Goal: Task Accomplishment & Management: Manage account settings

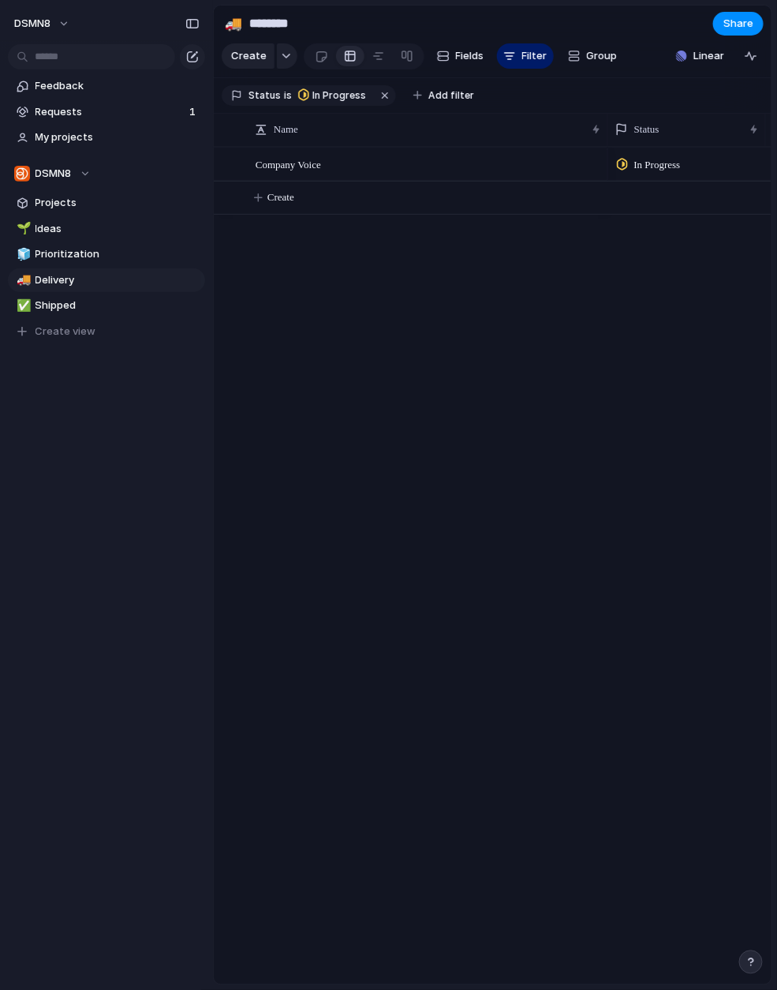
drag, startPoint x: 152, startPoint y: 414, endPoint x: 560, endPoint y: 219, distance: 451.5
click at [153, 415] on div "Feedback Requests 1 My projects DSMN8 Projects 🌱 Ideas 🧊 Prioritization 🚚 Deliv…" at bounding box center [106, 235] width 213 height 471
click at [118, 111] on span "Requests" at bounding box center [110, 112] width 149 height 16
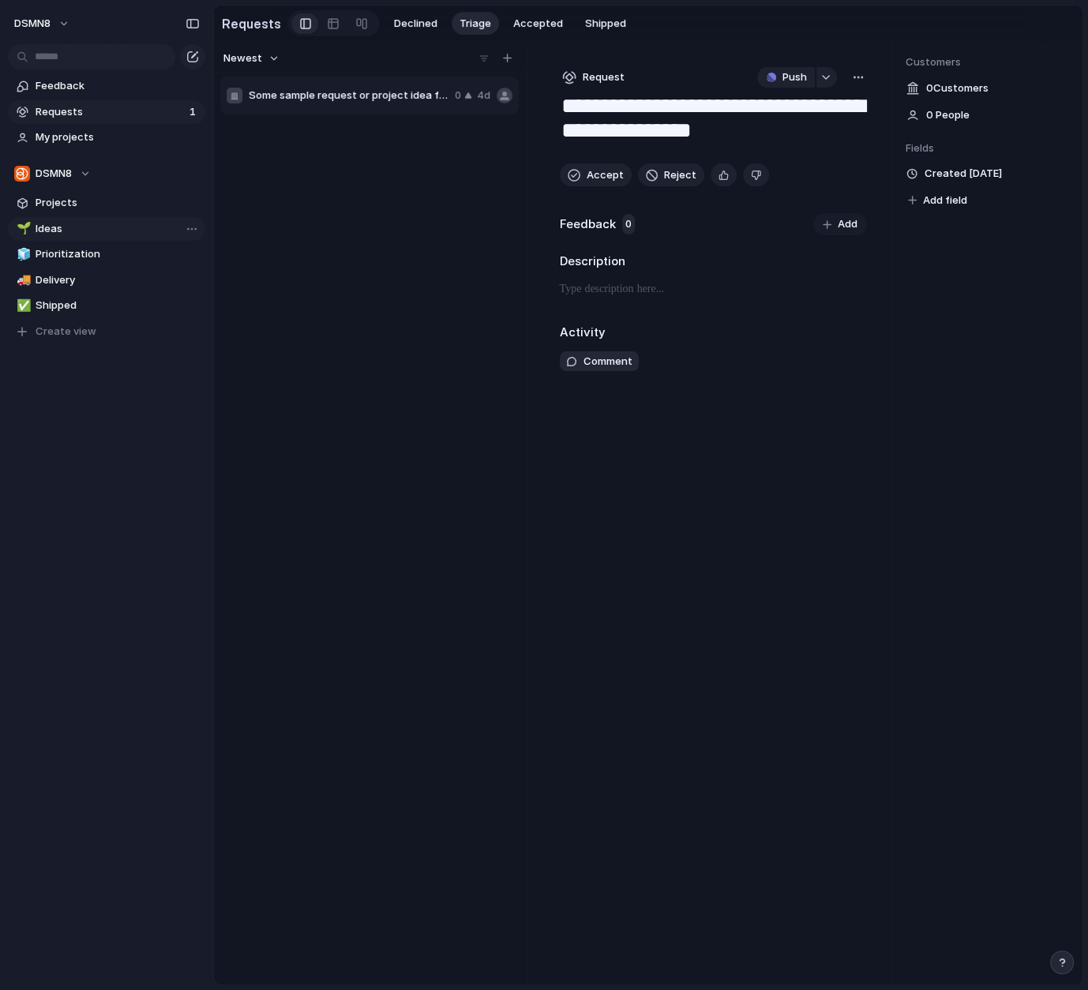
click at [99, 236] on link "🌱 Ideas" at bounding box center [106, 229] width 197 height 24
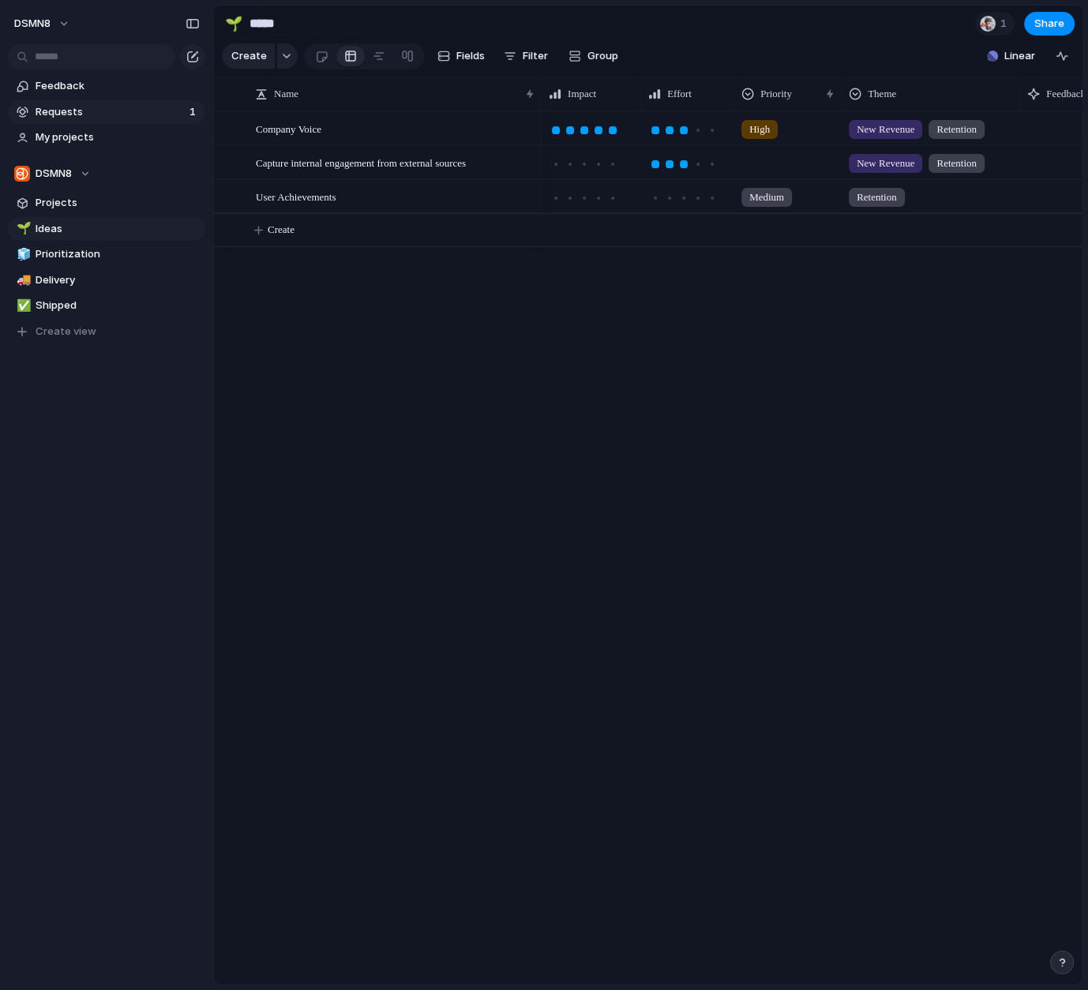
click at [113, 118] on span "Requests" at bounding box center [110, 112] width 149 height 16
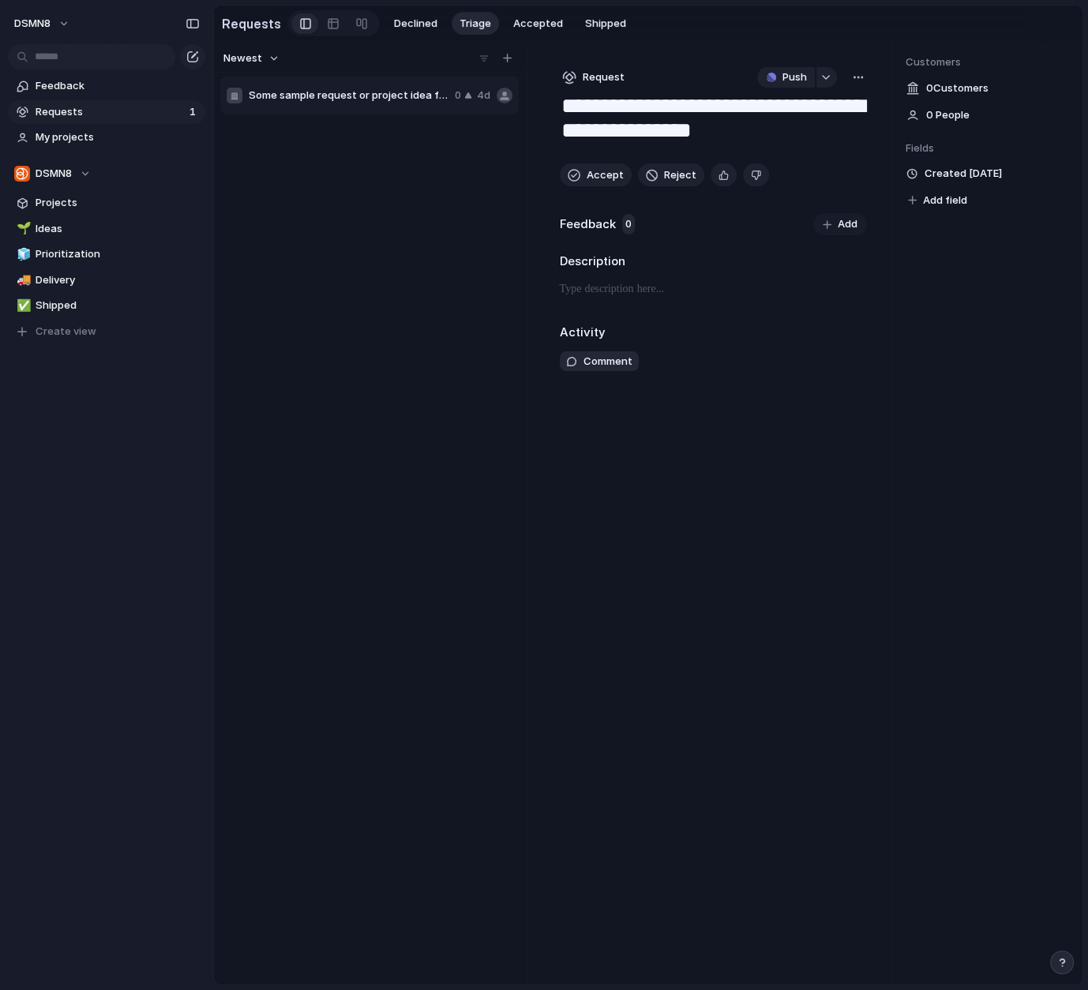
click at [860, 79] on div "button" at bounding box center [858, 77] width 13 height 13
click at [471, 22] on span "Triage" at bounding box center [475, 24] width 32 height 16
click at [552, 23] on button "Accepted" at bounding box center [538, 24] width 66 height 24
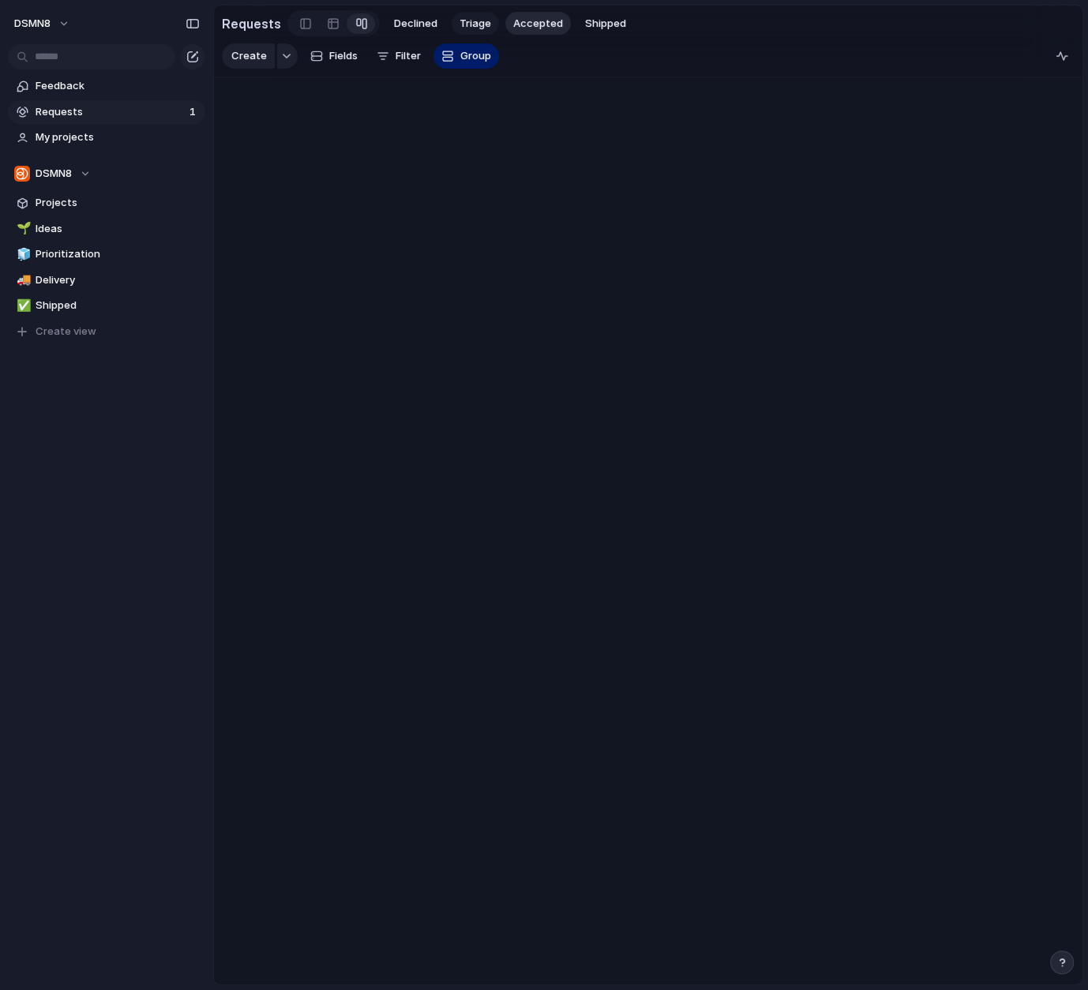
click at [465, 21] on span "Triage" at bounding box center [475, 24] width 32 height 16
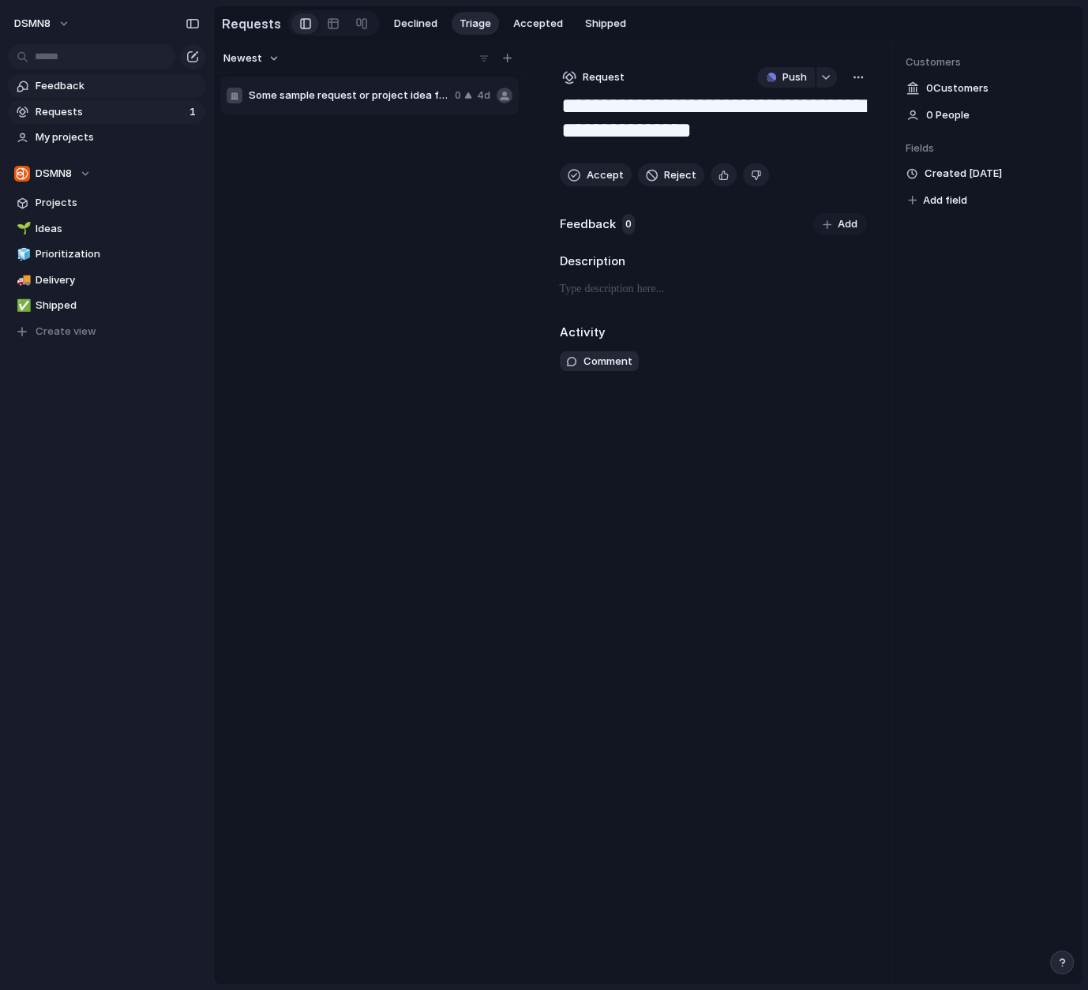
click at [117, 90] on span "Feedback" at bounding box center [118, 86] width 164 height 16
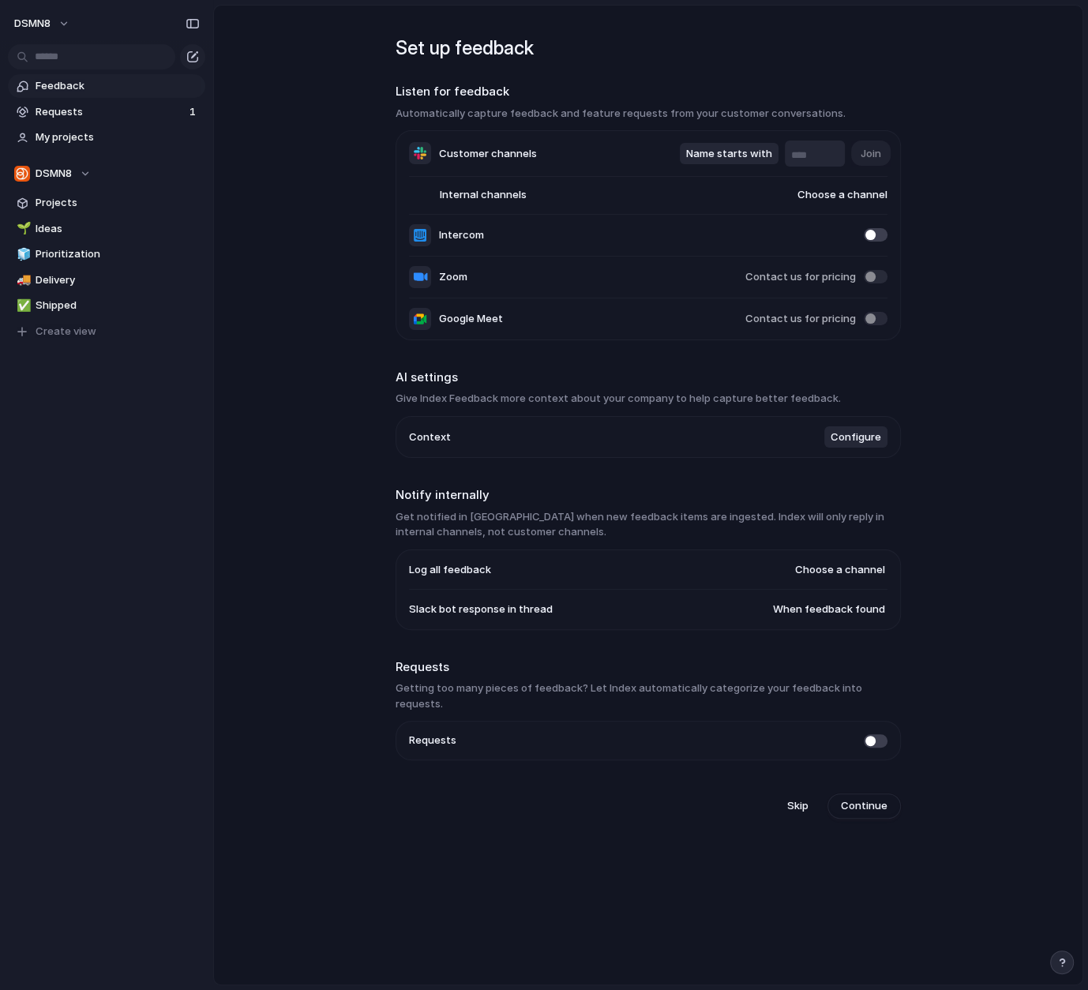
click at [485, 154] on span "Customer channels" at bounding box center [488, 154] width 98 height 16
click at [80, 137] on span "My projects" at bounding box center [118, 137] width 164 height 16
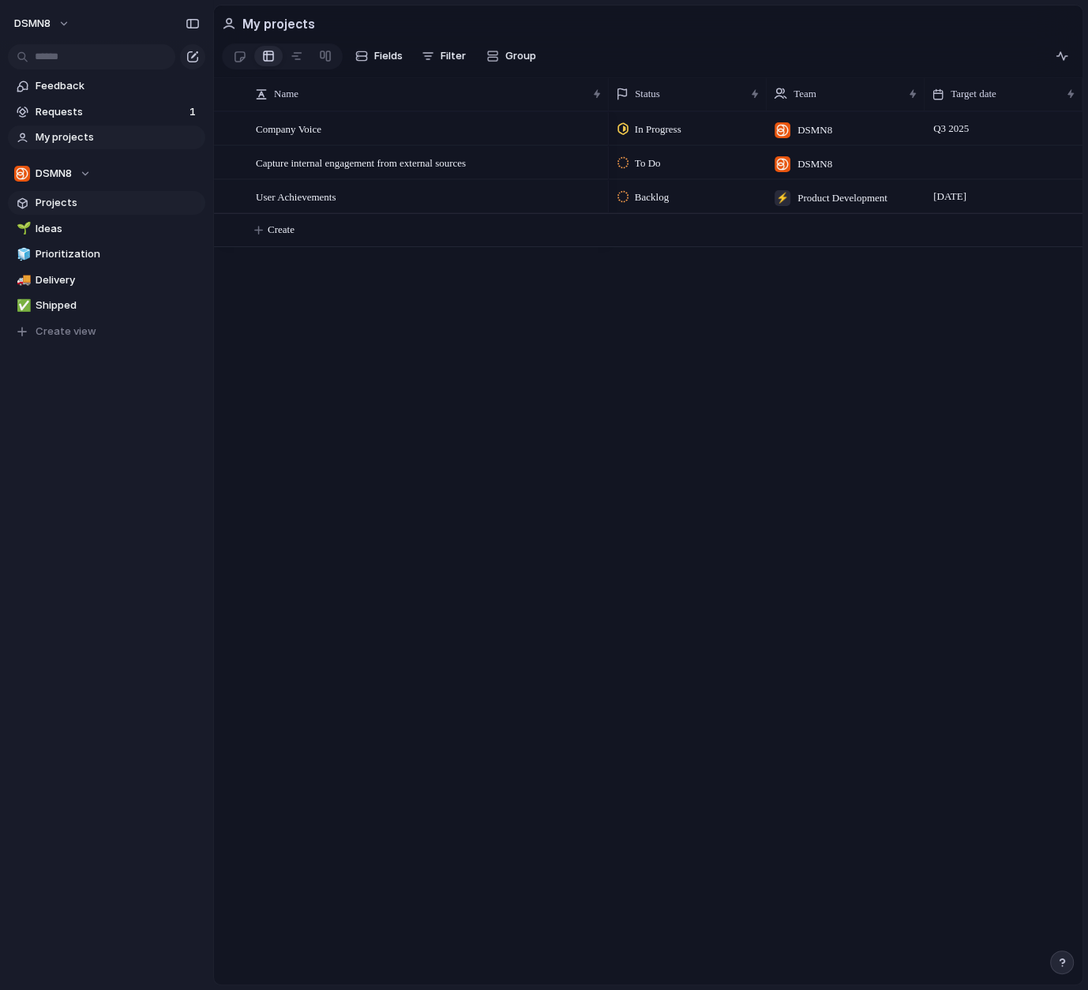
click at [59, 206] on span "Projects" at bounding box center [118, 203] width 164 height 16
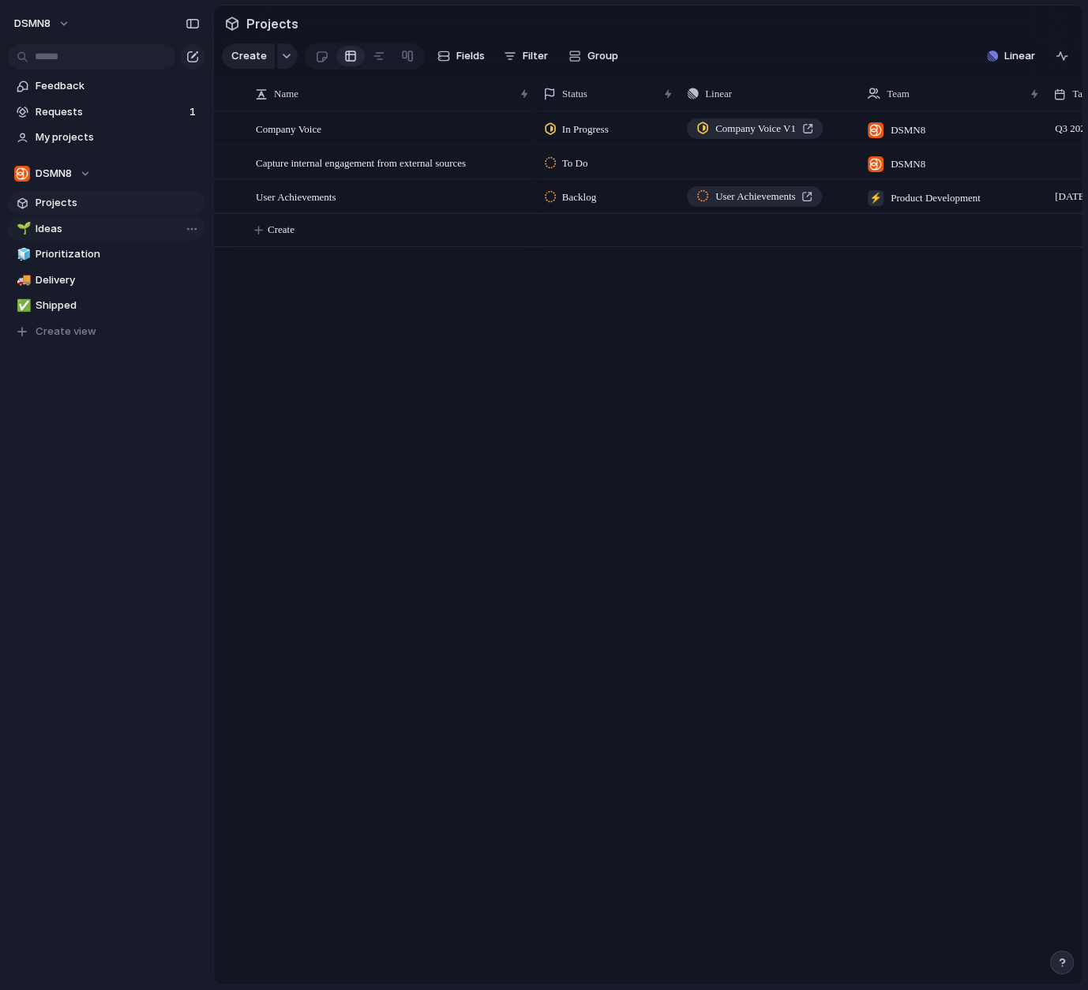
click at [58, 230] on span "Ideas" at bounding box center [118, 229] width 164 height 16
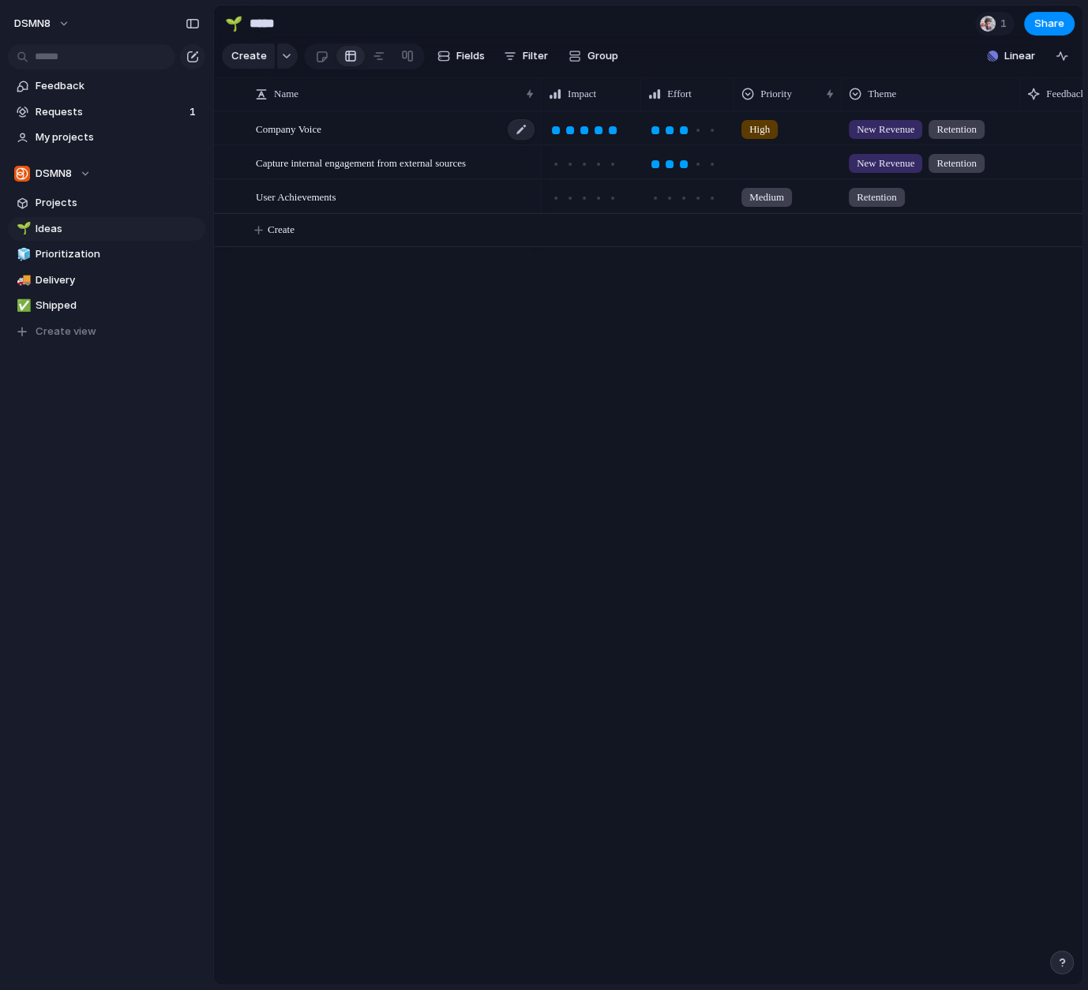
click at [410, 129] on div "Company Voice" at bounding box center [396, 129] width 280 height 32
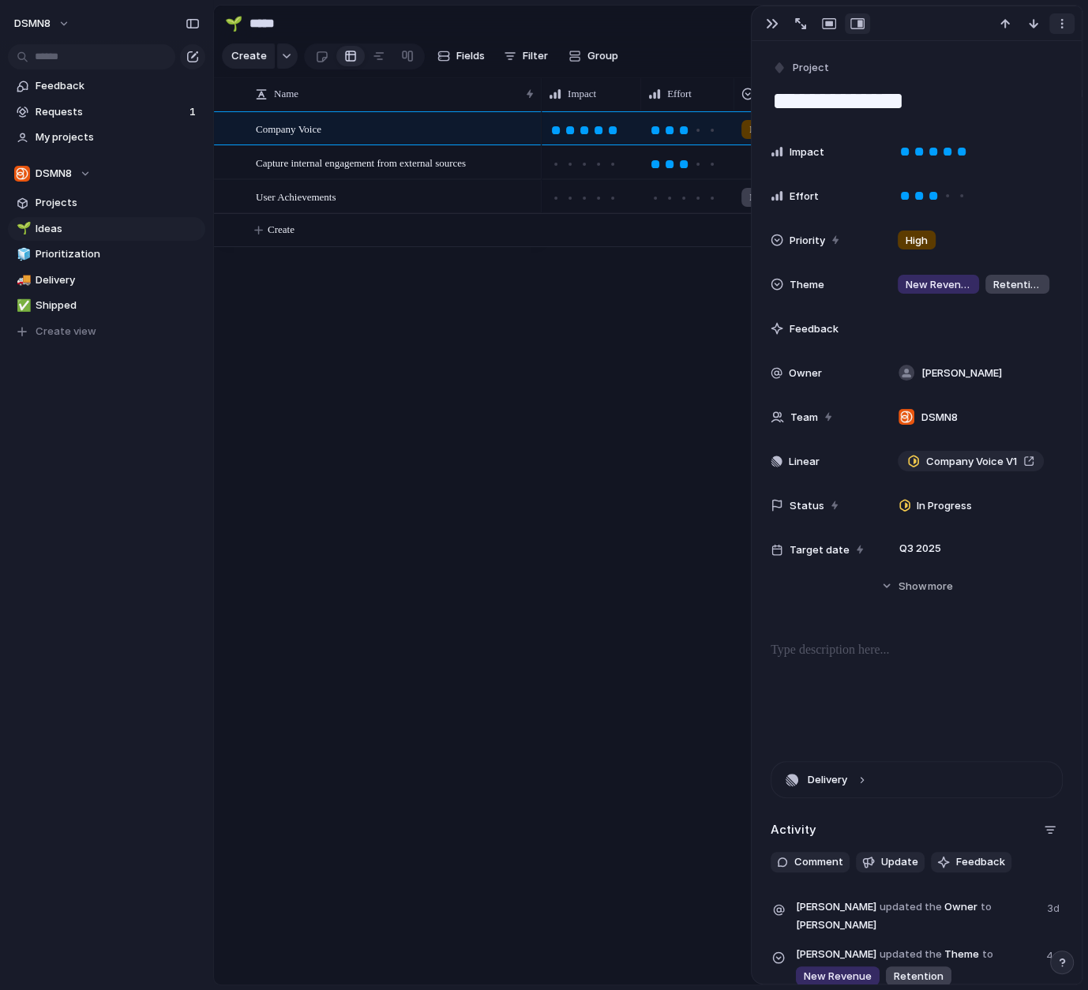
click at [1064, 28] on div "button" at bounding box center [1061, 23] width 13 height 13
click at [1064, 28] on div "Mark as duplicate Delete" at bounding box center [544, 495] width 1088 height 990
click at [629, 249] on div "High New Revenue Retention James New Revenue Retention James Medium Retention J…" at bounding box center [811, 547] width 541 height 873
drag, startPoint x: 633, startPoint y: 264, endPoint x: 694, endPoint y: 251, distance: 62.8
click at [635, 264] on div "High New Revenue Retention James New Revenue Retention James Medium Retention J…" at bounding box center [811, 547] width 541 height 873
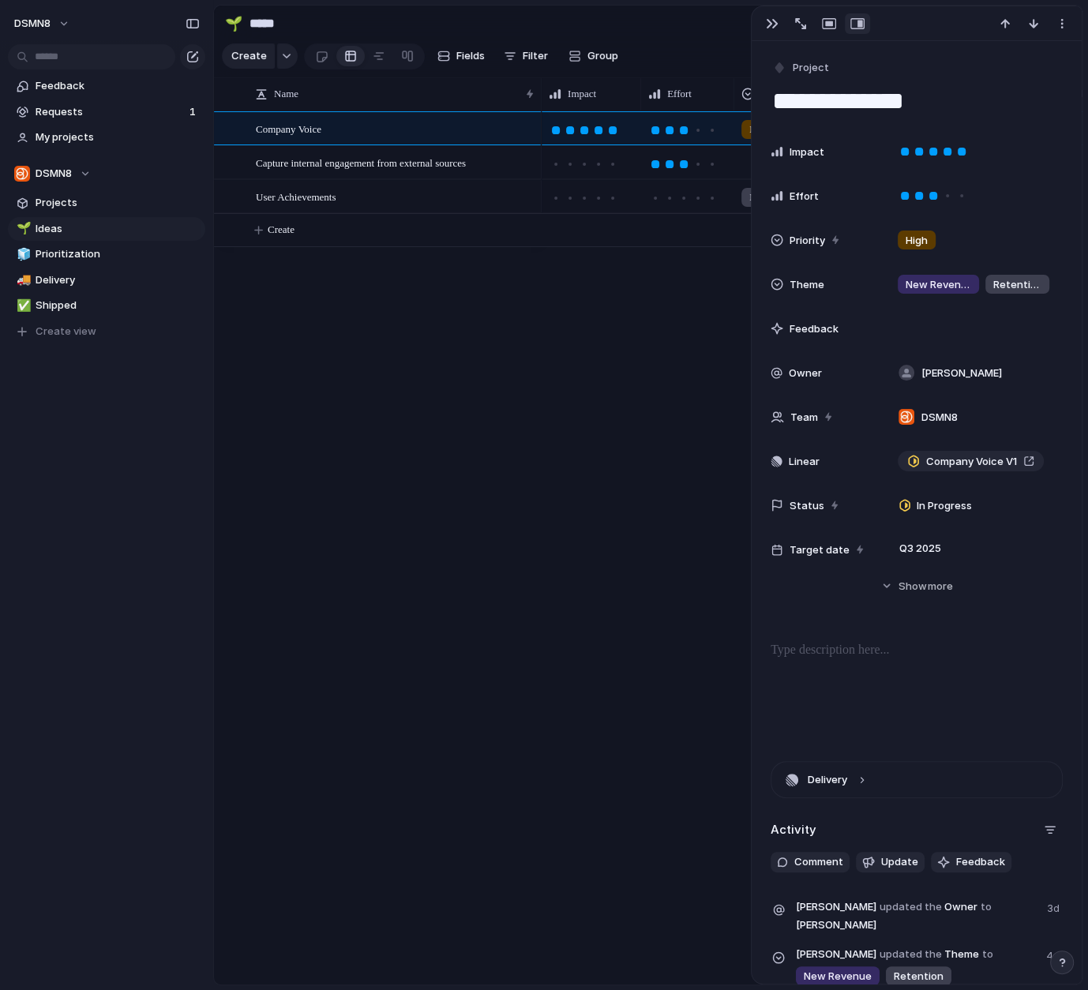
click at [717, 301] on div "High New Revenue Retention James New Revenue Retention James Medium Retention J…" at bounding box center [811, 547] width 541 height 873
click at [612, 317] on div "High New Revenue Retention James New Revenue Retention James Medium Retention J…" at bounding box center [811, 547] width 541 height 873
click at [769, 24] on div "button" at bounding box center [772, 23] width 13 height 13
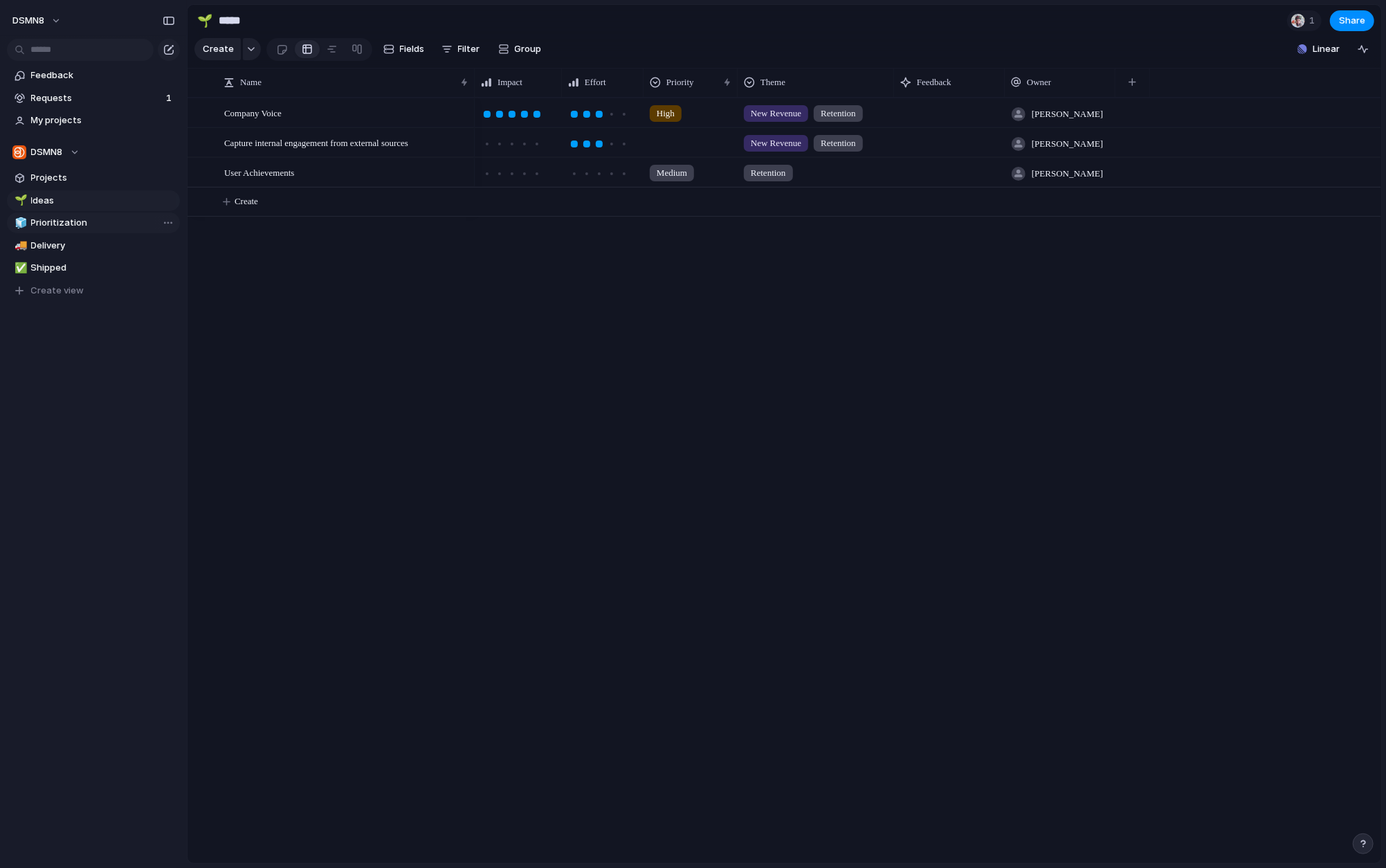
click at [130, 222] on span "Prioritization" at bounding box center [103, 223] width 144 height 14
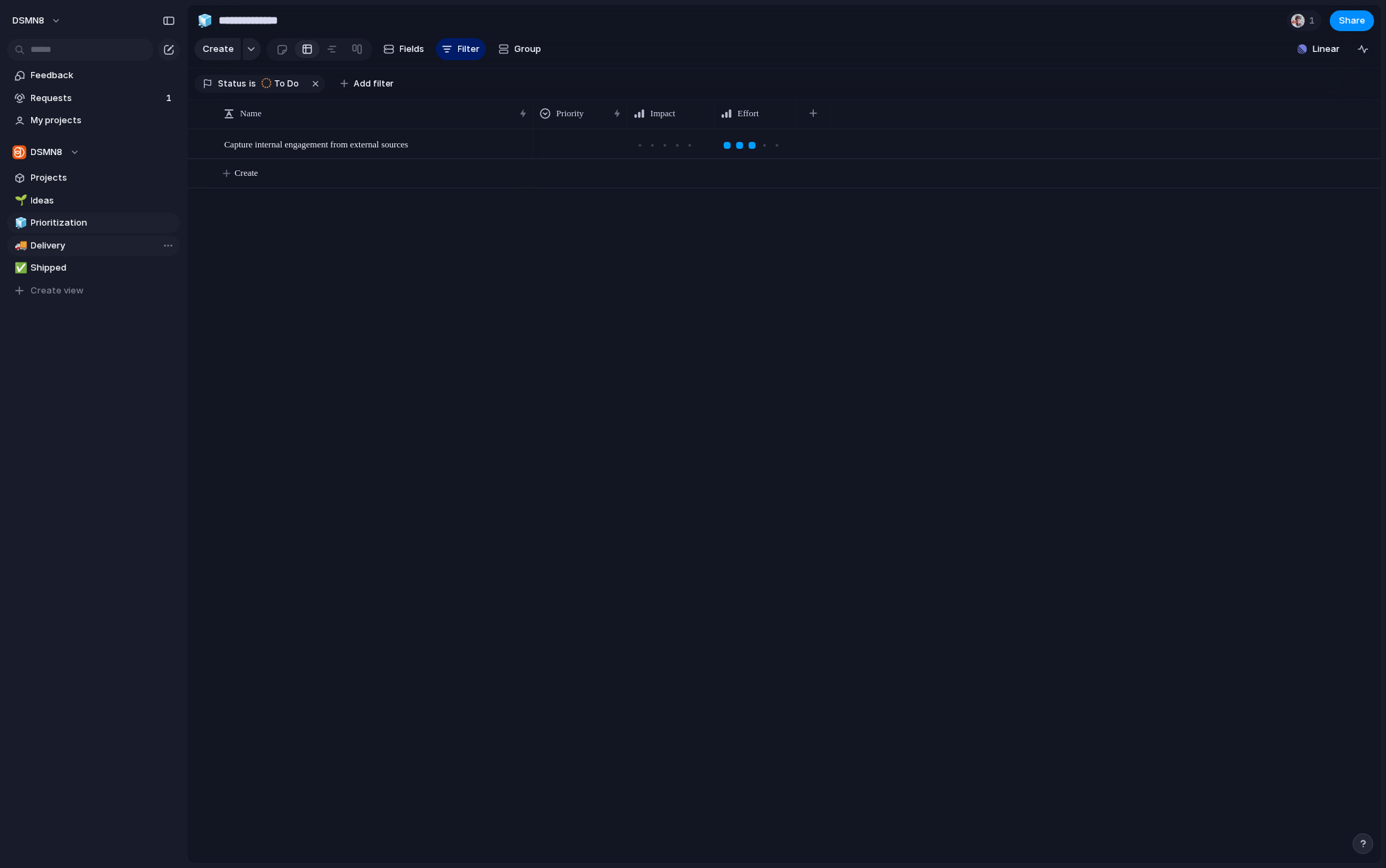
click at [100, 247] on span "Delivery" at bounding box center [103, 245] width 144 height 14
click at [96, 266] on span "Shipped" at bounding box center [103, 268] width 144 height 14
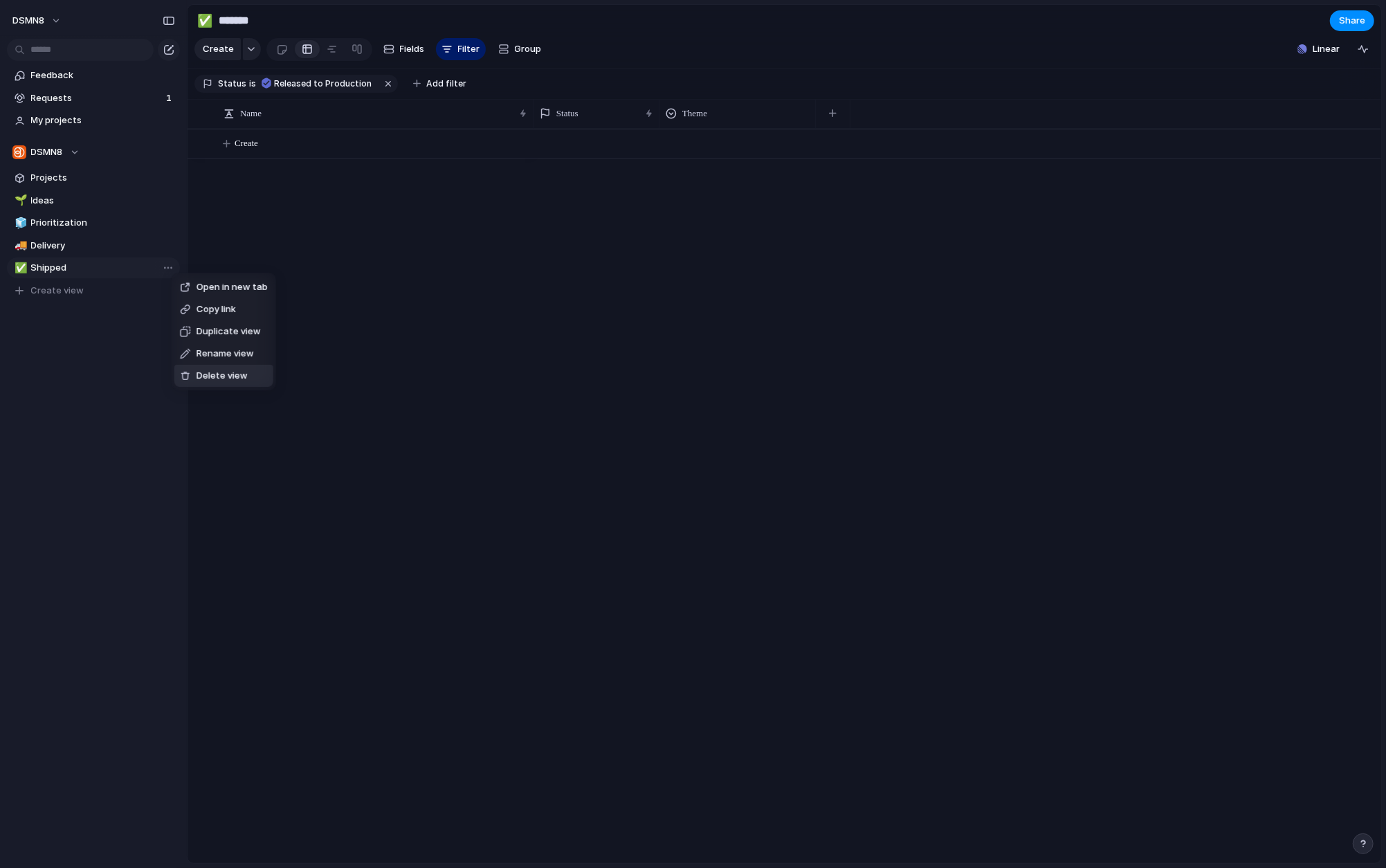
click at [211, 376] on span "Delete view" at bounding box center [222, 376] width 51 height 14
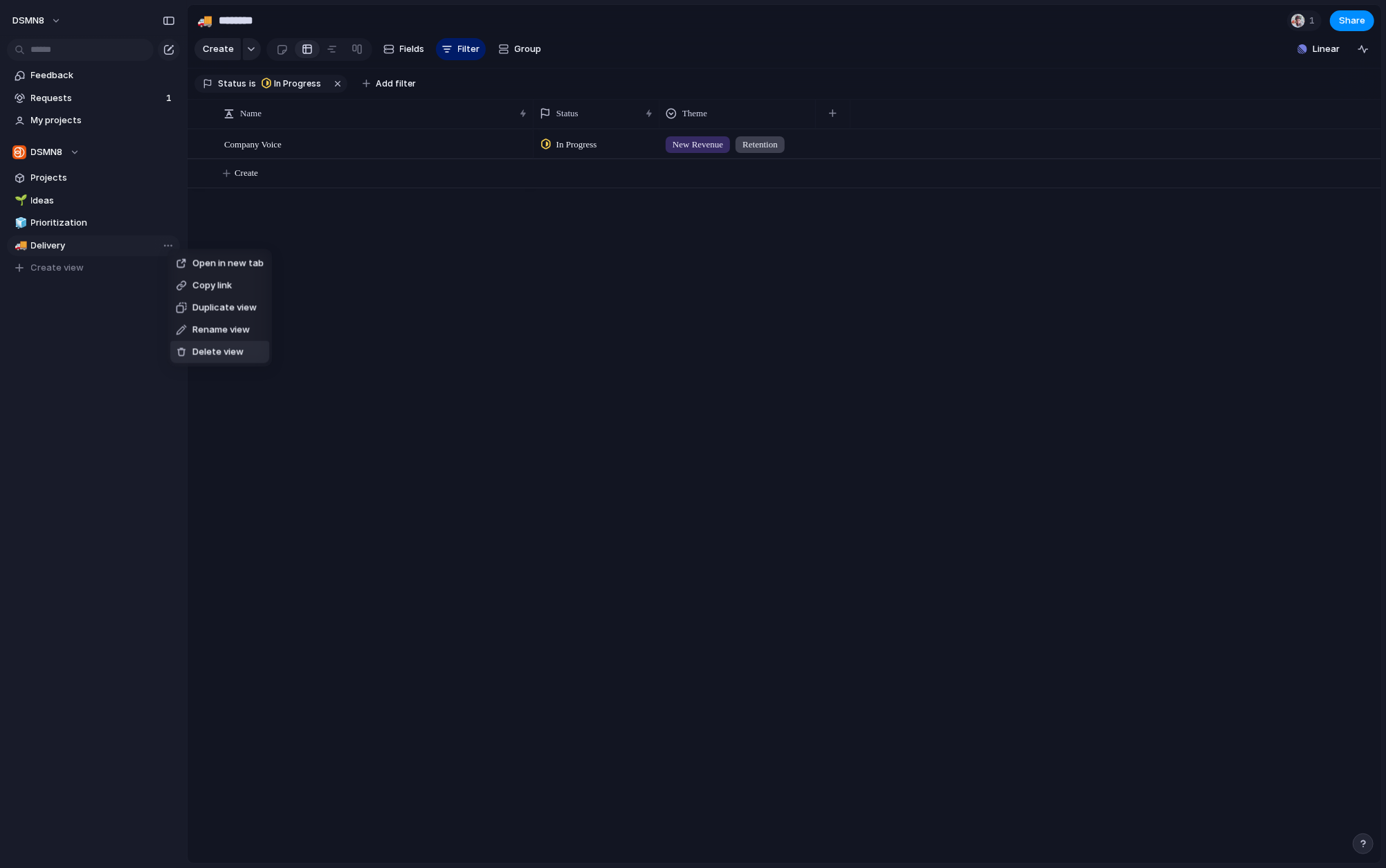
click at [209, 351] on span "Delete view" at bounding box center [217, 352] width 51 height 14
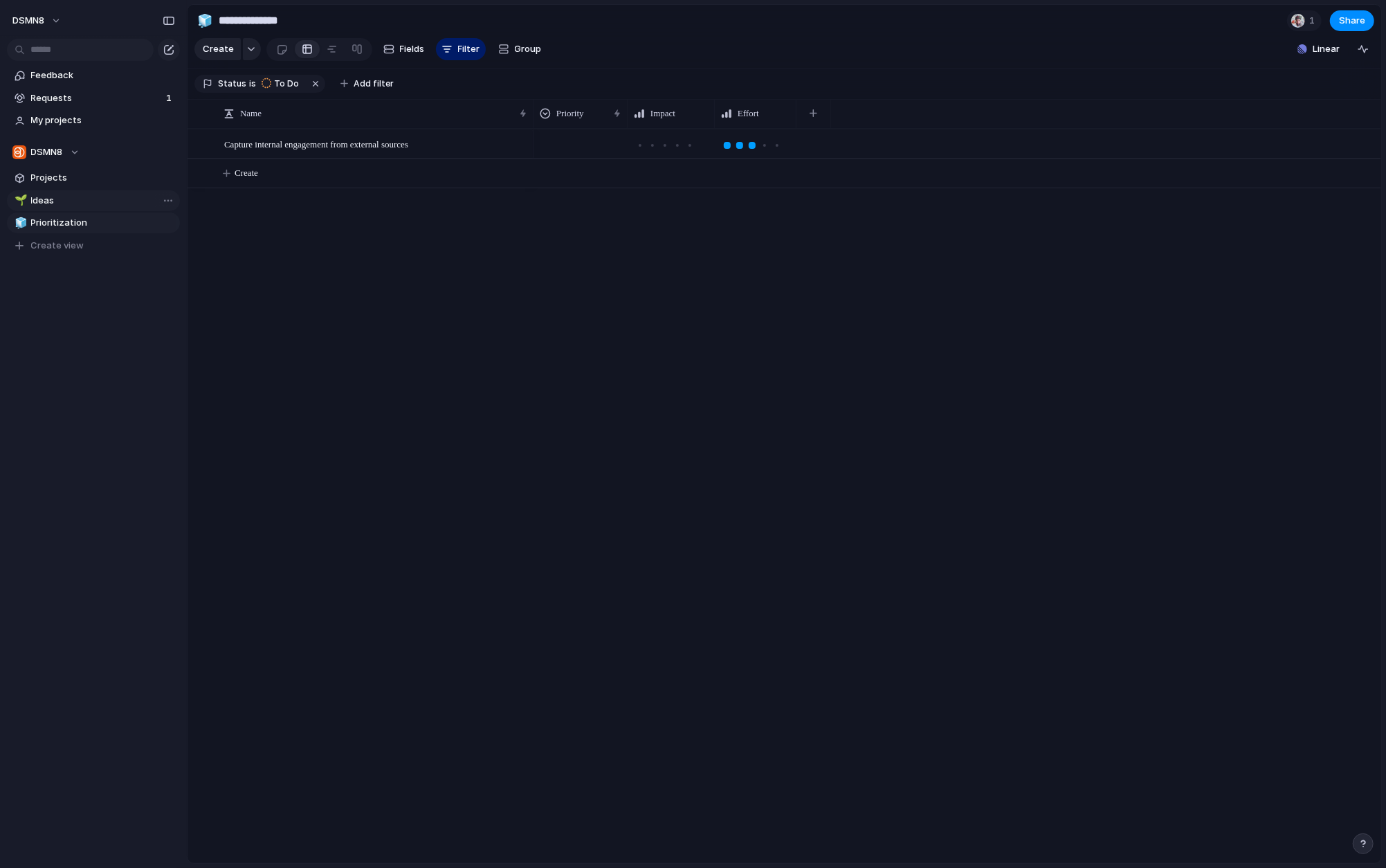
click at [82, 200] on span "Ideas" at bounding box center [103, 201] width 144 height 14
type input "*****"
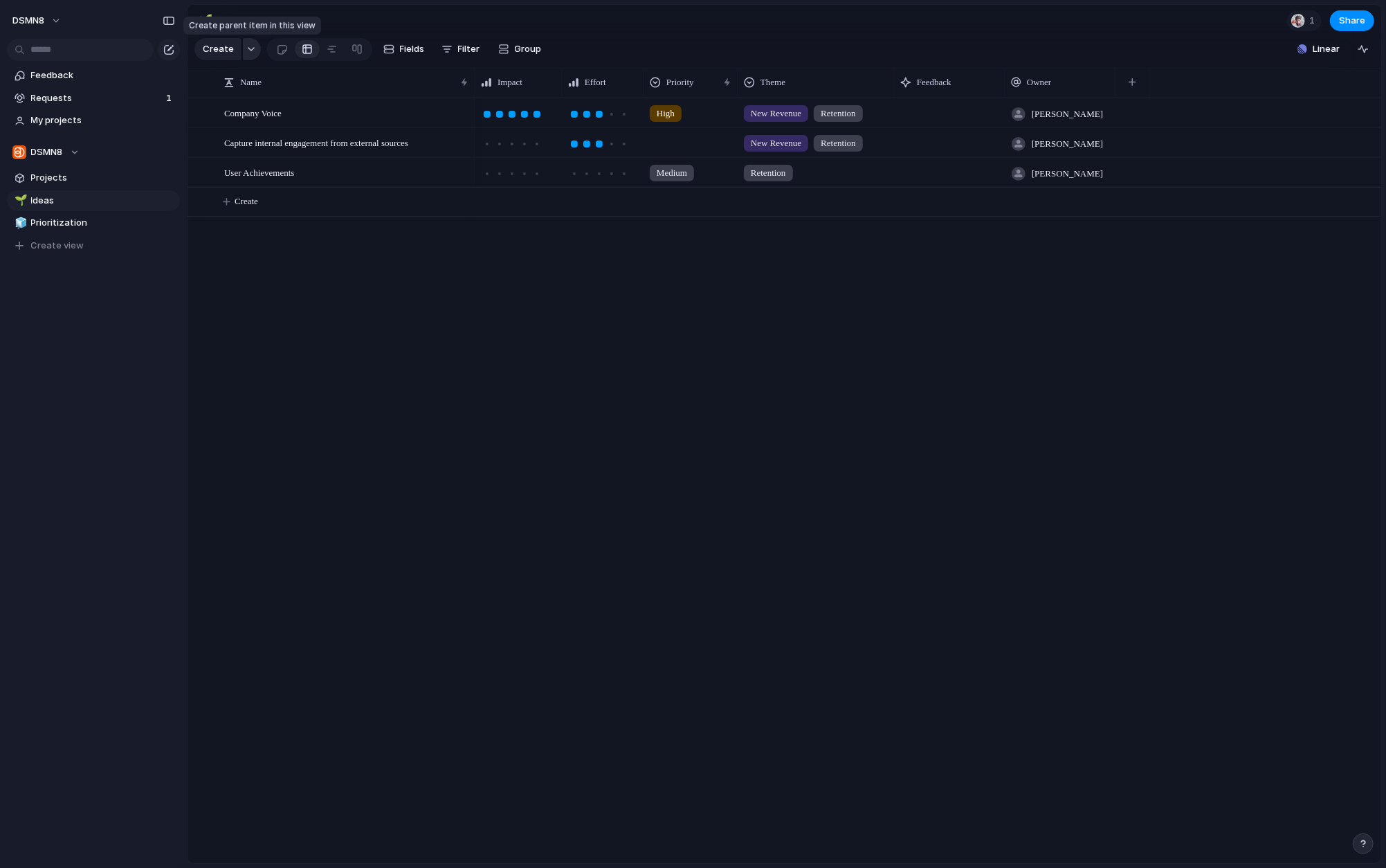
click at [248, 49] on div "button" at bounding box center [251, 49] width 10 height 5
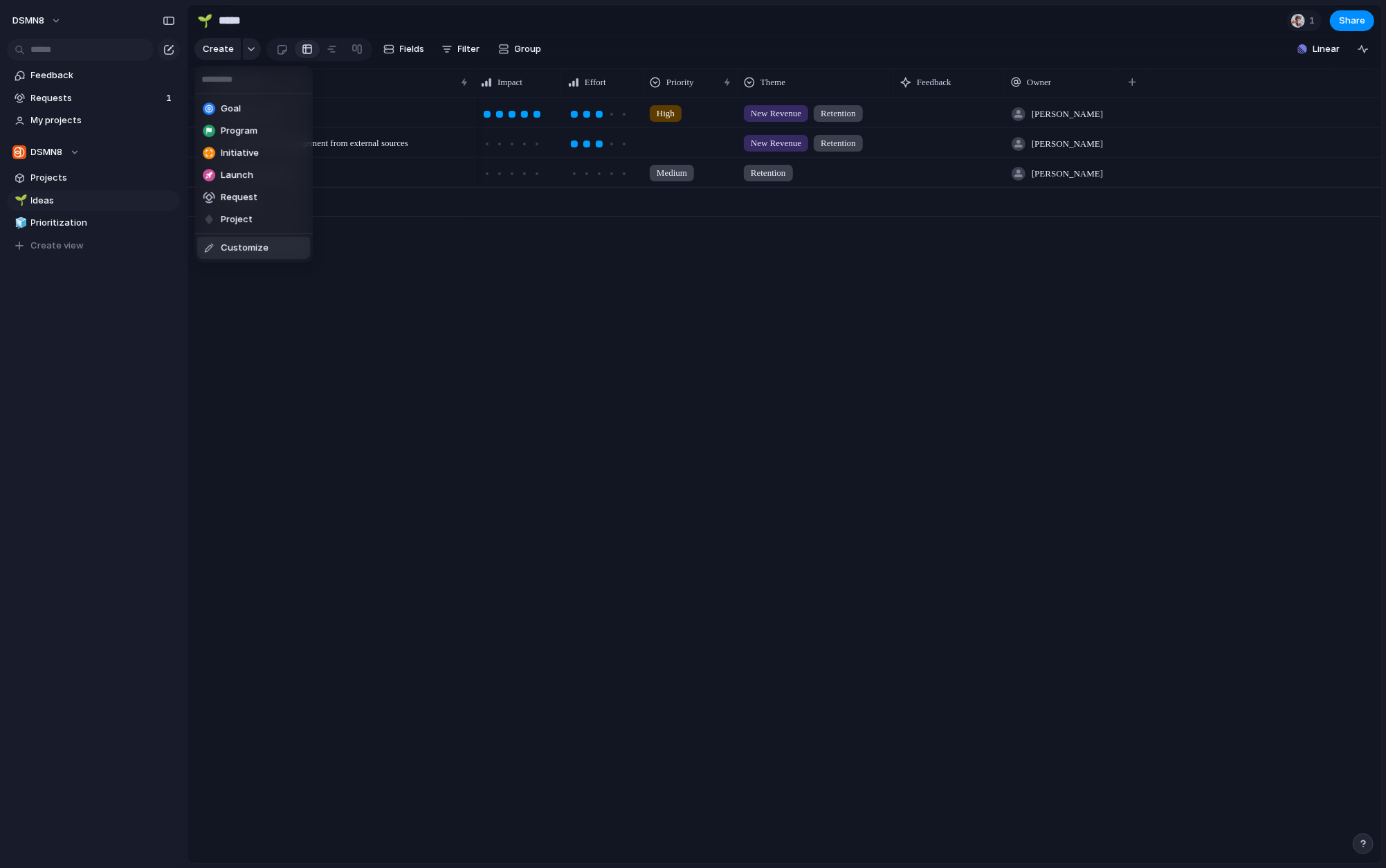
click at [241, 245] on span "Customize" at bounding box center [245, 248] width 47 height 14
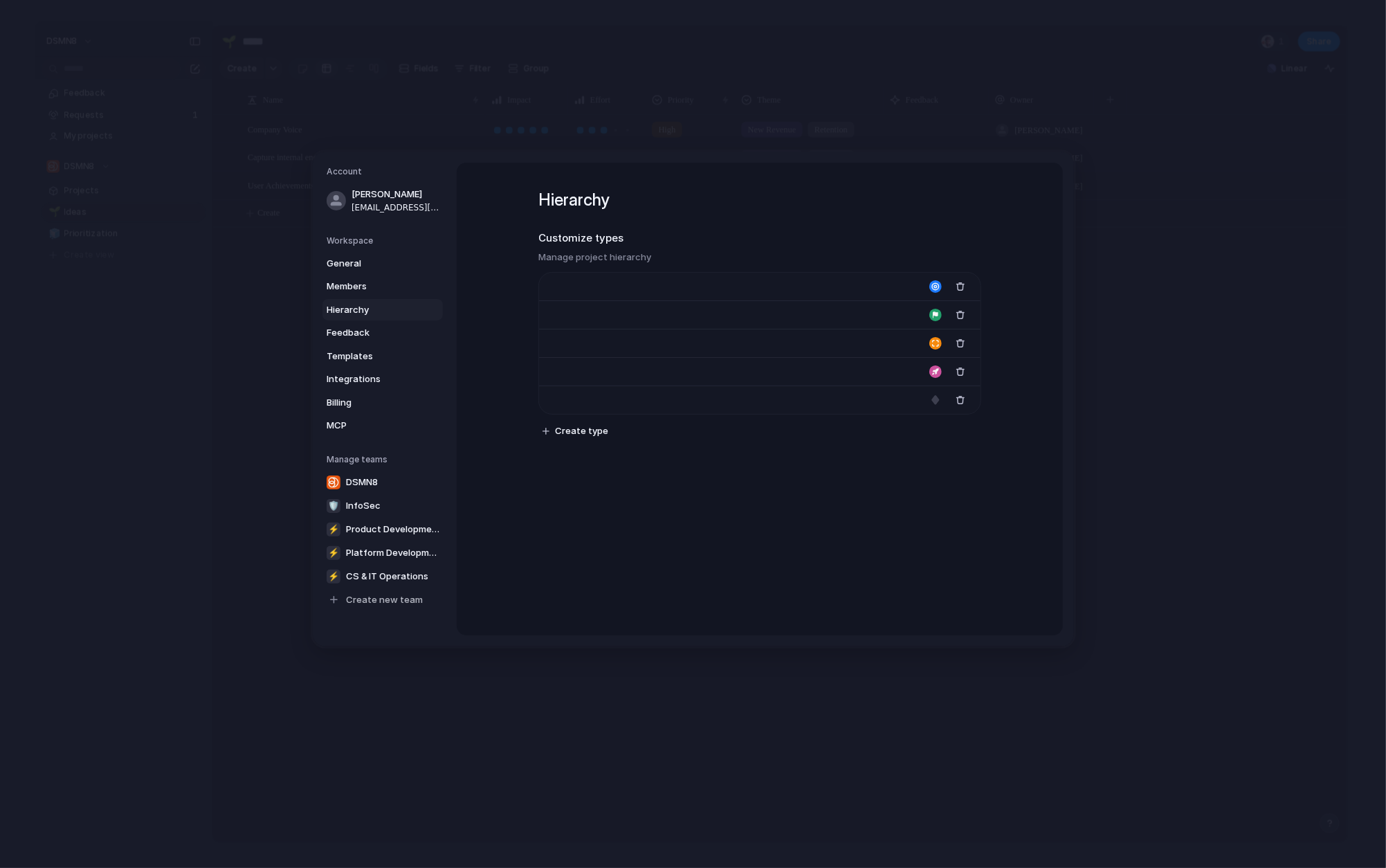
type input "****"
type input "*******"
type input "**********"
type input "******"
type input "*******"
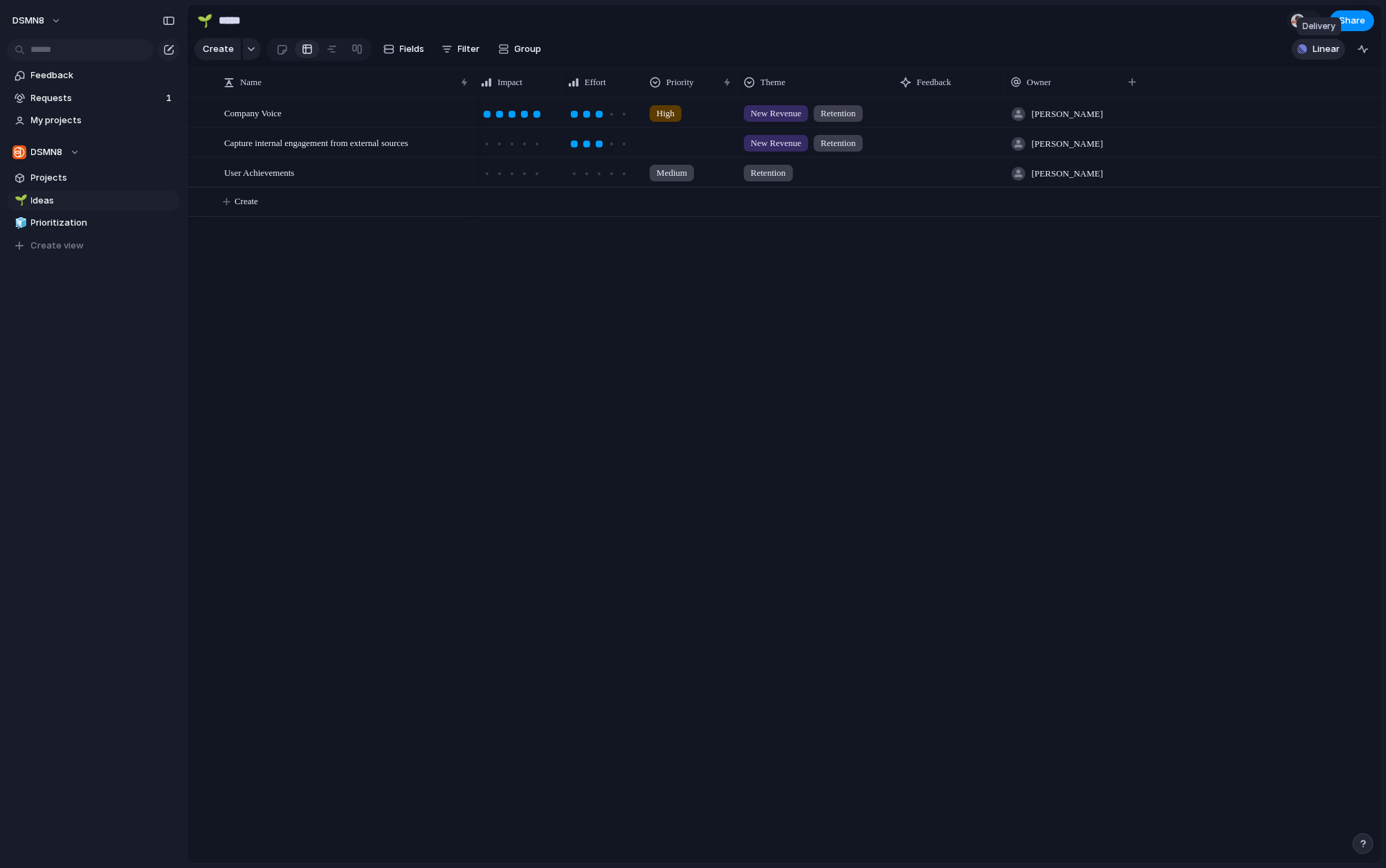
click at [1137, 50] on span "Linear" at bounding box center [1326, 49] width 27 height 14
click at [1137, 469] on div "Projects 39 Initiatives 4 Add all HighFive, MemberPost, Poll Refactor Add Execu…" at bounding box center [693, 434] width 1386 height 868
click at [924, 110] on div at bounding box center [949, 112] width 110 height 28
click at [407, 113] on div "Company Voice" at bounding box center [347, 113] width 245 height 28
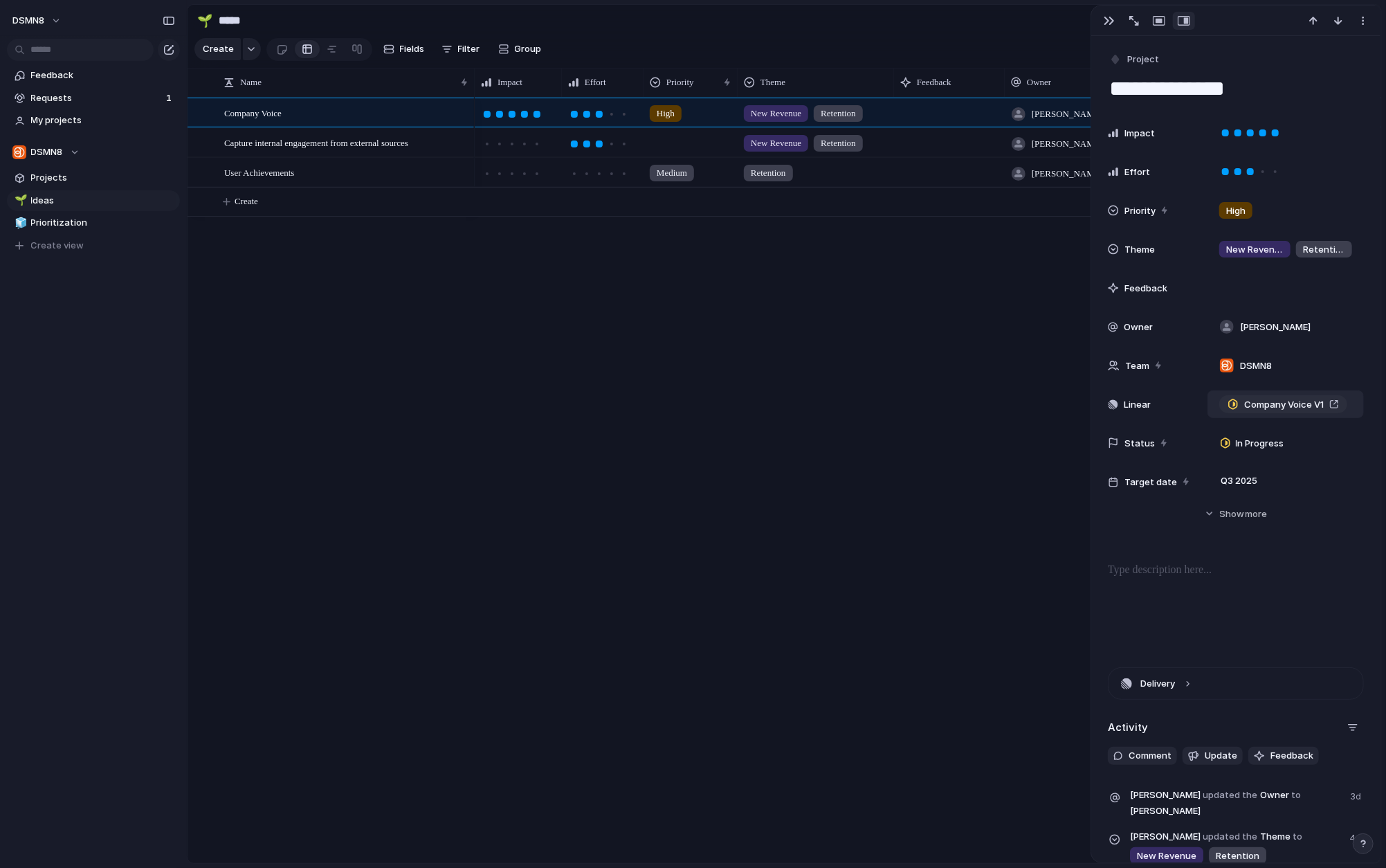
click at [1137, 408] on span "Company Voice V1" at bounding box center [1283, 405] width 80 height 14
click at [942, 412] on div "New Revenue Retention James High New Revenue Retention James Medium Retention J…" at bounding box center [928, 480] width 906 height 765
click at [283, 143] on span "Capture internal engagement from external sources" at bounding box center [316, 142] width 184 height 16
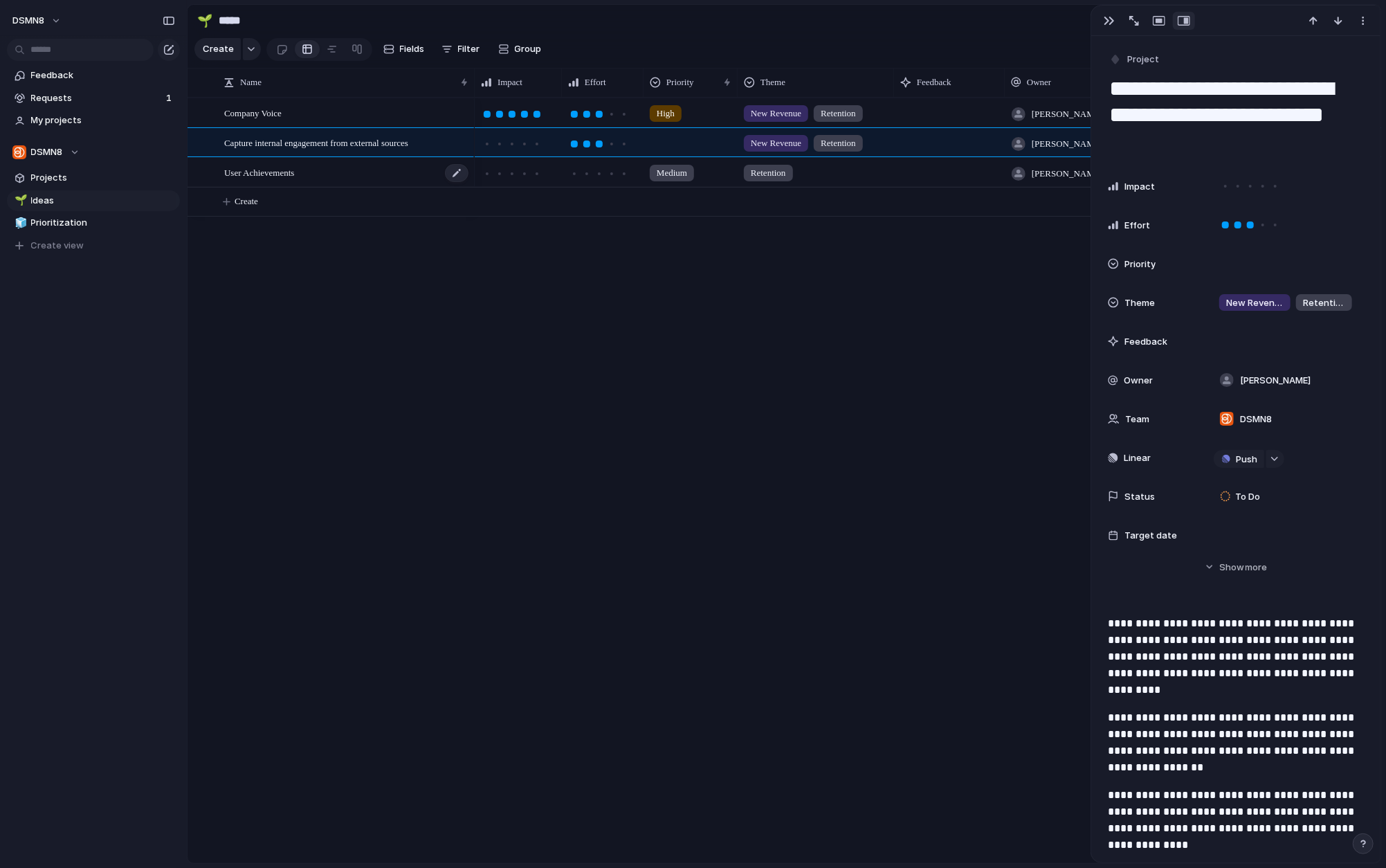
click at [279, 171] on span "User Achievements" at bounding box center [259, 172] width 70 height 16
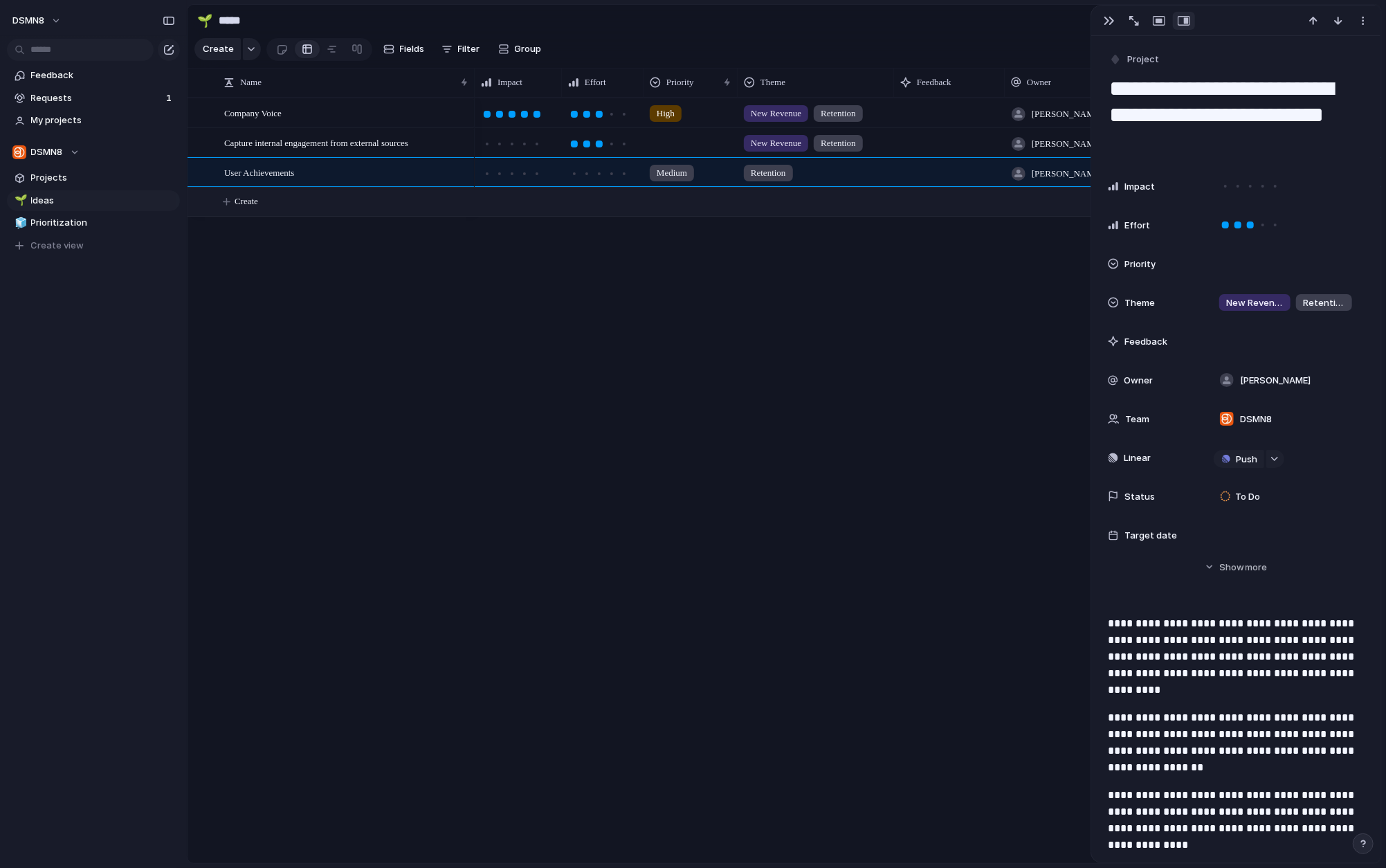
type textarea "**********"
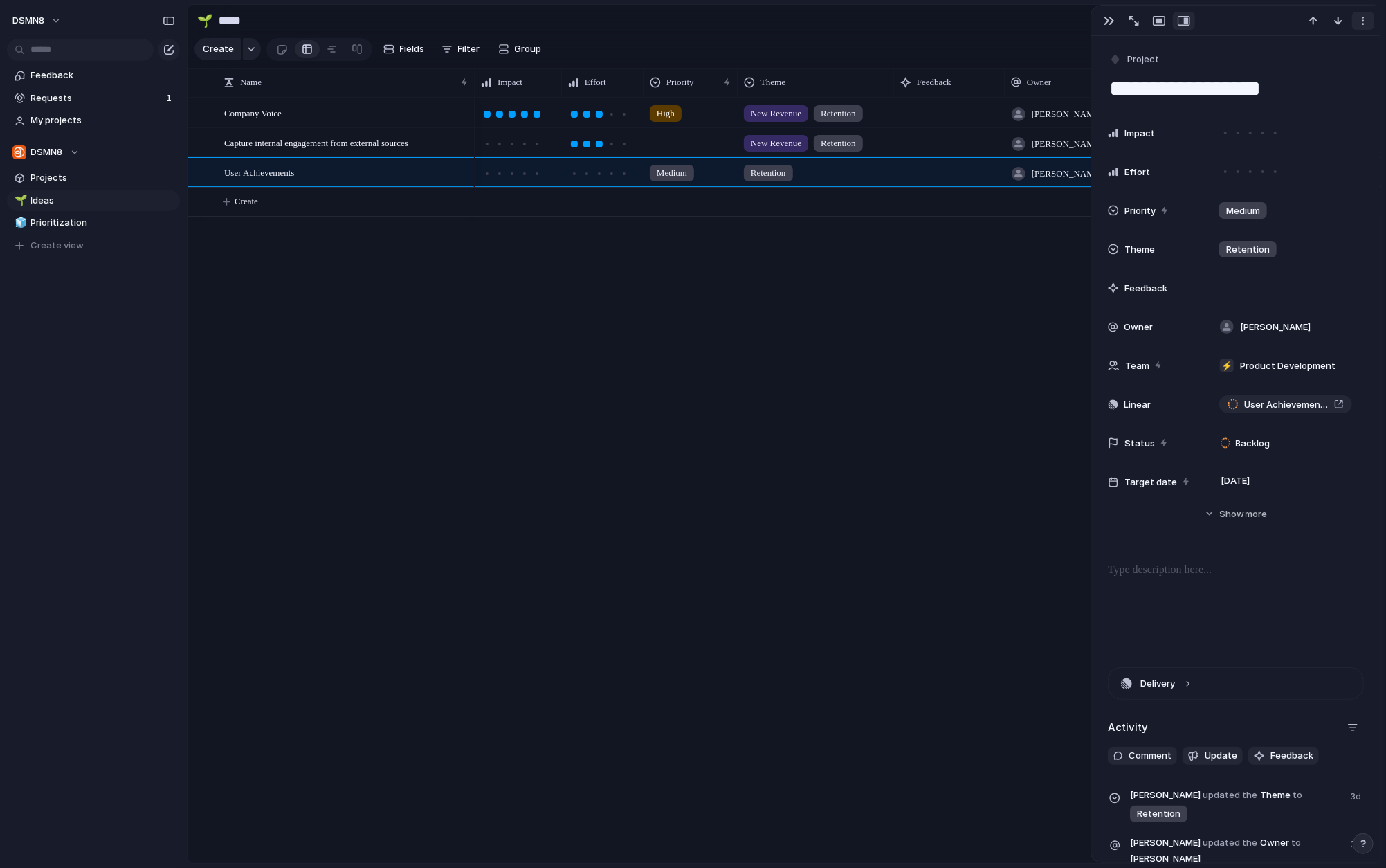
click at [1137, 25] on div "button" at bounding box center [1362, 20] width 11 height 11
click at [1137, 77] on li "Delete" at bounding box center [1320, 71] width 103 height 22
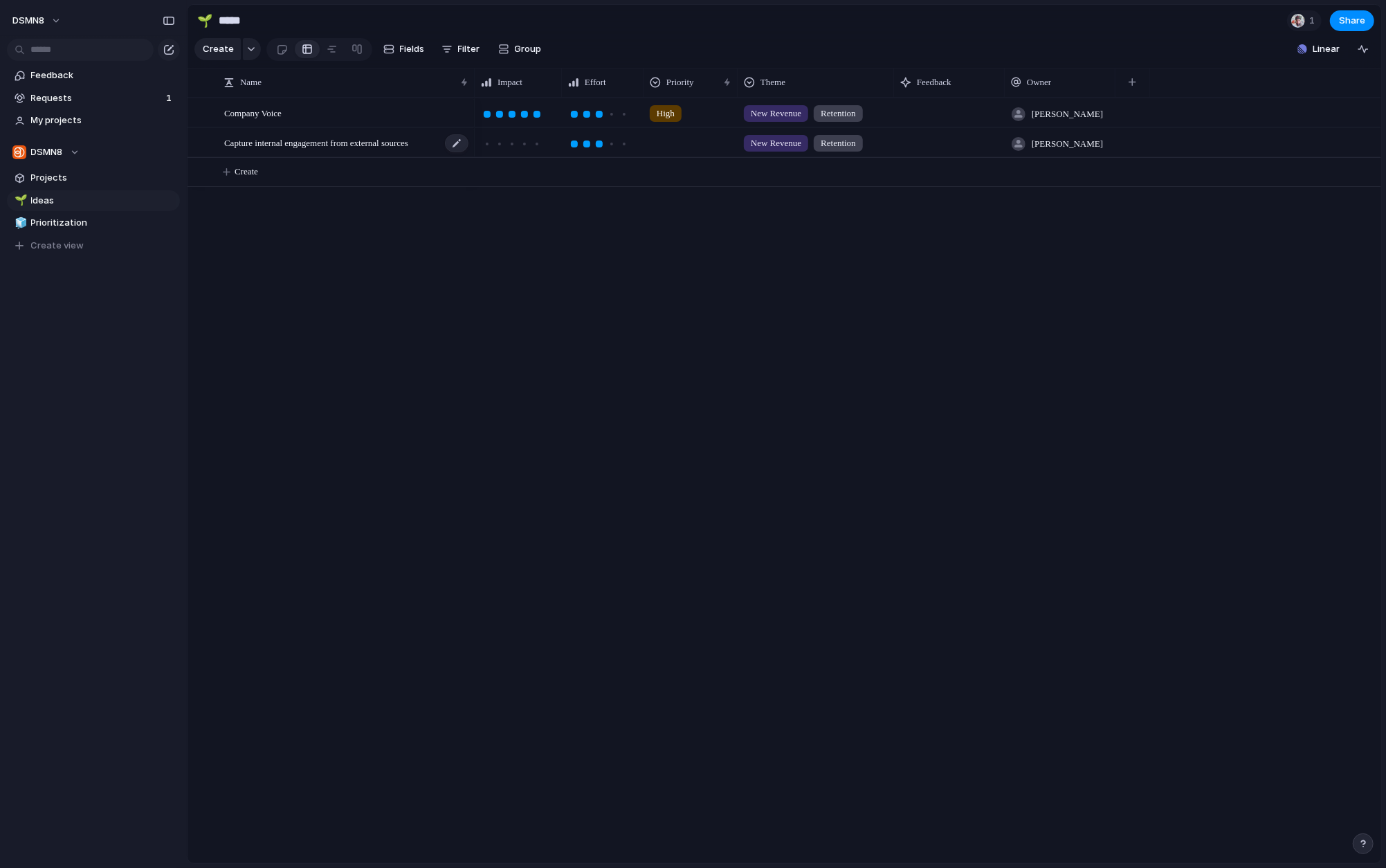
click at [373, 146] on span "Capture internal engagement from external sources" at bounding box center [316, 142] width 184 height 16
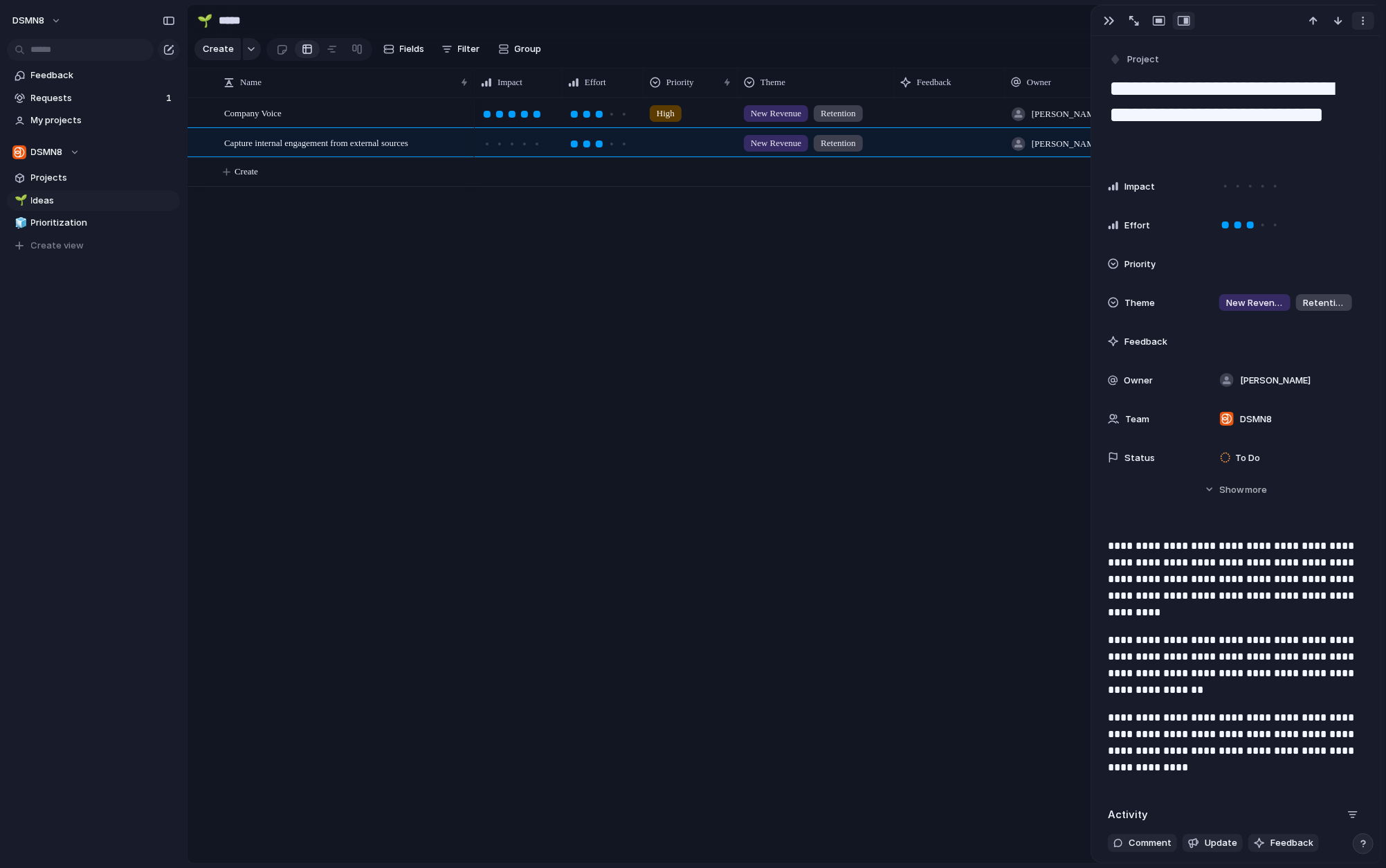
click at [1137, 25] on div "button" at bounding box center [1362, 20] width 11 height 11
click at [1137, 75] on li "Delete" at bounding box center [1320, 71] width 103 height 22
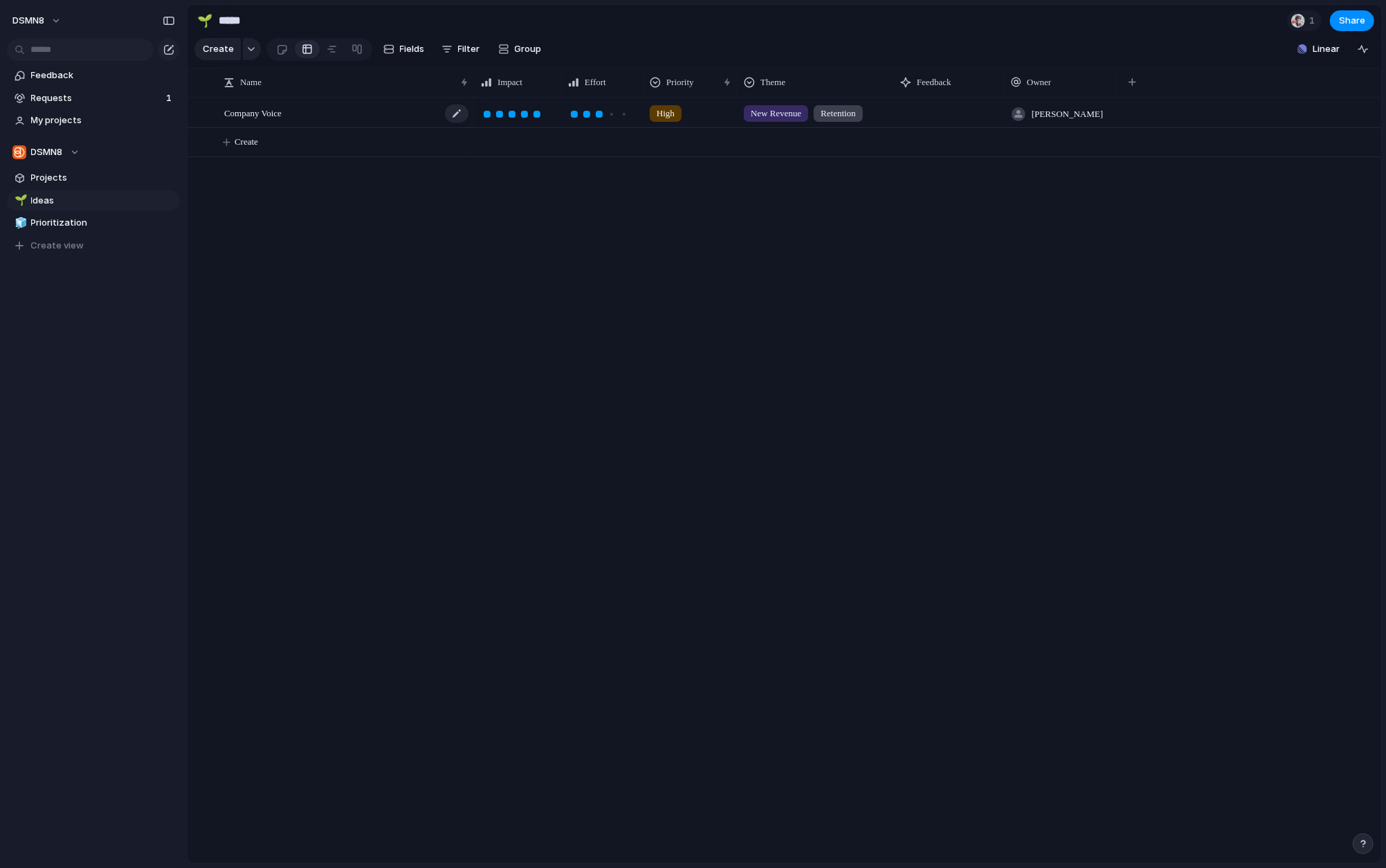
click at [277, 112] on span "Company Voice" at bounding box center [253, 112] width 58 height 16
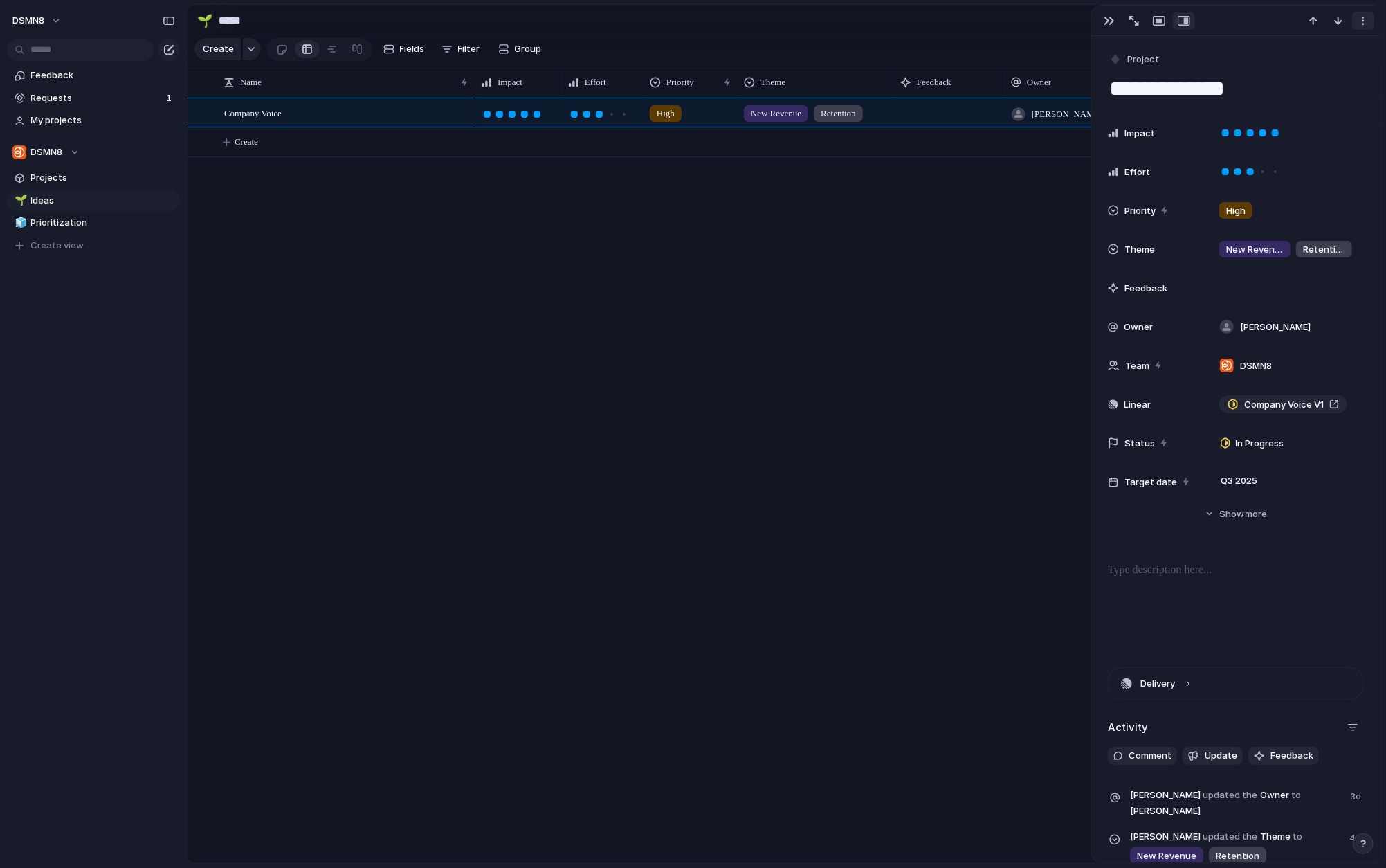
click at [1137, 15] on div "button" at bounding box center [1362, 20] width 11 height 11
click at [1137, 66] on li "Delete" at bounding box center [1320, 71] width 103 height 22
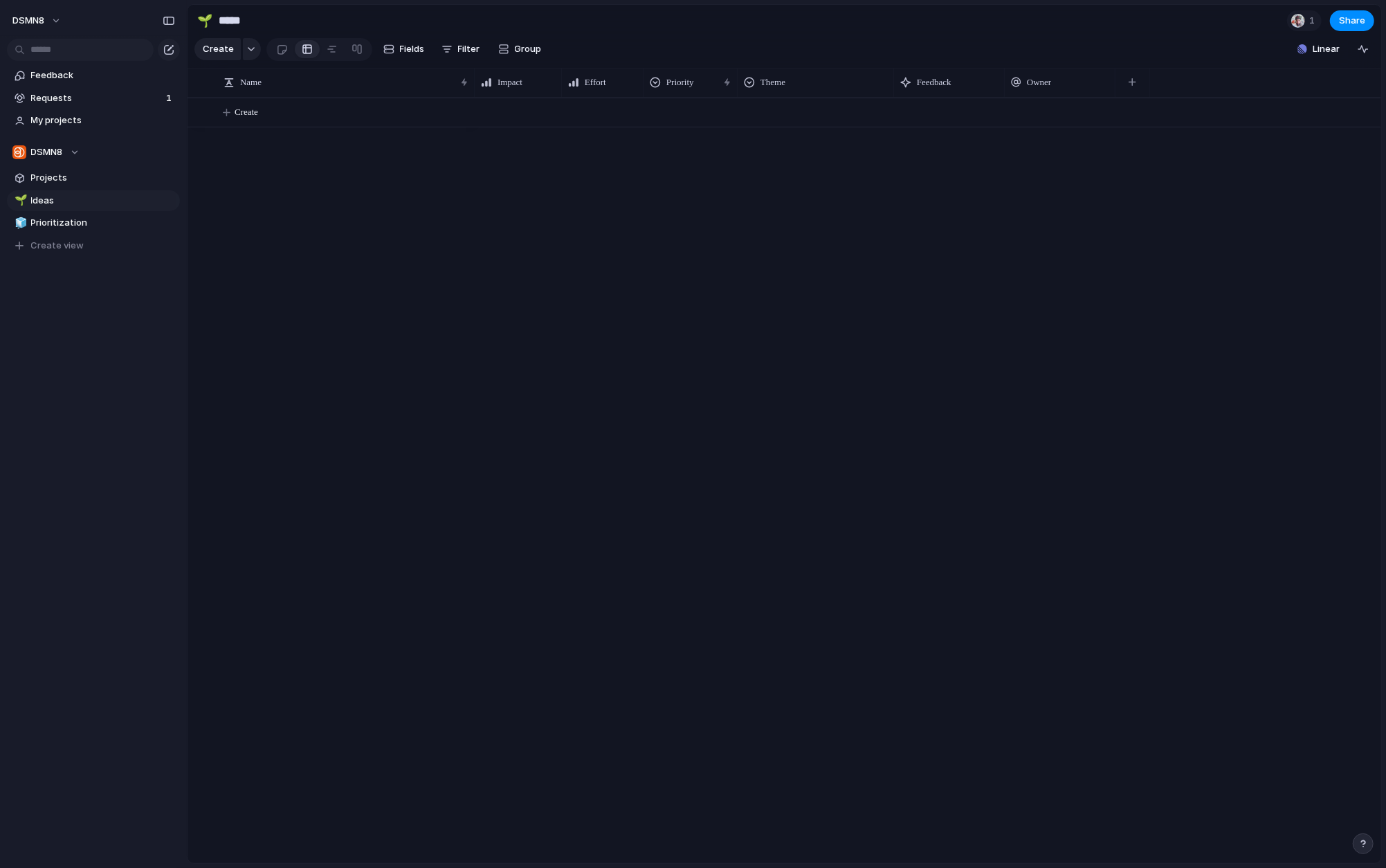
click at [653, 368] on div "High New Revenue Retention James" at bounding box center [928, 480] width 906 height 765
click at [49, 178] on span "Projects" at bounding box center [103, 178] width 144 height 14
click at [54, 209] on link "🌱 Ideas" at bounding box center [93, 201] width 173 height 21
click at [60, 224] on span "Prioritization" at bounding box center [103, 223] width 144 height 14
type input "**********"
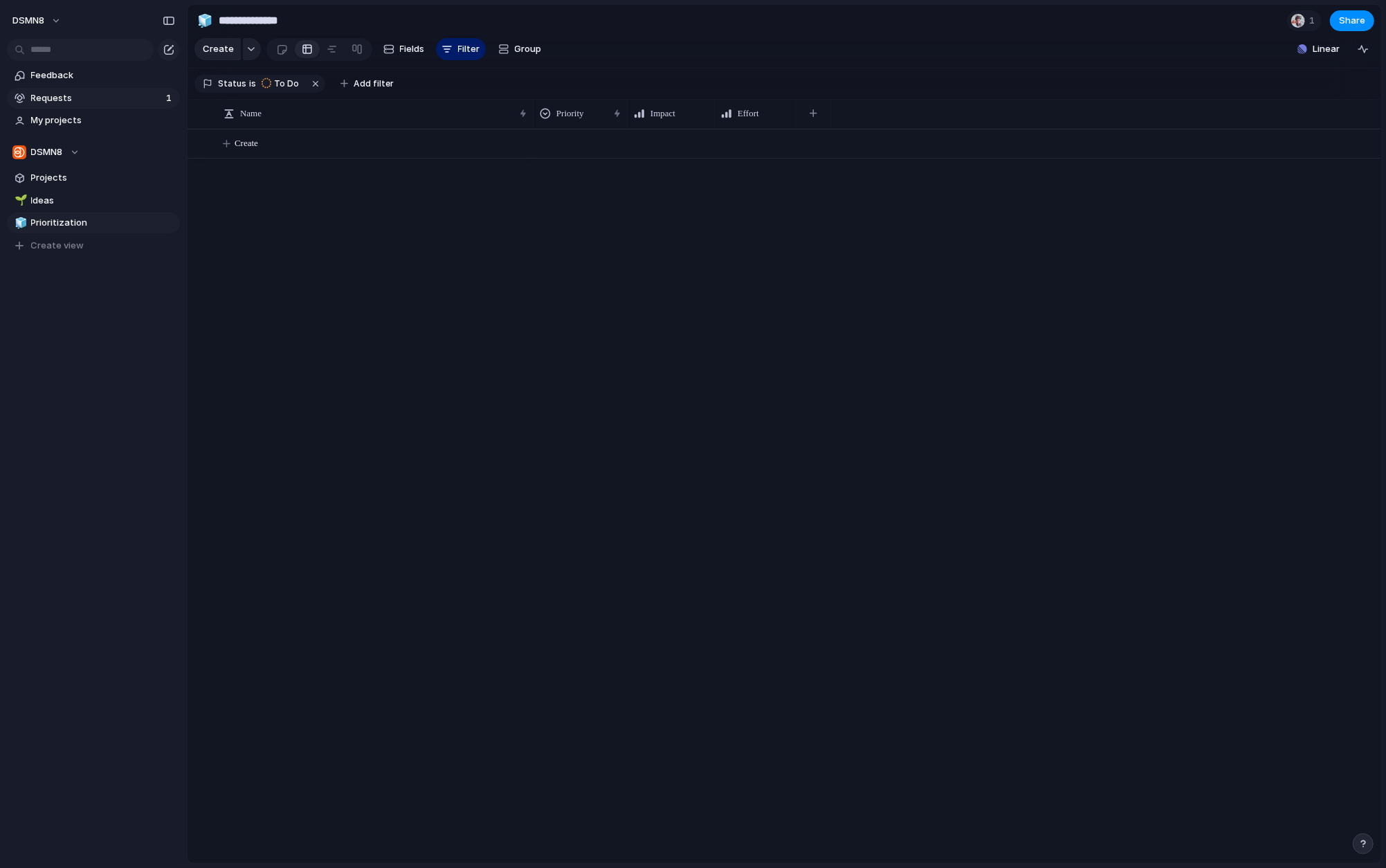
click at [103, 96] on span "Requests" at bounding box center [96, 98] width 131 height 14
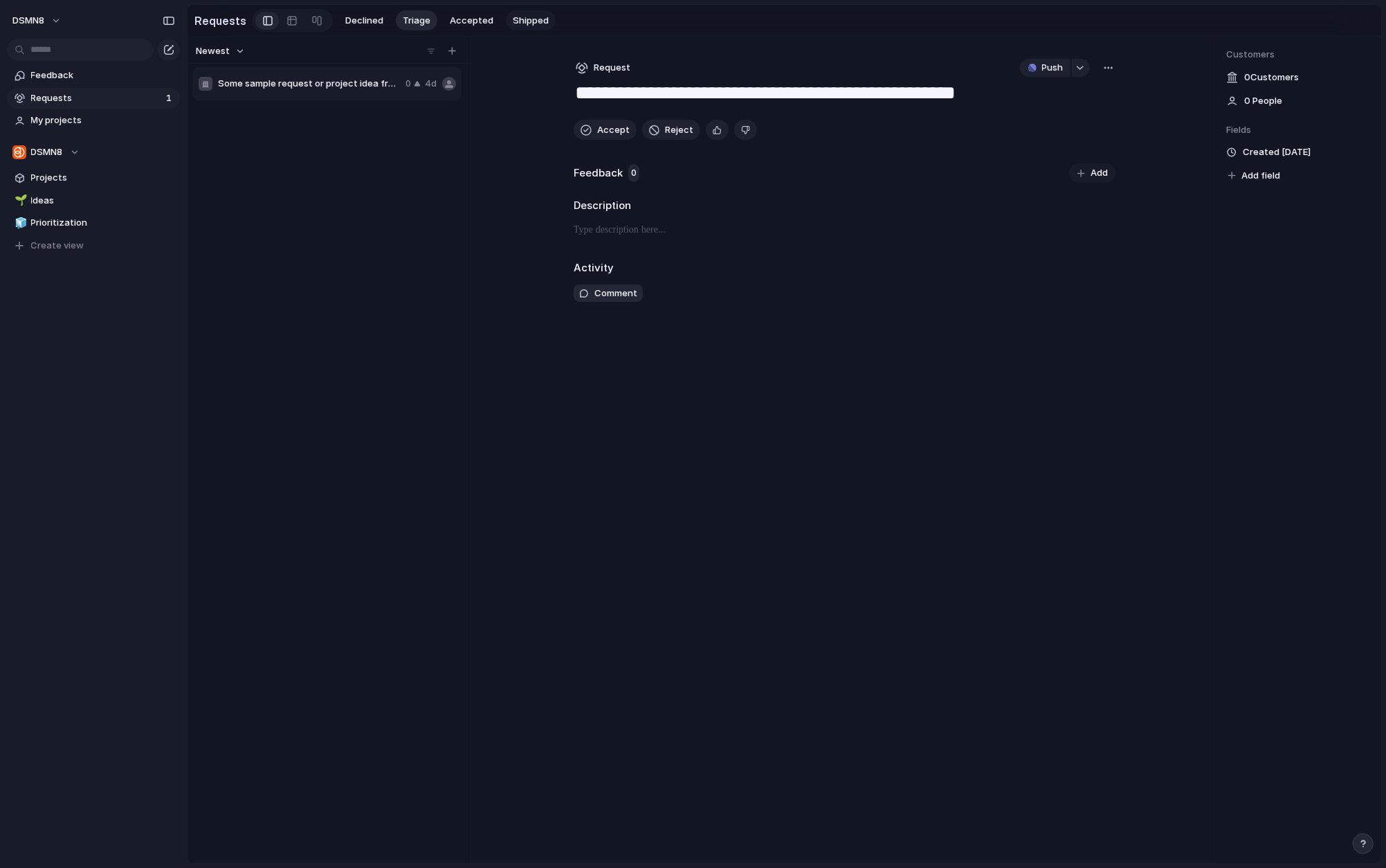
click at [513, 18] on span "Shipped" at bounding box center [530, 21] width 36 height 14
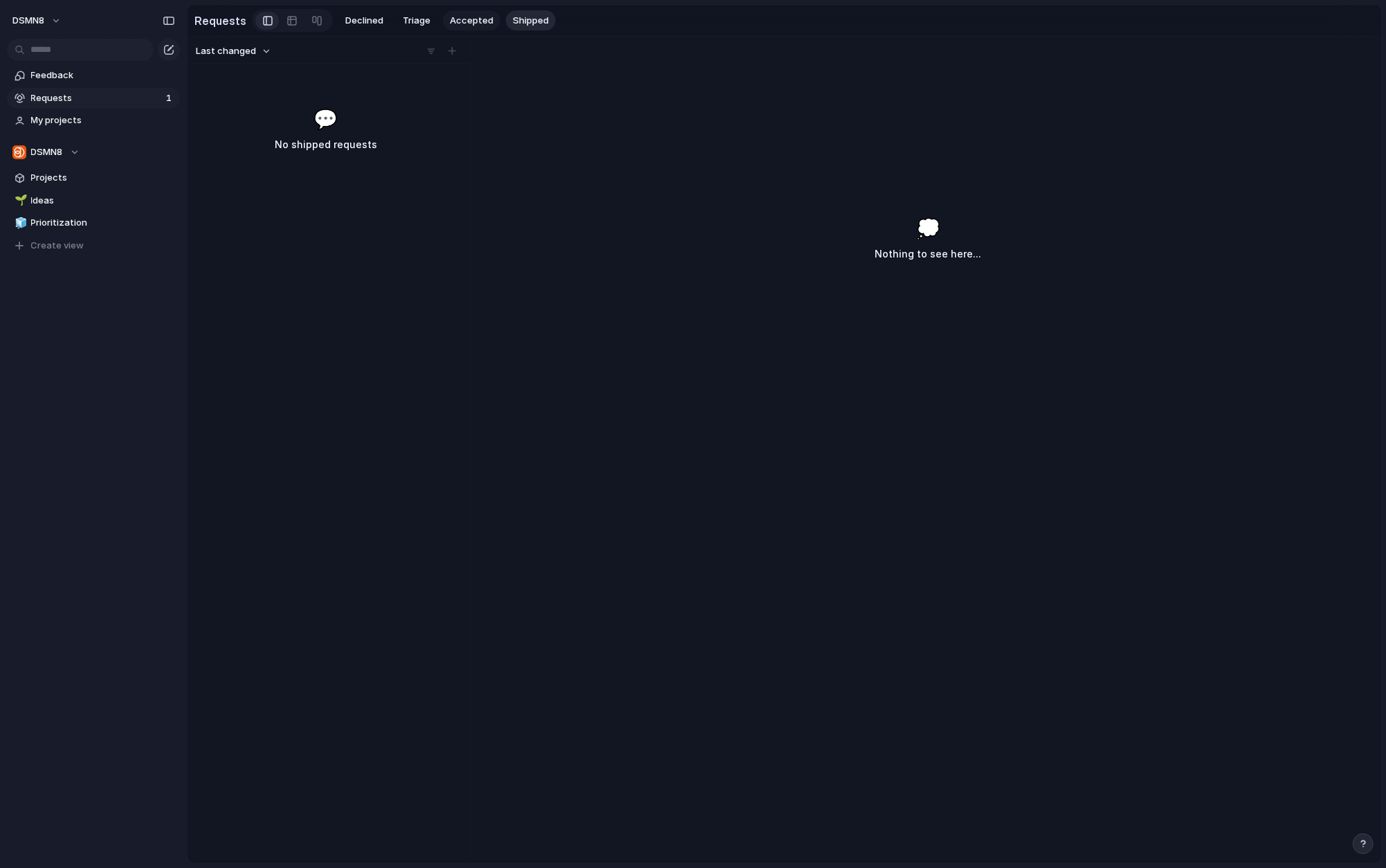
click at [468, 18] on span "Accepted" at bounding box center [472, 21] width 44 height 14
click at [408, 18] on span "Triage" at bounding box center [416, 21] width 28 height 14
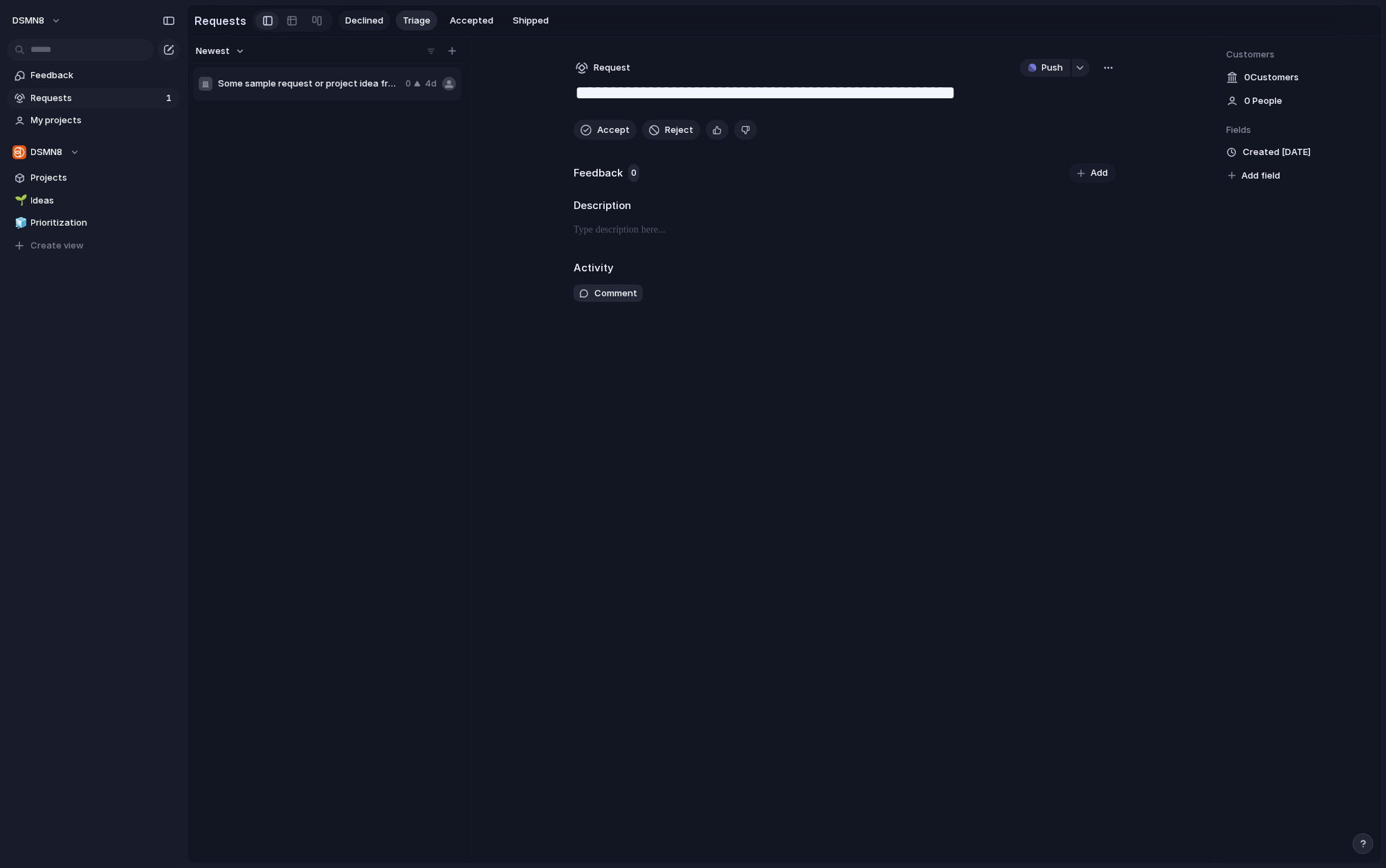
click at [360, 18] on span "Declined" at bounding box center [364, 21] width 38 height 14
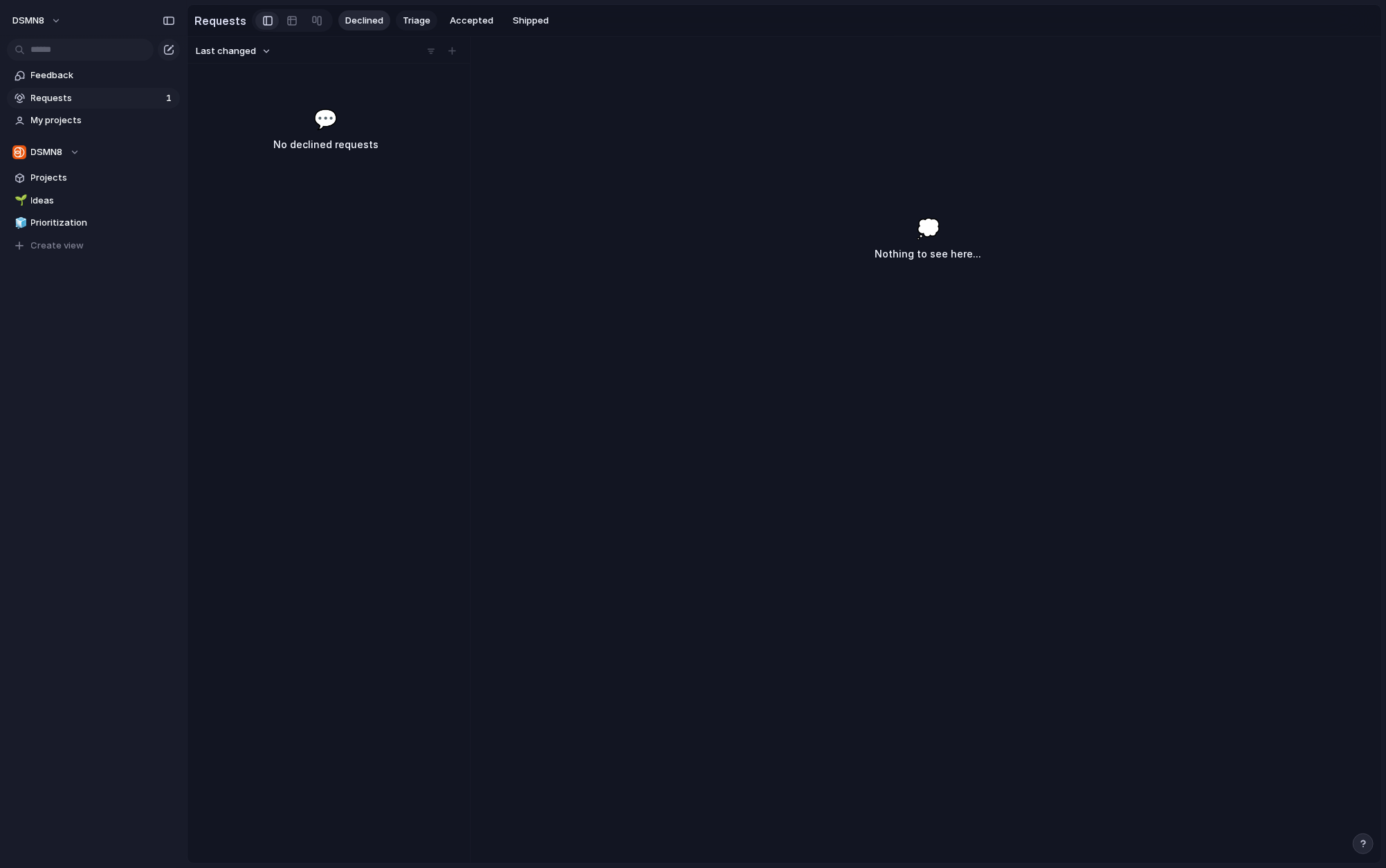
click at [402, 20] on span "Triage" at bounding box center [416, 21] width 28 height 14
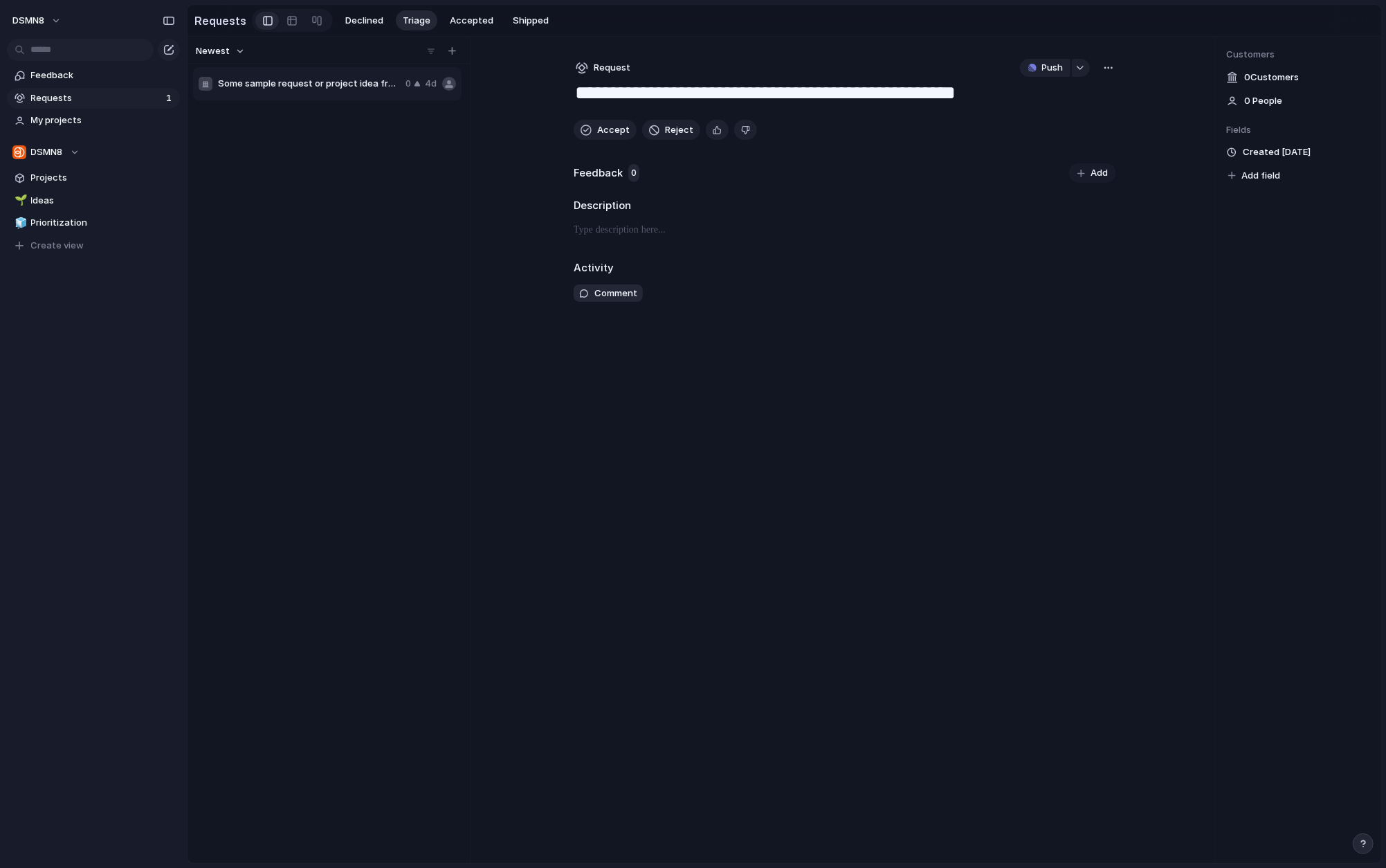
click at [1137, 174] on span "Add field" at bounding box center [1261, 176] width 39 height 14
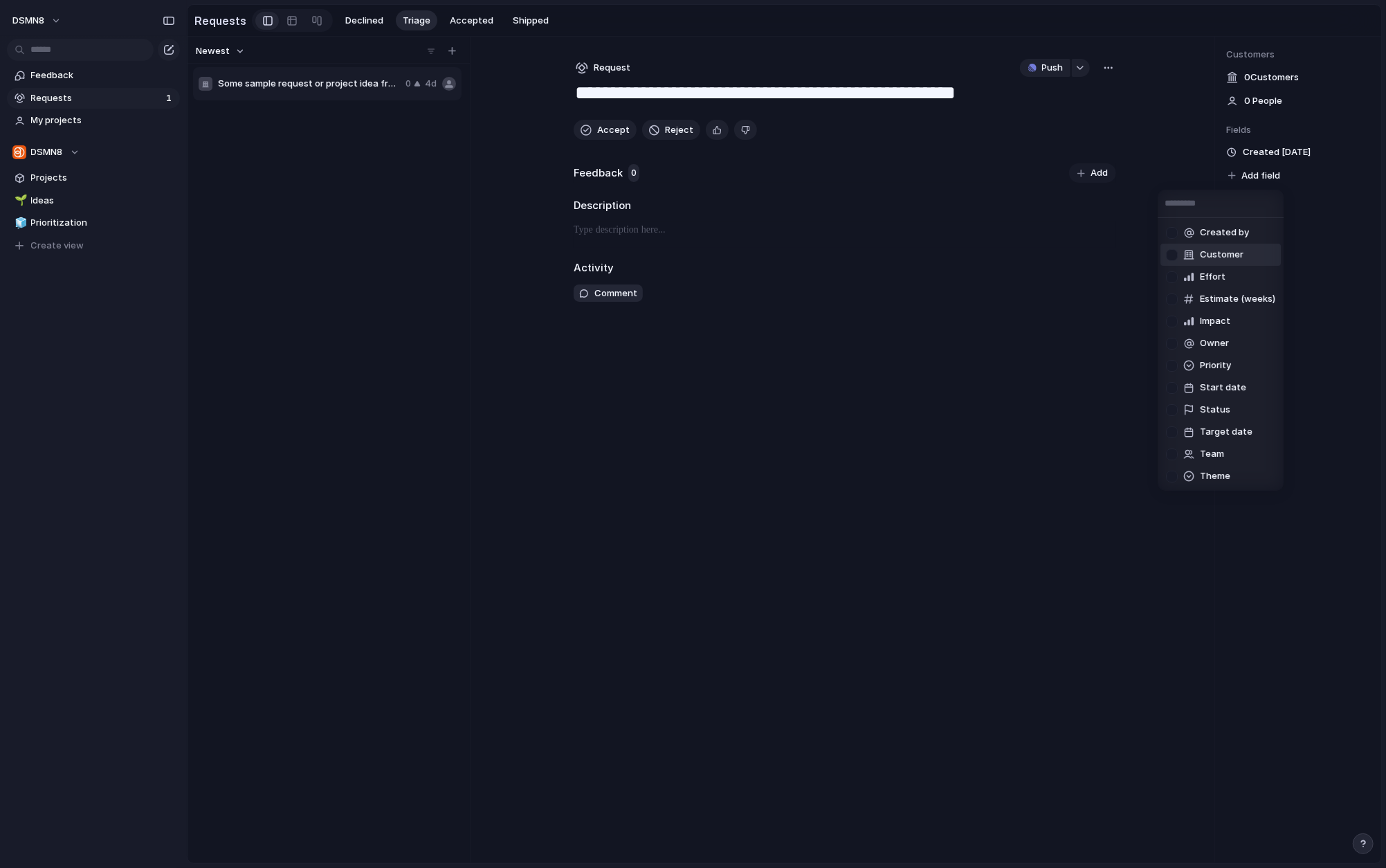
click at [1058, 350] on div "Created by Customer Effort Estimate (weeks) Impact Owner Priority Start date St…" at bounding box center [693, 434] width 1386 height 868
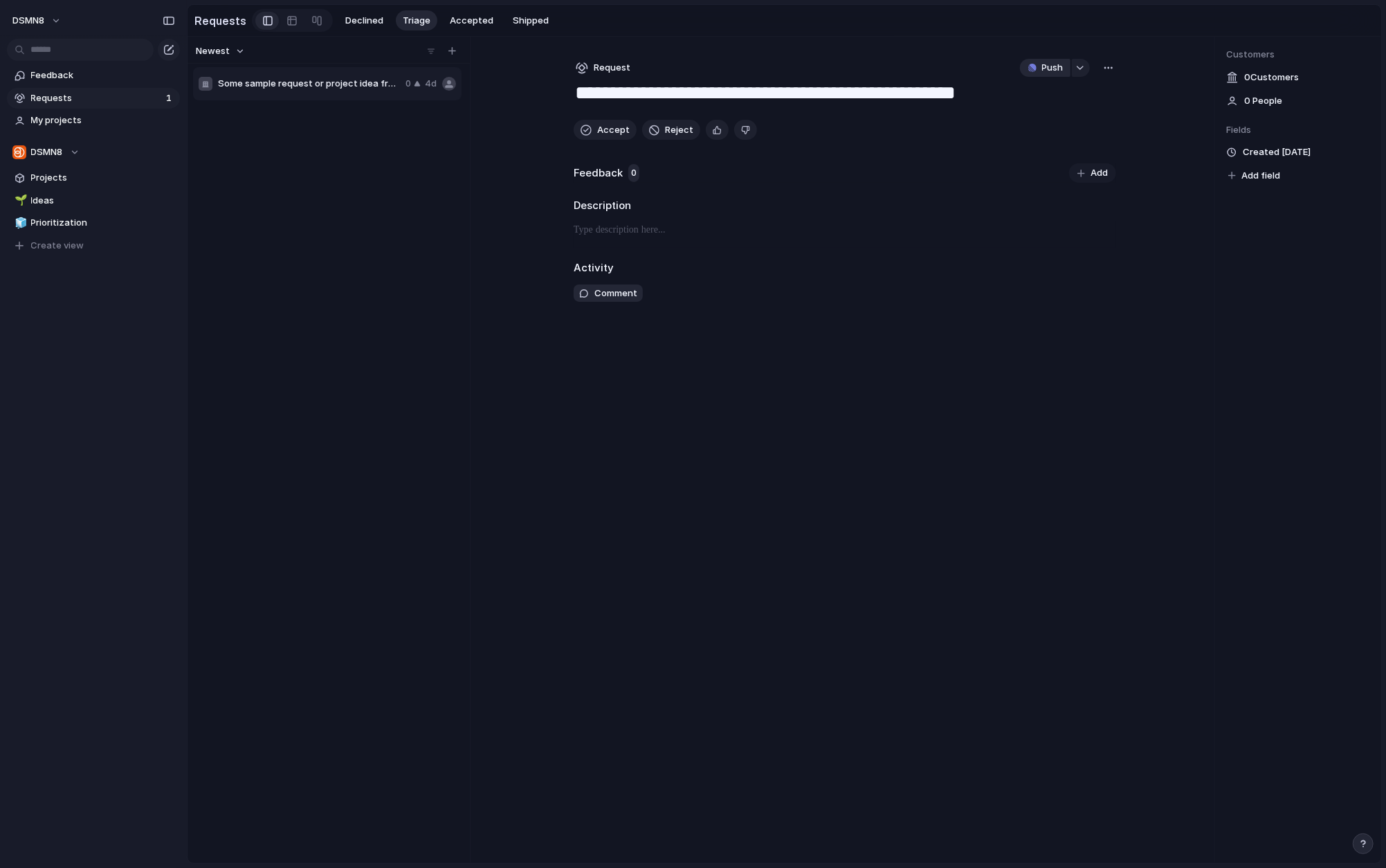
click at [1055, 67] on span "Push" at bounding box center [1053, 68] width 21 height 14
click at [1035, 119] on span "Issue" at bounding box center [1025, 119] width 23 height 14
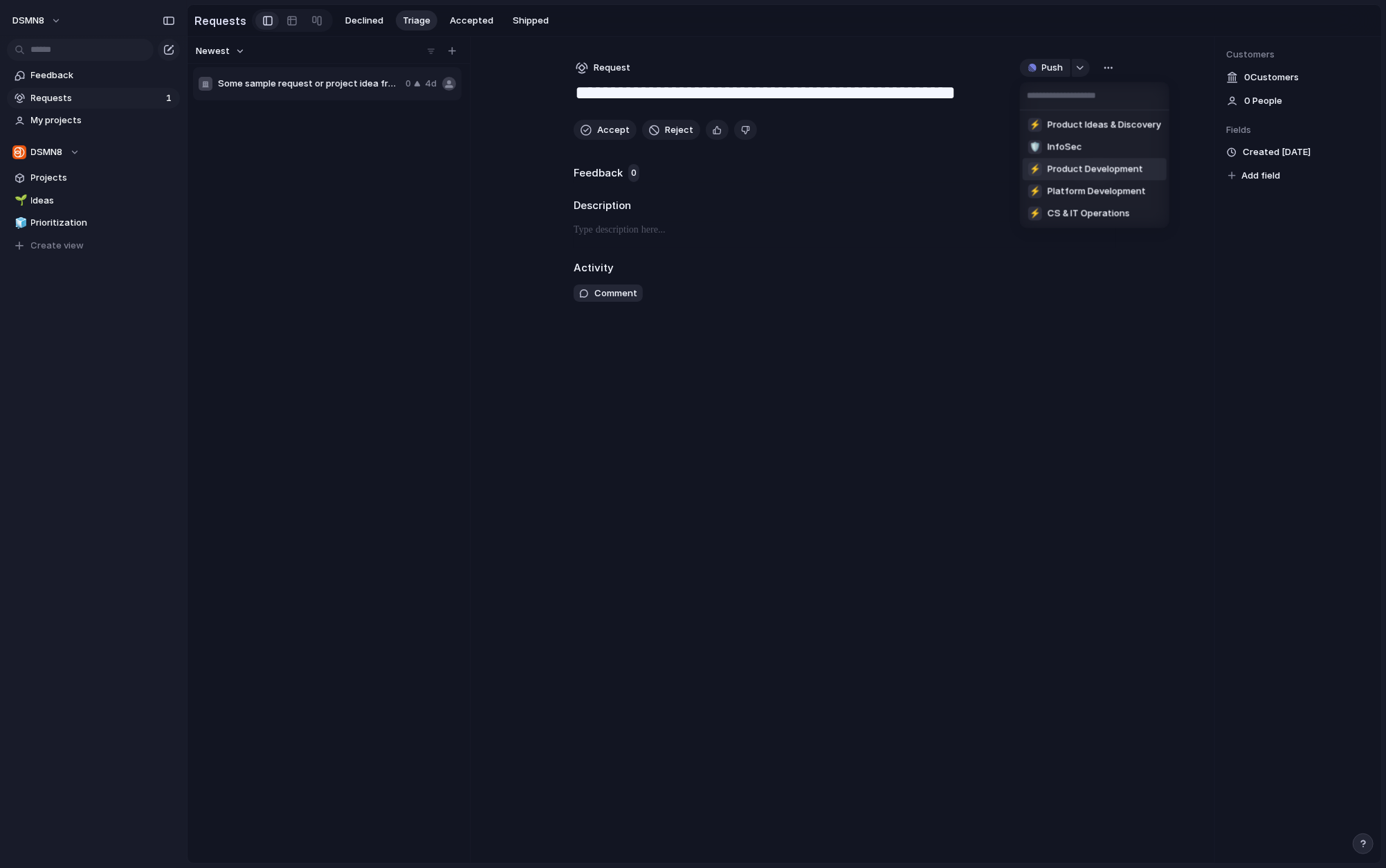
click at [1035, 400] on div "⚡ Product Ideas & Discovery 🛡 InfoSec ⚡ Product Development ⚡ Platform Developm…" at bounding box center [693, 434] width 1386 height 868
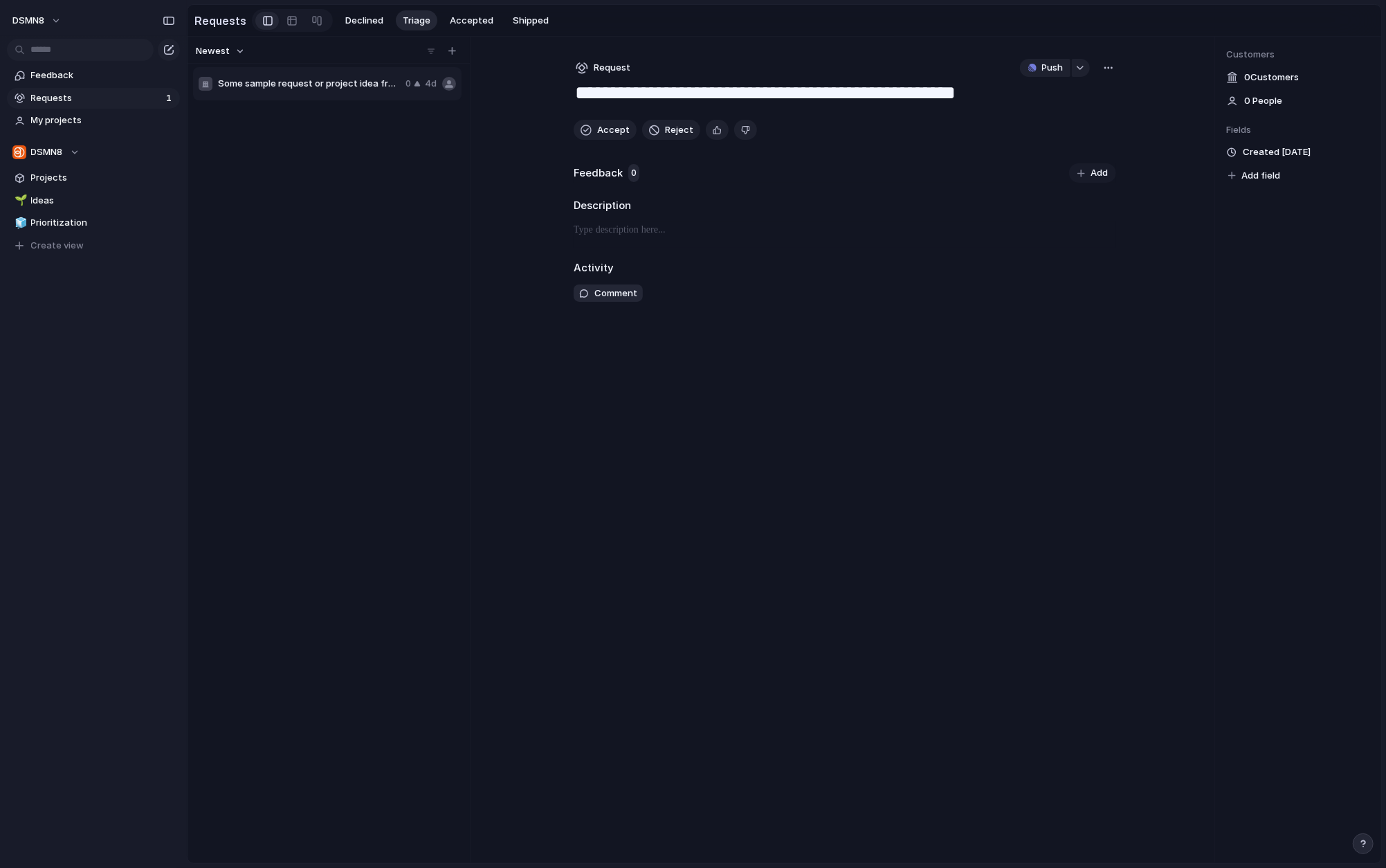
click at [1106, 68] on div "button" at bounding box center [1108, 68] width 11 height 11
click at [1076, 322] on div "Copy link Merge Move to Delete" at bounding box center [693, 434] width 1386 height 868
click at [474, 20] on span "Accepted" at bounding box center [472, 21] width 44 height 14
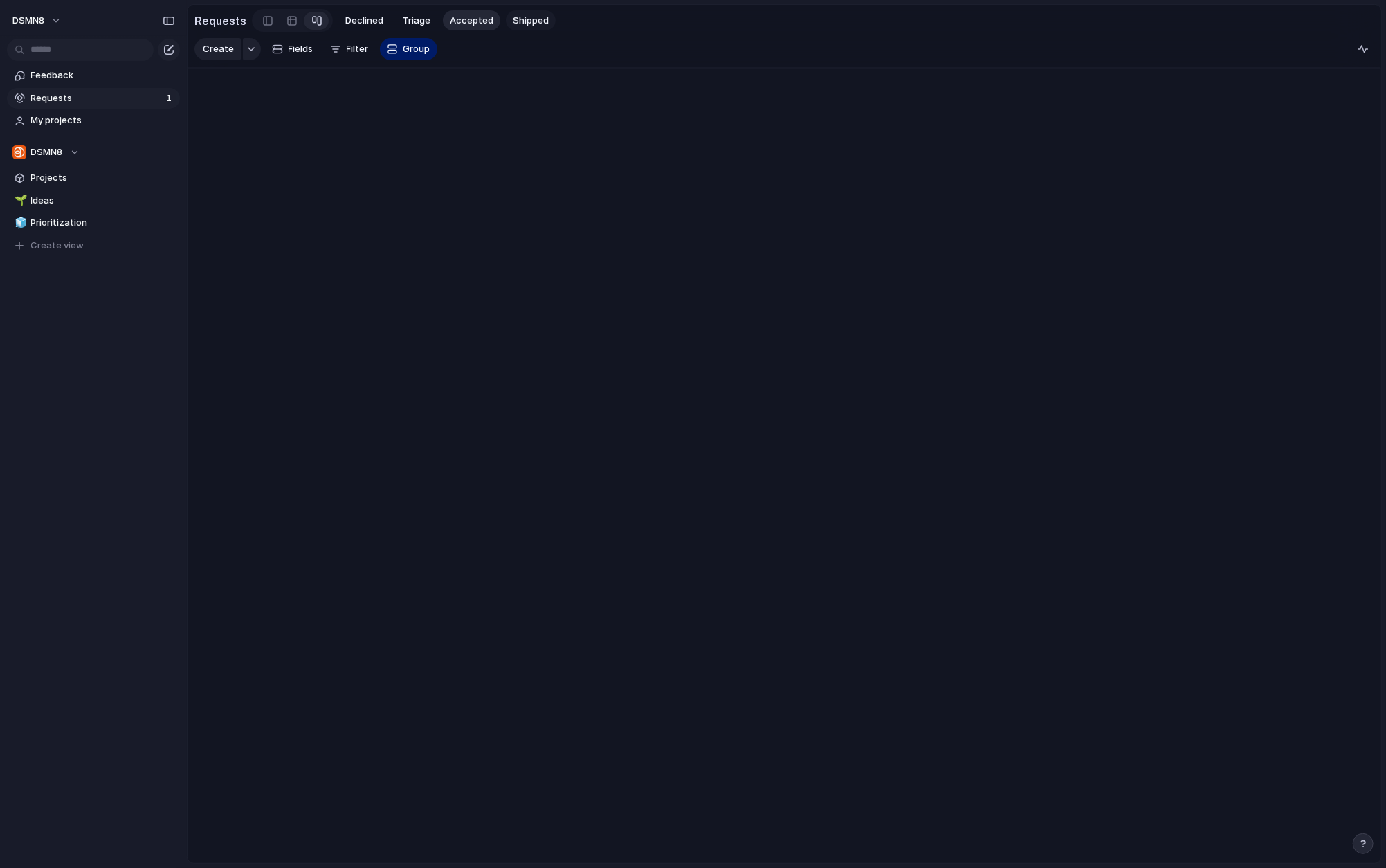
click at [523, 19] on span "Shipped" at bounding box center [530, 21] width 36 height 14
click at [359, 21] on span "Declined" at bounding box center [364, 21] width 38 height 14
click at [409, 19] on span "Triage" at bounding box center [416, 21] width 28 height 14
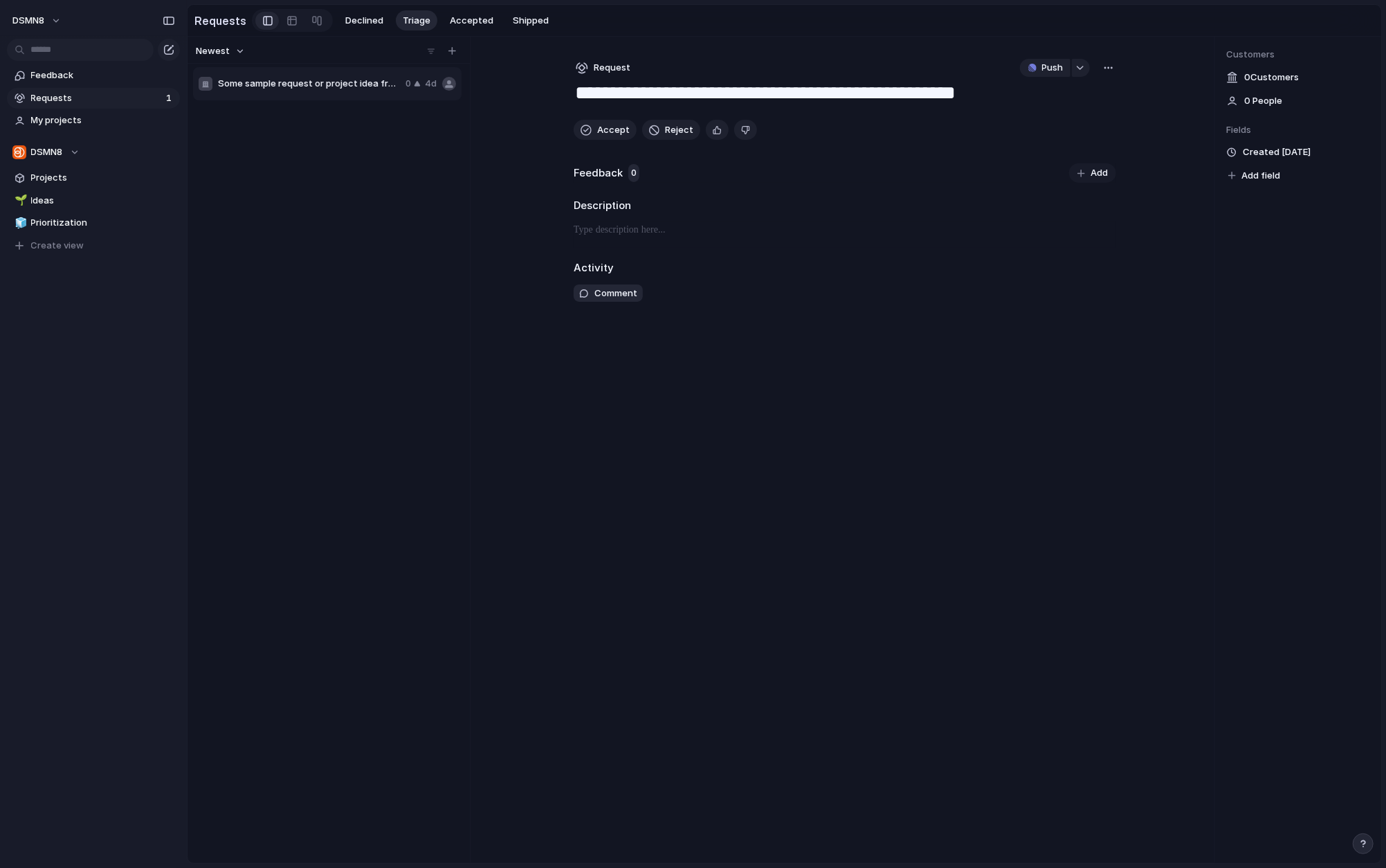
drag, startPoint x: 1285, startPoint y: 75, endPoint x: 1283, endPoint y: 84, distance: 9.2
click at [1137, 75] on span "0 Customer s" at bounding box center [1271, 77] width 54 height 14
click at [1112, 70] on div "button" at bounding box center [1108, 68] width 11 height 11
click at [1089, 376] on div "Copy link Merge Move to Delete" at bounding box center [693, 434] width 1386 height 868
click at [80, 201] on span "Ideas" at bounding box center [103, 201] width 144 height 14
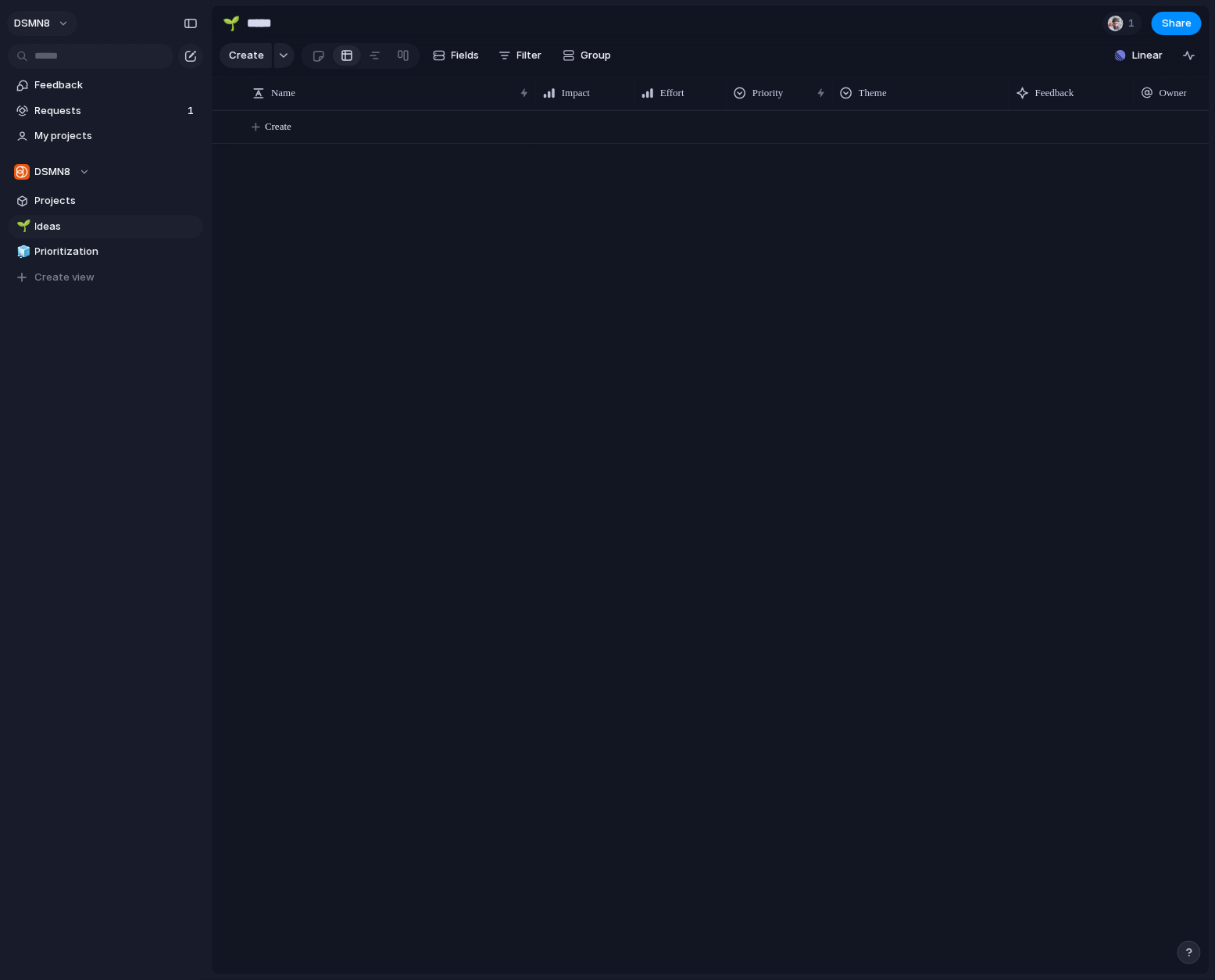
click at [68, 21] on button "DSMN8" at bounding box center [42, 23] width 70 height 25
click at [72, 60] on span "Settings" at bounding box center [56, 58] width 43 height 16
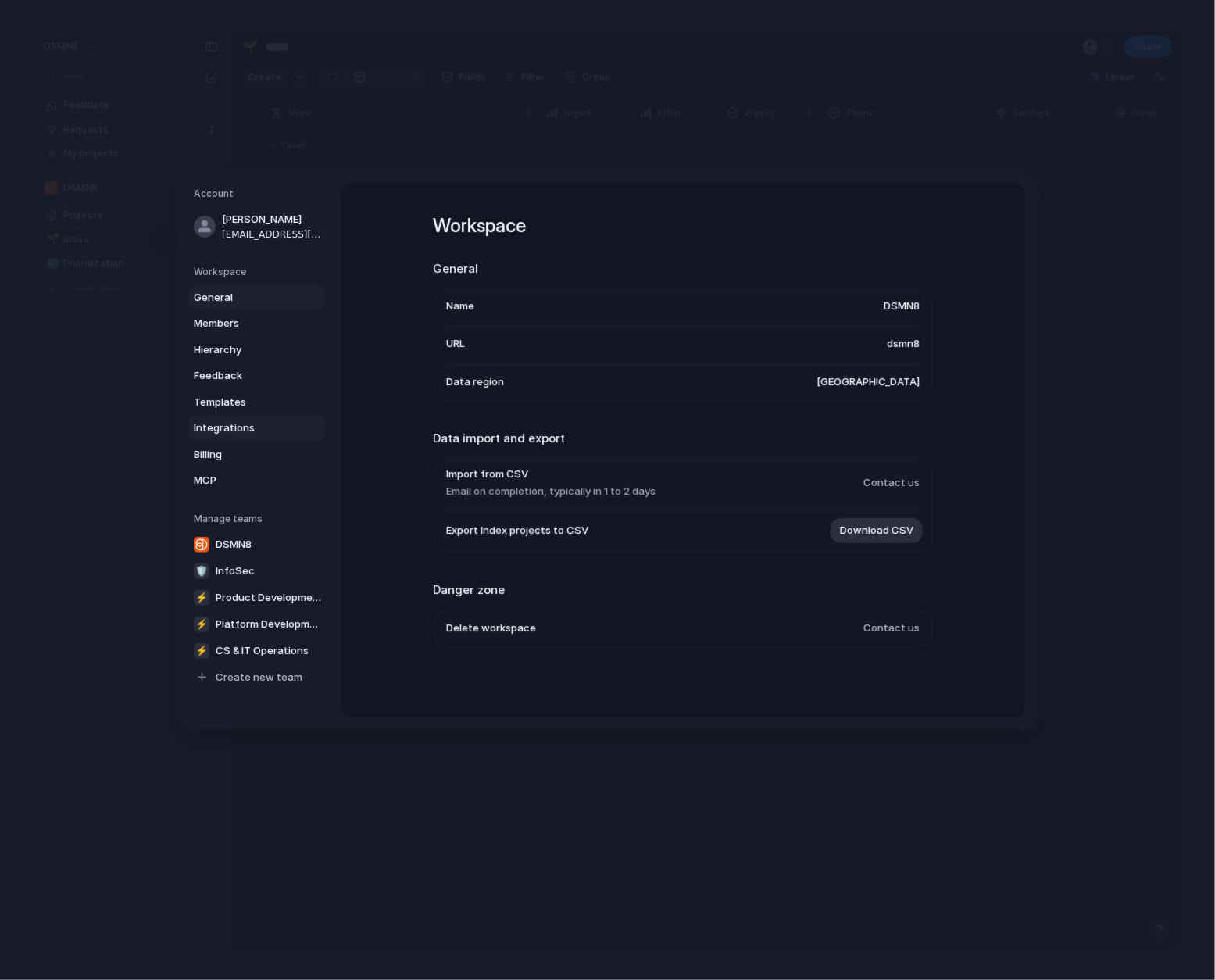
click at [251, 431] on span "Integrations" at bounding box center [244, 429] width 100 height 16
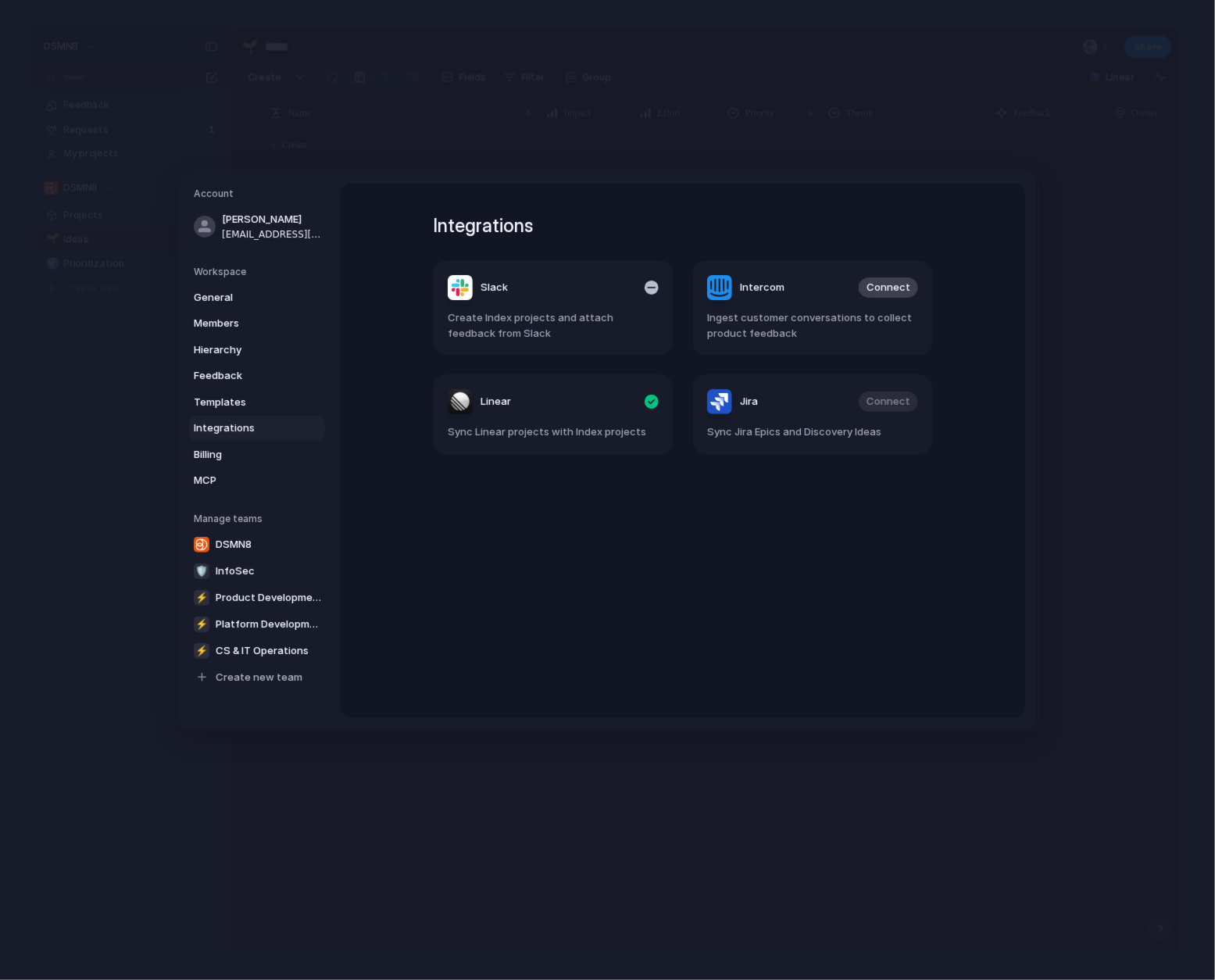
click at [562, 294] on header "Slack" at bounding box center [553, 287] width 211 height 25
click at [599, 293] on header "Slack" at bounding box center [553, 287] width 211 height 25
click at [651, 287] on div "button" at bounding box center [652, 287] width 14 height 14
click at [636, 290] on span "Connect" at bounding box center [629, 288] width 44 height 16
click at [647, 280] on span "Connect" at bounding box center [629, 288] width 44 height 16
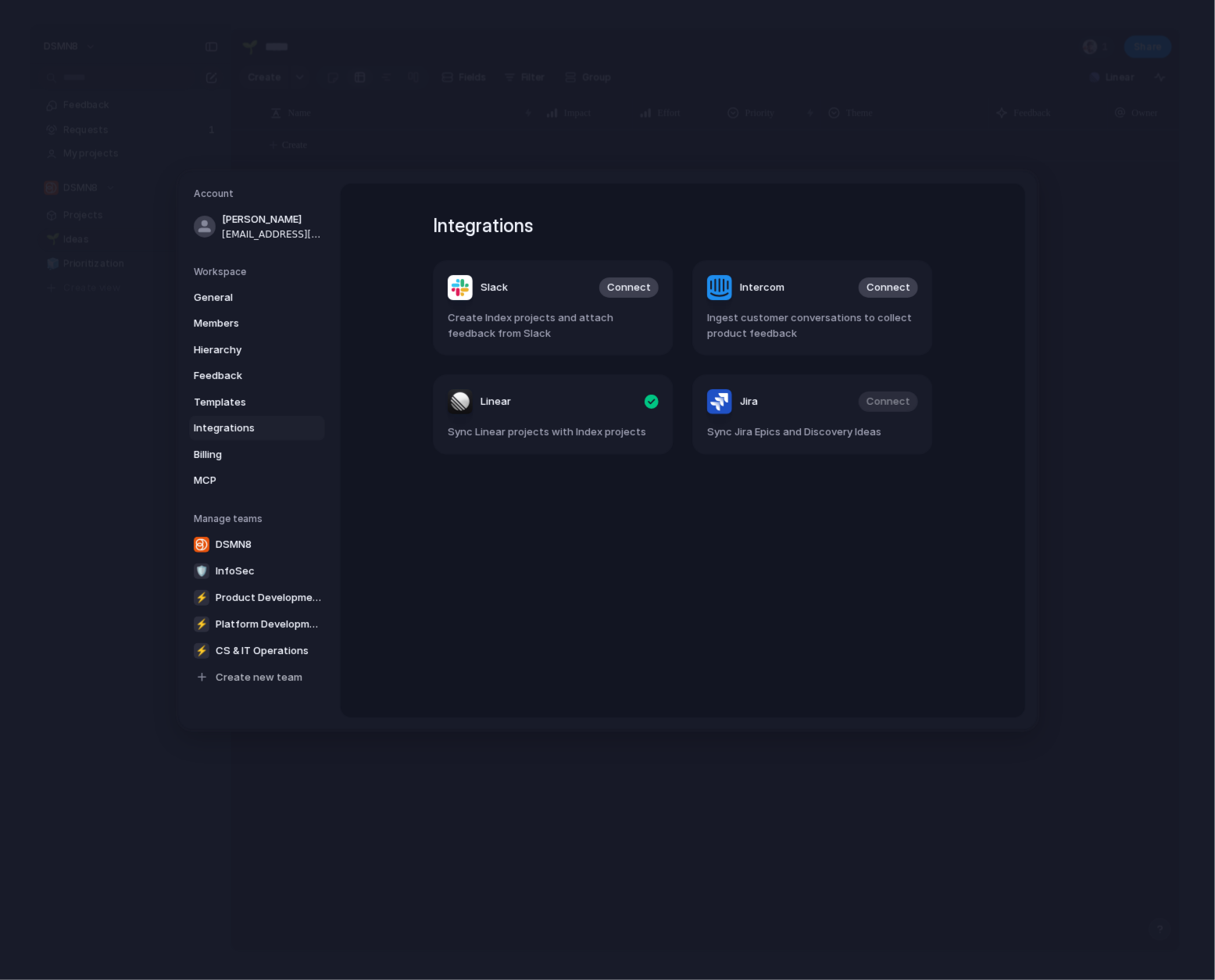
click at [614, 681] on div "Integrations Slack Connect Create Index projects and attach feedback from Slack…" at bounding box center [683, 449] width 557 height 534
click at [224, 401] on span "Templates" at bounding box center [244, 403] width 100 height 16
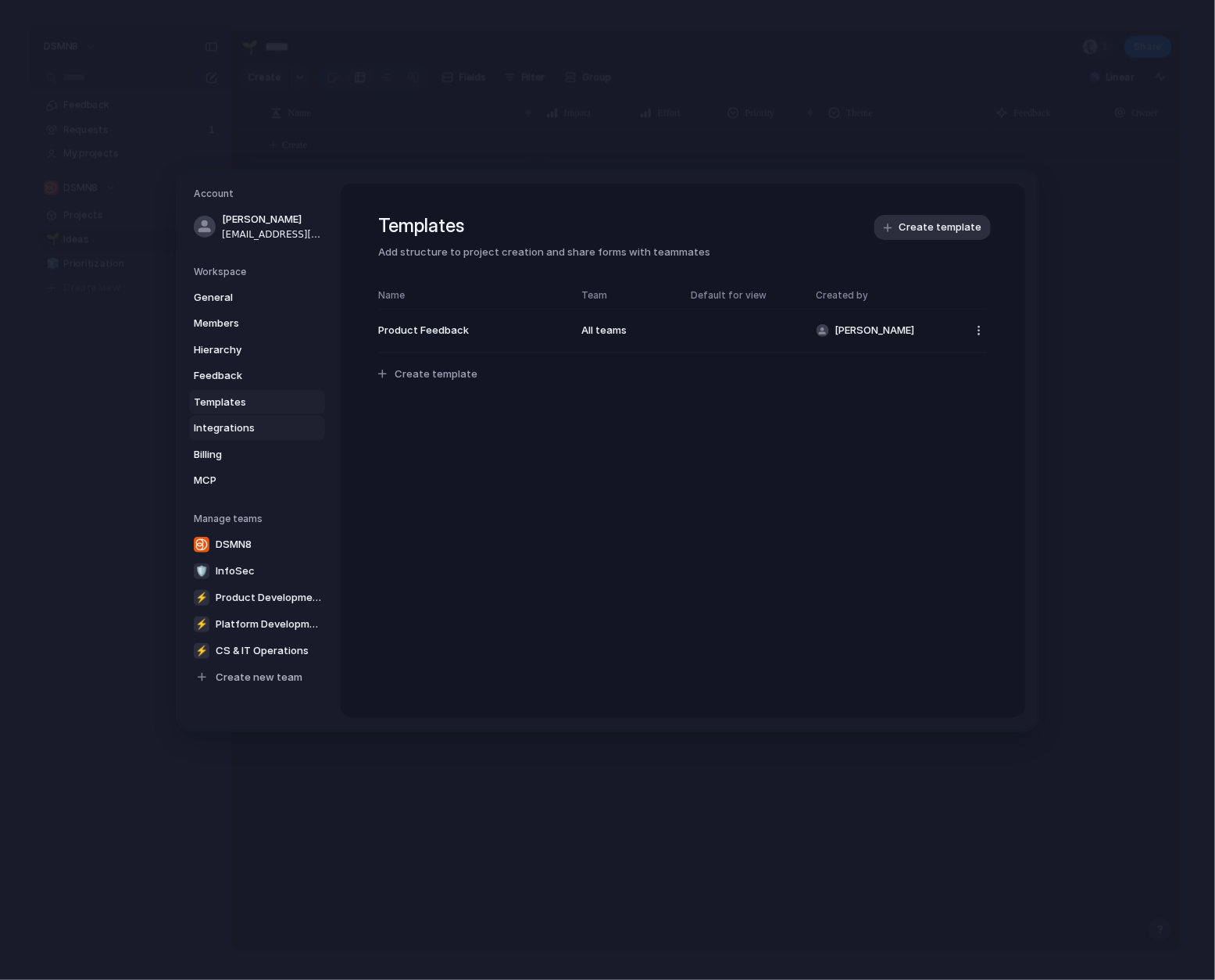
click at [221, 428] on span "Integrations" at bounding box center [244, 429] width 100 height 16
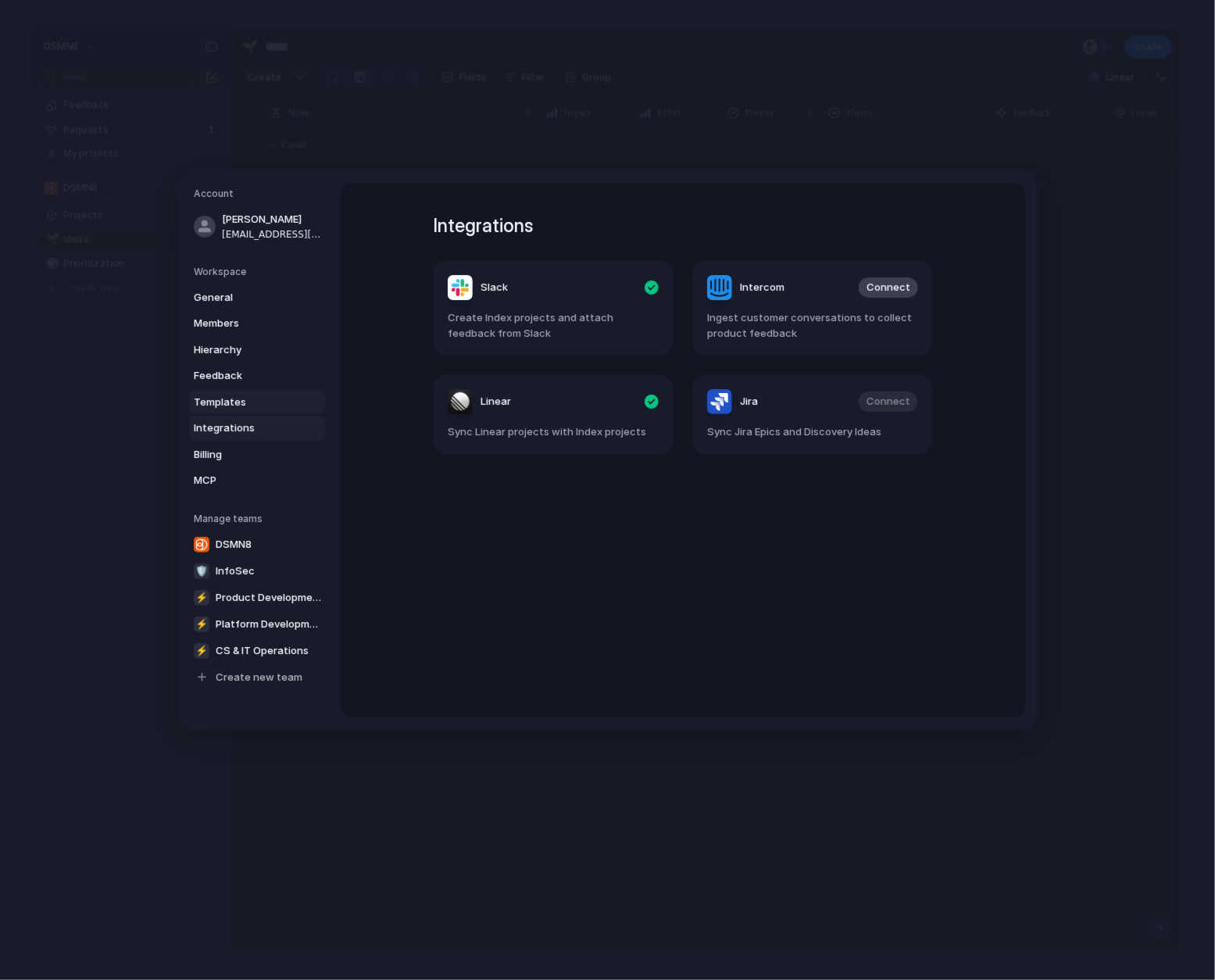
click at [247, 403] on span "Templates" at bounding box center [244, 403] width 100 height 16
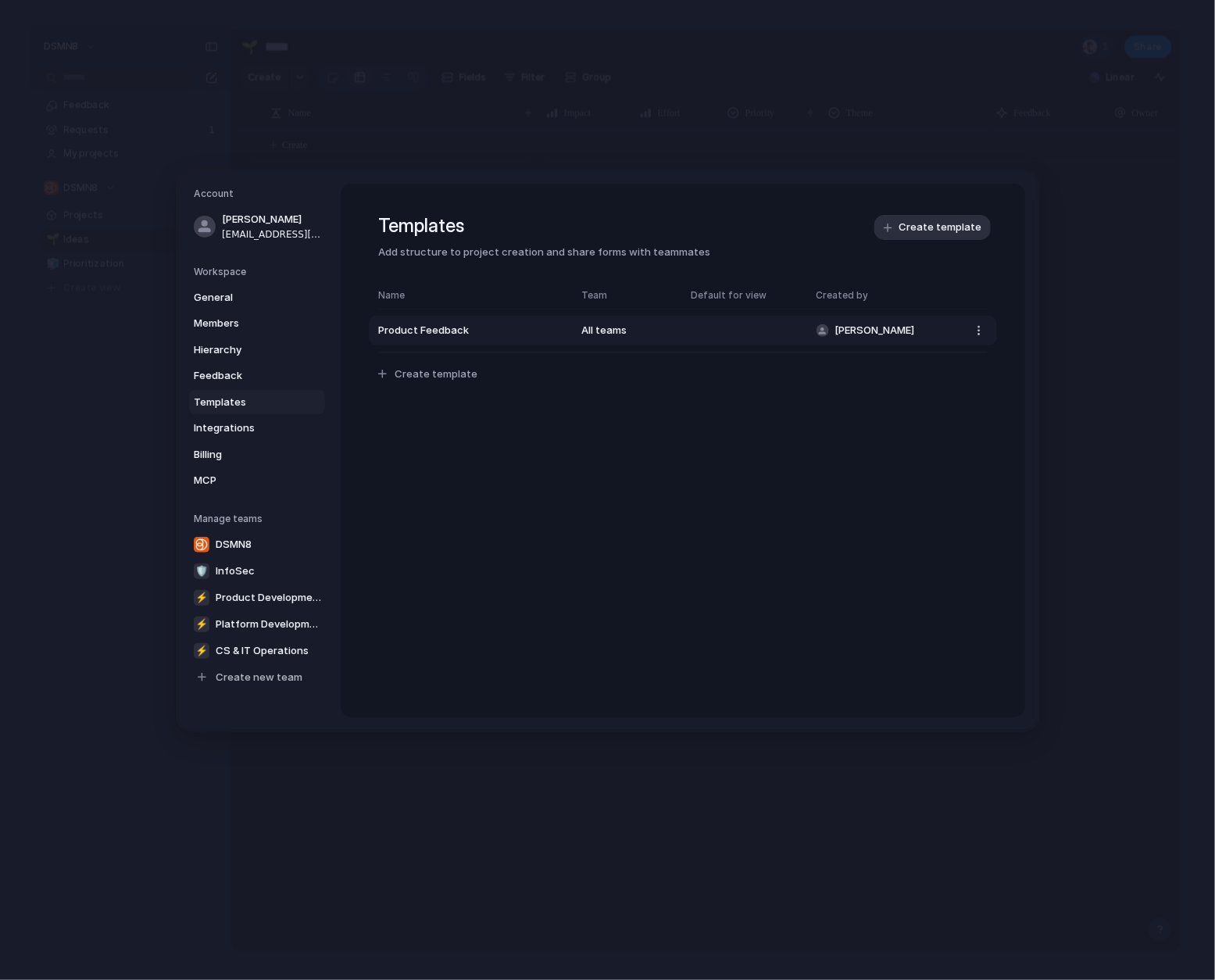
click at [504, 328] on span "Product Feedback" at bounding box center [471, 332] width 187 height 16
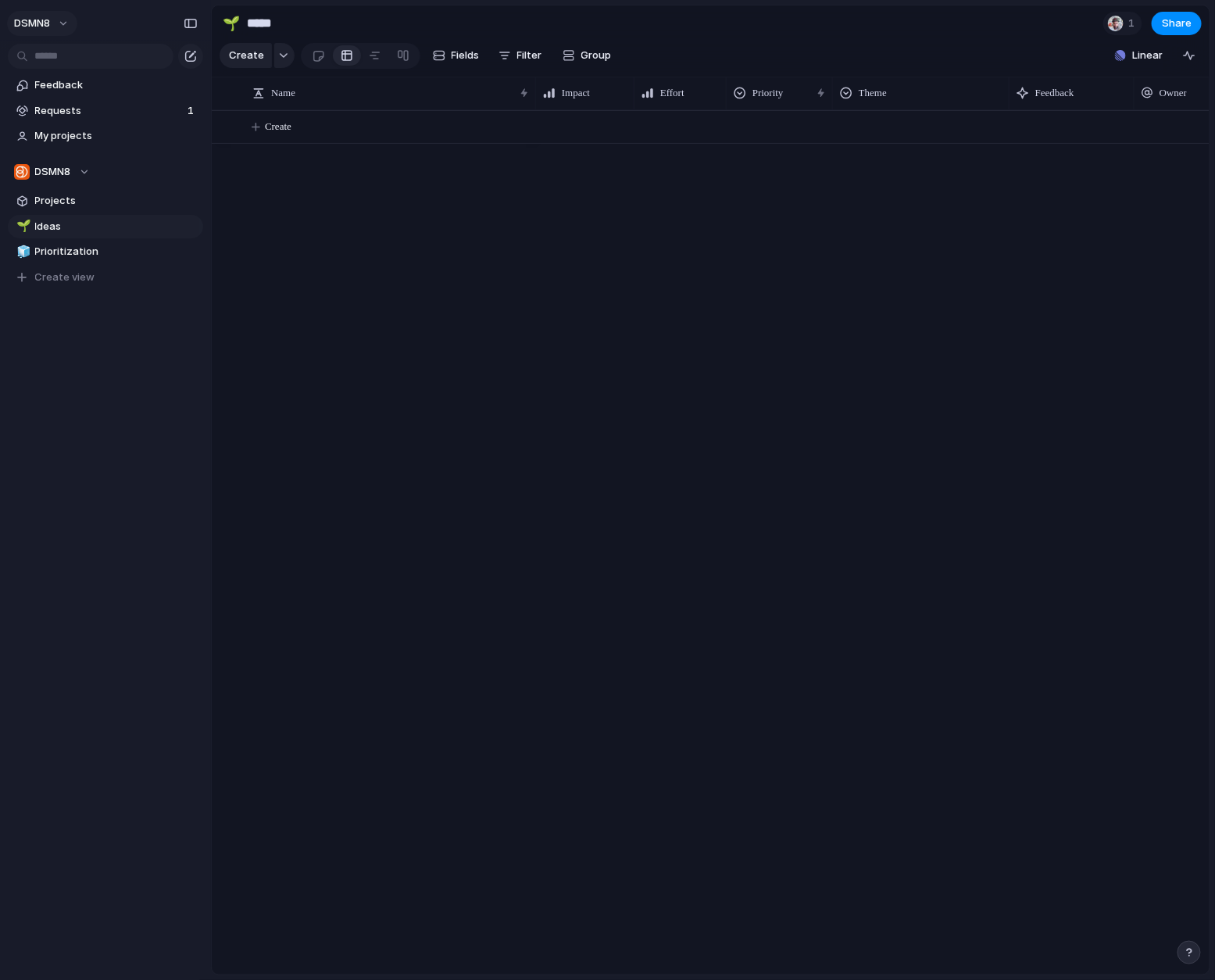
click at [65, 23] on button "DSMN8" at bounding box center [42, 23] width 70 height 25
click at [78, 61] on li "Settings" at bounding box center [75, 57] width 130 height 25
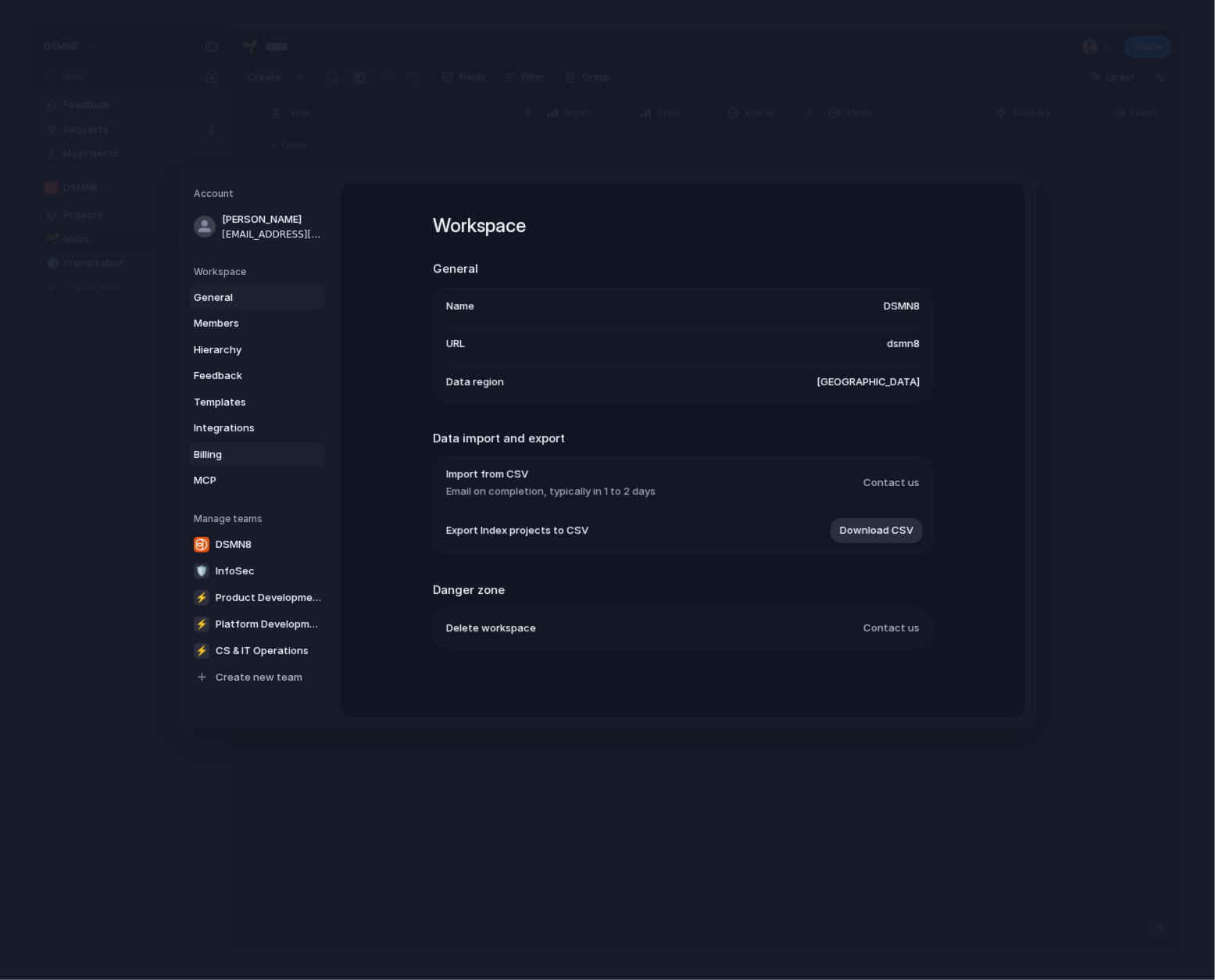
click at [218, 447] on span "Billing" at bounding box center [244, 454] width 100 height 16
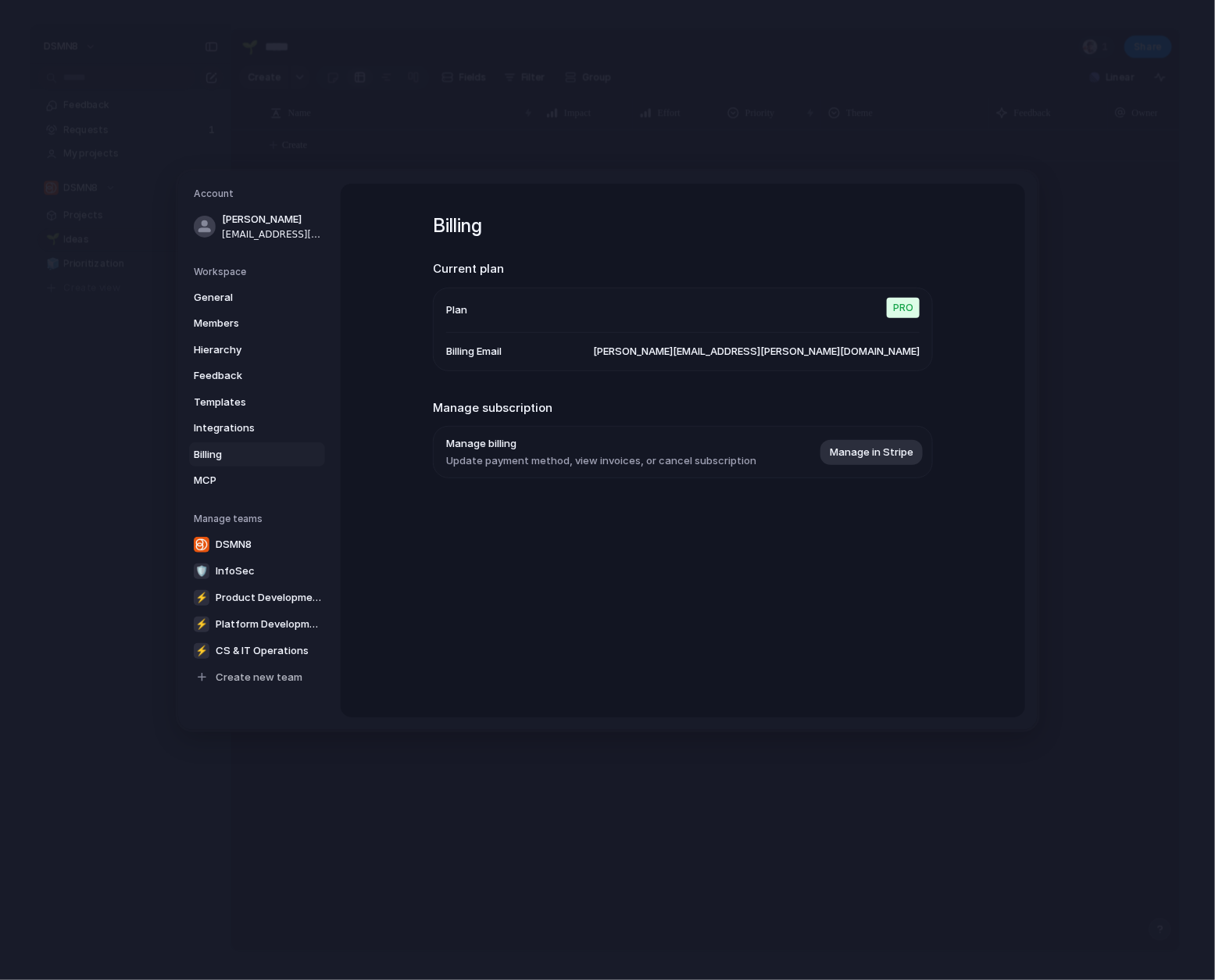
click at [544, 451] on span "Manage billing" at bounding box center [601, 443] width 310 height 16
click at [910, 309] on span "Pro" at bounding box center [903, 308] width 33 height 21
click at [473, 218] on h1 "Billing" at bounding box center [682, 226] width 500 height 28
click at [502, 446] on span "Manage billing" at bounding box center [601, 443] width 310 height 16
click at [236, 422] on span "Integrations" at bounding box center [244, 429] width 100 height 16
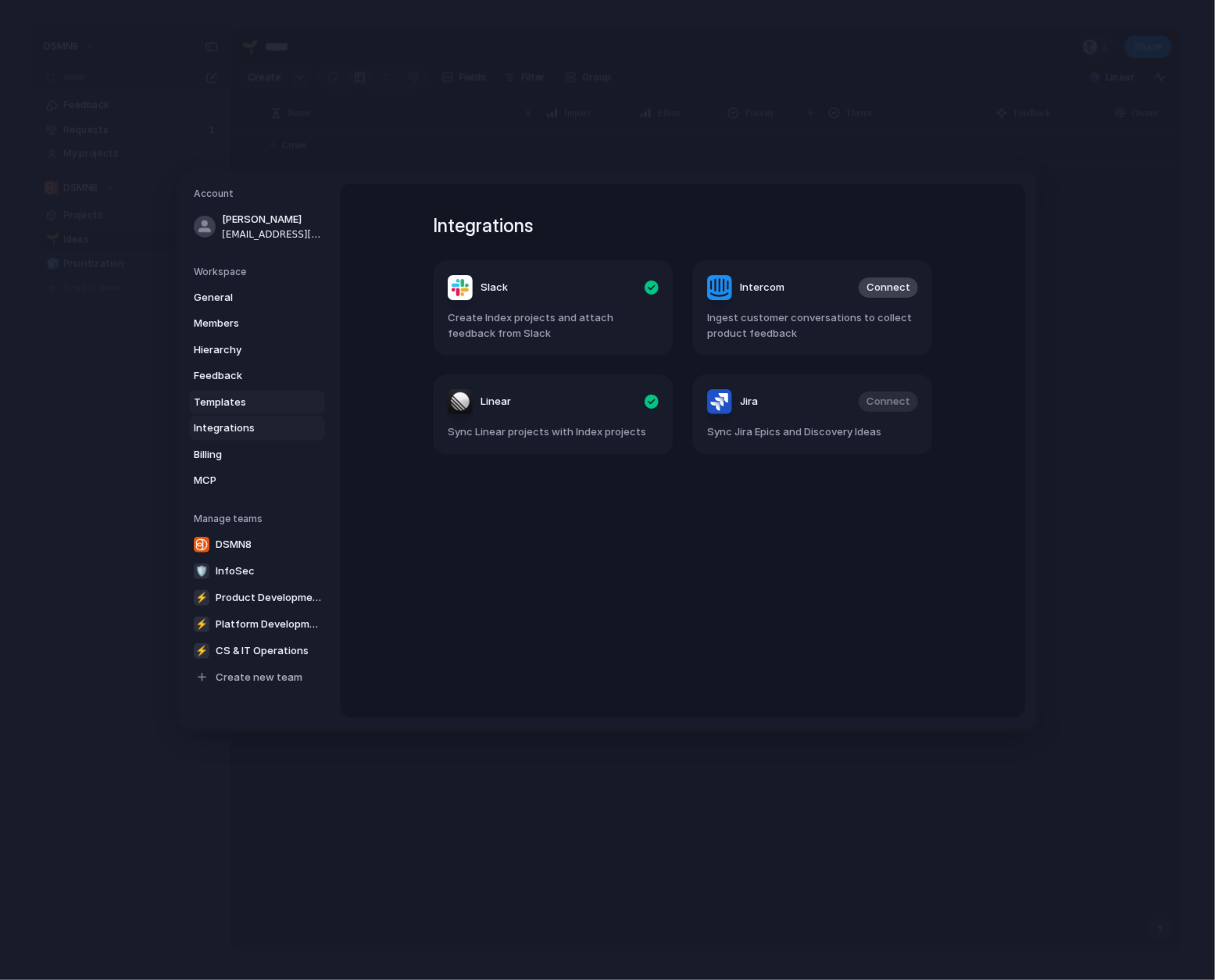
click at [243, 401] on span "Templates" at bounding box center [244, 403] width 100 height 16
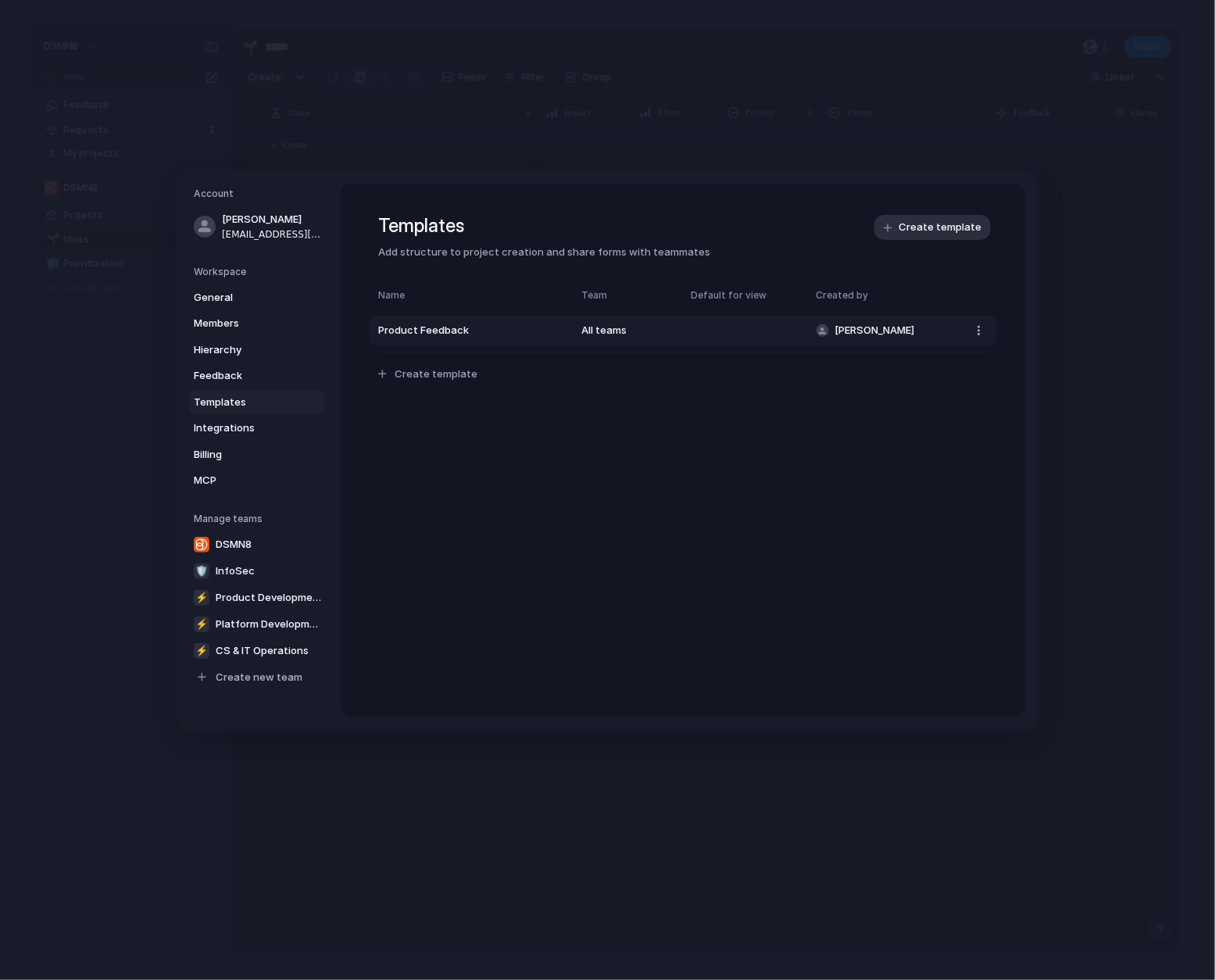
click at [452, 328] on span "Product Feedback" at bounding box center [471, 332] width 187 height 16
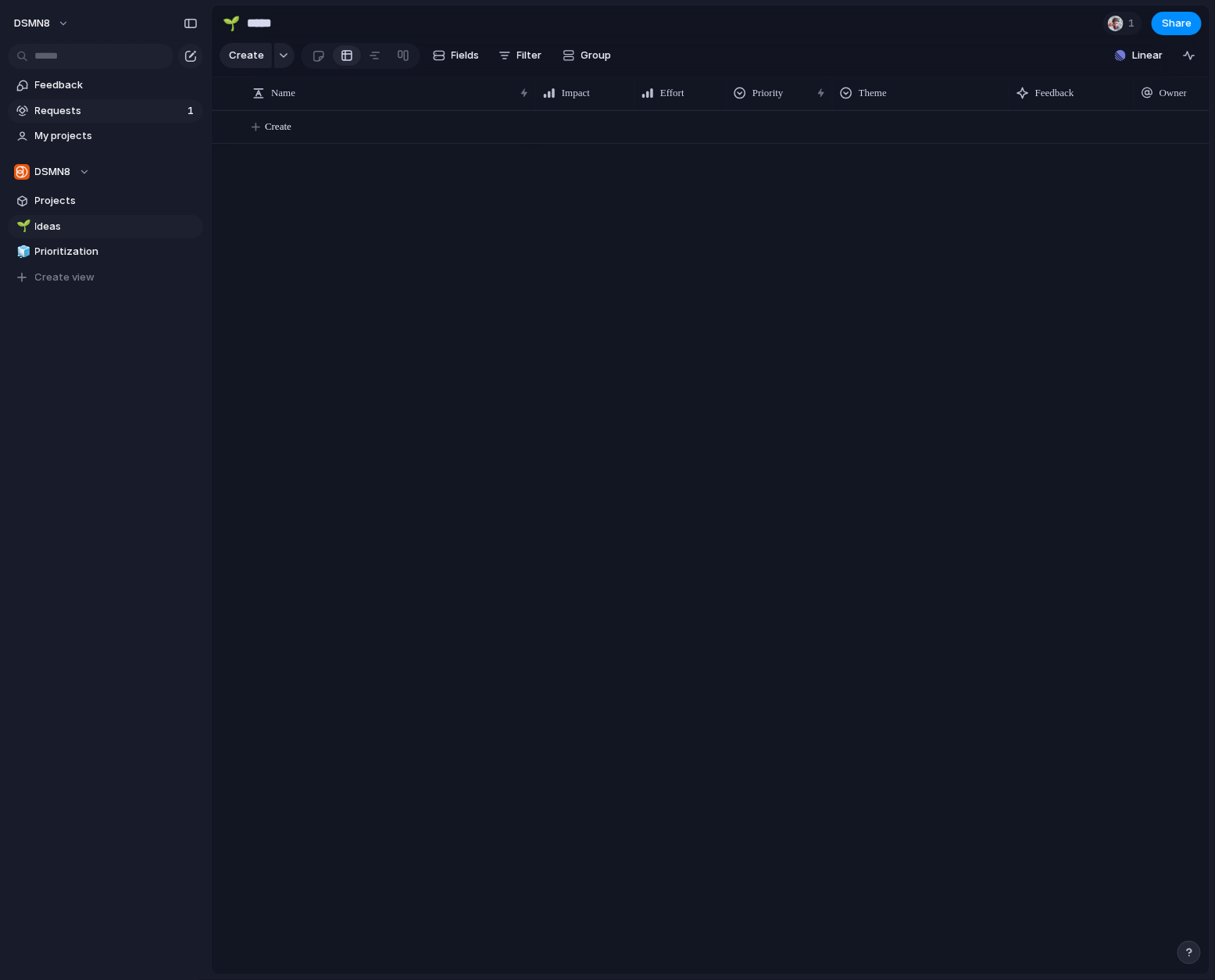
click at [90, 106] on span "Requests" at bounding box center [109, 111] width 148 height 16
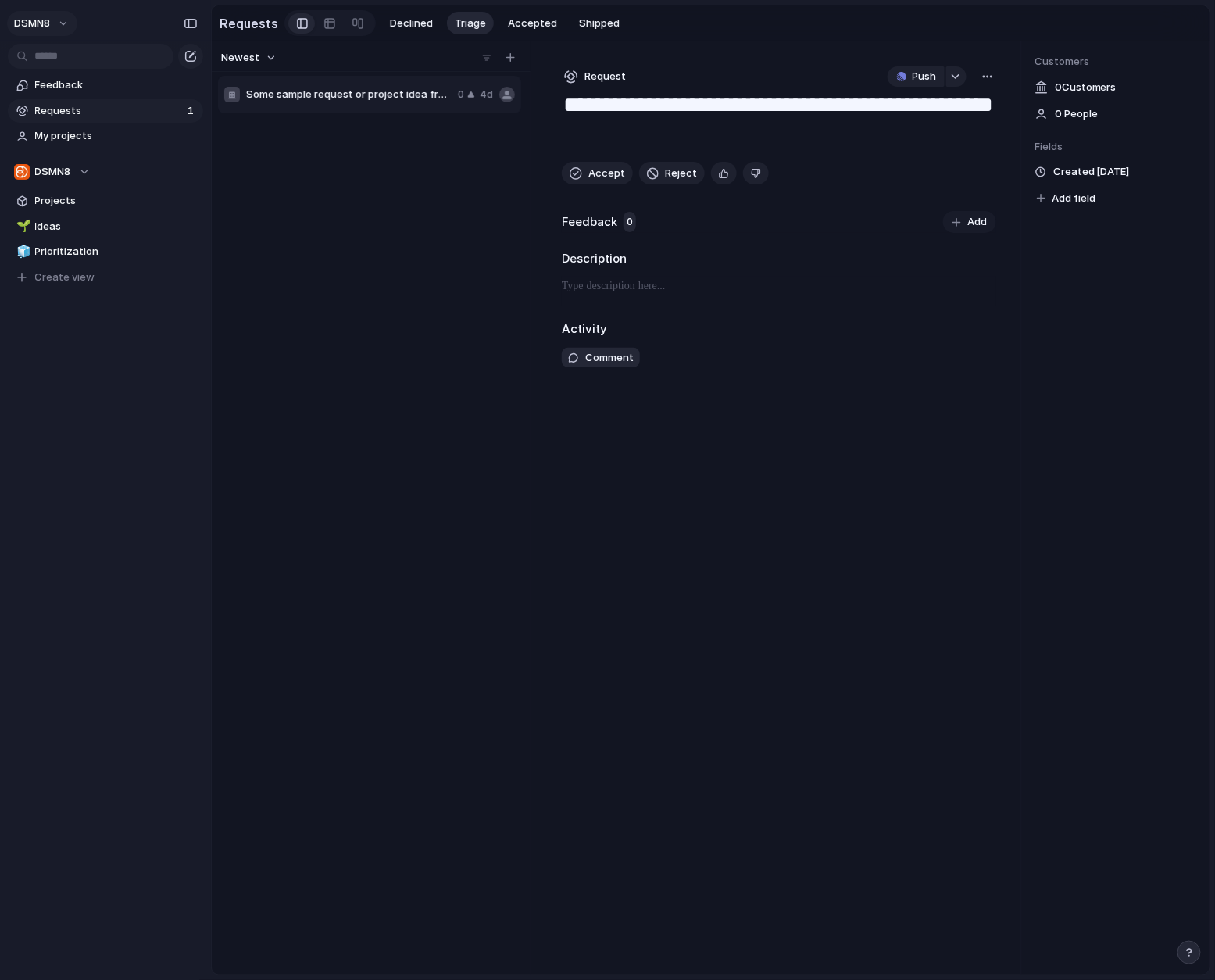
click at [65, 21] on button "DSMN8" at bounding box center [42, 23] width 70 height 25
click at [72, 63] on span "Settings" at bounding box center [56, 58] width 43 height 16
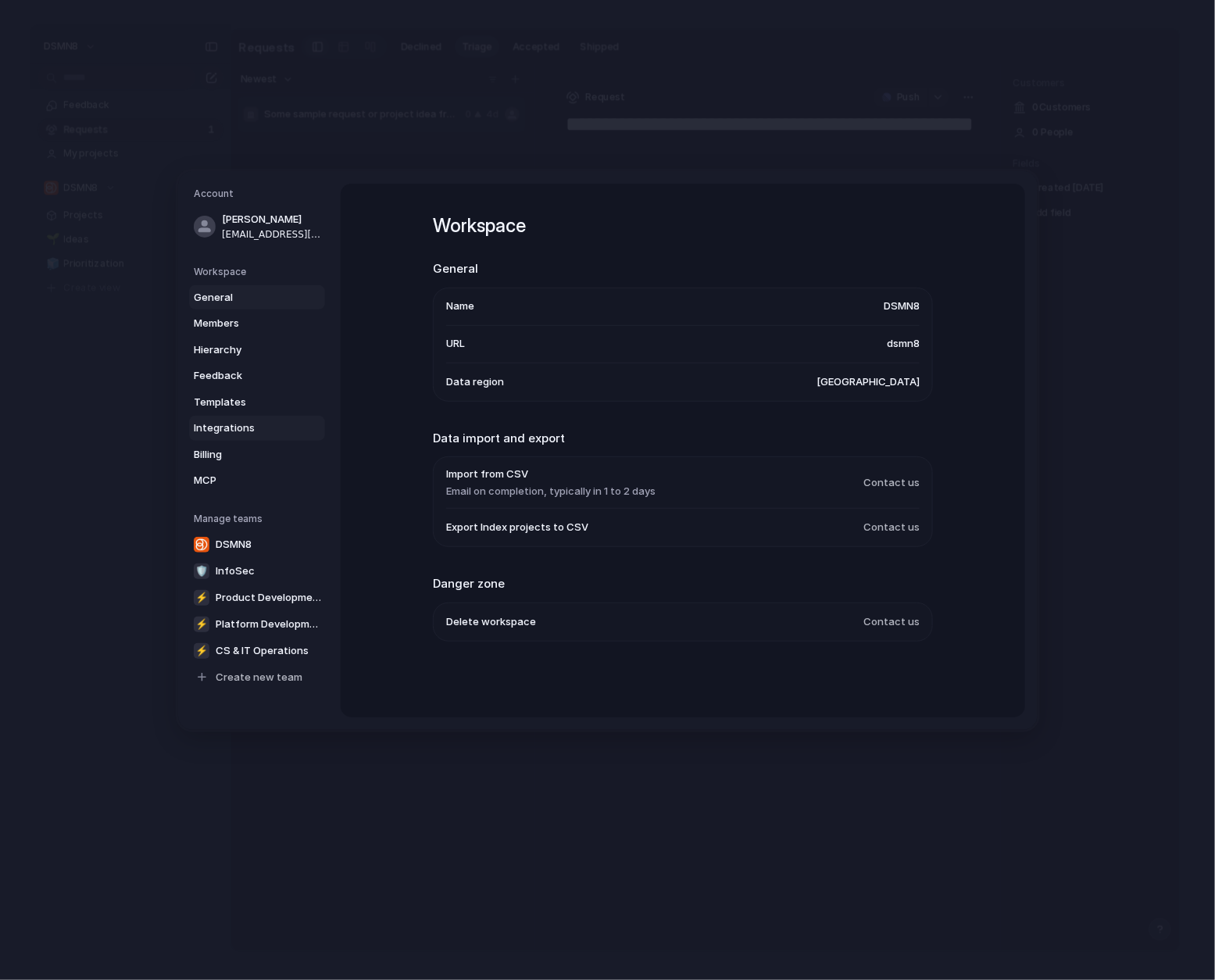
click at [232, 428] on span "Integrations" at bounding box center [244, 429] width 100 height 16
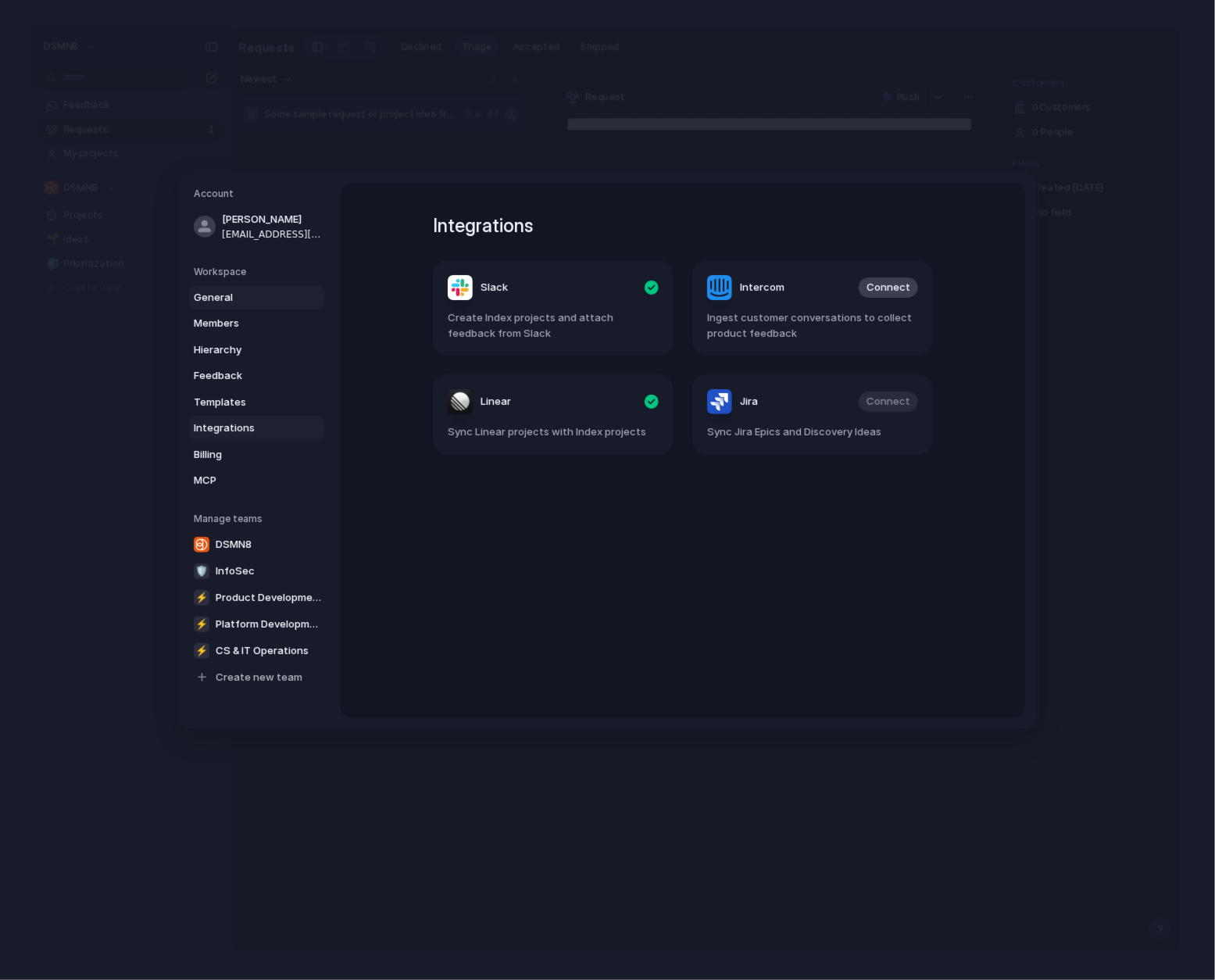
click at [223, 299] on span "General" at bounding box center [244, 298] width 100 height 16
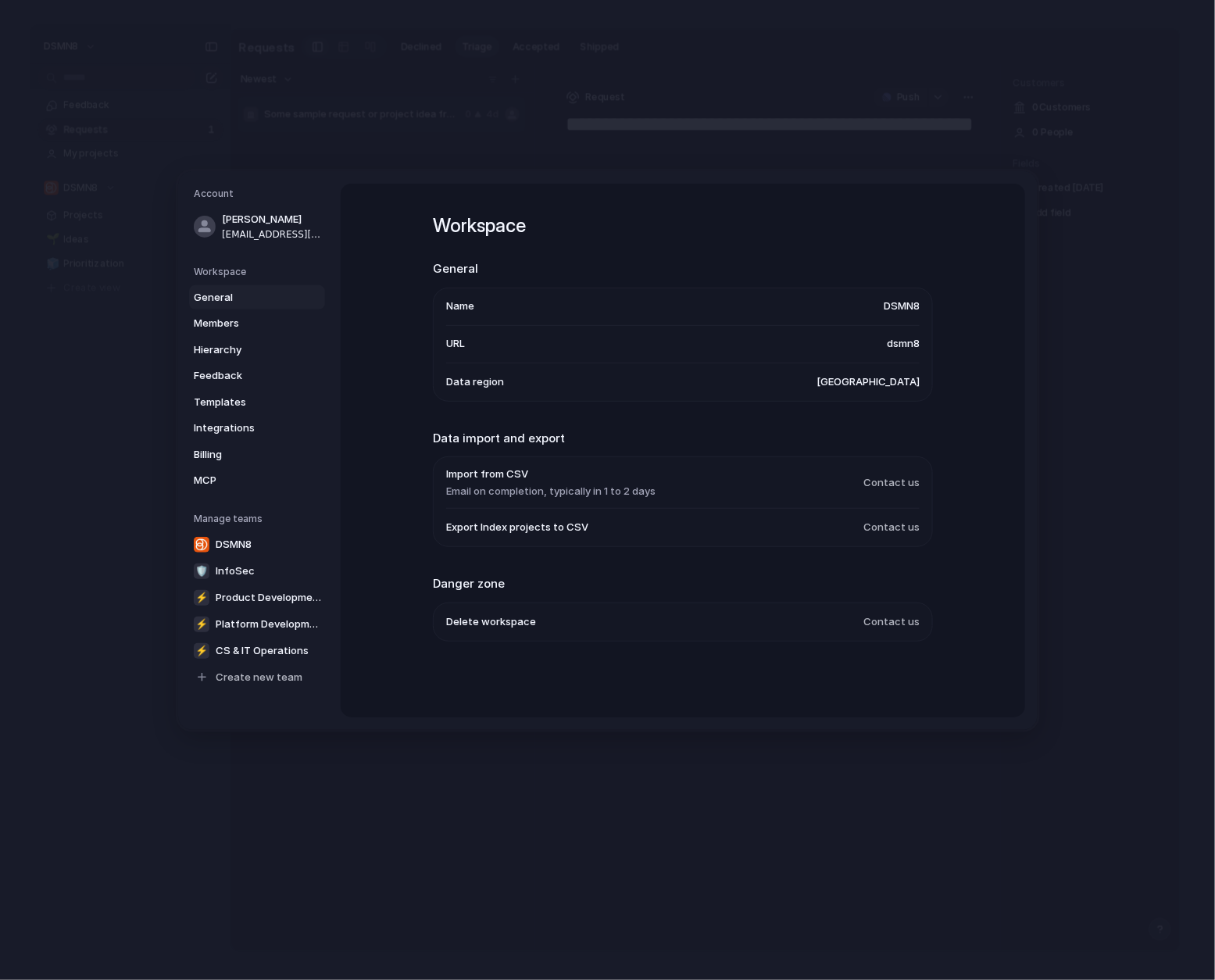
click at [872, 385] on span "United States" at bounding box center [868, 382] width 103 height 16
click at [463, 389] on span "Data region" at bounding box center [475, 382] width 57 height 16
click at [217, 427] on span "Integrations" at bounding box center [244, 429] width 100 height 16
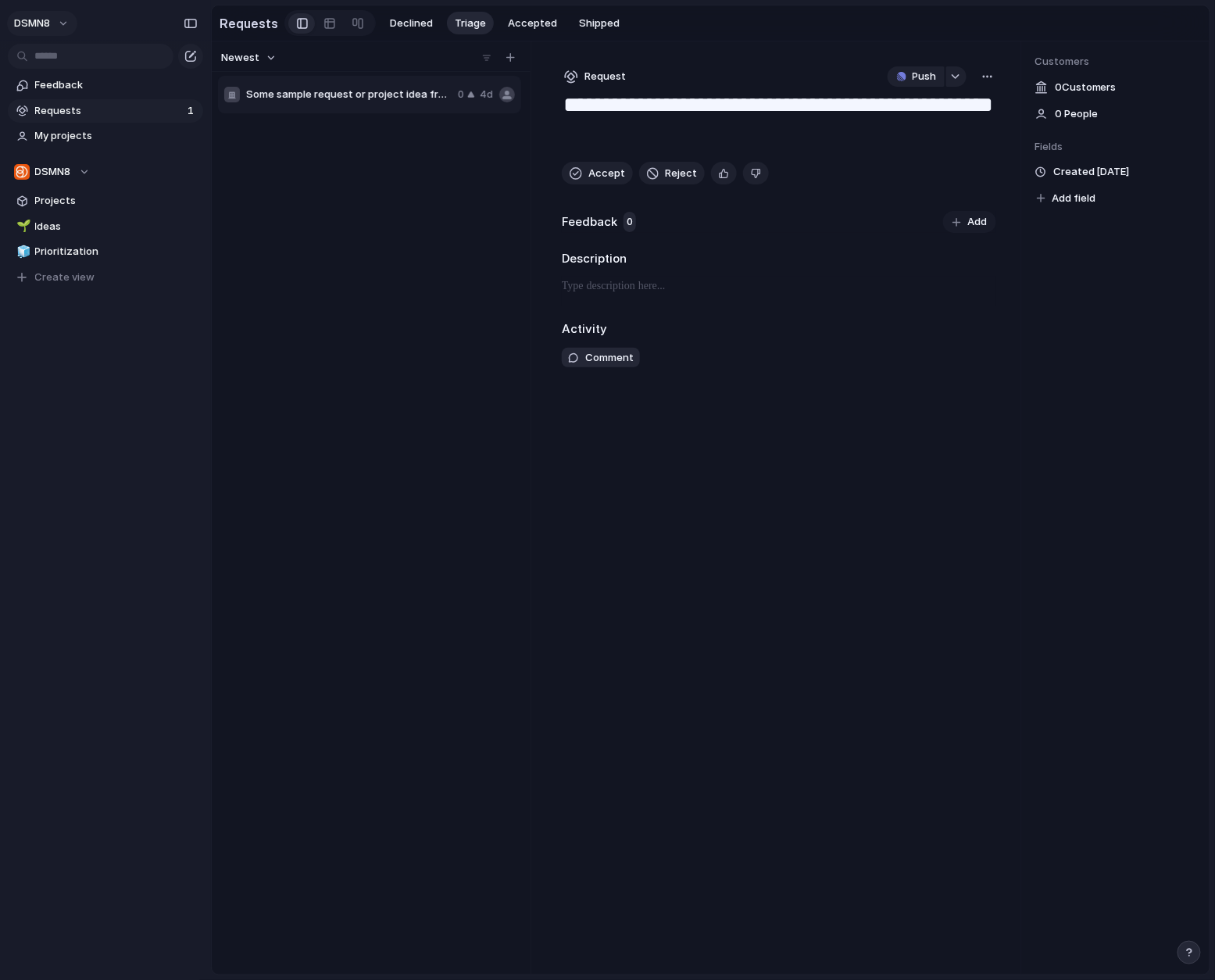
click at [66, 25] on button "DSMN8" at bounding box center [42, 23] width 70 height 25
click at [71, 54] on span "Settings" at bounding box center [56, 58] width 43 height 16
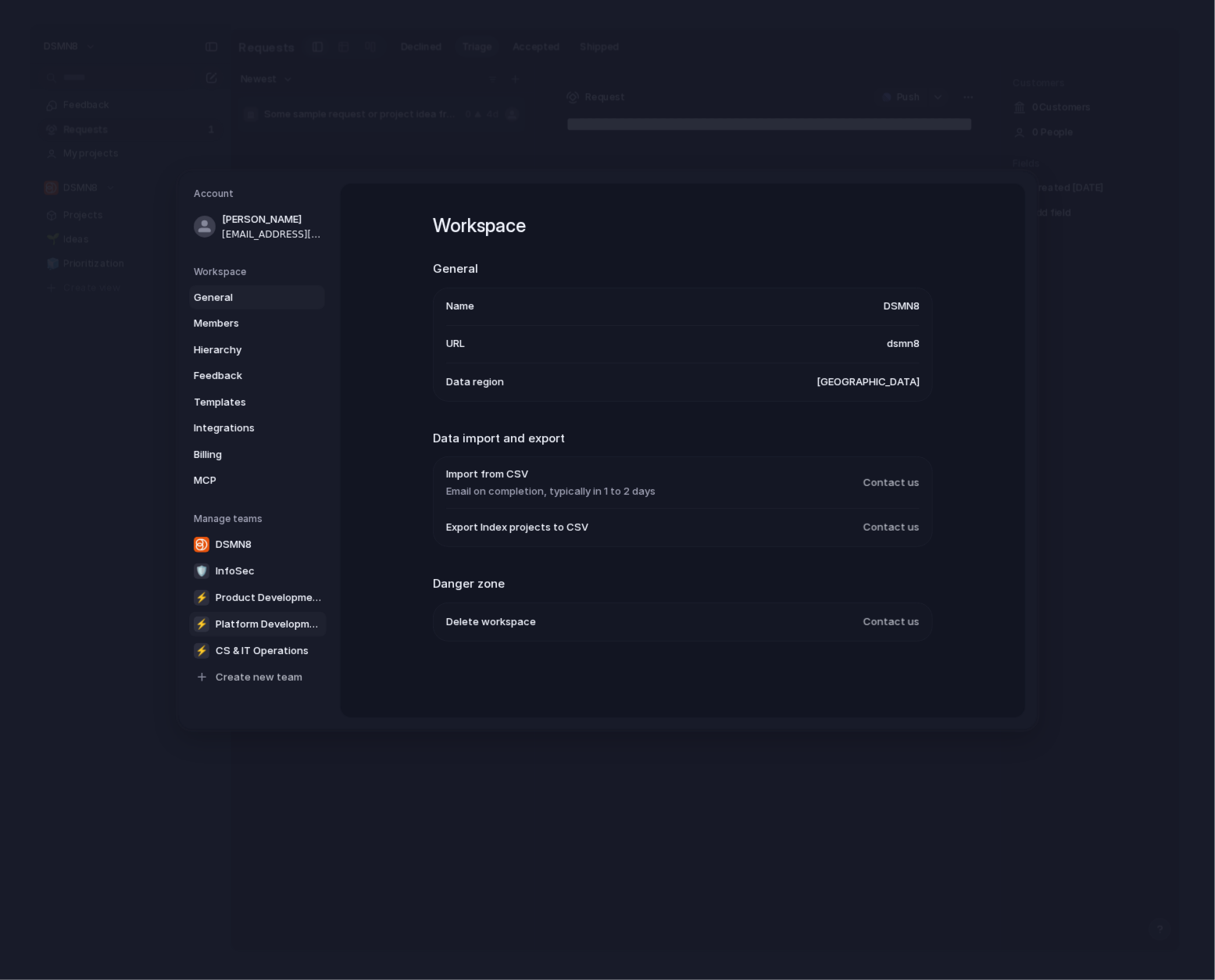
click at [277, 622] on span "Platform Development" at bounding box center [268, 625] width 106 height 16
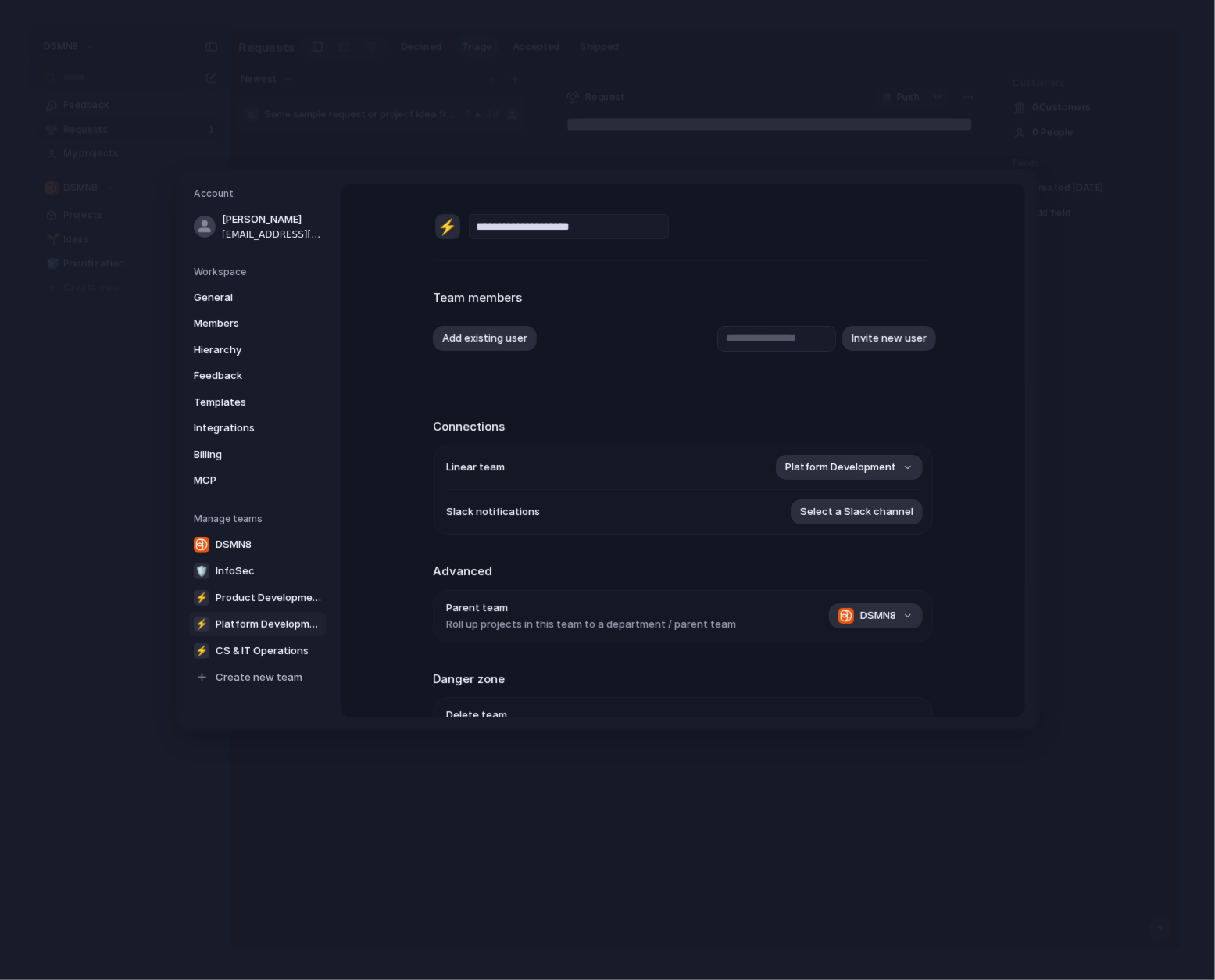
scroll to position [102, 0]
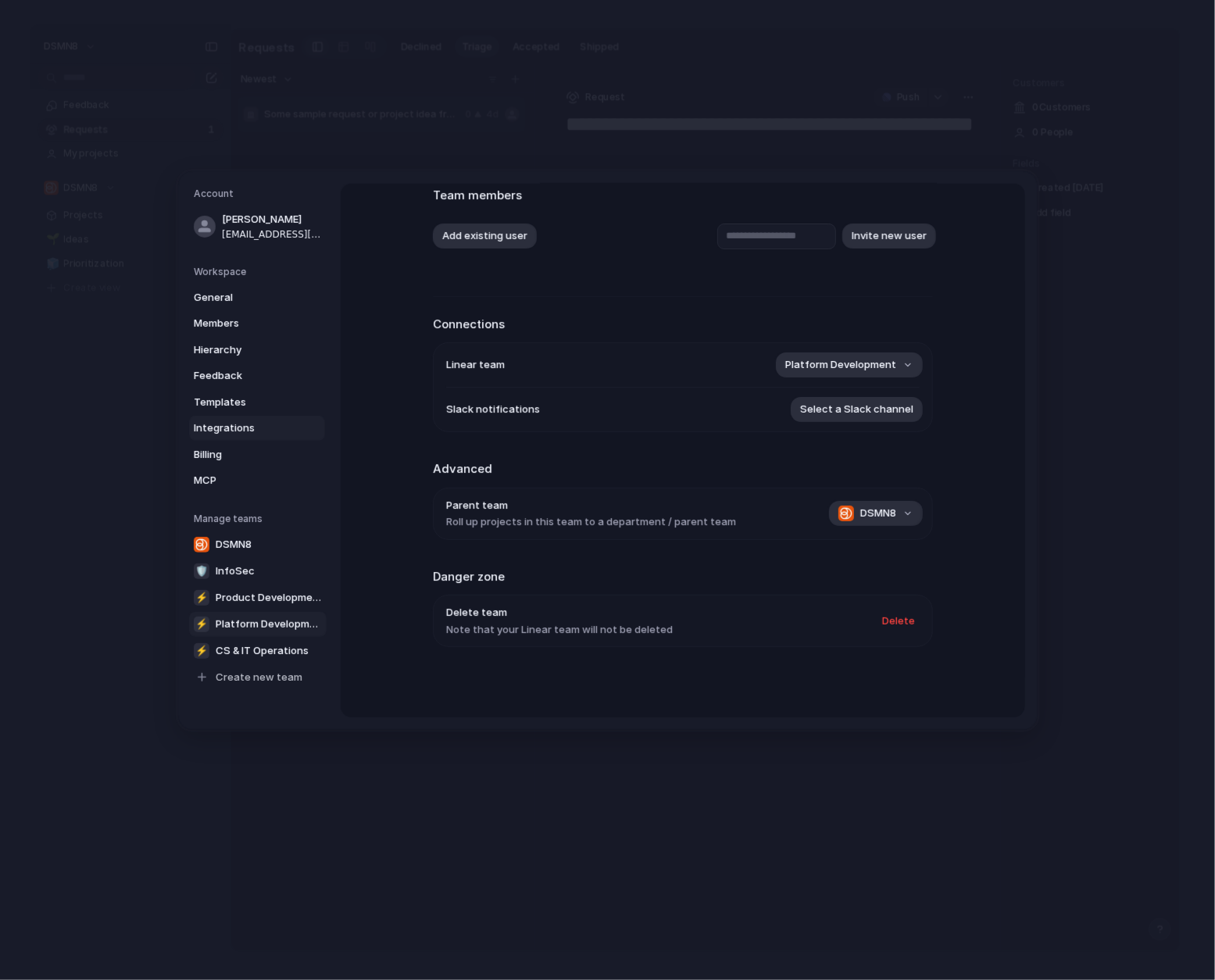
click at [218, 435] on span "Integrations" at bounding box center [244, 429] width 100 height 16
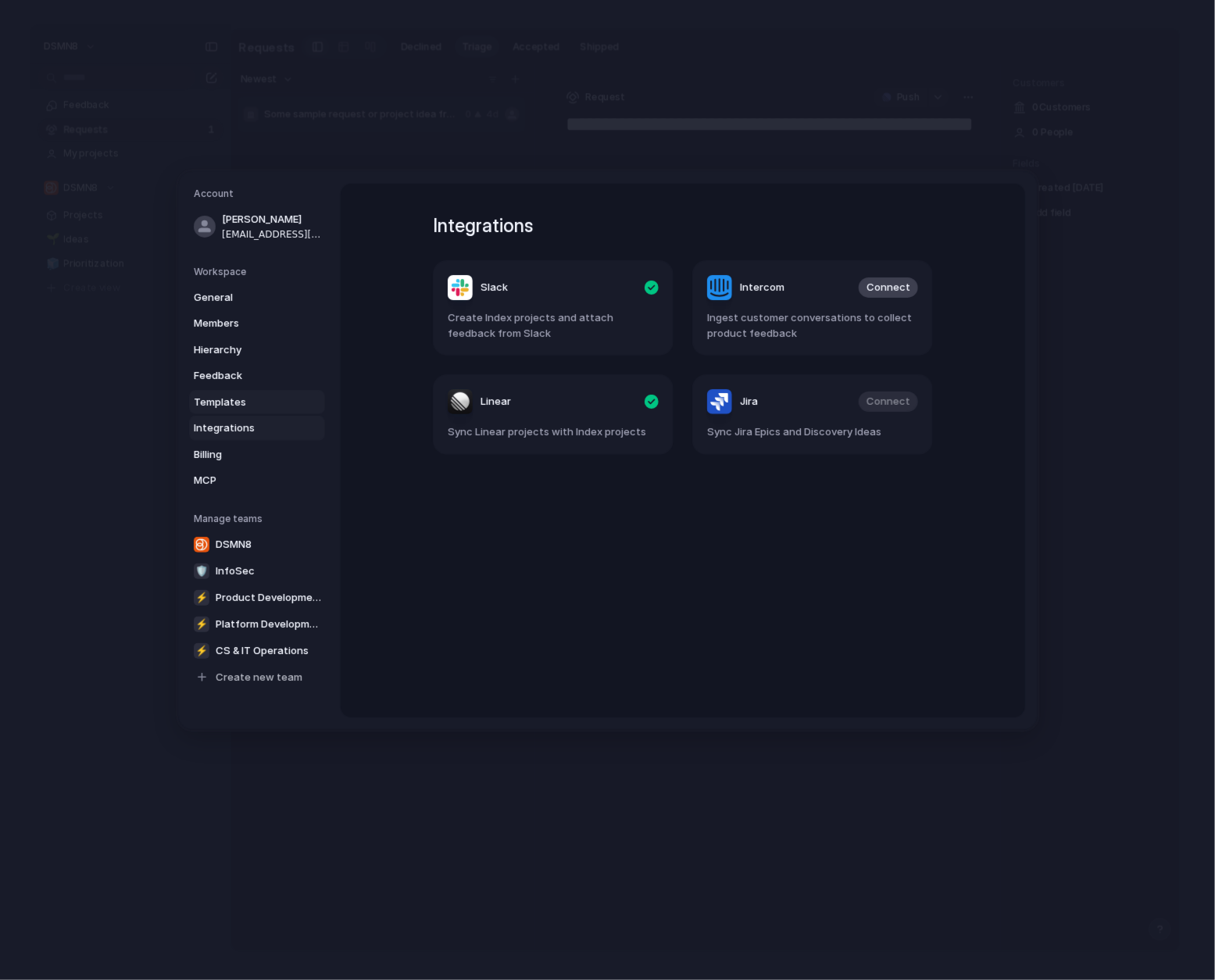
click at [228, 399] on span "Templates" at bounding box center [244, 403] width 100 height 16
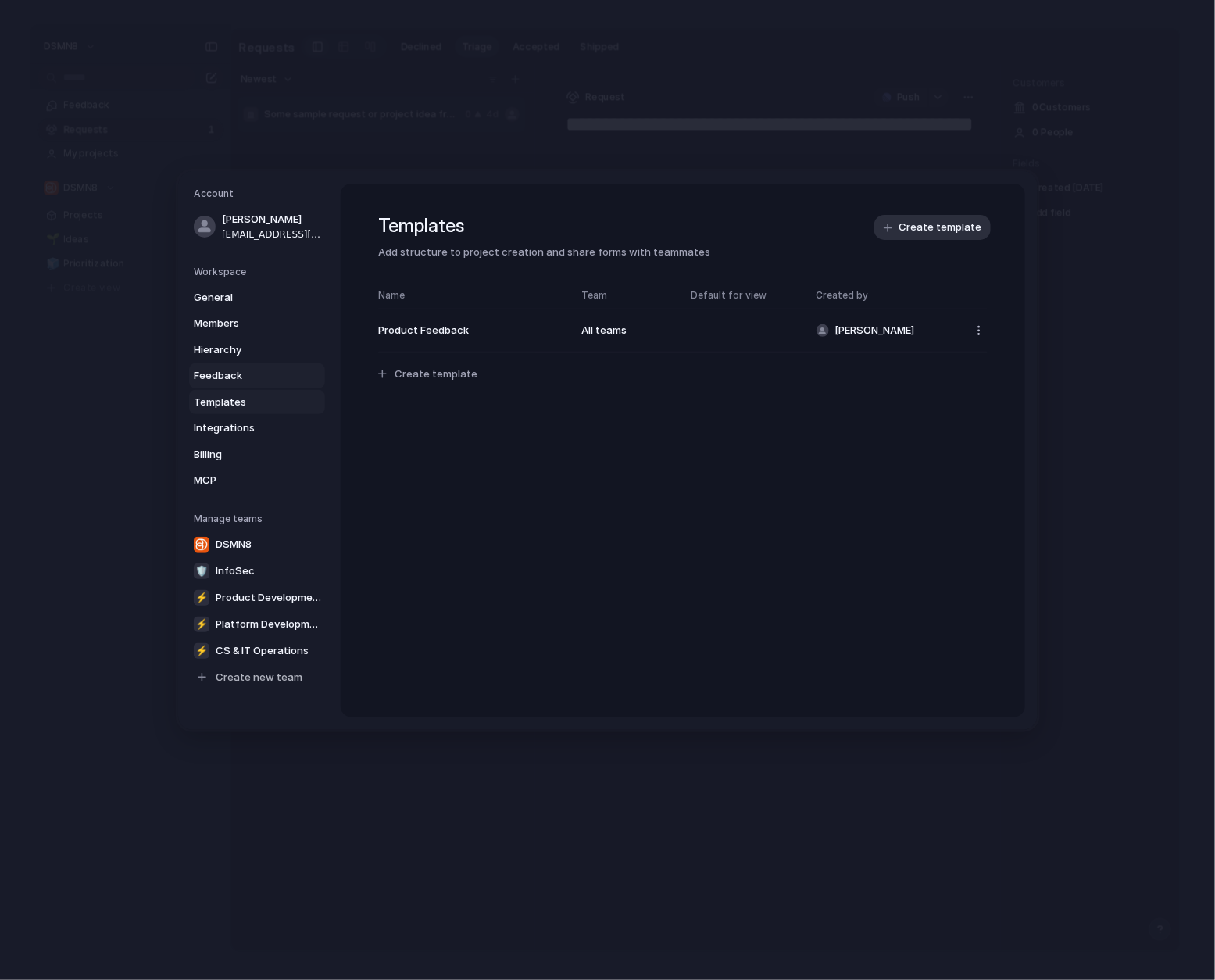
click at [226, 373] on span "Feedback" at bounding box center [244, 376] width 100 height 16
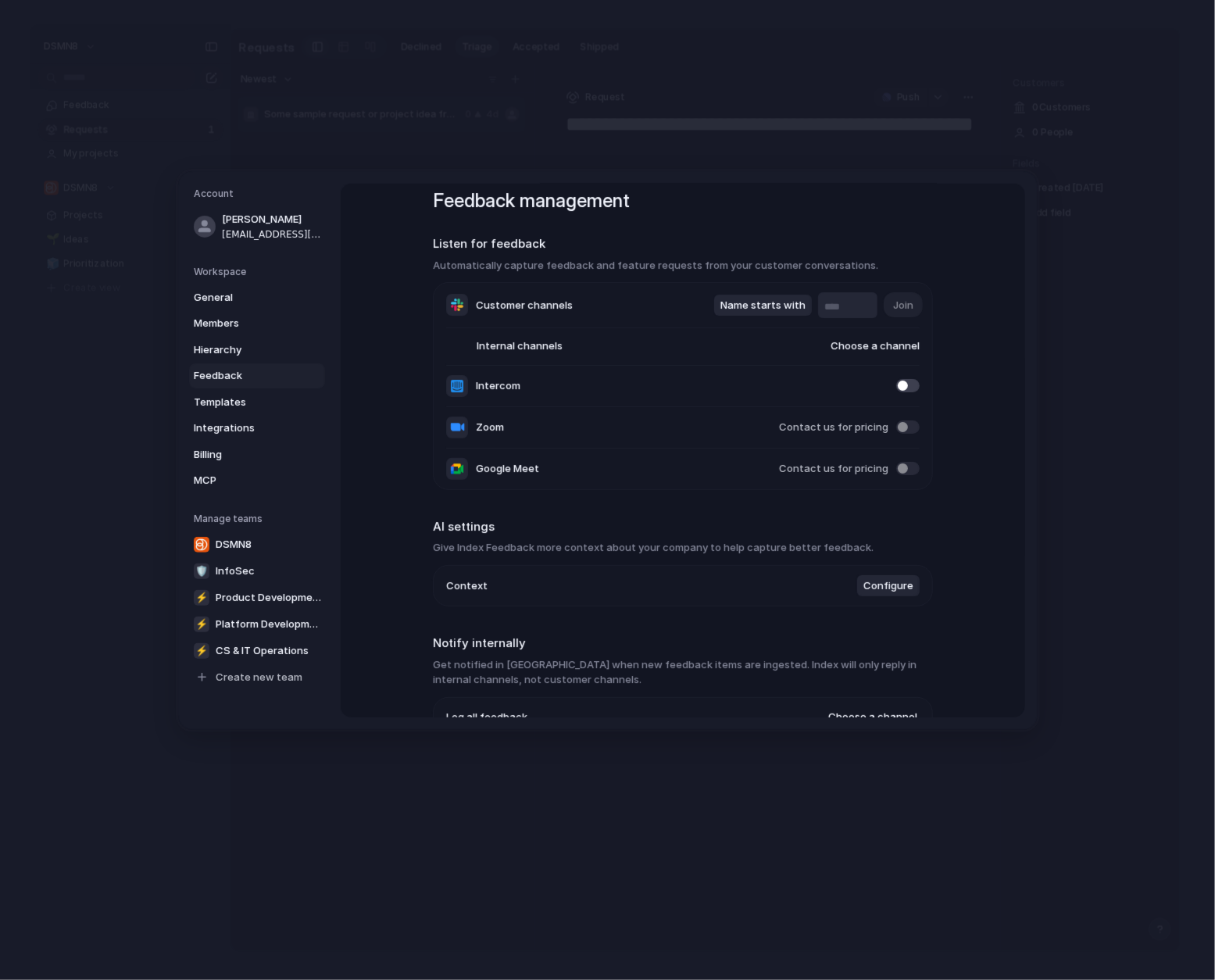
scroll to position [20, 0]
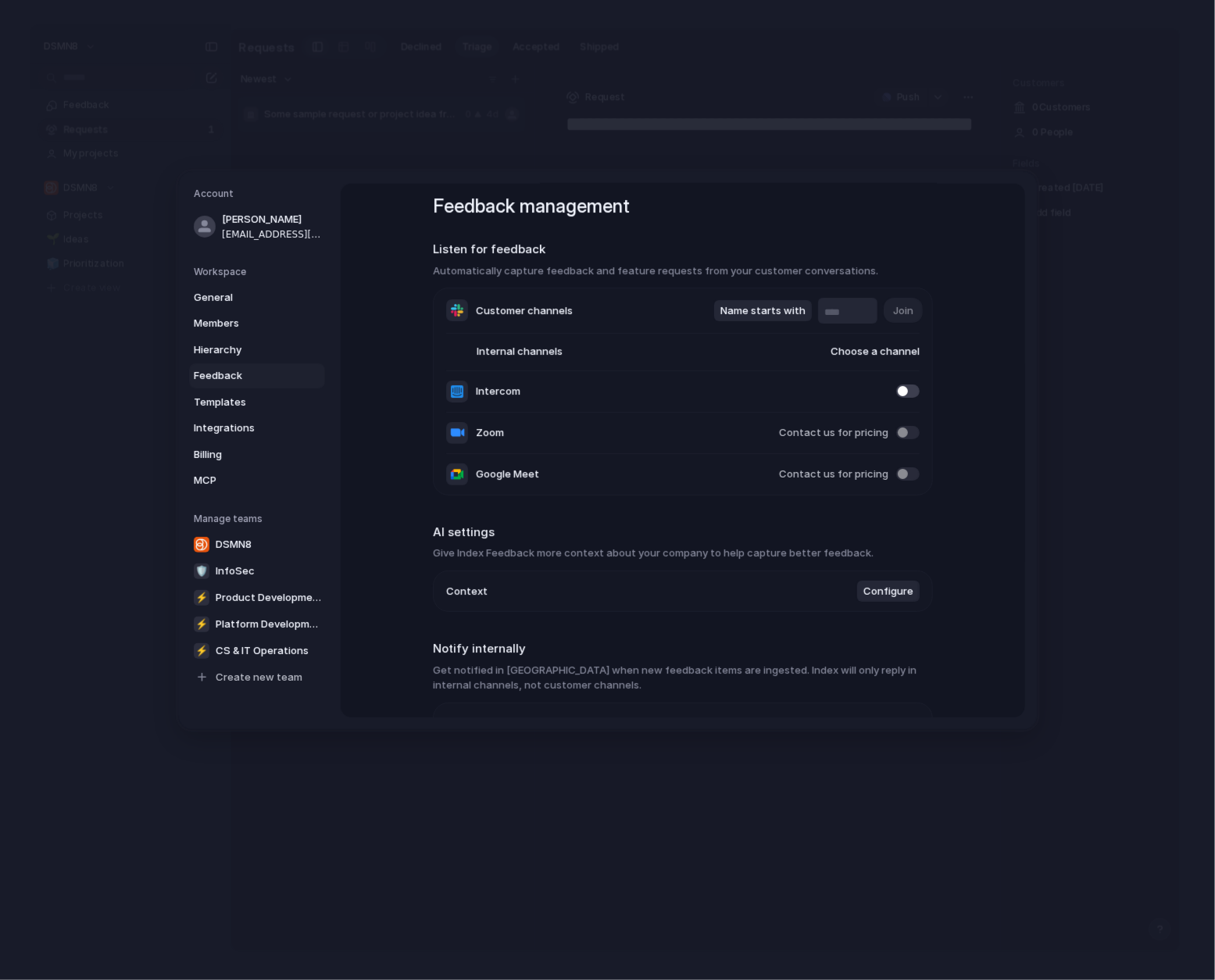
click at [721, 308] on button "Name starts with" at bounding box center [762, 311] width 98 height 22
click at [654, 310] on div "Name contains Name starts with Name ends with" at bounding box center [607, 490] width 1215 height 980
click at [844, 313] on input "text" at bounding box center [848, 313] width 47 height 16
click at [771, 311] on span "Name starts with" at bounding box center [763, 311] width 85 height 16
click at [764, 306] on span "Name starts with" at bounding box center [766, 310] width 85 height 16
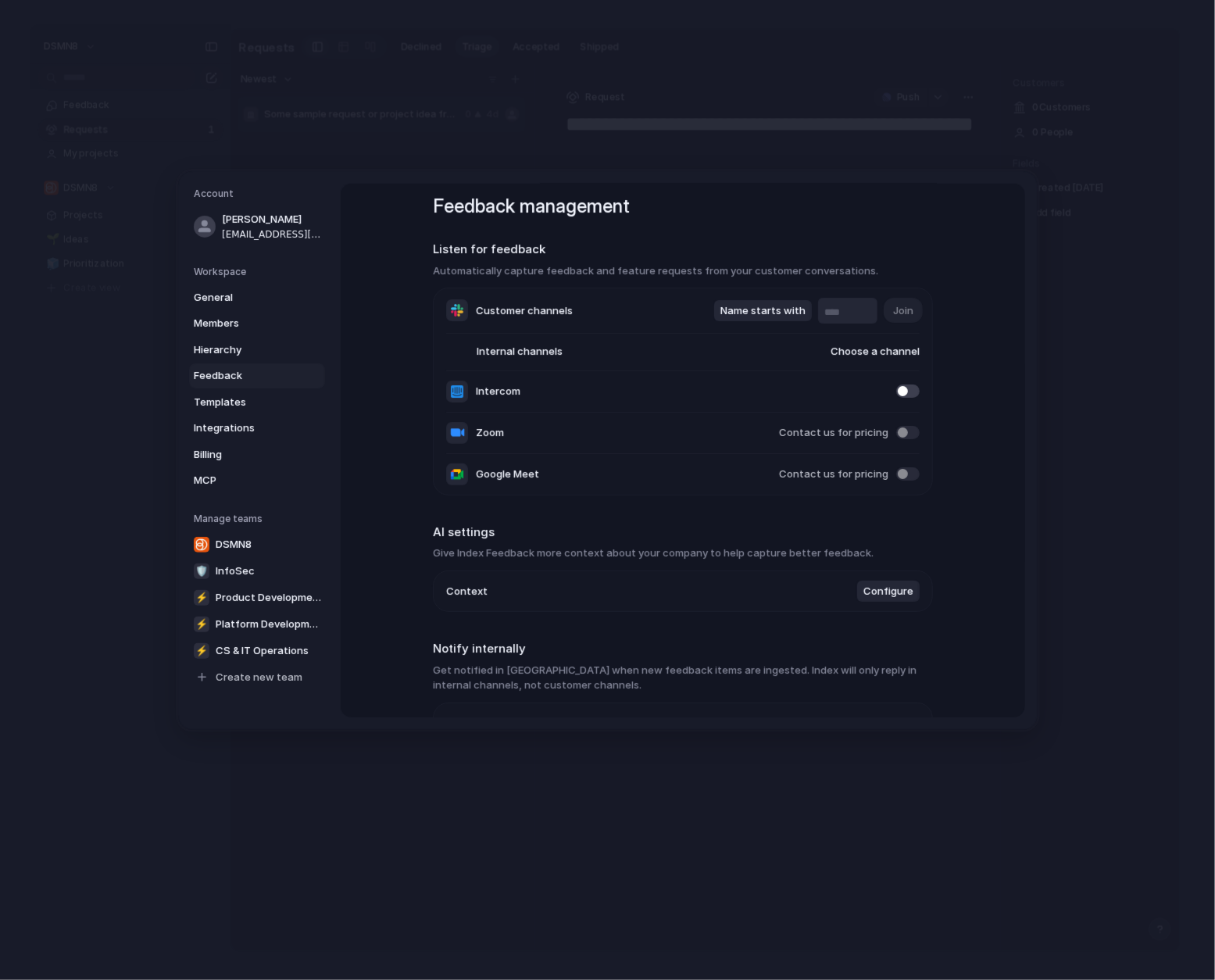
click at [841, 311] on input "text" at bounding box center [848, 313] width 47 height 16
type input "*"
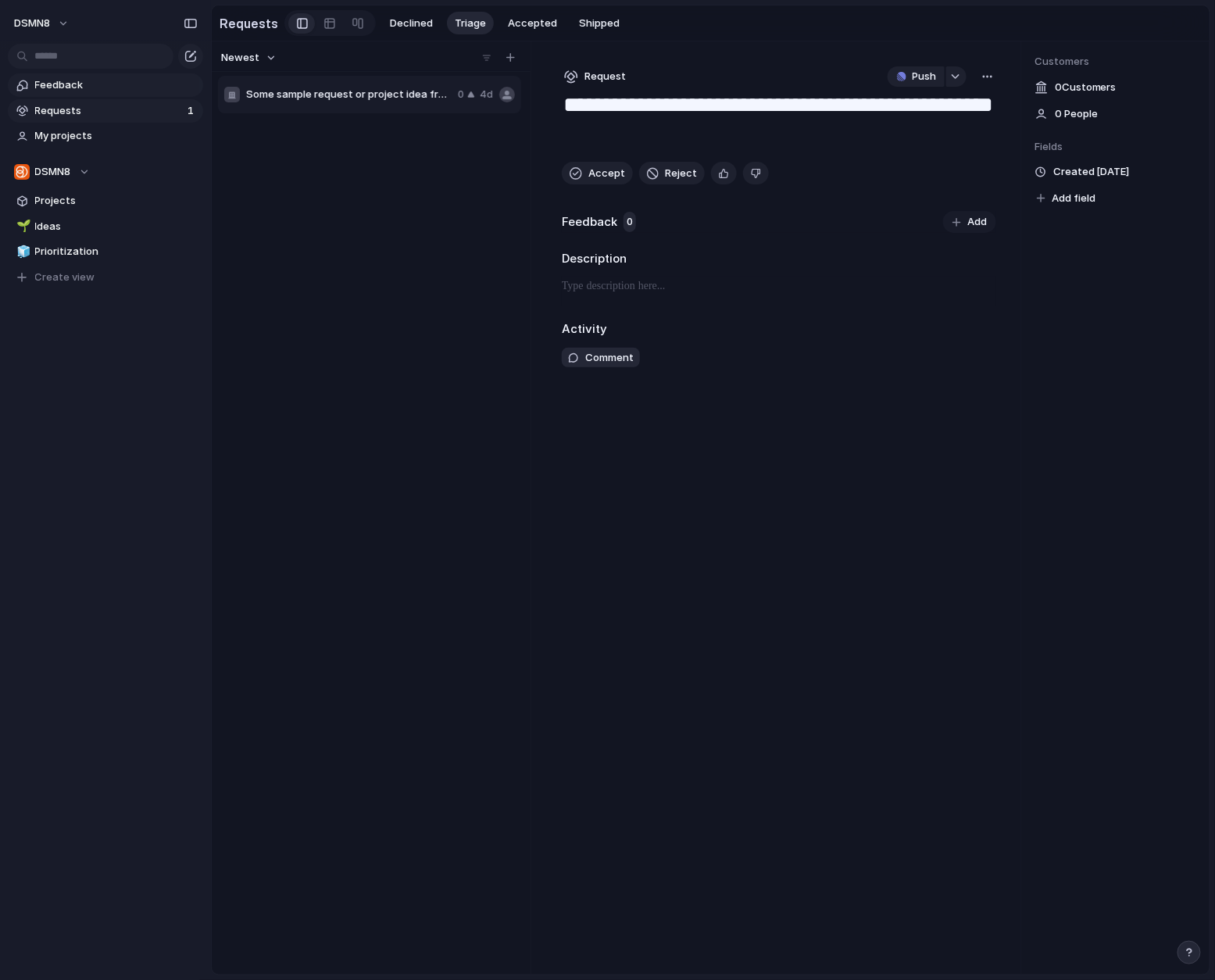
click at [104, 85] on span "Feedback" at bounding box center [117, 85] width 162 height 16
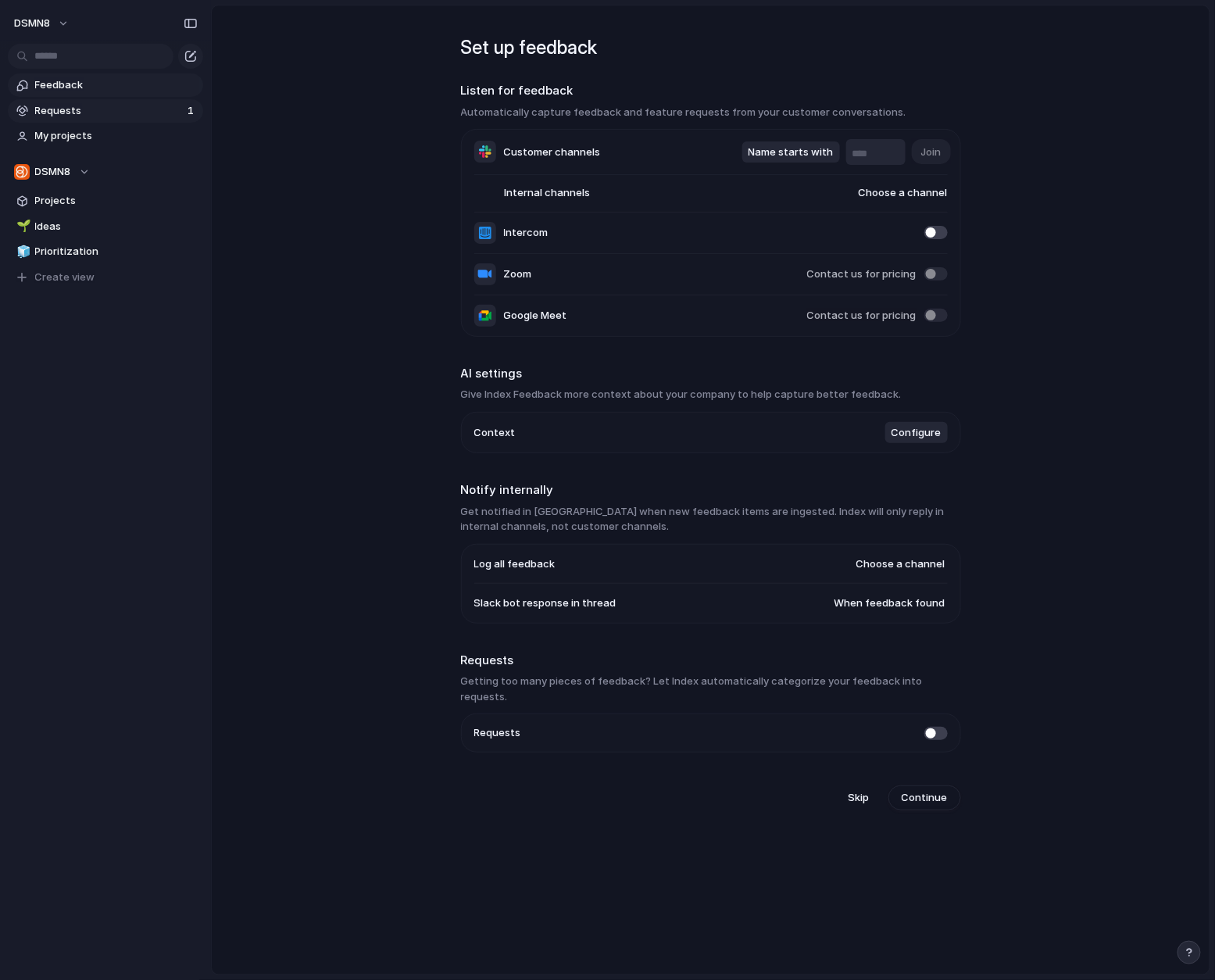
click at [90, 119] on link "Requests 1" at bounding box center [105, 111] width 195 height 24
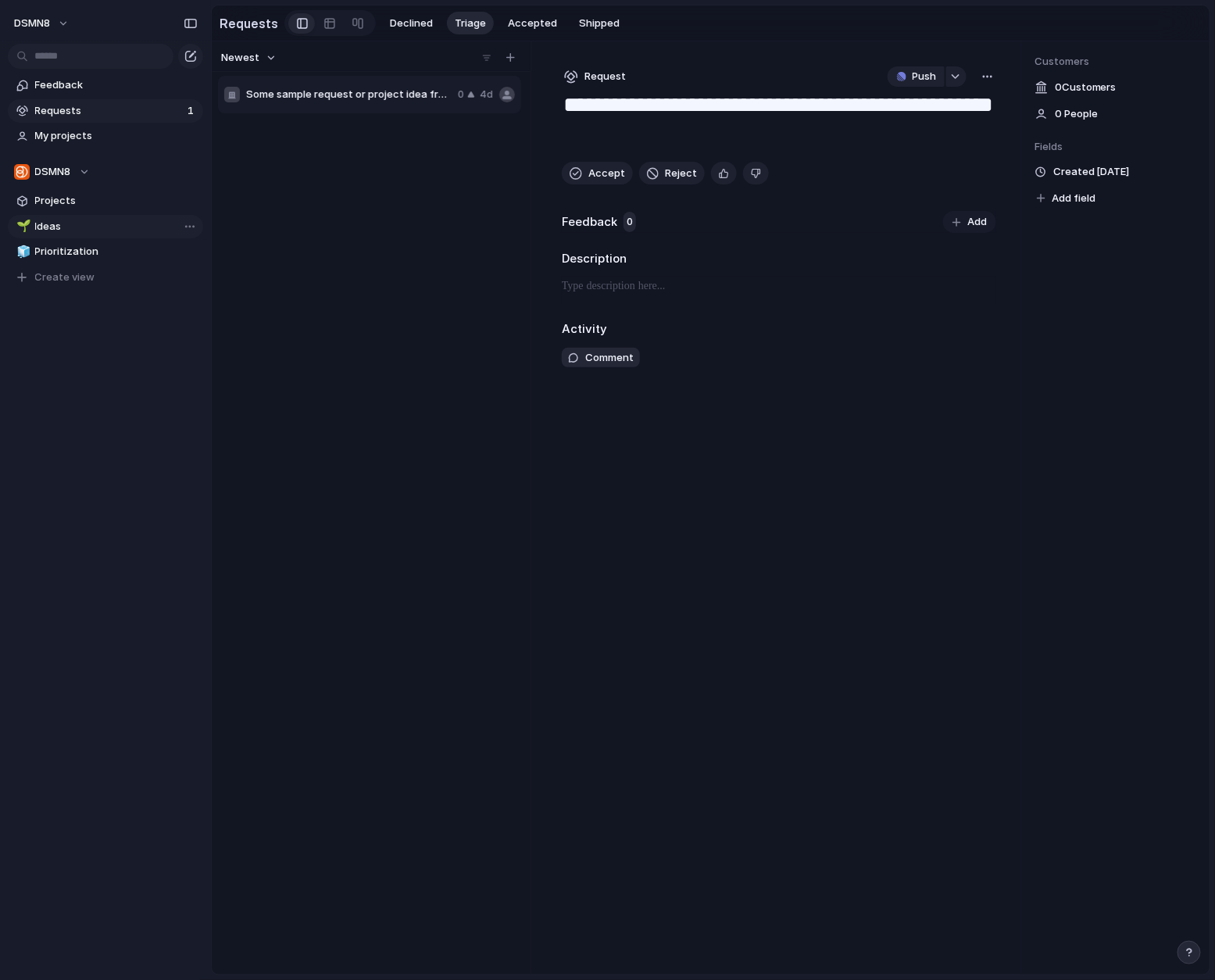
click at [85, 225] on span "Ideas" at bounding box center [117, 227] width 162 height 16
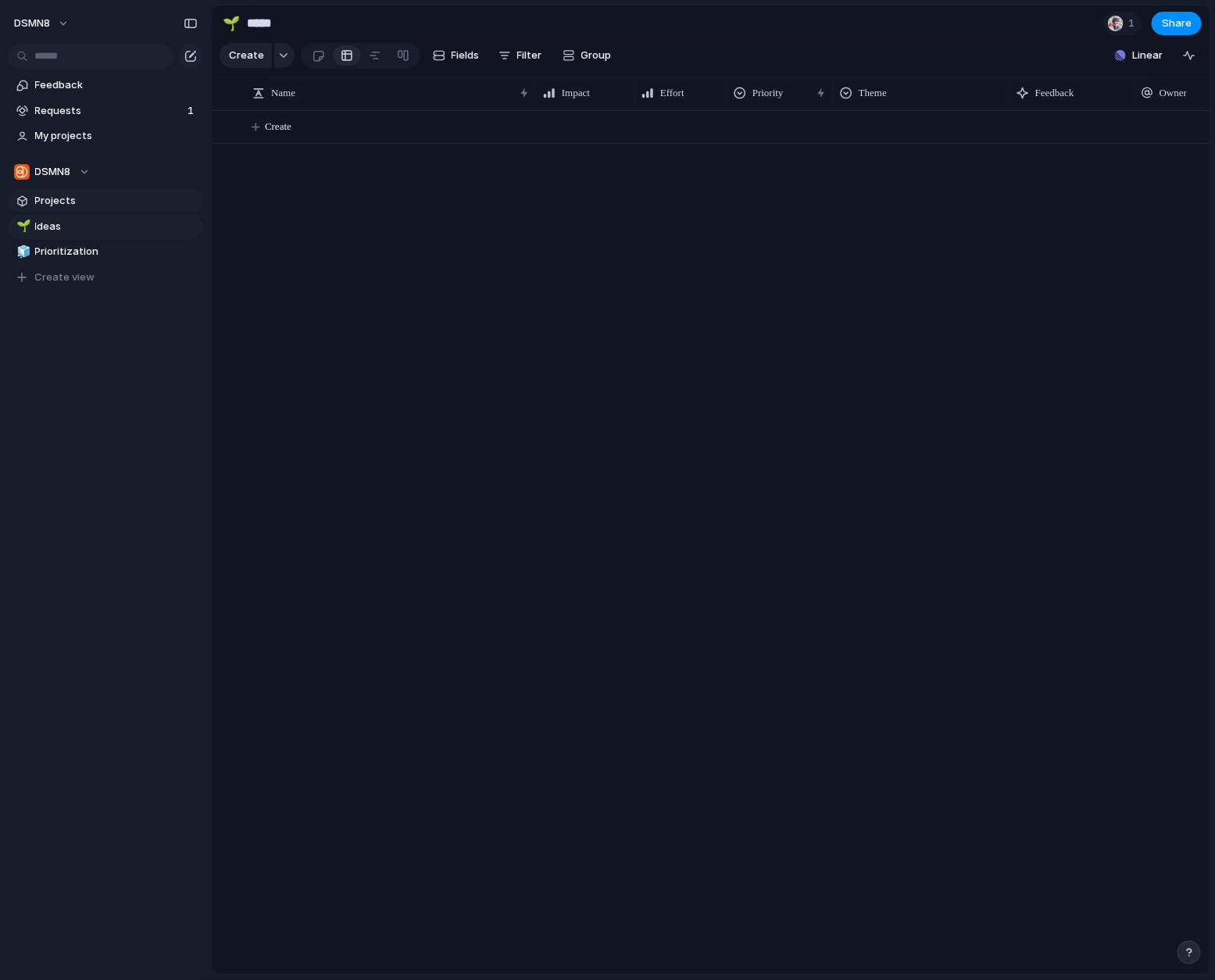
click at [98, 199] on span "Projects" at bounding box center [117, 201] width 162 height 16
click at [107, 228] on span "Ideas" at bounding box center [117, 227] width 162 height 16
click at [80, 224] on span "Ideas" at bounding box center [117, 227] width 162 height 16
click at [1198, 94] on button "button" at bounding box center [1190, 93] width 32 height 28
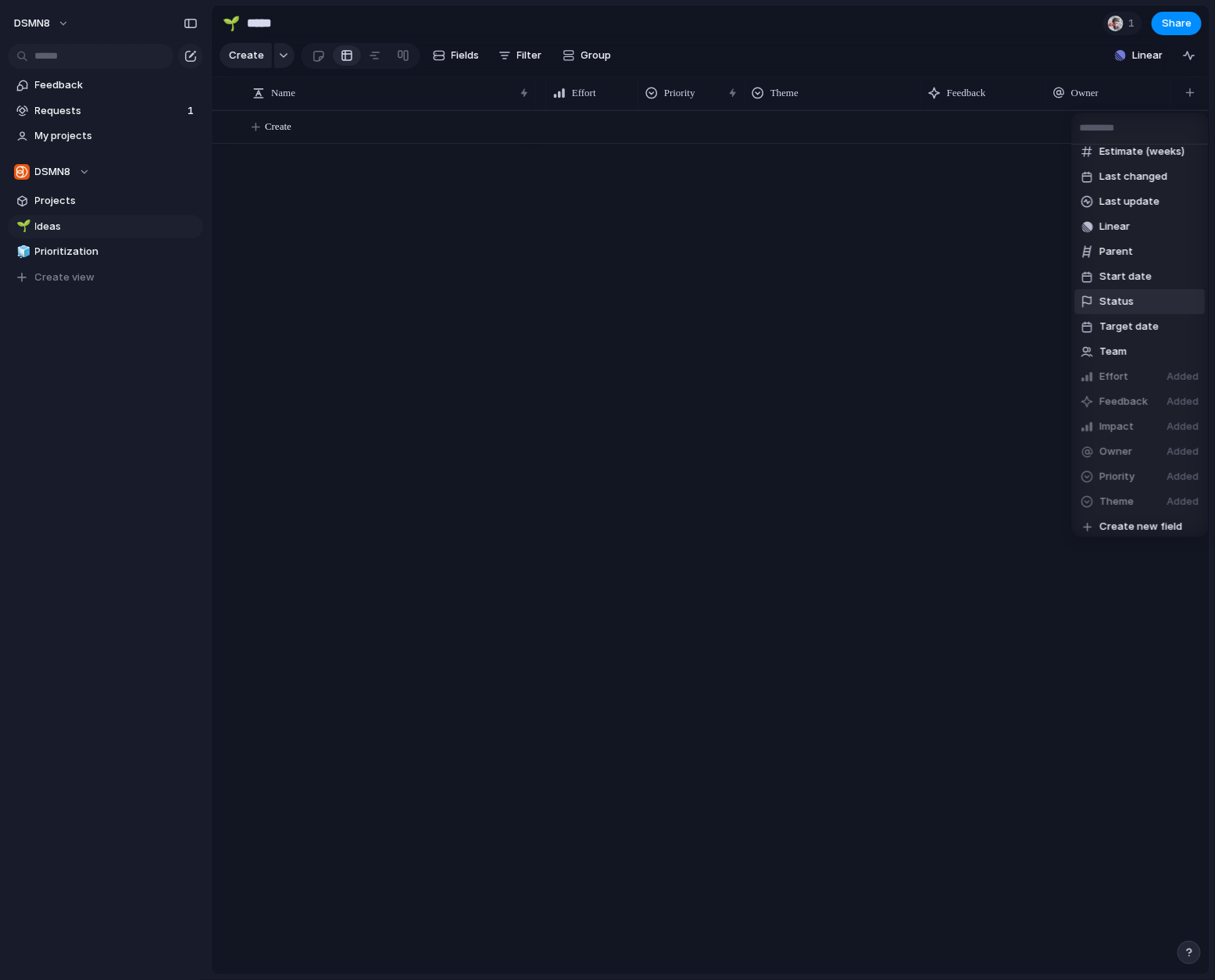
scroll to position [141, 0]
click at [1128, 519] on span "Create new field" at bounding box center [1142, 521] width 83 height 16
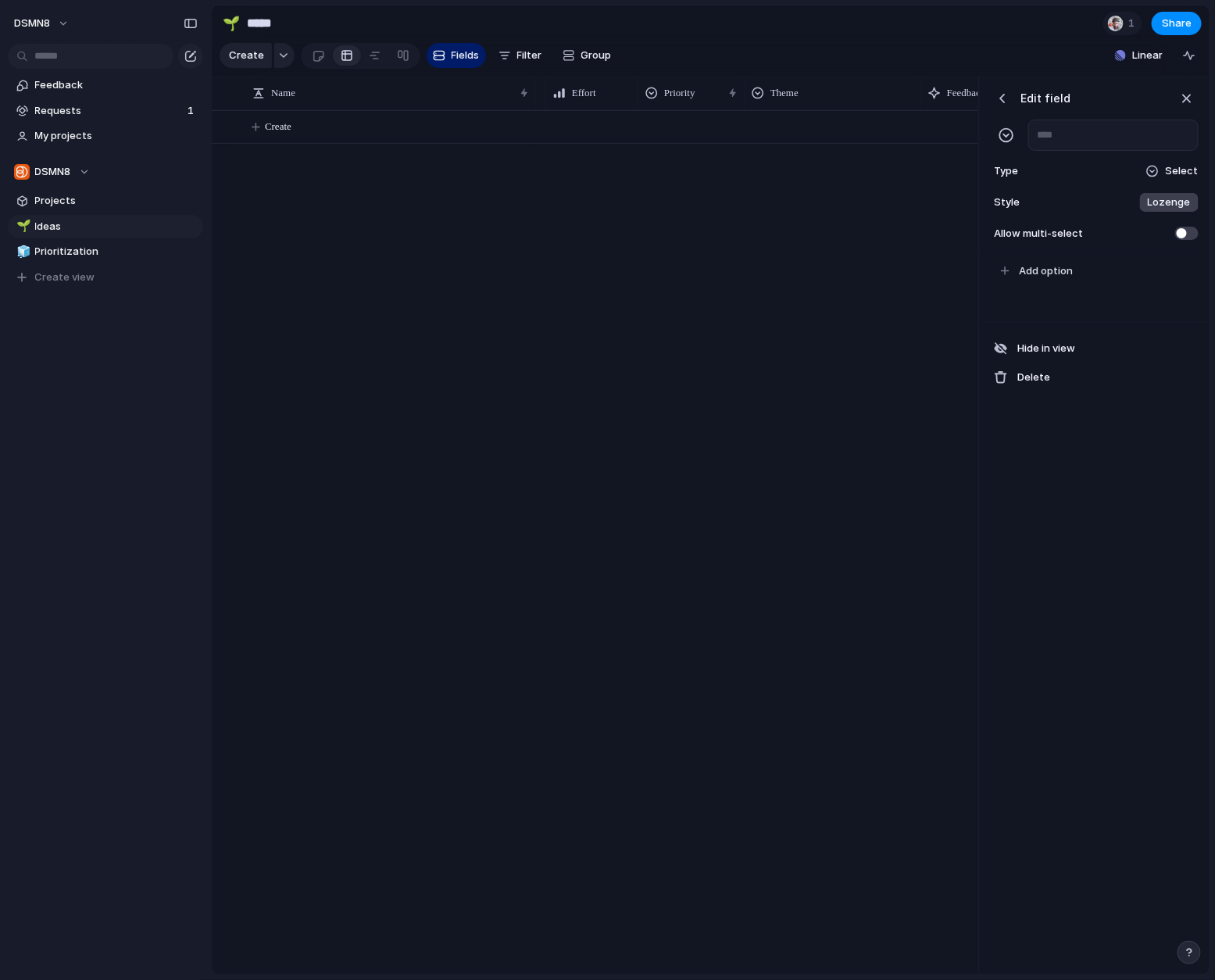
scroll to position [0, 445]
click at [1187, 92] on div "button" at bounding box center [1186, 98] width 17 height 17
click at [1192, 94] on div "button" at bounding box center [1190, 92] width 9 height 9
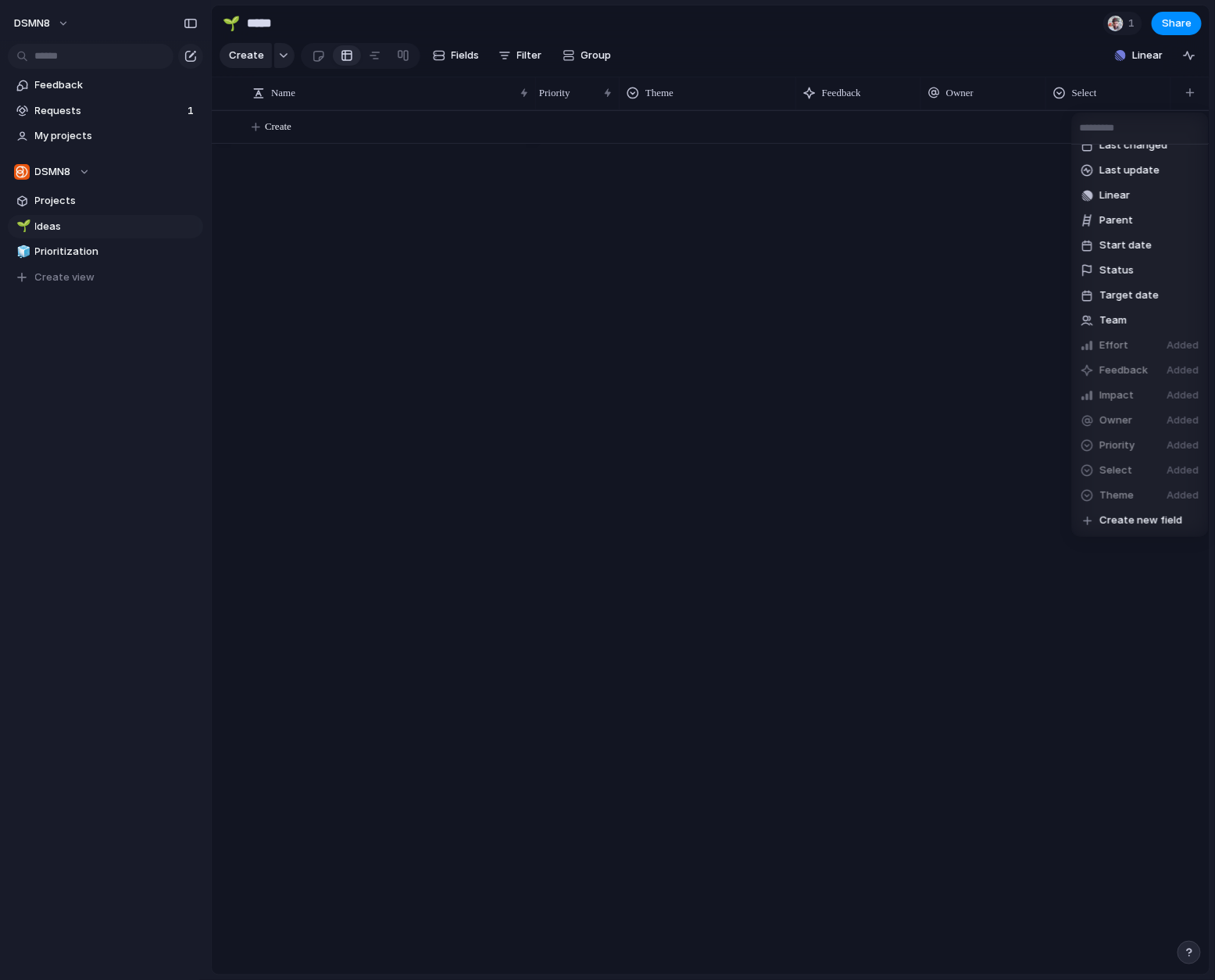
scroll to position [0, 0]
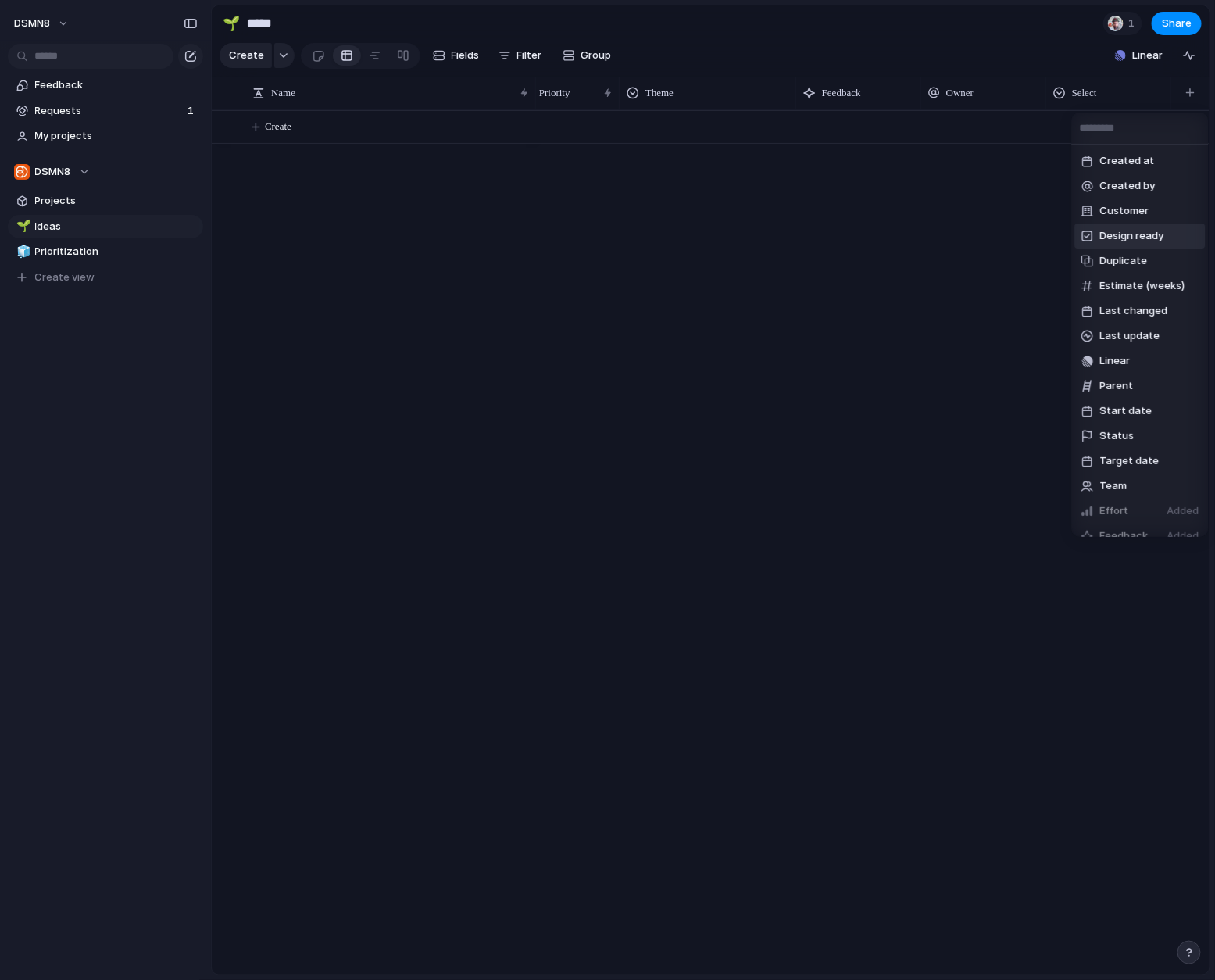
click at [1003, 248] on div "Created at Created by Customer Design ready Duplicate Estimate (weeks) Last cha…" at bounding box center [607, 490] width 1215 height 980
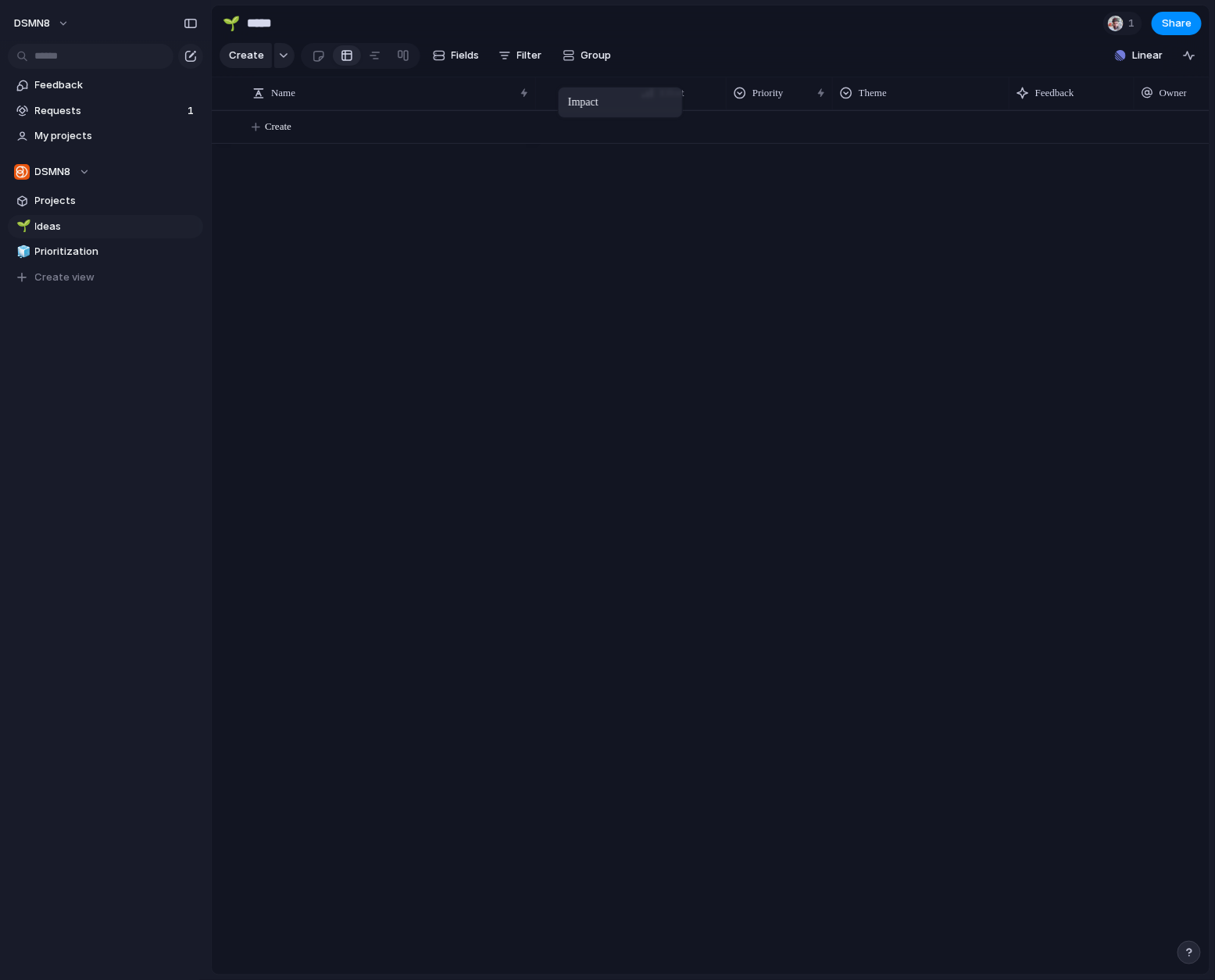
drag, startPoint x: 576, startPoint y: 92, endPoint x: 565, endPoint y: 91, distance: 11.0
click at [595, 130] on span "Modify" at bounding box center [586, 129] width 34 height 16
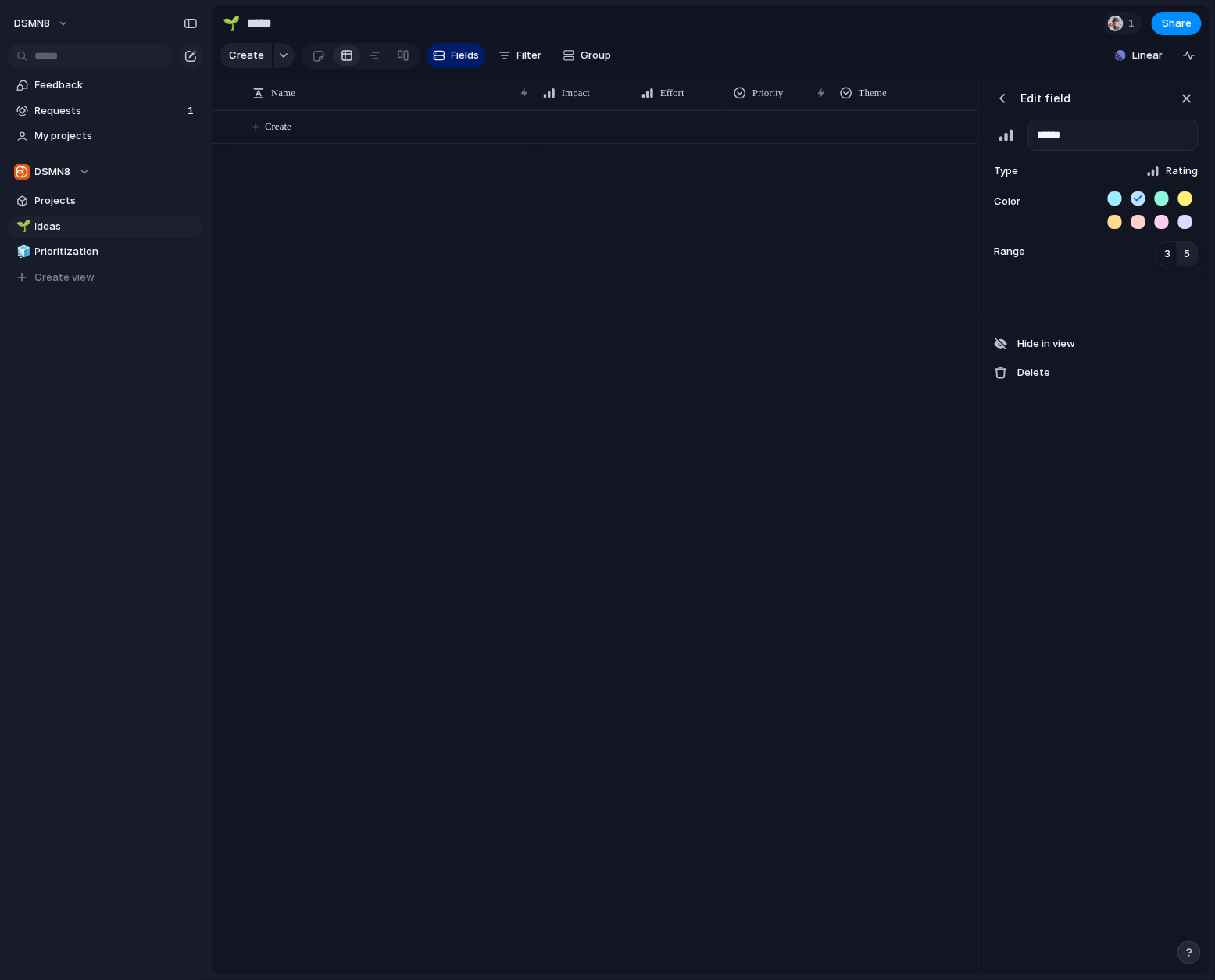
click at [1036, 134] on input "******" at bounding box center [1114, 136] width 170 height 32
type input "**********"
click at [1189, 100] on div "button" at bounding box center [1186, 98] width 17 height 17
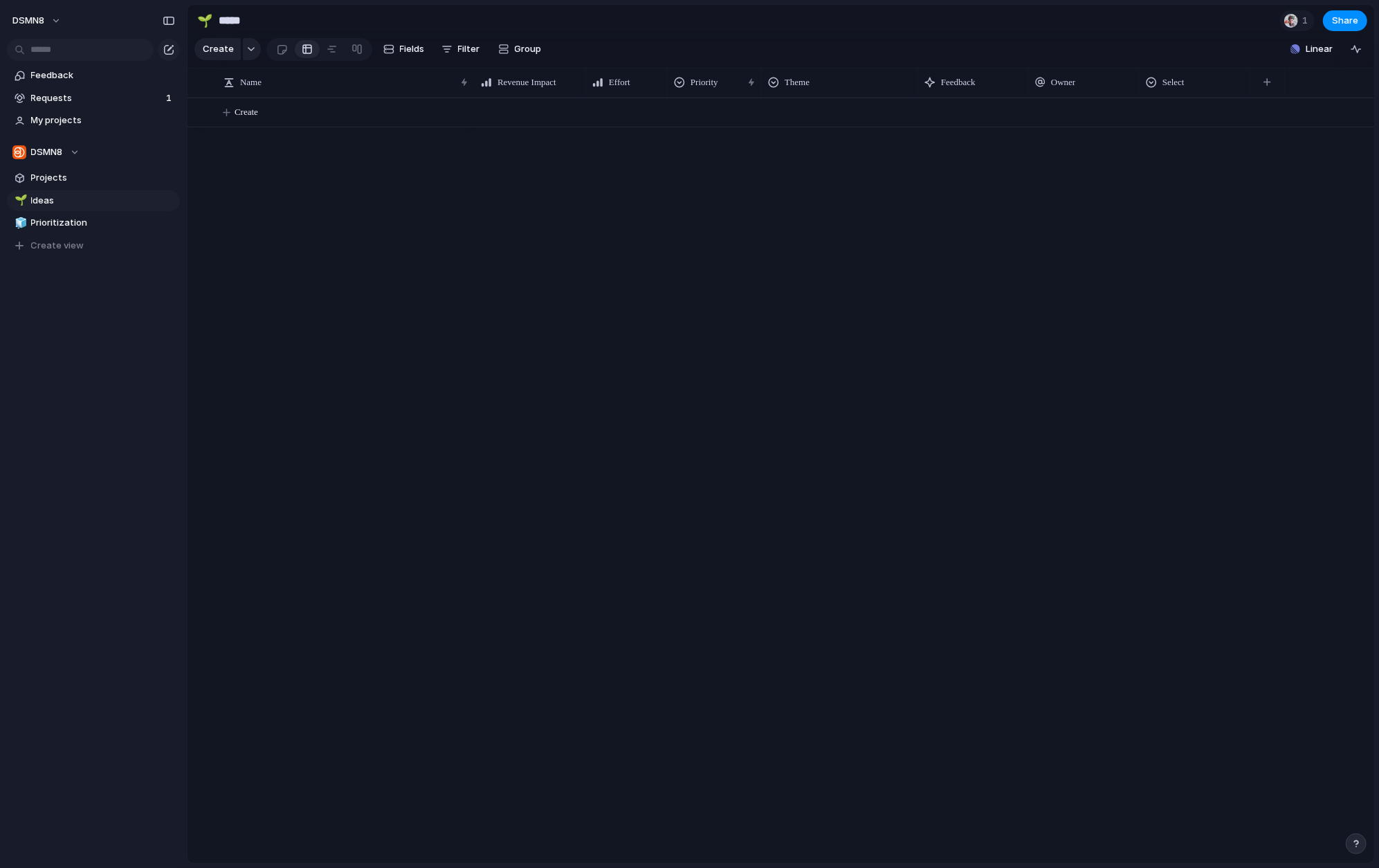
drag, startPoint x: 561, startPoint y: 76, endPoint x: 584, endPoint y: 75, distance: 23.0
click at [582, 75] on div at bounding box center [586, 82] width 7 height 29
drag, startPoint x: 714, startPoint y: 81, endPoint x: 484, endPoint y: 100, distance: 230.8
drag, startPoint x: 959, startPoint y: 78, endPoint x: 501, endPoint y: 87, distance: 458.1
click at [1137, 82] on div "button" at bounding box center [1265, 82] width 8 height 8
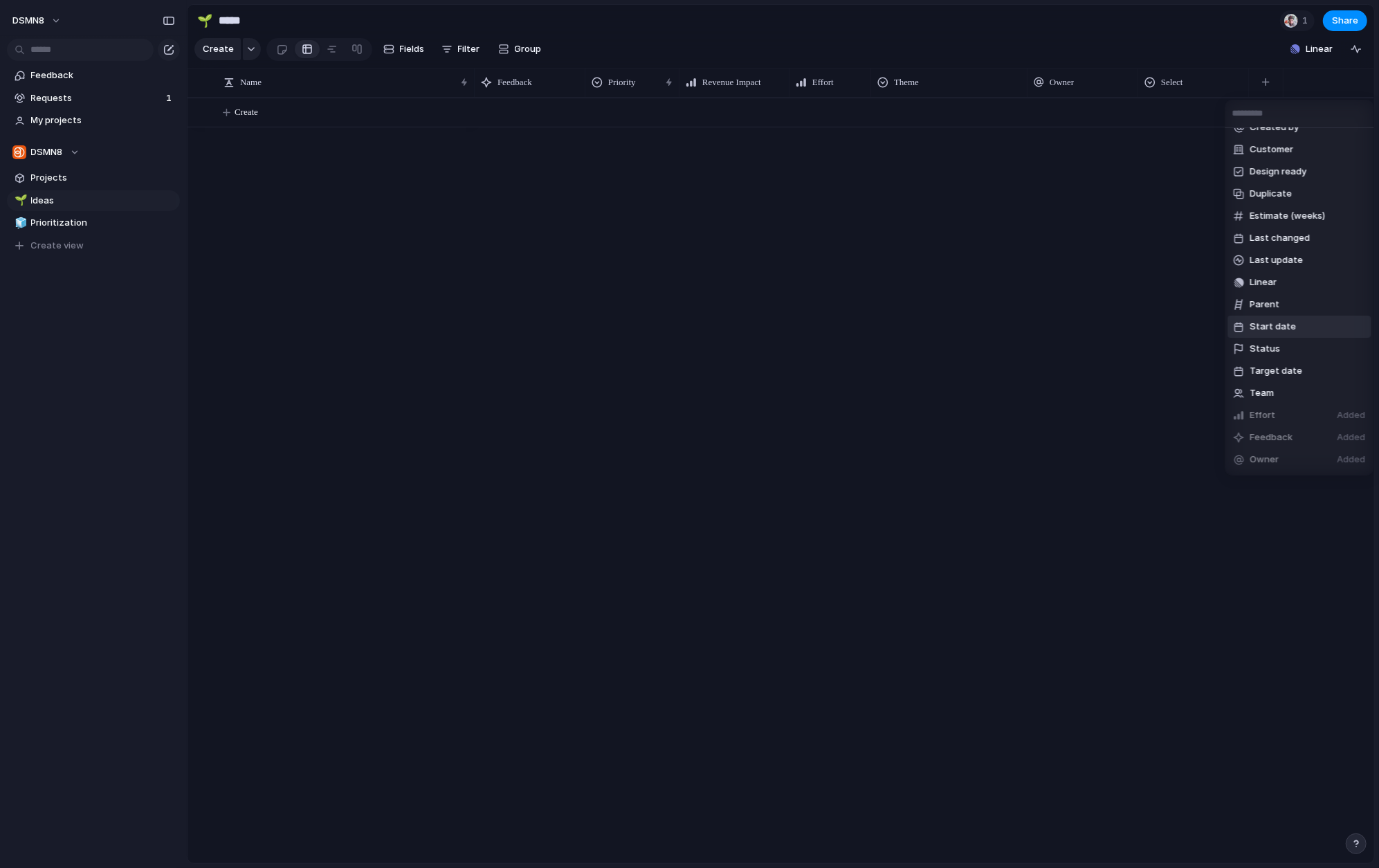
scroll to position [146, 0]
click at [1137, 465] on span "Create new field" at bounding box center [1287, 461] width 74 height 14
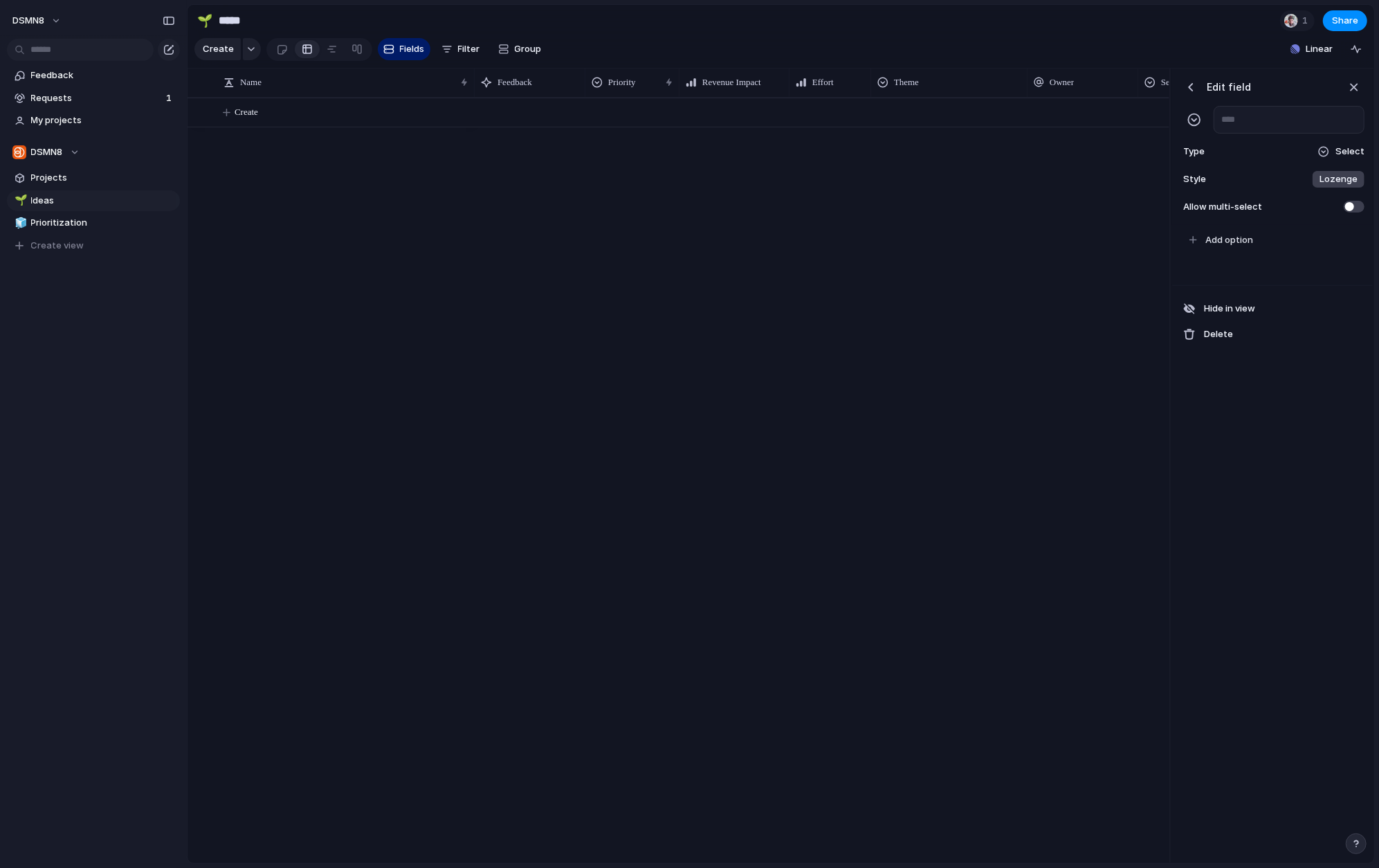
scroll to position [0, 224]
type input "**********"
click at [1137, 150] on div at bounding box center [1323, 152] width 11 height 11
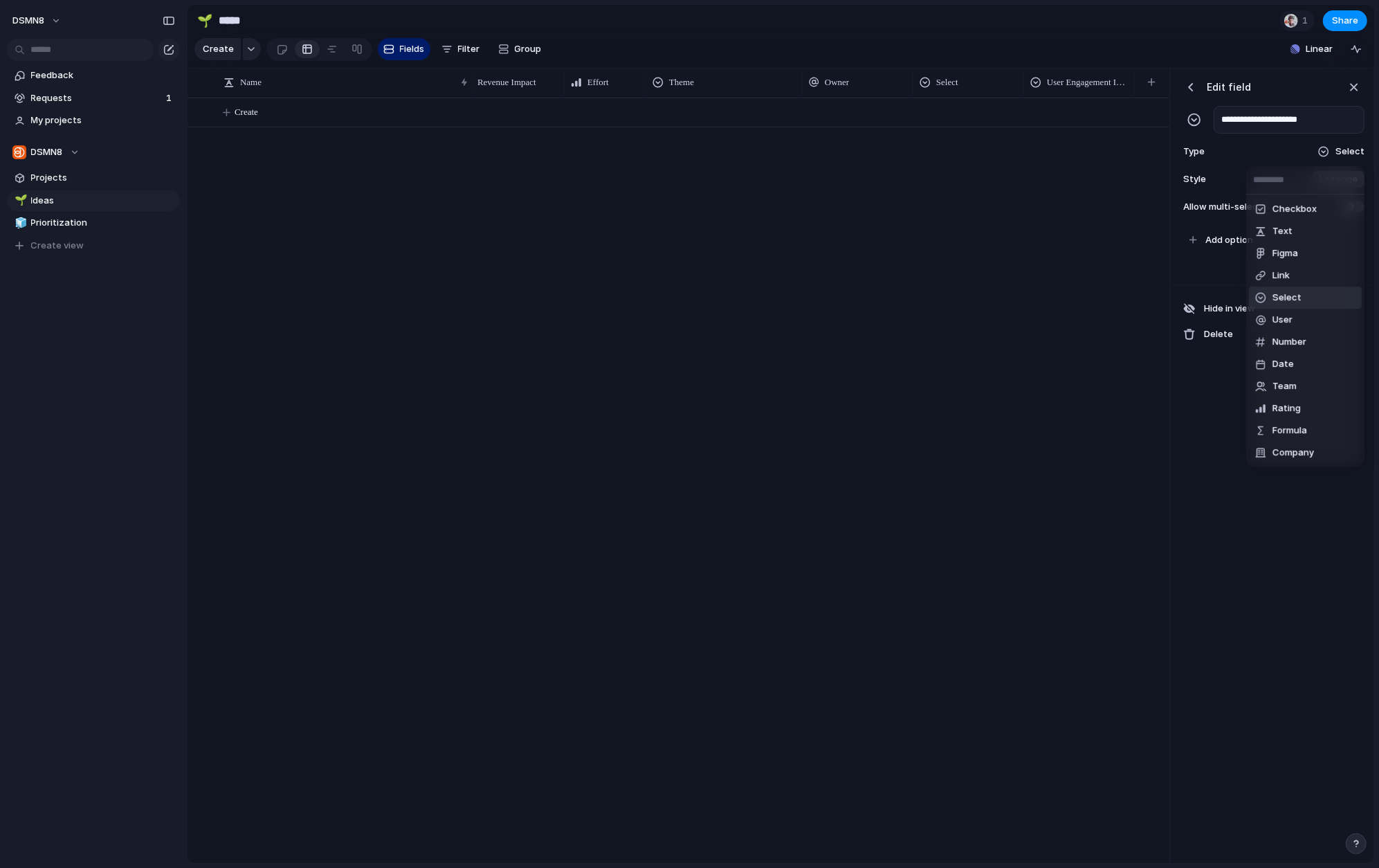
click at [1137, 298] on span "Select" at bounding box center [1286, 297] width 29 height 14
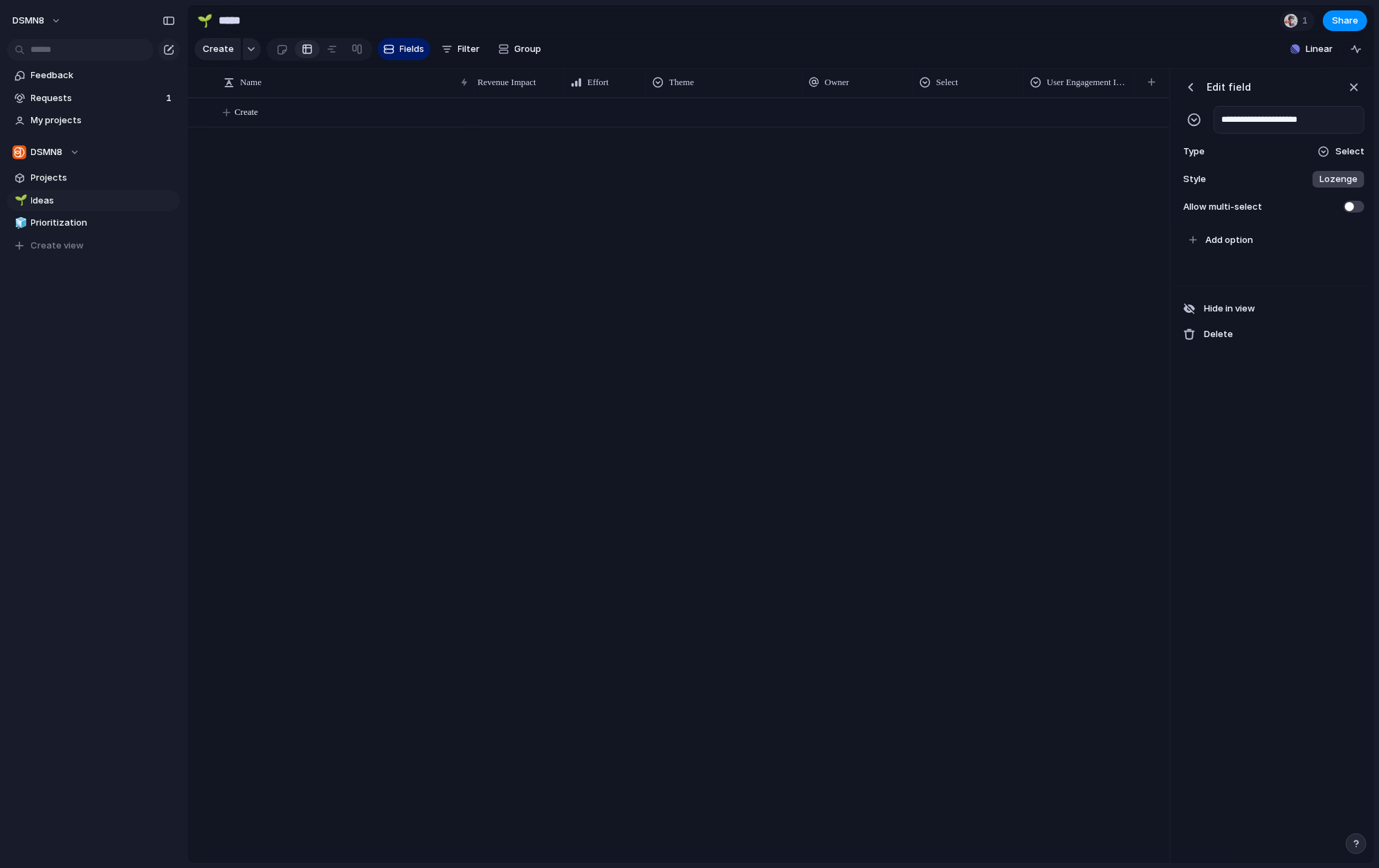
click at [1137, 176] on span "Lozenge" at bounding box center [1338, 180] width 38 height 14
click at [1137, 176] on div "******* *** Plain" at bounding box center [689, 434] width 1379 height 868
click at [1137, 84] on div "button" at bounding box center [1354, 87] width 15 height 15
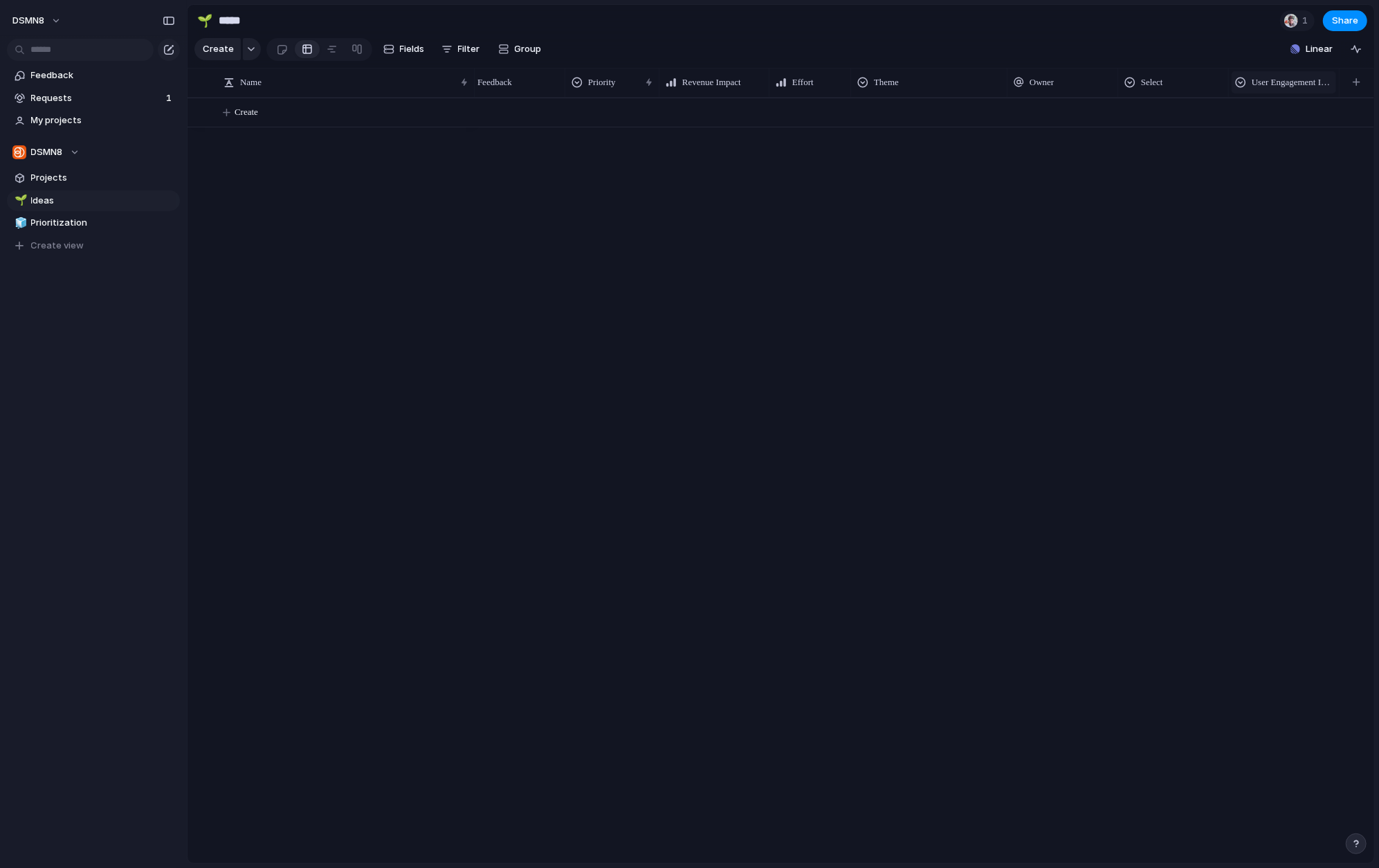
scroll to position [0, 19]
click at [705, 111] on span "Modify" at bounding box center [703, 114] width 30 height 14
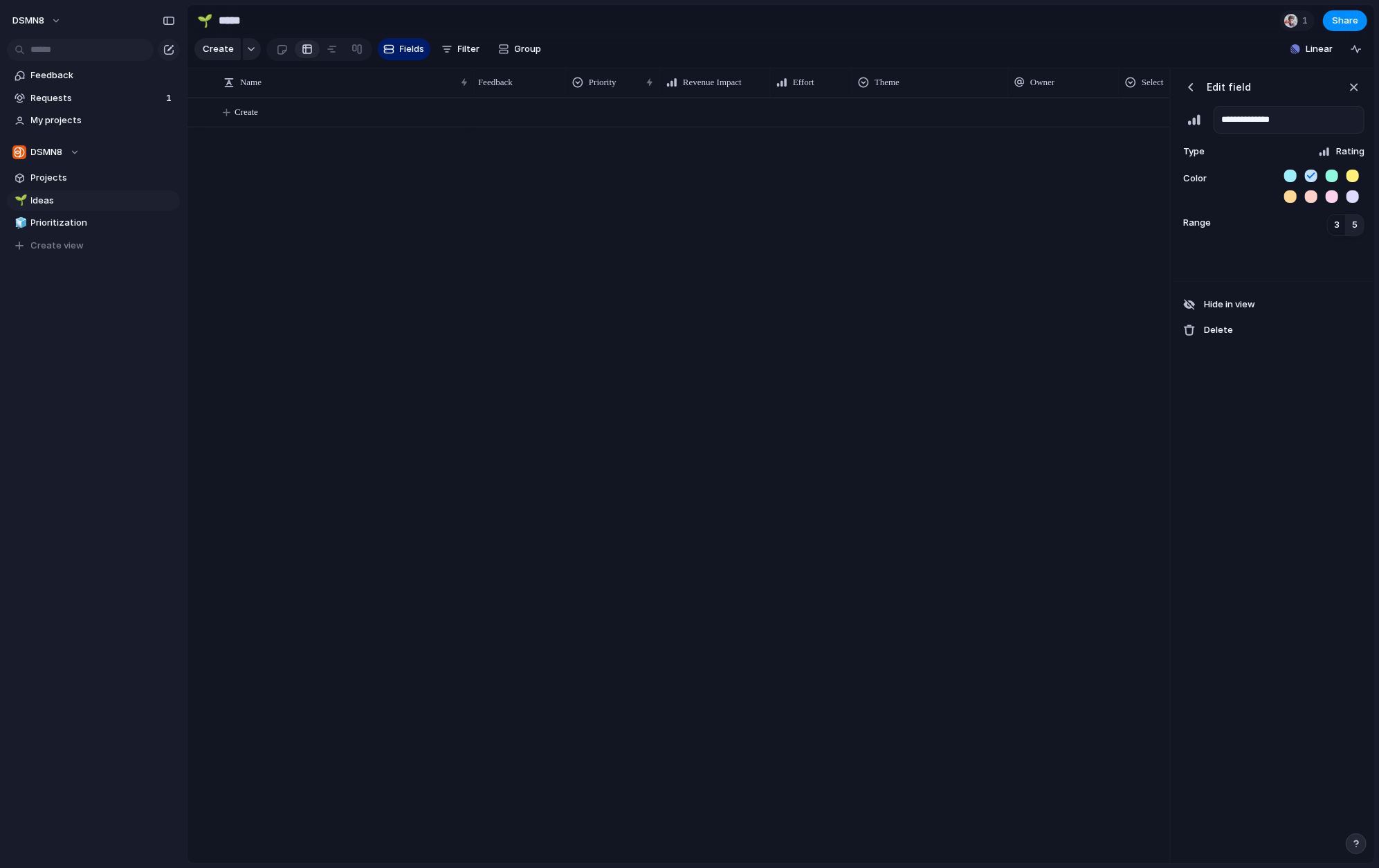
click at [1026, 221] on div at bounding box center [821, 480] width 694 height 765
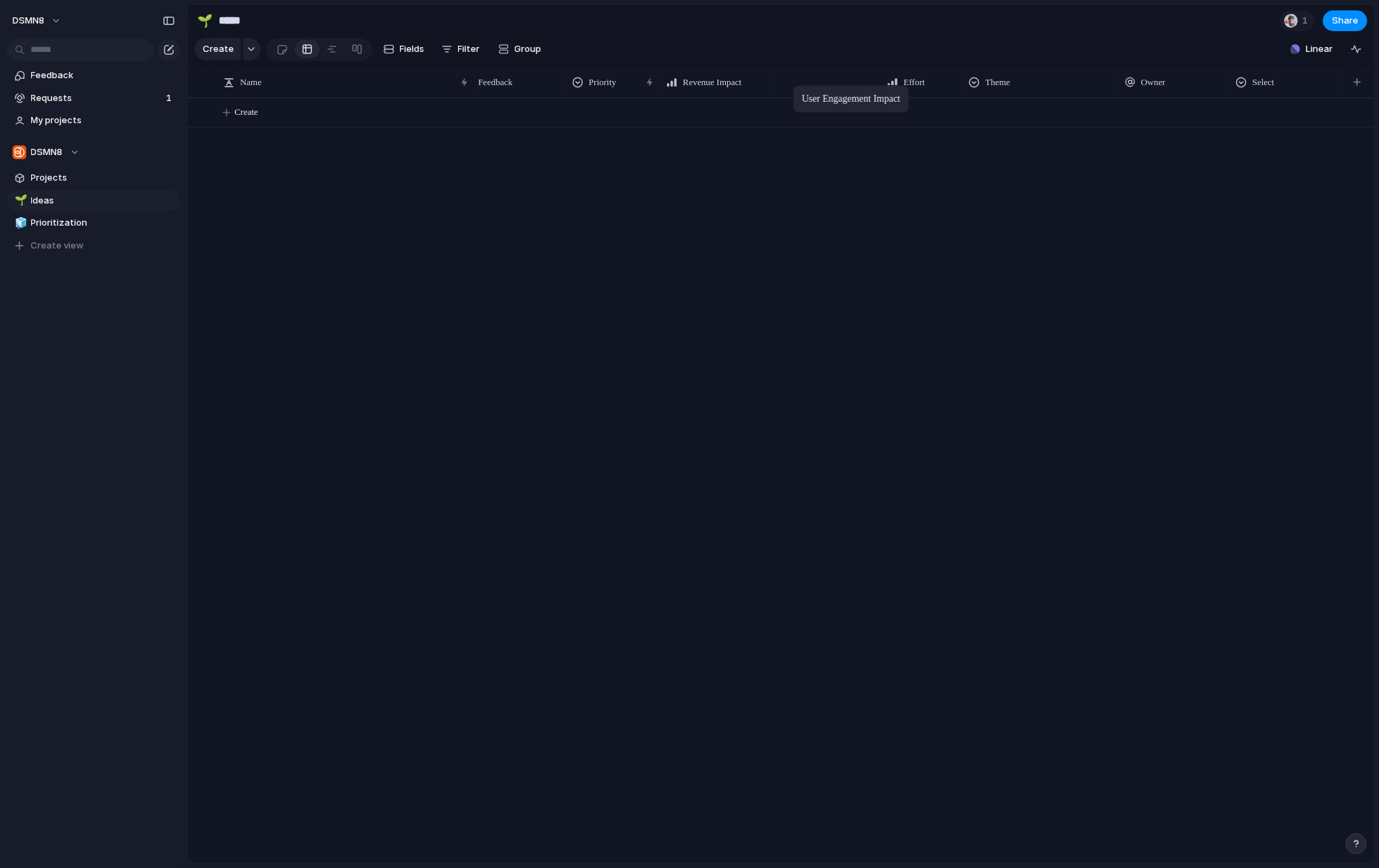
drag, startPoint x: 1272, startPoint y: 81, endPoint x: 806, endPoint y: 93, distance: 466.2
drag, startPoint x: 880, startPoint y: 82, endPoint x: 913, endPoint y: 81, distance: 33.0
click at [913, 81] on div at bounding box center [914, 82] width 7 height 29
click at [838, 113] on li "Modify" at bounding box center [826, 112] width 102 height 22
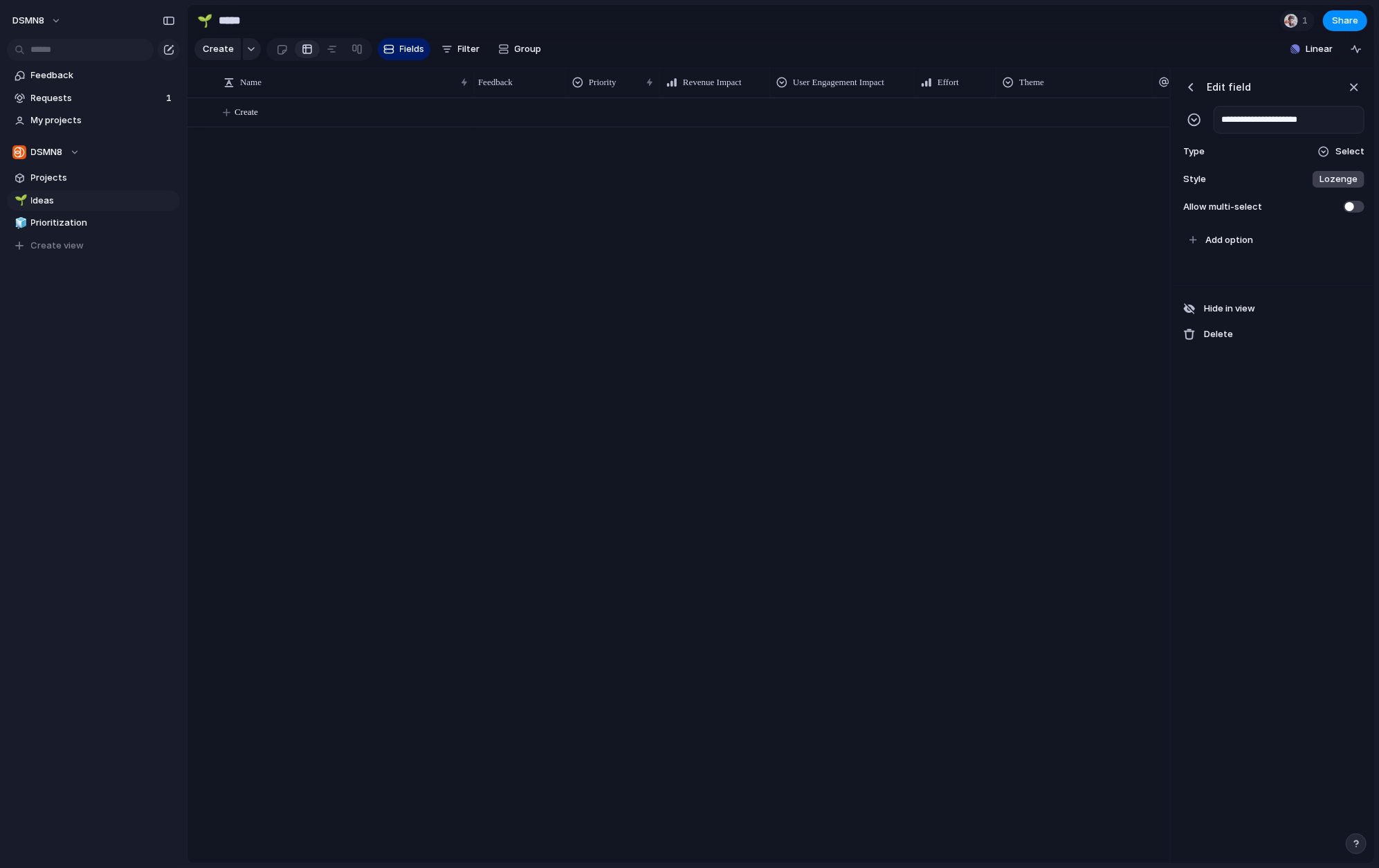
click at [1137, 152] on div at bounding box center [1323, 152] width 11 height 11
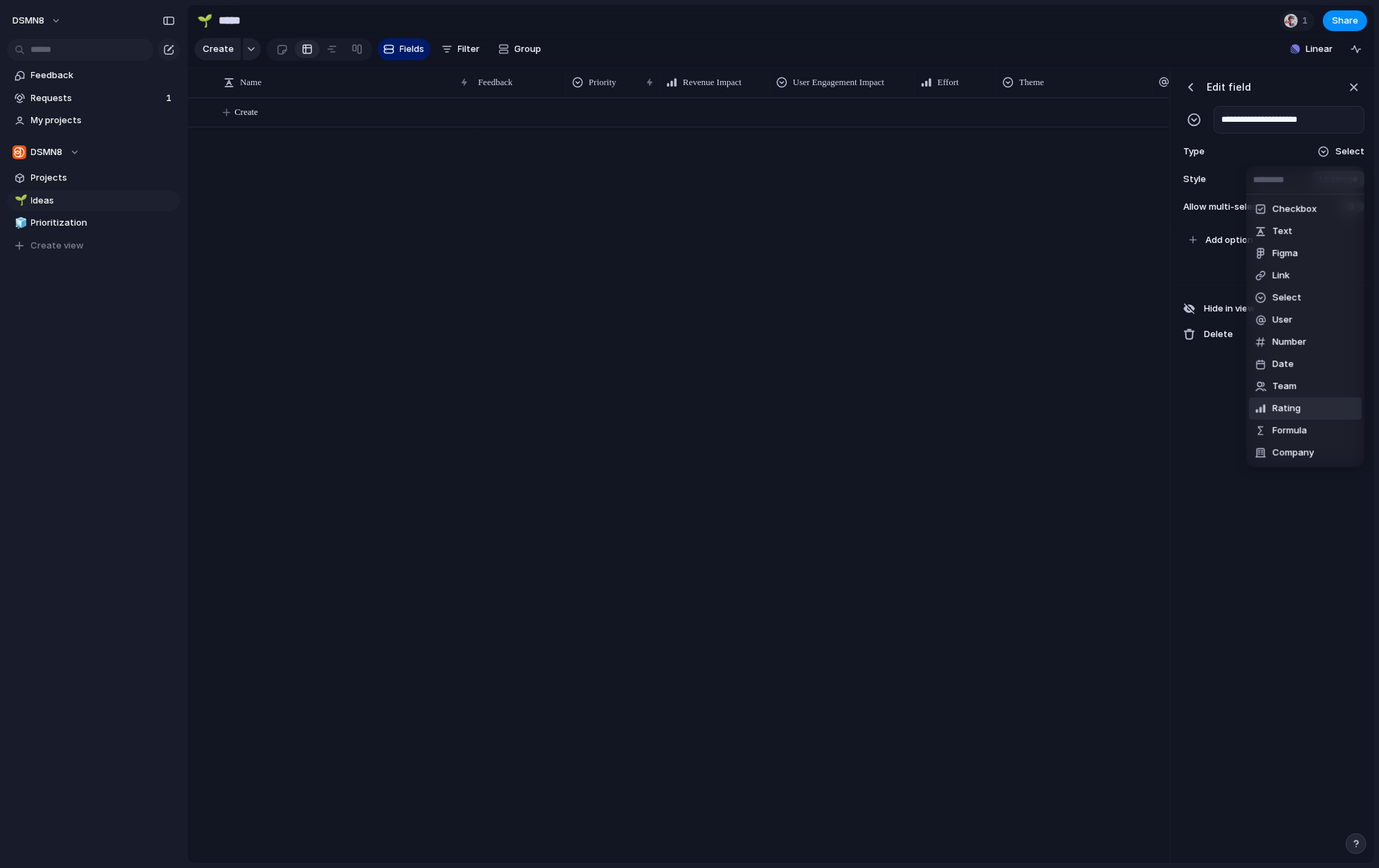
click at [1137, 409] on li "Rating" at bounding box center [1304, 408] width 113 height 22
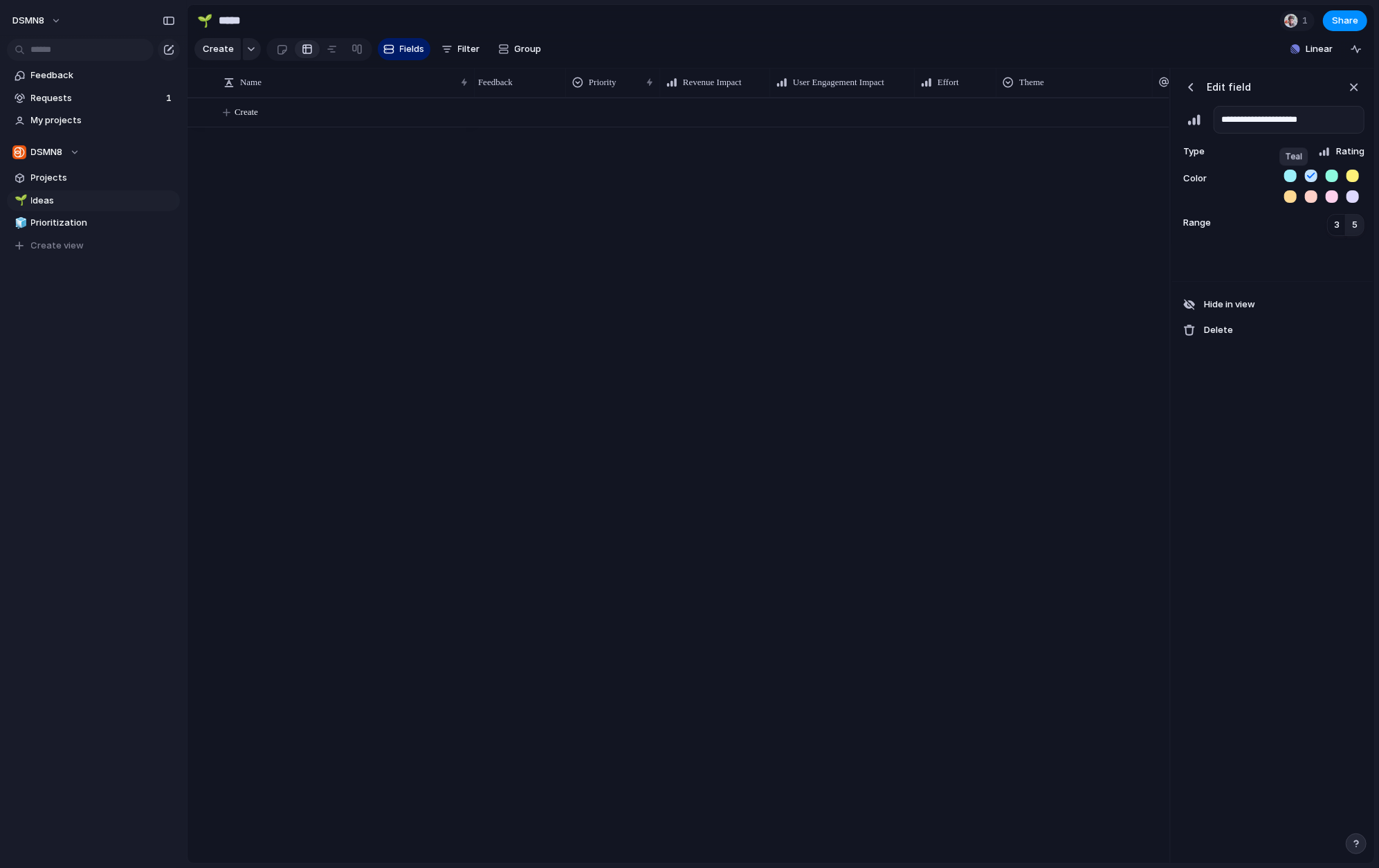
click at [1137, 175] on button "button" at bounding box center [1290, 175] width 12 height 12
click at [1137, 222] on span "3" at bounding box center [1337, 225] width 5 height 14
click at [1137, 224] on span "3" at bounding box center [1337, 225] width 5 height 14
click at [1137, 224] on span "5" at bounding box center [1354, 225] width 5 height 14
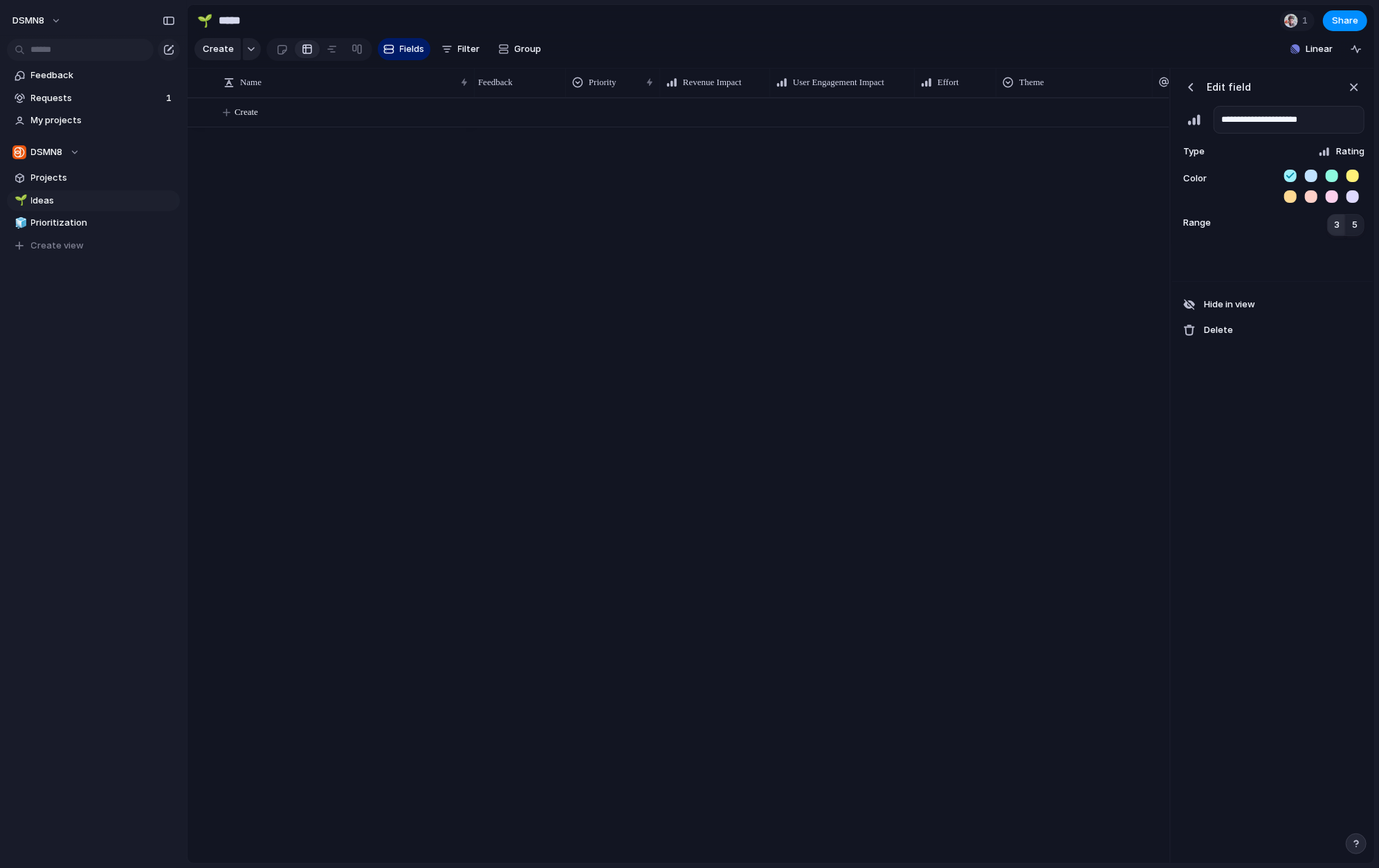
click at [1137, 227] on button "3" at bounding box center [1337, 224] width 19 height 22
click at [1137, 224] on button "3" at bounding box center [1337, 224] width 19 height 22
click at [1137, 224] on span "3" at bounding box center [1337, 225] width 5 height 14
click at [1137, 228] on span "5" at bounding box center [1354, 225] width 5 height 14
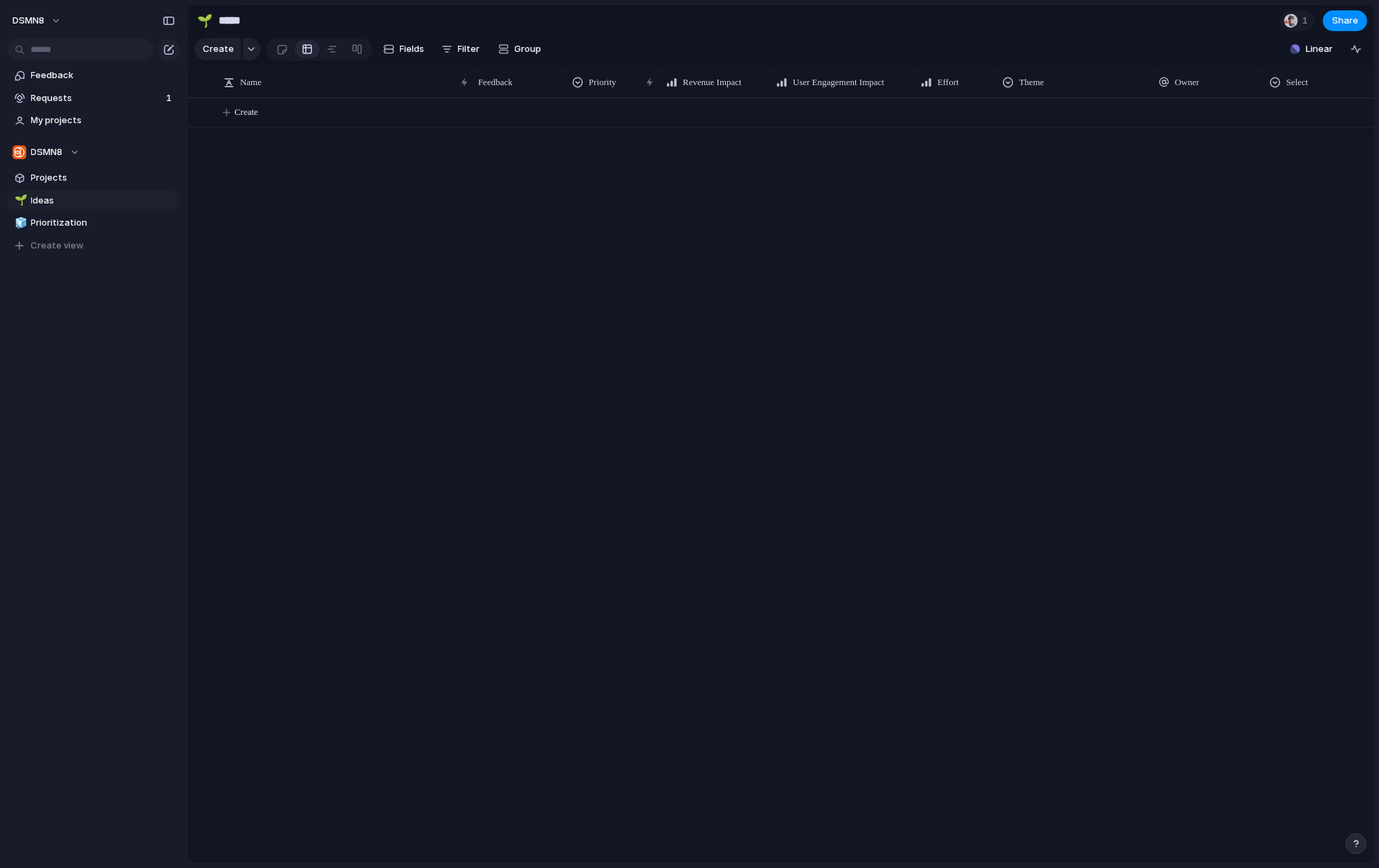
click at [1137, 226] on div at bounding box center [924, 480] width 899 height 765
click at [1137, 79] on span "Select" at bounding box center [1297, 82] width 22 height 14
drag, startPoint x: 1248, startPoint y: 304, endPoint x: 1273, endPoint y: 253, distance: 56.8
click at [1137, 304] on div "Modify Hide Sort ascending Sort descending" at bounding box center [689, 434] width 1379 height 868
click at [1137, 132] on span "Hide" at bounding box center [1191, 136] width 19 height 14
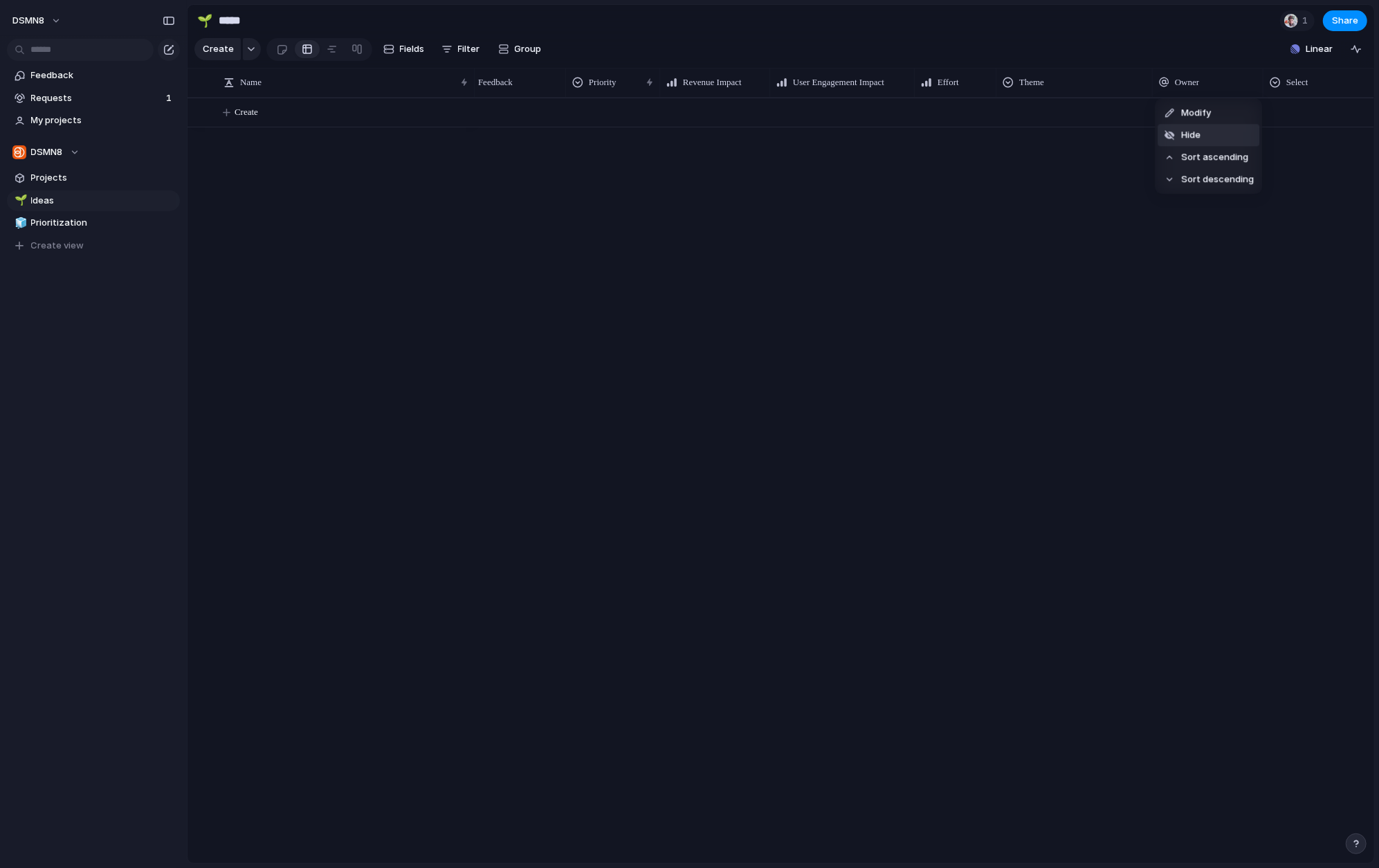
scroll to position [0, 0]
click at [1038, 81] on div "Theme" at bounding box center [1093, 82] width 143 height 14
click at [1031, 333] on div "Modify Hide Sort ascending Sort descending" at bounding box center [689, 434] width 1379 height 868
click at [1137, 78] on div "button" at bounding box center [1299, 82] width 8 height 8
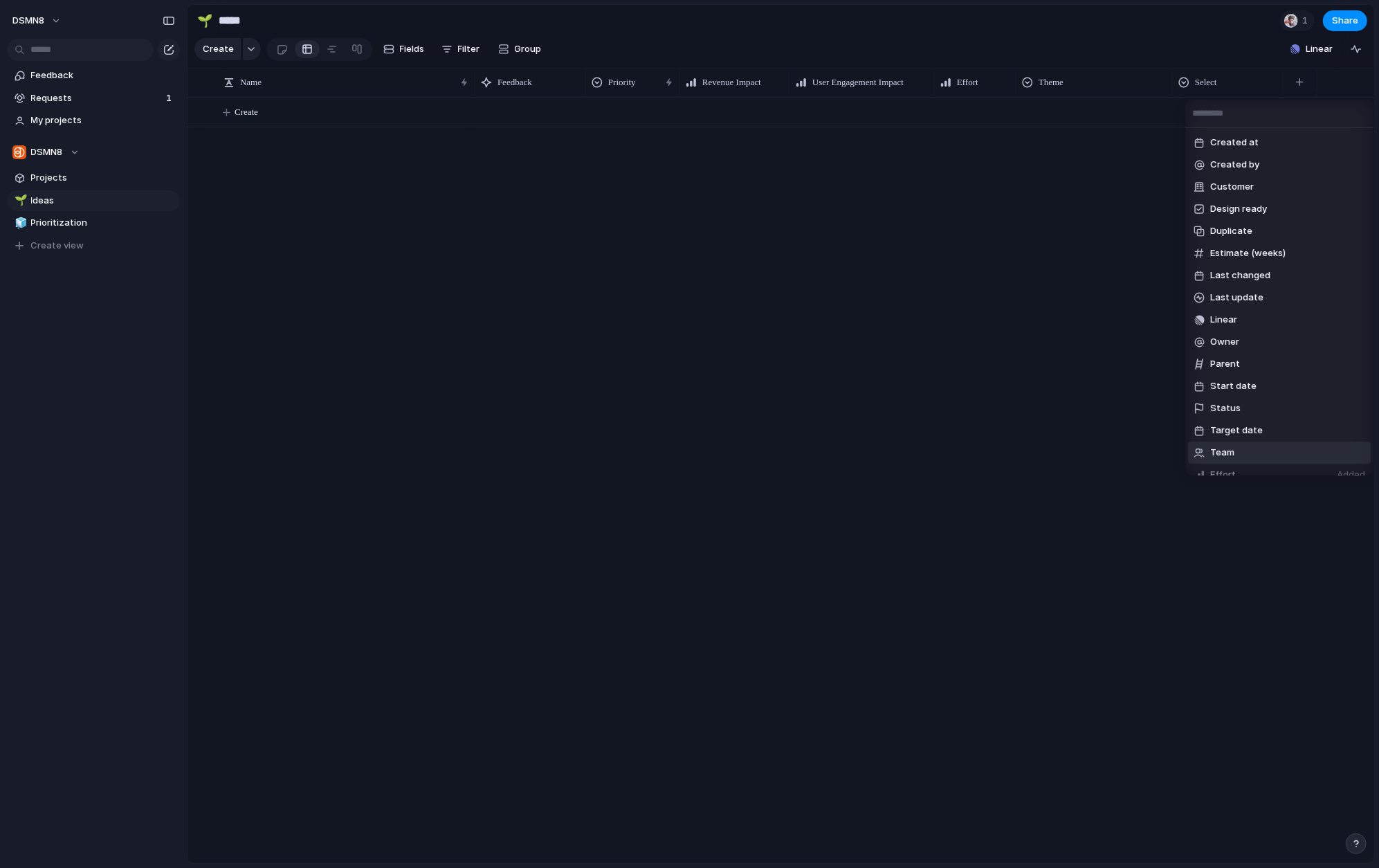
scroll to position [169, 0]
click at [1137, 459] on span "Create new field" at bounding box center [1247, 461] width 74 height 14
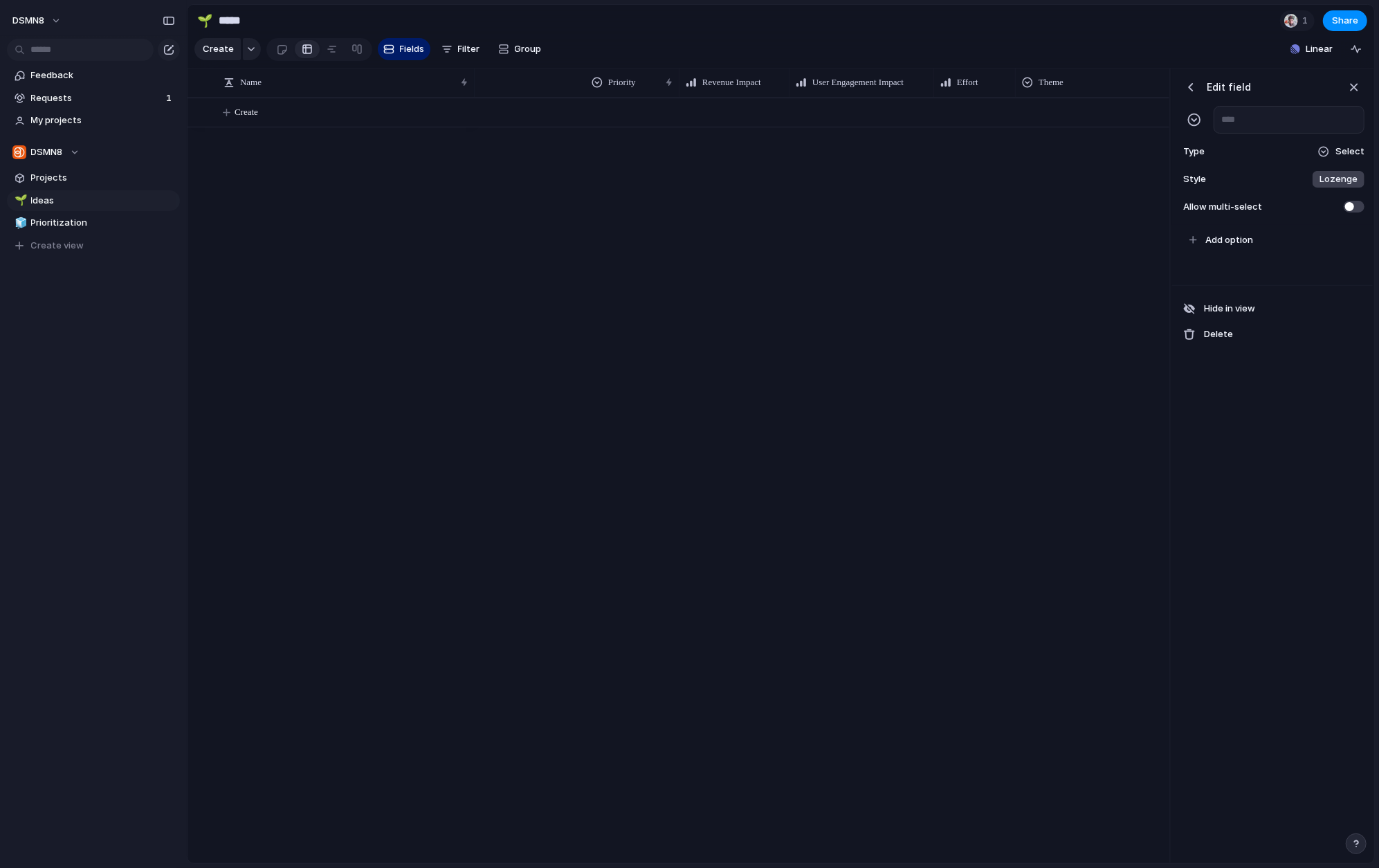
scroll to position [0, 258]
type input "**********"
click at [1137, 153] on span "Select" at bounding box center [1349, 152] width 29 height 14
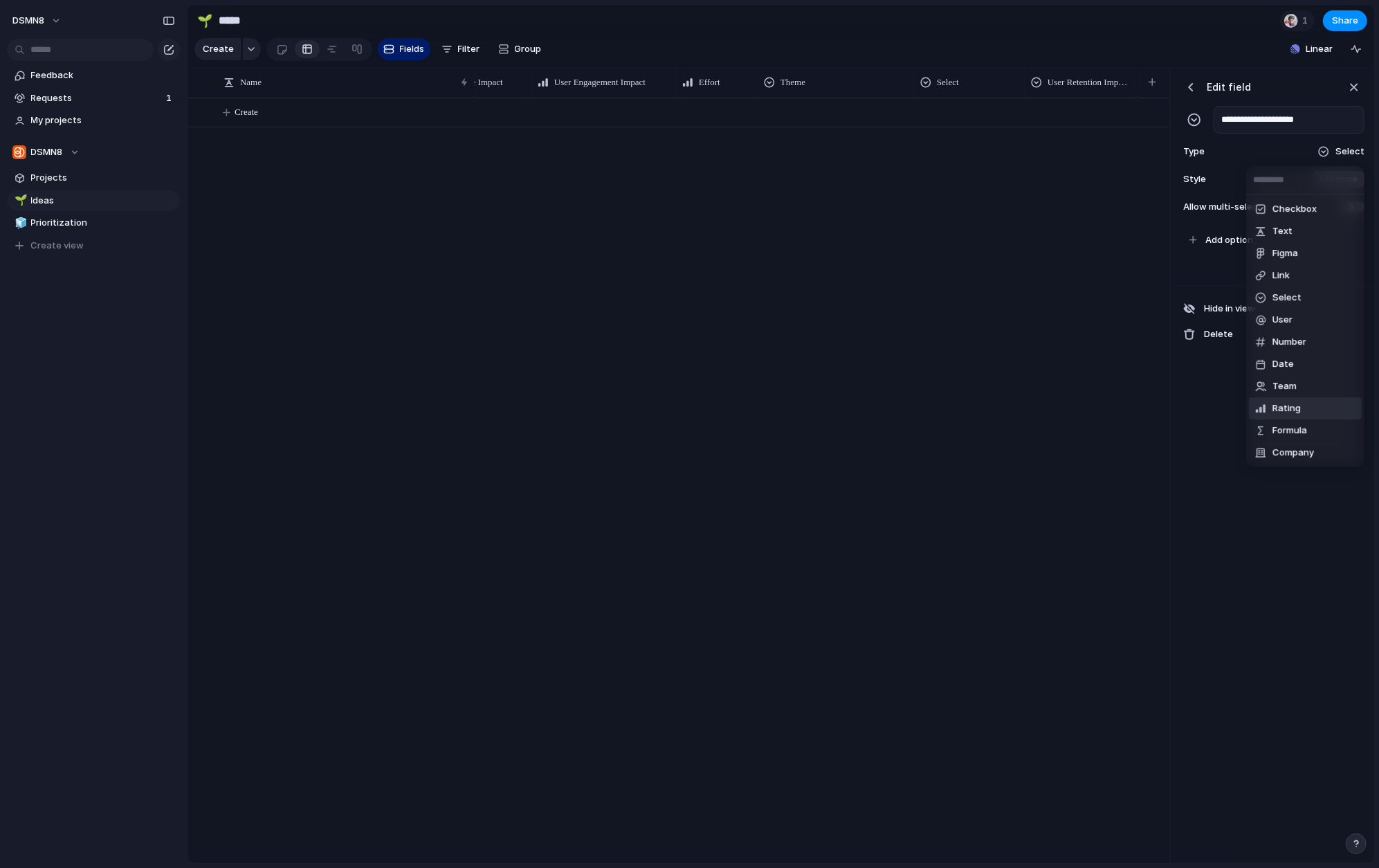
click at [1137, 411] on li "Rating" at bounding box center [1304, 408] width 113 height 22
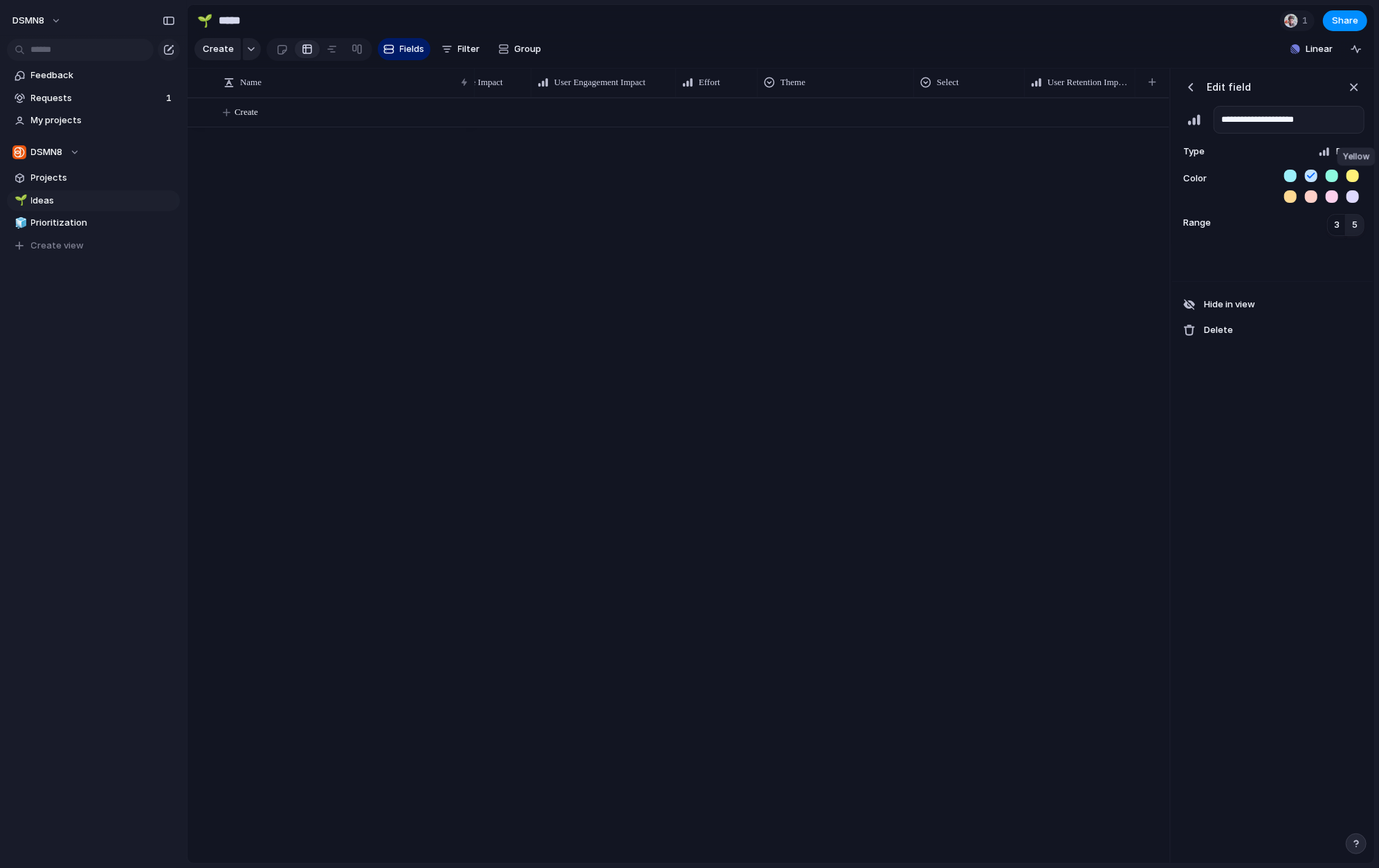
click at [1137, 174] on button "button" at bounding box center [1353, 175] width 12 height 12
click at [1137, 84] on button "button" at bounding box center [1354, 88] width 21 height 21
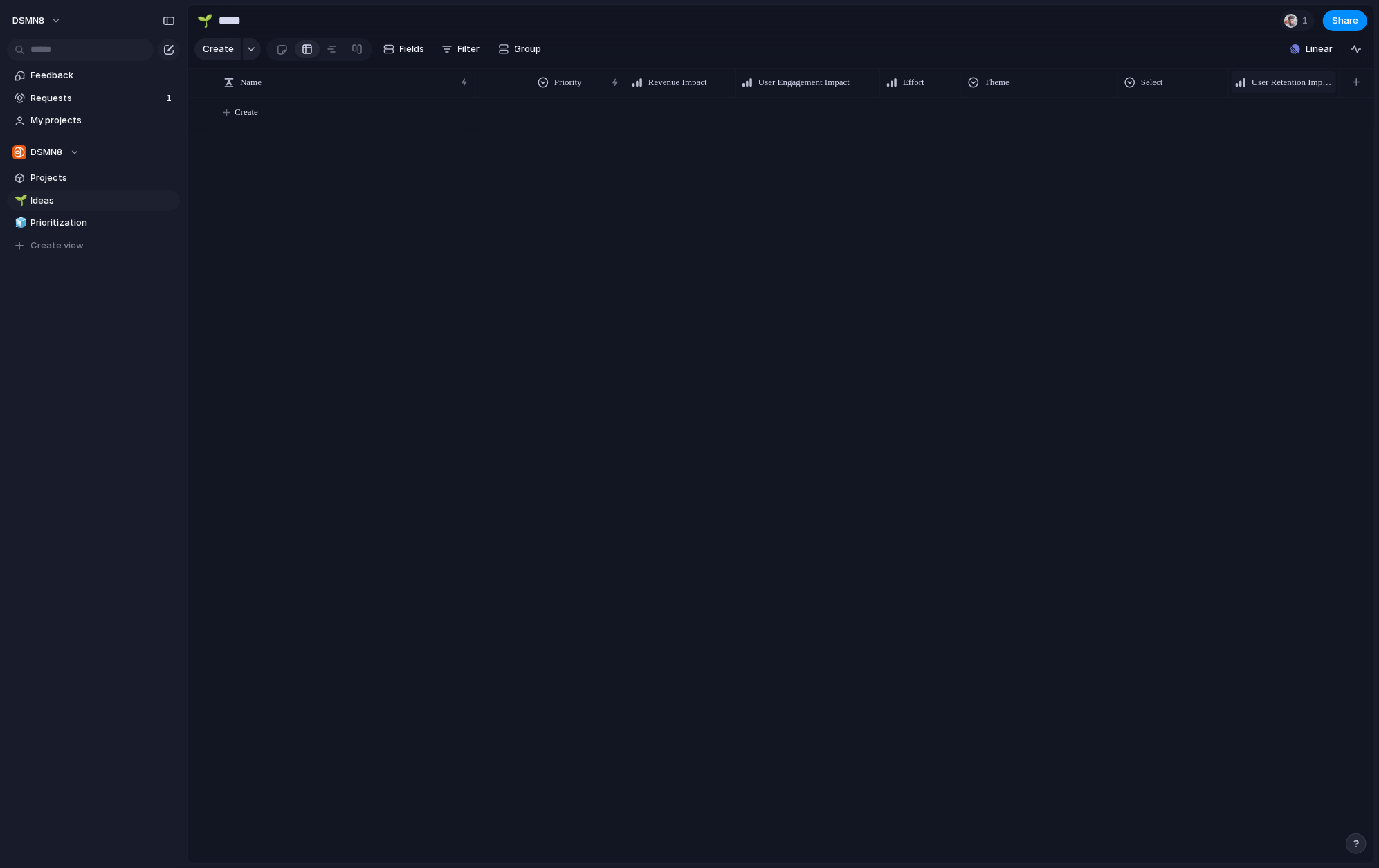
scroll to position [0, 53]
drag, startPoint x: 1285, startPoint y: 82, endPoint x: 907, endPoint y: 84, distance: 378.0
drag, startPoint x: 990, startPoint y: 80, endPoint x: 1019, endPoint y: 80, distance: 29.0
click at [1019, 80] on div at bounding box center [1020, 82] width 7 height 29
drag, startPoint x: 530, startPoint y: 79, endPoint x: 557, endPoint y: 79, distance: 27.0
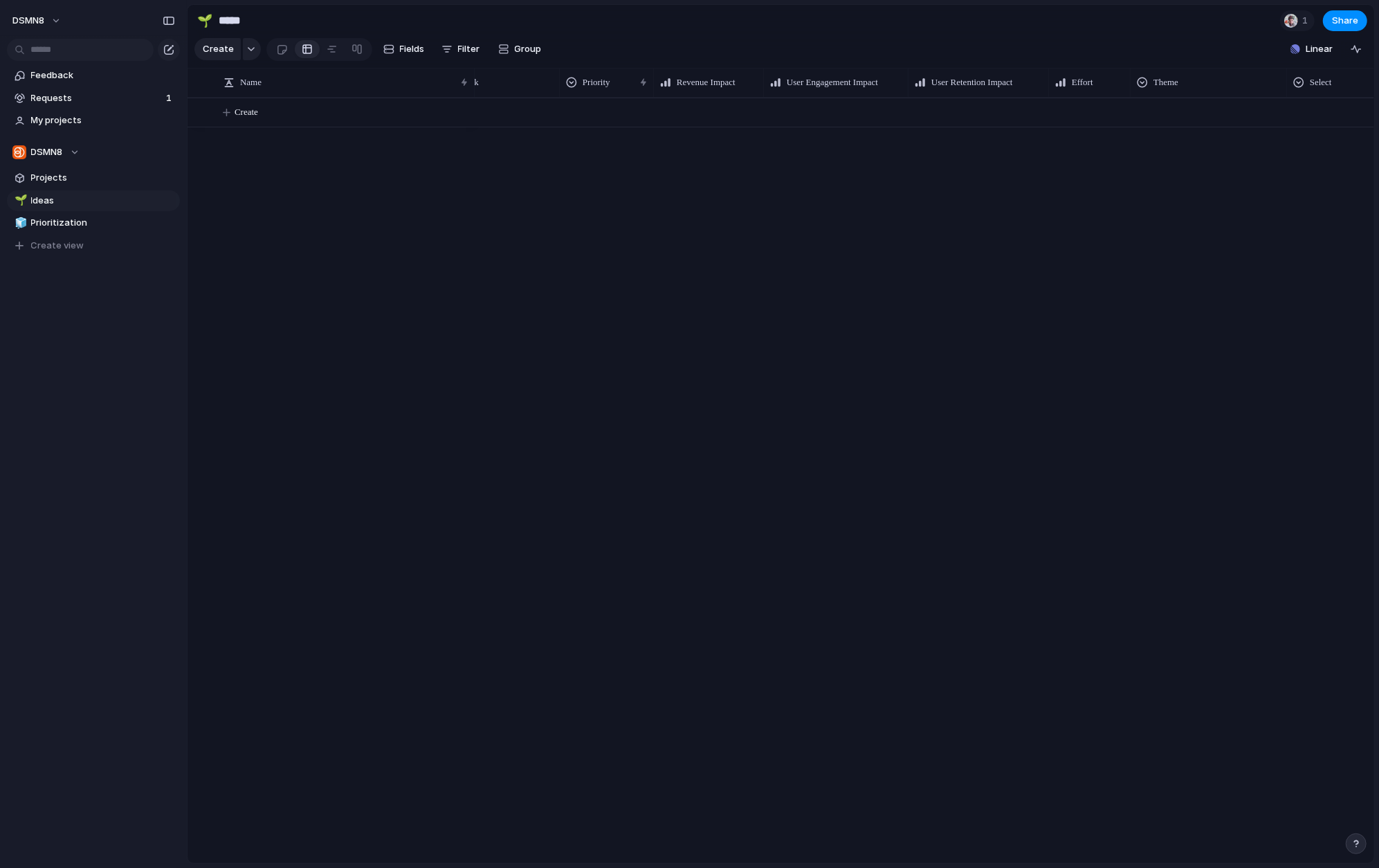
click at [557, 79] on div at bounding box center [559, 82] width 7 height 29
click at [489, 81] on div "Feedback" at bounding box center [490, 82] width 124 height 14
click at [492, 241] on div "Modify Hide Sort ascending Sort descending" at bounding box center [689, 434] width 1379 height 868
click at [464, 136] on span "Hide" at bounding box center [459, 136] width 19 height 14
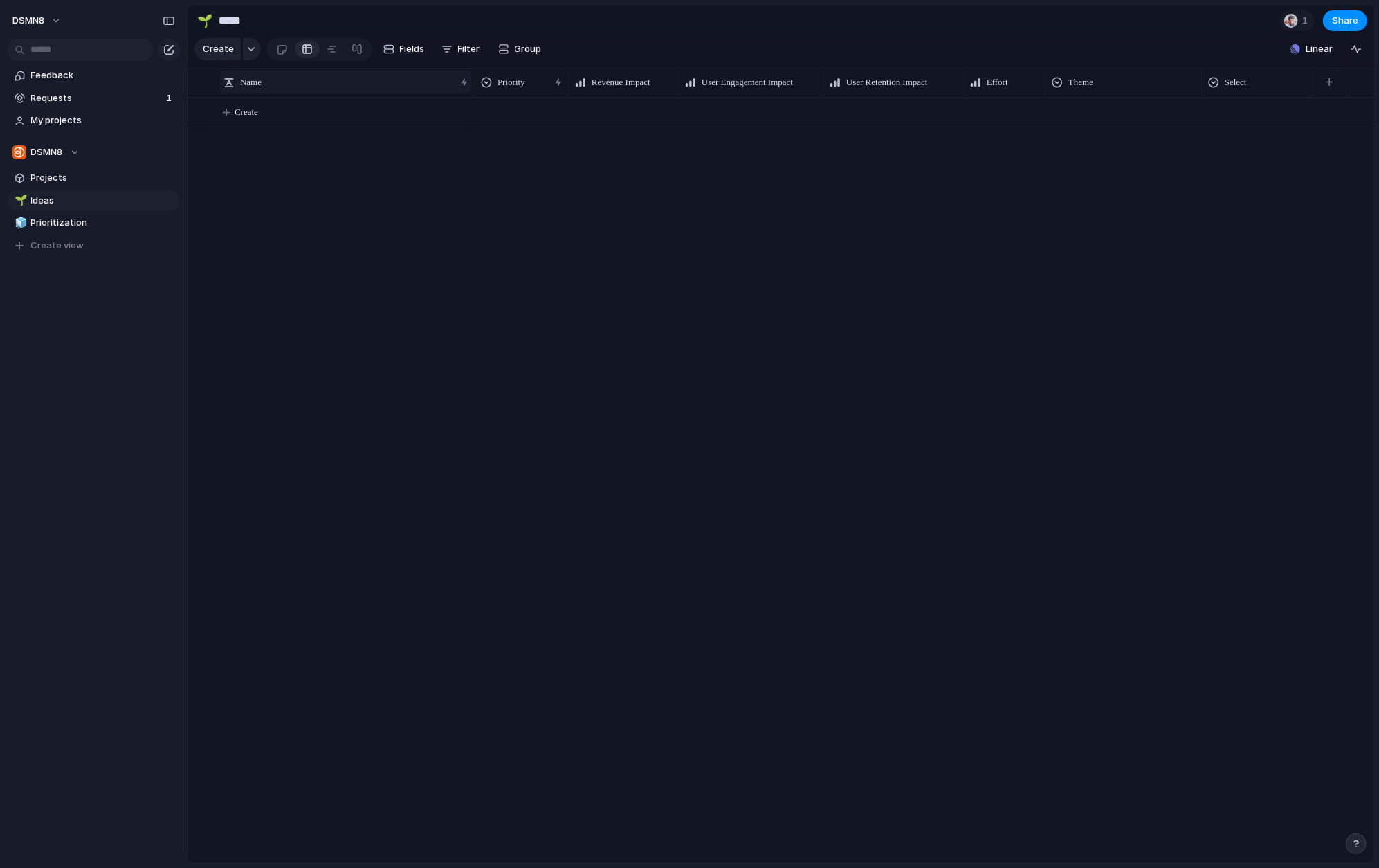
click at [367, 79] on div "Name" at bounding box center [339, 82] width 231 height 14
click at [384, 271] on div "Sort ascending Sort descending" at bounding box center [689, 434] width 1379 height 868
click at [1137, 80] on div "button" at bounding box center [1329, 82] width 8 height 8
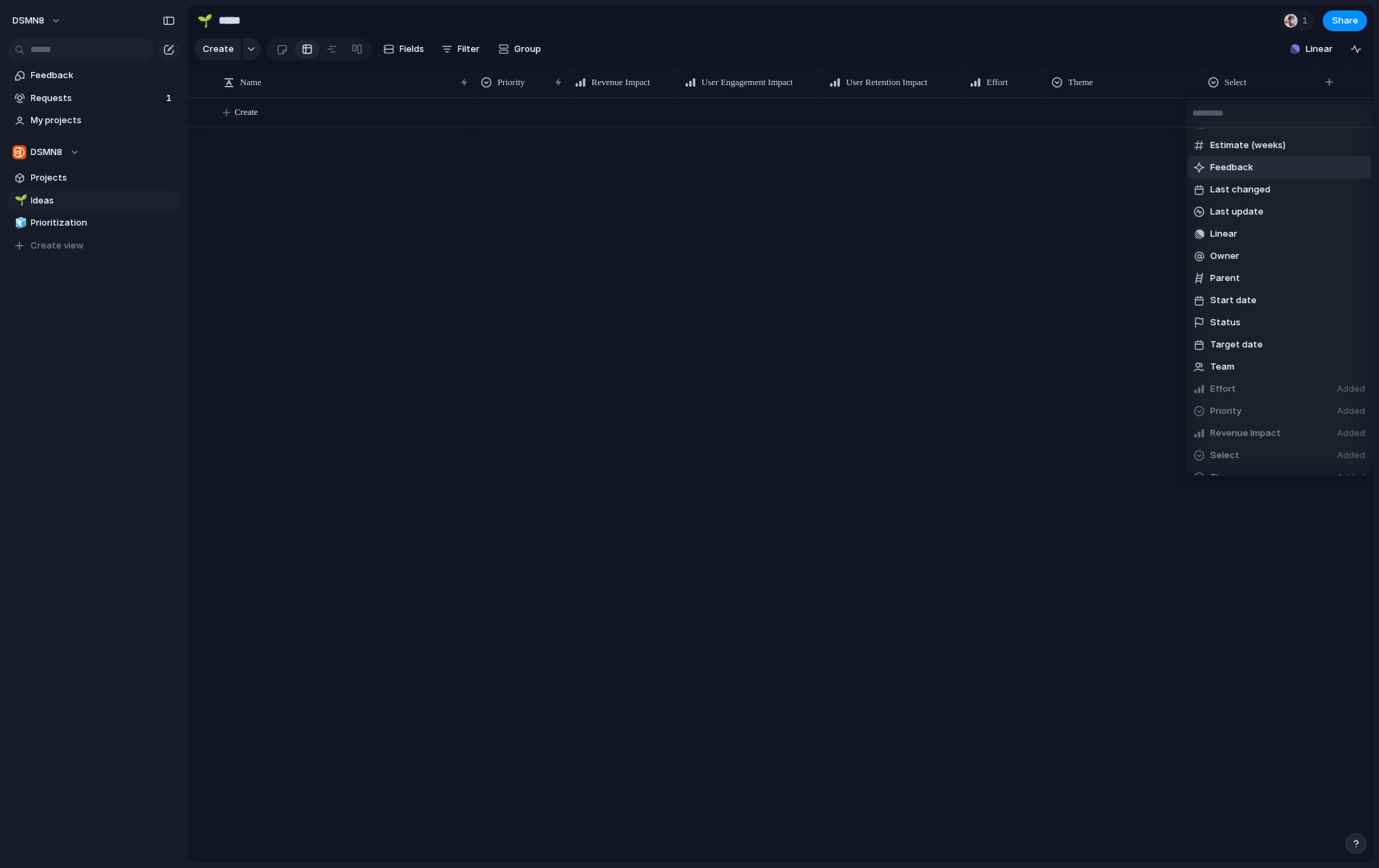
scroll to position [110, 0]
click at [1137, 320] on span "Status" at bounding box center [1225, 320] width 31 height 14
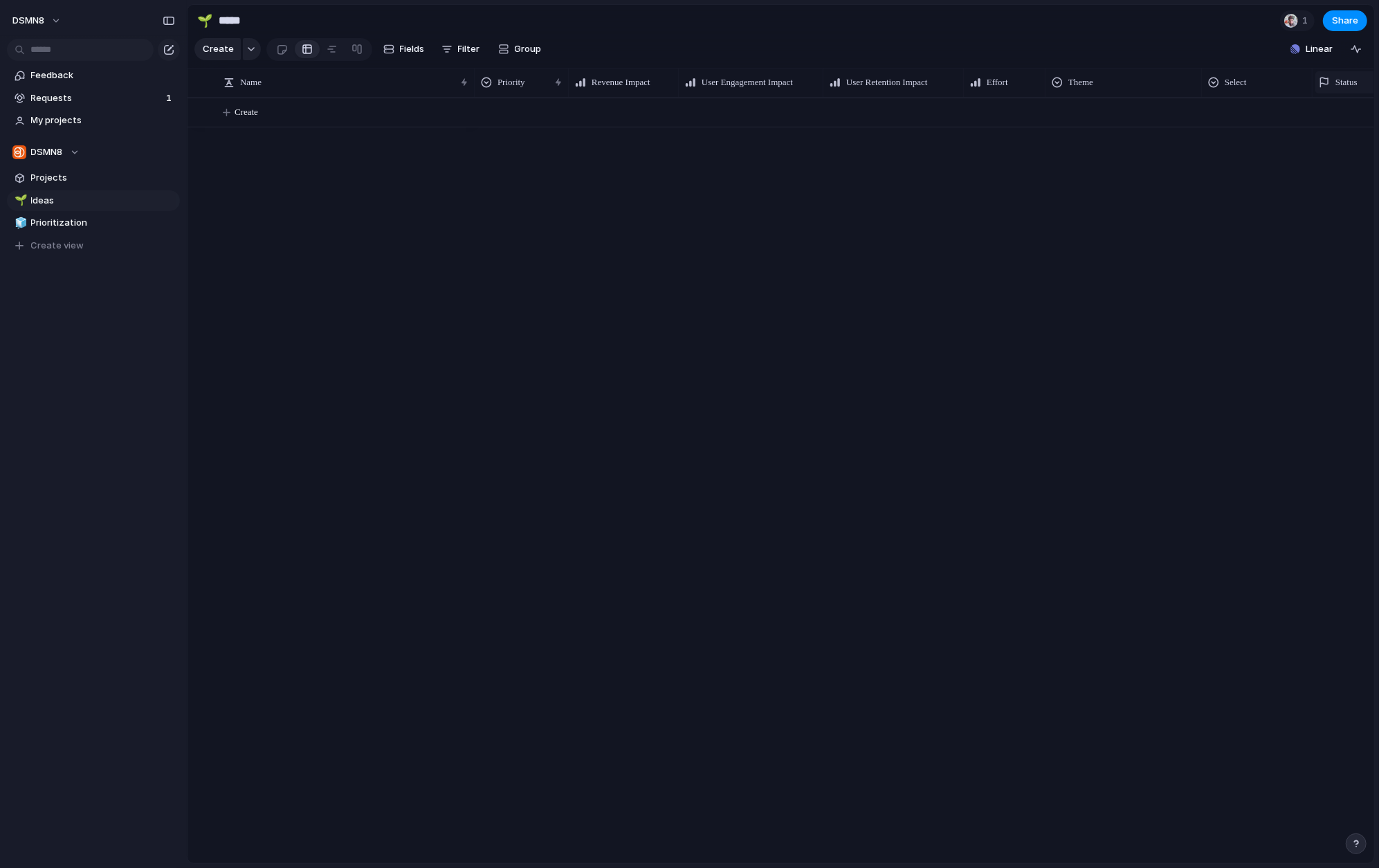
scroll to position [0, 98]
drag, startPoint x: 1257, startPoint y: 81, endPoint x: 1111, endPoint y: 158, distance: 165.1
drag, startPoint x: 987, startPoint y: 80, endPoint x: 1088, endPoint y: 81, distance: 101.0
click at [1137, 84] on span "Status" at bounding box center [1137, 82] width 22 height 14
click at [1137, 288] on div "Modify Hide Sort ascending Sort descending" at bounding box center [689, 434] width 1379 height 868
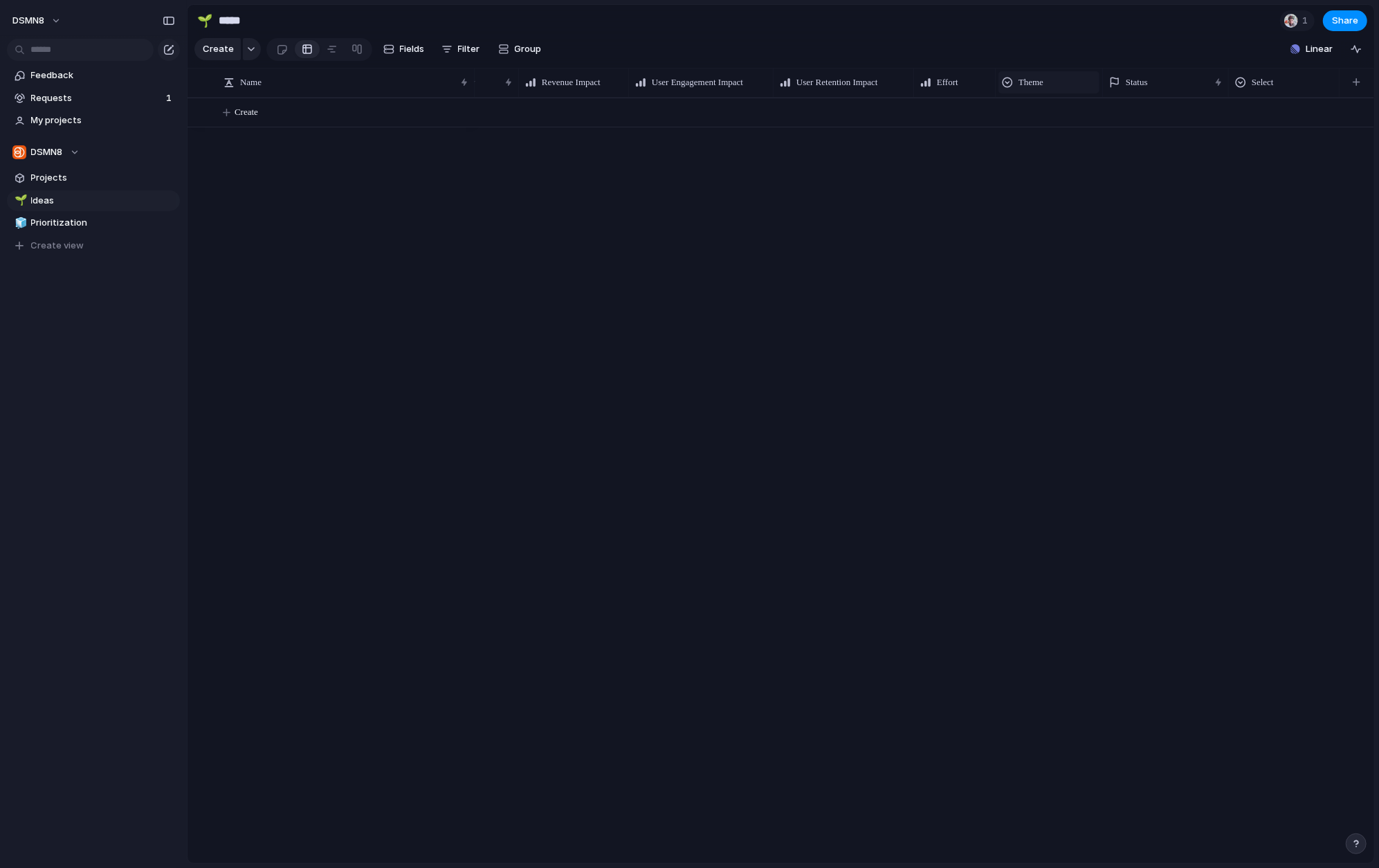
scroll to position [0, 50]
drag, startPoint x: 1098, startPoint y: 71, endPoint x: 1050, endPoint y: 72, distance: 48.0
click at [1050, 72] on div "Theme" at bounding box center [1049, 82] width 107 height 29
drag, startPoint x: 1102, startPoint y: 77, endPoint x: 1071, endPoint y: 77, distance: 31.0
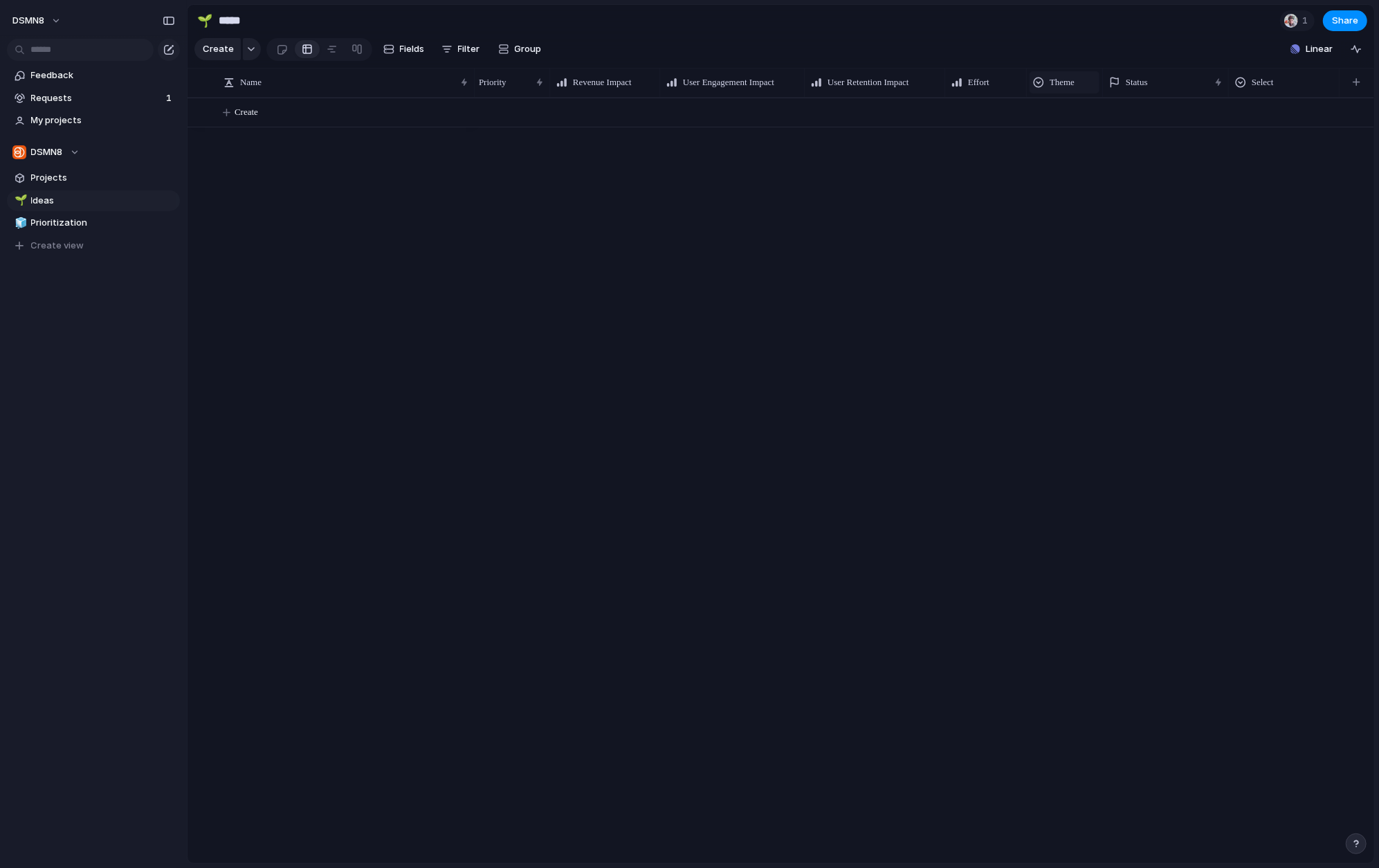
click at [1071, 77] on div "Theme" at bounding box center [1064, 82] width 76 height 29
drag, startPoint x: 942, startPoint y: 77, endPoint x: 934, endPoint y: 77, distance: 8.0
click at [935, 77] on div "User Retention Impact" at bounding box center [878, 82] width 133 height 29
click at [806, 77] on div "User Engagement Impact" at bounding box center [739, 82] width 143 height 29
click at [665, 74] on div at bounding box center [668, 82] width 7 height 29
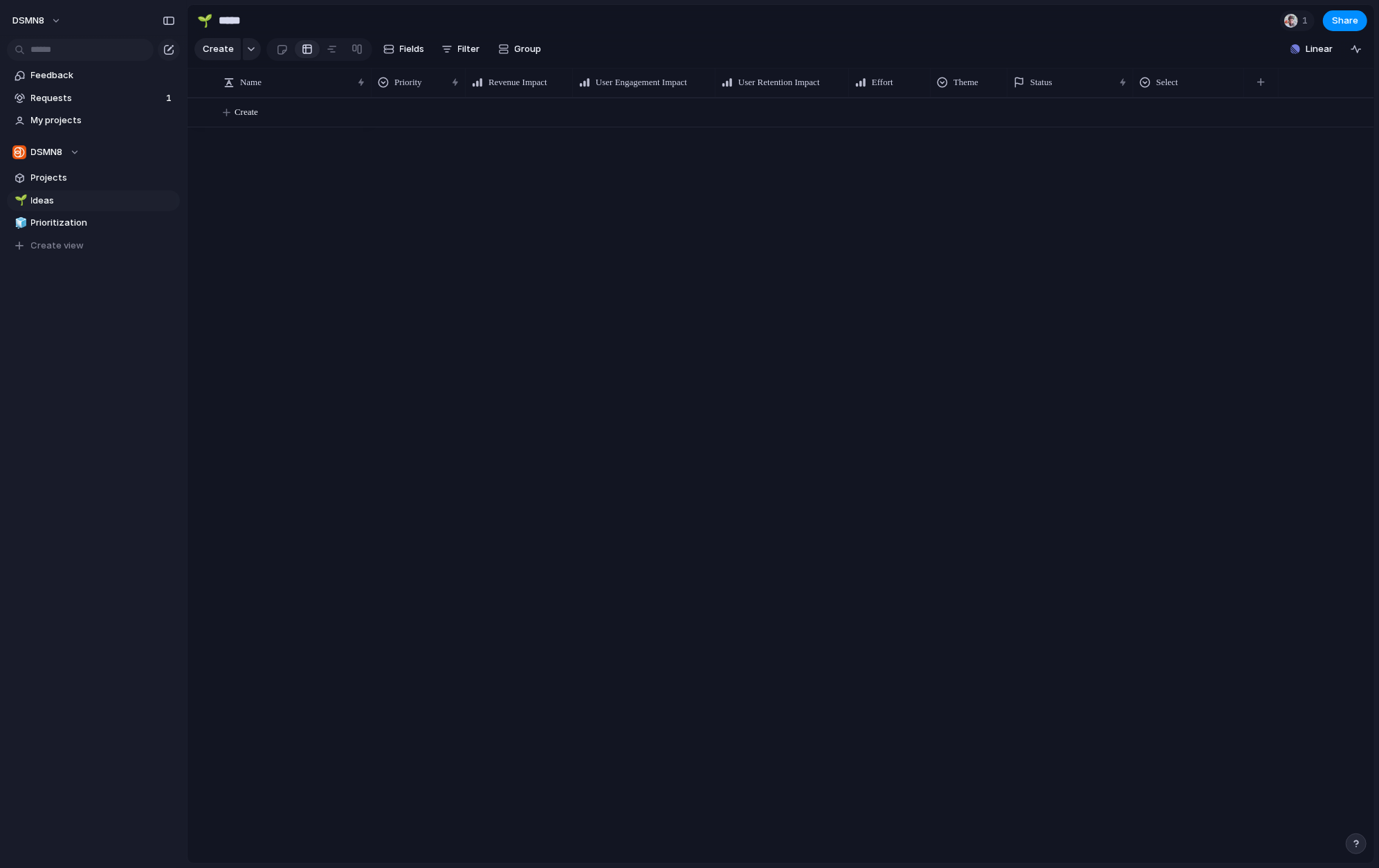
drag, startPoint x: 473, startPoint y: 75, endPoint x: 369, endPoint y: 74, distance: 104.0
click at [369, 74] on div at bounding box center [371, 82] width 7 height 29
click at [1137, 83] on div "button" at bounding box center [1261, 82] width 8 height 8
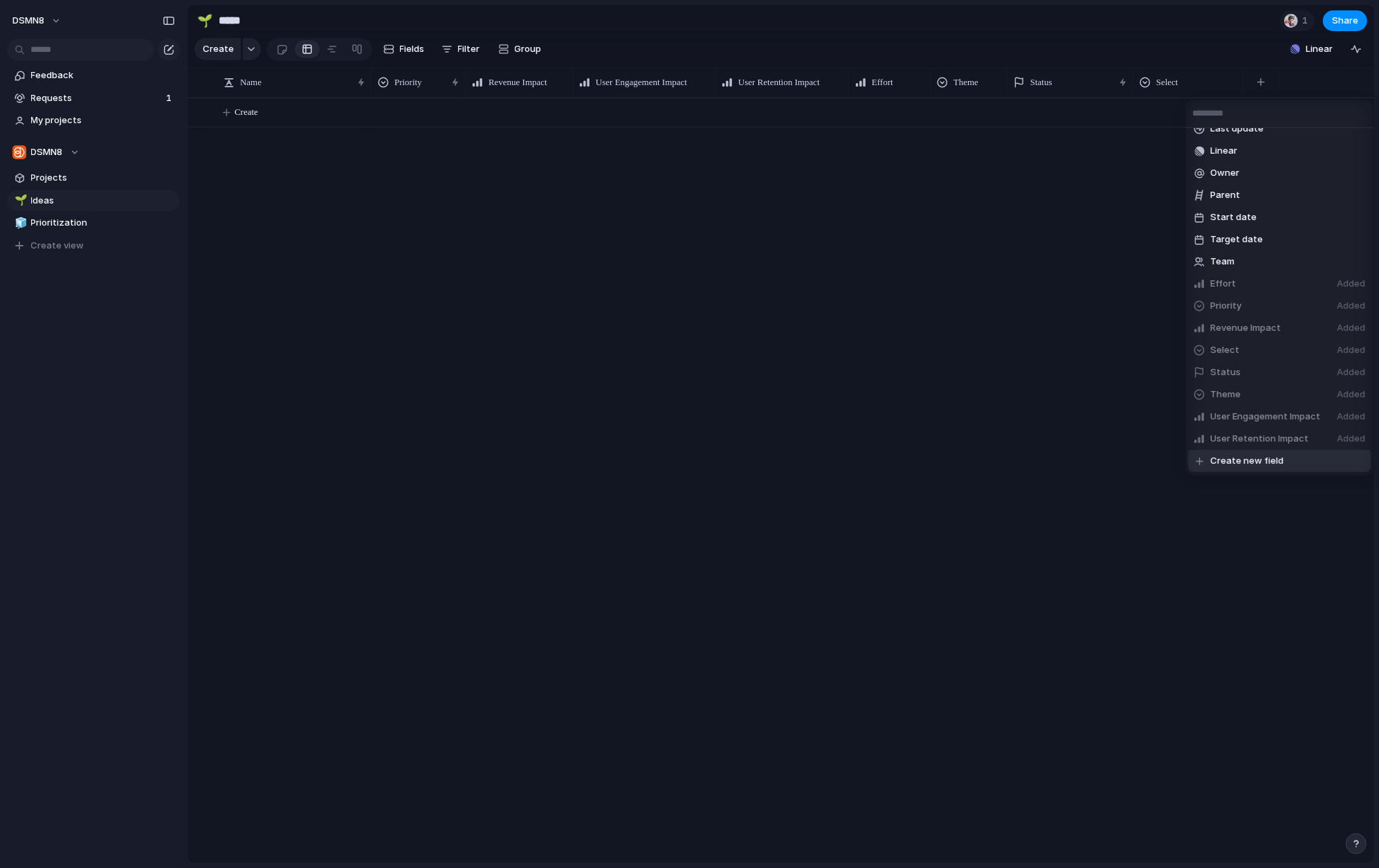
click at [1137, 459] on span "Create new field" at bounding box center [1247, 461] width 74 height 14
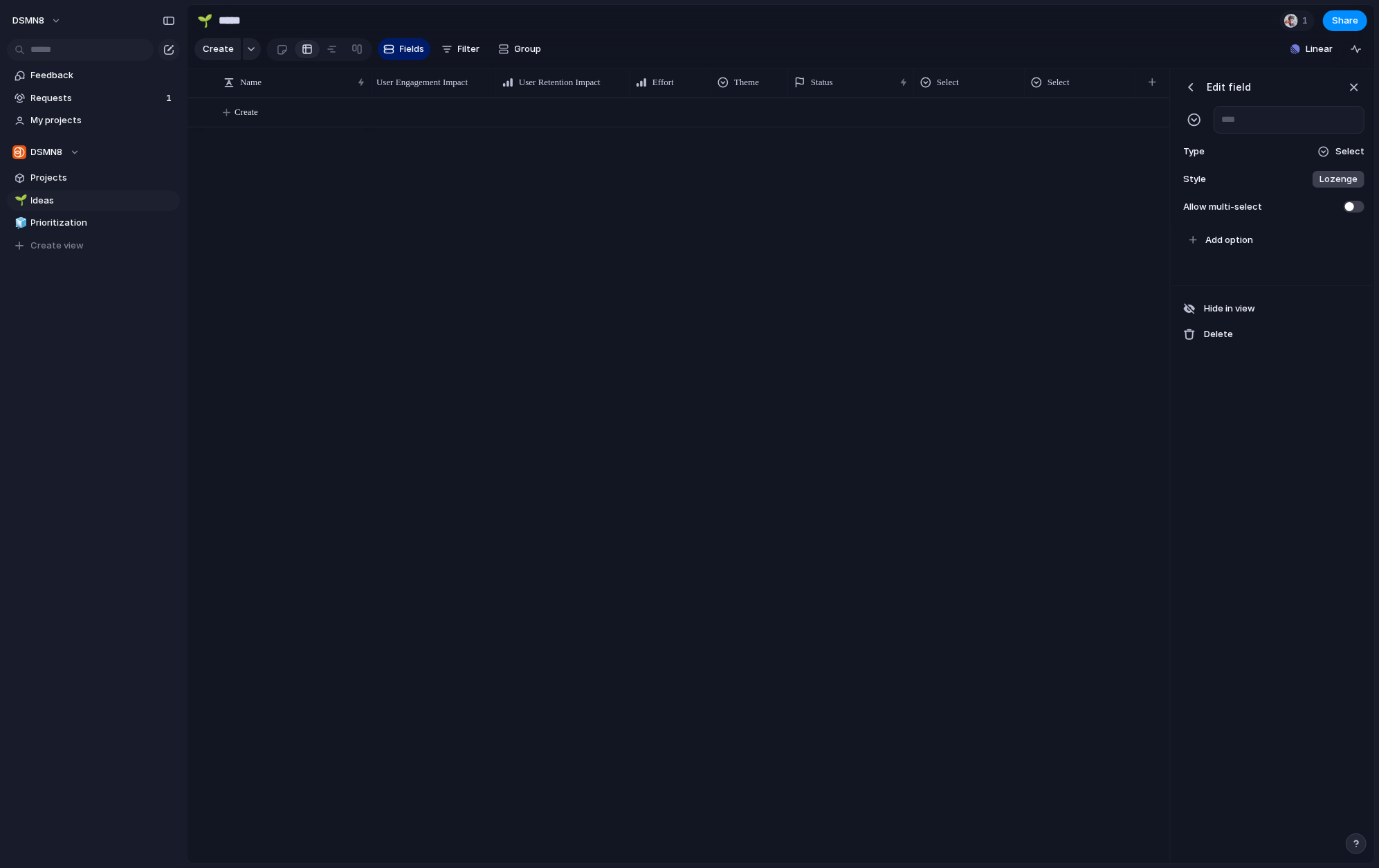
click at [1137, 149] on div "Select" at bounding box center [1341, 152] width 47 height 14
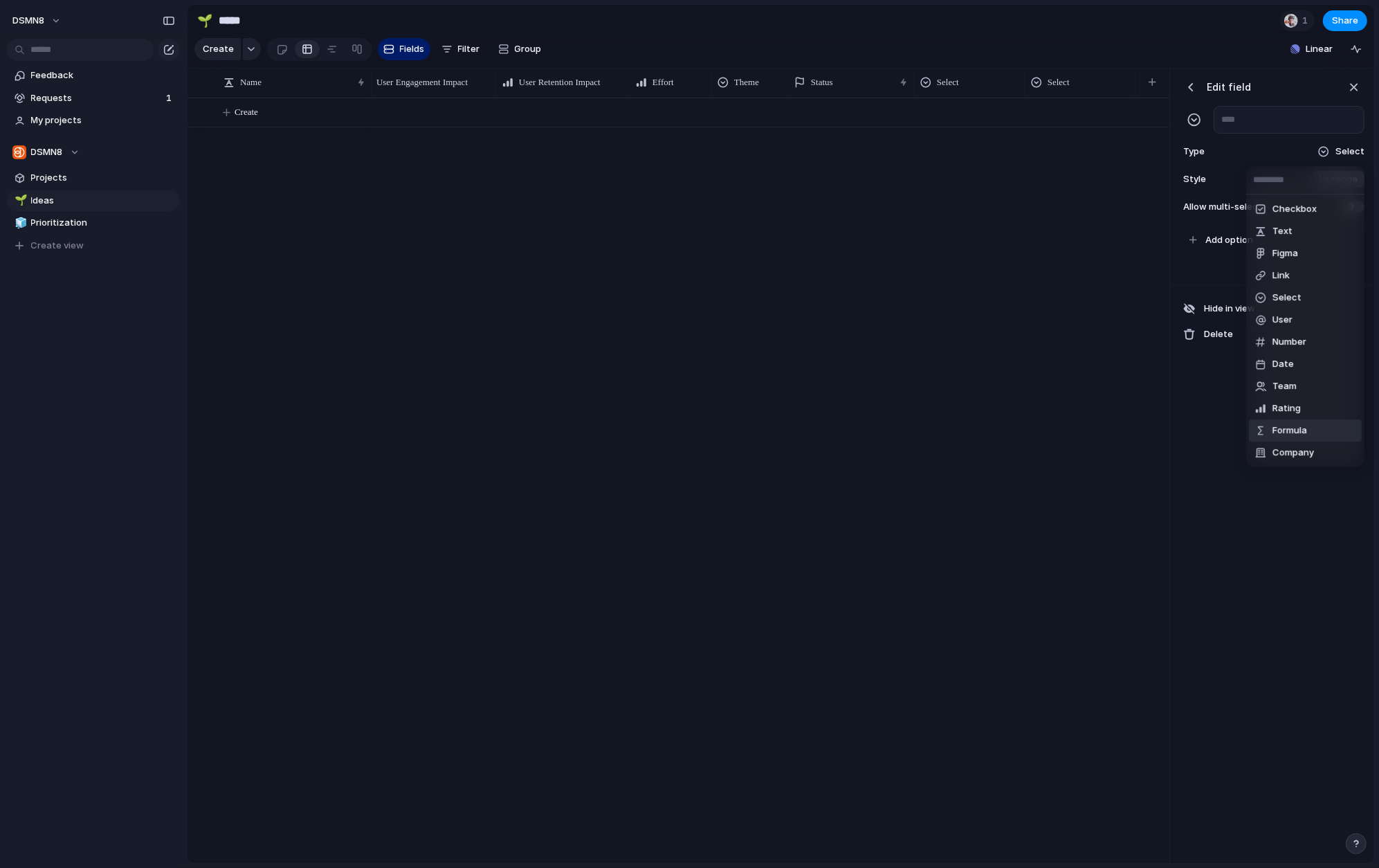
click at [1137, 429] on span "Formula" at bounding box center [1289, 430] width 34 height 14
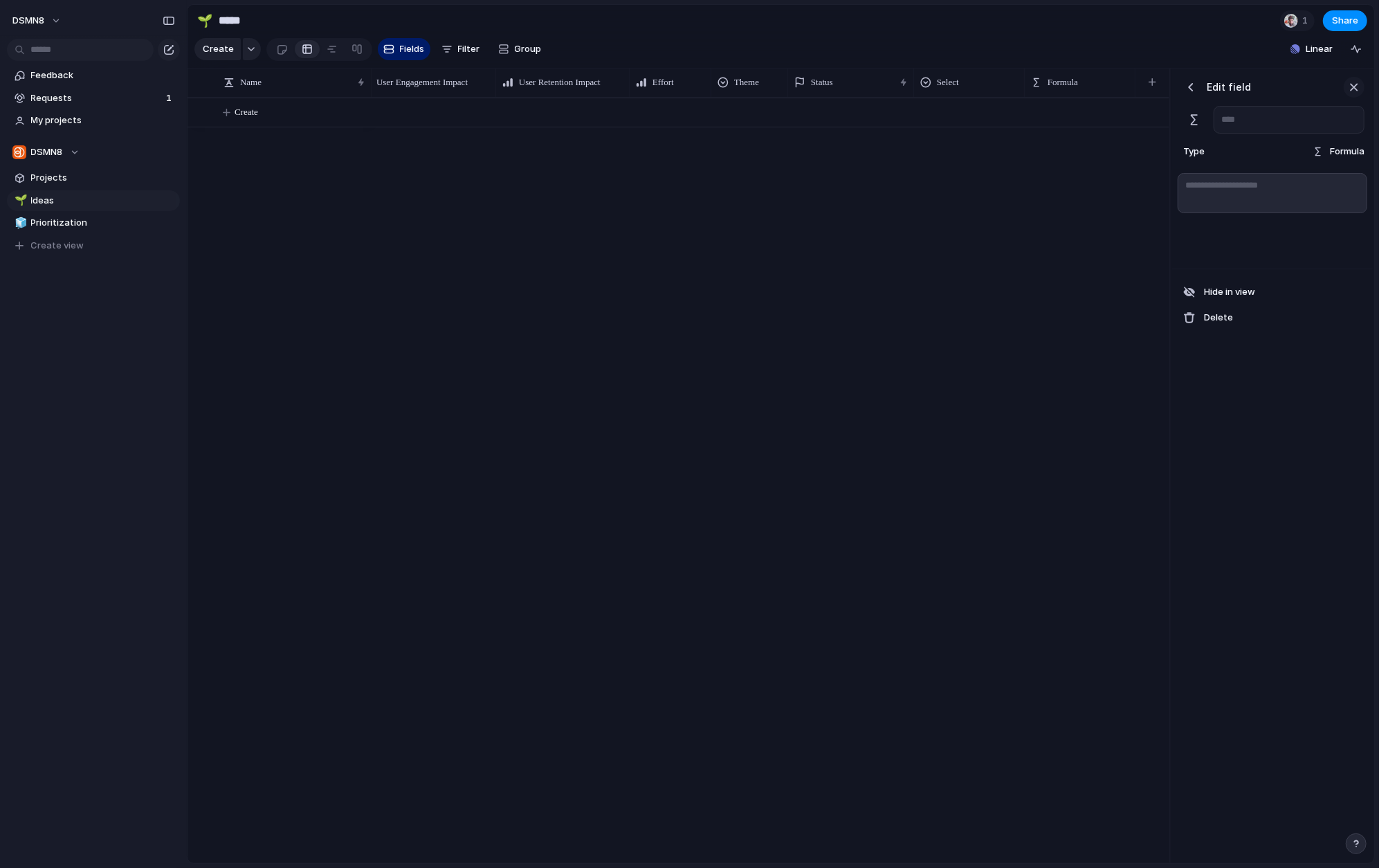
click at [1137, 87] on div "button" at bounding box center [1354, 87] width 15 height 15
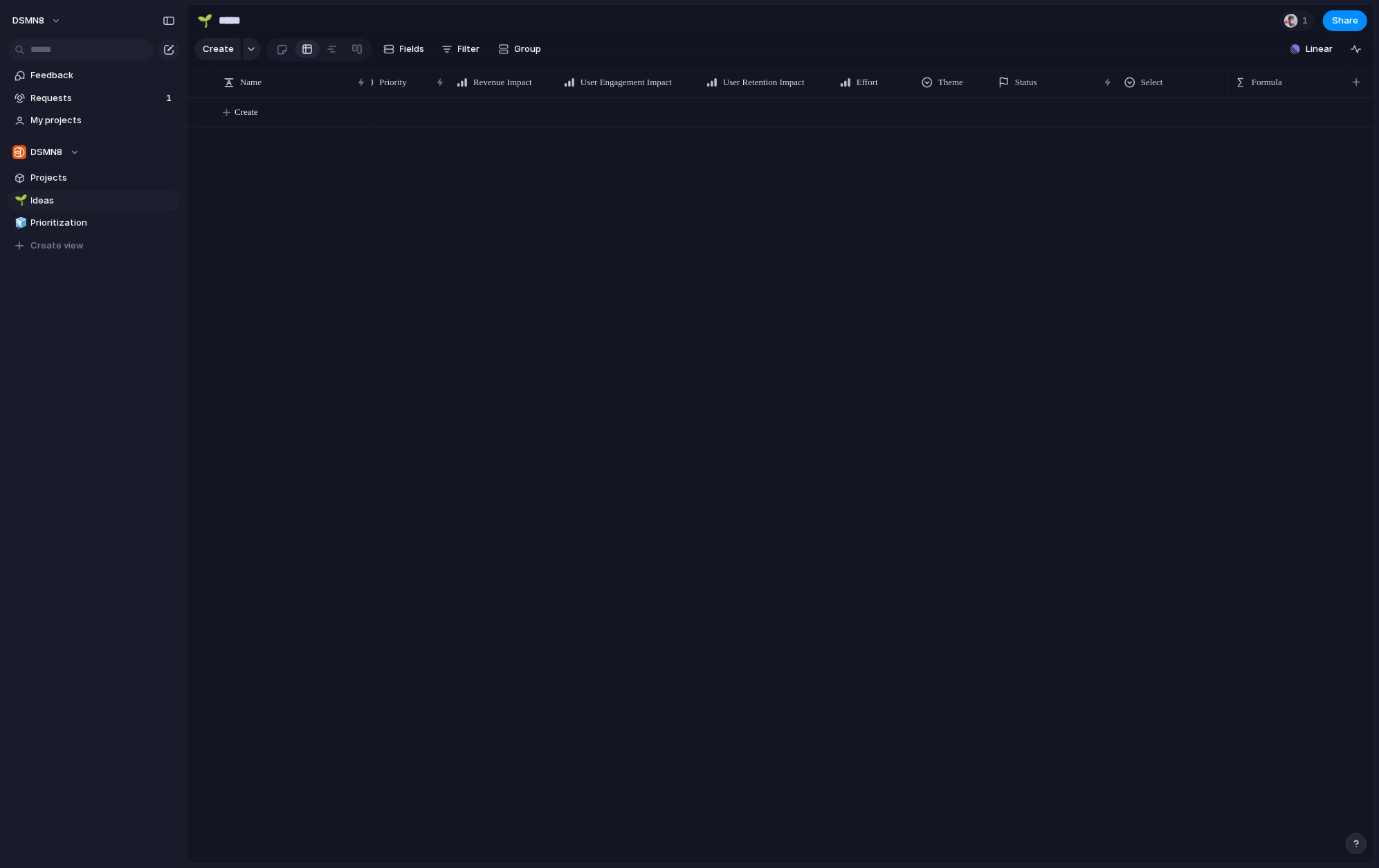
scroll to position [0, 15]
click at [1137, 134] on li "Hide" at bounding box center [1285, 134] width 102 height 22
click at [1137, 270] on div "Modify Hide Sort ascending Sort descending" at bounding box center [689, 434] width 1379 height 868
click at [102, 100] on span "Requests" at bounding box center [96, 98] width 131 height 14
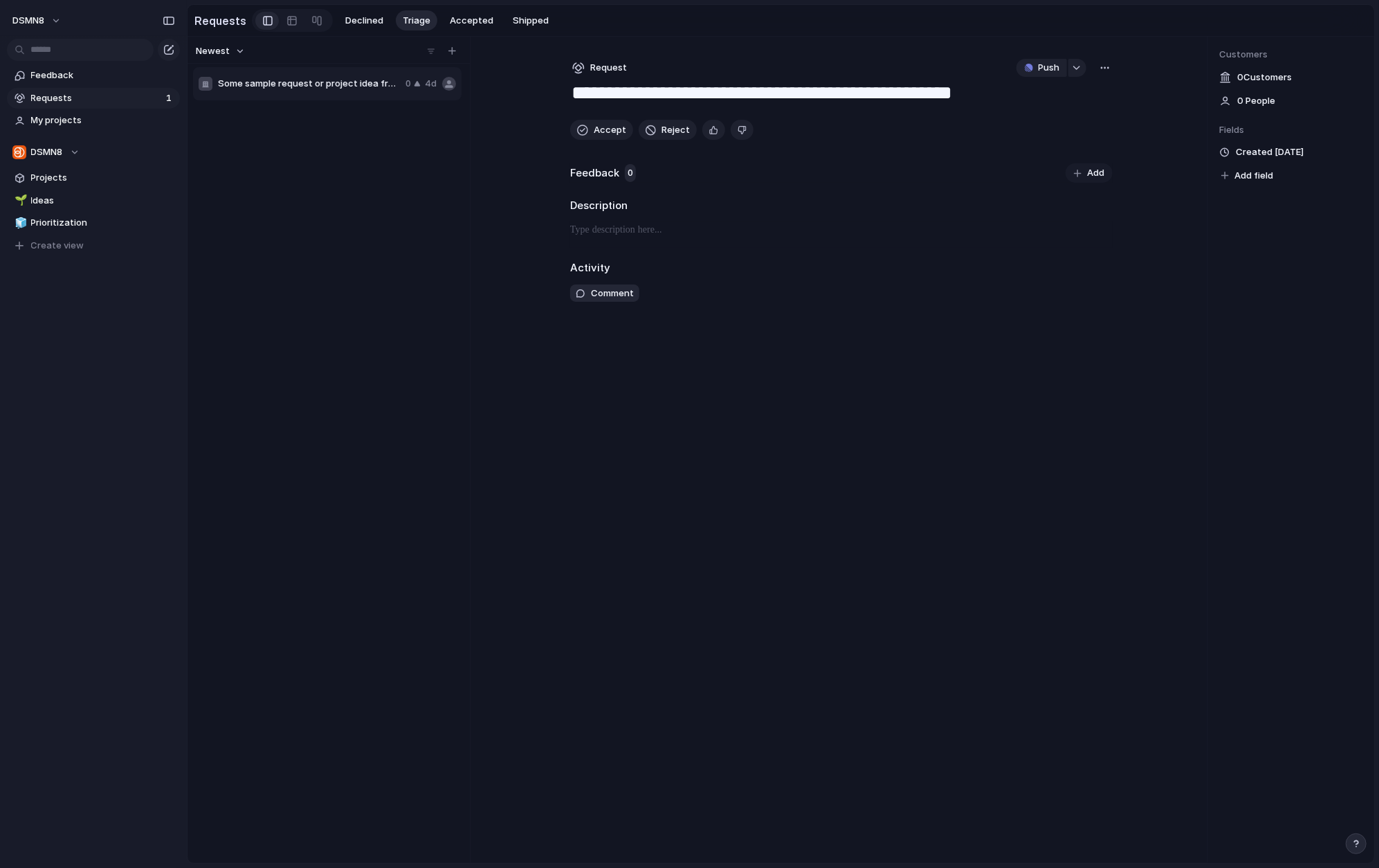
click at [1108, 68] on div "button" at bounding box center [1105, 68] width 11 height 11
click at [842, 425] on div "Copy link Merge Move to Delete" at bounding box center [689, 434] width 1379 height 868
click at [1106, 64] on div "button" at bounding box center [1105, 68] width 11 height 11
click at [596, 358] on div "Copy link Merge Move to Delete" at bounding box center [689, 434] width 1379 height 868
click at [588, 18] on section "Requests Declined Triage Accepted Shipped" at bounding box center [780, 21] width 1186 height 32
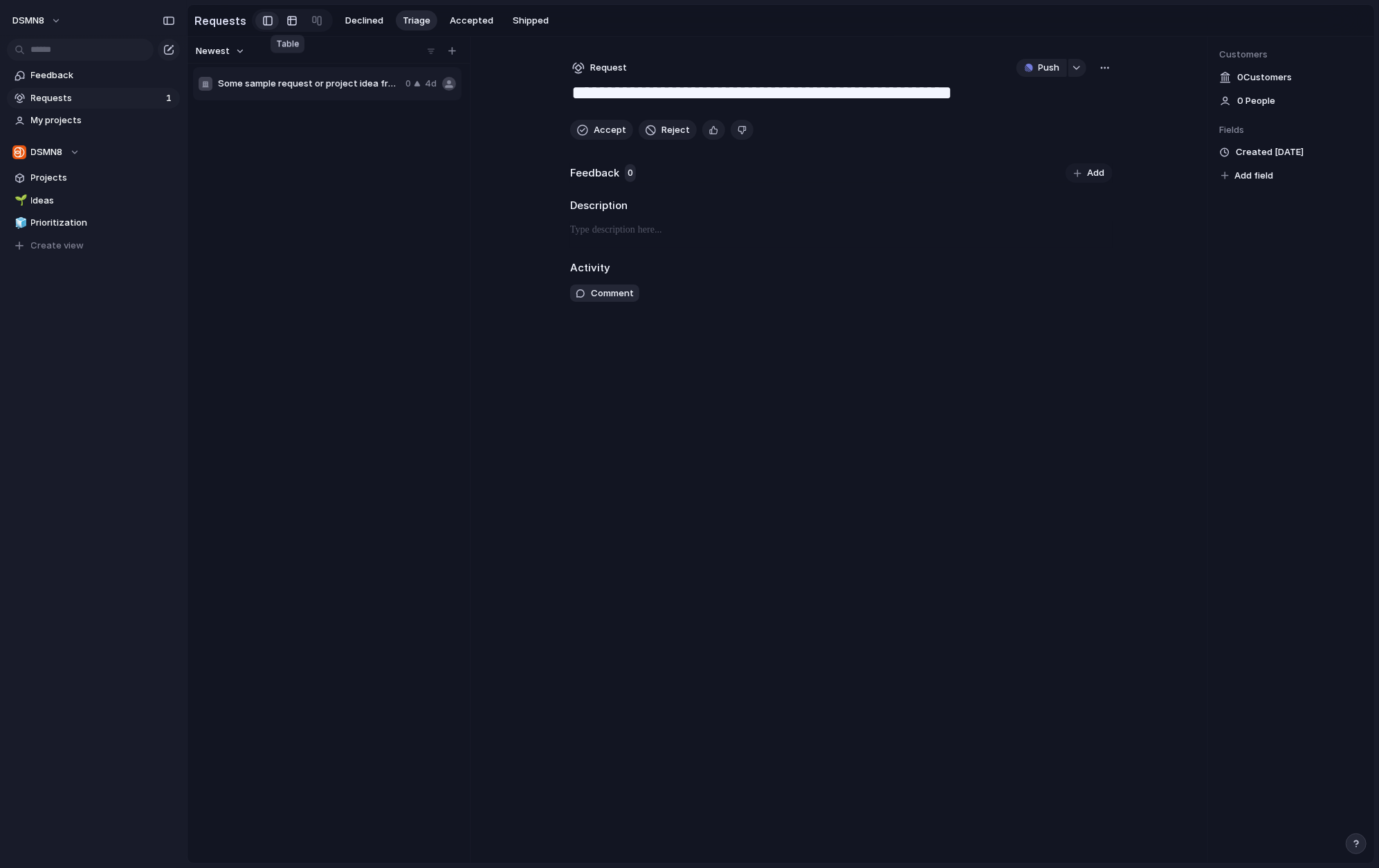
click at [287, 21] on div at bounding box center [292, 20] width 11 height 22
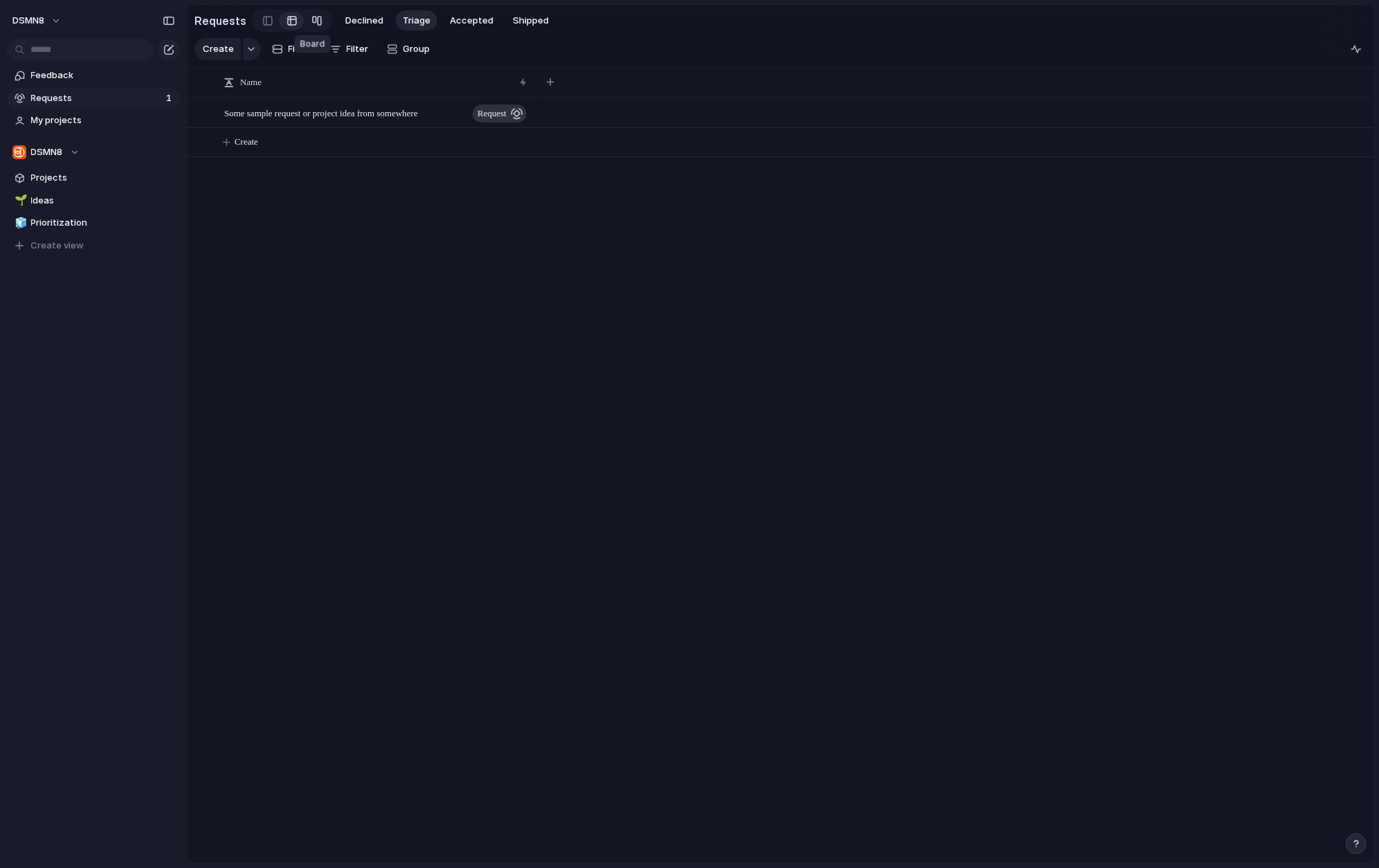
click at [311, 18] on div at bounding box center [316, 20] width 11 height 22
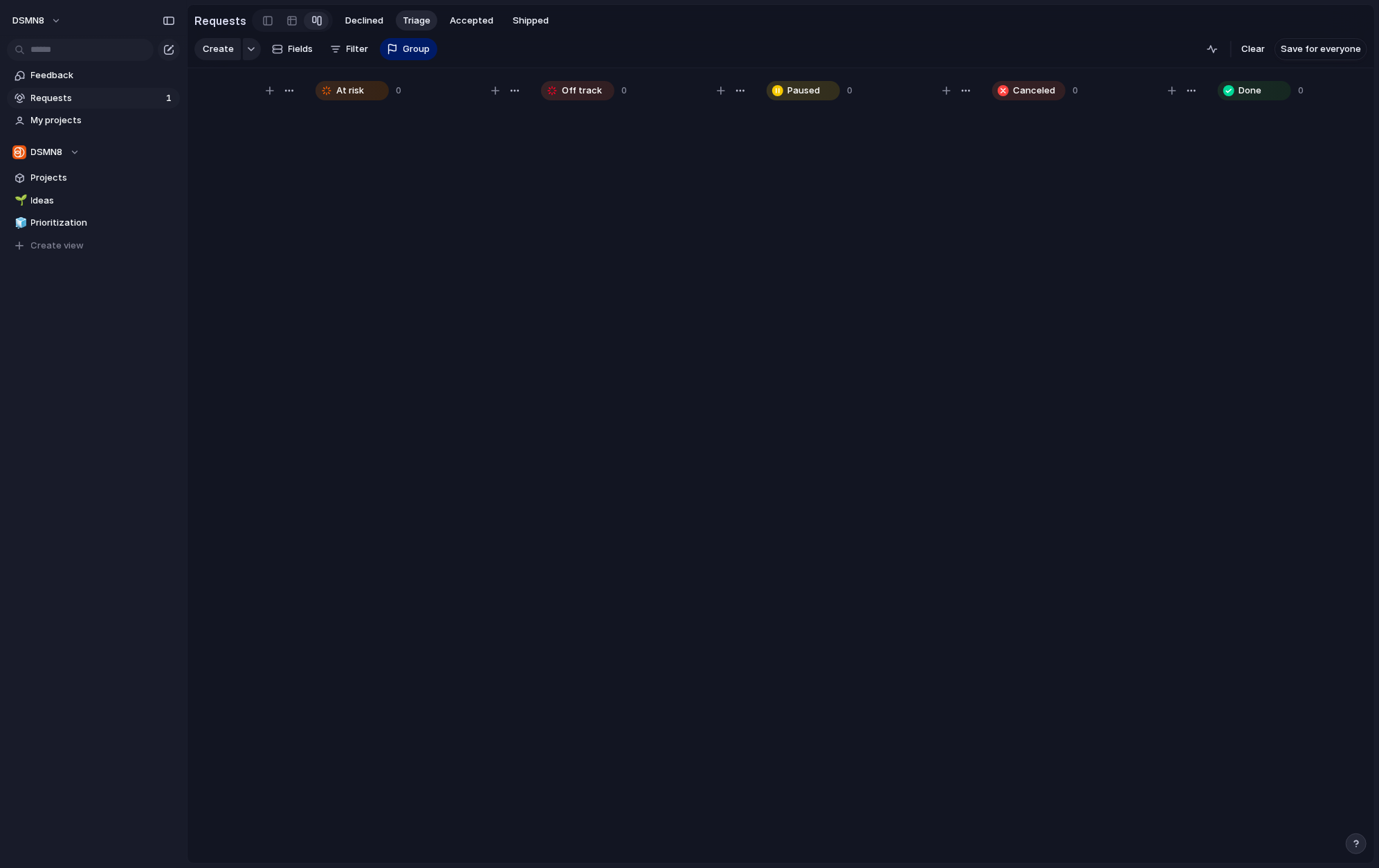
scroll to position [0, 624]
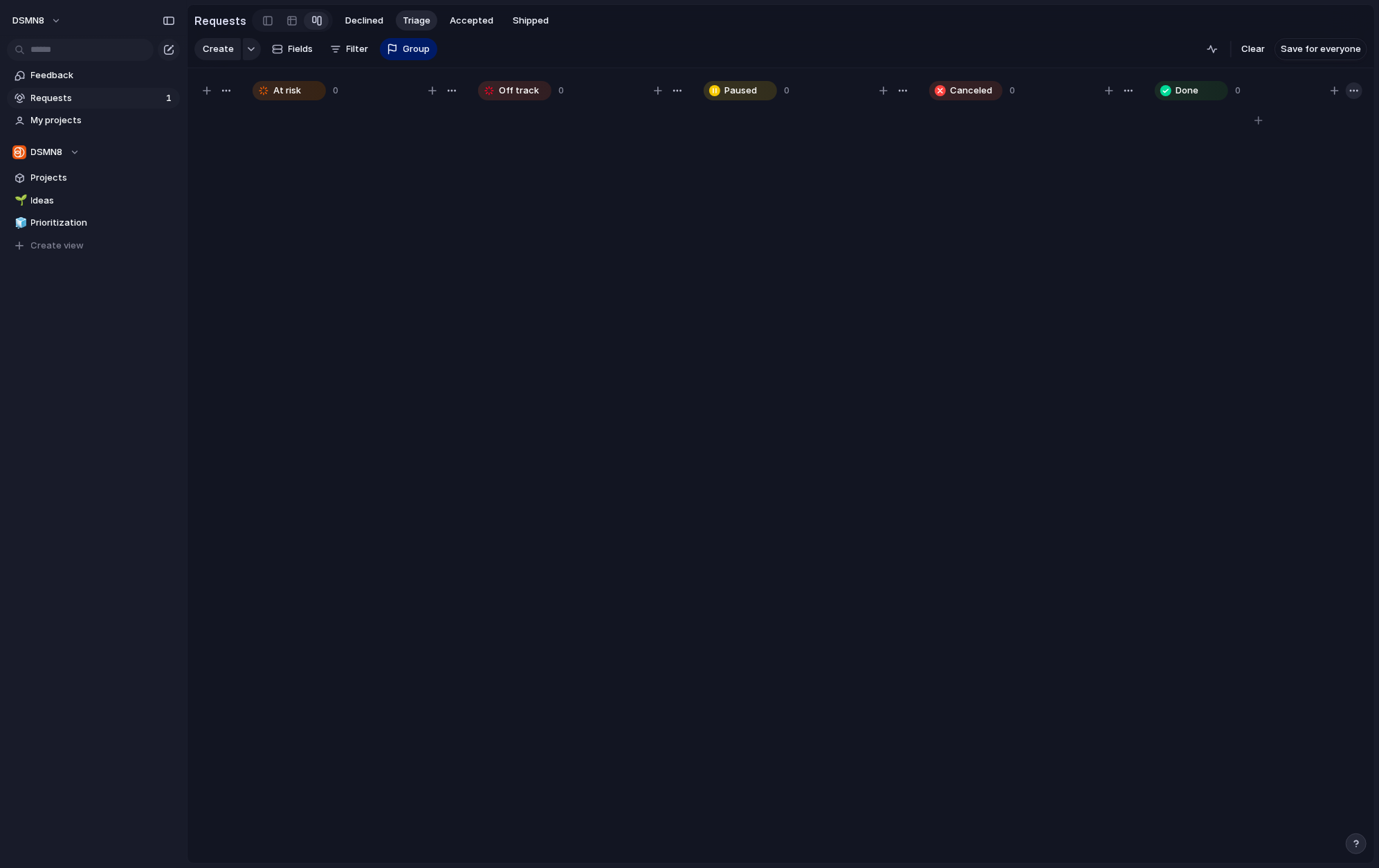
click at [1137, 90] on div "button" at bounding box center [1354, 90] width 11 height 11
click at [1137, 236] on div "Change color" at bounding box center [689, 434] width 1379 height 868
click at [1127, 89] on div "button" at bounding box center [1128, 90] width 11 height 11
click at [1127, 89] on div "Change color" at bounding box center [689, 434] width 1379 height 868
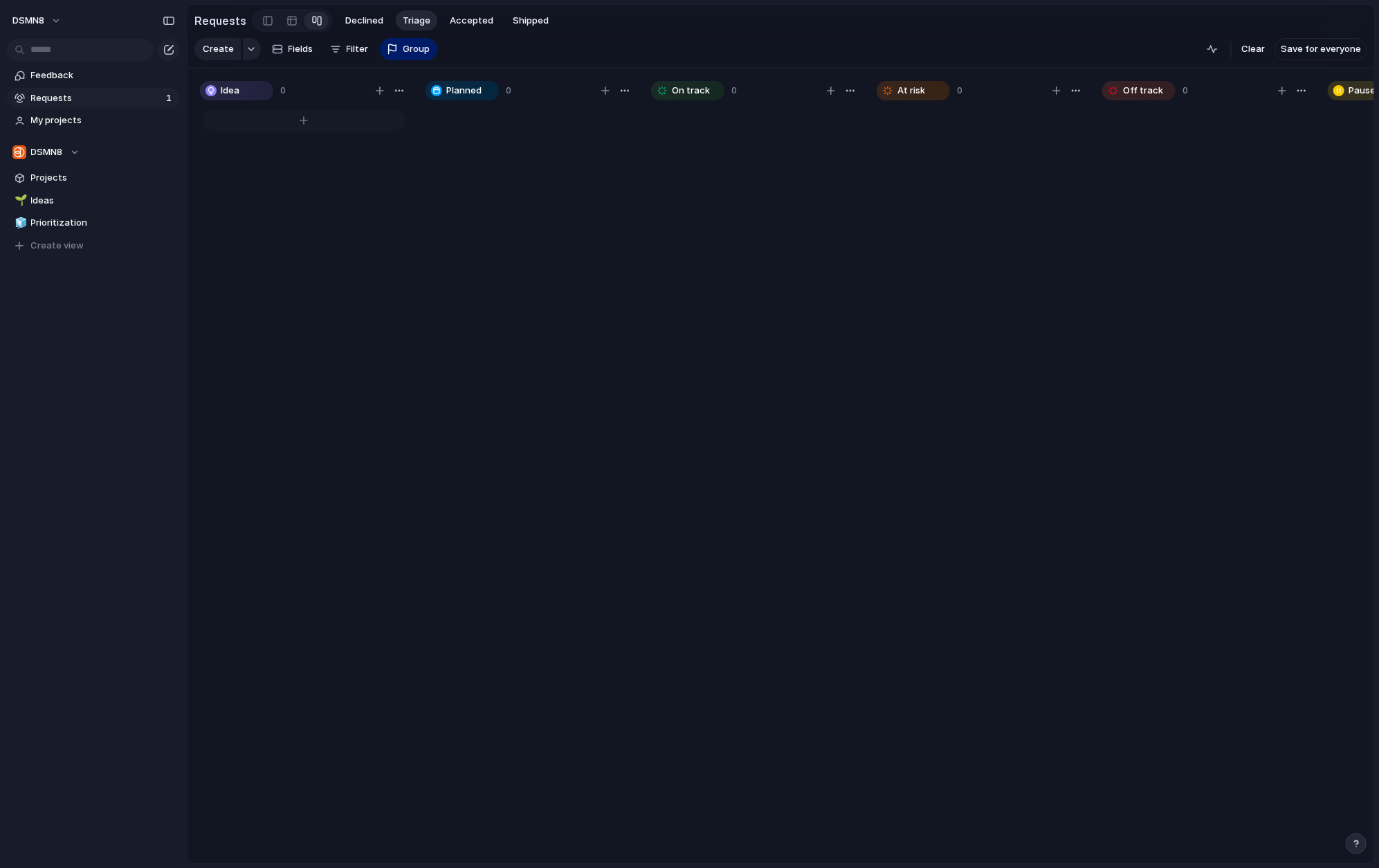
click at [300, 120] on div at bounding box center [303, 120] width 203 height 22
click at [374, 236] on div at bounding box center [303, 491] width 208 height 769
click at [402, 90] on div "button" at bounding box center [399, 90] width 11 height 11
click at [406, 300] on div "Change color" at bounding box center [689, 434] width 1379 height 868
click at [462, 90] on span "Planned" at bounding box center [464, 90] width 35 height 14
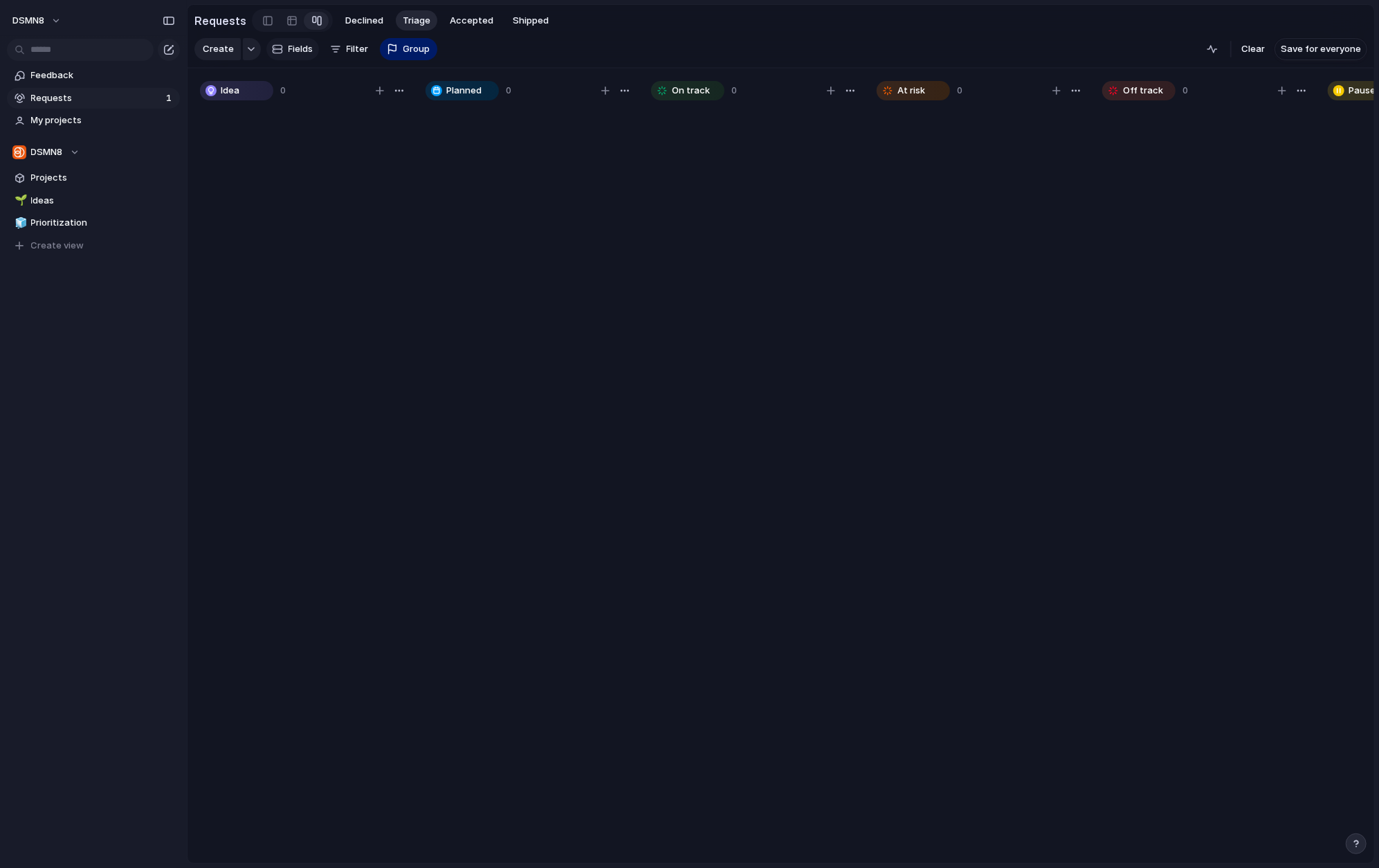
click at [302, 50] on span "Fields" at bounding box center [301, 49] width 25 height 14
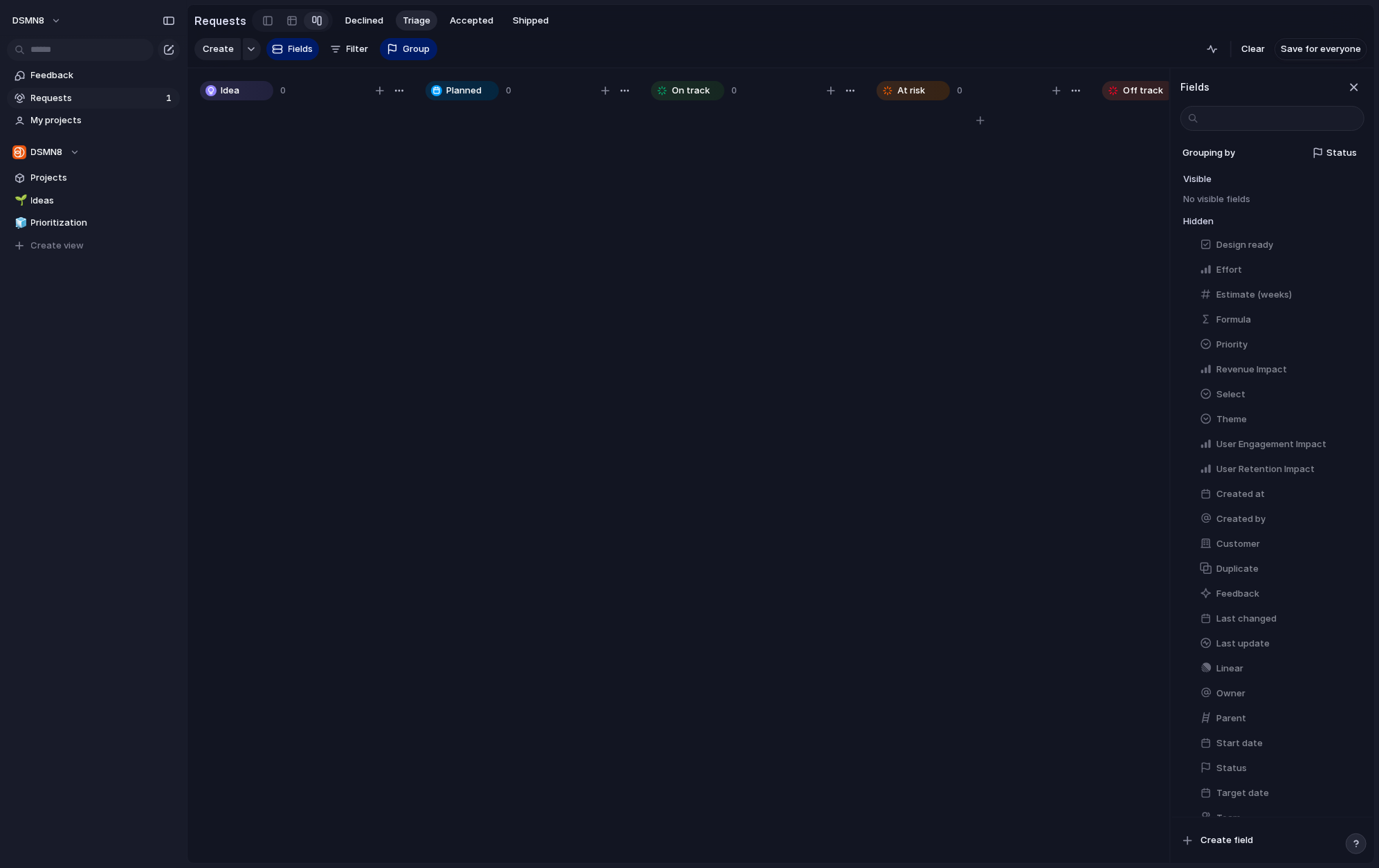
click at [1002, 467] on div at bounding box center [980, 491] width 208 height 769
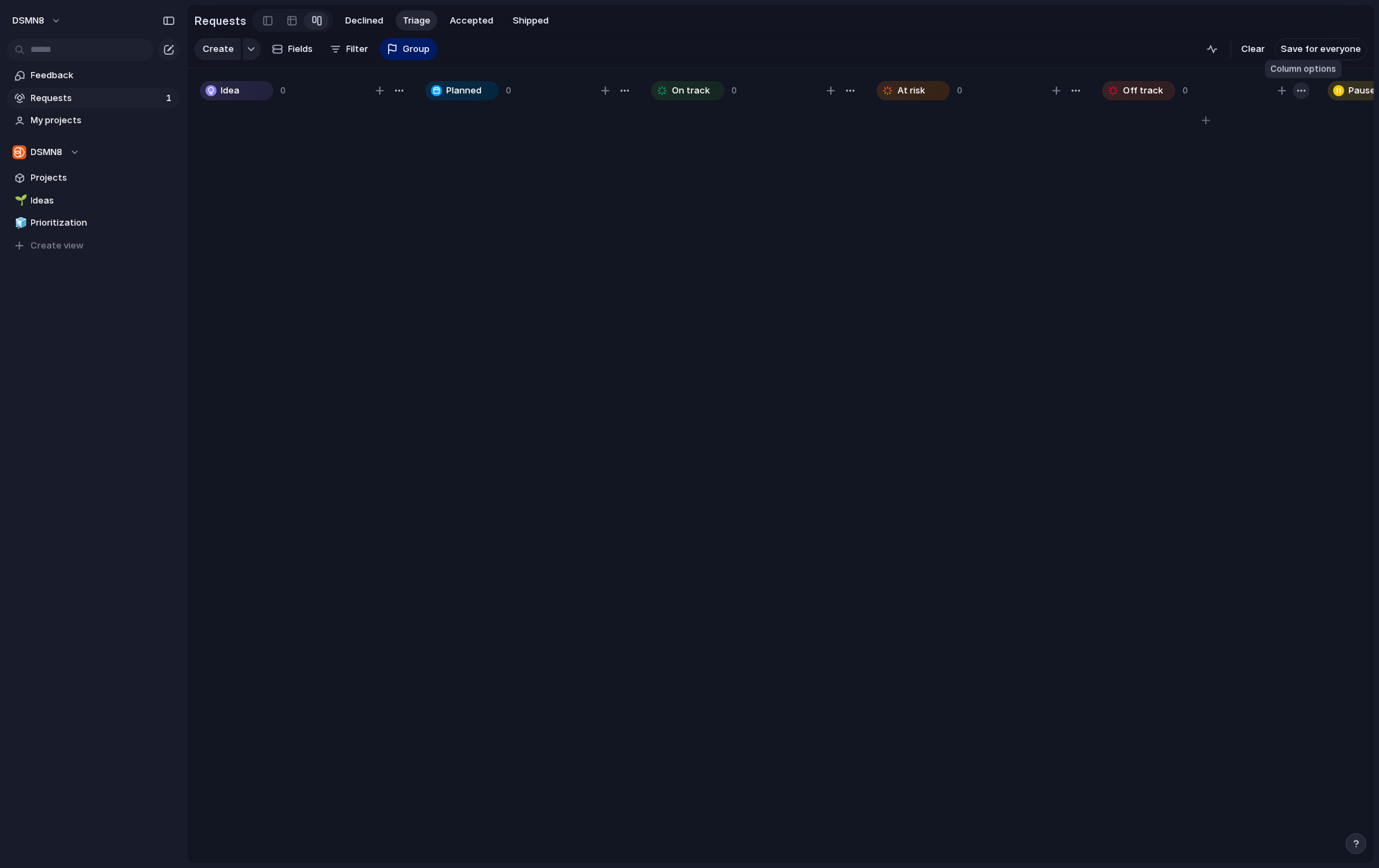
click at [1137, 90] on div "button" at bounding box center [1301, 90] width 11 height 11
click at [1137, 254] on div "Change color" at bounding box center [689, 434] width 1379 height 868
click at [350, 52] on div "Create Fields Filter Group Zoom" at bounding box center [316, 49] width 243 height 28
click at [349, 48] on div "Create Fields Filter Group Zoom" at bounding box center [316, 49] width 243 height 28
click at [290, 48] on span "Fields" at bounding box center [301, 49] width 25 height 14
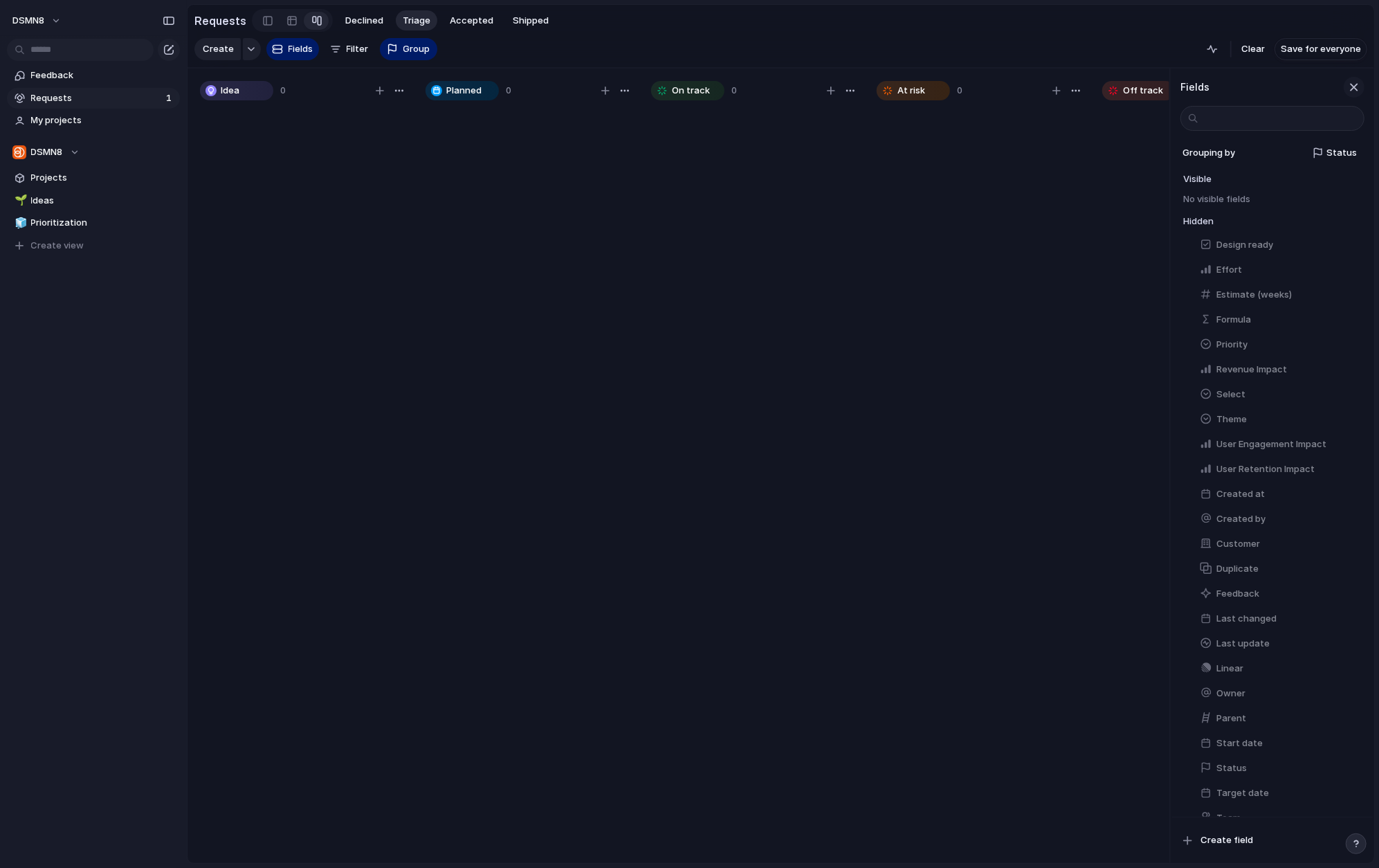
click at [1137, 87] on div "button" at bounding box center [1354, 87] width 15 height 15
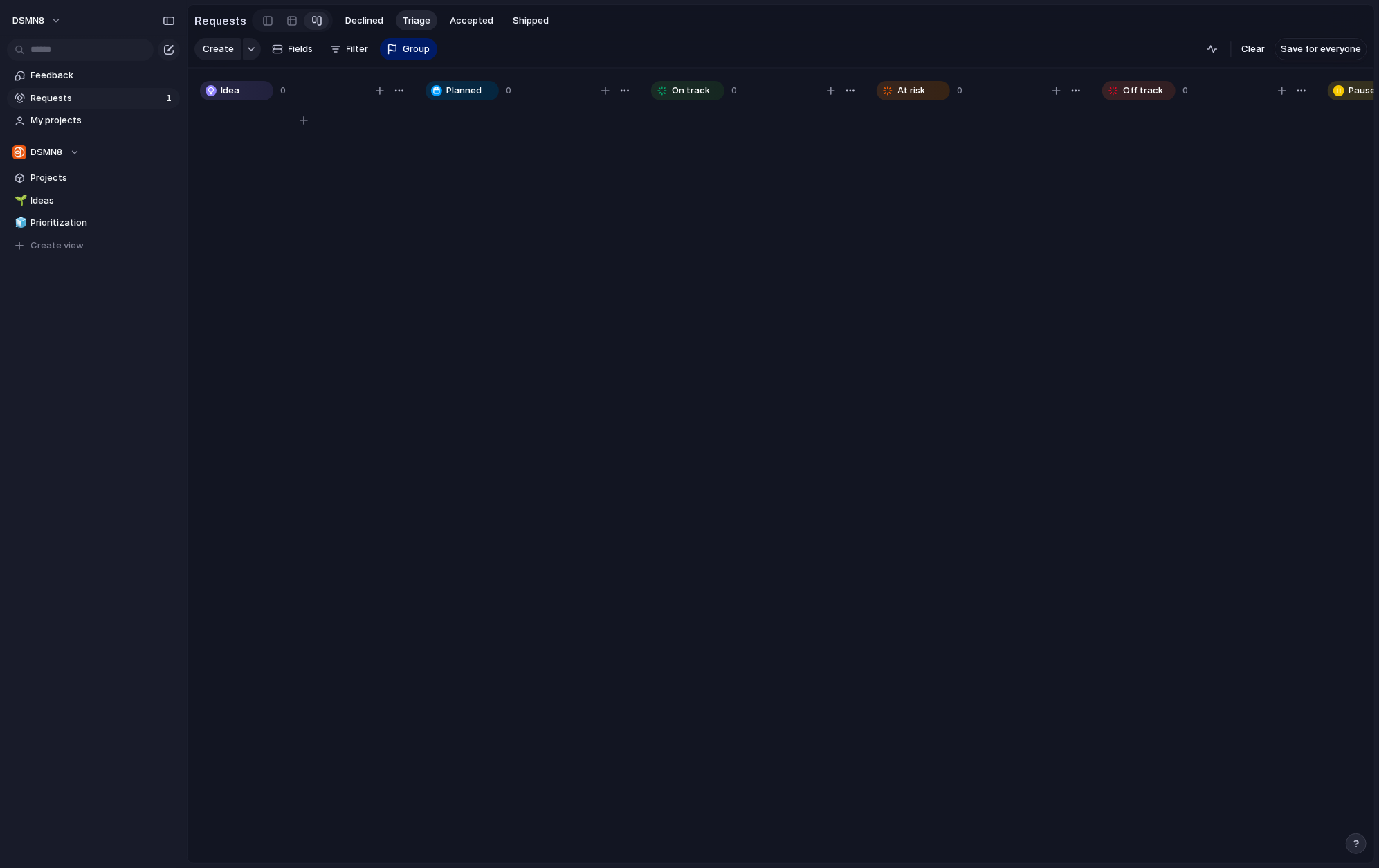
click at [239, 92] on div "Idea" at bounding box center [237, 90] width 70 height 17
click at [398, 87] on div "button" at bounding box center [399, 90] width 11 height 11
click at [399, 90] on div "Change color" at bounding box center [689, 434] width 1379 height 868
click at [399, 90] on div "button" at bounding box center [399, 90] width 11 height 11
click at [372, 117] on span "Change color" at bounding box center [360, 118] width 59 height 14
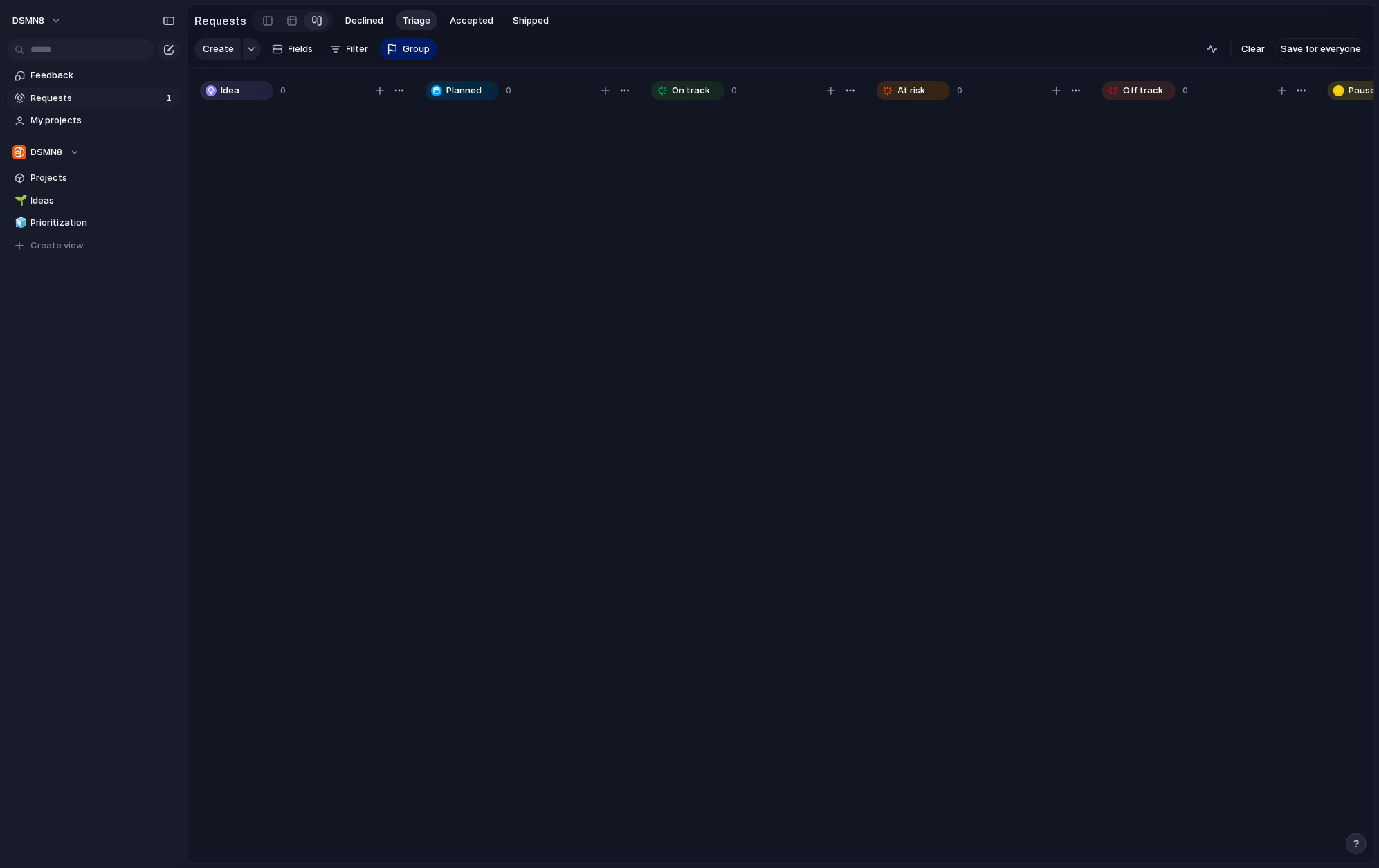
click at [487, 209] on div at bounding box center [689, 434] width 1379 height 868
drag, startPoint x: 679, startPoint y: 90, endPoint x: 702, endPoint y: 86, distance: 23.3
click at [693, 89] on span "On track" at bounding box center [690, 90] width 38 height 14
drag, startPoint x: 703, startPoint y: 85, endPoint x: 662, endPoint y: 87, distance: 41.0
click at [688, 86] on span "On track" at bounding box center [690, 90] width 38 height 14
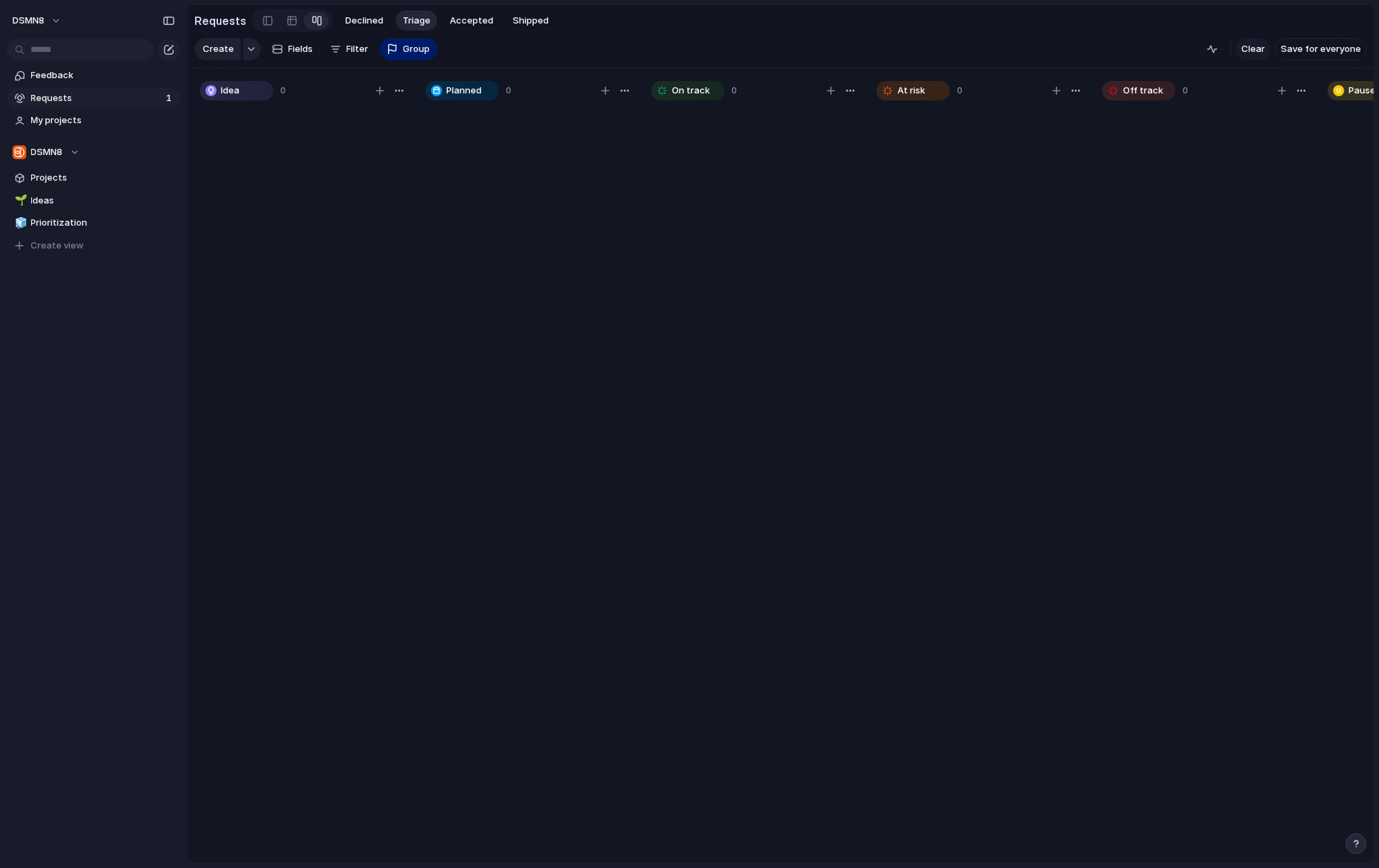
click at [1137, 51] on span "Clear" at bounding box center [1253, 49] width 24 height 14
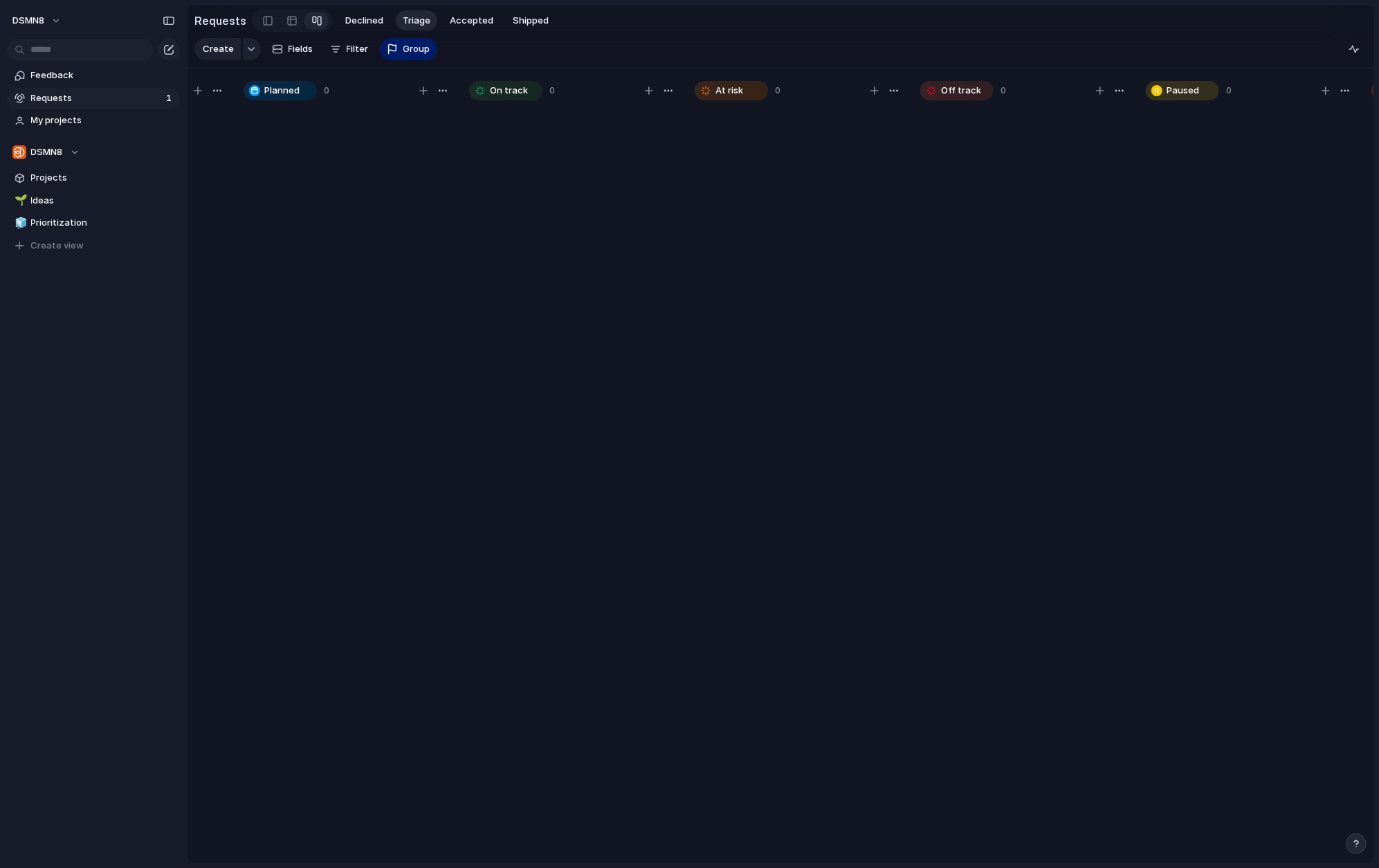
scroll to position [0, 624]
click at [1137, 90] on div "button" at bounding box center [1354, 90] width 11 height 11
click at [1137, 90] on div "Change color" at bounding box center [689, 434] width 1379 height 868
click at [1137, 89] on div "button" at bounding box center [1334, 90] width 8 height 8
click at [1137, 288] on div at bounding box center [1258, 491] width 208 height 769
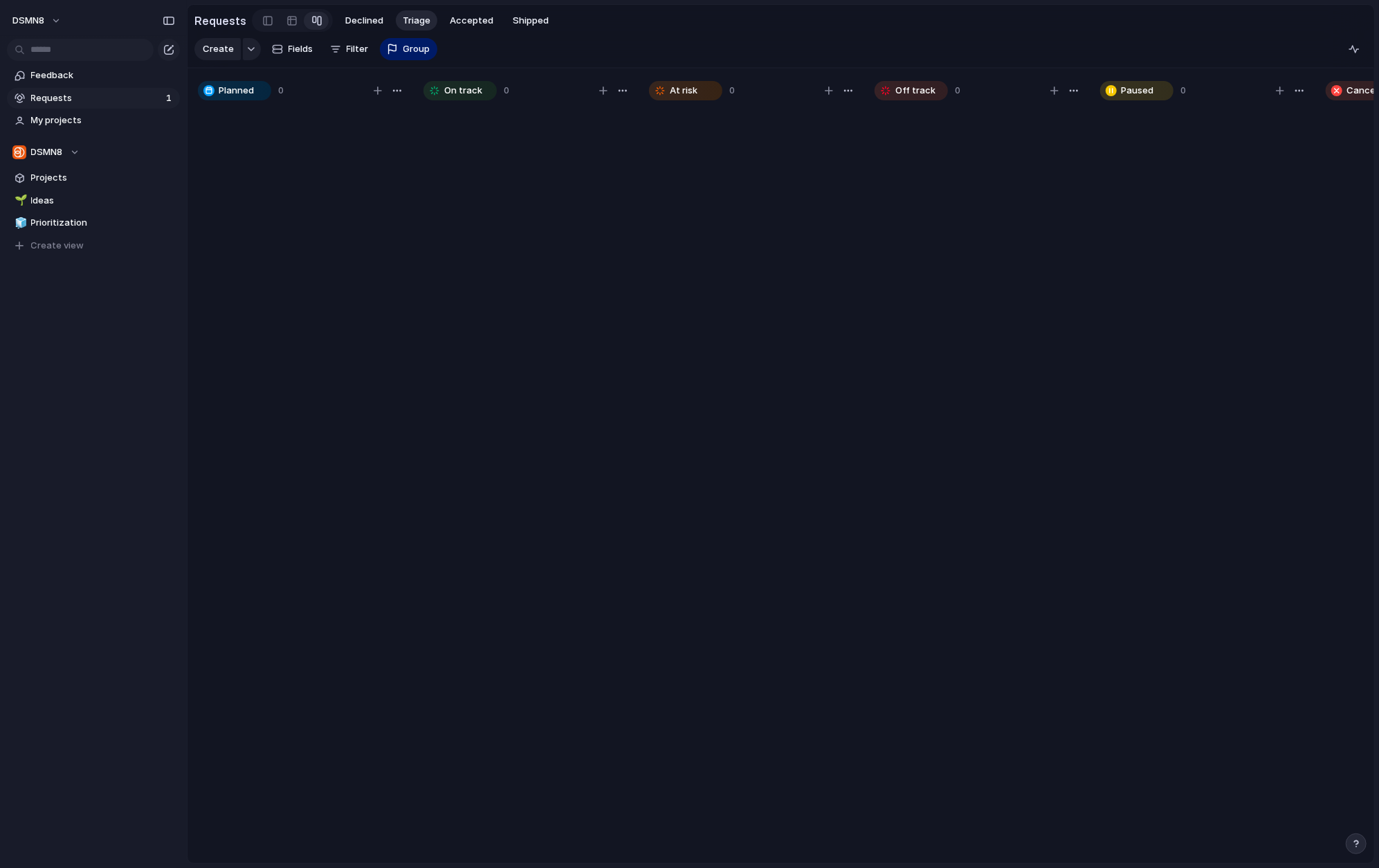
scroll to position [0, 0]
click at [232, 96] on span "Idea" at bounding box center [230, 90] width 18 height 14
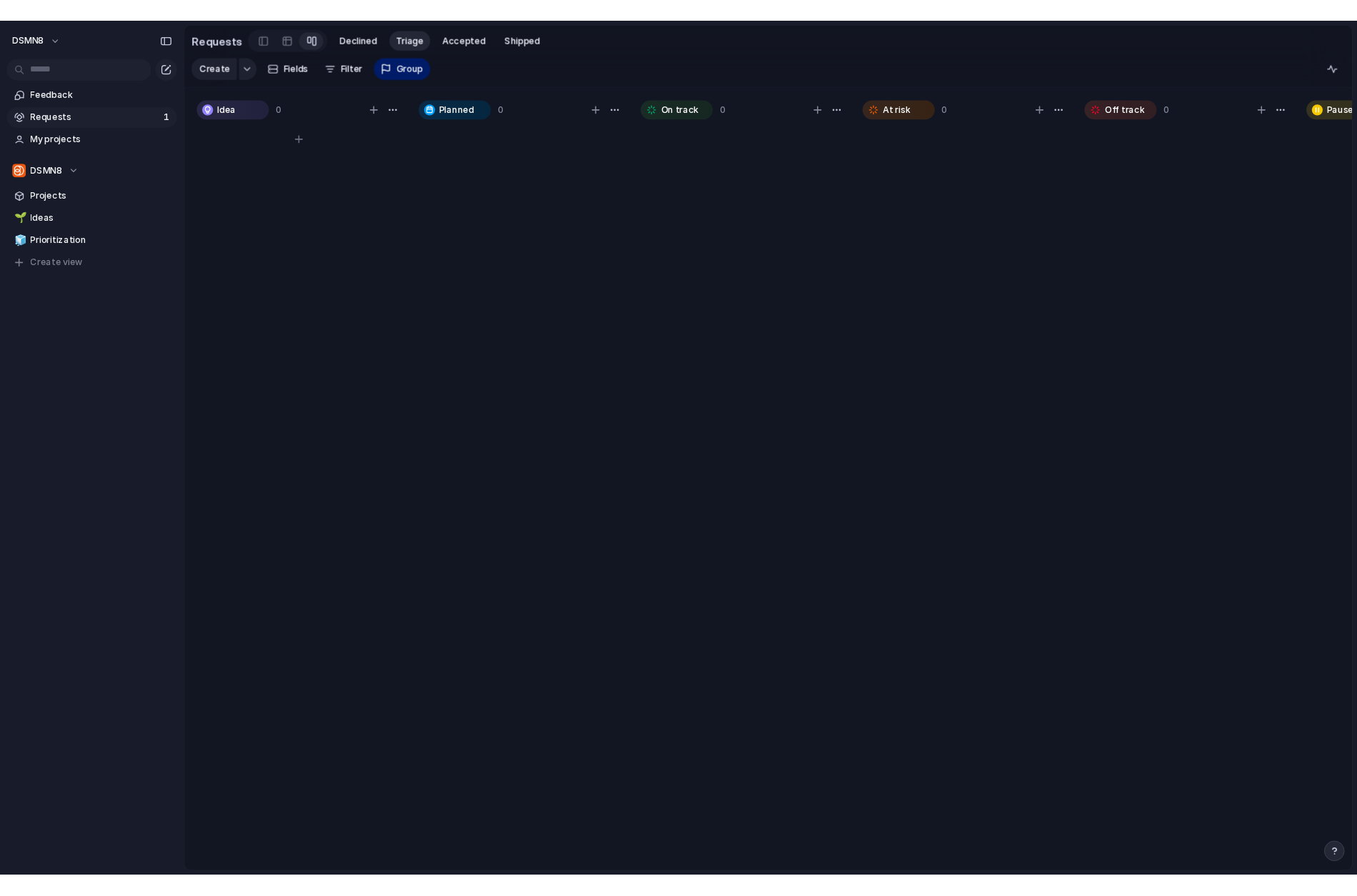
scroll to position [0, 1]
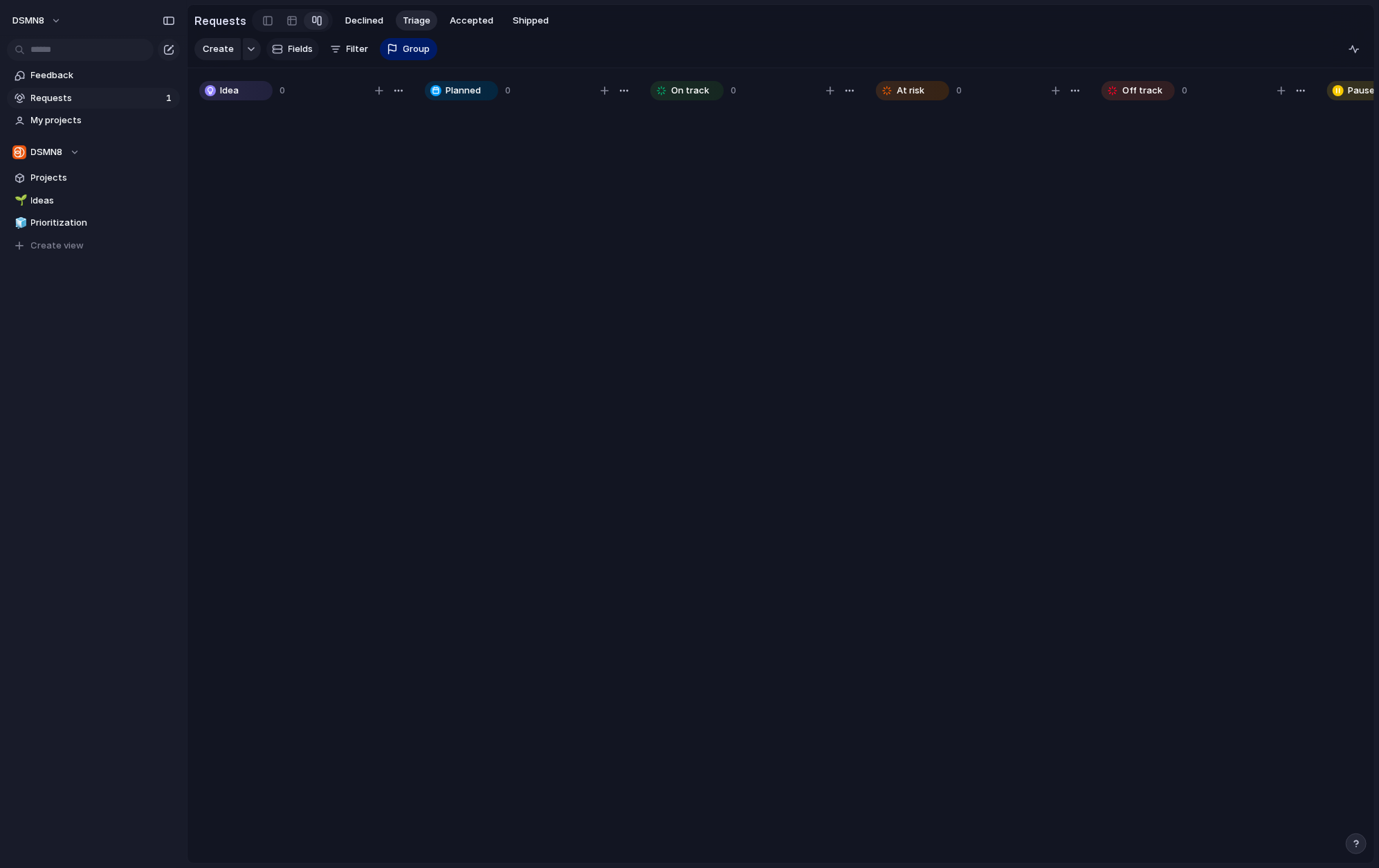
click at [294, 53] on span "Fields" at bounding box center [301, 49] width 25 height 14
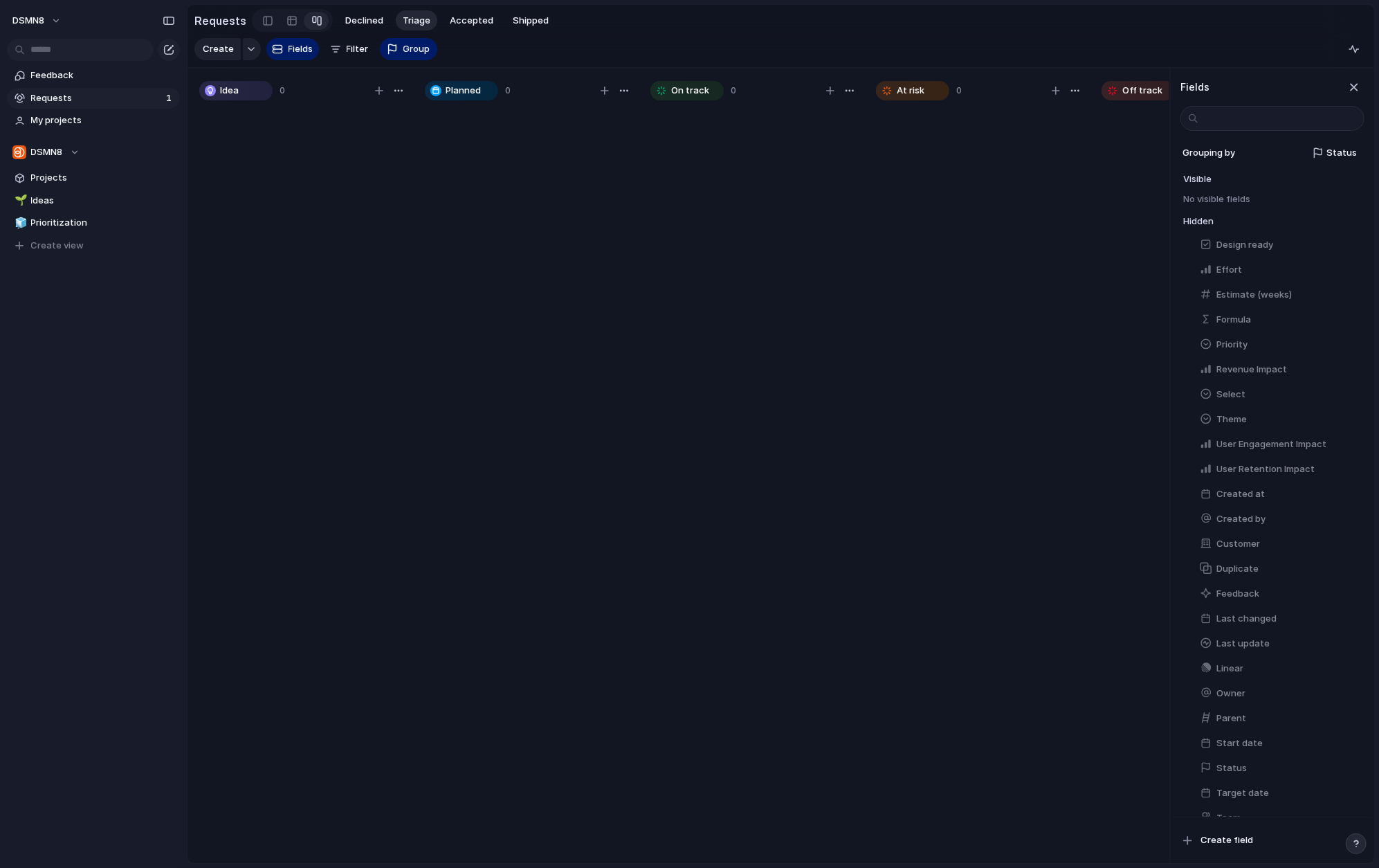
click at [348, 48] on div "Create Fields Filter Group Zoom" at bounding box center [316, 49] width 243 height 28
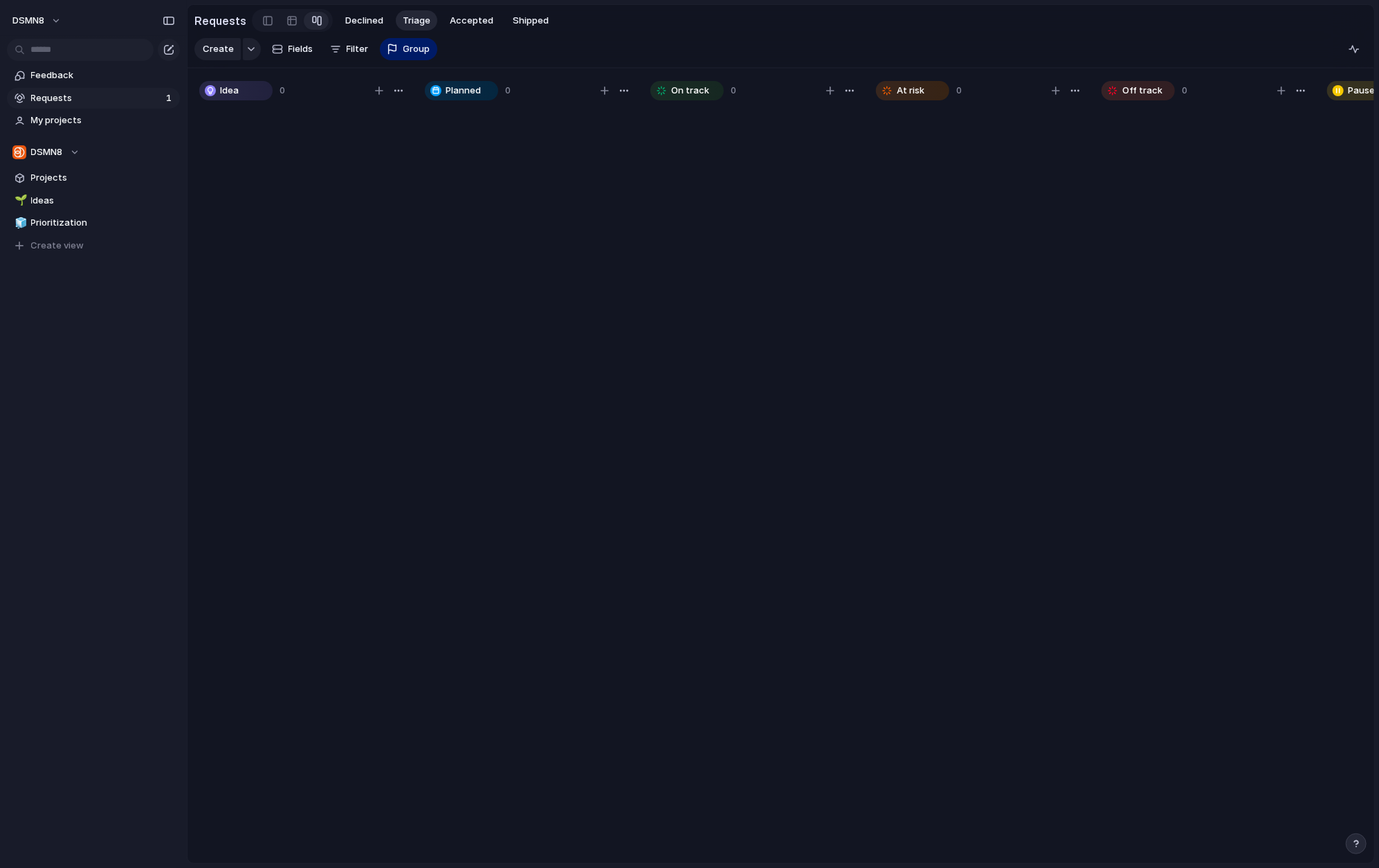
click at [351, 48] on div "Create Fields Filter Group Zoom" at bounding box center [316, 49] width 243 height 28
drag, startPoint x: 359, startPoint y: 49, endPoint x: 359, endPoint y: 56, distance: 7.0
click at [359, 51] on div "Create Fields Filter Group Zoom" at bounding box center [316, 49] width 243 height 28
click at [363, 20] on span "Declined" at bounding box center [364, 21] width 38 height 14
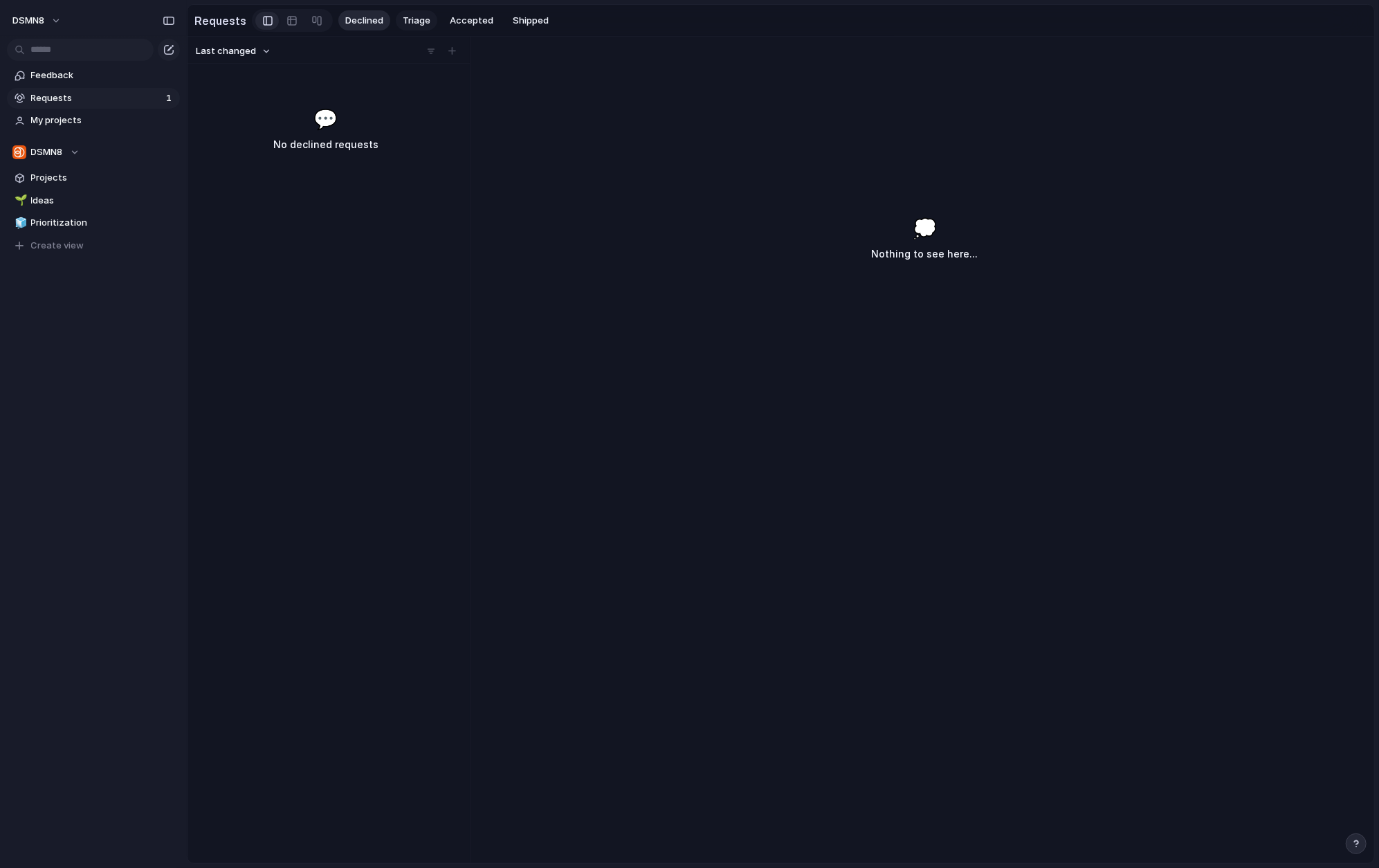
click at [409, 18] on span "Triage" at bounding box center [416, 21] width 28 height 14
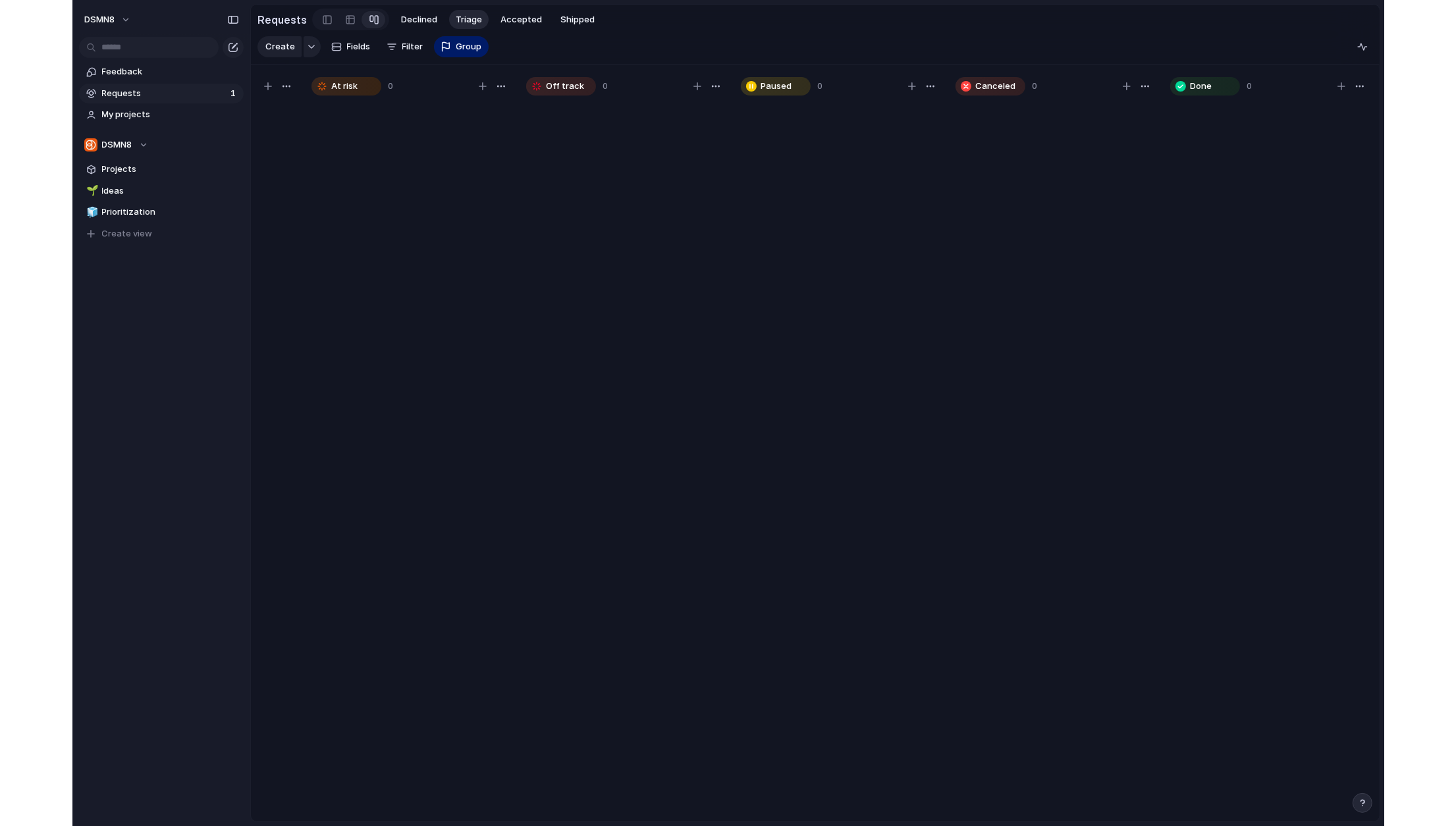
scroll to position [0, 595]
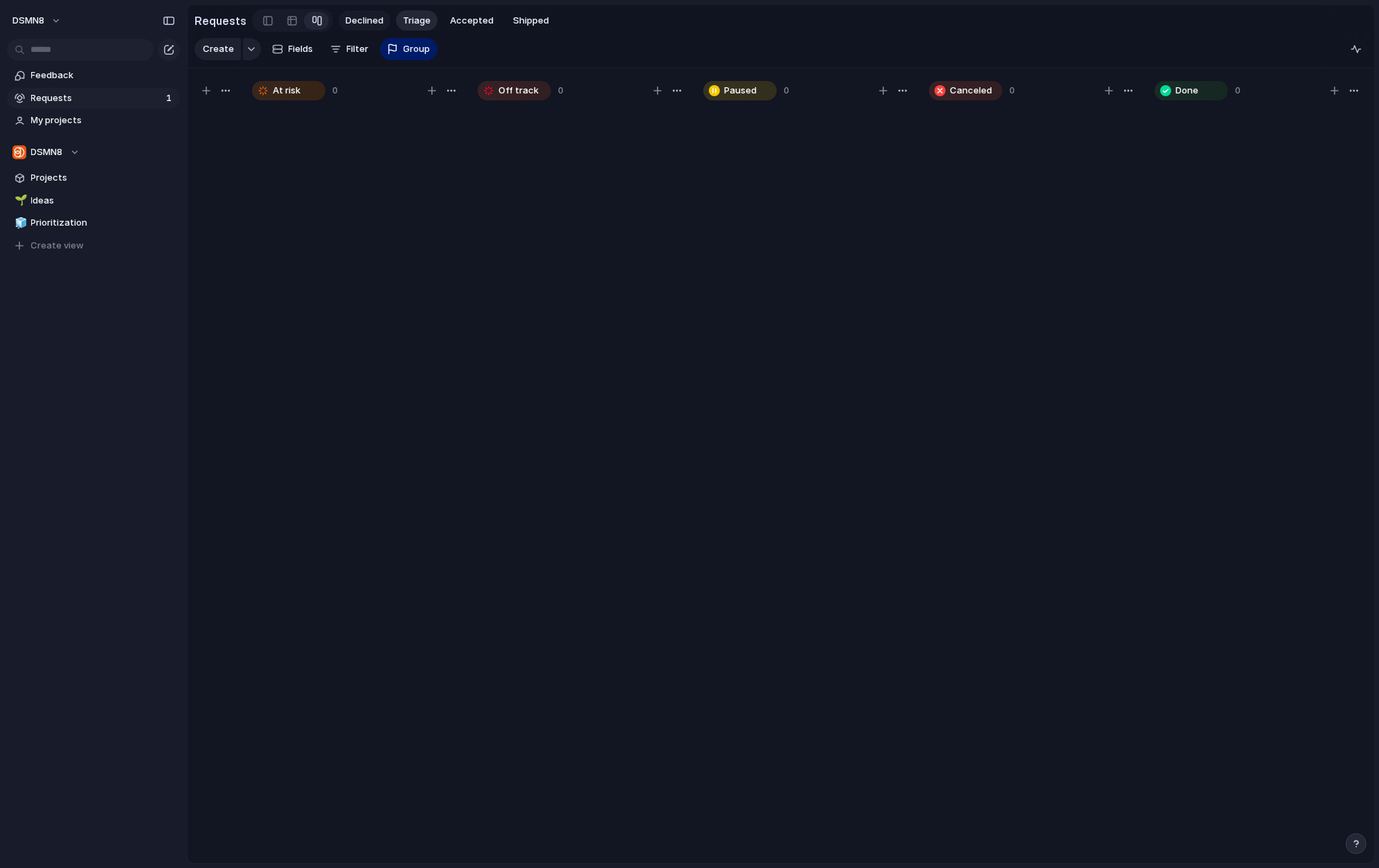
click at [363, 22] on span "Declined" at bounding box center [364, 21] width 38 height 14
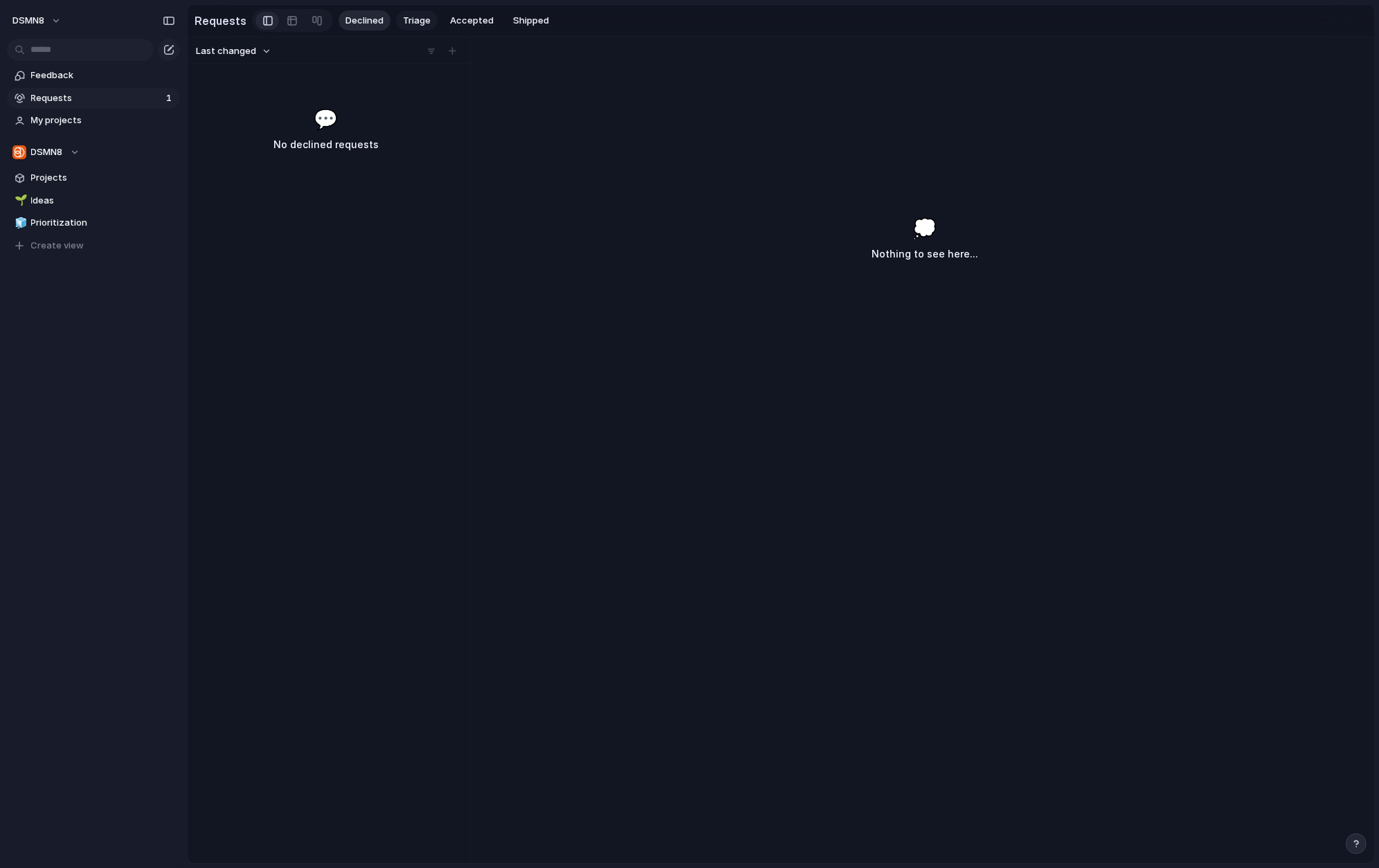
click at [404, 20] on span "Triage" at bounding box center [417, 21] width 28 height 14
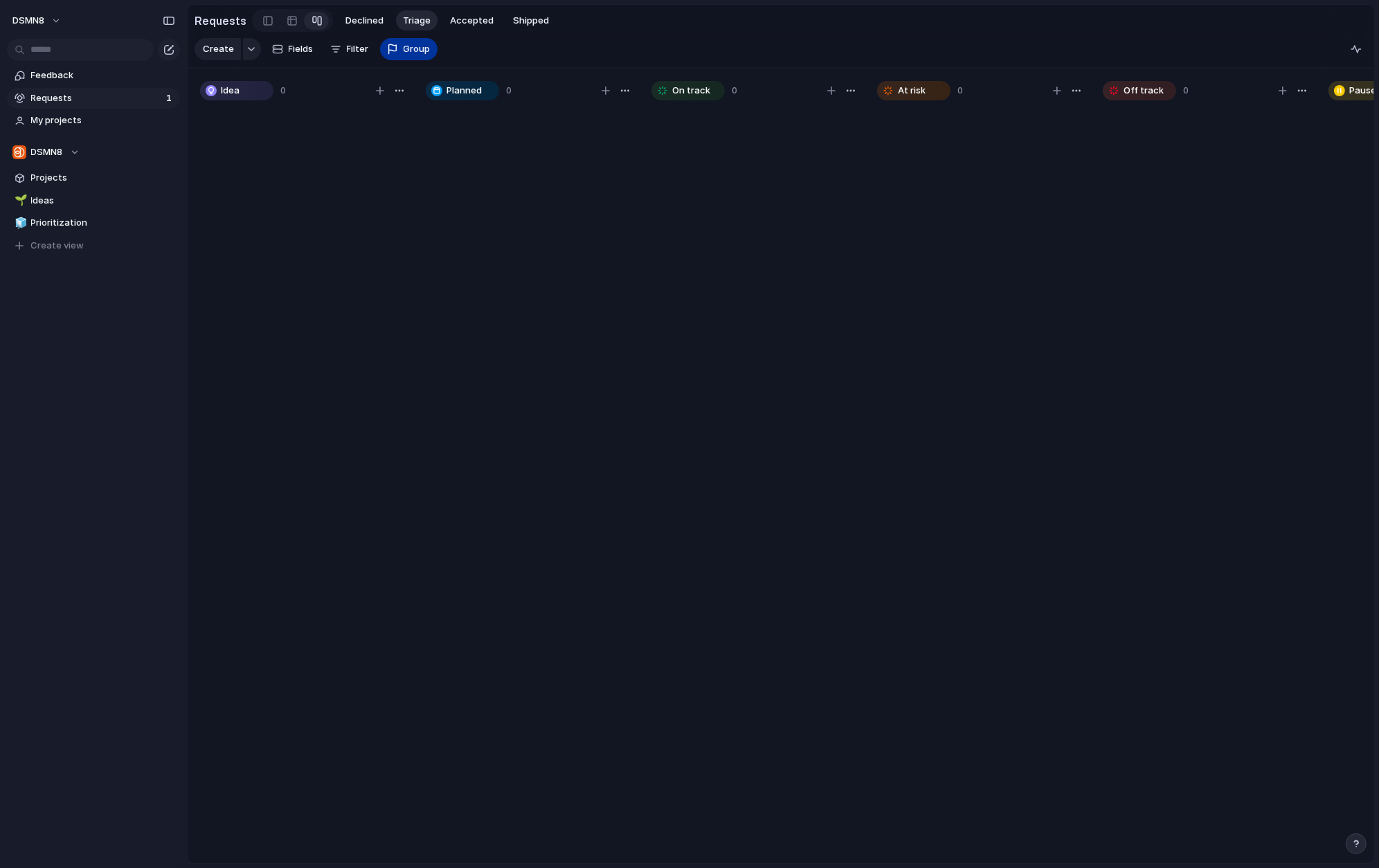
click at [397, 47] on button "Group" at bounding box center [409, 48] width 58 height 22
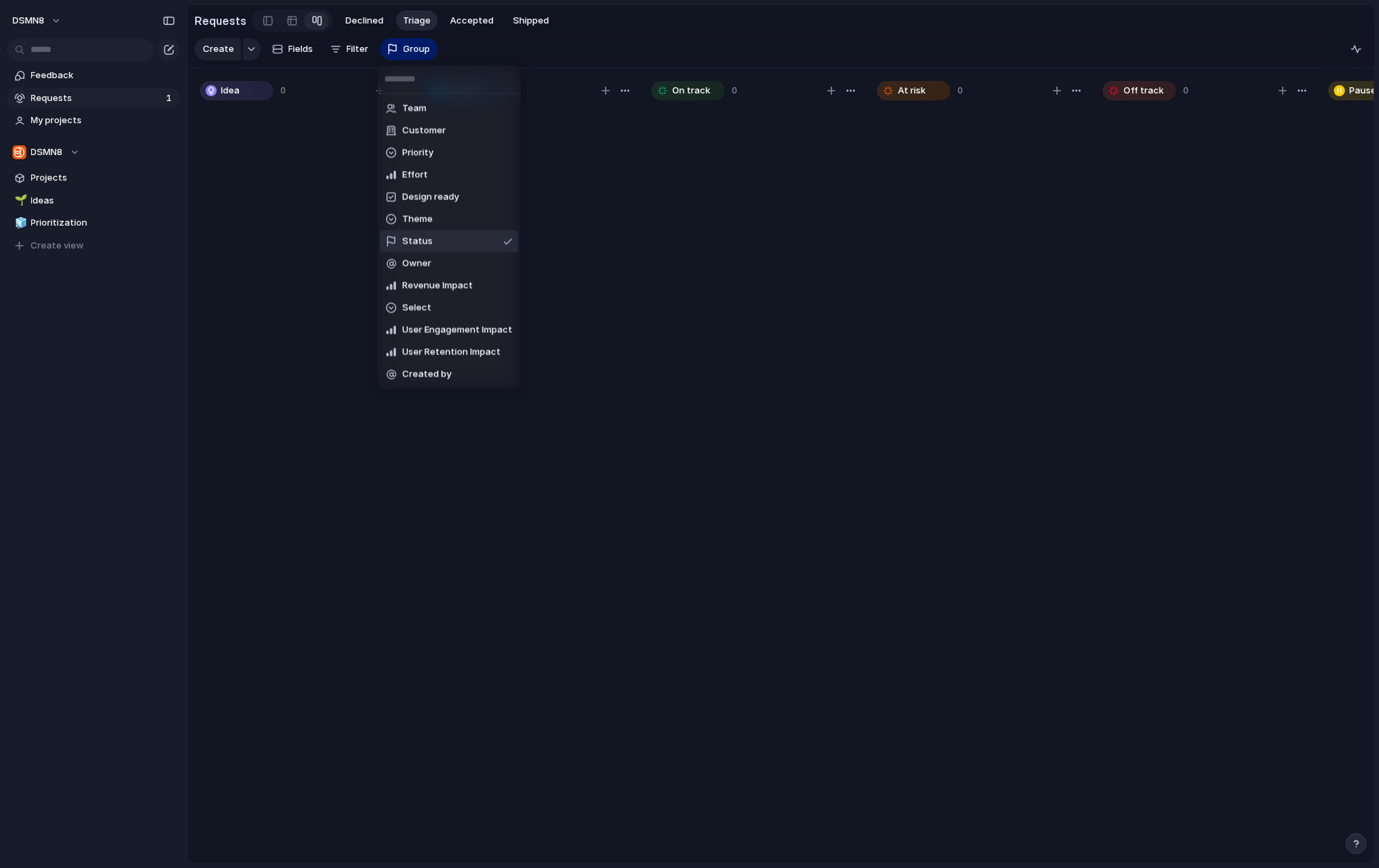
click at [468, 242] on li "Status" at bounding box center [448, 241] width 138 height 22
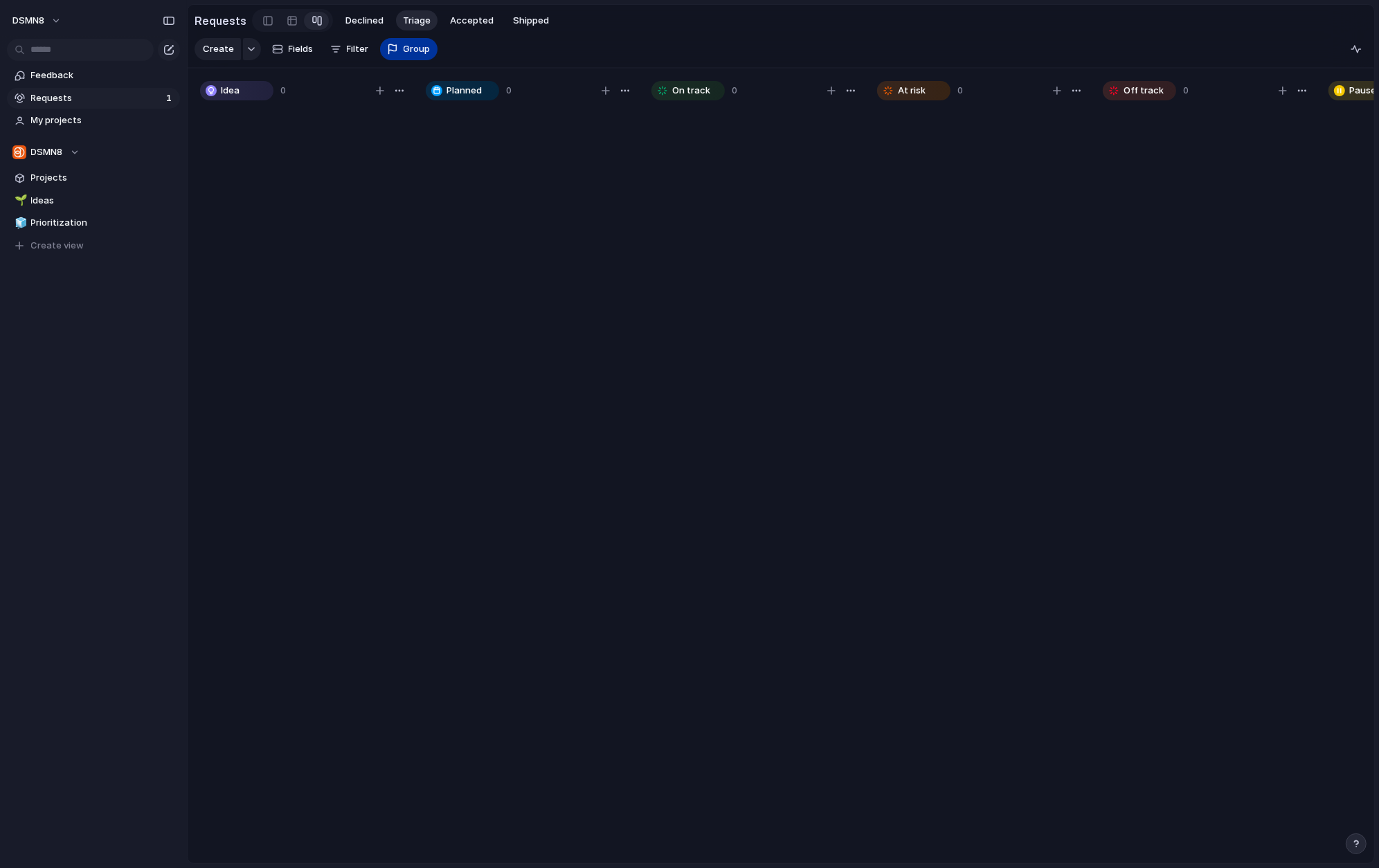
click at [407, 52] on span "Group" at bounding box center [417, 49] width 27 height 14
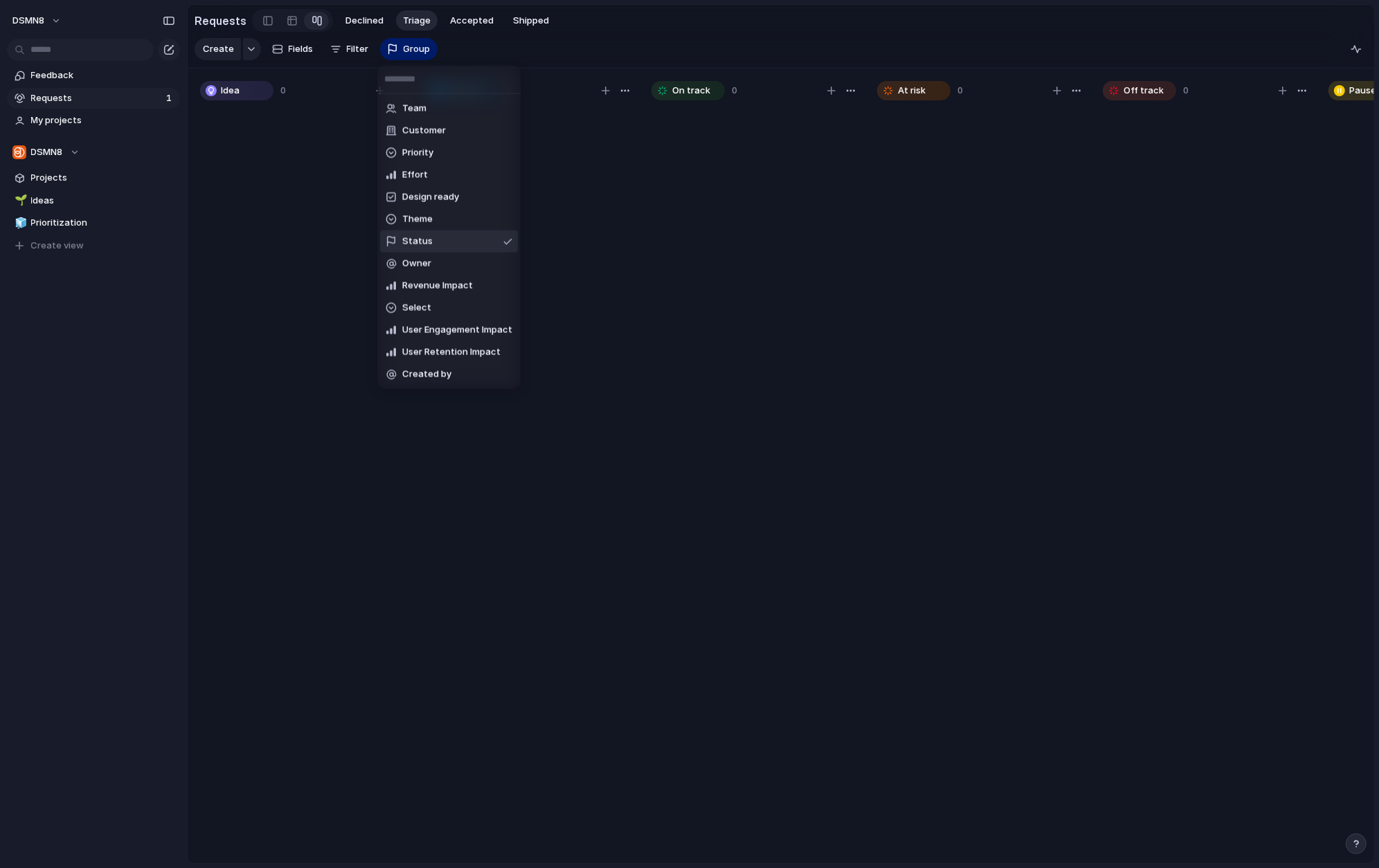
click at [61, 24] on div "Team Customer Priority Effort Design ready Theme Status Owner Revenue Impact Se…" at bounding box center [690, 434] width 1379 height 868
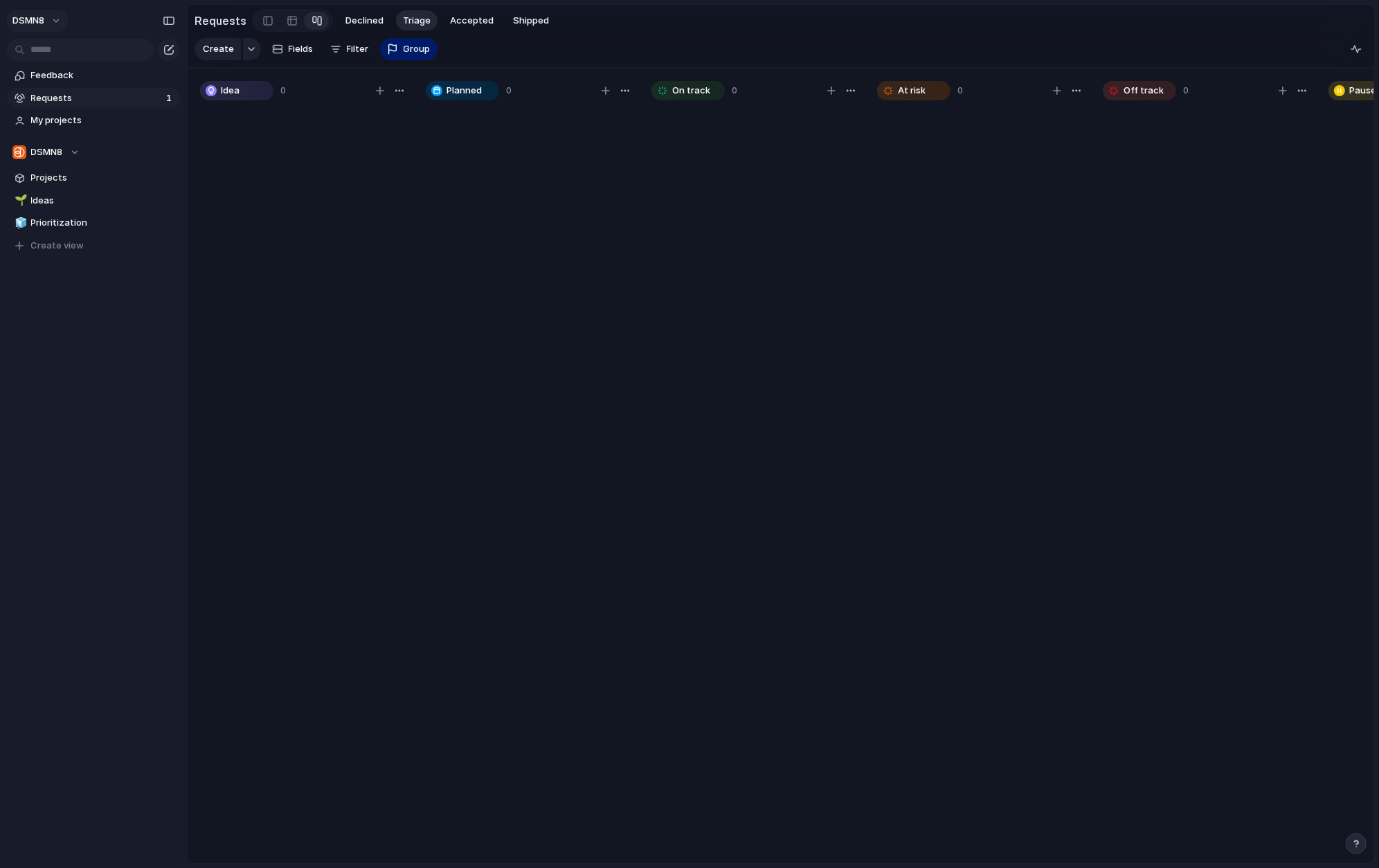
click at [61, 25] on button "DSMN8" at bounding box center [37, 20] width 62 height 22
click at [61, 57] on span "Settings" at bounding box center [50, 52] width 38 height 14
click at [59, 18] on button "DSMN8" at bounding box center [37, 20] width 62 height 22
click at [75, 53] on li "Settings" at bounding box center [67, 51] width 115 height 22
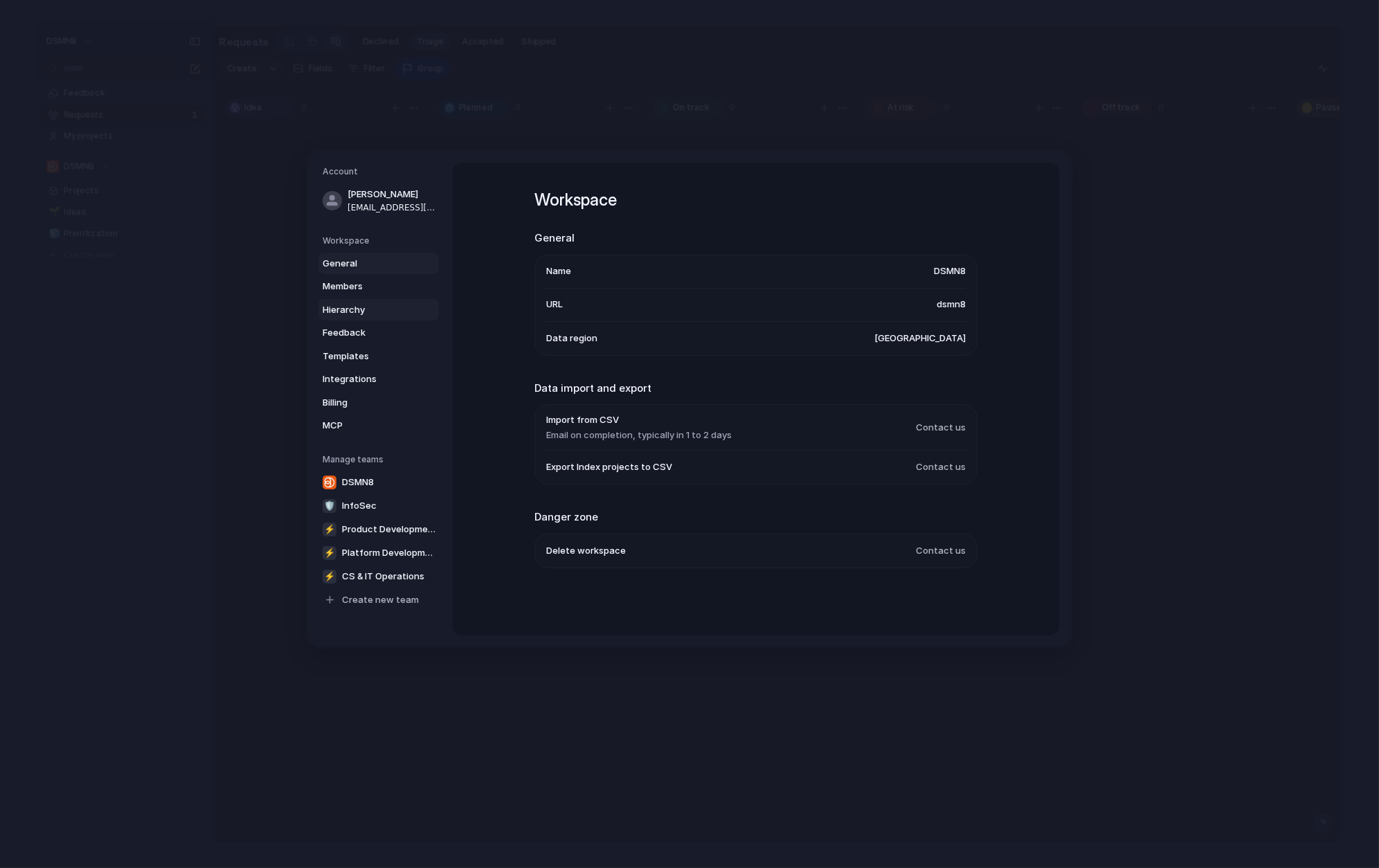
click at [370, 309] on span "Hierarchy" at bounding box center [367, 310] width 89 height 14
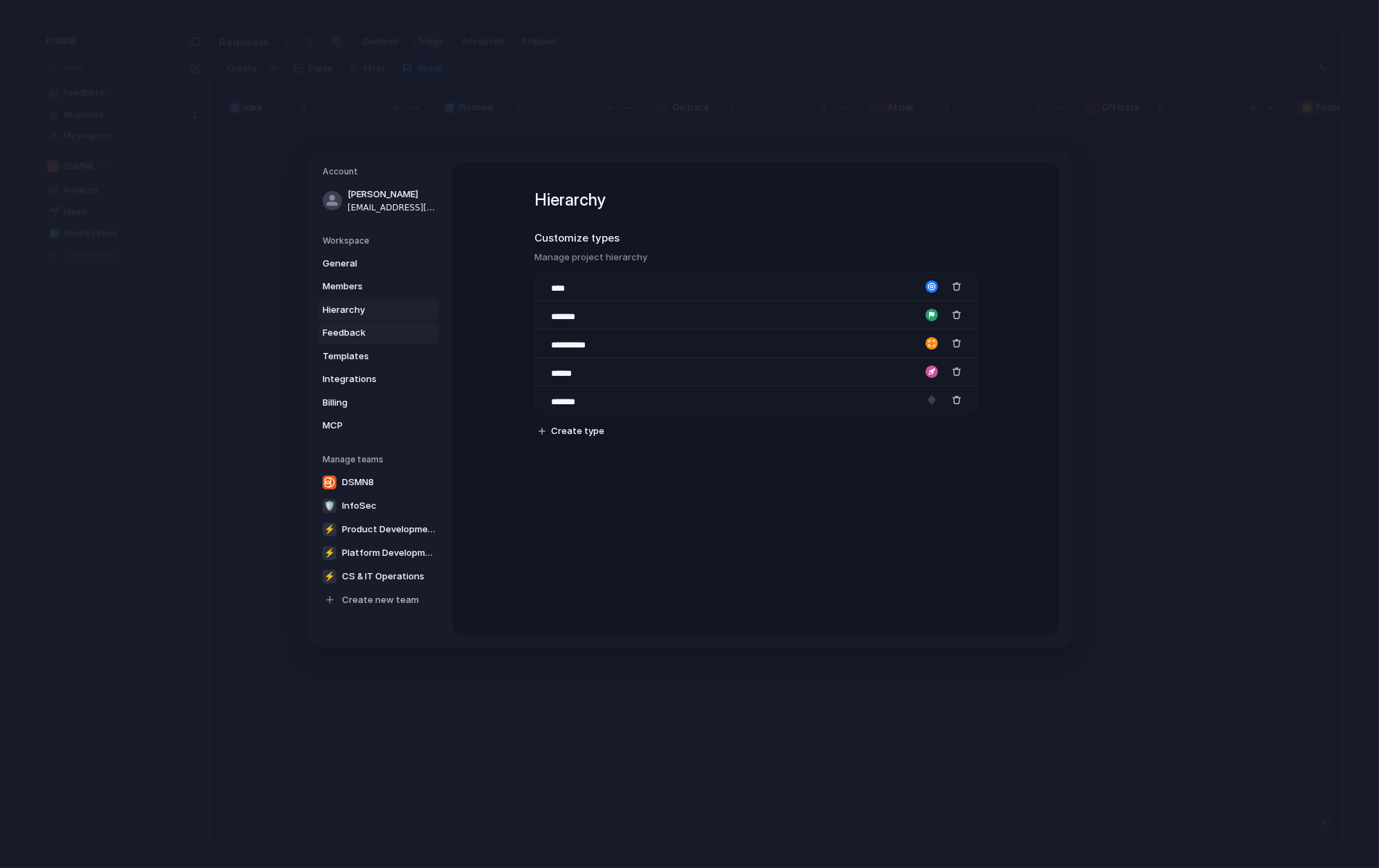
click at [369, 333] on span "Feedback" at bounding box center [367, 333] width 89 height 14
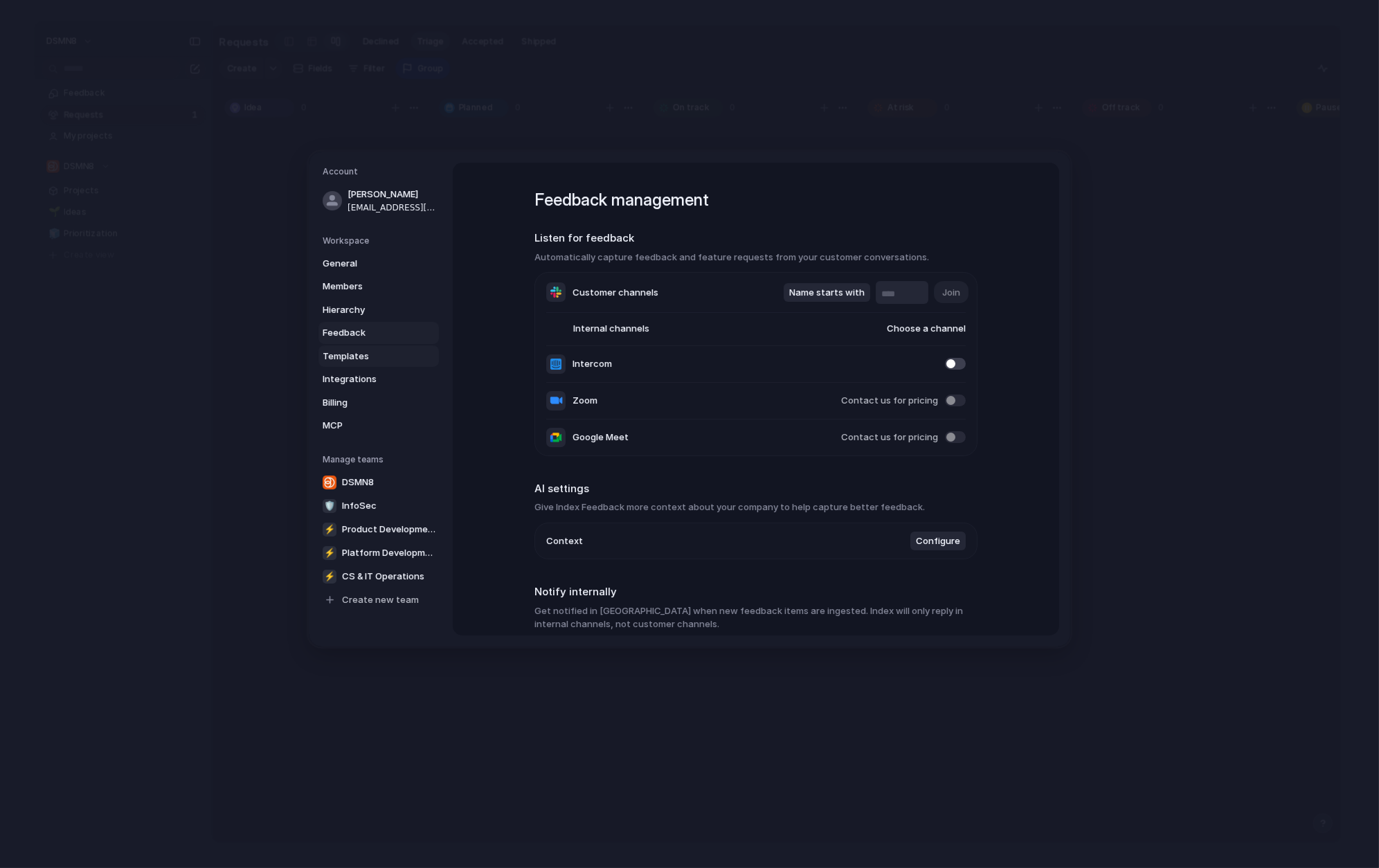
click at [378, 363] on link "Templates" at bounding box center [378, 356] width 120 height 22
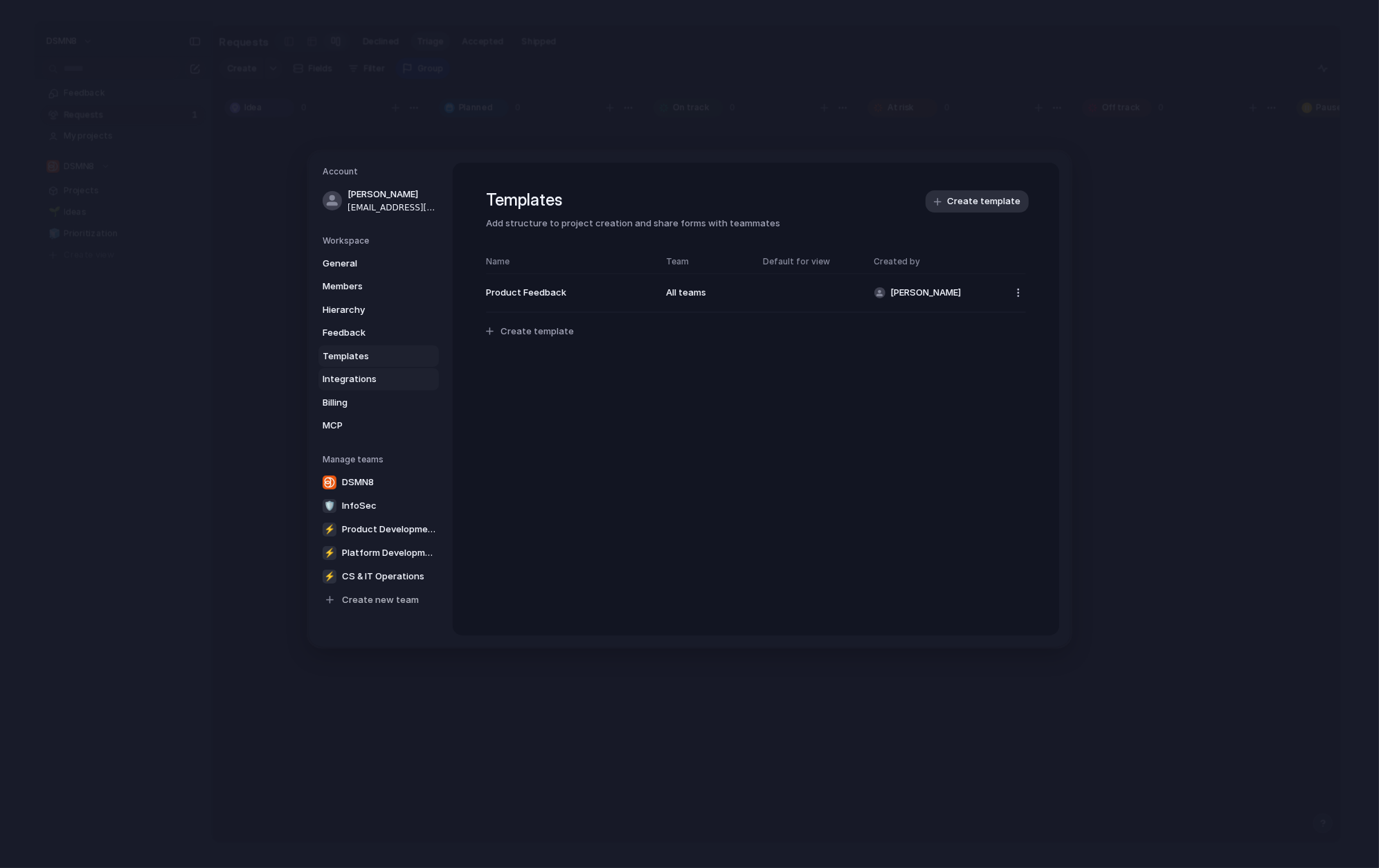
click at [379, 377] on span "Integrations" at bounding box center [367, 380] width 89 height 14
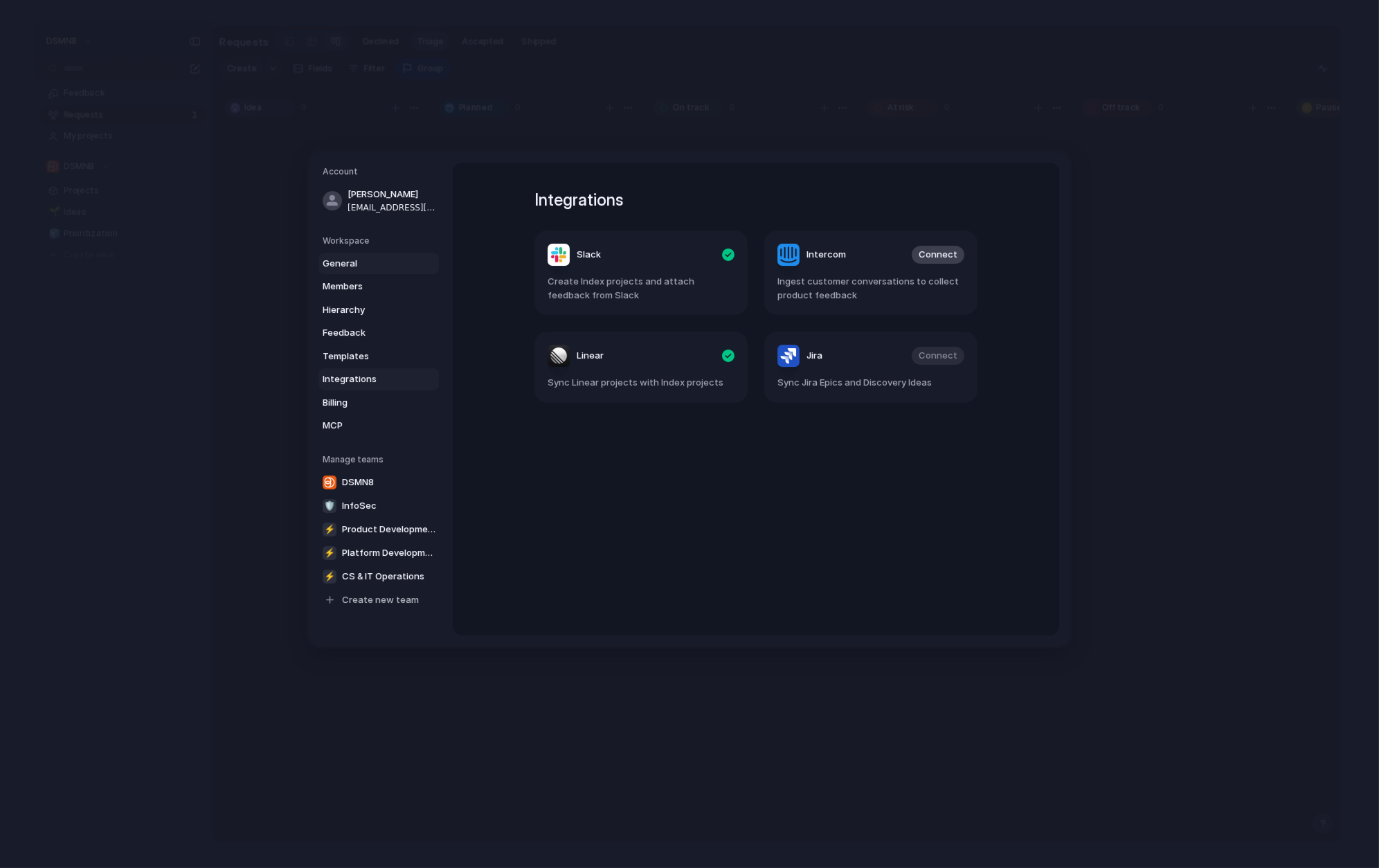
click at [344, 265] on span "General" at bounding box center [367, 264] width 89 height 14
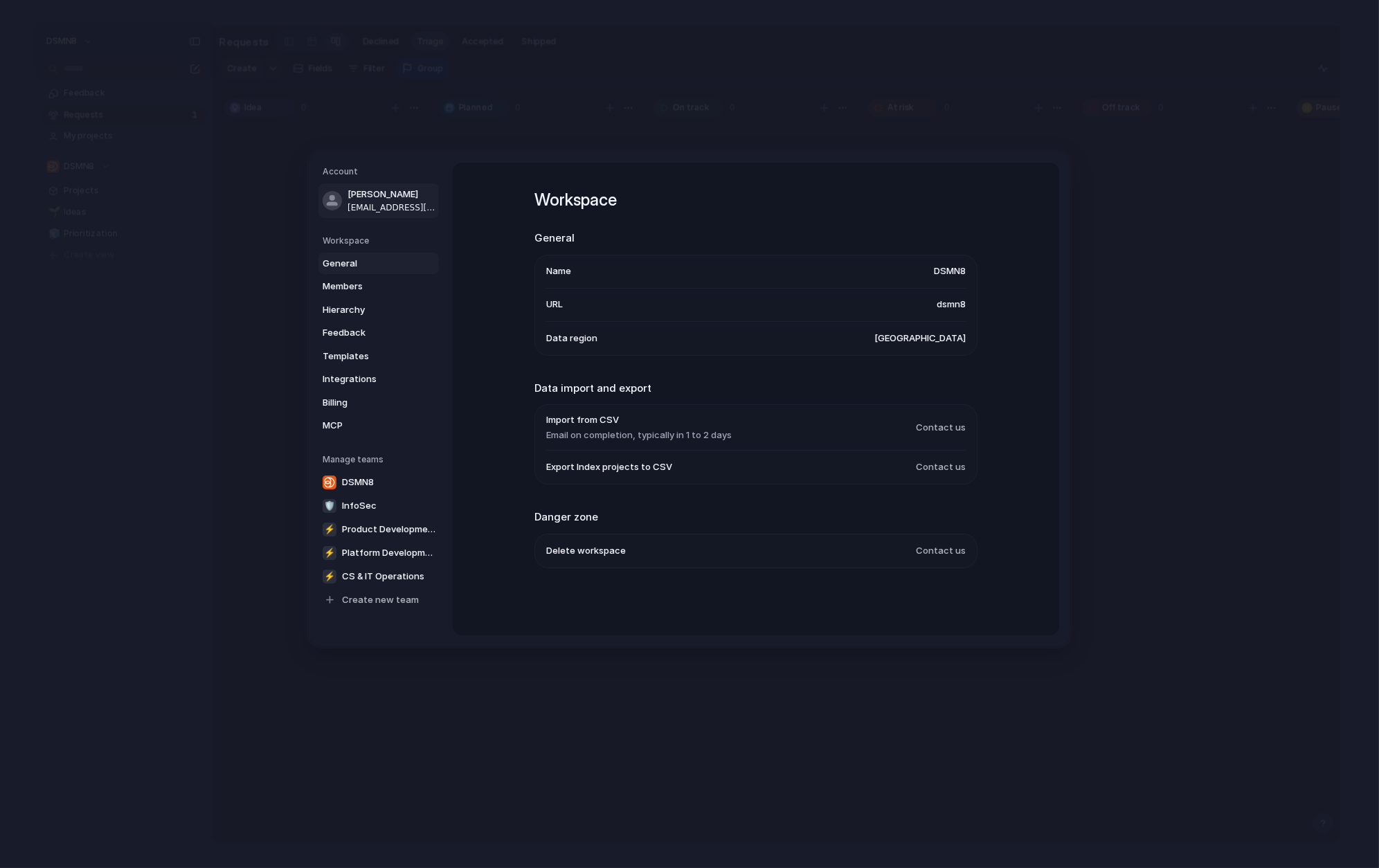
click at [386, 197] on span "James" at bounding box center [391, 195] width 89 height 14
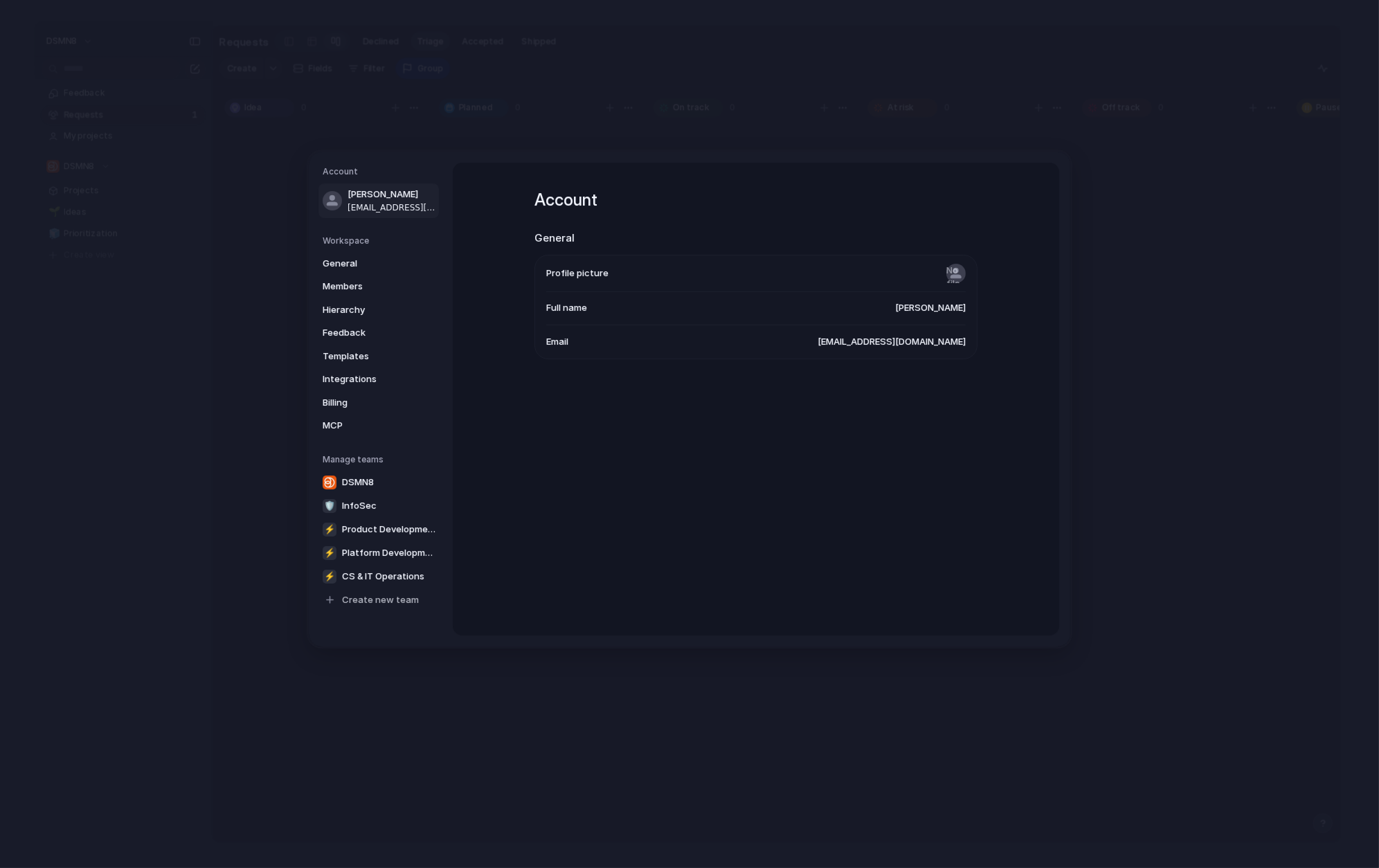
click at [652, 450] on div "Account General Profile picture Full name James Email jk@dsmn8.com" at bounding box center [755, 398] width 606 height 473
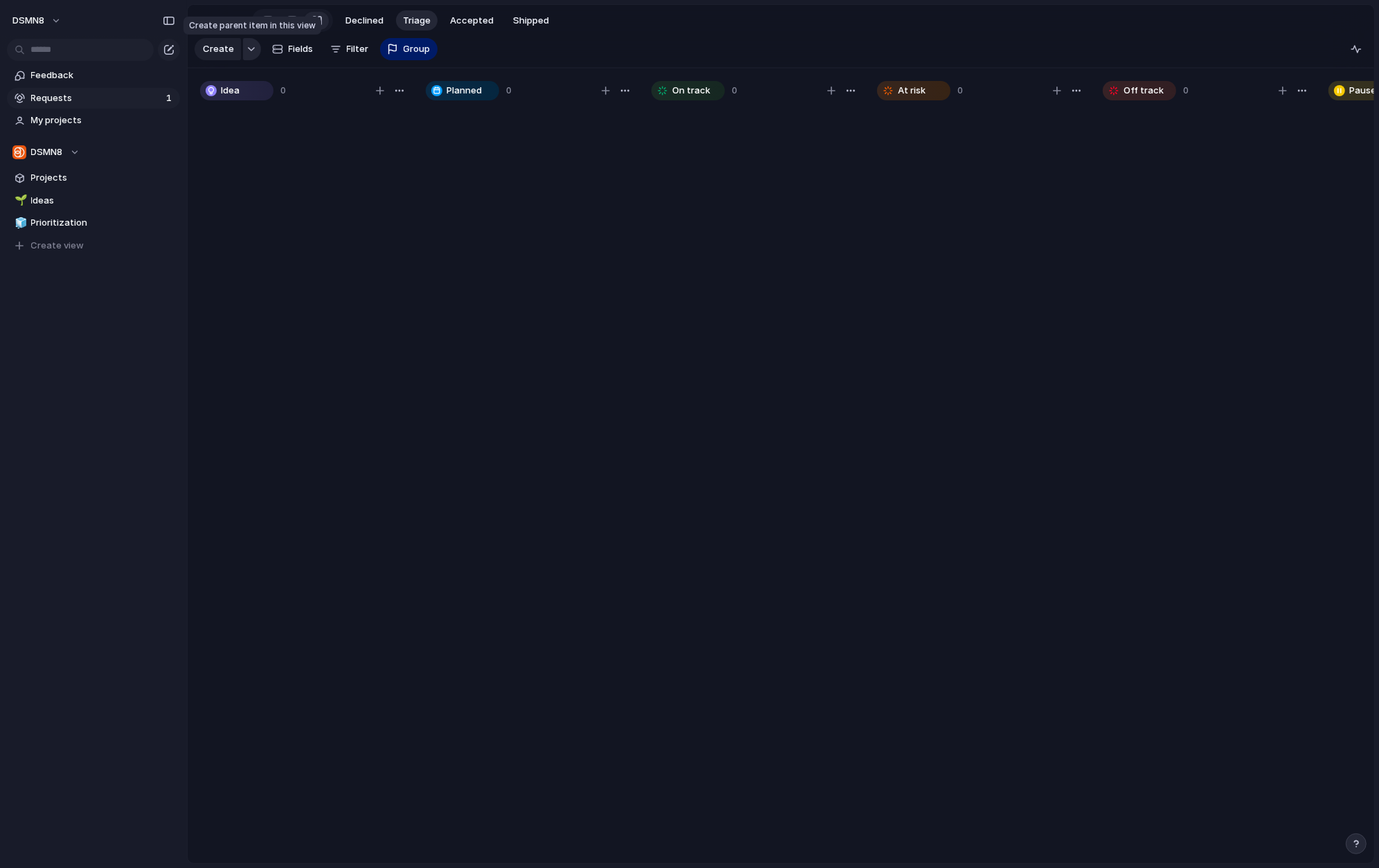
click at [249, 47] on div "button" at bounding box center [251, 49] width 10 height 5
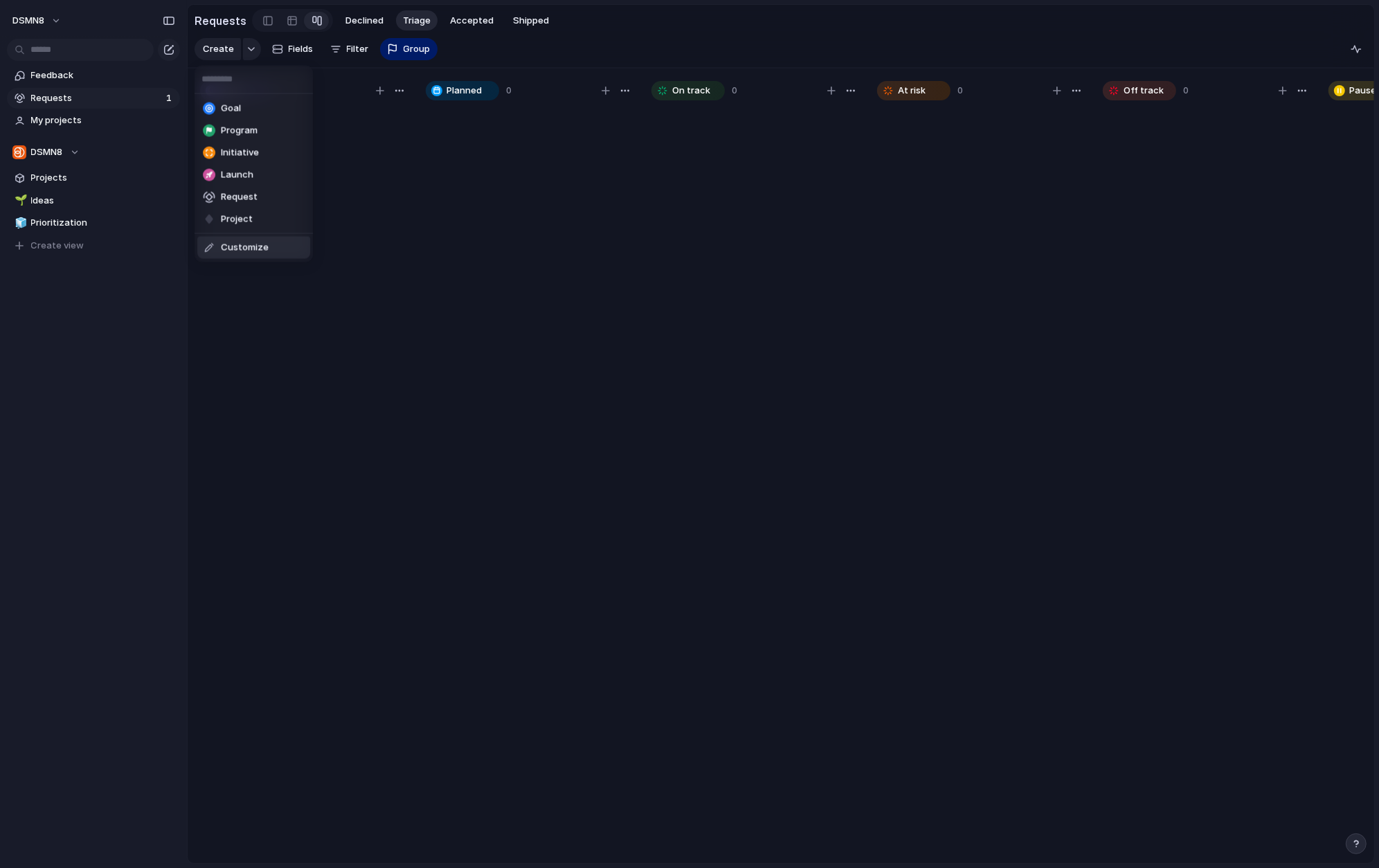
click at [256, 241] on span "Customize" at bounding box center [245, 248] width 47 height 14
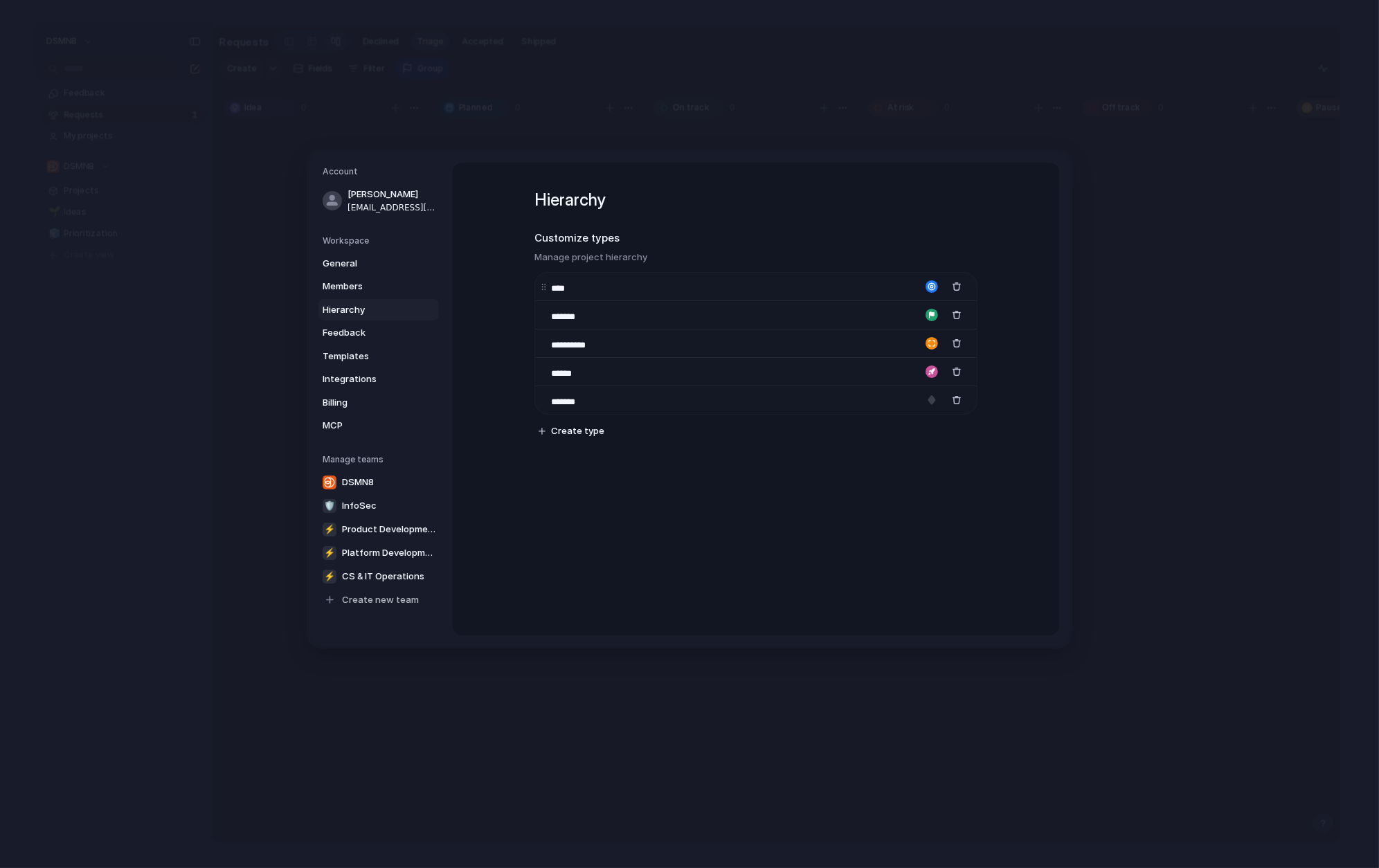
click at [642, 287] on div "****" at bounding box center [756, 286] width 442 height 28
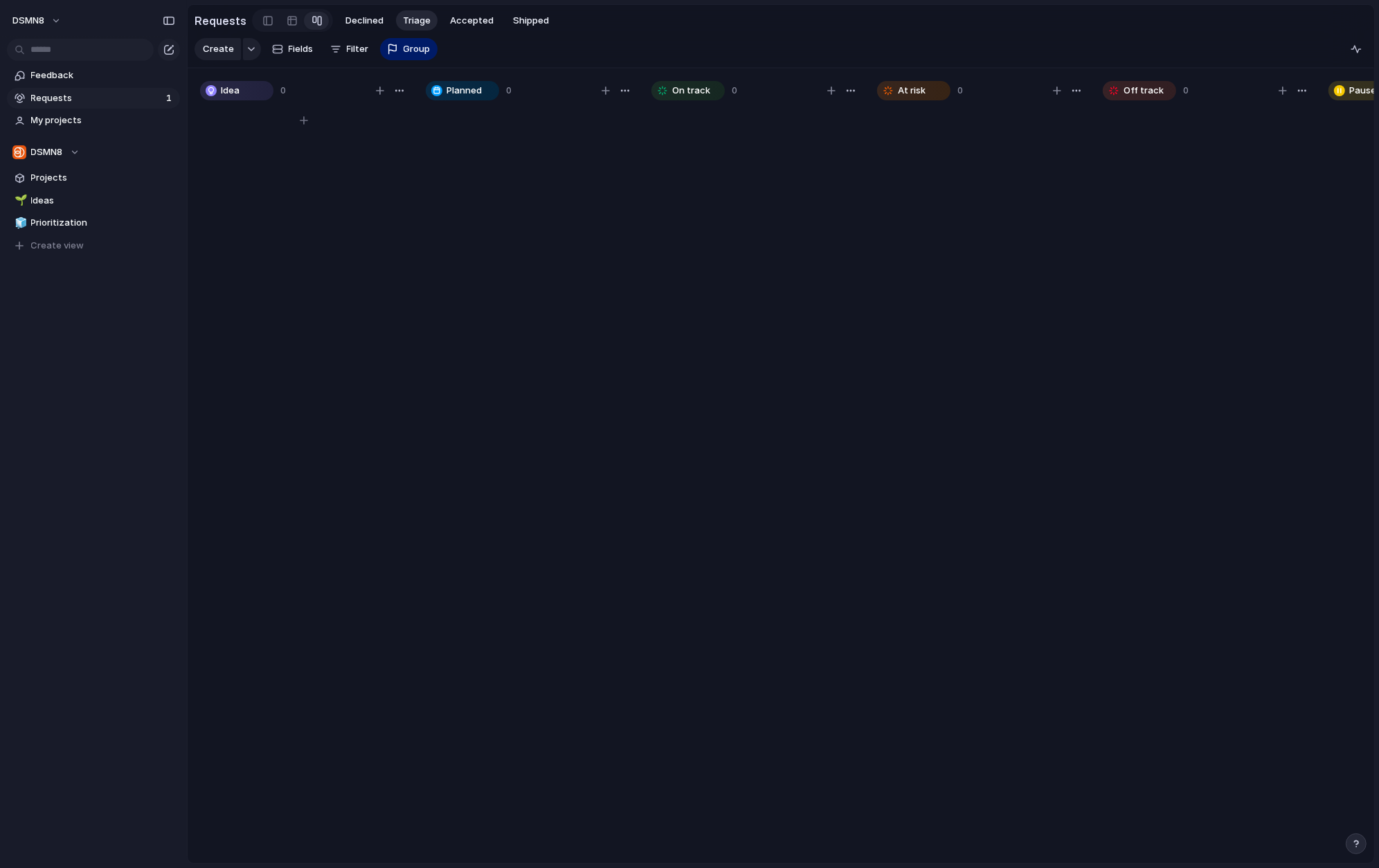
click at [232, 90] on span "Idea" at bounding box center [230, 90] width 18 height 14
click at [231, 90] on span "Idea" at bounding box center [230, 90] width 18 height 14
click at [209, 89] on div at bounding box center [211, 90] width 11 height 11
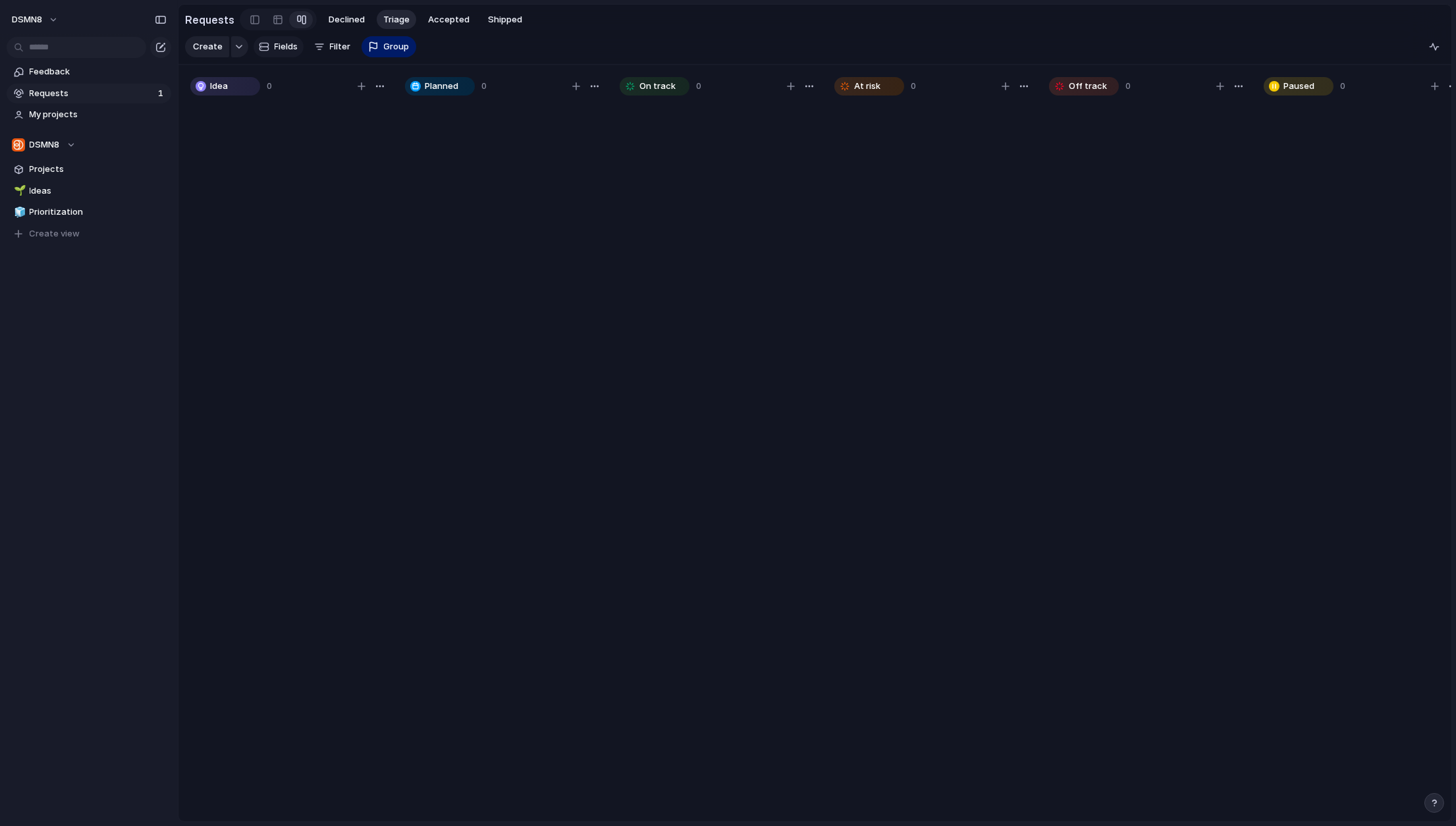
click at [277, 47] on span "Fields" at bounding box center [286, 47] width 23 height 13
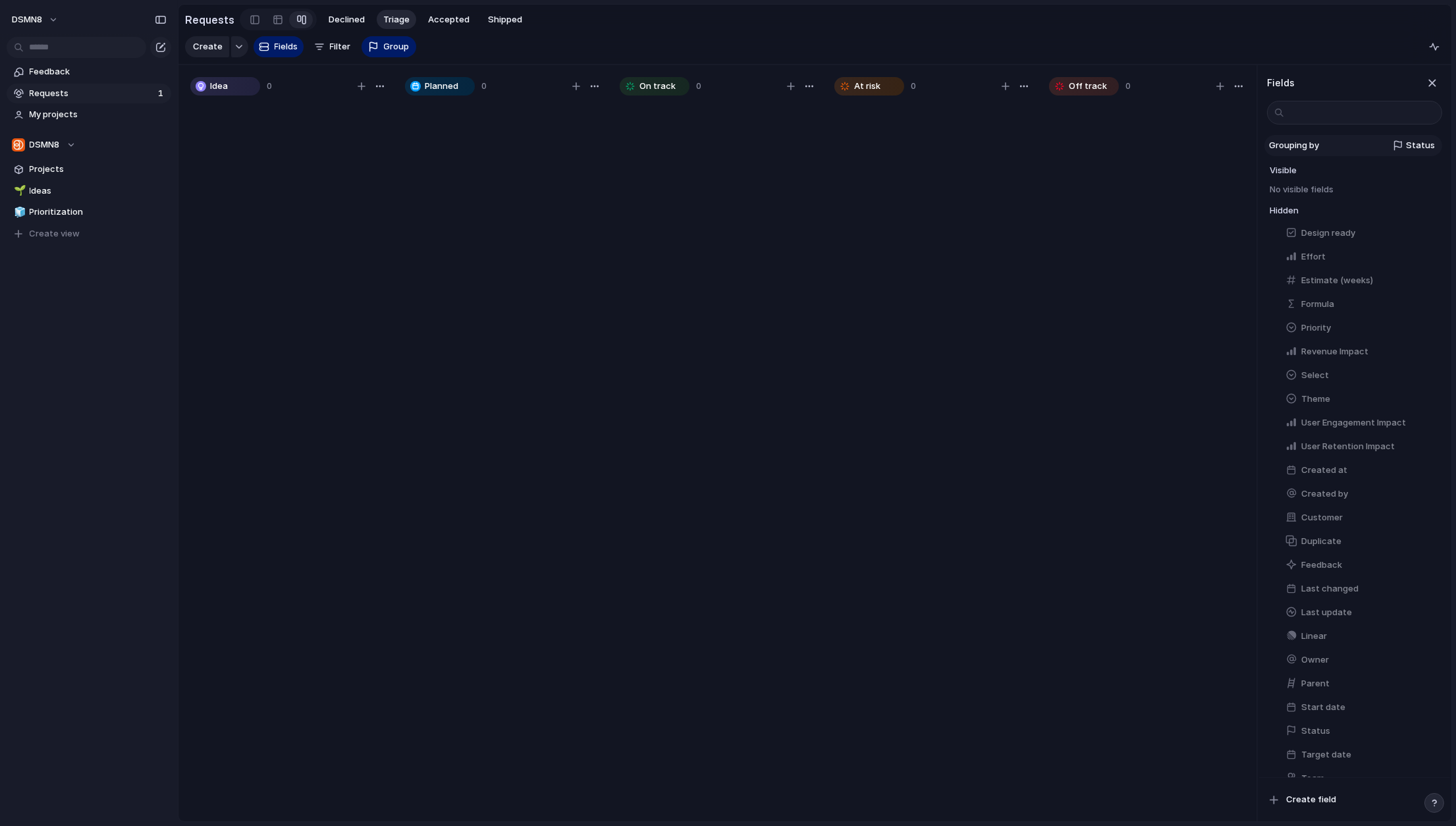
click at [1082, 149] on span "Status" at bounding box center [1420, 146] width 29 height 13
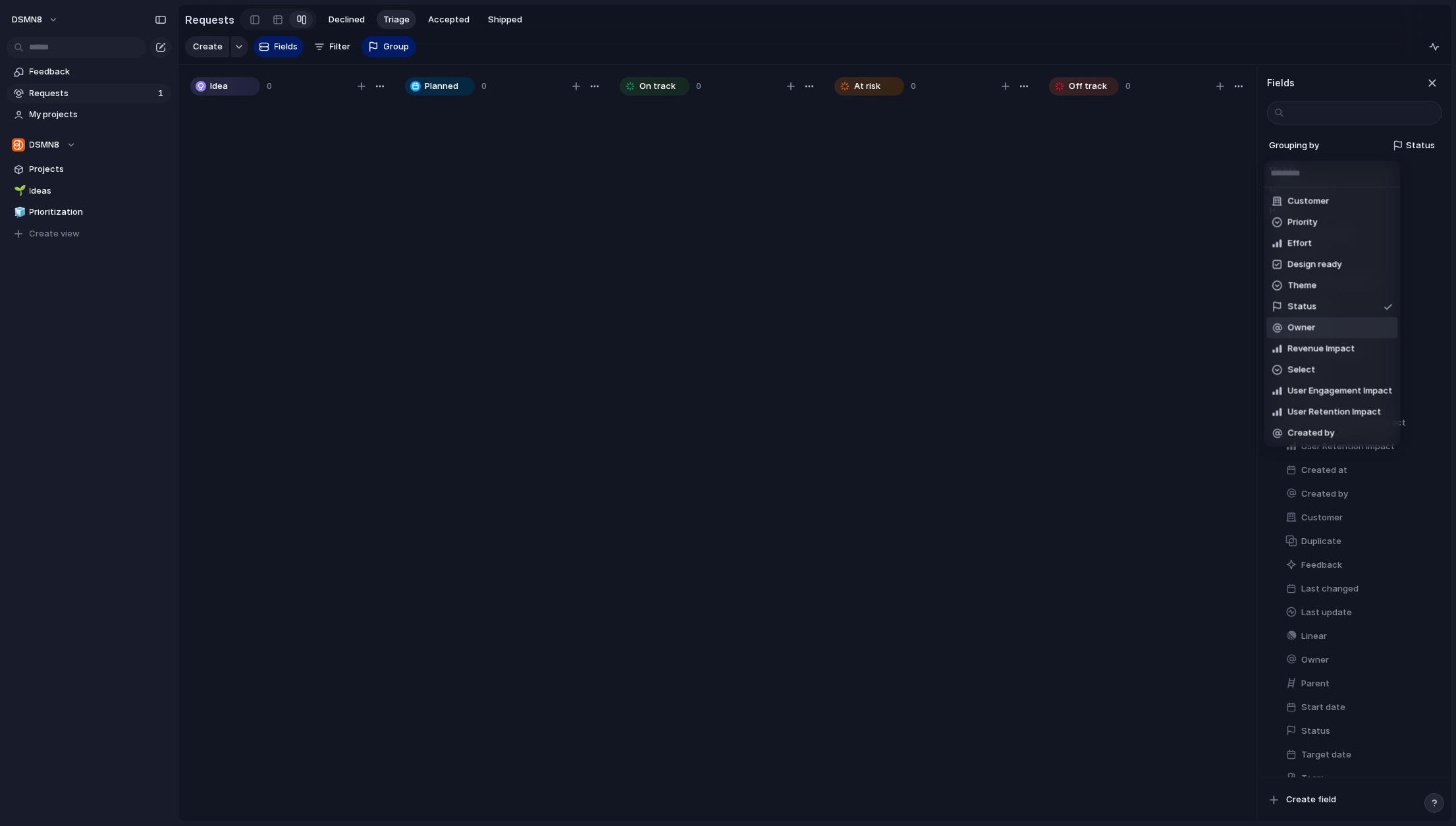
click at [1082, 167] on div "Customer Priority Effort Design ready Theme Status Owner Revenue Impact Select …" at bounding box center [728, 413] width 1456 height 826
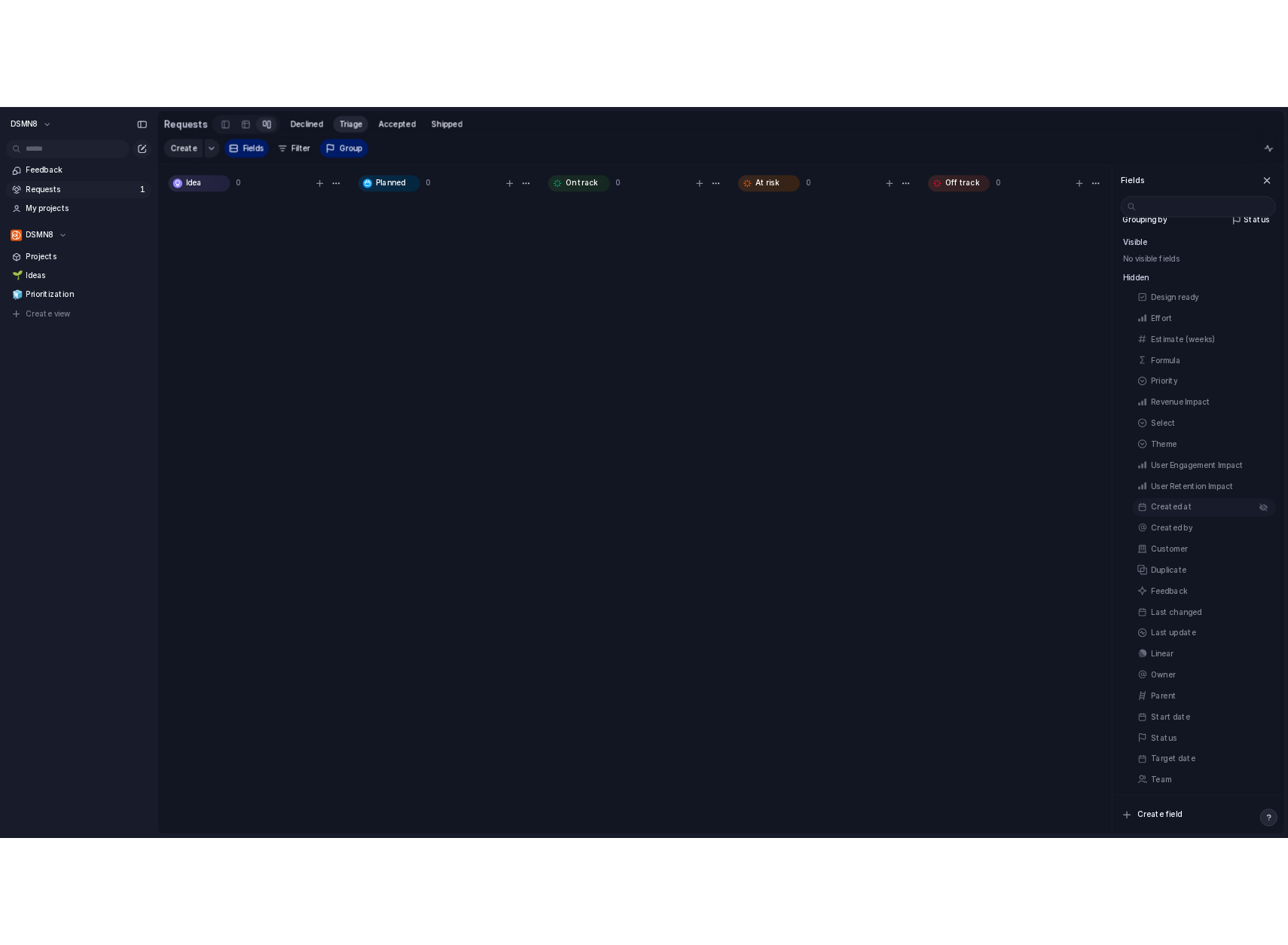
scroll to position [22, 0]
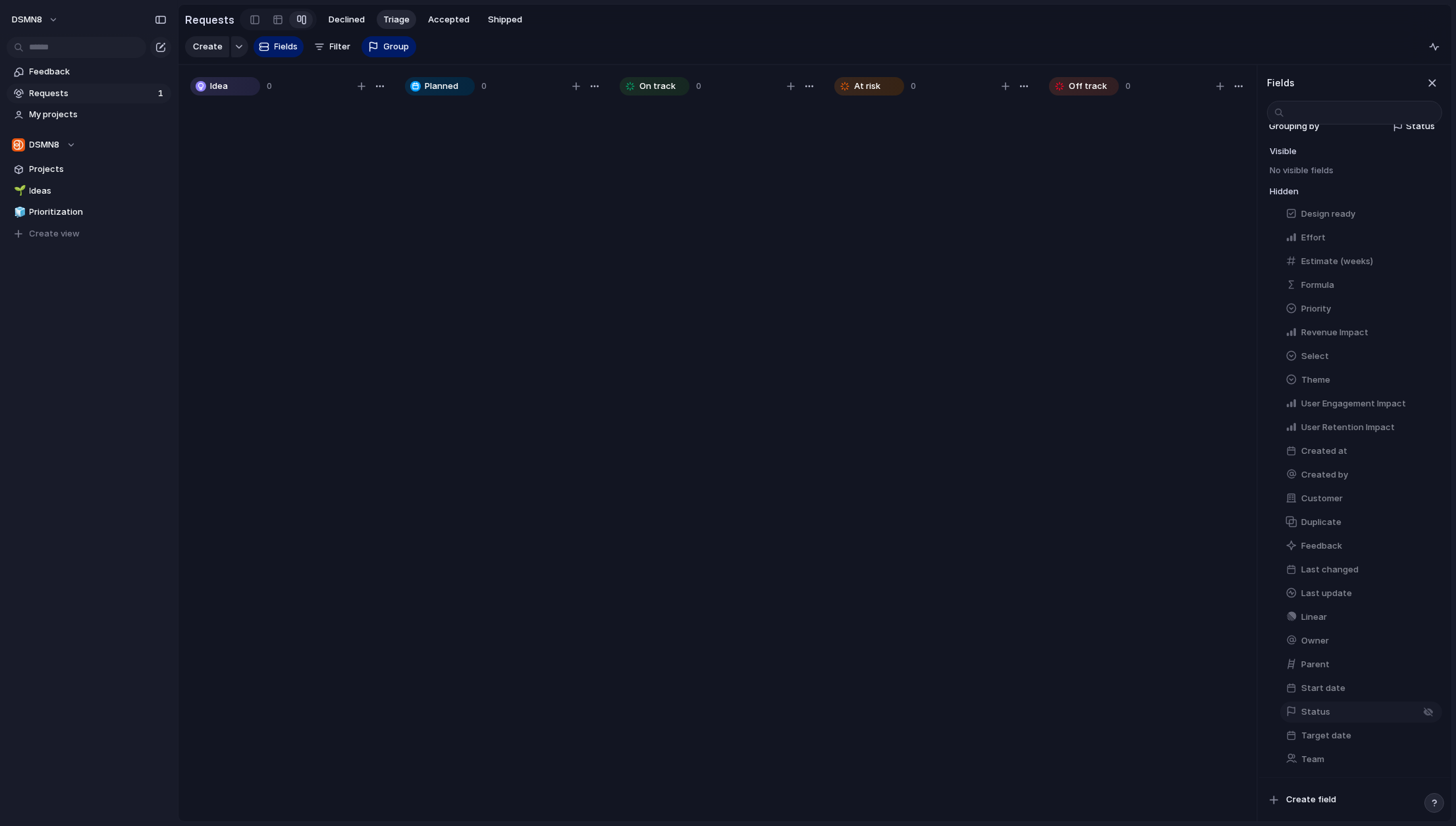
click at [1082, 712] on span "Status" at bounding box center [1315, 712] width 29 height 13
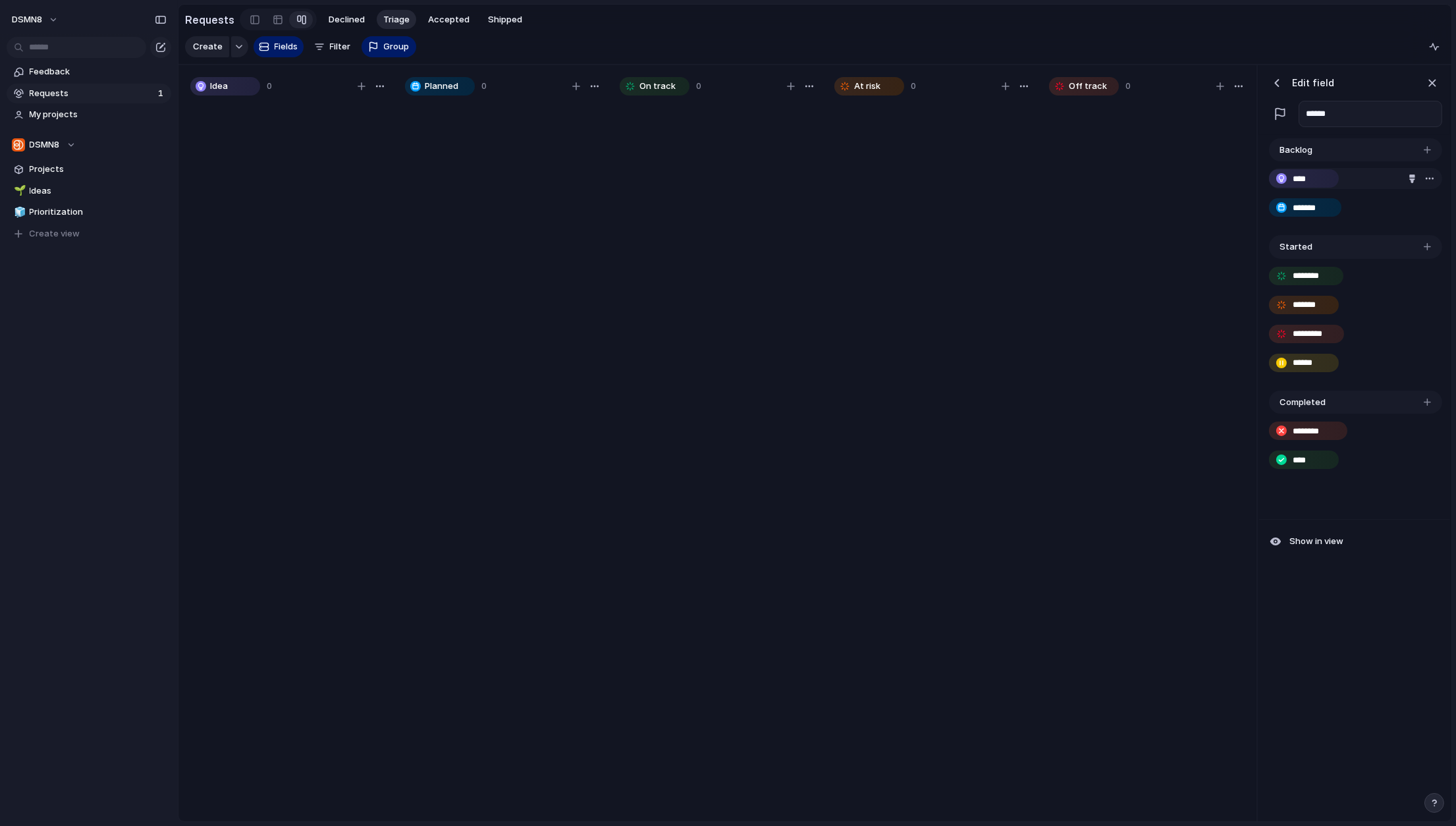
click at [1082, 179] on div "button" at bounding box center [1429, 179] width 11 height 11
click at [1082, 177] on div "Delete" at bounding box center [728, 413] width 1456 height 826
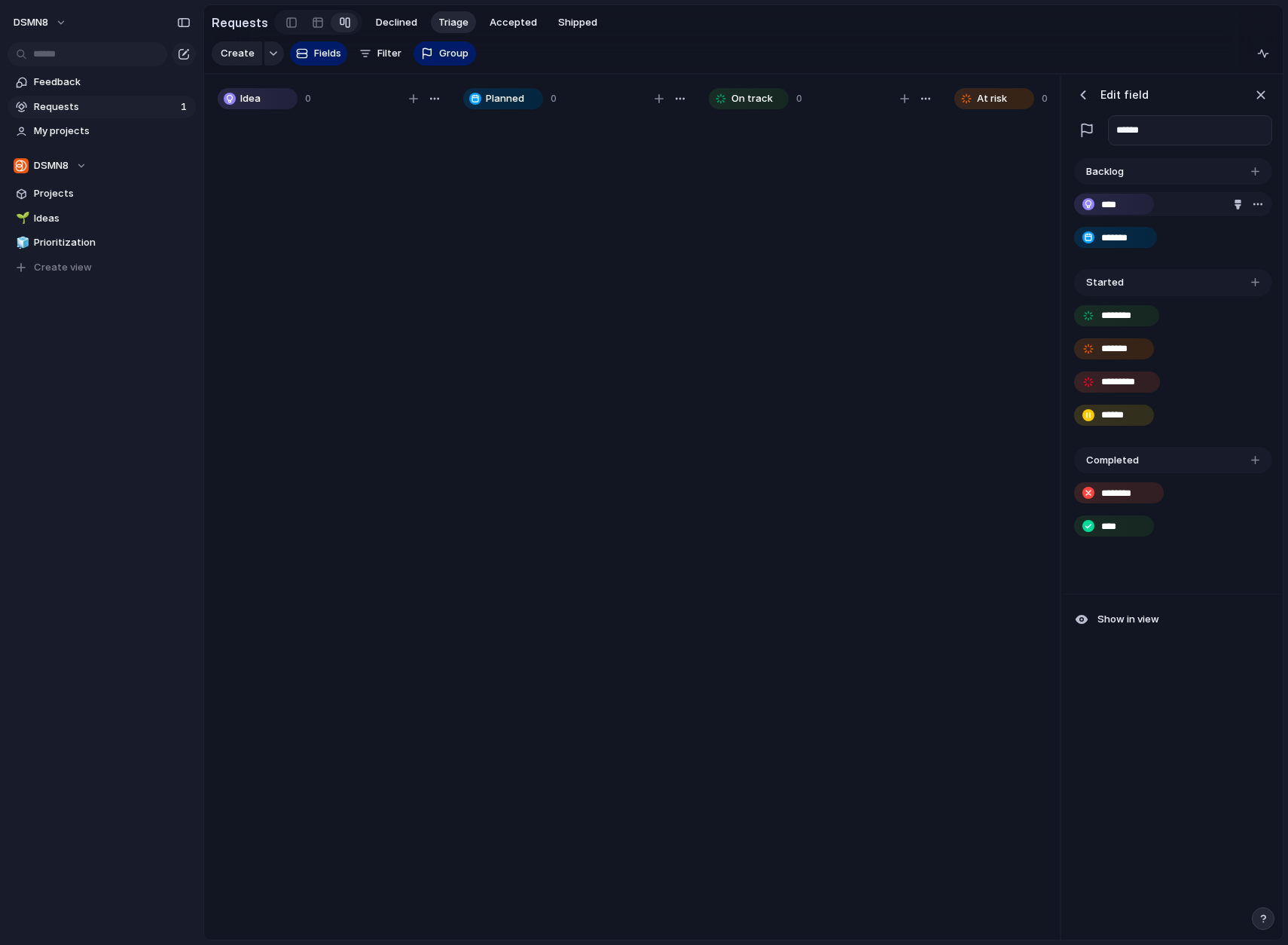
click at [1116, 208] on input "****" at bounding box center [1114, 205] width 28 height 15
click at [1123, 207] on input "****" at bounding box center [1114, 205] width 28 height 15
type input "*"
type input "******"
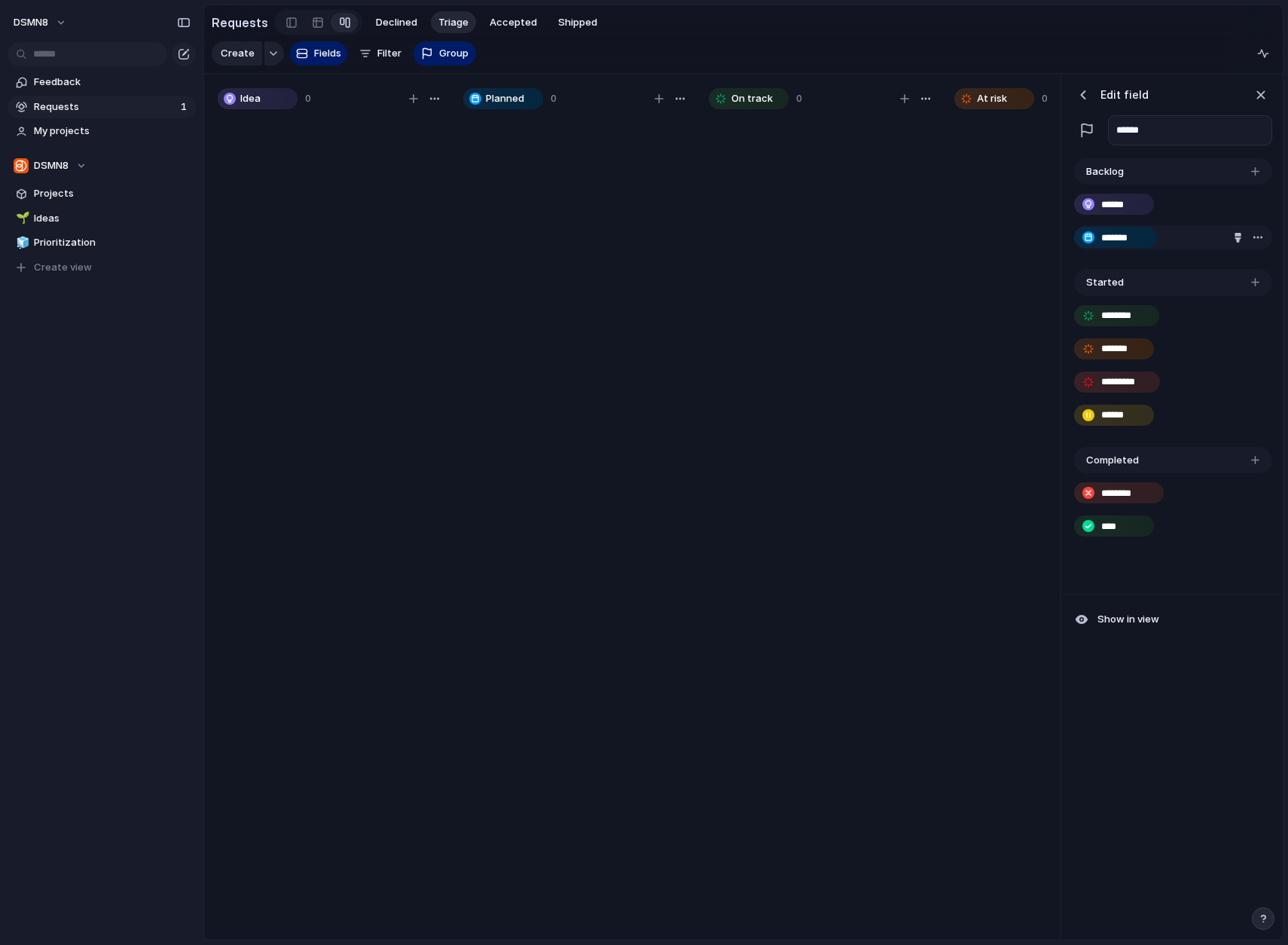
click at [1141, 238] on input "*******" at bounding box center [1123, 238] width 45 height 15
type input "*"
type input "*********"
click at [1237, 168] on div "button" at bounding box center [1255, 171] width 9 height 9
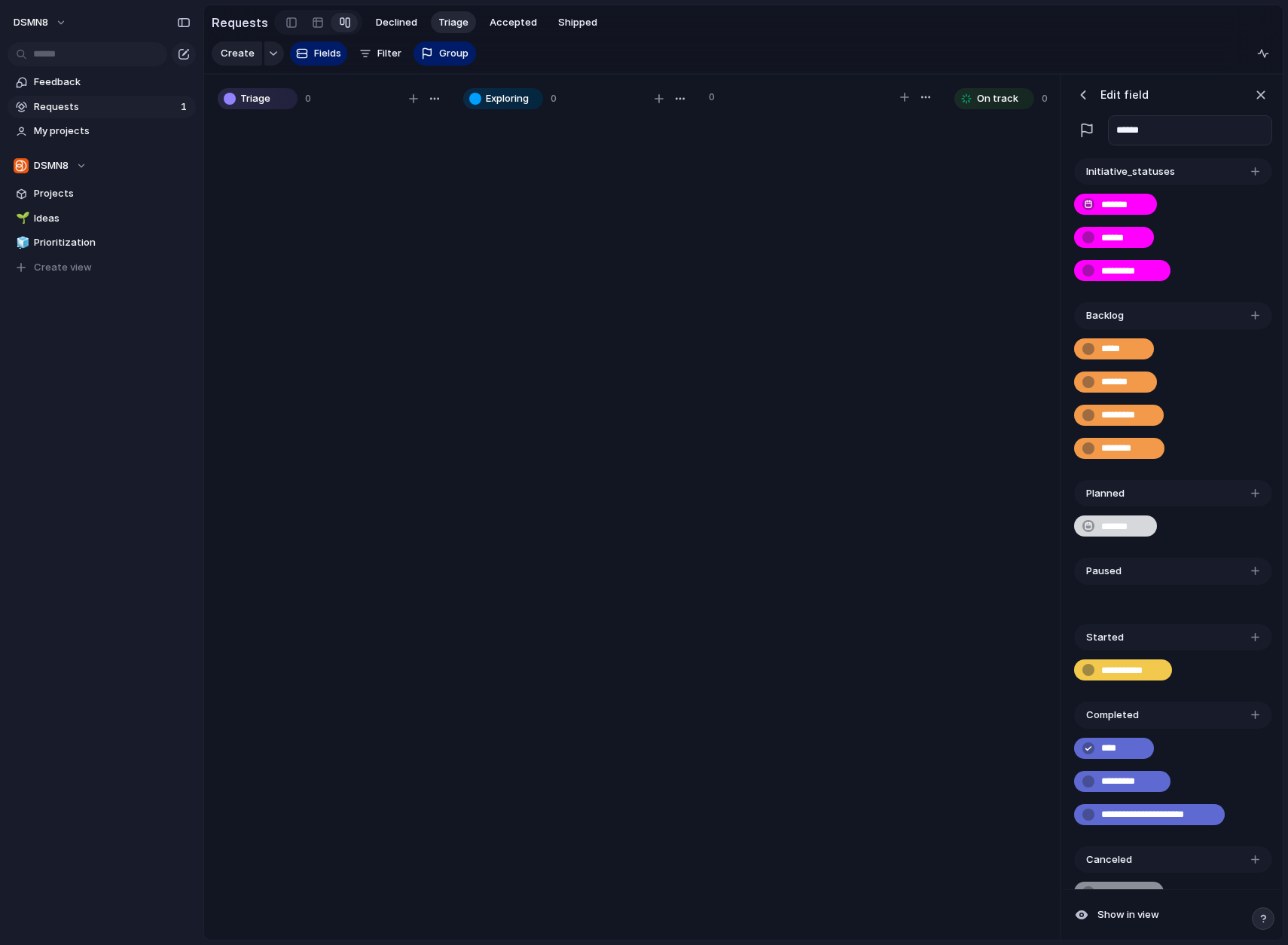
click at [1237, 167] on div "button" at bounding box center [1255, 171] width 9 height 9
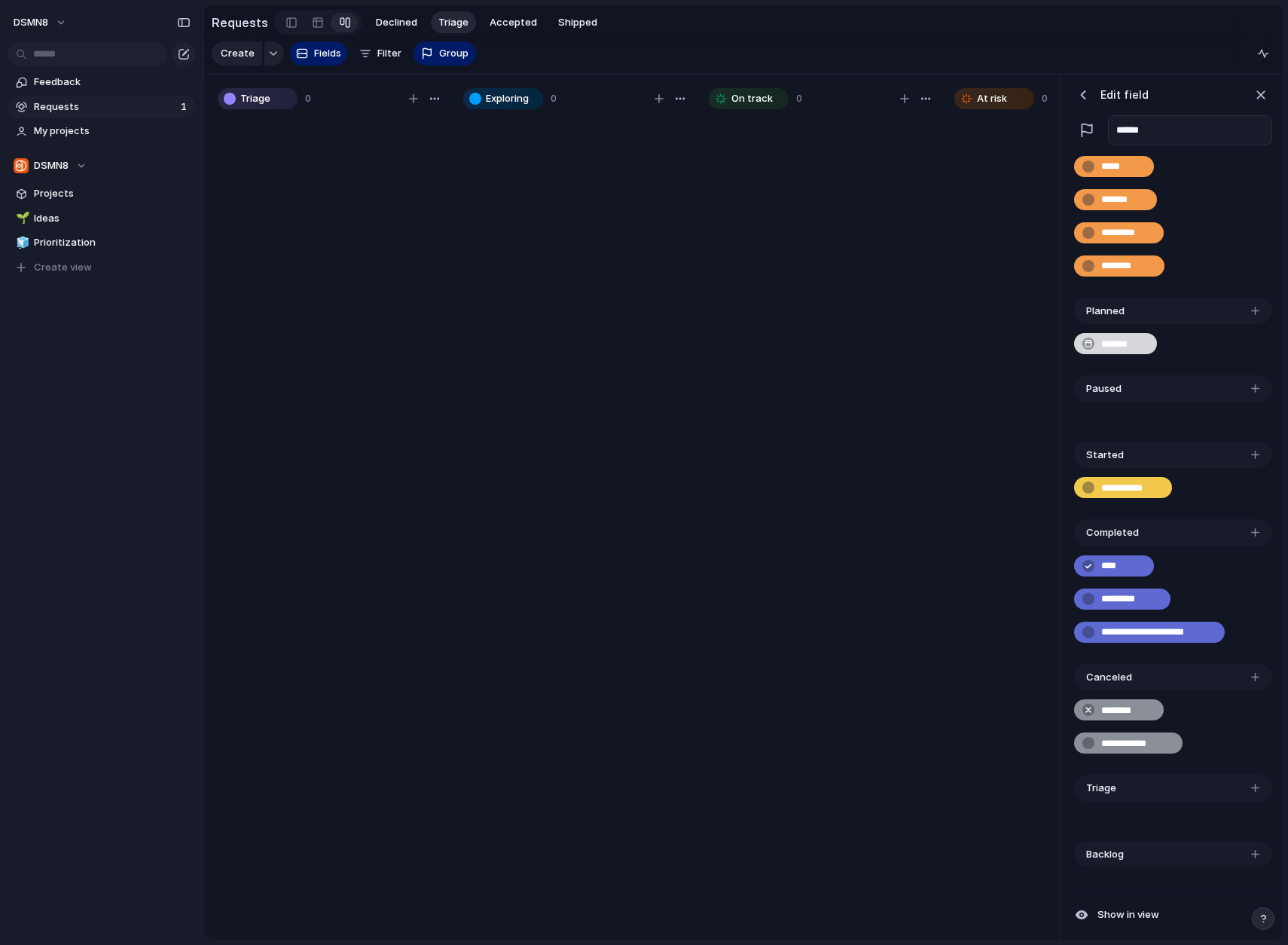
scroll to position [0, 0]
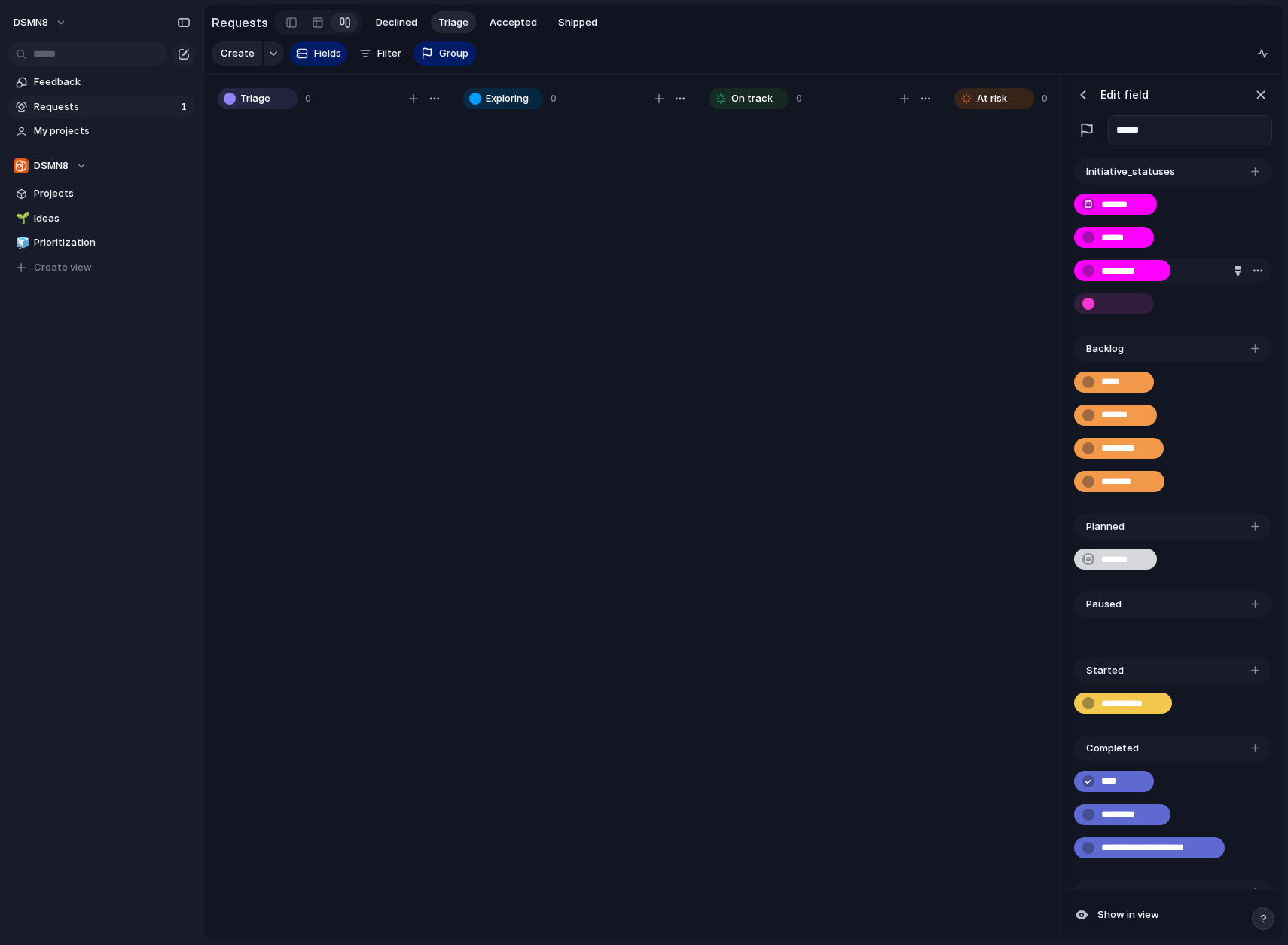
click at [1237, 266] on div "******* ****** *********" at bounding box center [1173, 260] width 198 height 151
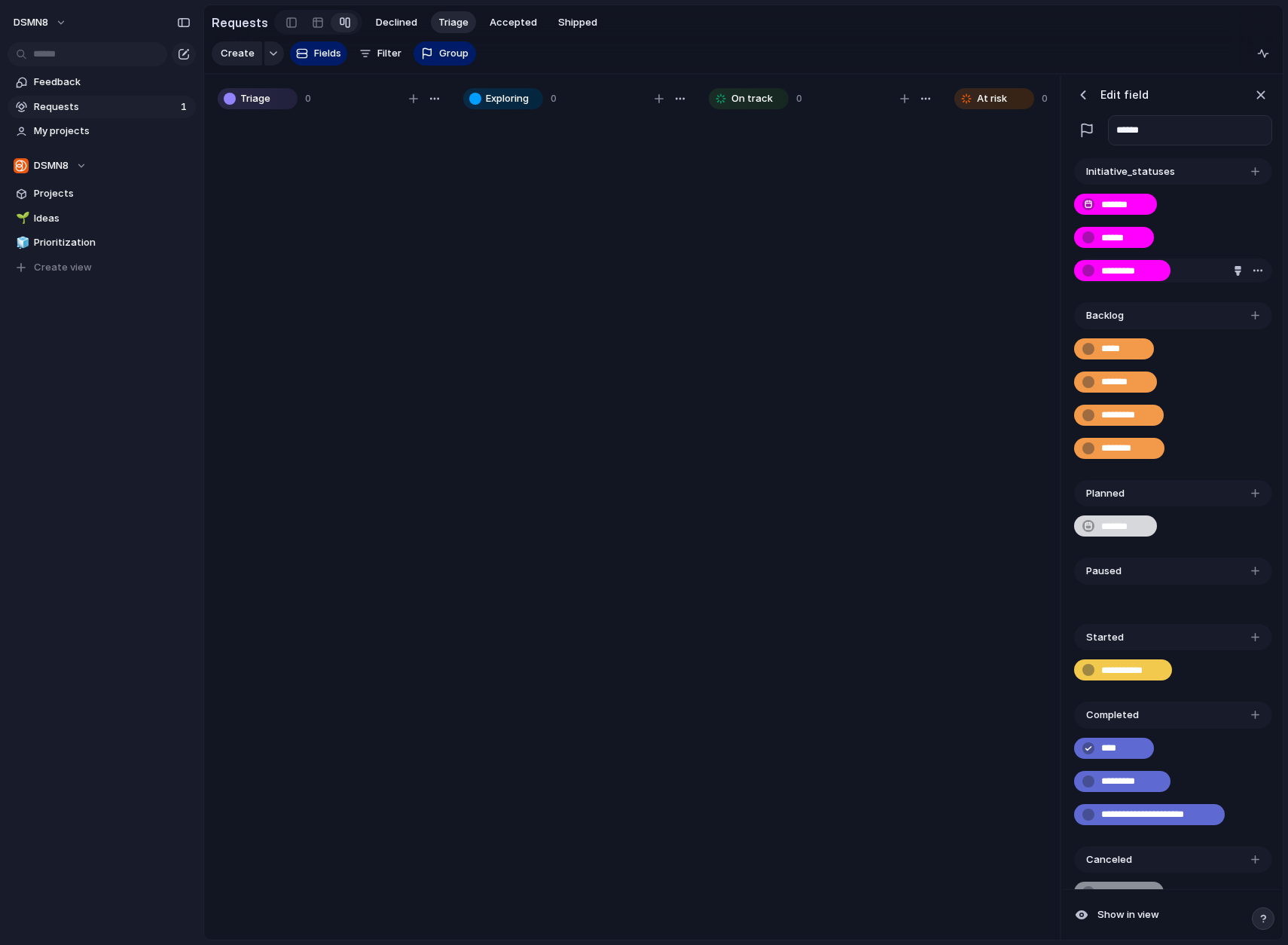
click at [1237, 267] on div "button" at bounding box center [1257, 270] width 12 height 12
click at [1228, 299] on li "Delete" at bounding box center [1235, 299] width 86 height 24
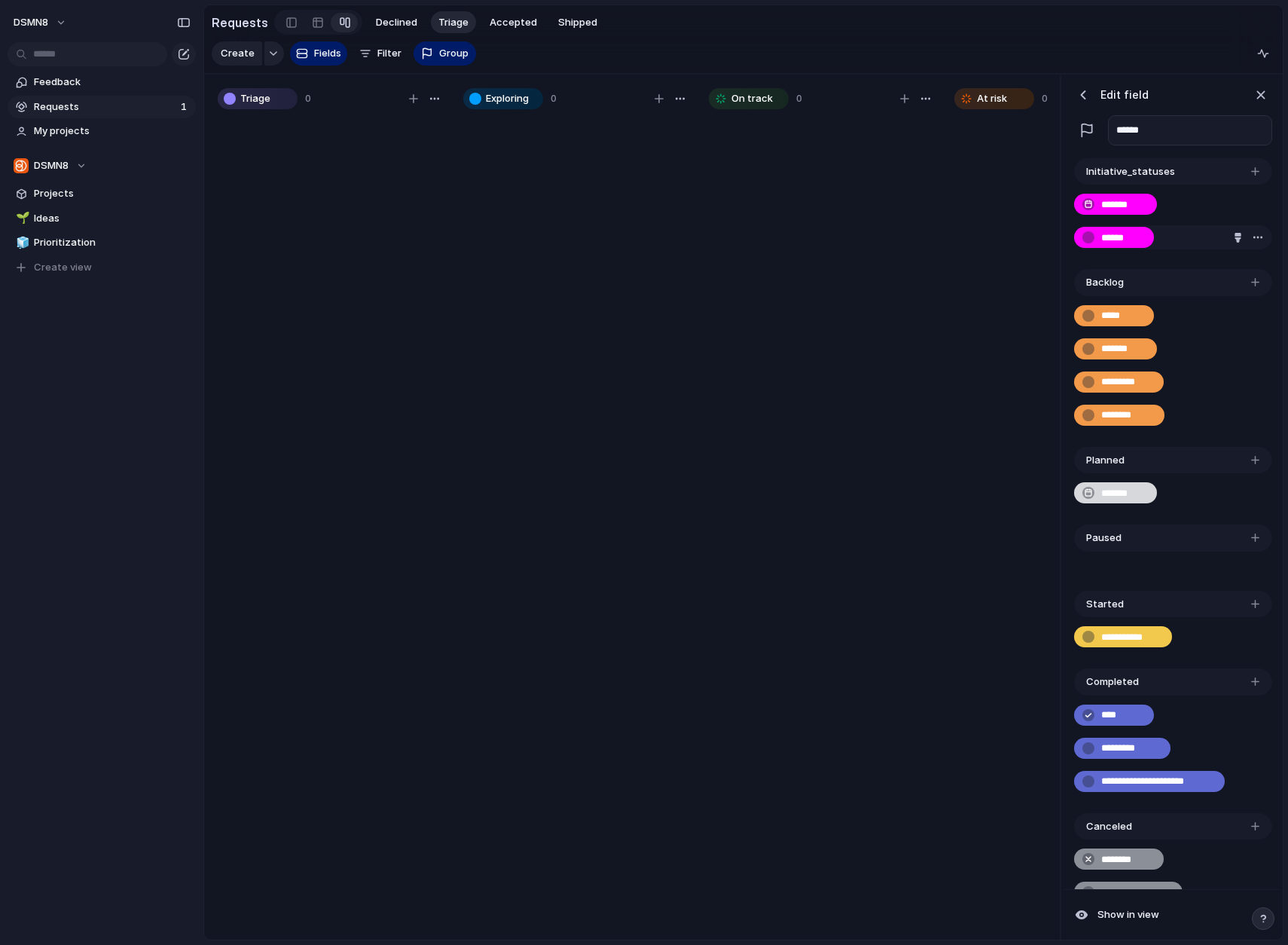
click at [1237, 237] on div "button" at bounding box center [1257, 237] width 12 height 12
click at [1237, 270] on li "Delete" at bounding box center [1235, 266] width 86 height 24
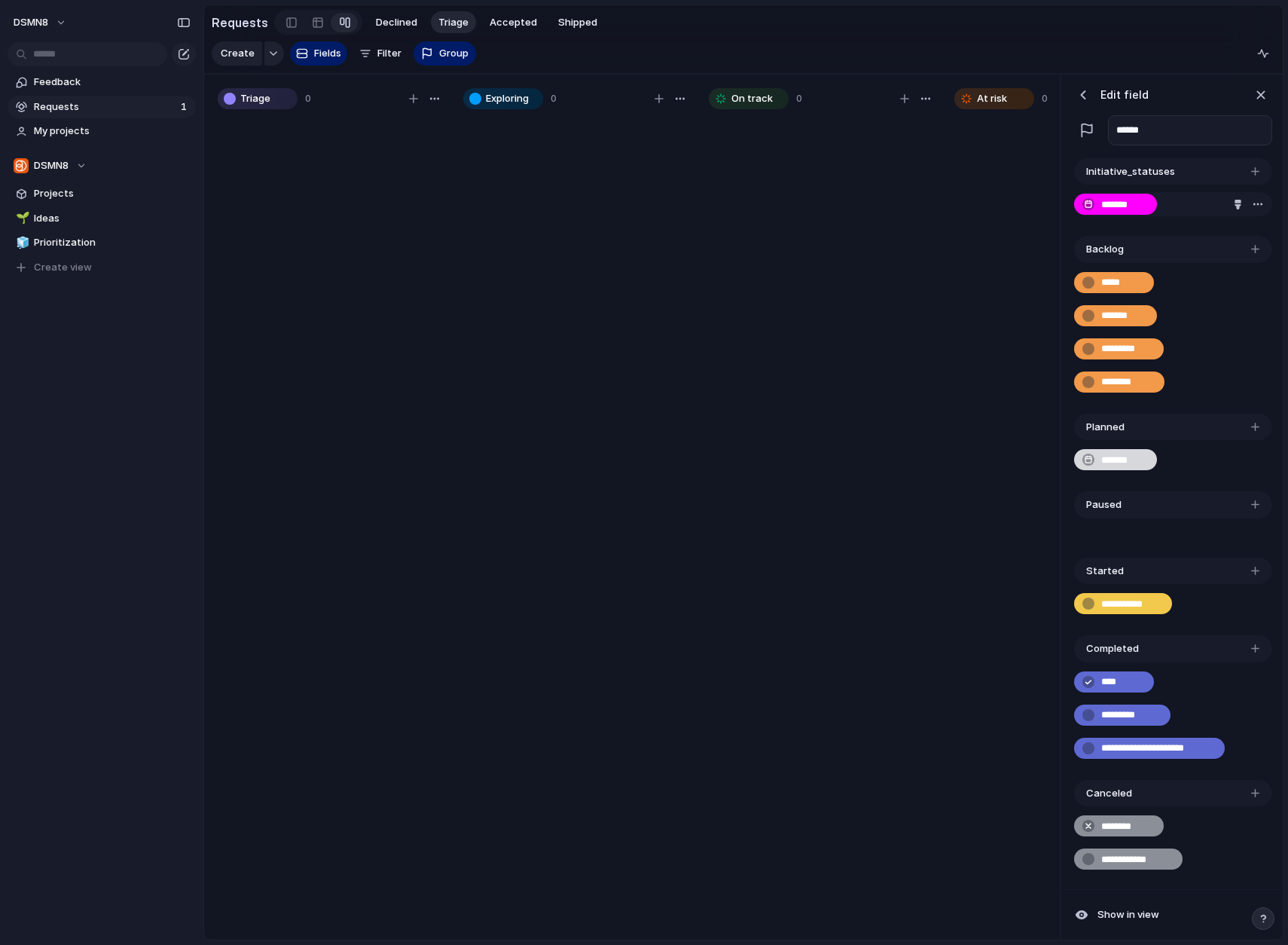
click at [1237, 202] on div "button" at bounding box center [1257, 204] width 12 height 12
click at [1237, 238] on li "Delete" at bounding box center [1235, 233] width 86 height 24
click at [1222, 234] on span "Delete" at bounding box center [1213, 234] width 31 height 15
click at [1237, 281] on div "Delete" at bounding box center [644, 472] width 1288 height 945
click at [1215, 169] on div "Initiative_statuses" at bounding box center [1173, 172] width 198 height 27
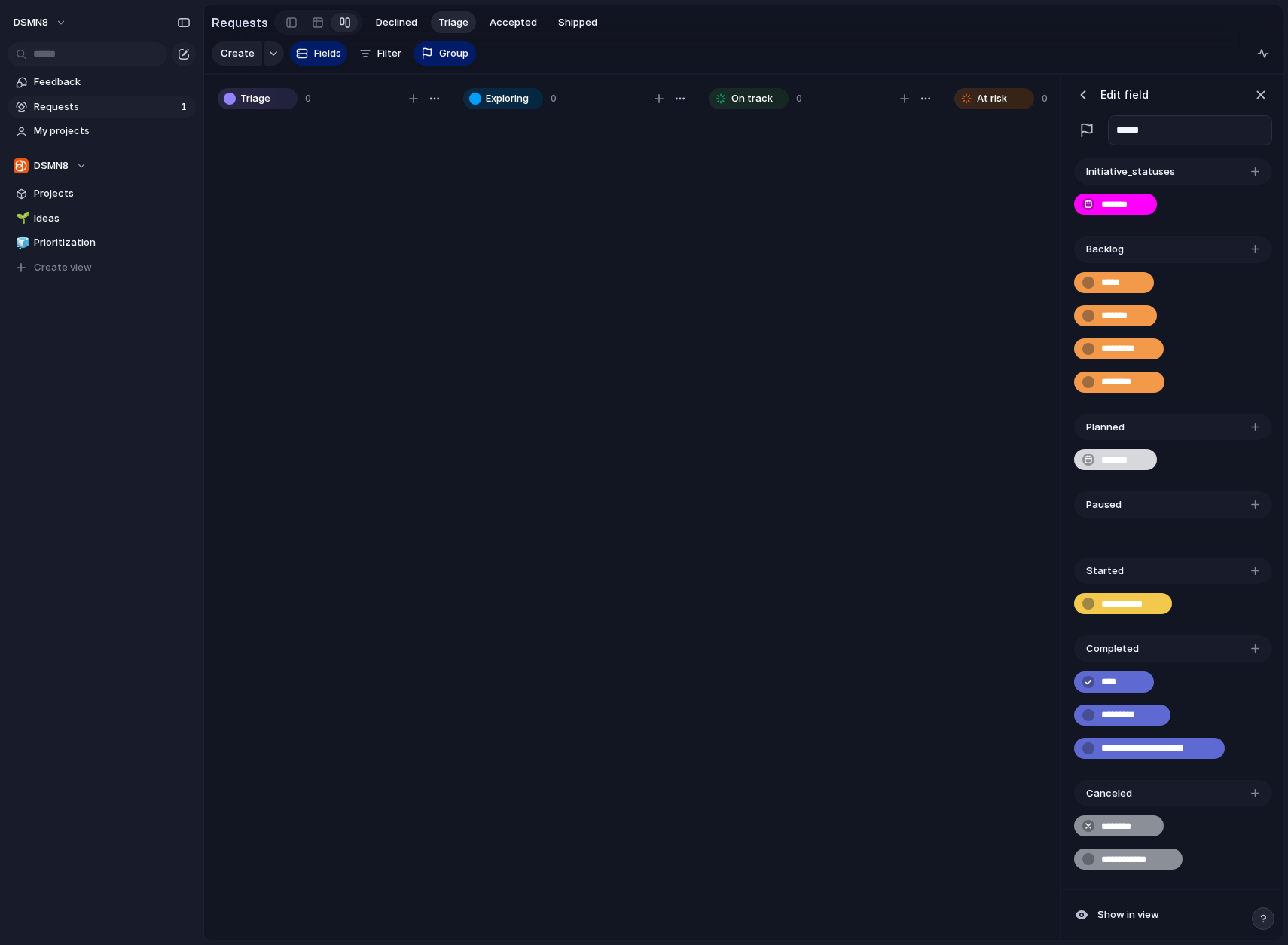
click at [1188, 170] on div "Initiative_statuses" at bounding box center [1173, 172] width 198 height 27
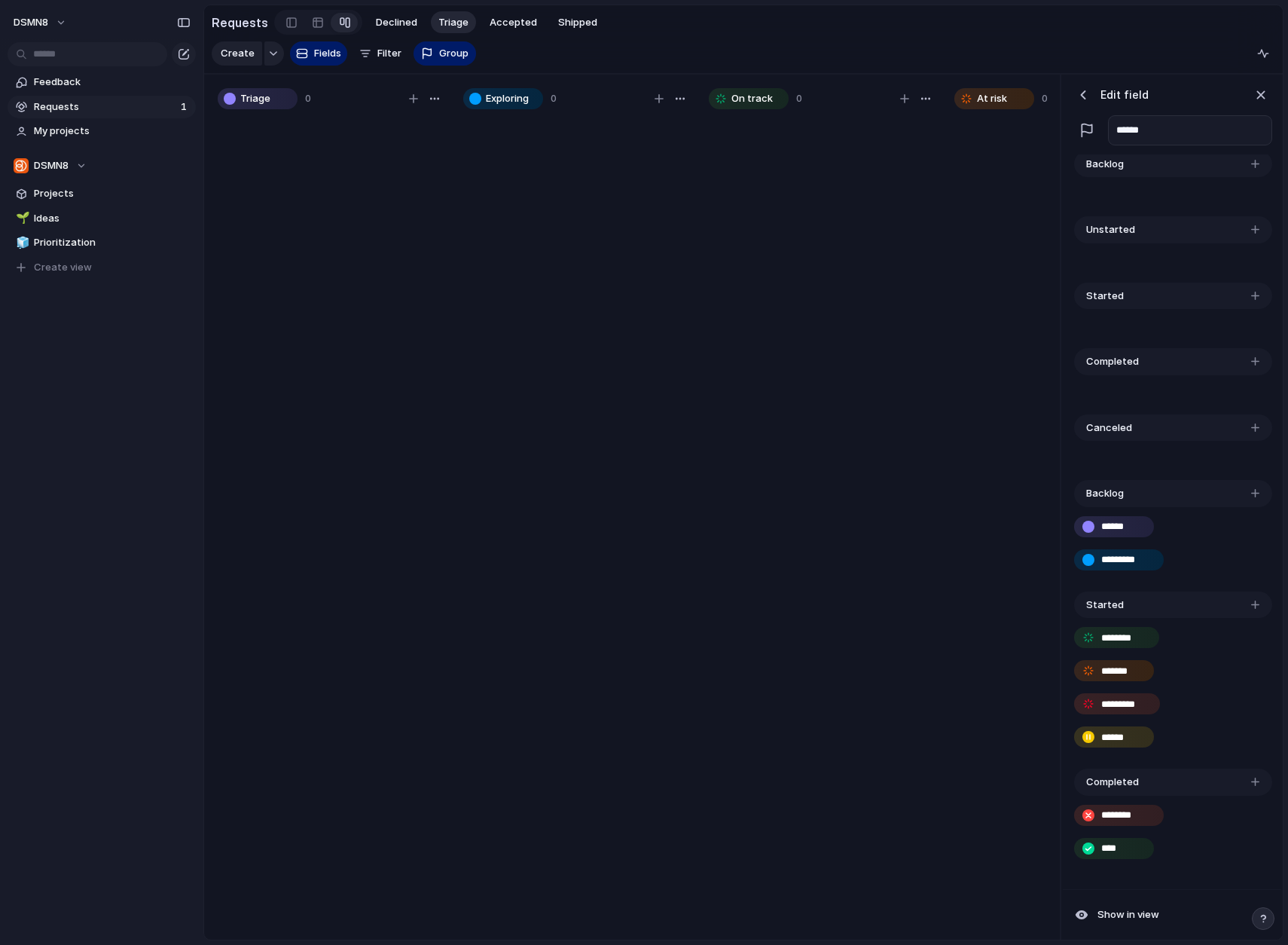
scroll to position [830, 0]
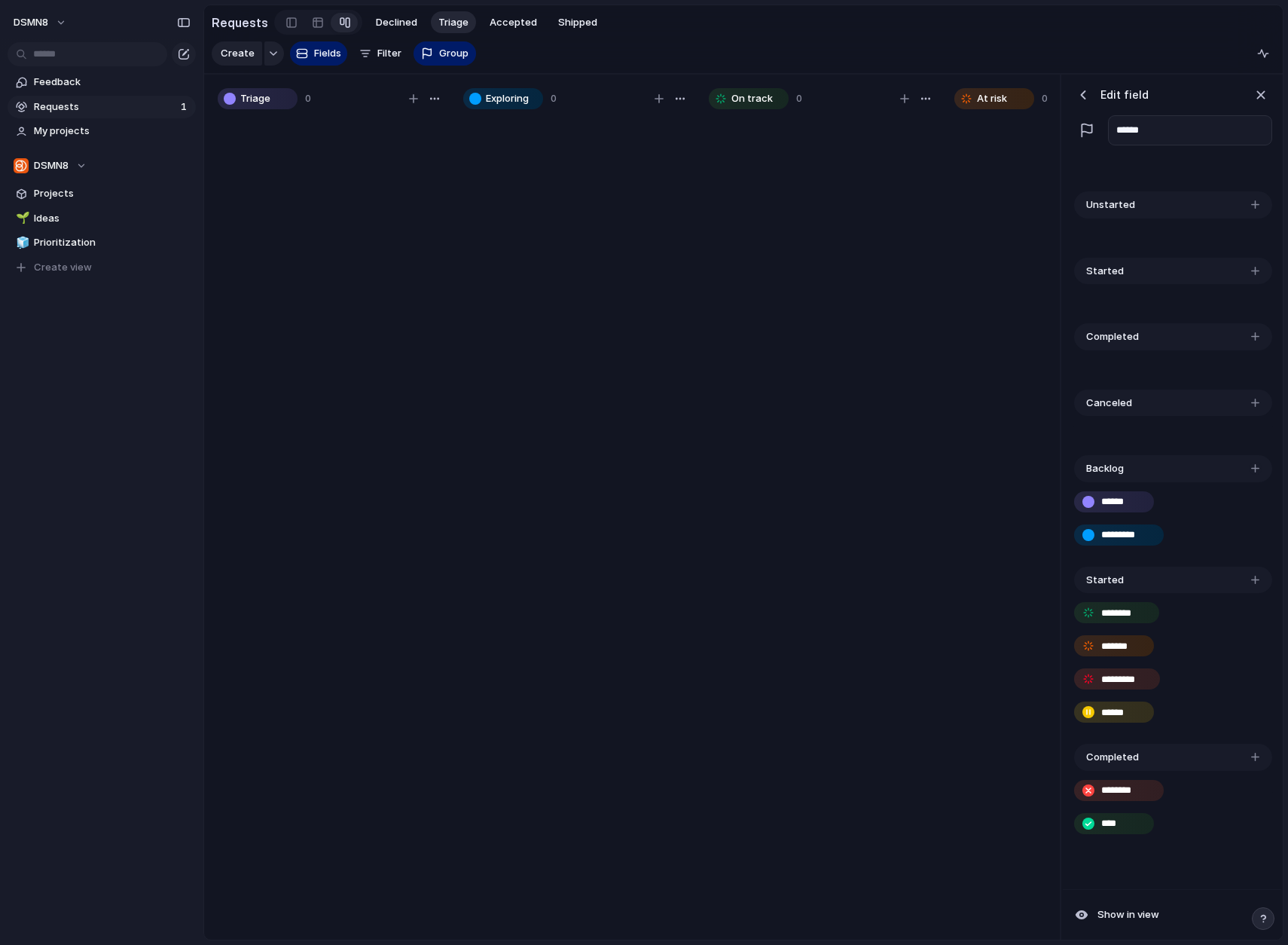
click at [1237, 470] on div "button" at bounding box center [1255, 468] width 9 height 9
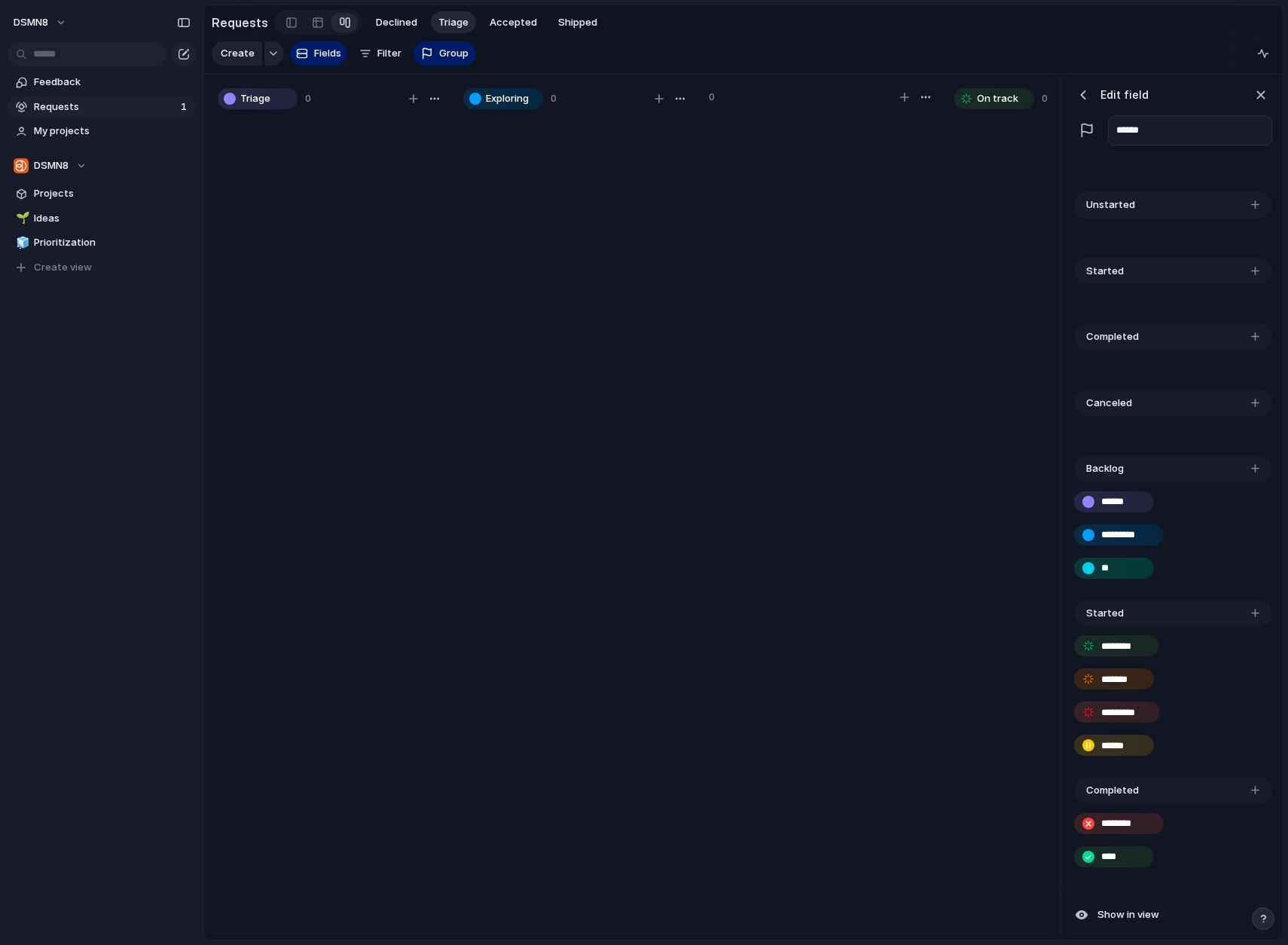
type input "*"
type input "********"
click at [1152, 611] on div "Started" at bounding box center [1173, 613] width 198 height 27
click at [1123, 612] on div "Started" at bounding box center [1173, 613] width 198 height 27
click at [1111, 611] on span "Started" at bounding box center [1104, 614] width 37 height 15
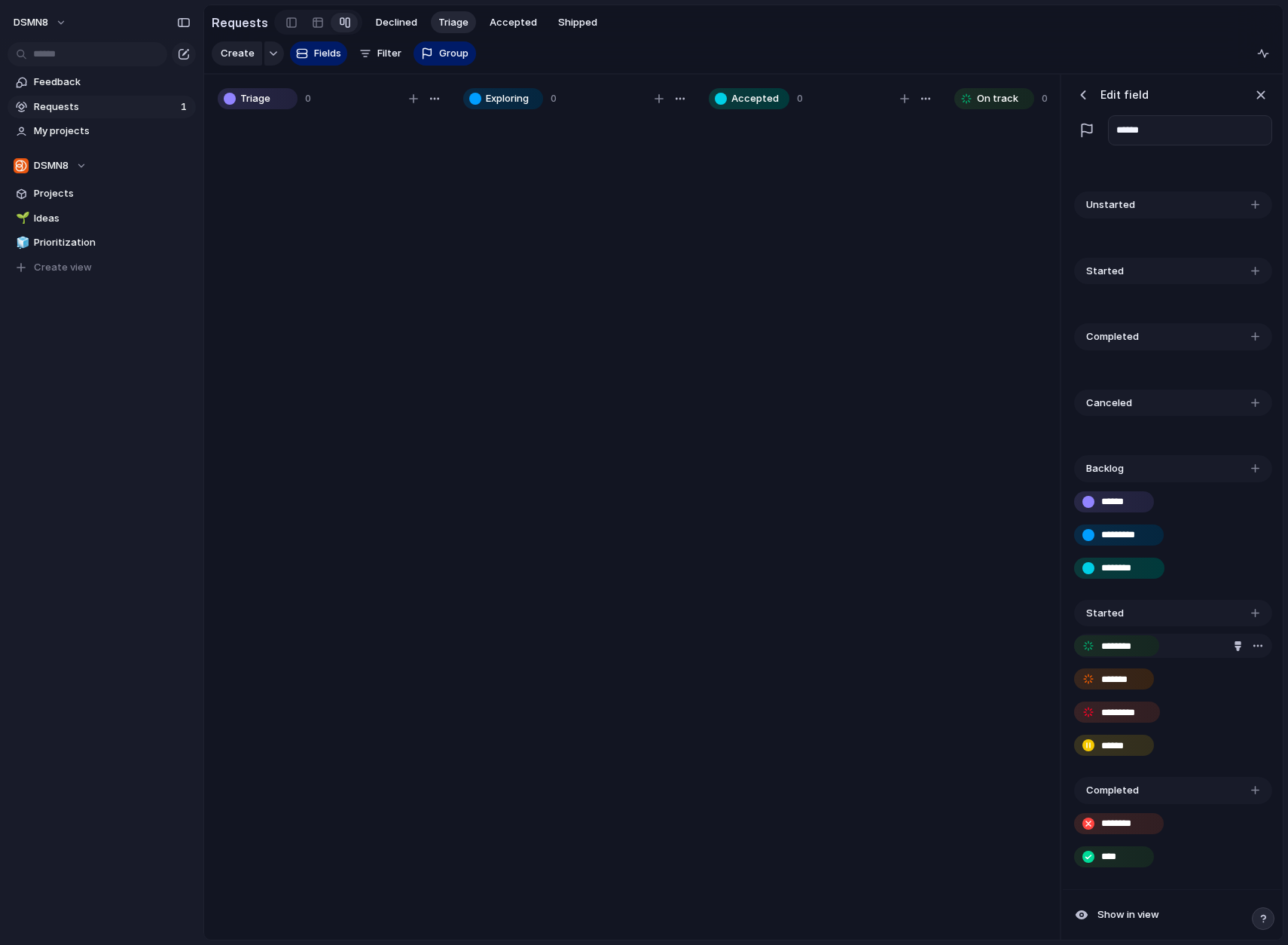
click at [1137, 645] on input "********" at bounding box center [1125, 646] width 48 height 15
click at [1237, 644] on div "button" at bounding box center [1257, 645] width 12 height 12
click at [1233, 666] on li "Delete" at bounding box center [1235, 674] width 86 height 24
click at [1237, 643] on div "button" at bounding box center [1257, 645] width 12 height 12
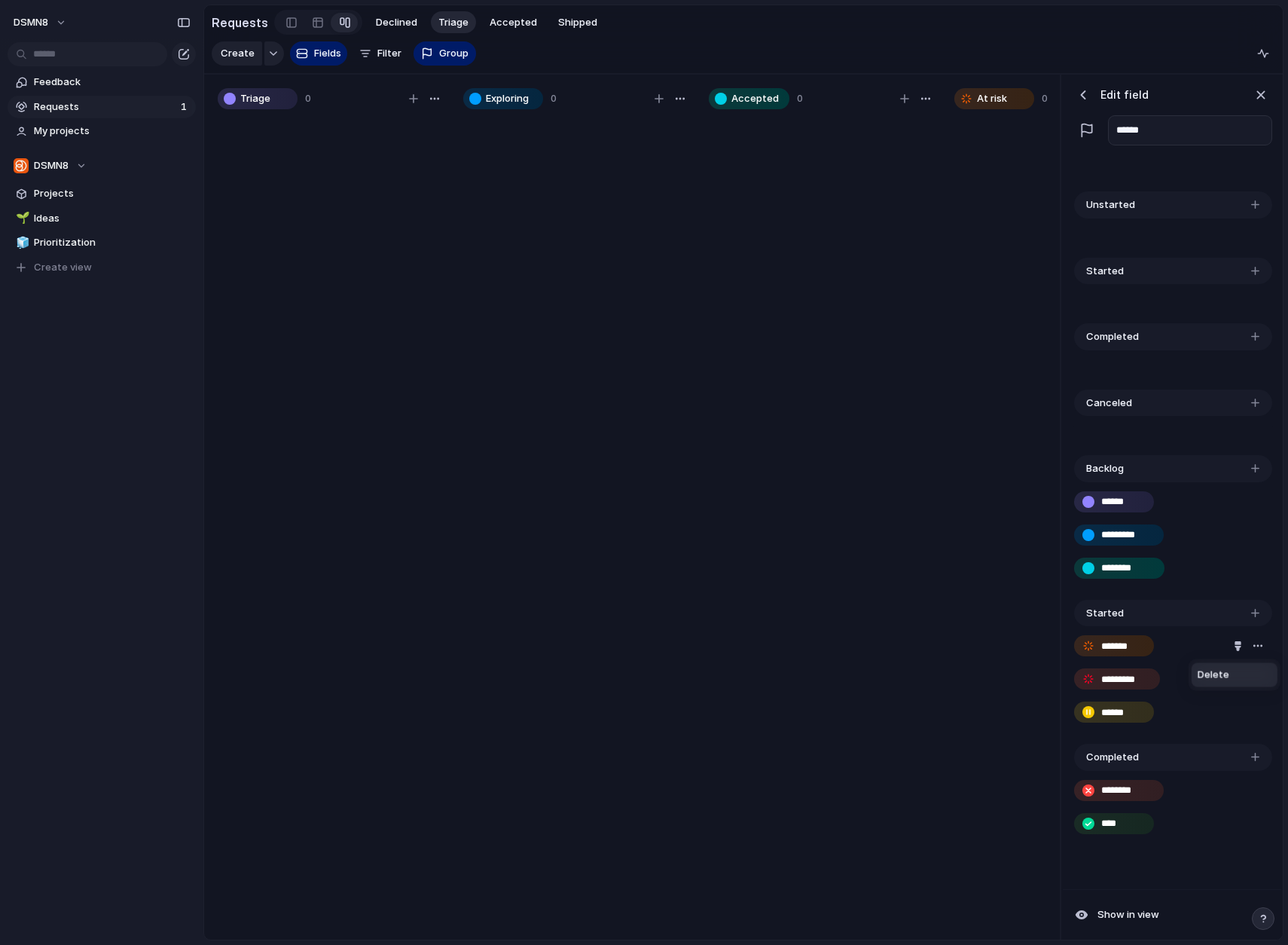
click at [1237, 670] on li "Delete" at bounding box center [1235, 674] width 86 height 24
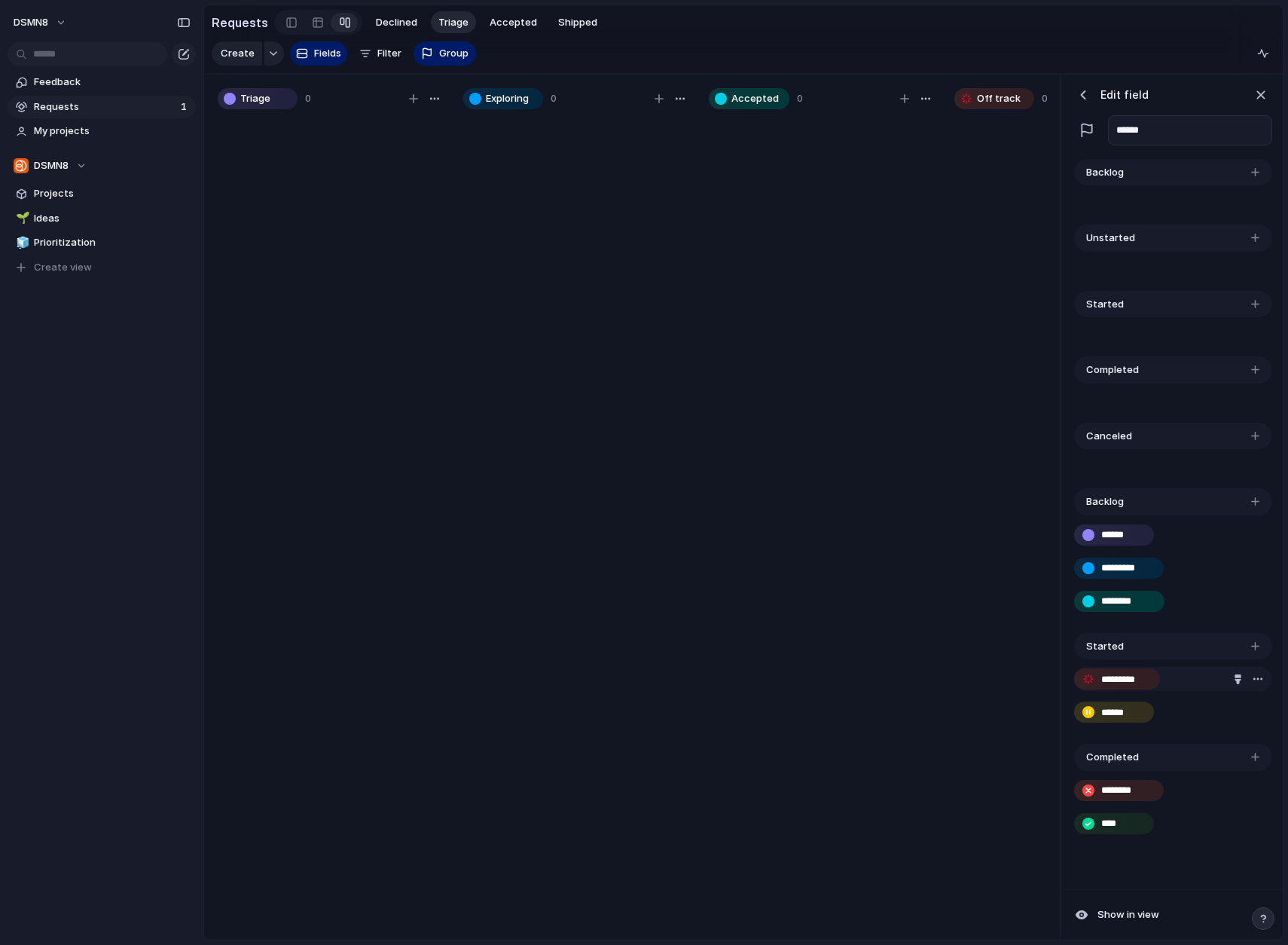
click at [1237, 675] on div "button" at bounding box center [1257, 679] width 12 height 12
click at [1231, 707] on li "Delete" at bounding box center [1235, 706] width 86 height 24
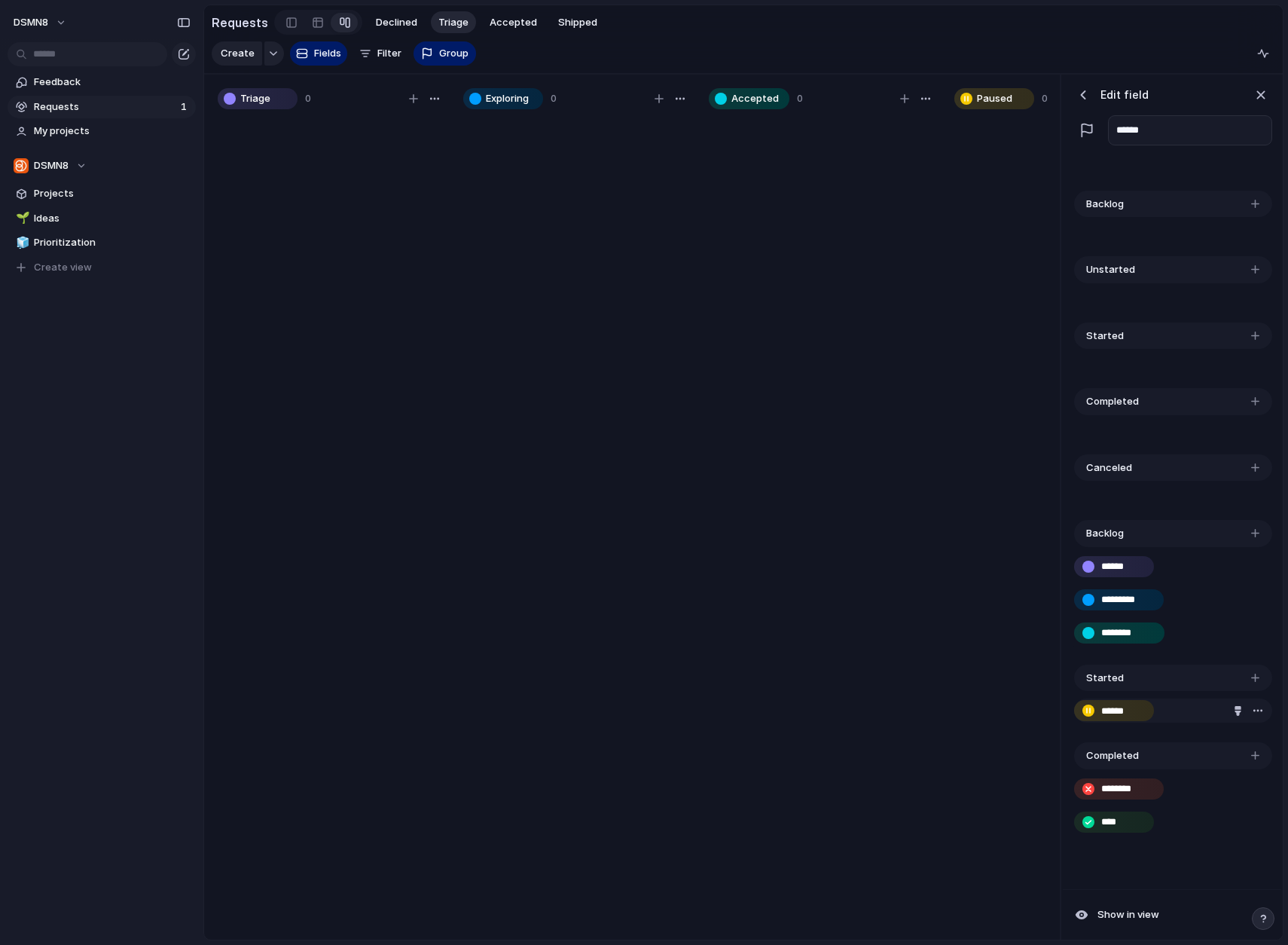
scroll to position [765, 0]
click at [1237, 271] on div "button" at bounding box center [1255, 270] width 9 height 9
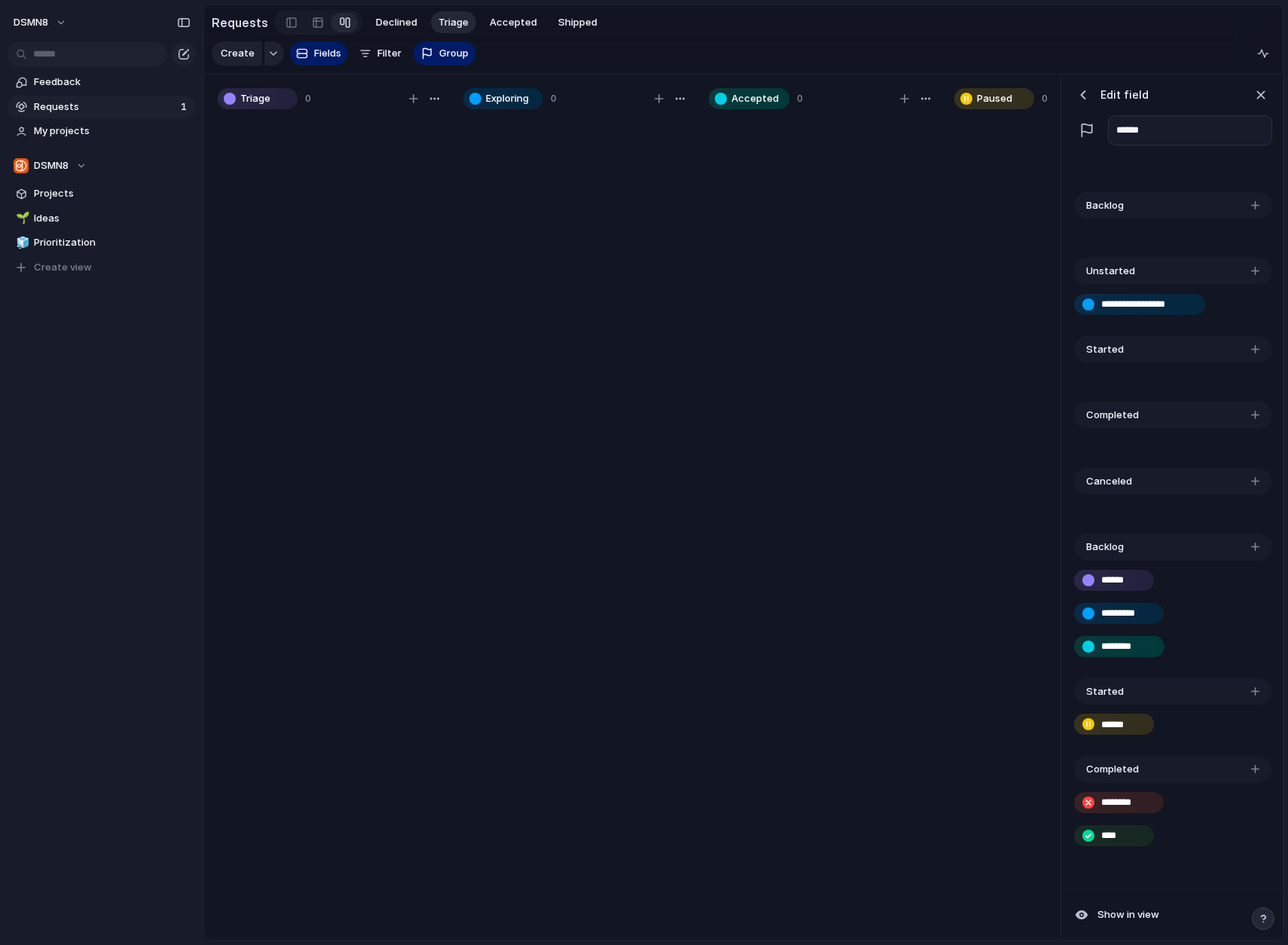
type input "**********"
click at [1237, 304] on div at bounding box center [1248, 304] width 35 height 16
click at [1212, 318] on div "**********" at bounding box center [1173, 310] width 198 height 52
click at [1131, 723] on input "******" at bounding box center [1122, 724] width 42 height 15
drag, startPoint x: 1133, startPoint y: 722, endPoint x: 1099, endPoint y: 723, distance: 34.0
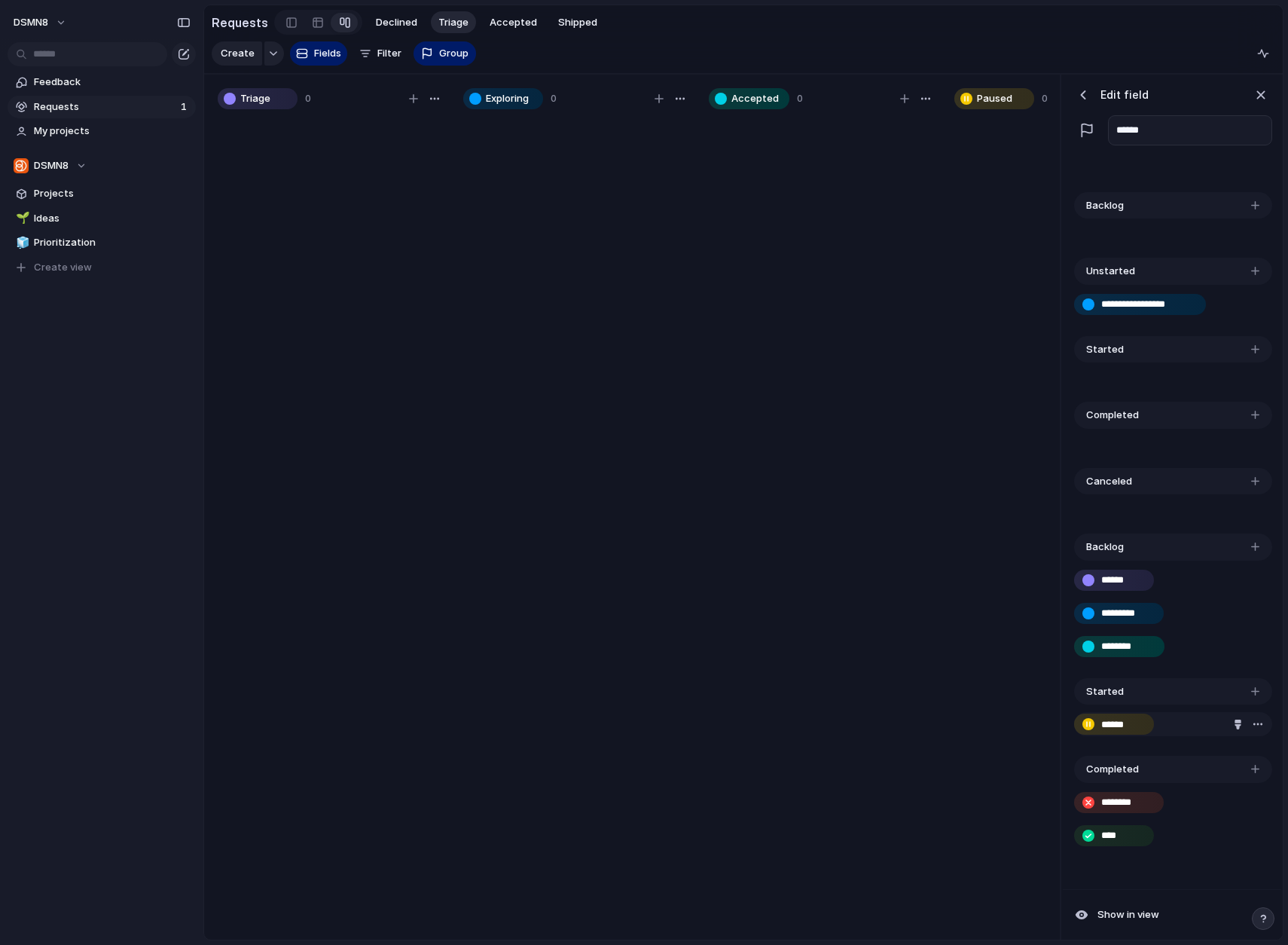
click at [1098, 723] on div "******" at bounding box center [1113, 724] width 76 height 18
type input "**********"
click at [1136, 806] on input "********" at bounding box center [1127, 803] width 52 height 15
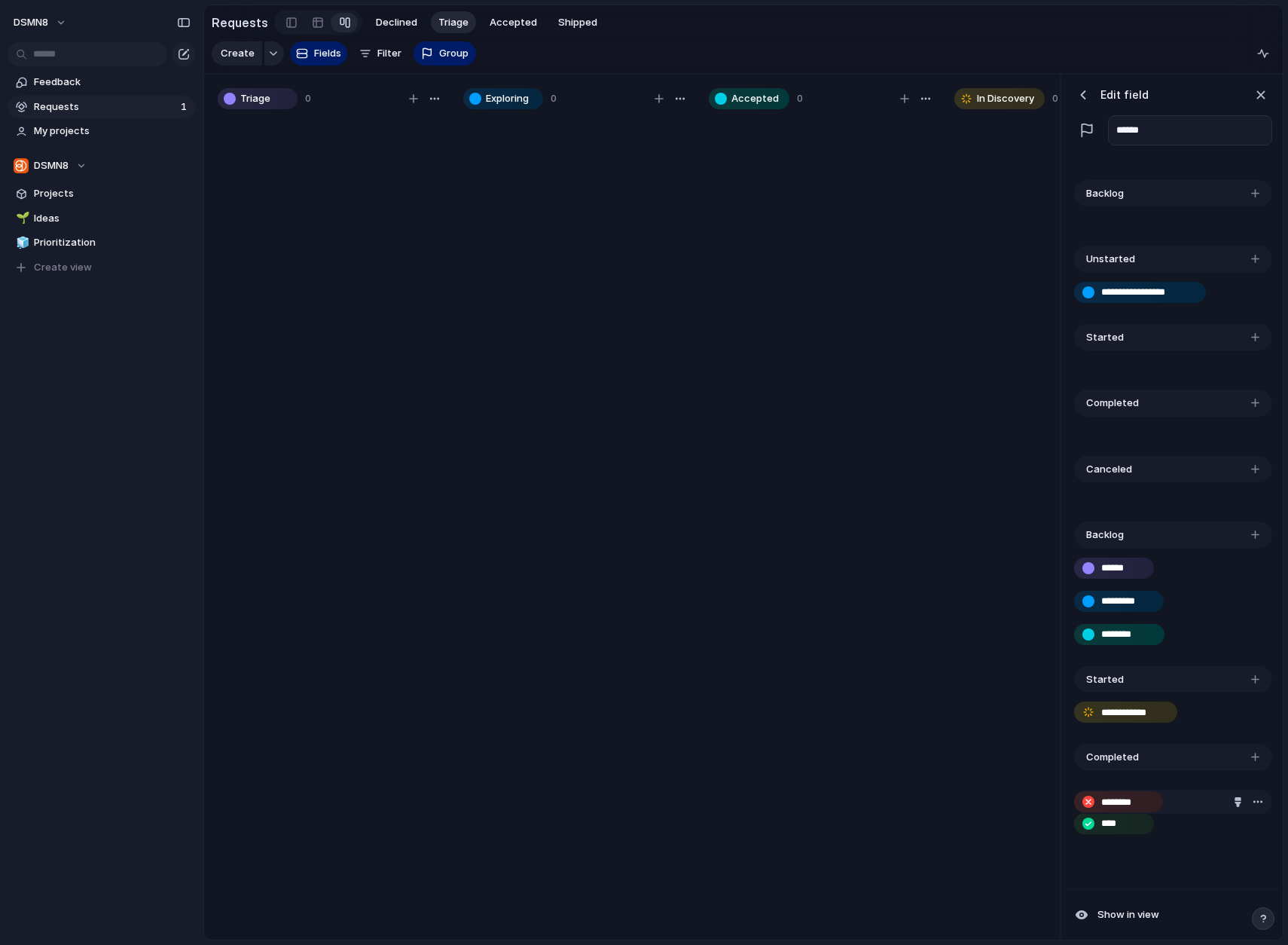
drag, startPoint x: 1151, startPoint y: 802, endPoint x: 1103, endPoint y: 802, distance: 48.0
click at [1103, 802] on div "**********" at bounding box center [1172, 118] width 206 height 1474
click at [1237, 789] on div "button" at bounding box center [1257, 790] width 12 height 12
click at [1220, 822] on span "Delete" at bounding box center [1213, 819] width 31 height 15
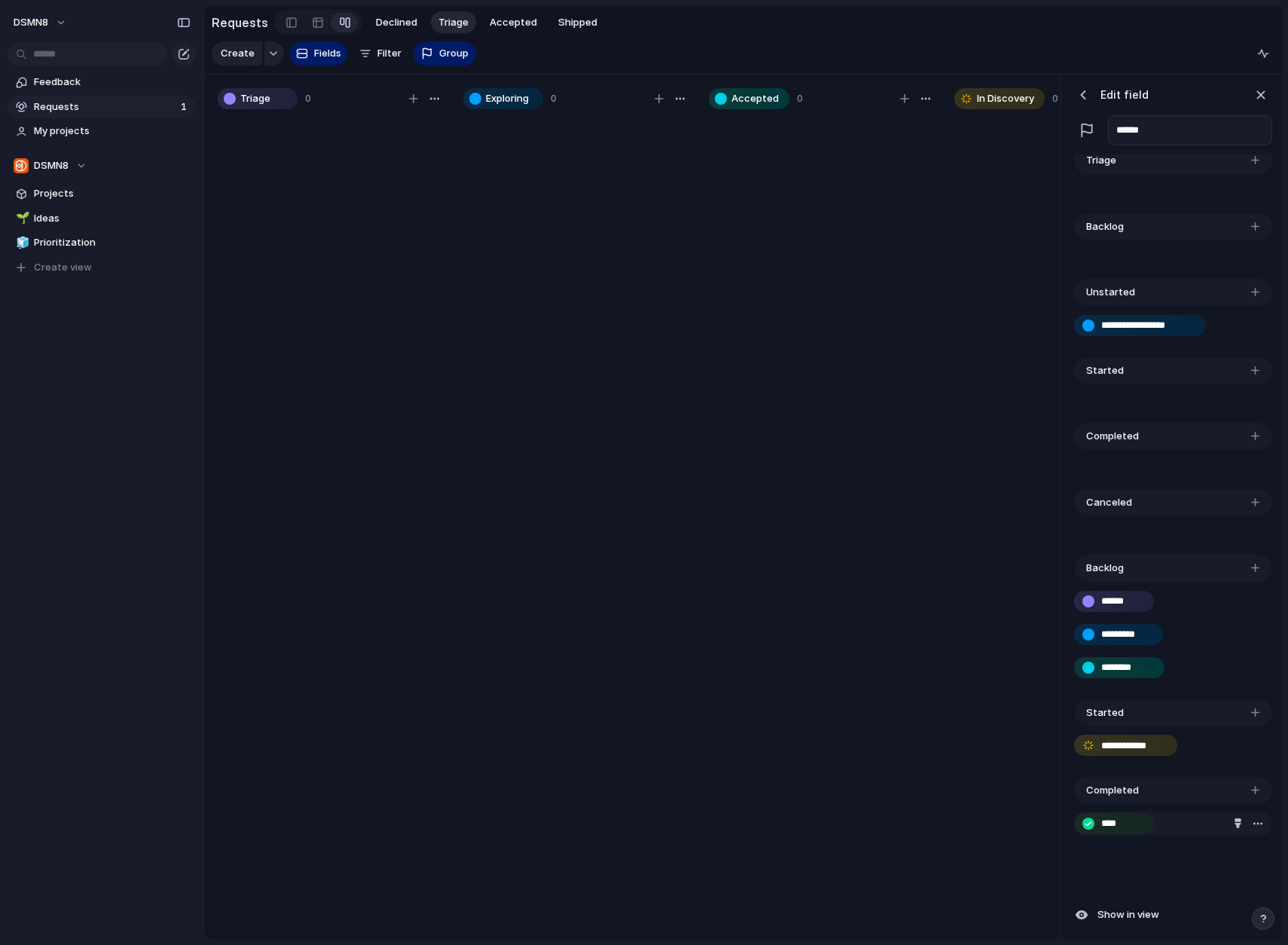
drag, startPoint x: 1116, startPoint y: 825, endPoint x: 1144, endPoint y: 824, distance: 28.0
click at [1116, 825] on input "****" at bounding box center [1117, 824] width 32 height 15
click at [1130, 822] on input "****" at bounding box center [1117, 824] width 32 height 15
type input "*"
type input "**********"
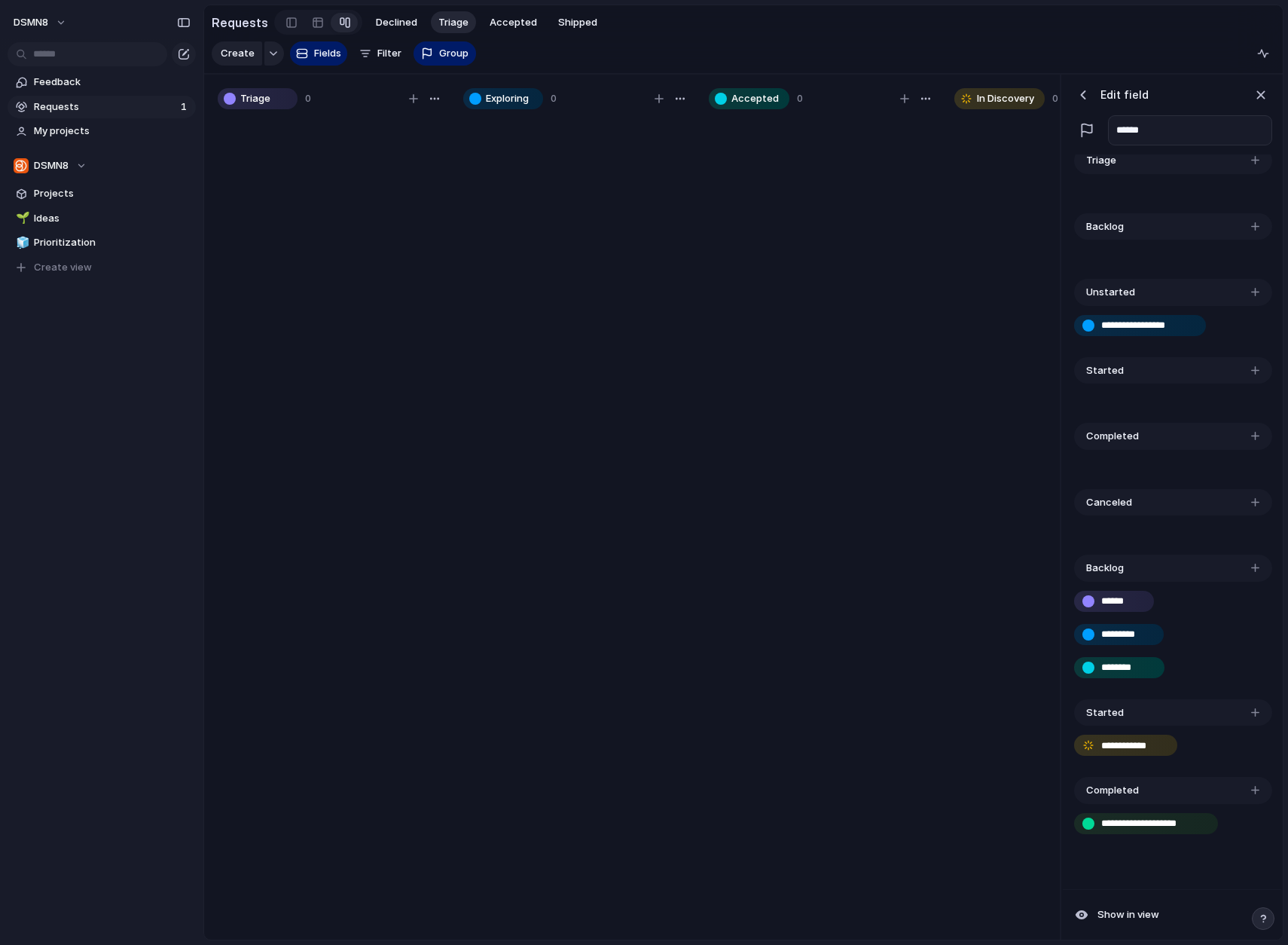
click at [1195, 885] on div "**********" at bounding box center [1172, 151] width 218 height 1480
click at [1237, 499] on div "button" at bounding box center [1255, 502] width 9 height 9
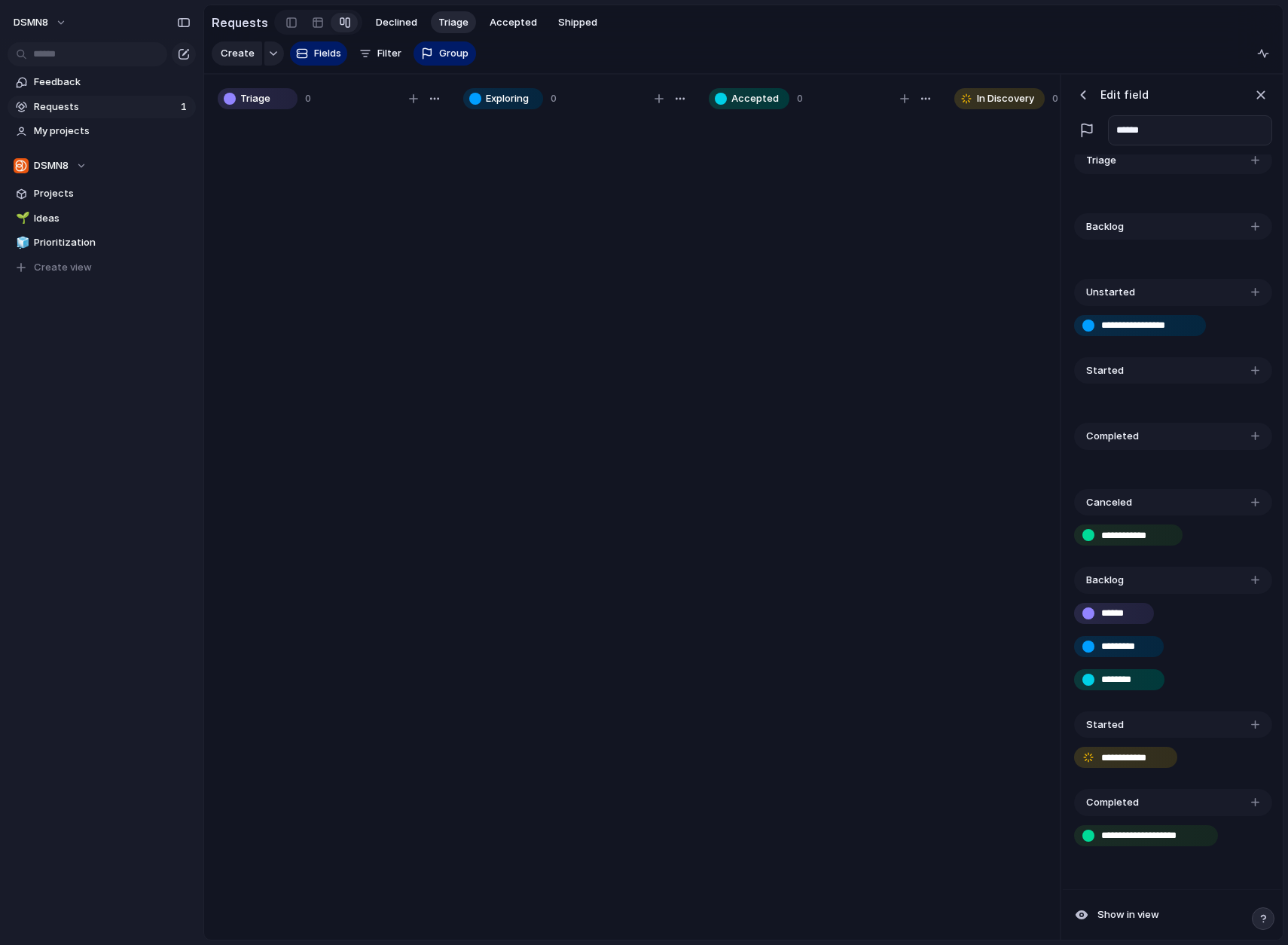
type input "**********"
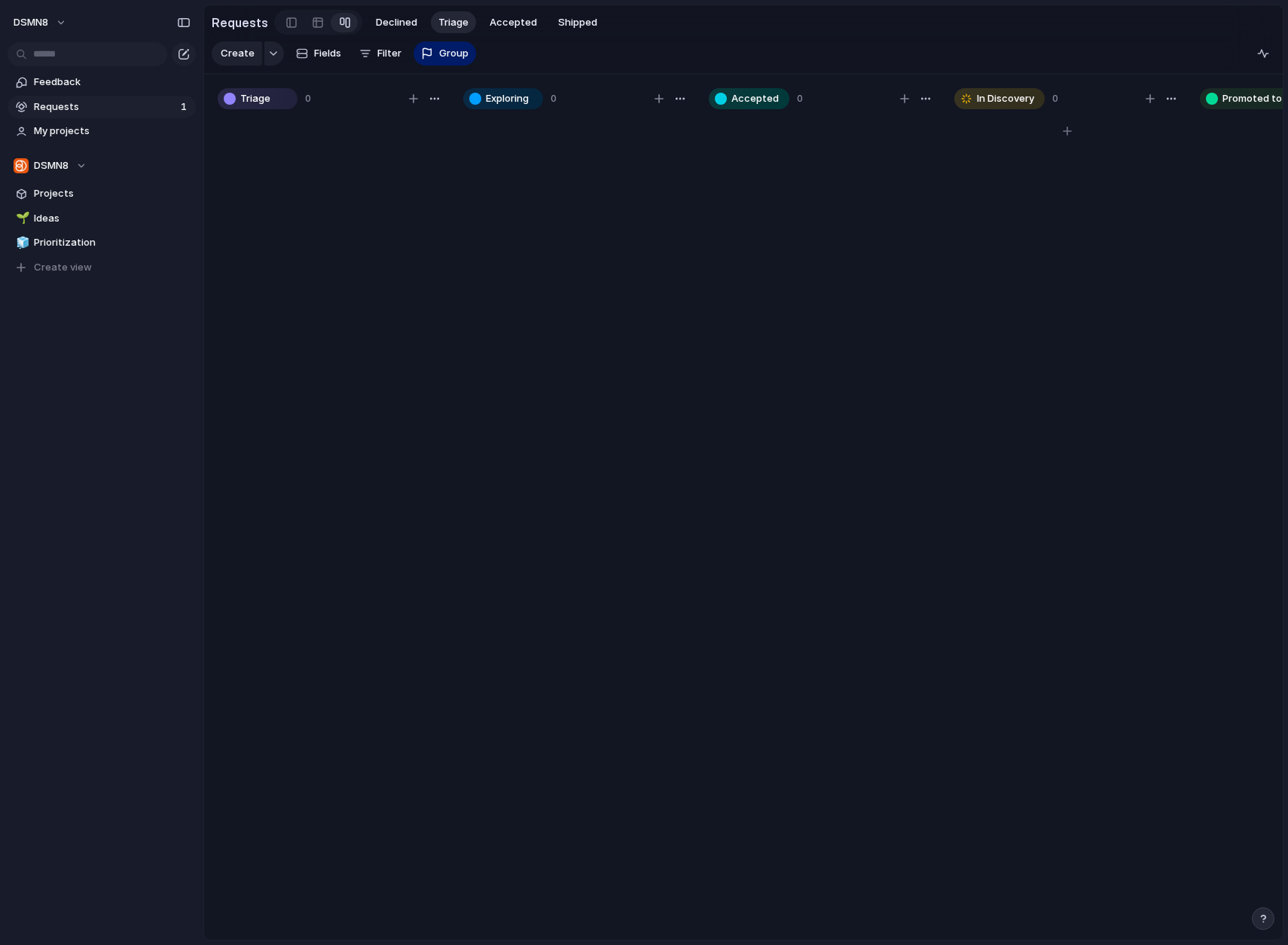
click at [1001, 540] on div at bounding box center [1067, 535] width 226 height 837
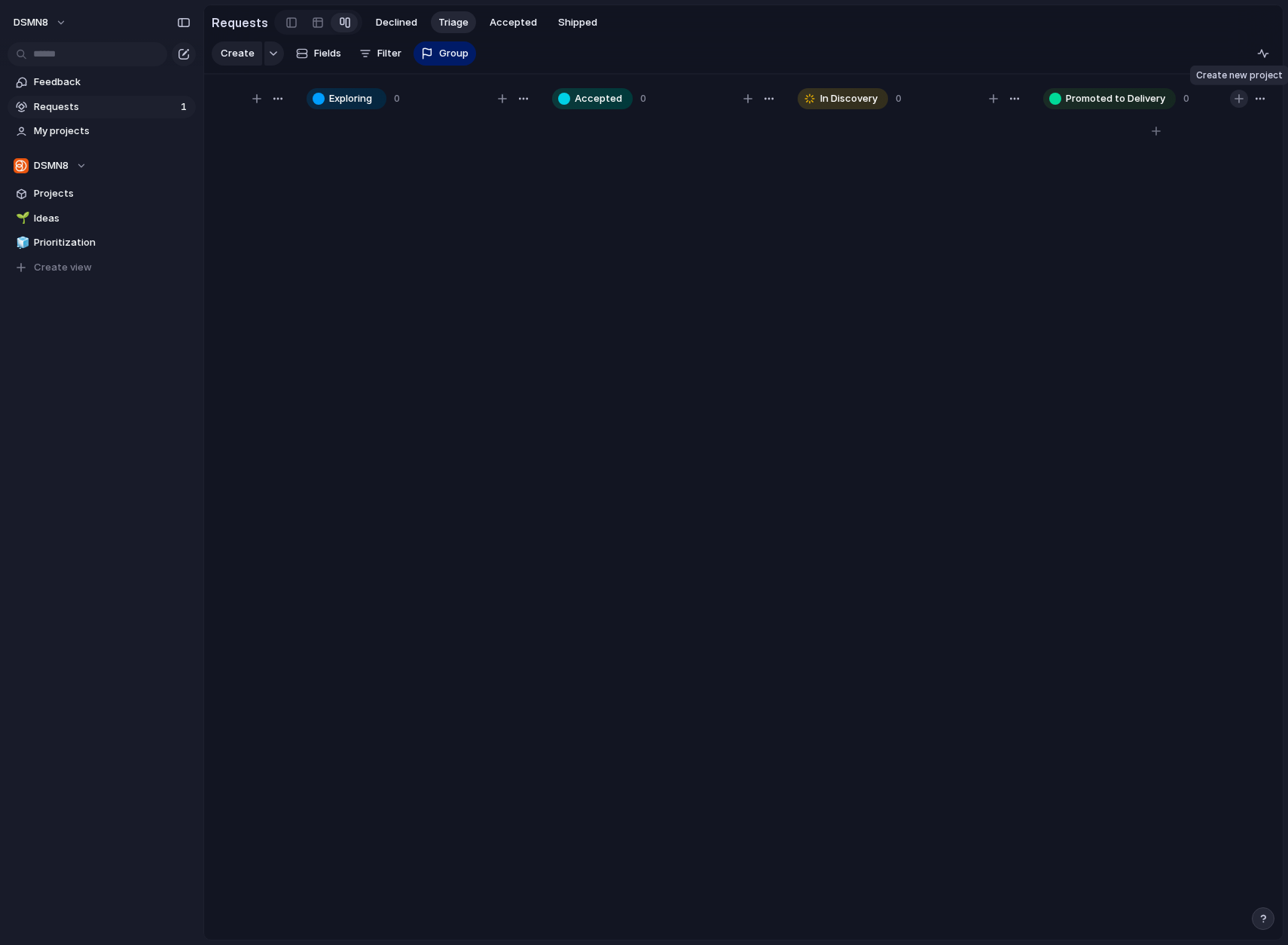
click at [1237, 96] on button "button" at bounding box center [1238, 98] width 18 height 18
click at [1151, 295] on div at bounding box center [1155, 535] width 226 height 837
click at [320, 53] on span "Fields" at bounding box center [327, 53] width 27 height 15
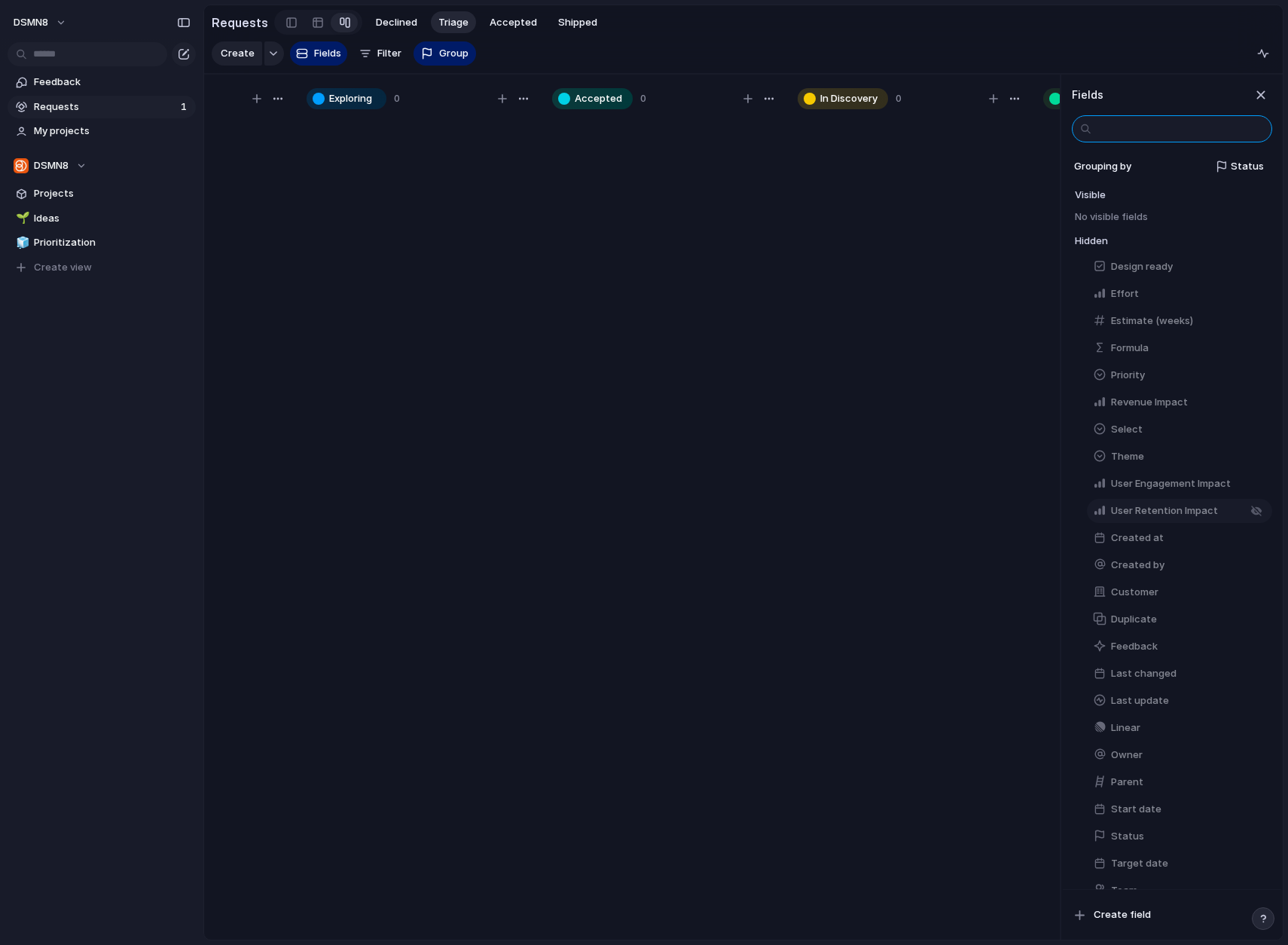
scroll to position [22, 0]
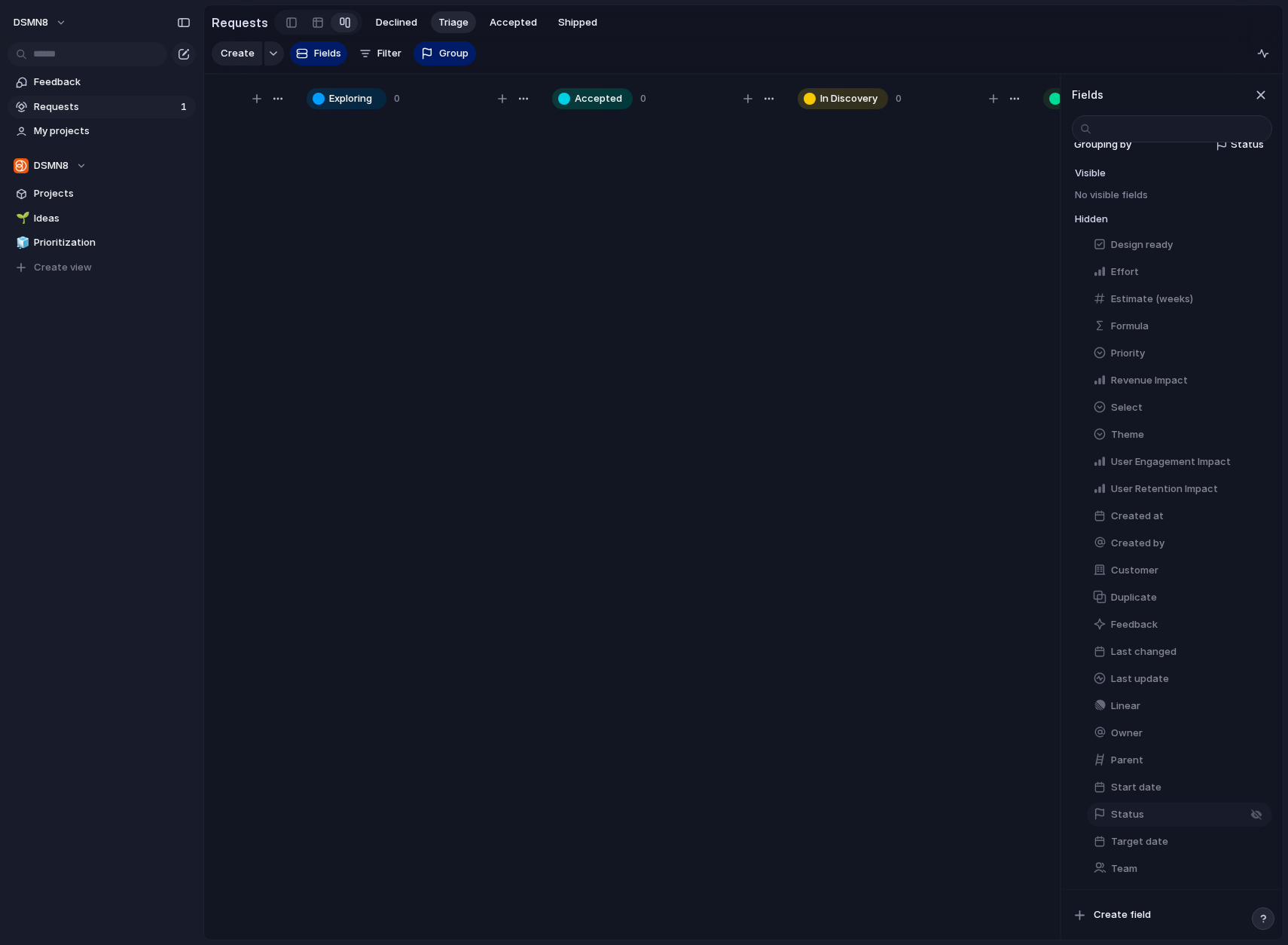
click at [1150, 814] on button "Status" at bounding box center [1179, 813] width 185 height 24
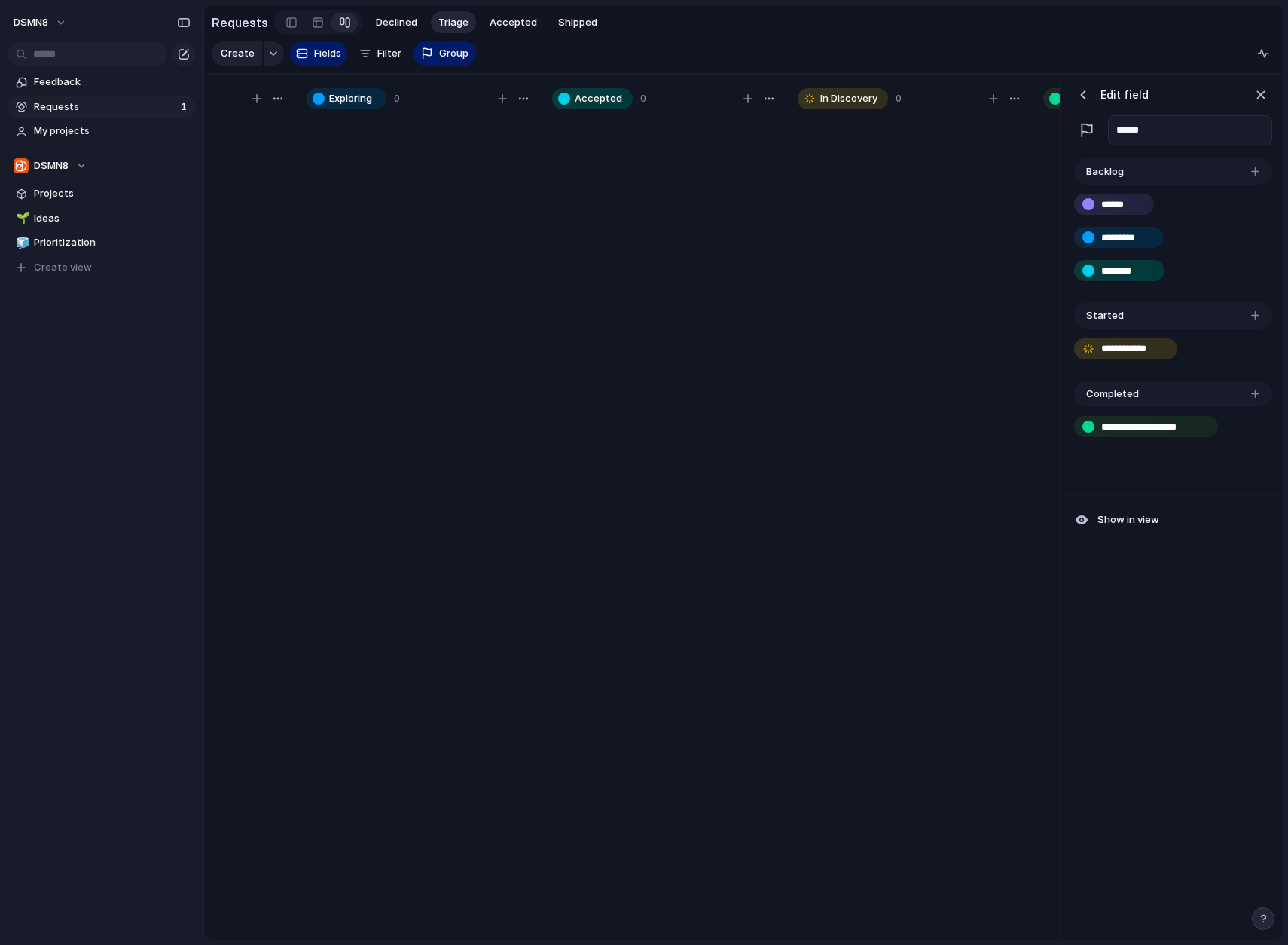
click at [1088, 127] on div "button" at bounding box center [1087, 131] width 15 height 15
click at [1135, 519] on span "Show in view" at bounding box center [1128, 520] width 62 height 15
click at [1135, 519] on span "Hide in view" at bounding box center [1125, 520] width 55 height 15
click at [1177, 453] on div "**********" at bounding box center [1173, 432] width 198 height 52
click at [1237, 396] on button "button" at bounding box center [1254, 393] width 12 height 12
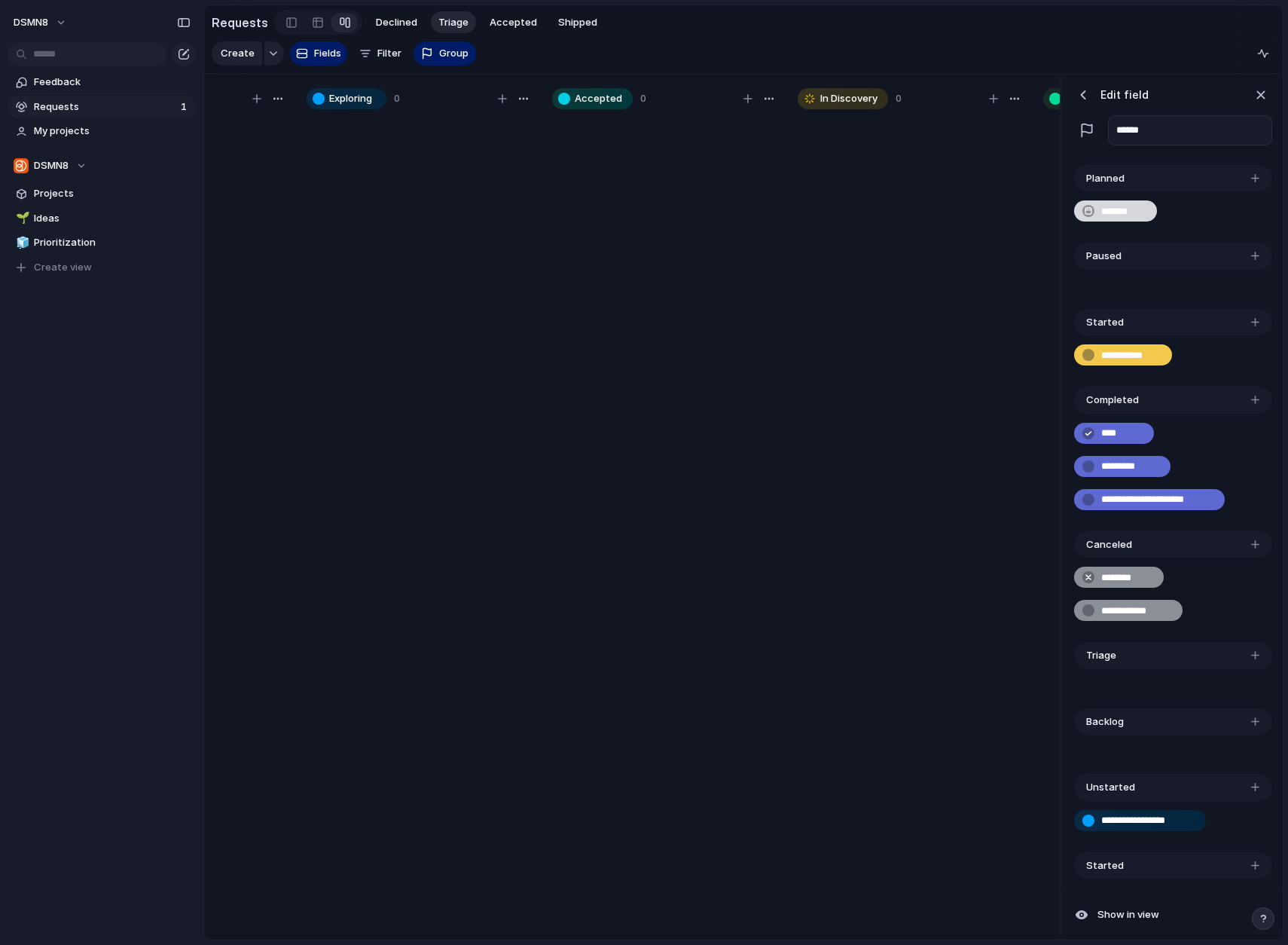
scroll to position [299, 0]
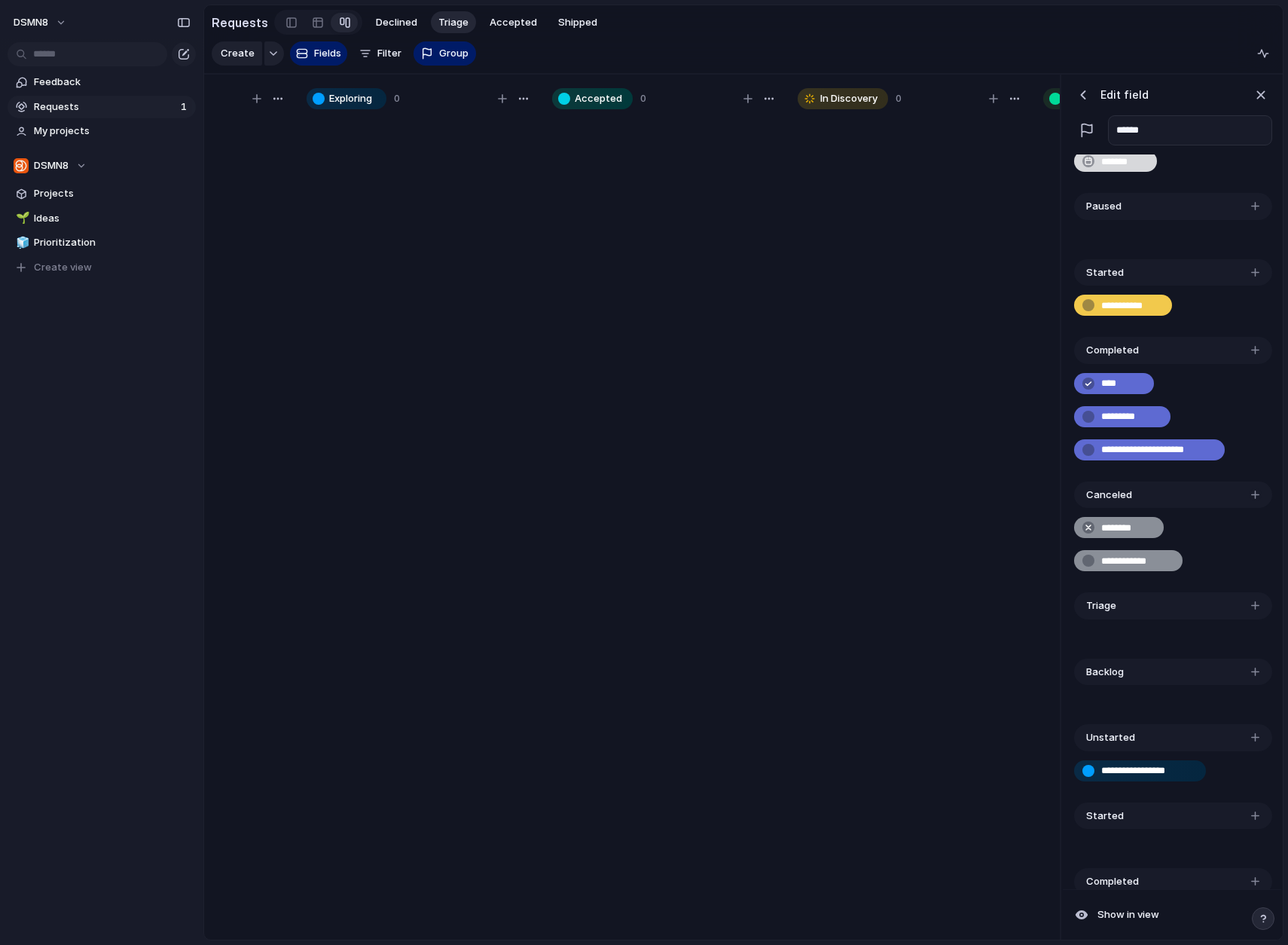
click at [1237, 492] on div "button" at bounding box center [1255, 494] width 9 height 9
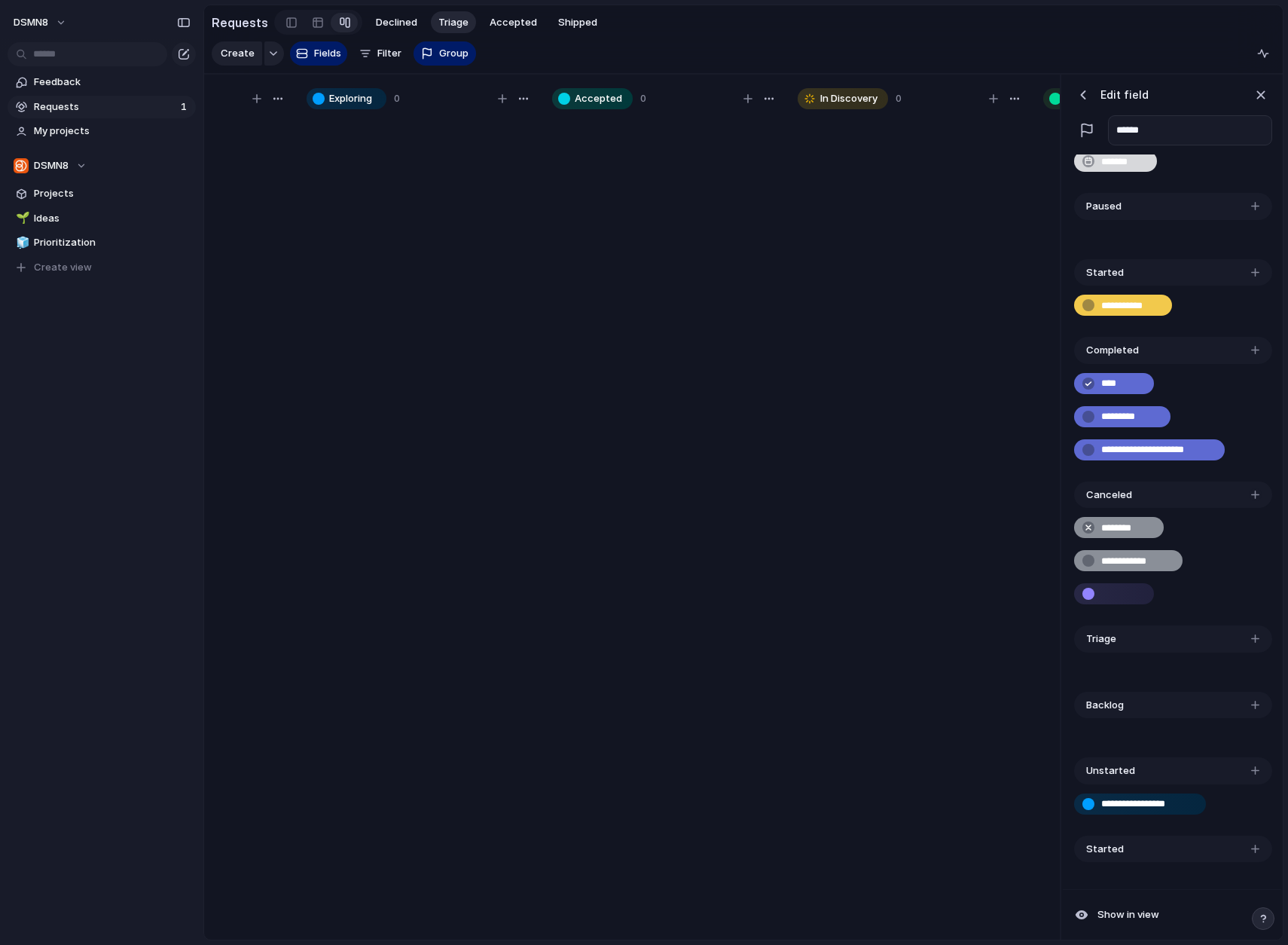
click at [1237, 493] on div "button" at bounding box center [1255, 494] width 9 height 9
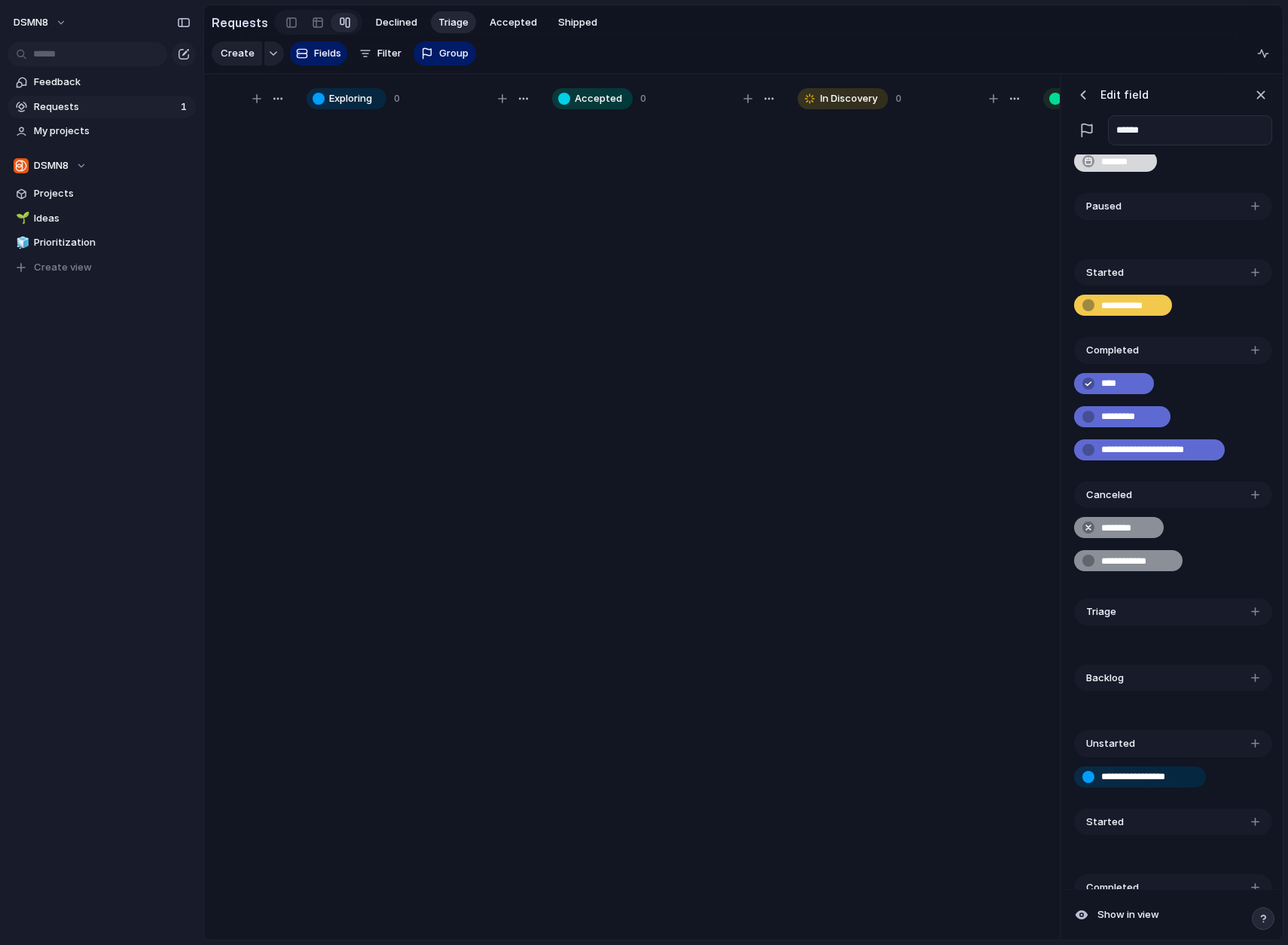
click at [1237, 493] on div "button" at bounding box center [1255, 494] width 9 height 9
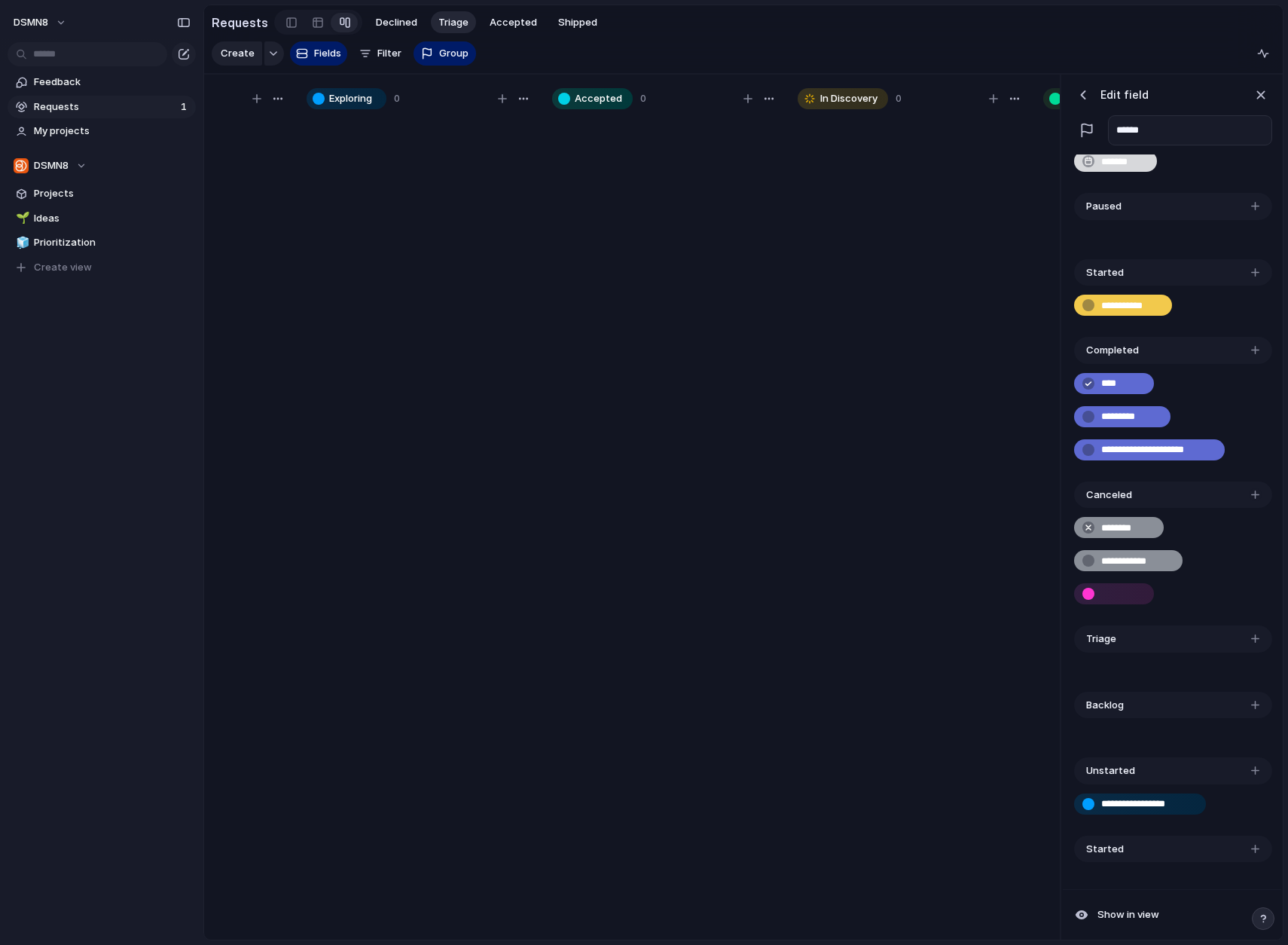
click at [1237, 493] on div "button" at bounding box center [1255, 494] width 9 height 9
click at [1059, 673] on div "**********" at bounding box center [1171, 507] width 223 height 866
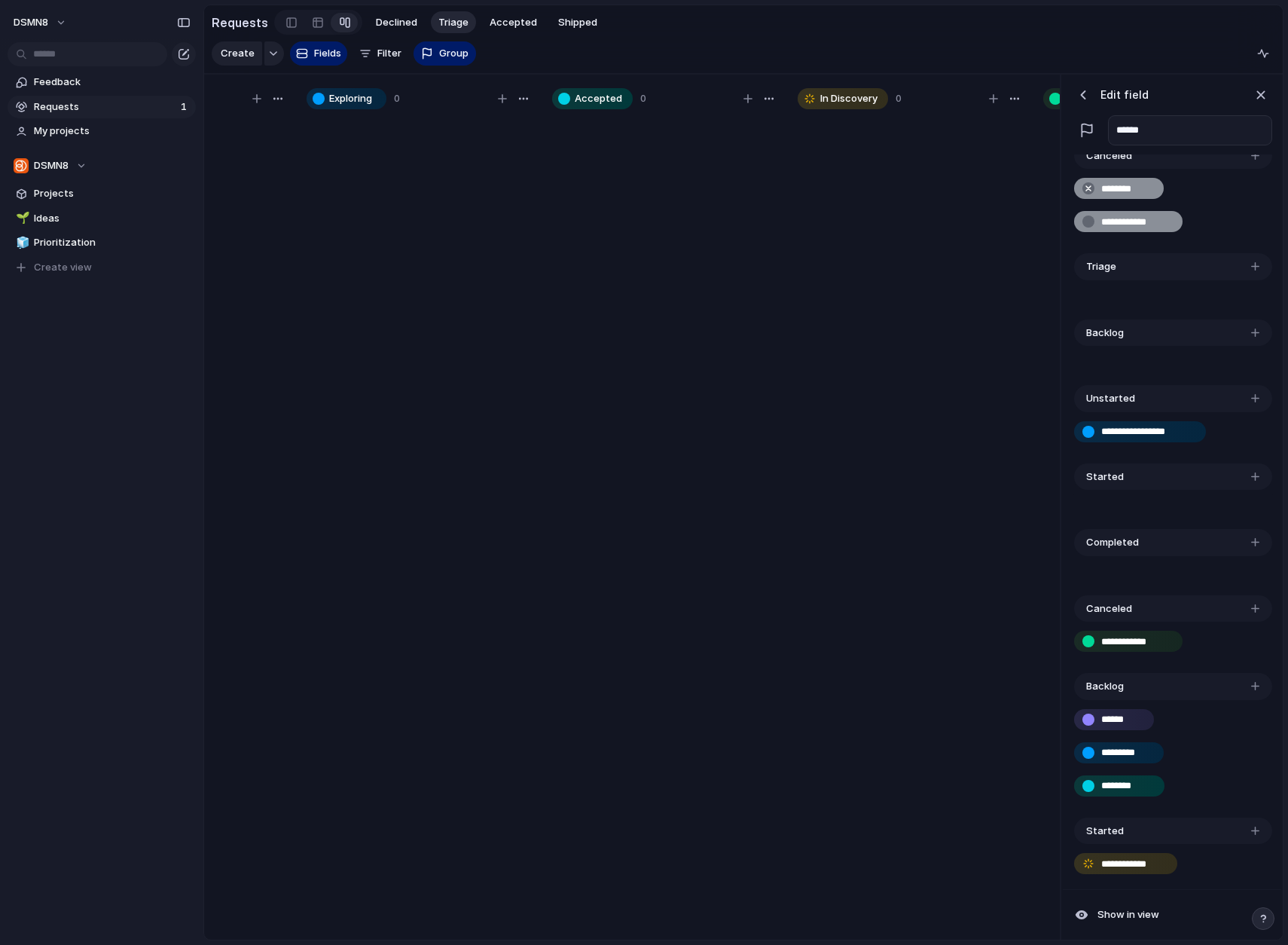
scroll to position [638, 0]
click at [1237, 603] on div "button" at bounding box center [1255, 607] width 9 height 9
click at [1025, 662] on div "In Discovery 0" at bounding box center [909, 517] width 238 height 872
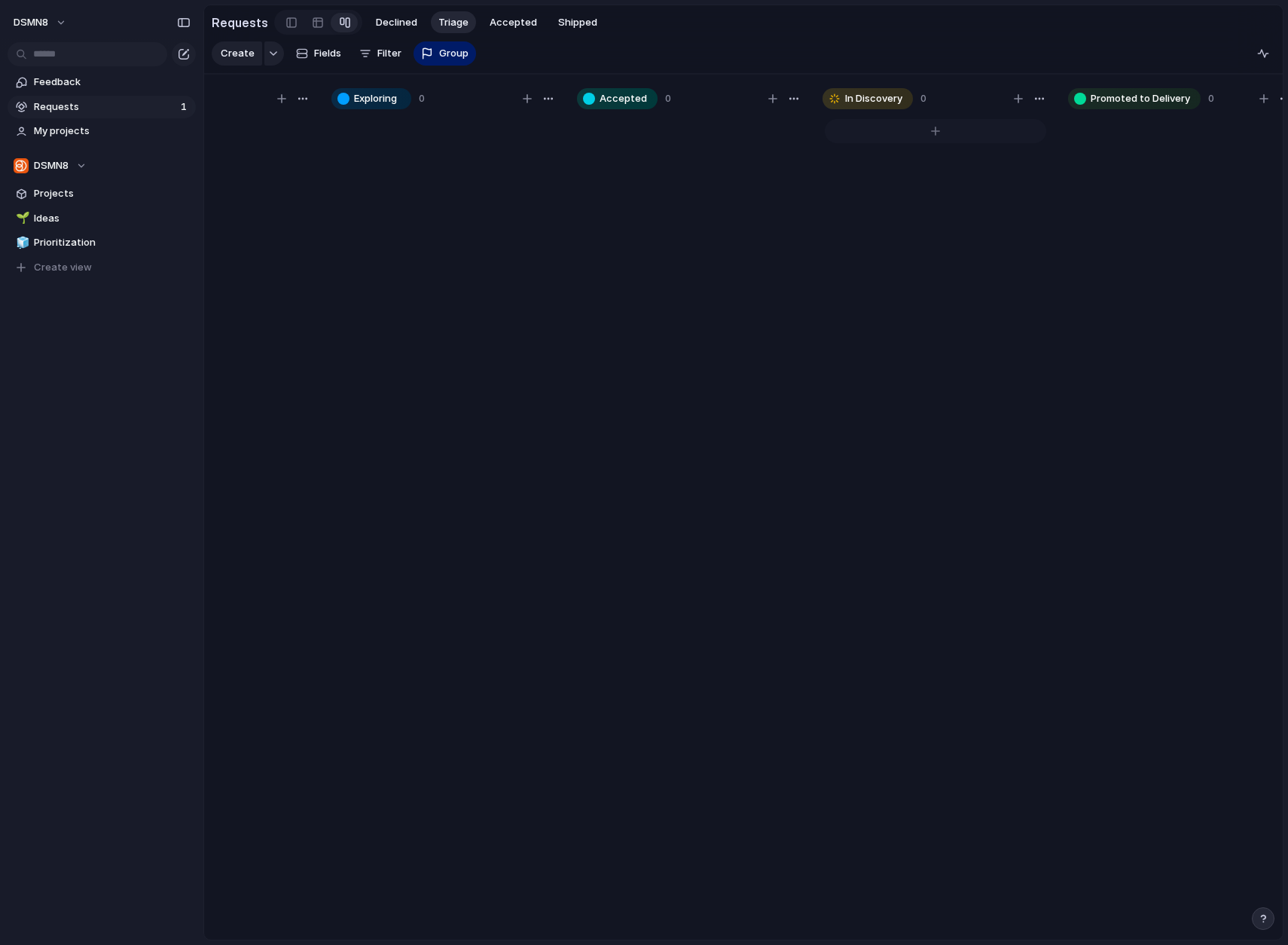
scroll to position [0, 156]
click at [1237, 99] on div "button" at bounding box center [1237, 98] width 9 height 9
click at [1093, 373] on div at bounding box center [1155, 535] width 226 height 837
click at [1237, 95] on div "button" at bounding box center [1259, 98] width 12 height 12
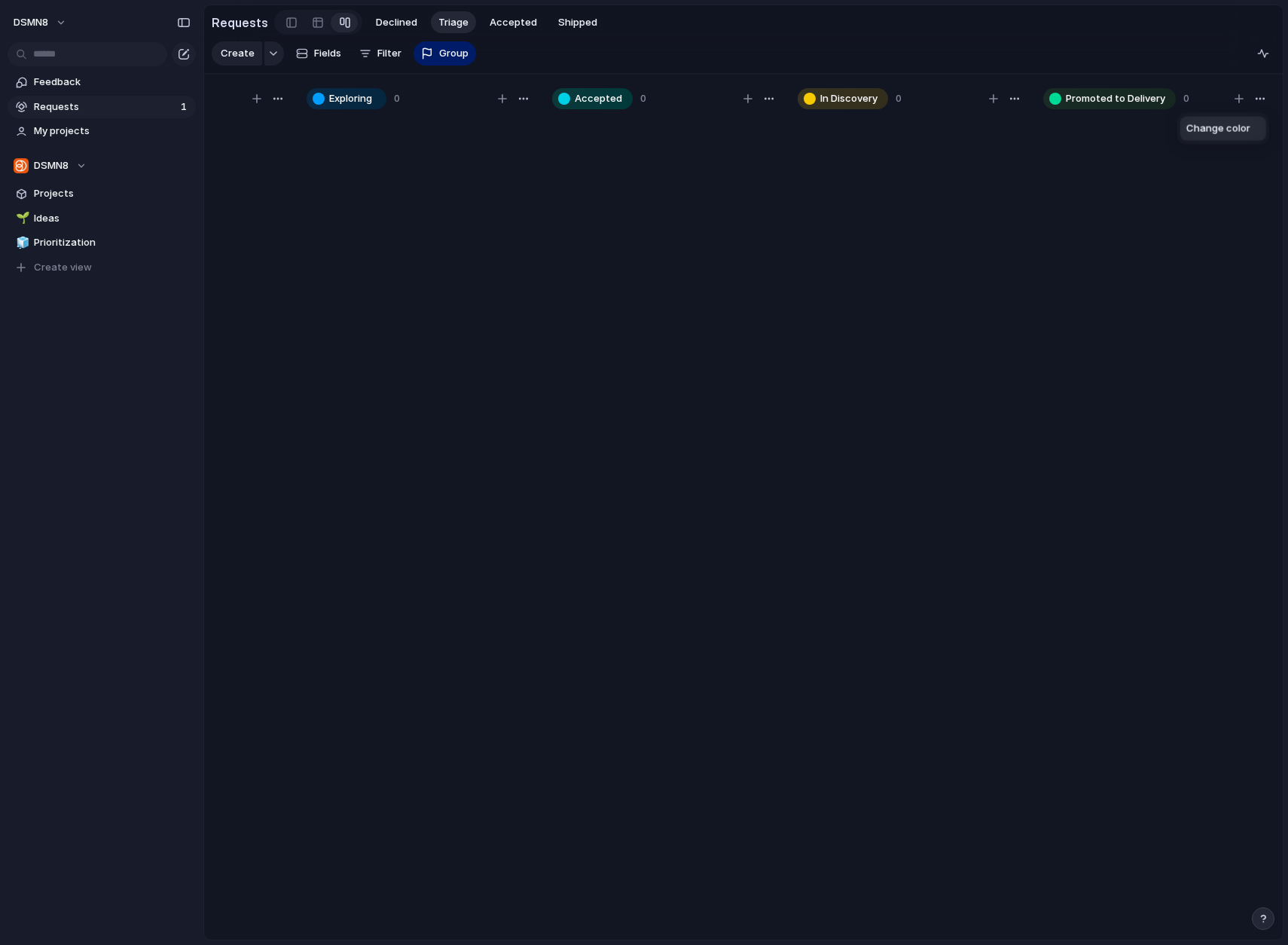
click at [1172, 326] on div "Change color" at bounding box center [644, 472] width 1288 height 945
click at [315, 52] on span "Fields" at bounding box center [327, 53] width 27 height 15
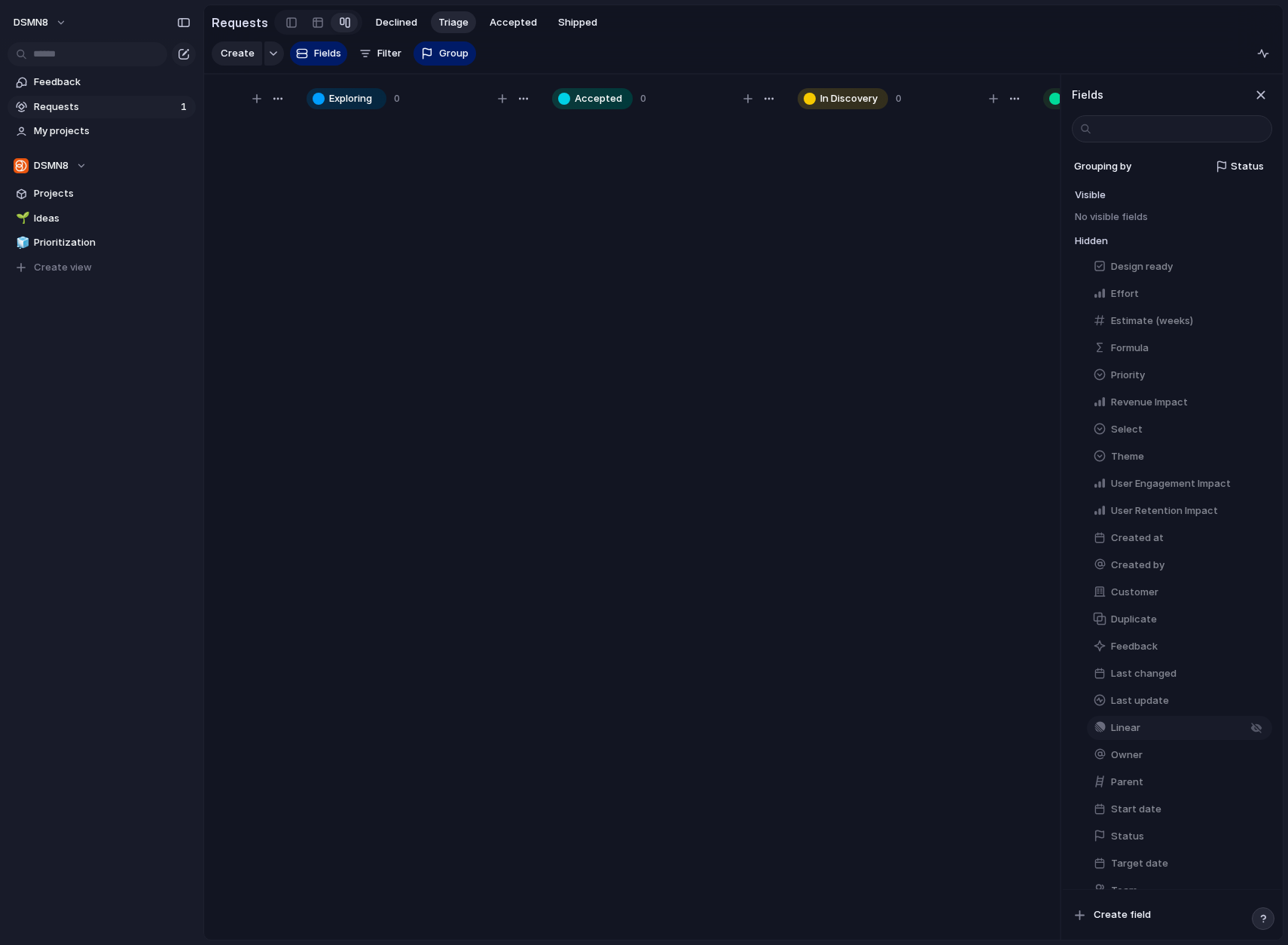
scroll to position [22, 0]
click at [1120, 914] on span "Create field" at bounding box center [1122, 914] width 57 height 15
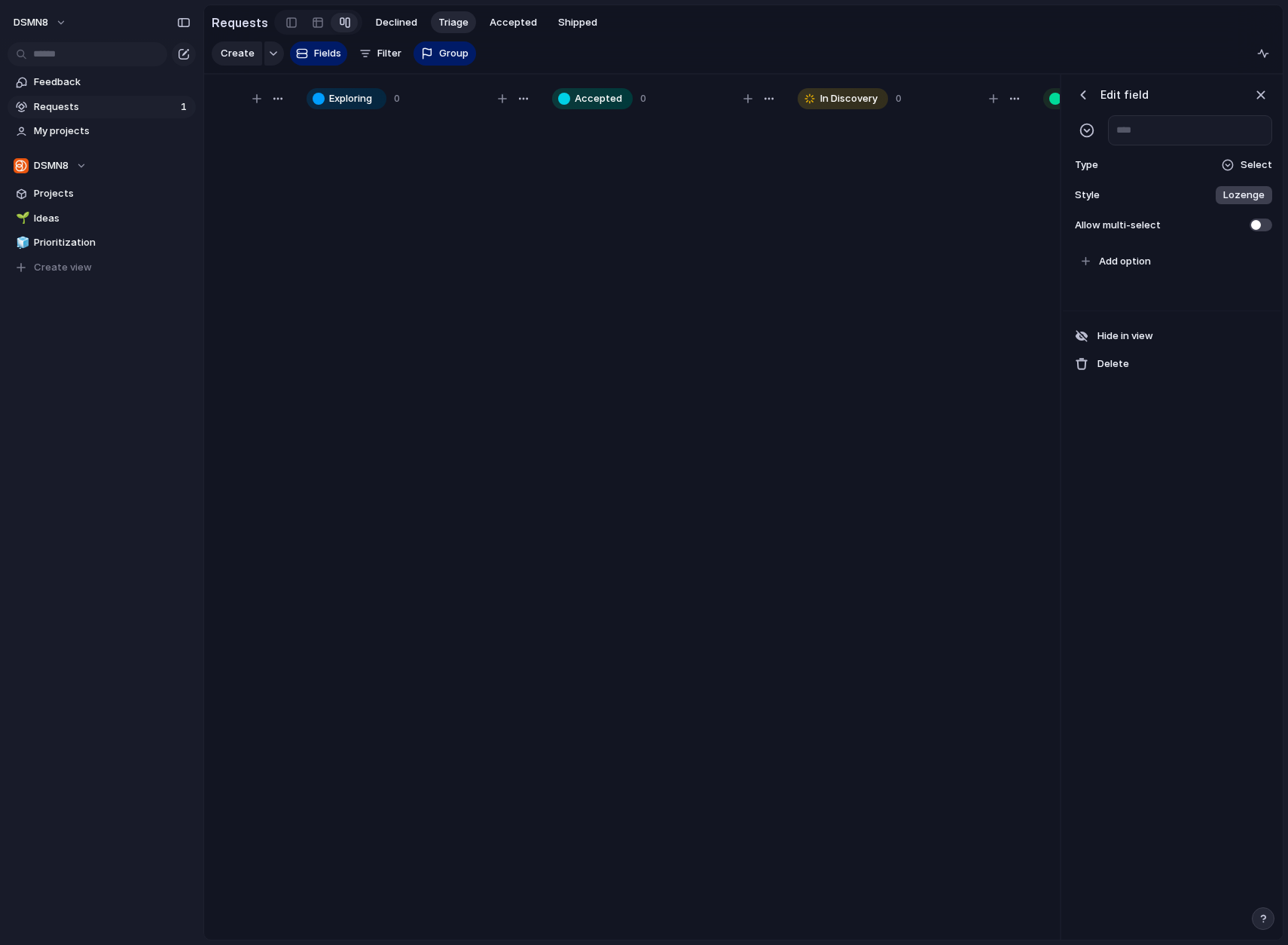
click at [1237, 164] on span "Select" at bounding box center [1256, 165] width 31 height 15
click at [1165, 601] on div "Checkbox Text Figma Link Select User Number Date Team Rating Formula Company" at bounding box center [644, 472] width 1288 height 945
click at [1237, 88] on div "button" at bounding box center [1259, 94] width 16 height 16
click at [307, 52] on button "Fields" at bounding box center [319, 52] width 57 height 24
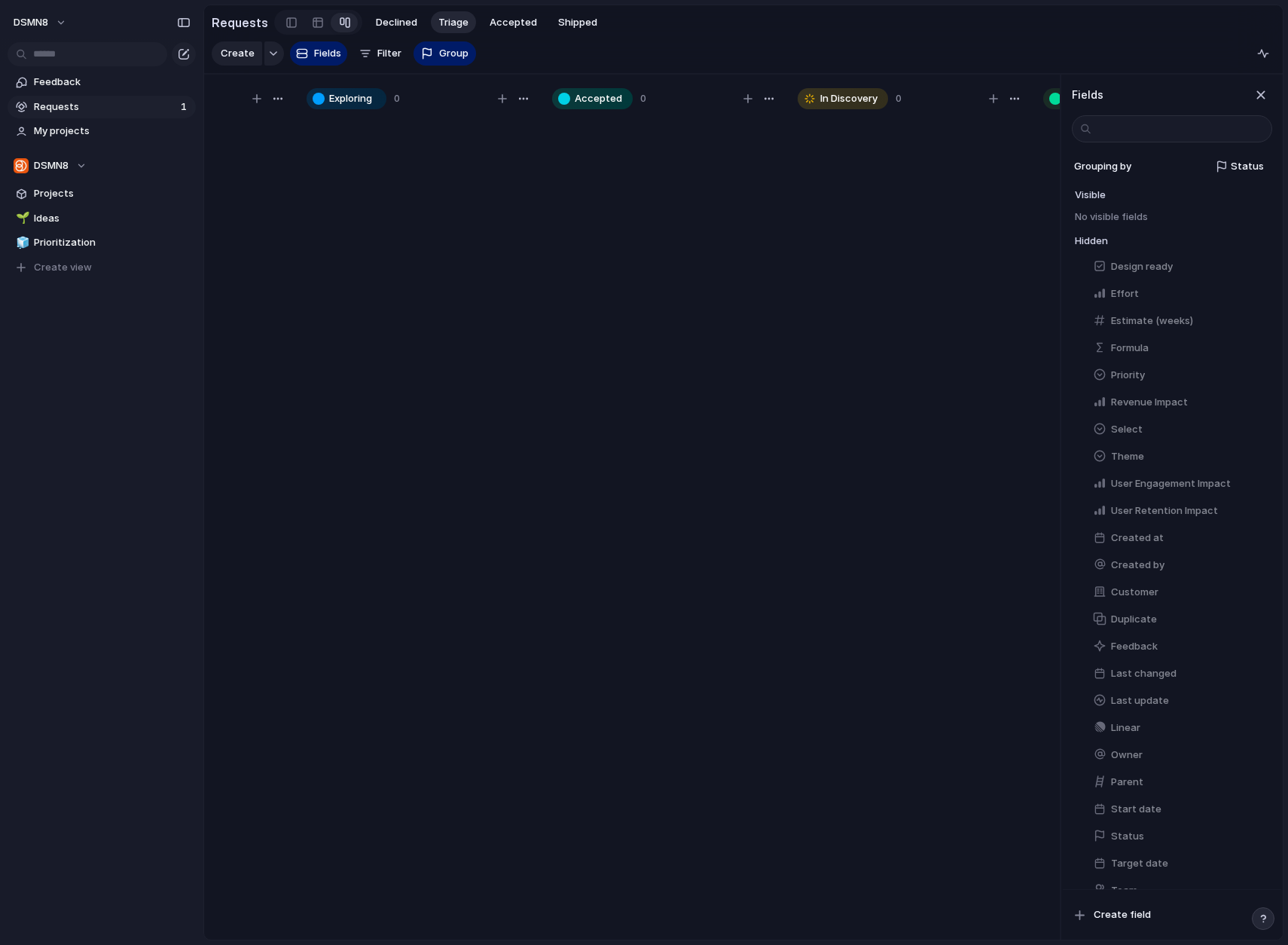
click at [1127, 216] on span "No visible fields" at bounding box center [1111, 220] width 73 height 21
click at [1172, 163] on div "Status" at bounding box center [1200, 167] width 127 height 15
click at [897, 433] on div "Customer Priority Effort Design ready Theme Status Owner Revenue Impact Select …" at bounding box center [644, 472] width 1288 height 945
click at [1147, 830] on button "Status" at bounding box center [1179, 835] width 185 height 24
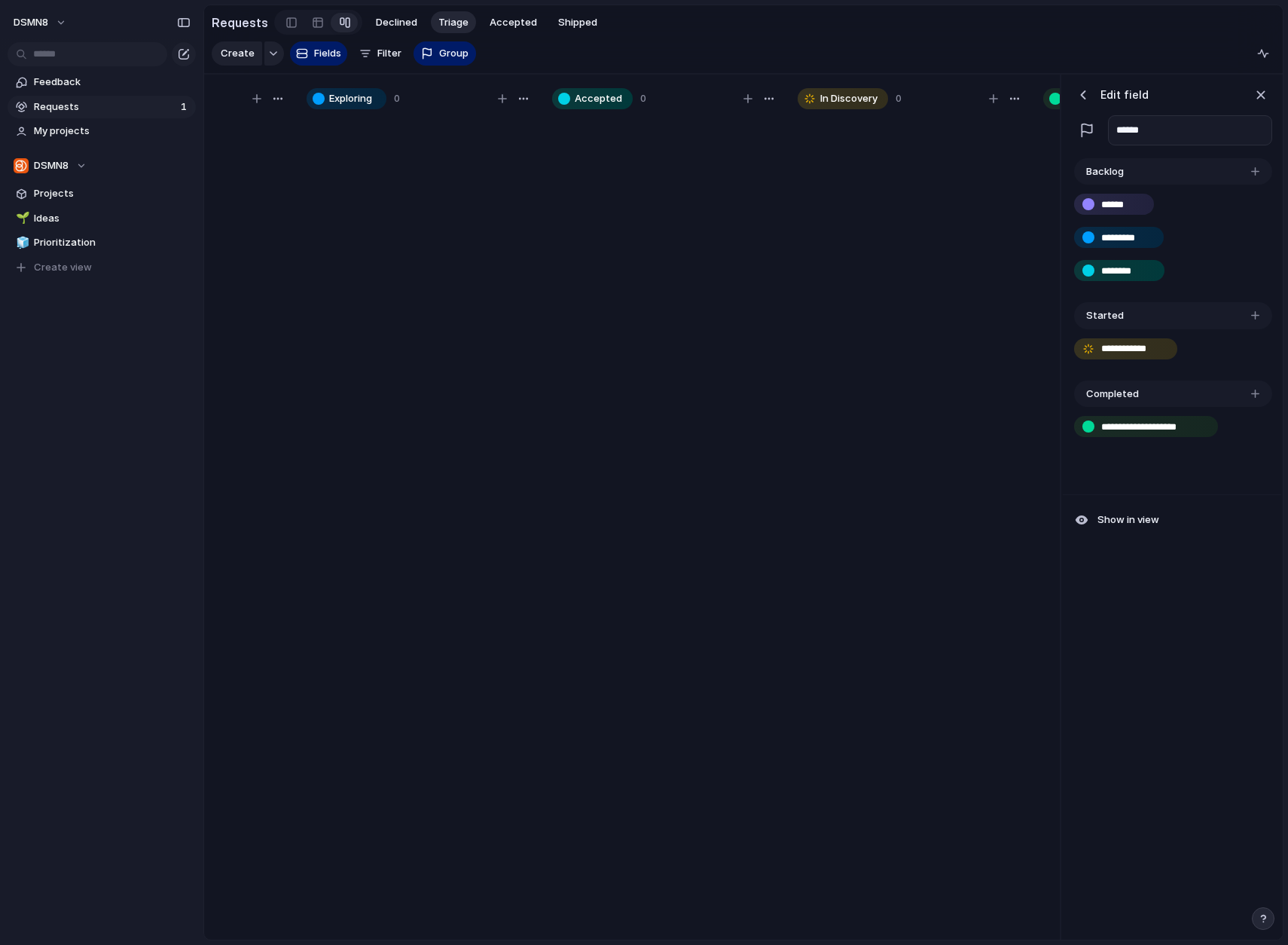
click at [1150, 472] on div "**********" at bounding box center [1172, 325] width 218 height 341
click at [1169, 398] on div "Completed" at bounding box center [1173, 394] width 198 height 27
click at [1163, 421] on input "**********" at bounding box center [1153, 428] width 106 height 15
click at [1213, 170] on div "Backlog" at bounding box center [1173, 172] width 198 height 27
click at [1237, 171] on div "Backlog" at bounding box center [1173, 172] width 198 height 27
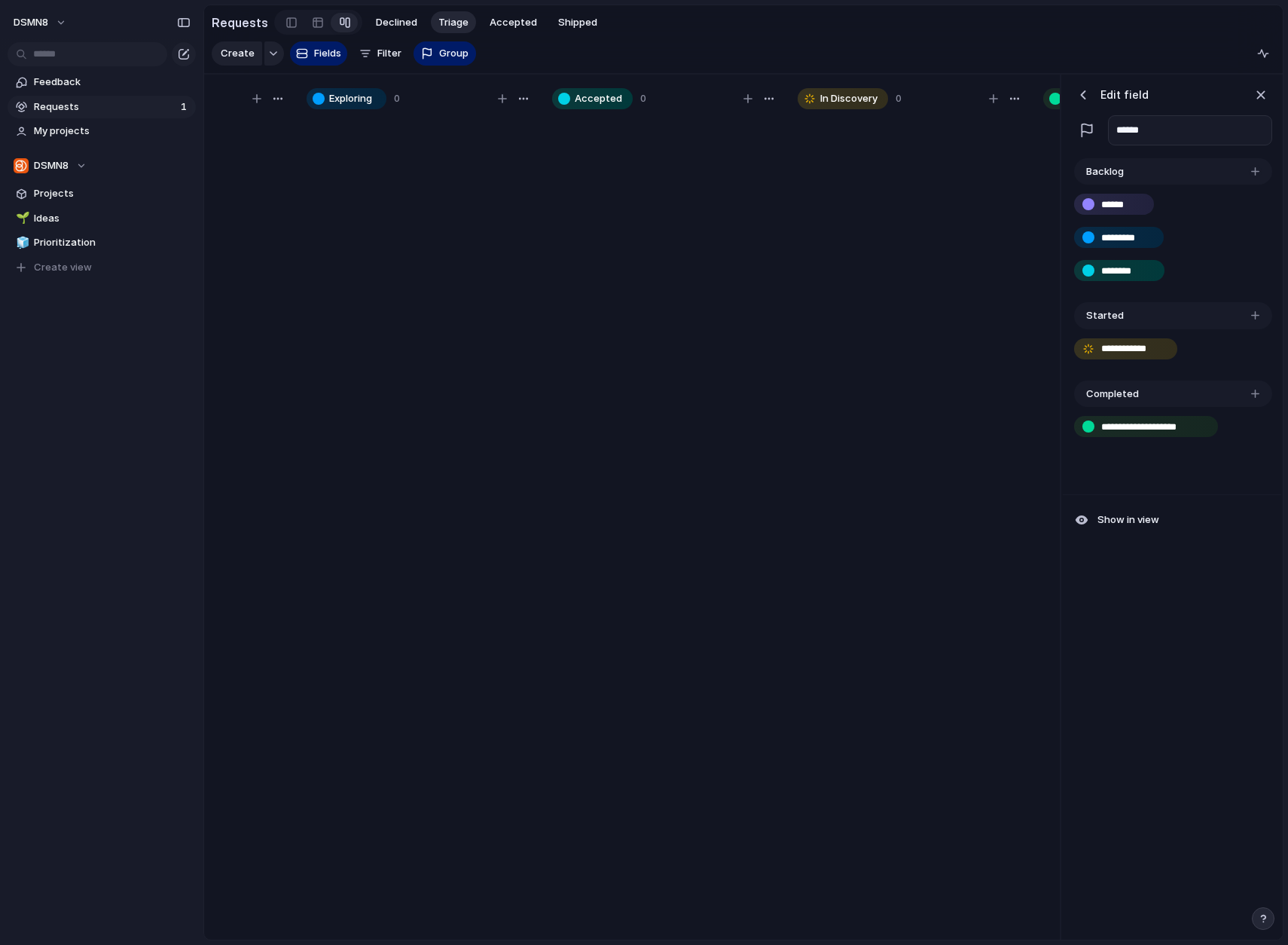
click at [1237, 172] on div "button" at bounding box center [1255, 171] width 9 height 9
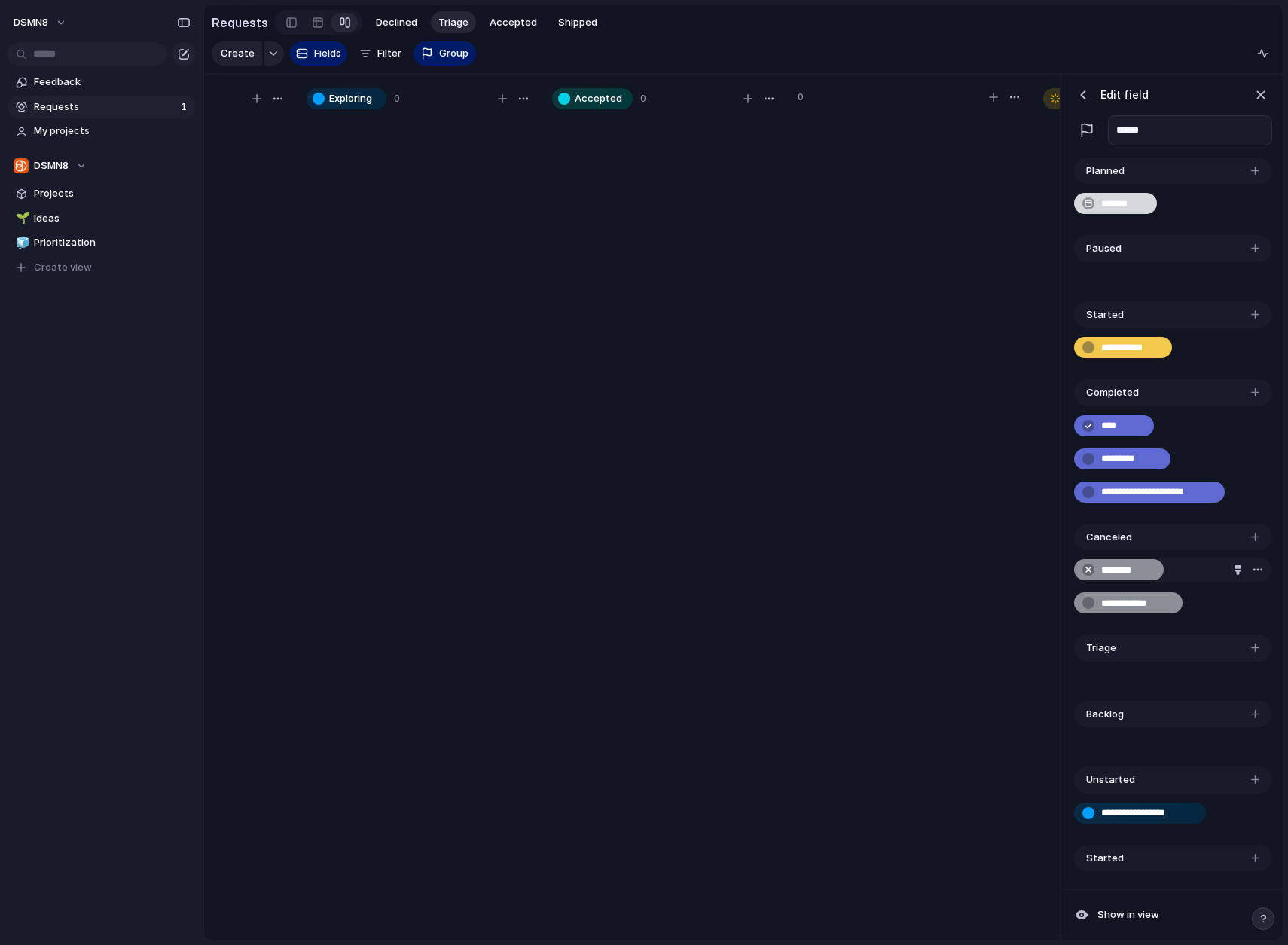
scroll to position [316, 0]
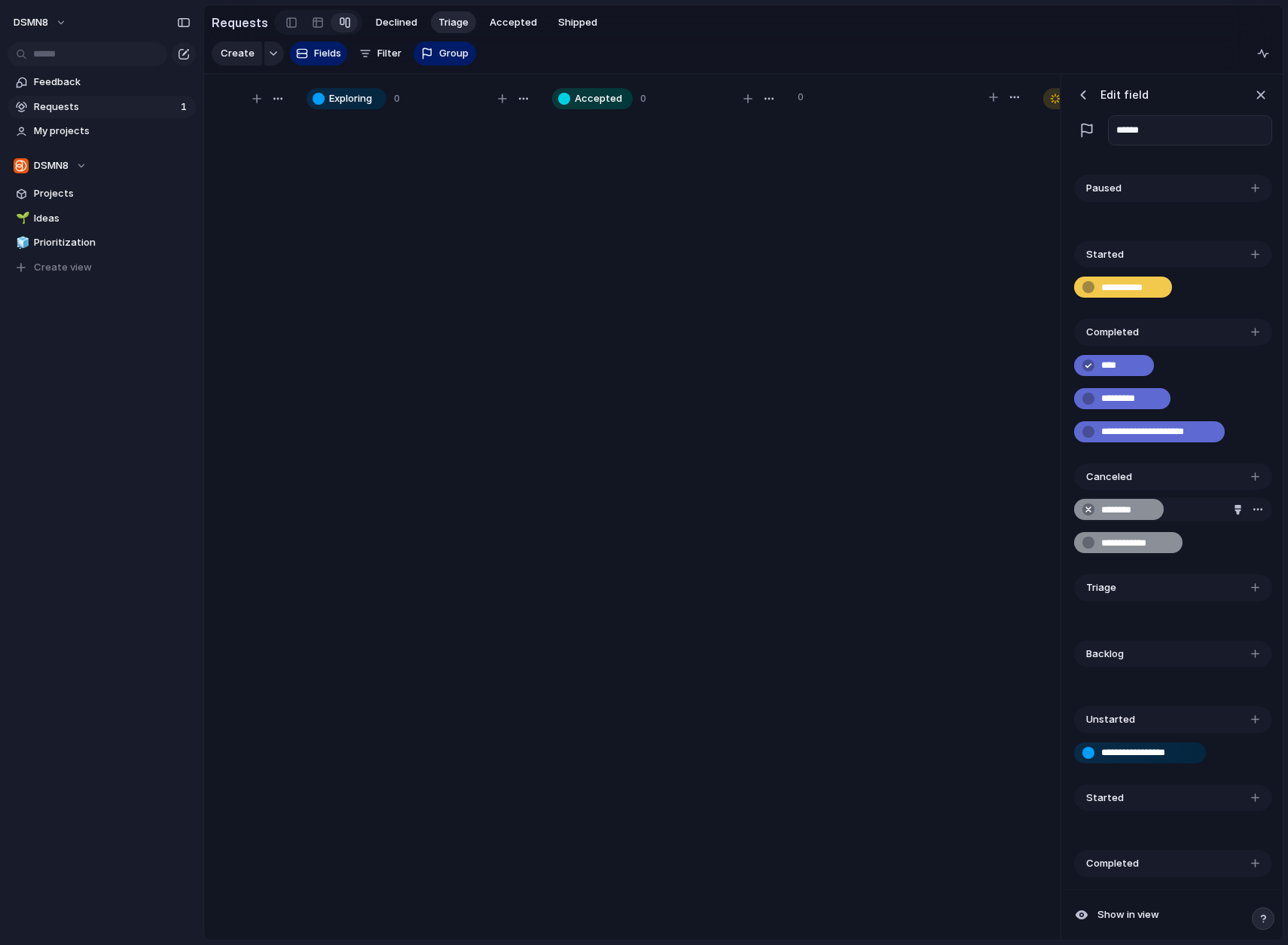
click at [1237, 509] on div "button" at bounding box center [1257, 509] width 12 height 12
click at [1237, 508] on div "Delete" at bounding box center [644, 472] width 1288 height 945
click at [1237, 538] on div "button" at bounding box center [1257, 542] width 12 height 12
click at [1237, 538] on div "Delete" at bounding box center [644, 472] width 1288 height 945
click at [1237, 539] on div "button" at bounding box center [1237, 542] width 10 height 10
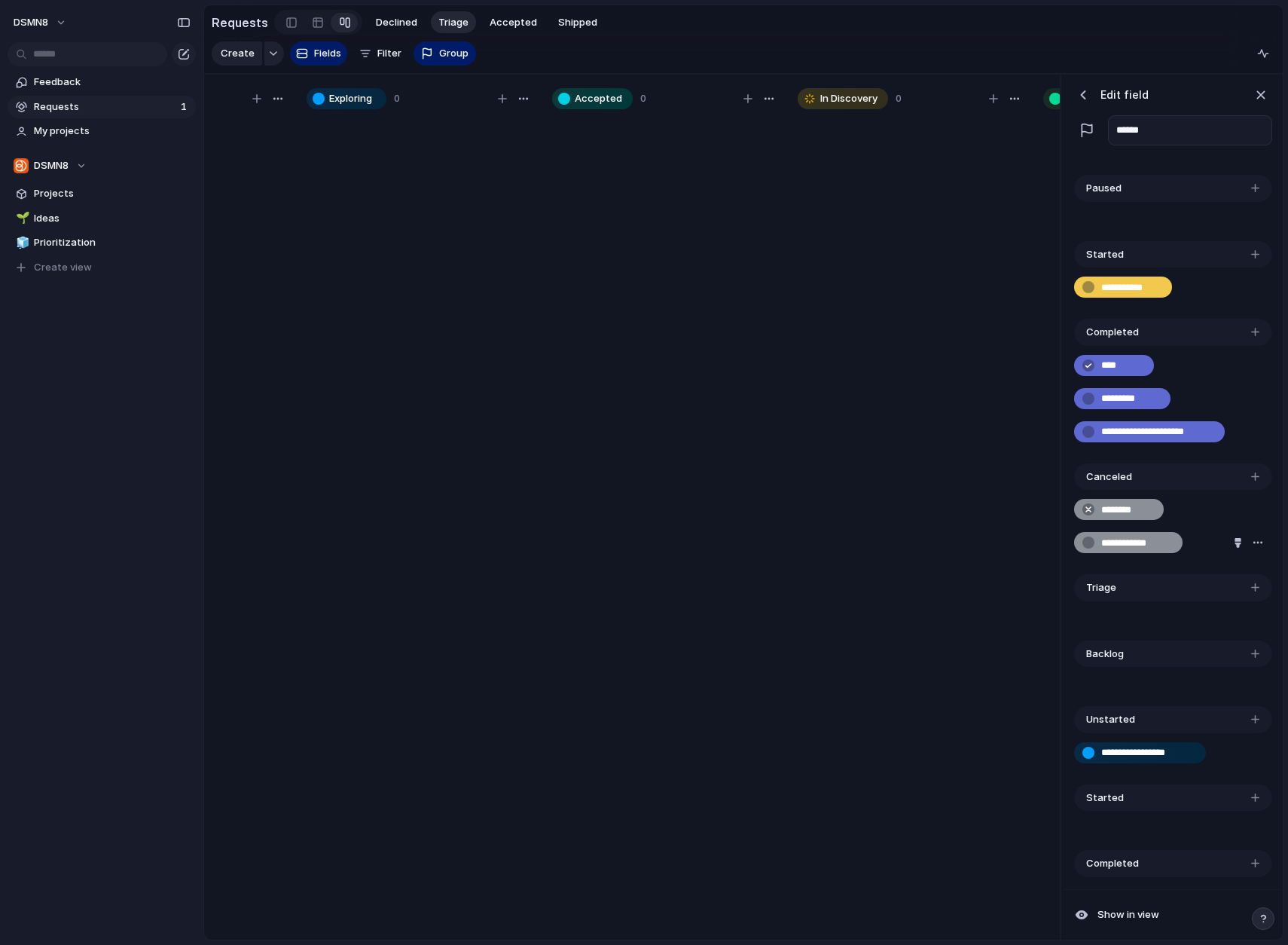
click at [1231, 515] on div at bounding box center [644, 472] width 1288 height 945
click at [1126, 545] on input "**********" at bounding box center [1136, 543] width 71 height 15
drag, startPoint x: 1133, startPoint y: 538, endPoint x: 916, endPoint y: 463, distance: 229.6
click at [913, 463] on div "**********" at bounding box center [743, 507] width 1078 height 866
drag, startPoint x: 1120, startPoint y: 478, endPoint x: 989, endPoint y: 470, distance: 131.2
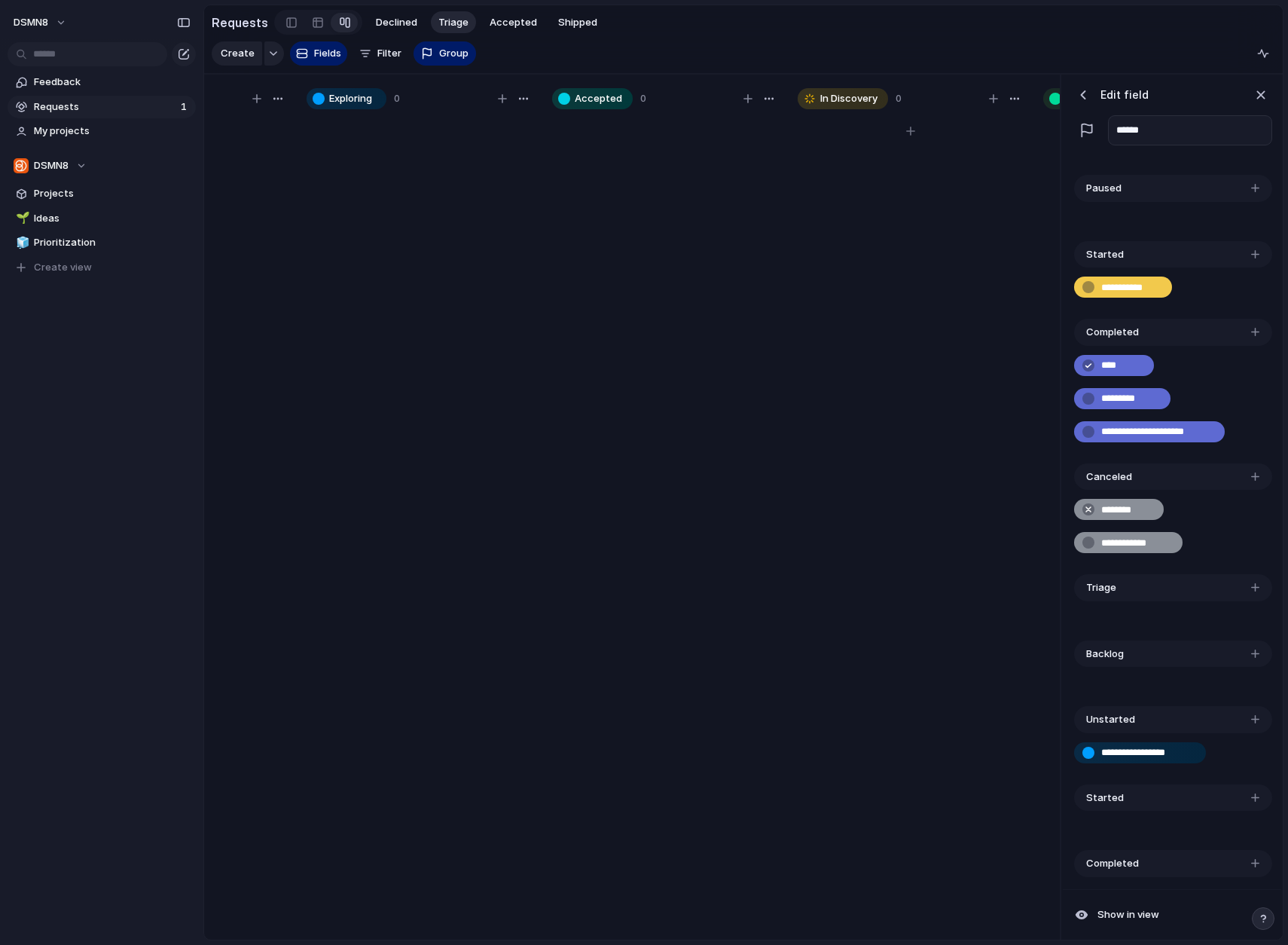
click at [876, 456] on div "**********" at bounding box center [743, 507] width 1078 height 866
click at [1186, 477] on div "Canceled" at bounding box center [1173, 476] width 198 height 27
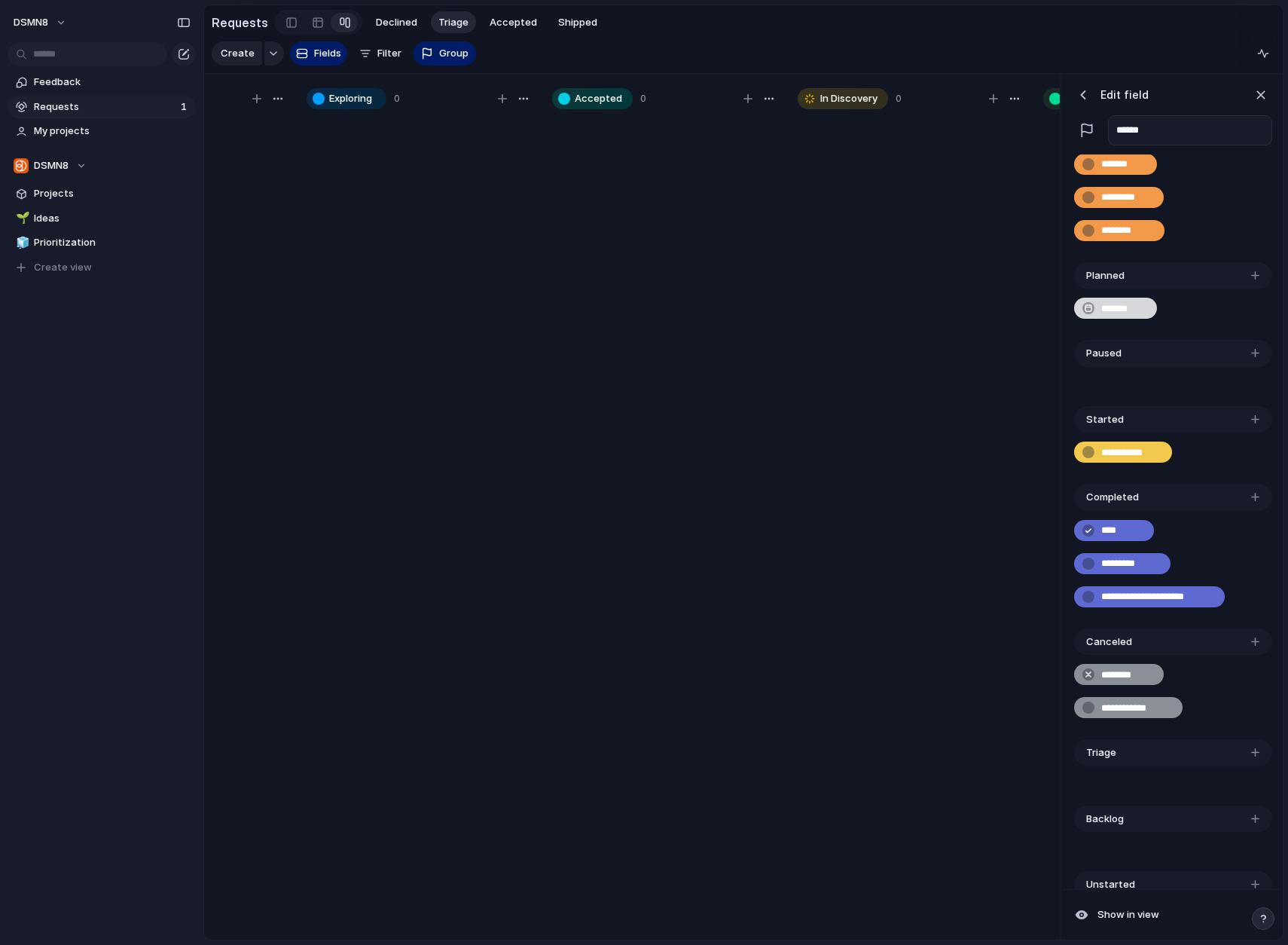
scroll to position [0, 0]
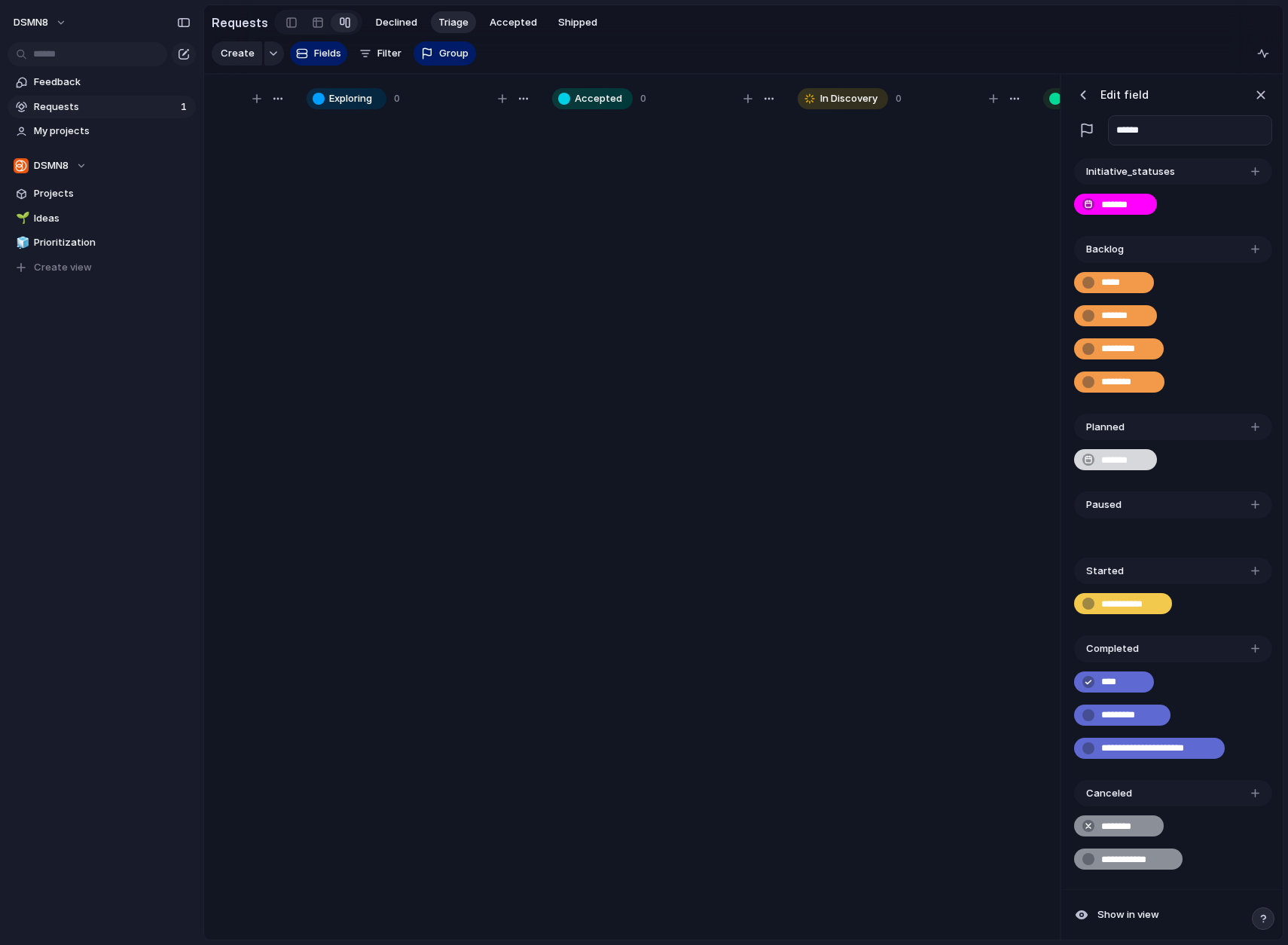
click at [1086, 127] on div "button" at bounding box center [1087, 131] width 15 height 15
click at [1145, 94] on header "Edit field" at bounding box center [1172, 95] width 200 height 23
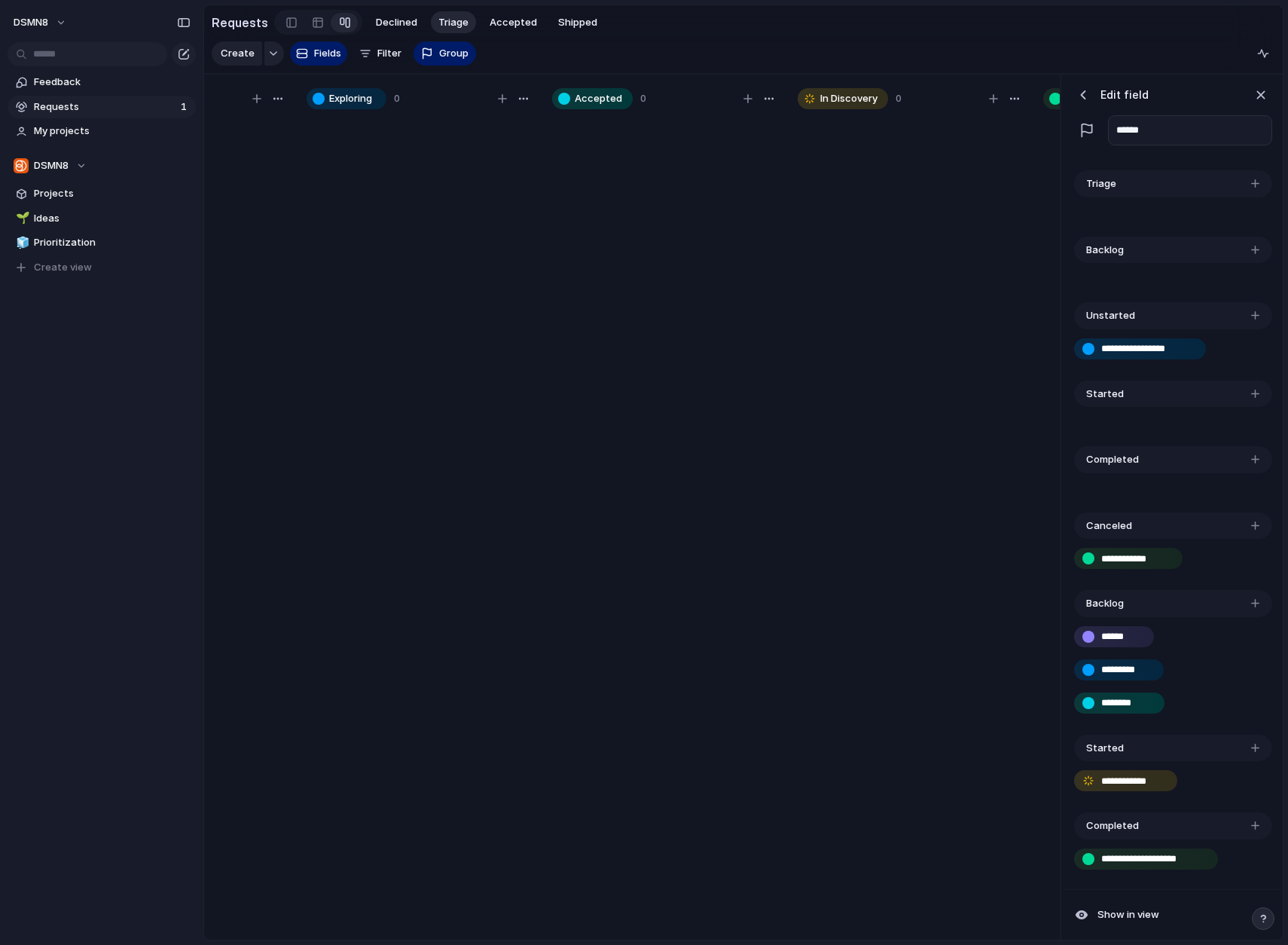
scroll to position [756, 0]
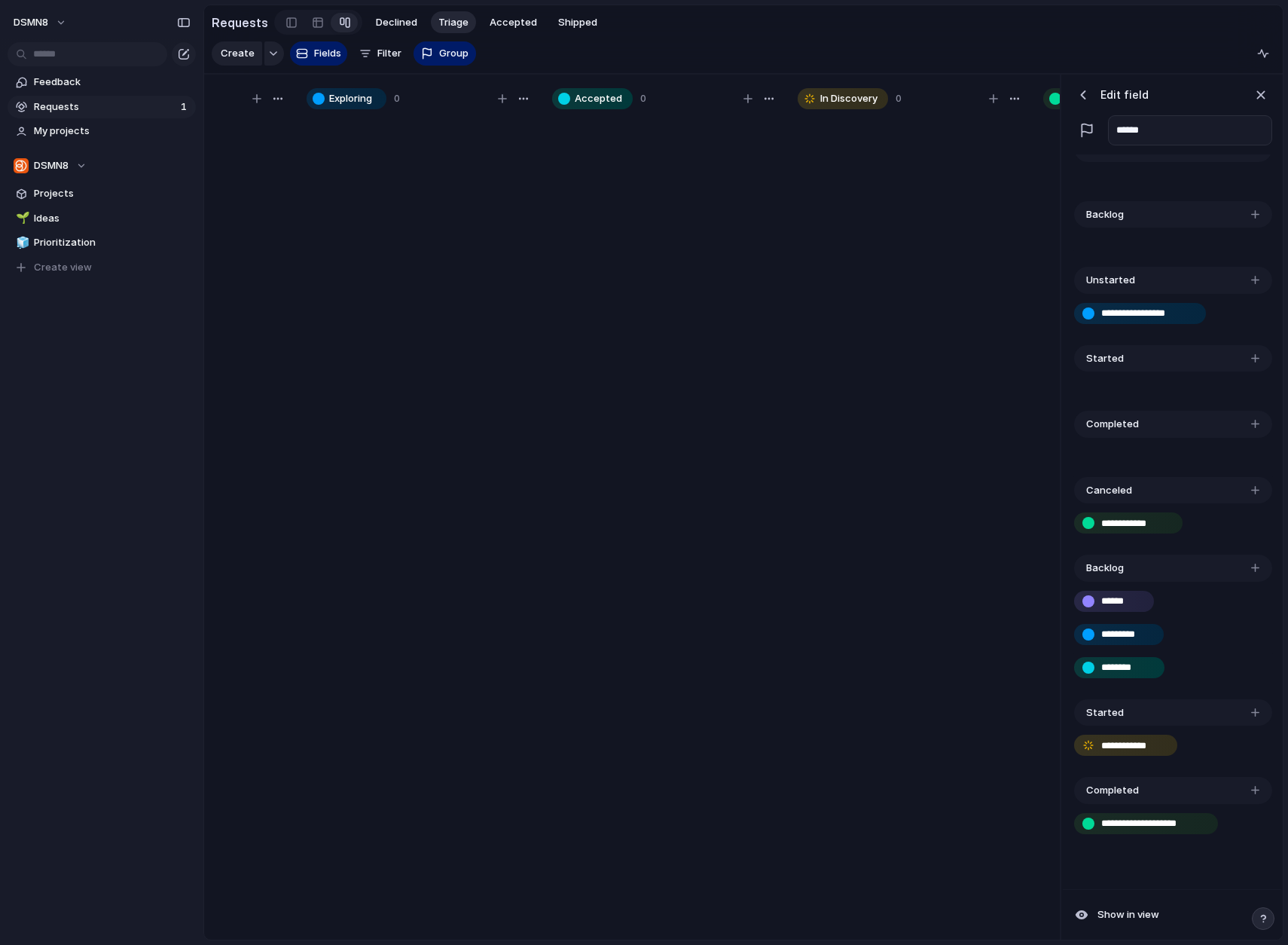
click at [1237, 92] on div "button" at bounding box center [1259, 94] width 16 height 16
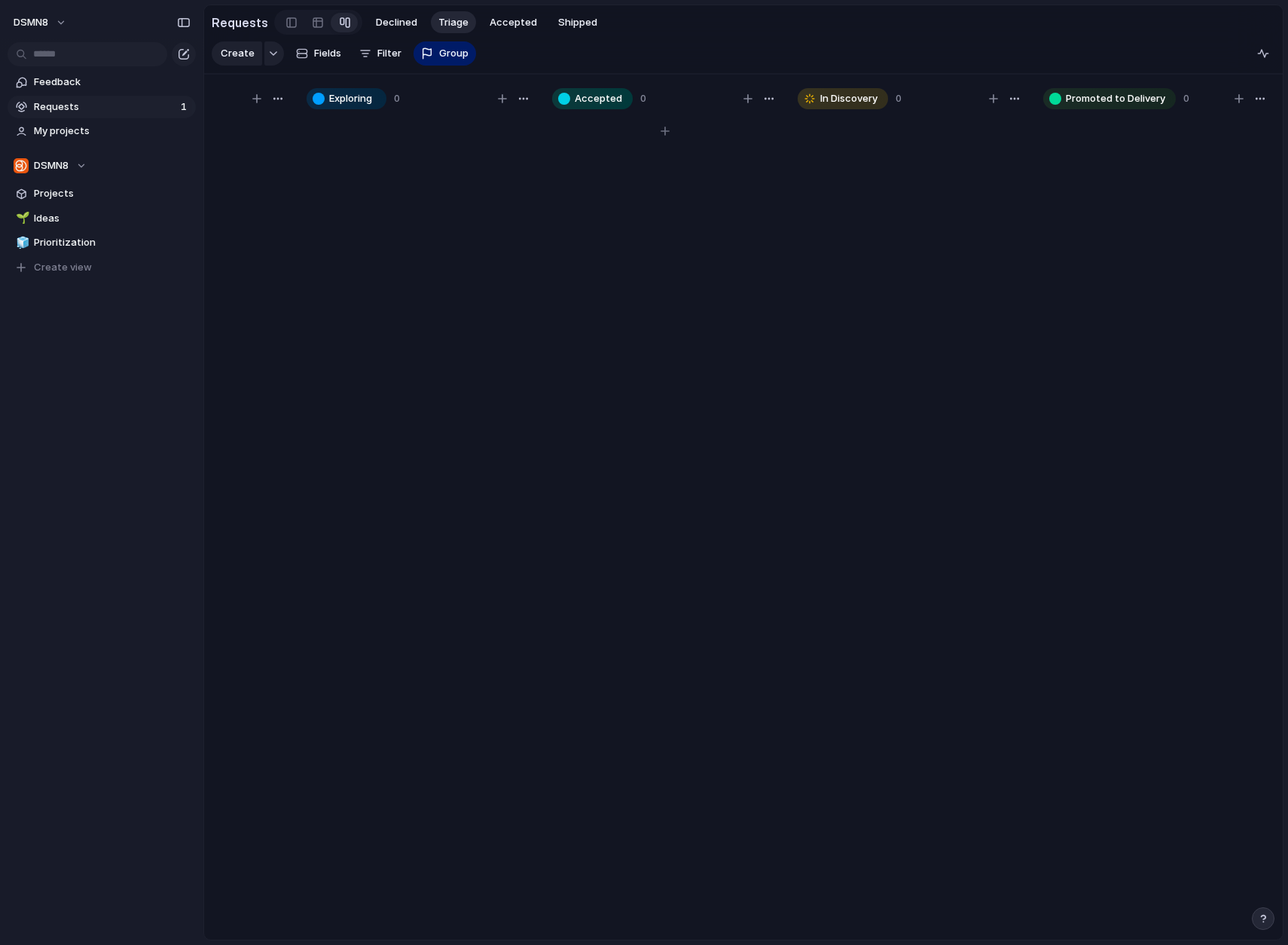
scroll to position [0, 0]
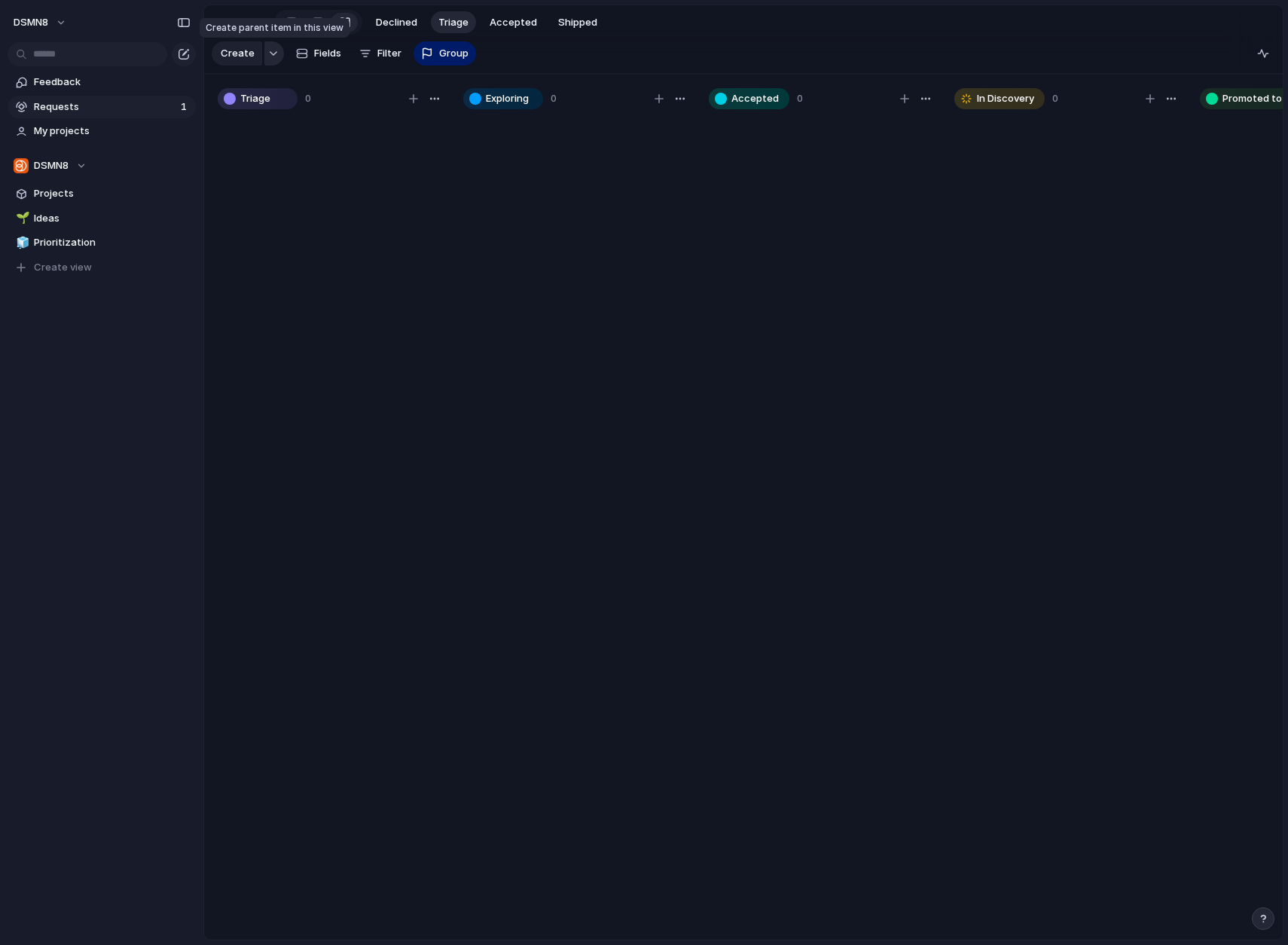
click at [268, 52] on div "button" at bounding box center [273, 53] width 10 height 6
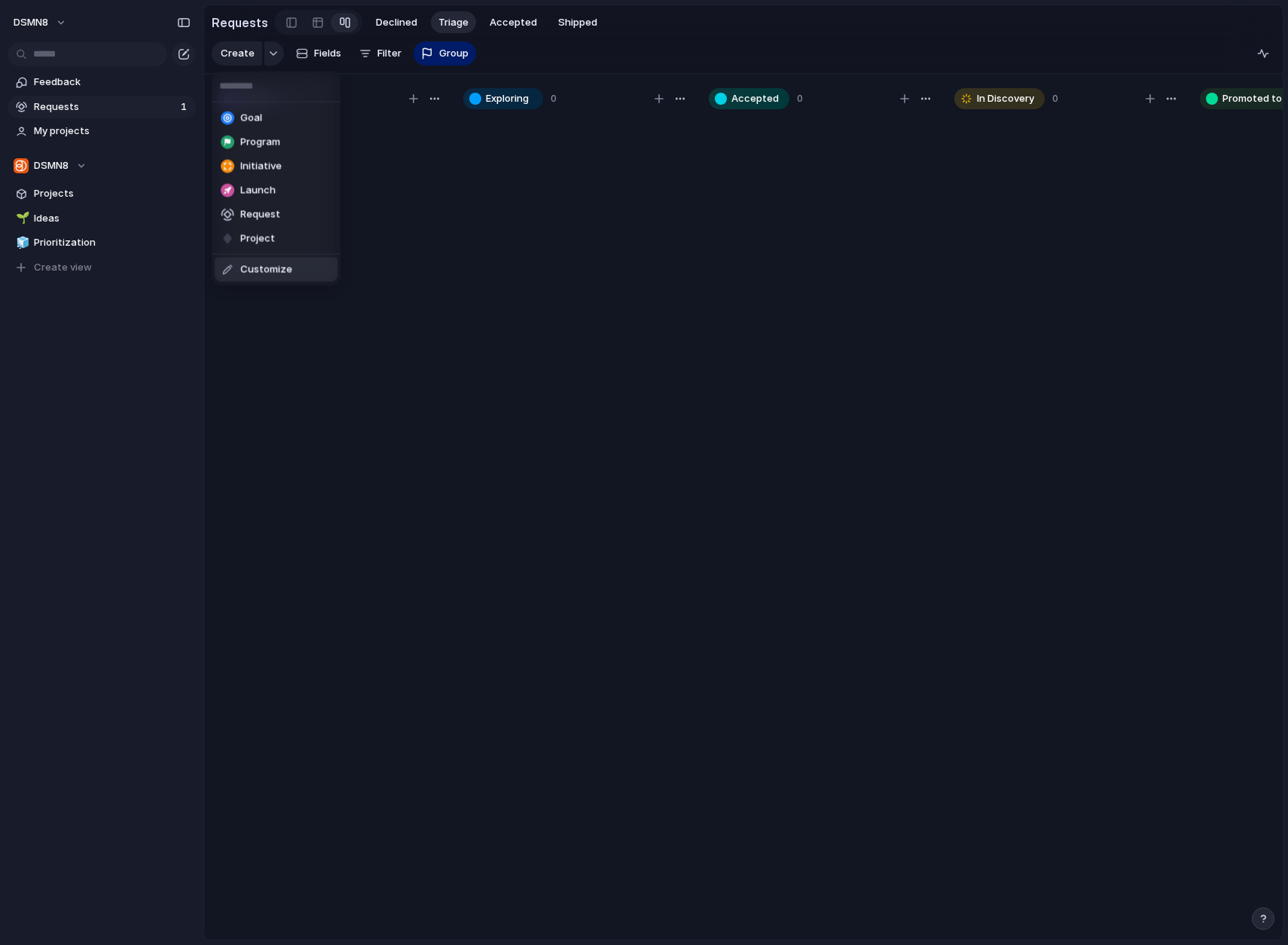
click at [262, 268] on span "Customize" at bounding box center [266, 270] width 52 height 15
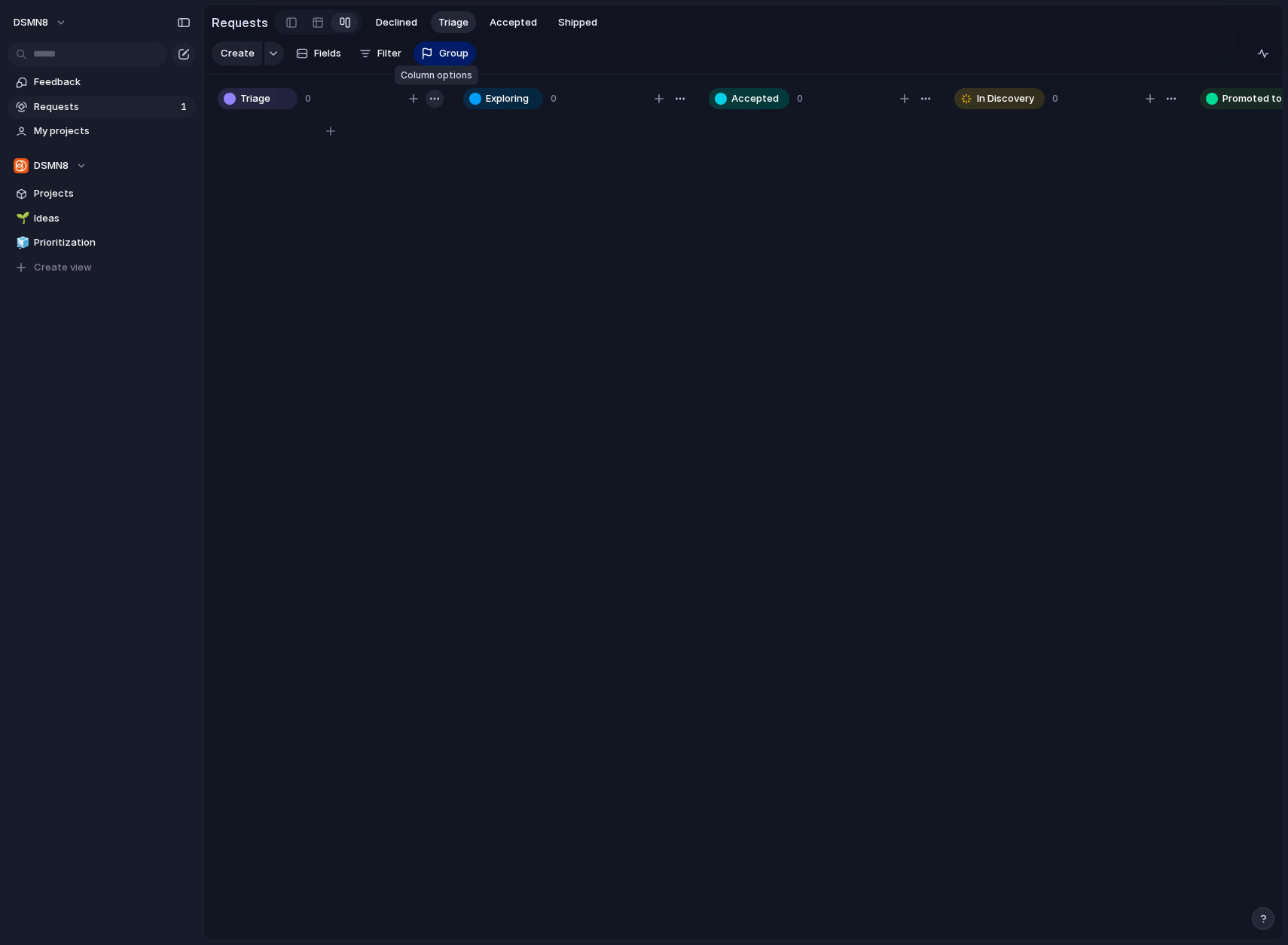
click at [433, 97] on div "button" at bounding box center [434, 98] width 12 height 12
click at [434, 258] on div "Change color" at bounding box center [644, 472] width 1288 height 945
click at [434, 95] on div "button" at bounding box center [434, 98] width 12 height 12
click at [426, 132] on li "Change color" at bounding box center [398, 128] width 86 height 24
click at [394, 124] on button "button" at bounding box center [397, 132] width 20 height 20
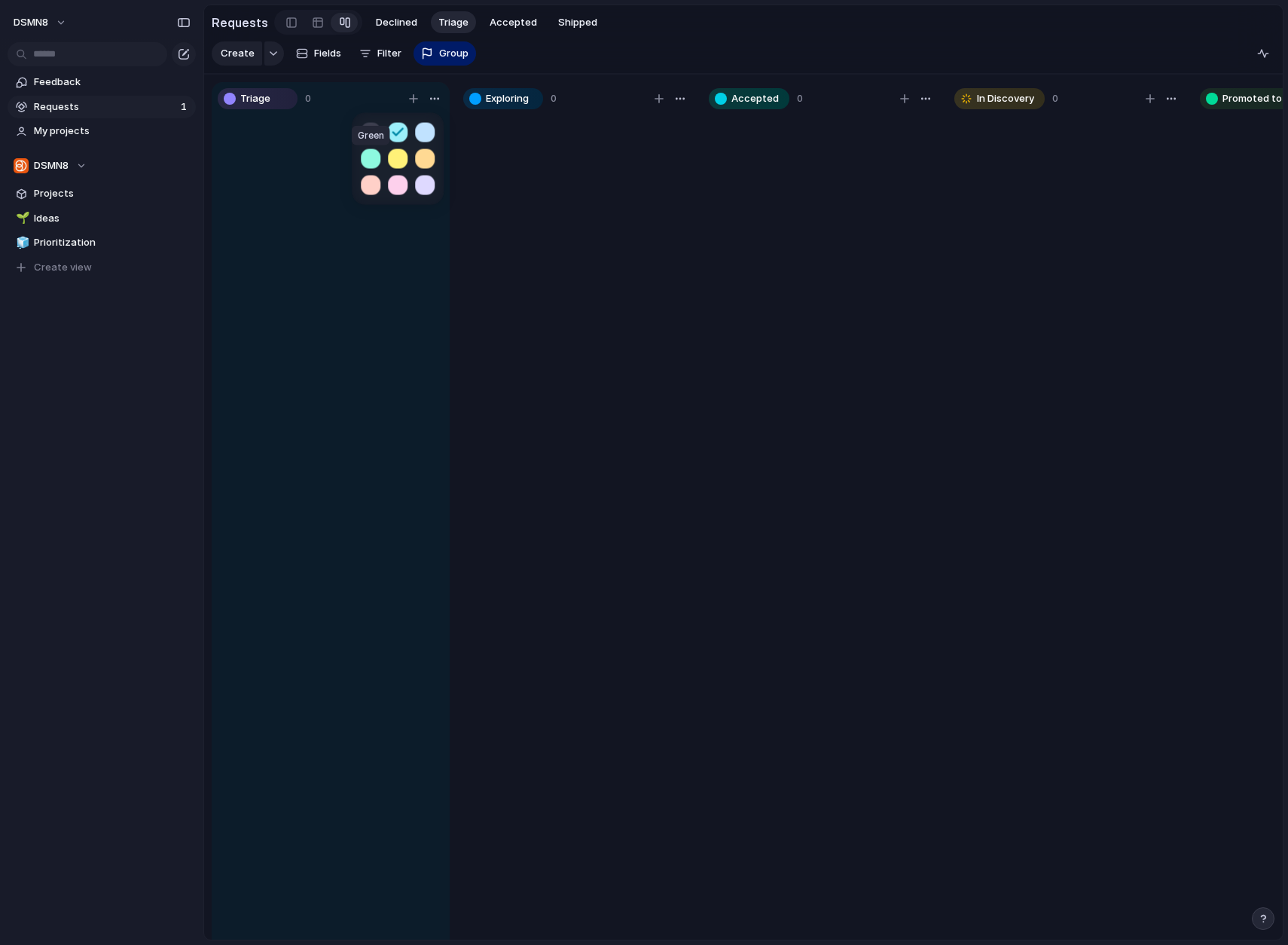
click at [368, 156] on button "button" at bounding box center [370, 158] width 20 height 20
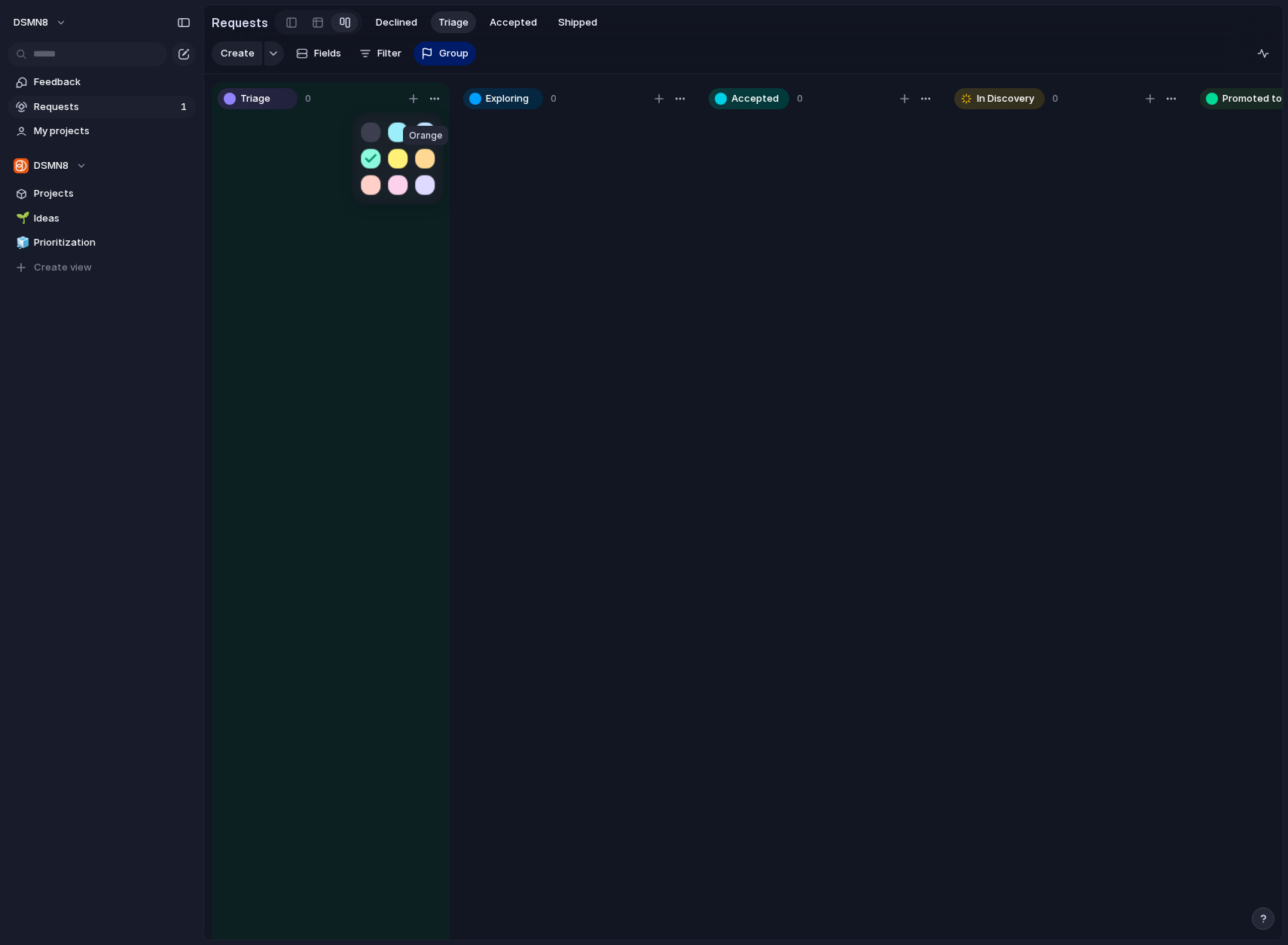
click at [430, 156] on button "button" at bounding box center [425, 158] width 20 height 20
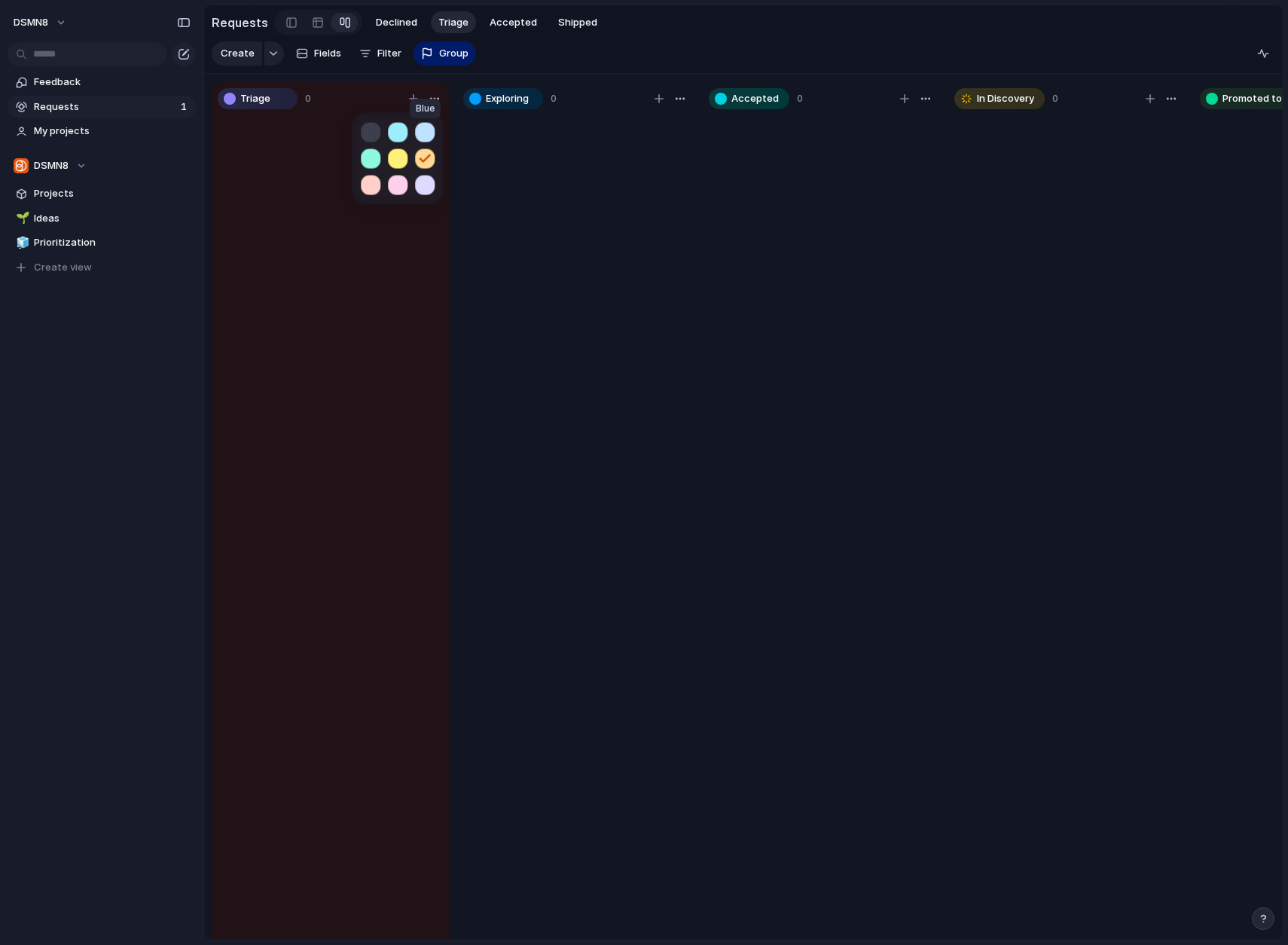
click at [429, 130] on button "button" at bounding box center [425, 132] width 20 height 20
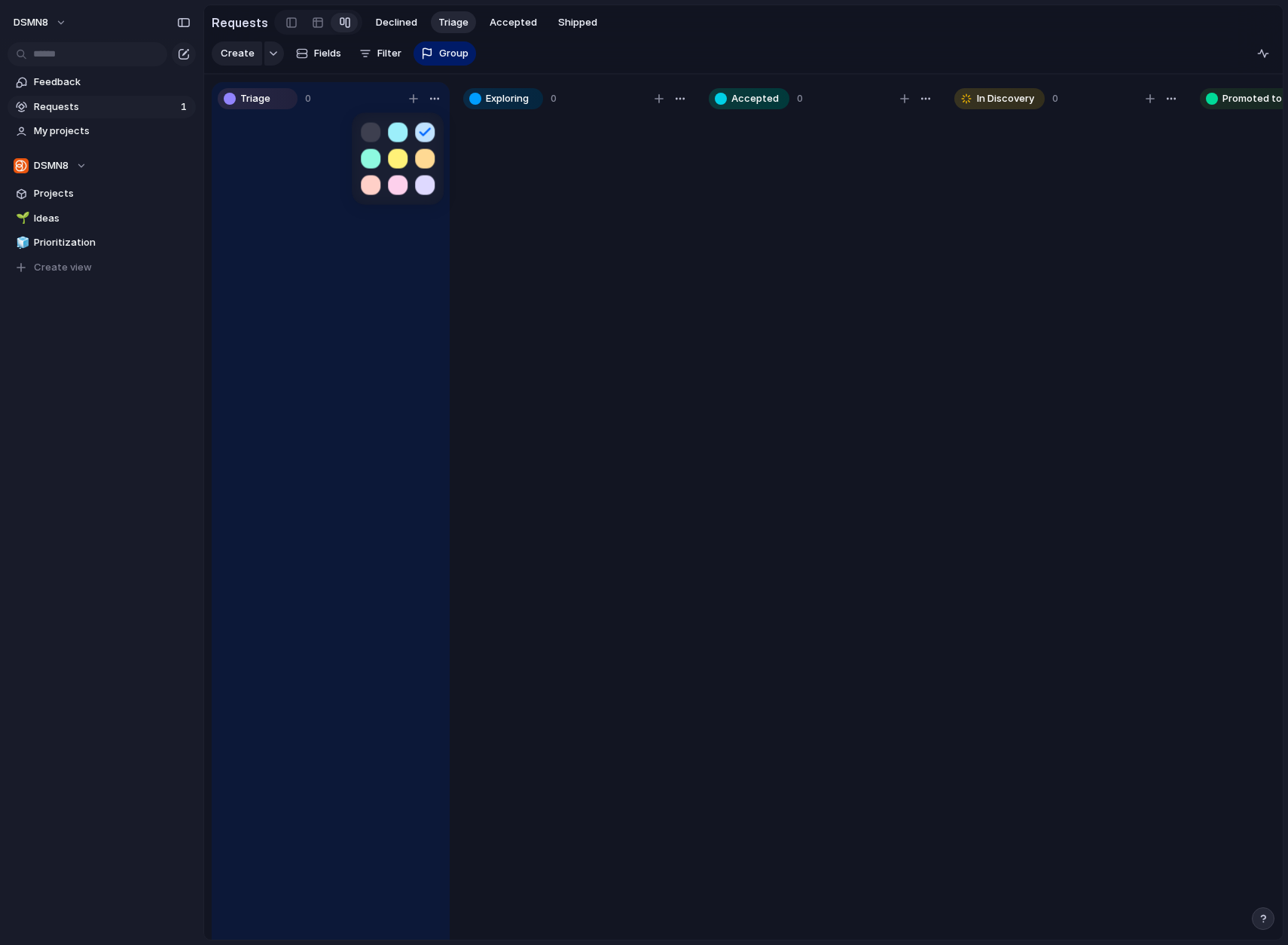
click at [367, 130] on button "button" at bounding box center [370, 132] width 20 height 20
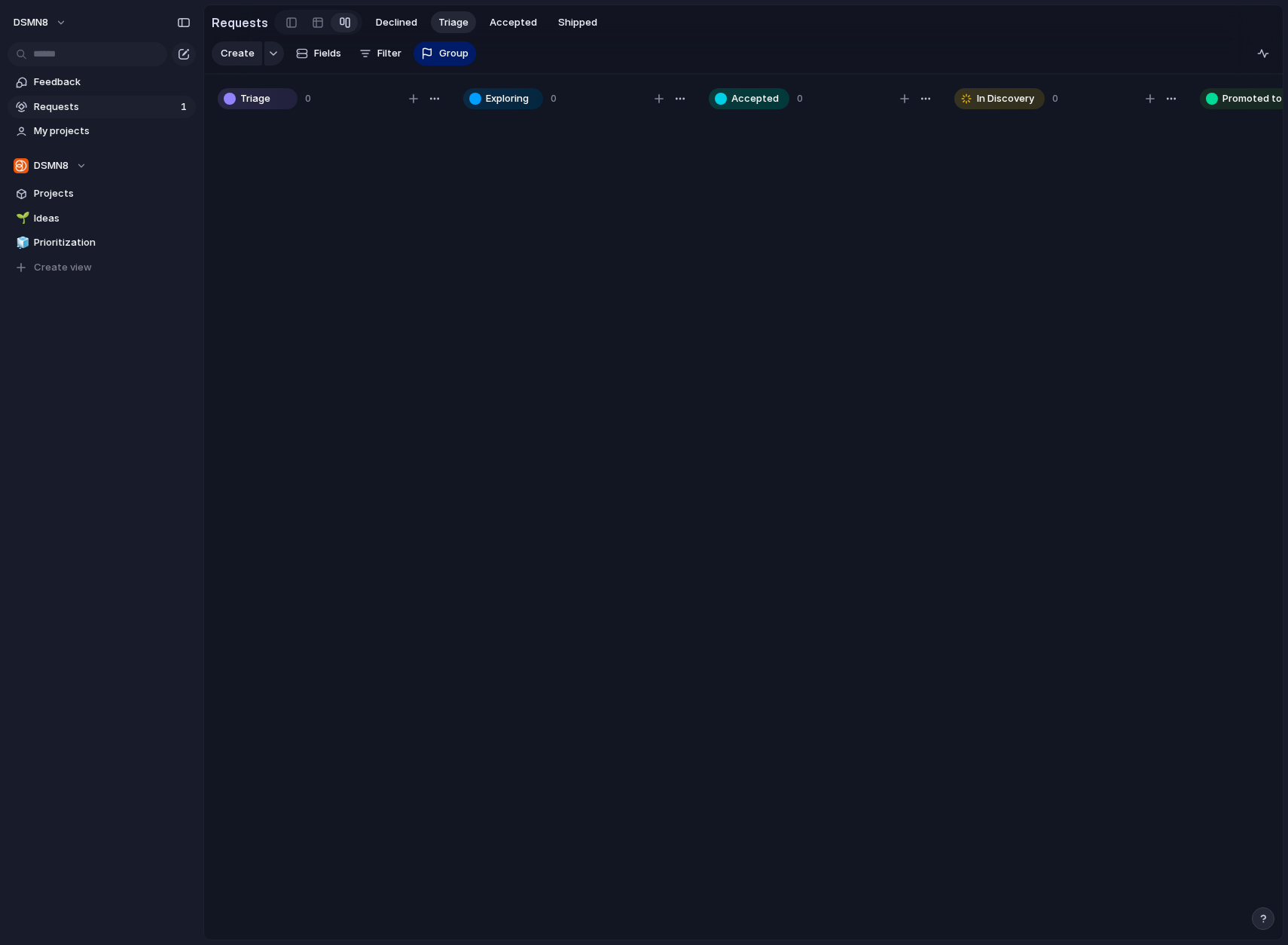
click at [592, 342] on div at bounding box center [644, 472] width 1288 height 945
click at [322, 50] on span "Fields" at bounding box center [327, 53] width 27 height 15
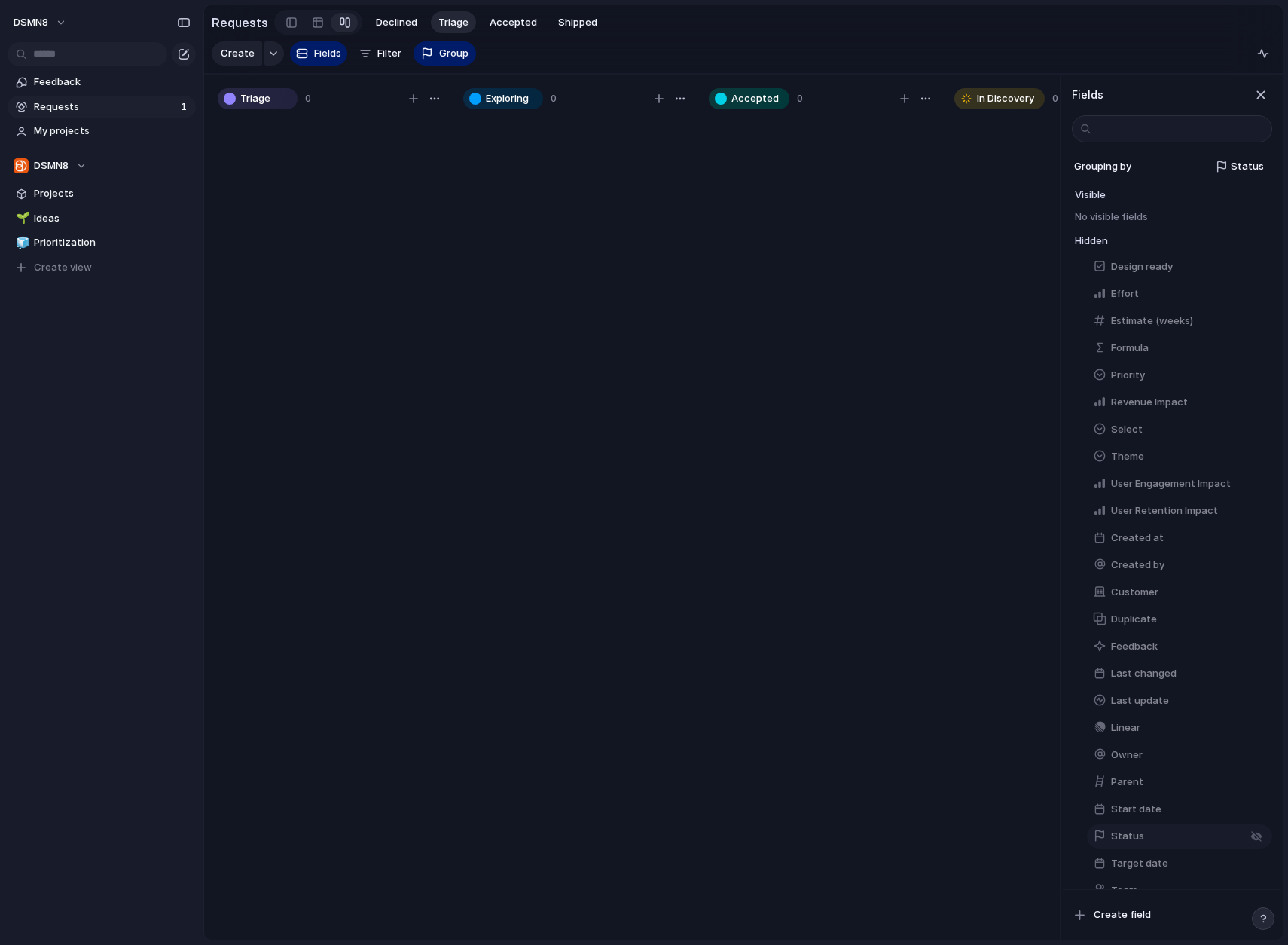
click at [1153, 835] on button "Status" at bounding box center [1179, 835] width 185 height 24
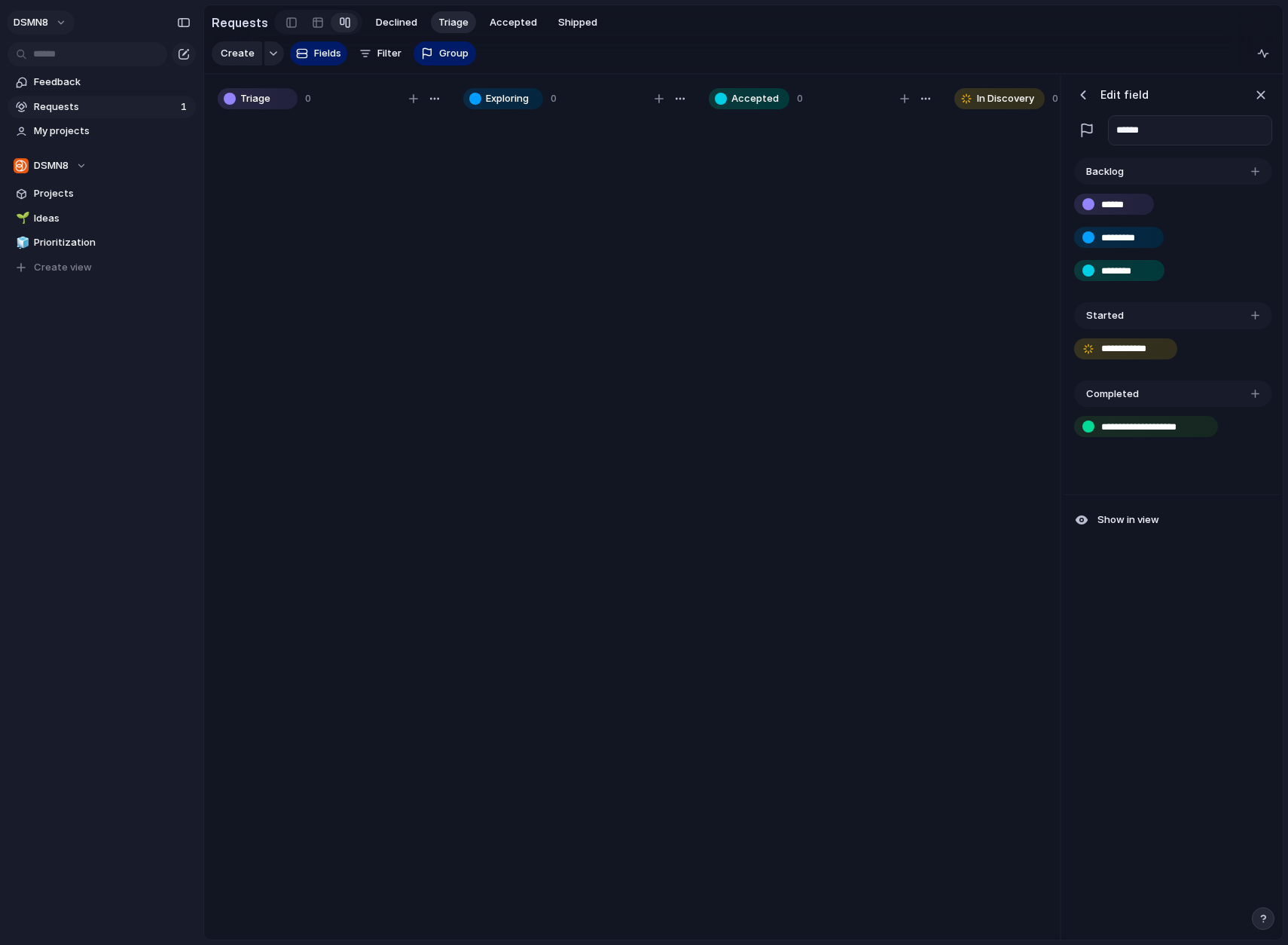
click at [59, 25] on button "DSMN8" at bounding box center [40, 22] width 68 height 24
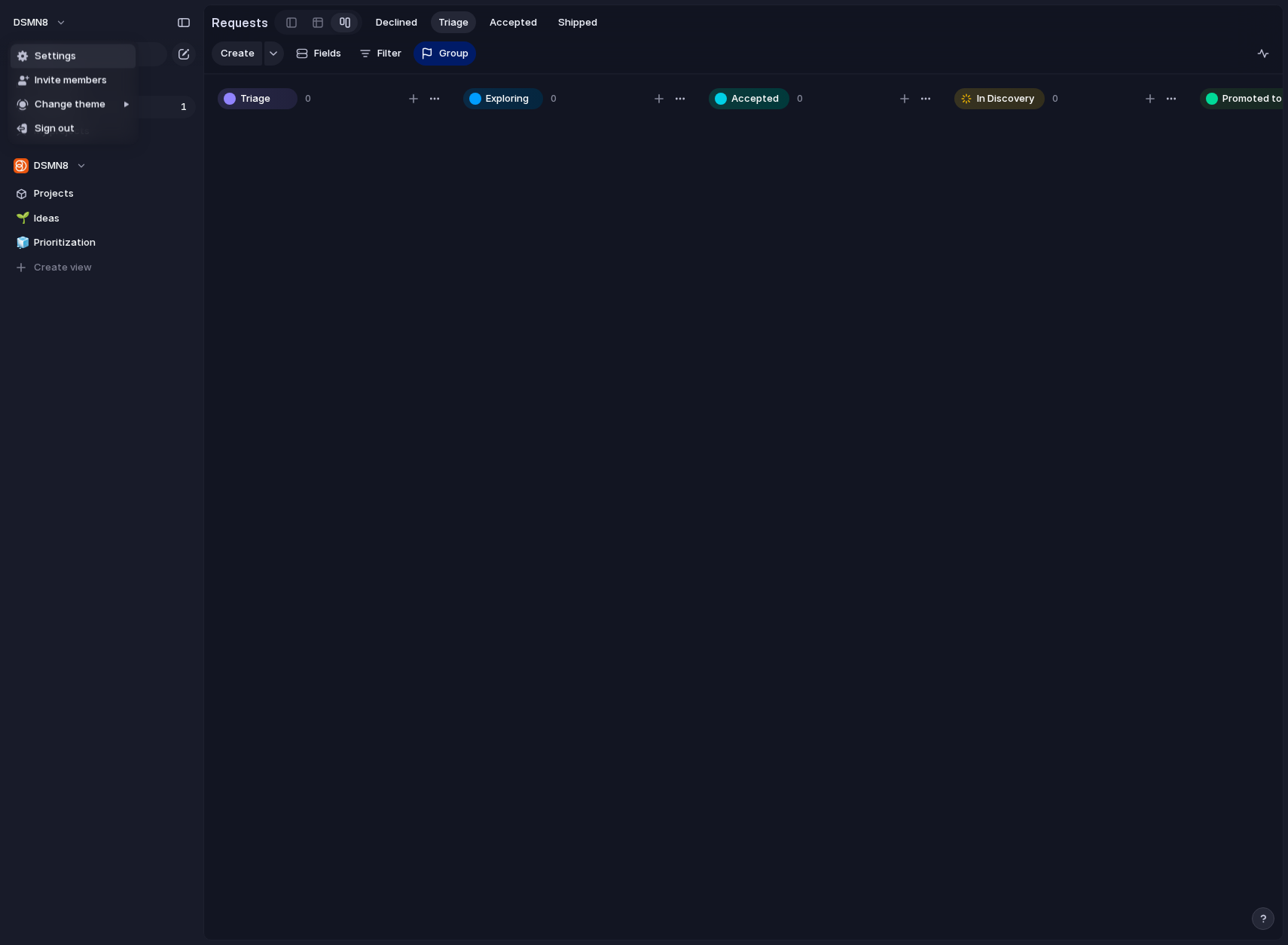
click at [67, 63] on span "Settings" at bounding box center [54, 56] width 41 height 15
click at [69, 220] on span "Ideas" at bounding box center [113, 219] width 156 height 15
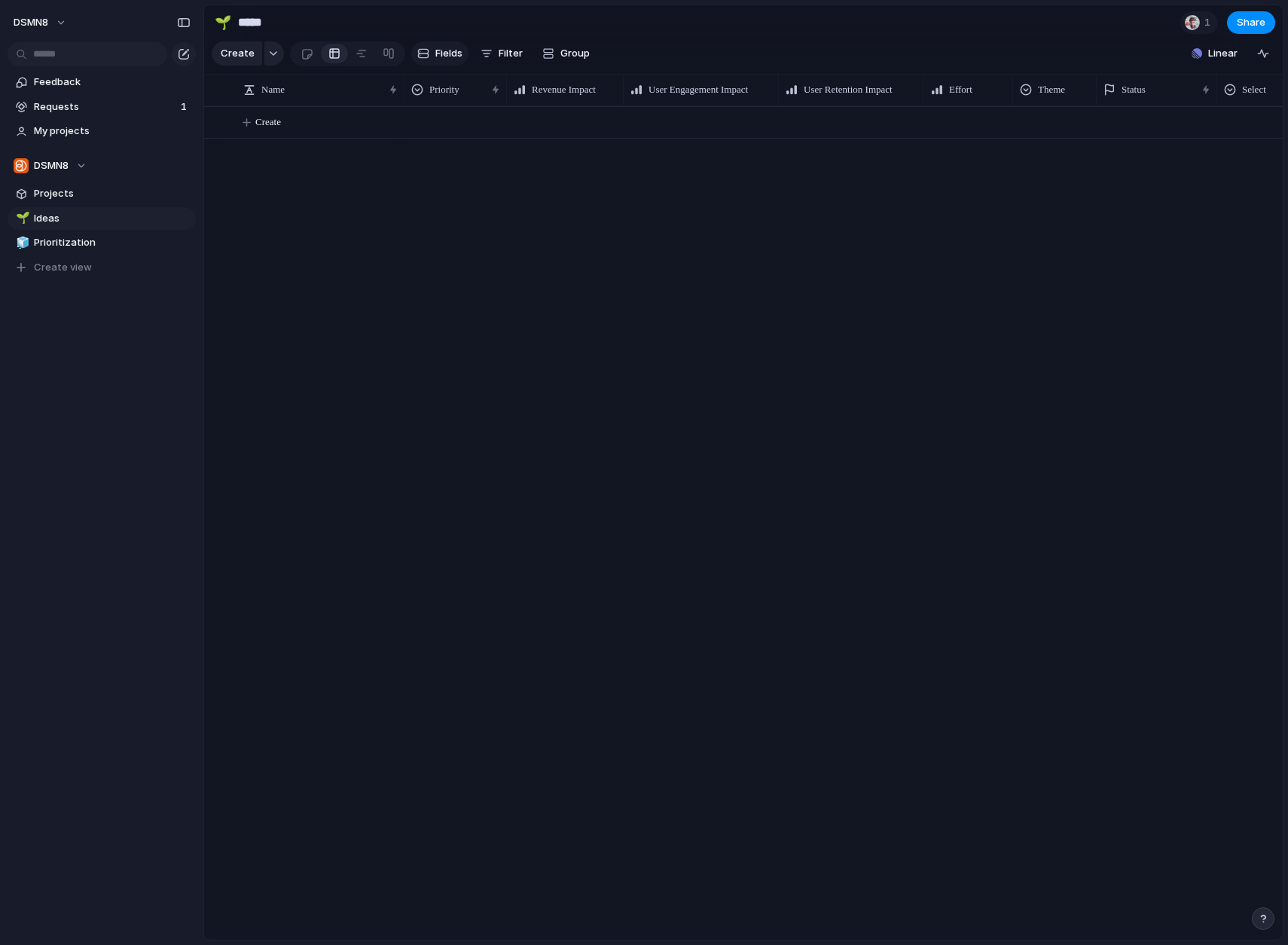
click at [438, 53] on span "Fields" at bounding box center [448, 53] width 27 height 15
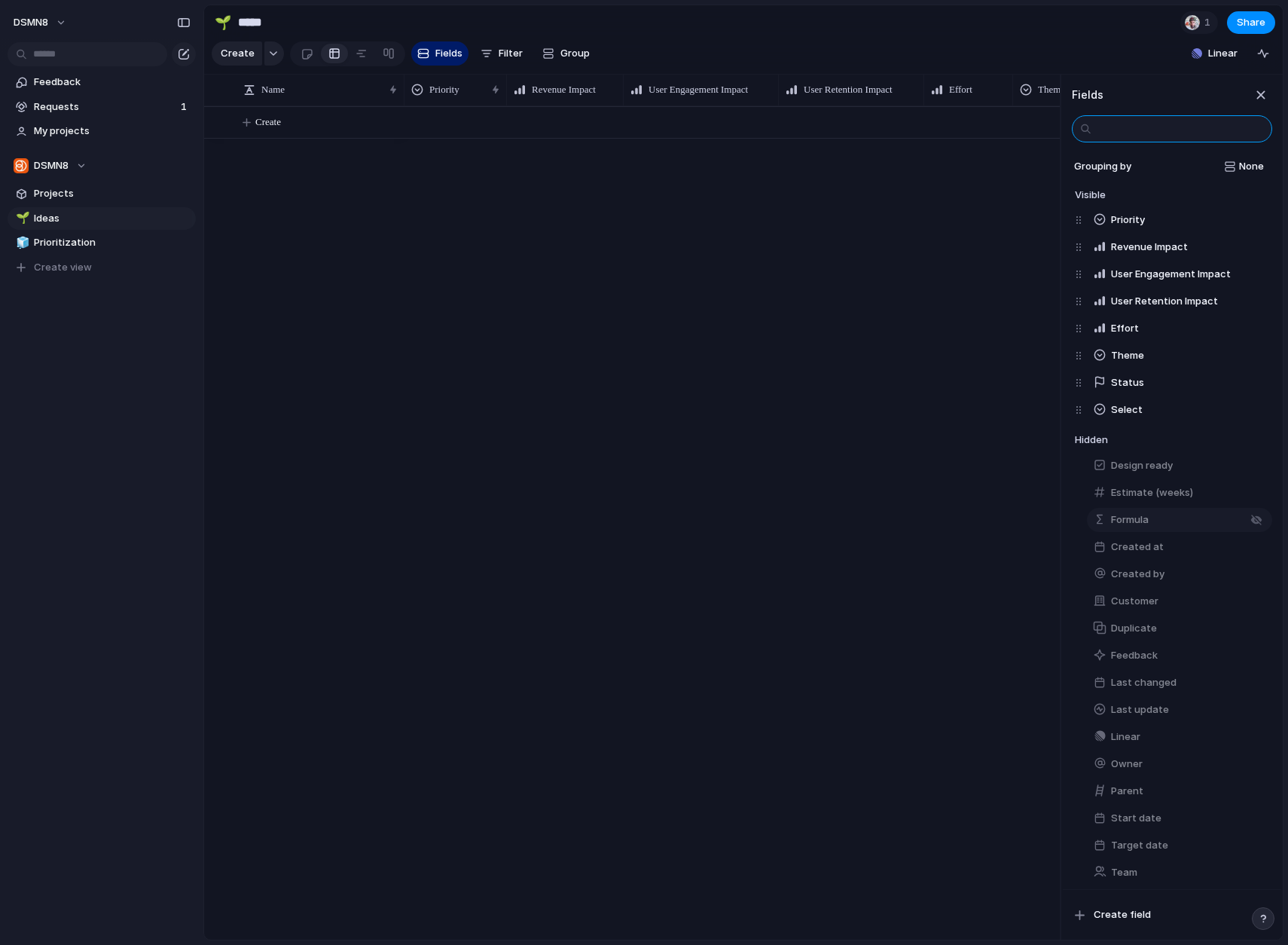
scroll to position [5, 0]
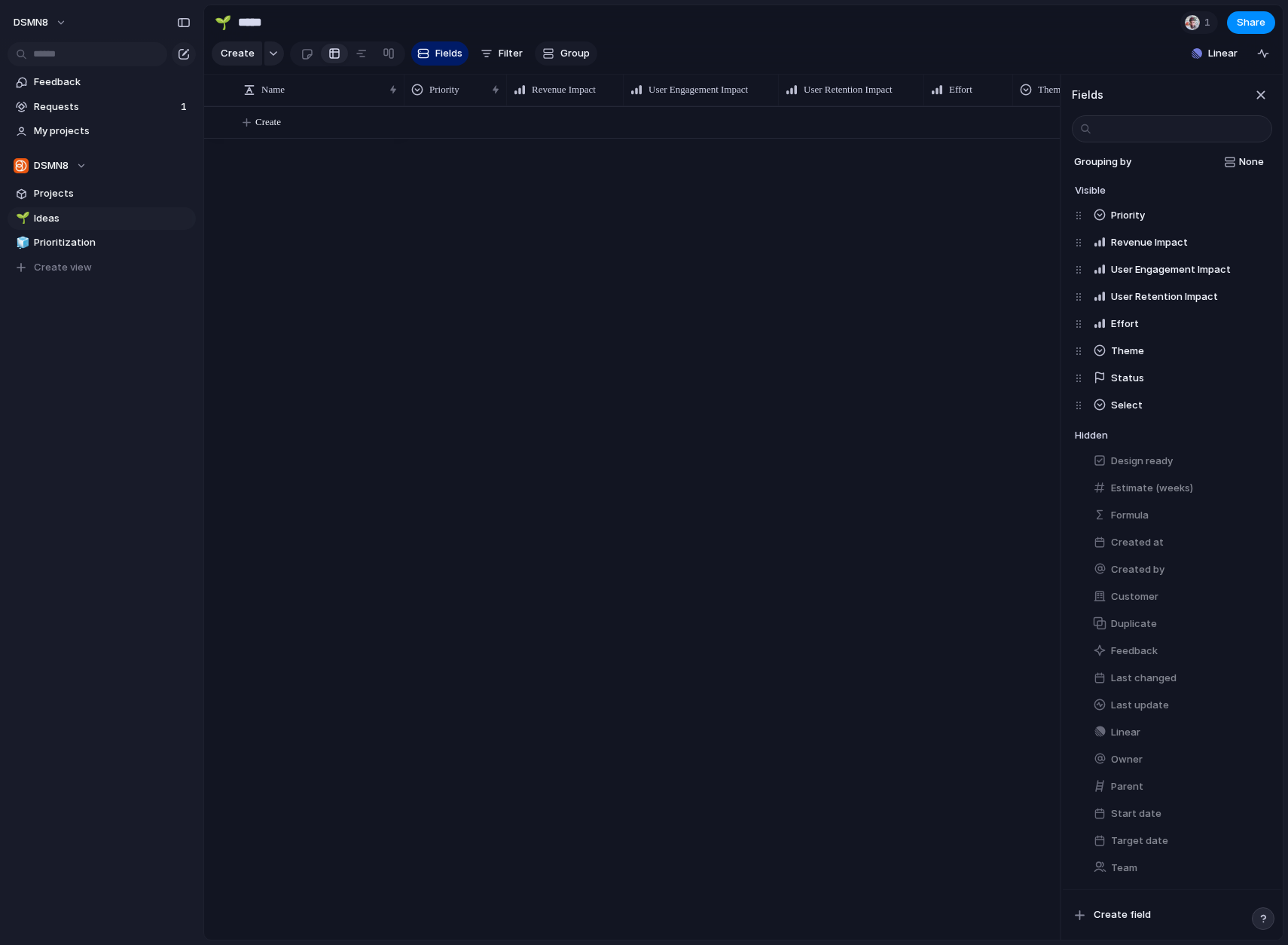
click at [569, 55] on span "Group" at bounding box center [574, 53] width 30 height 15
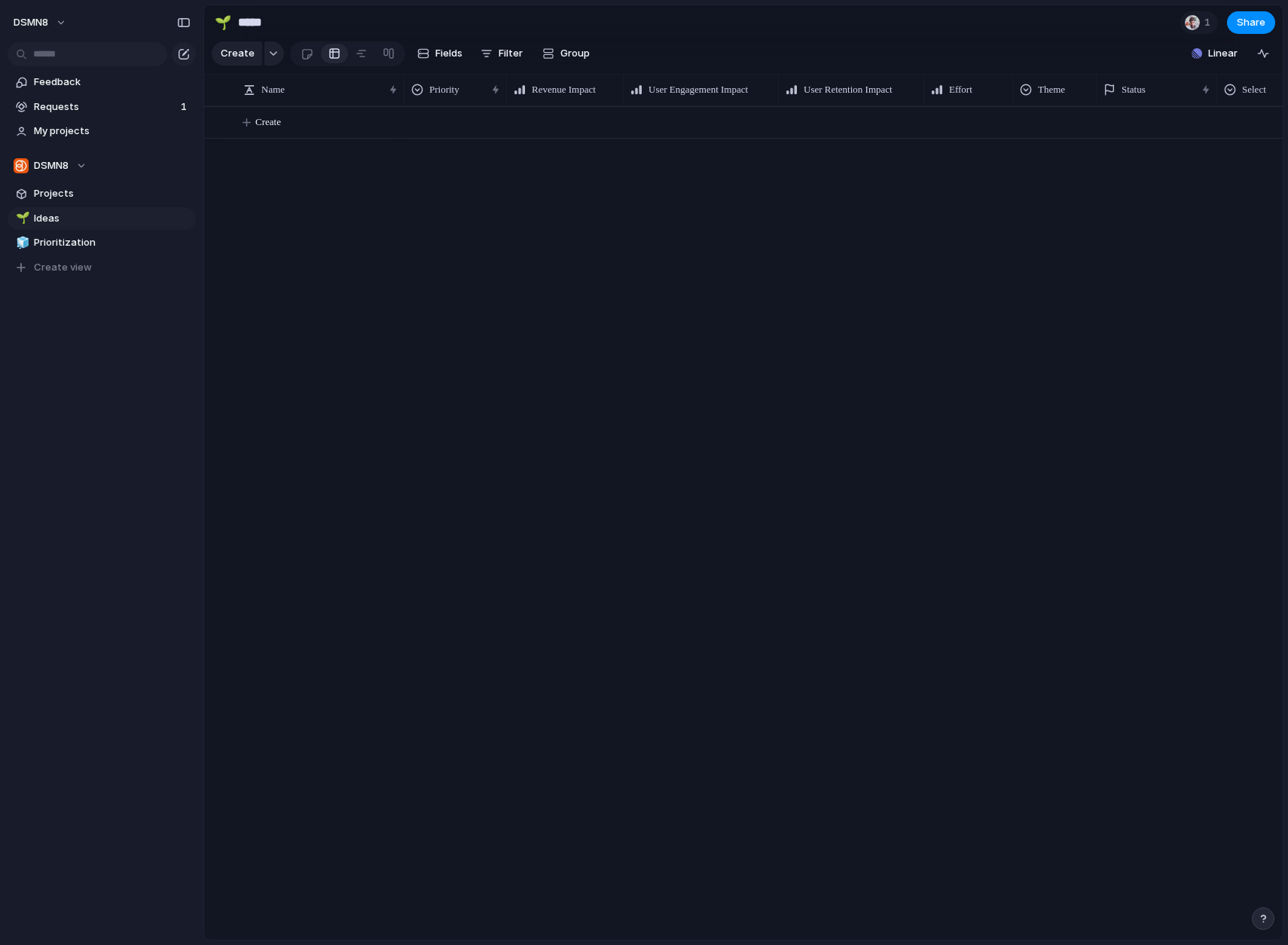
click at [564, 52] on div "Team Customer Priority Effort Design ready Theme Status Owner Revenue Impact Se…" at bounding box center [644, 472] width 1288 height 945
click at [564, 52] on span "Group" at bounding box center [574, 53] width 30 height 15
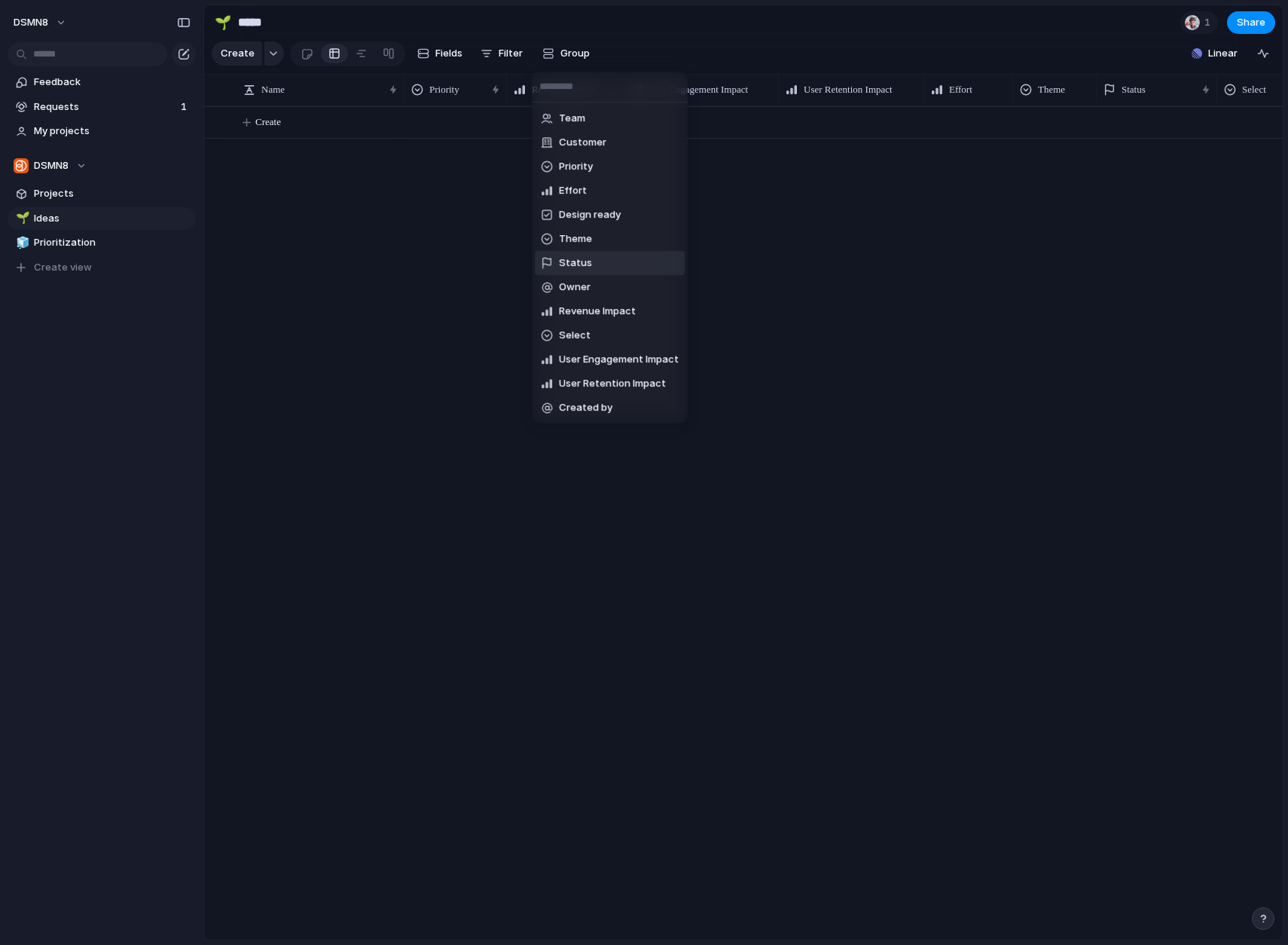
click at [592, 264] on li "Status" at bounding box center [609, 262] width 150 height 24
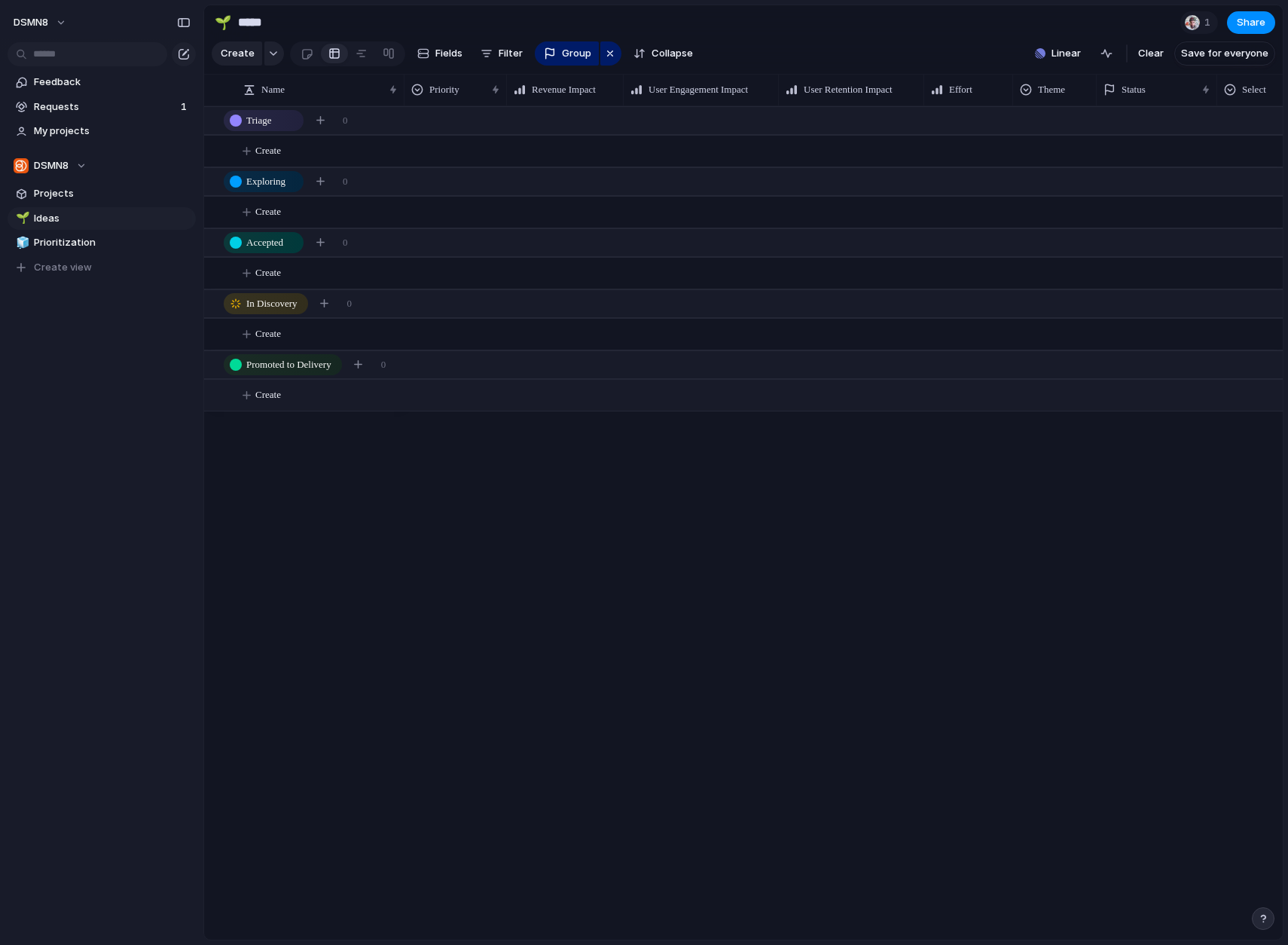
click at [255, 393] on button "Create" at bounding box center [762, 395] width 1087 height 31
click at [273, 56] on button "button" at bounding box center [274, 52] width 20 height 24
click at [271, 55] on div "Goal Program Initiative Launch Request Project Customize" at bounding box center [644, 472] width 1288 height 945
click at [271, 54] on div "button" at bounding box center [273, 53] width 10 height 6
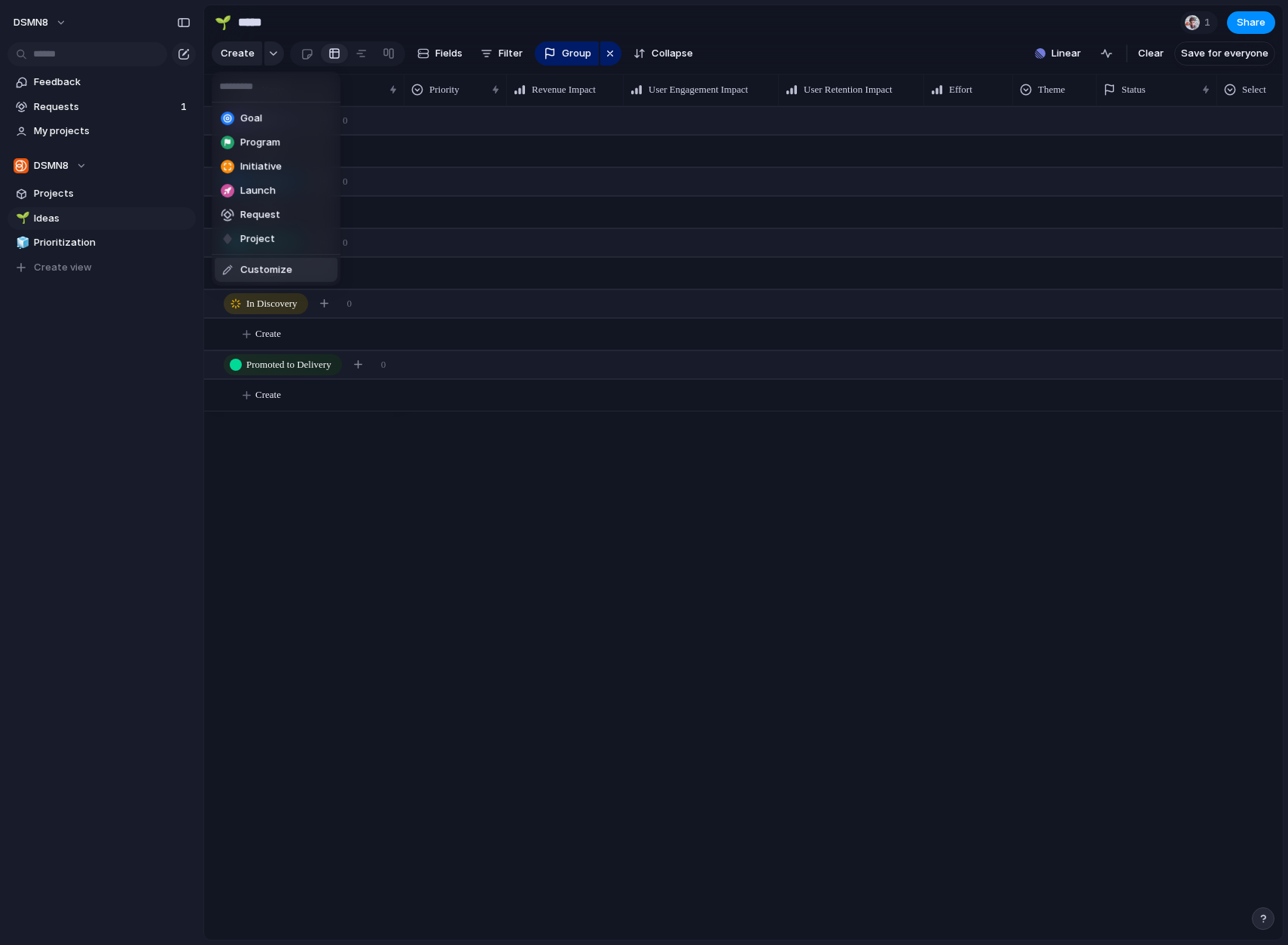
click at [262, 277] on li "Customize" at bounding box center [276, 269] width 123 height 24
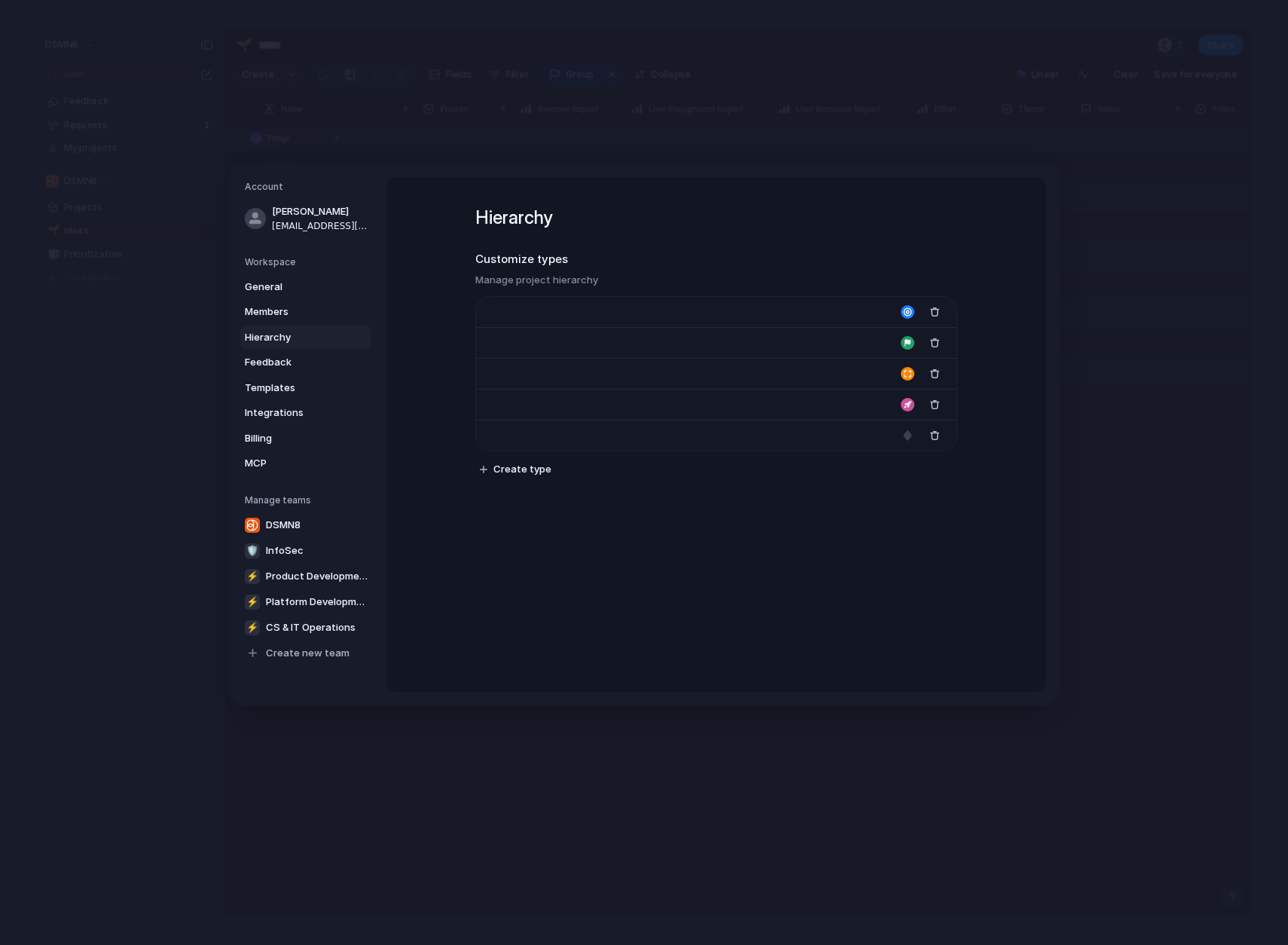
type input "****"
type input "*******"
type input "**********"
type input "******"
type input "*******"
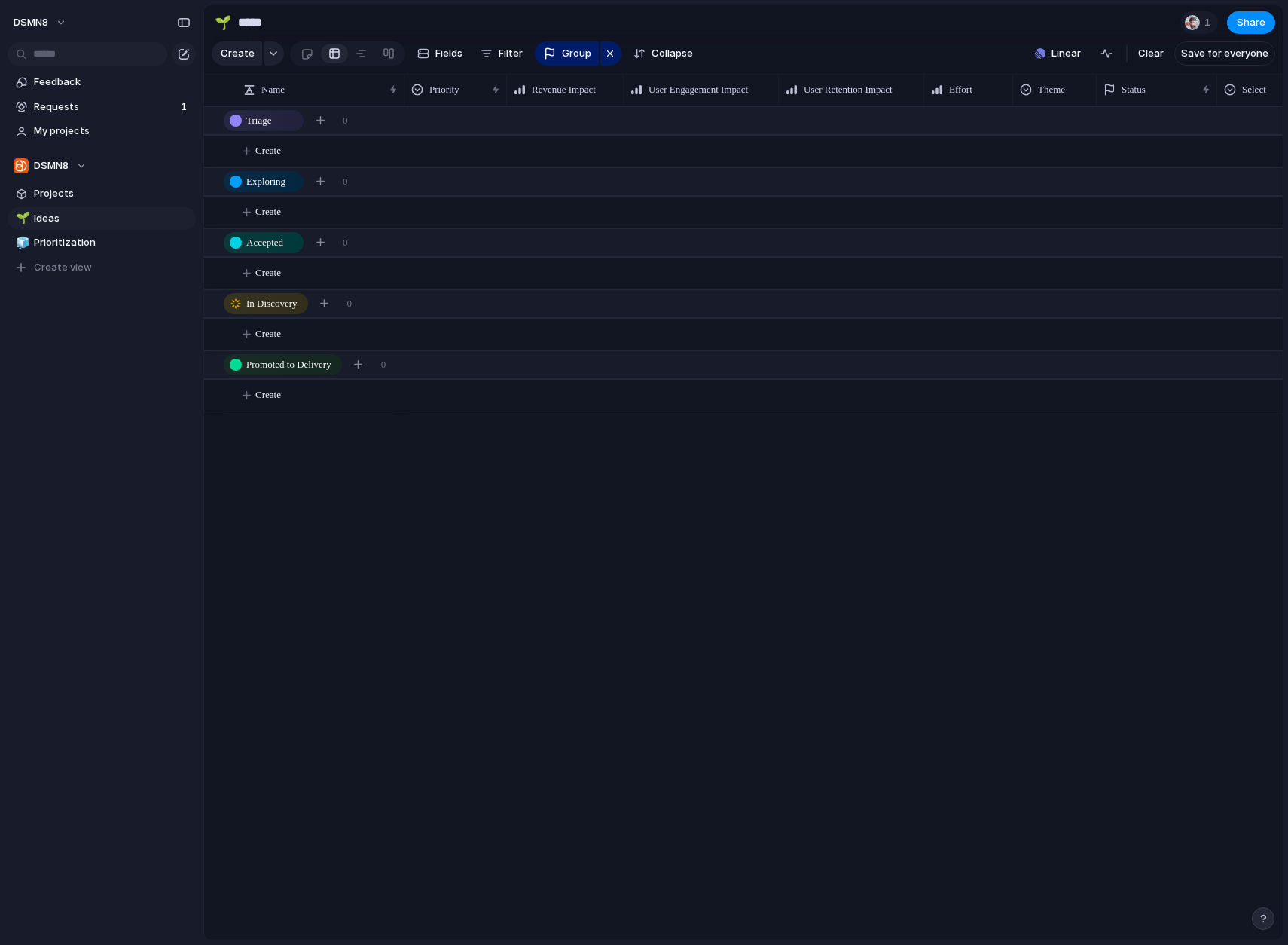
click at [652, 522] on div at bounding box center [843, 522] width 878 height 833
click at [387, 52] on div at bounding box center [388, 52] width 12 height 24
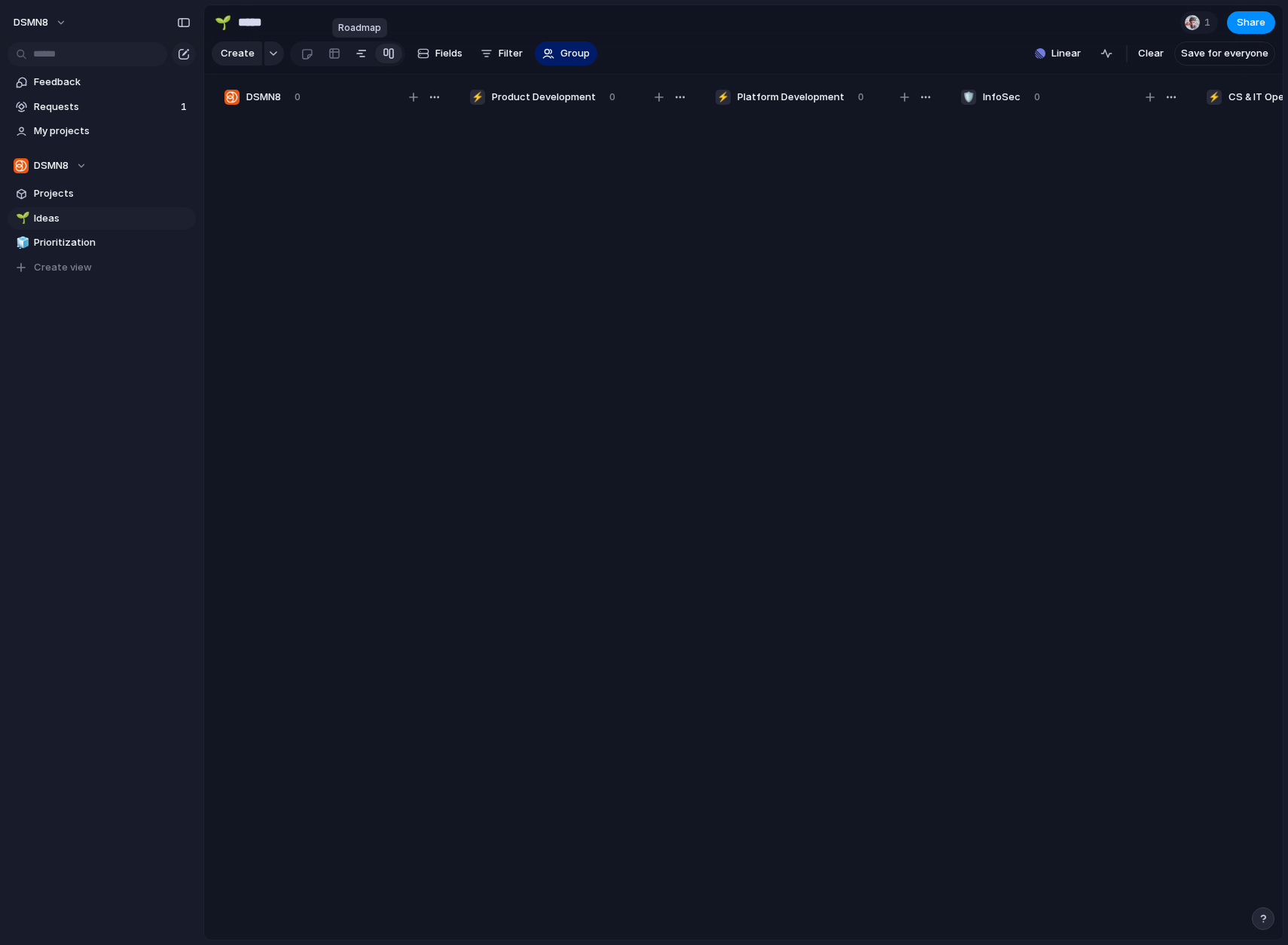
click at [359, 52] on div at bounding box center [361, 52] width 12 height 24
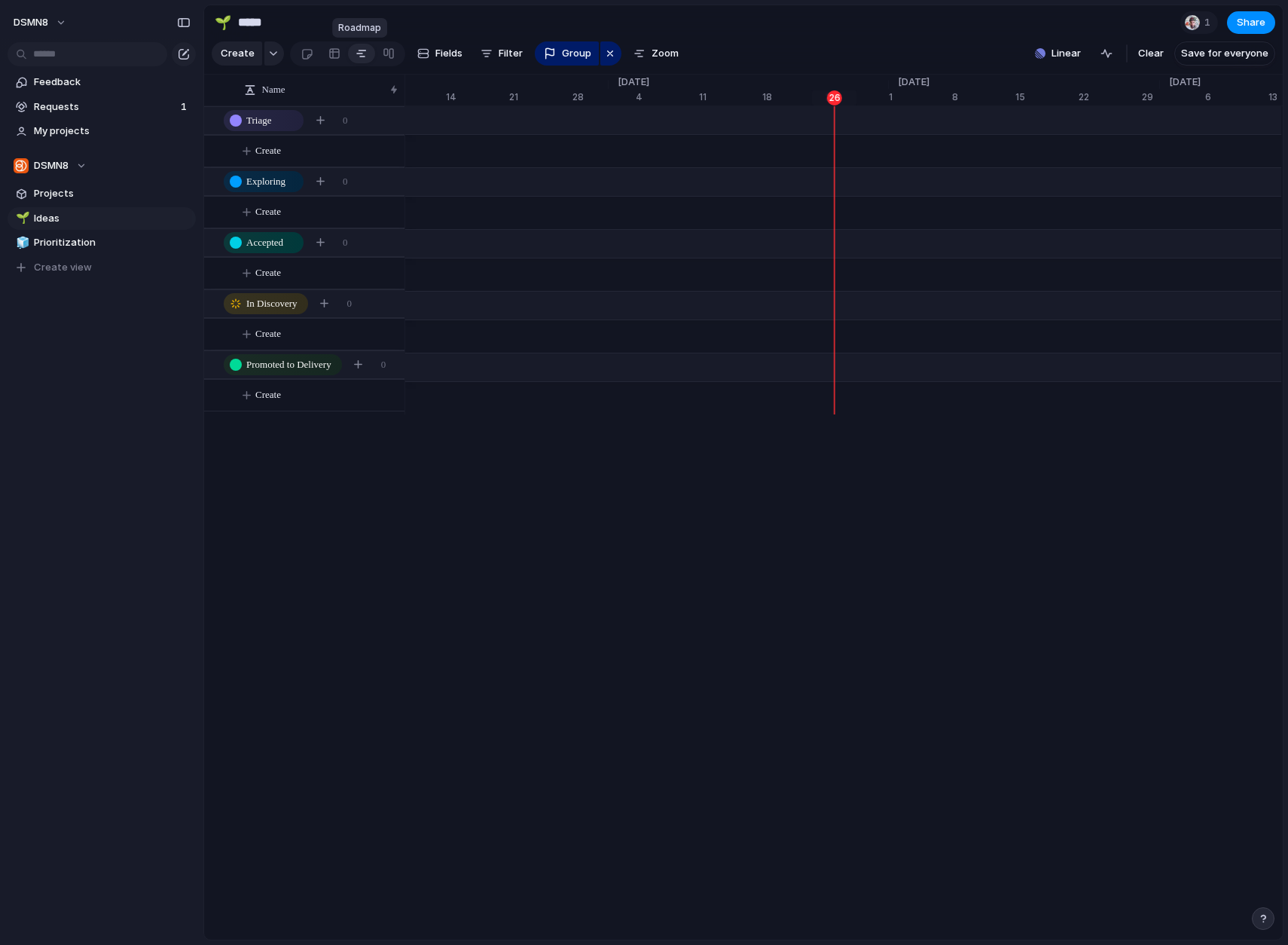
scroll to position [0, 9699]
click at [334, 53] on div at bounding box center [334, 52] width 12 height 24
click at [301, 54] on div at bounding box center [306, 53] width 12 height 25
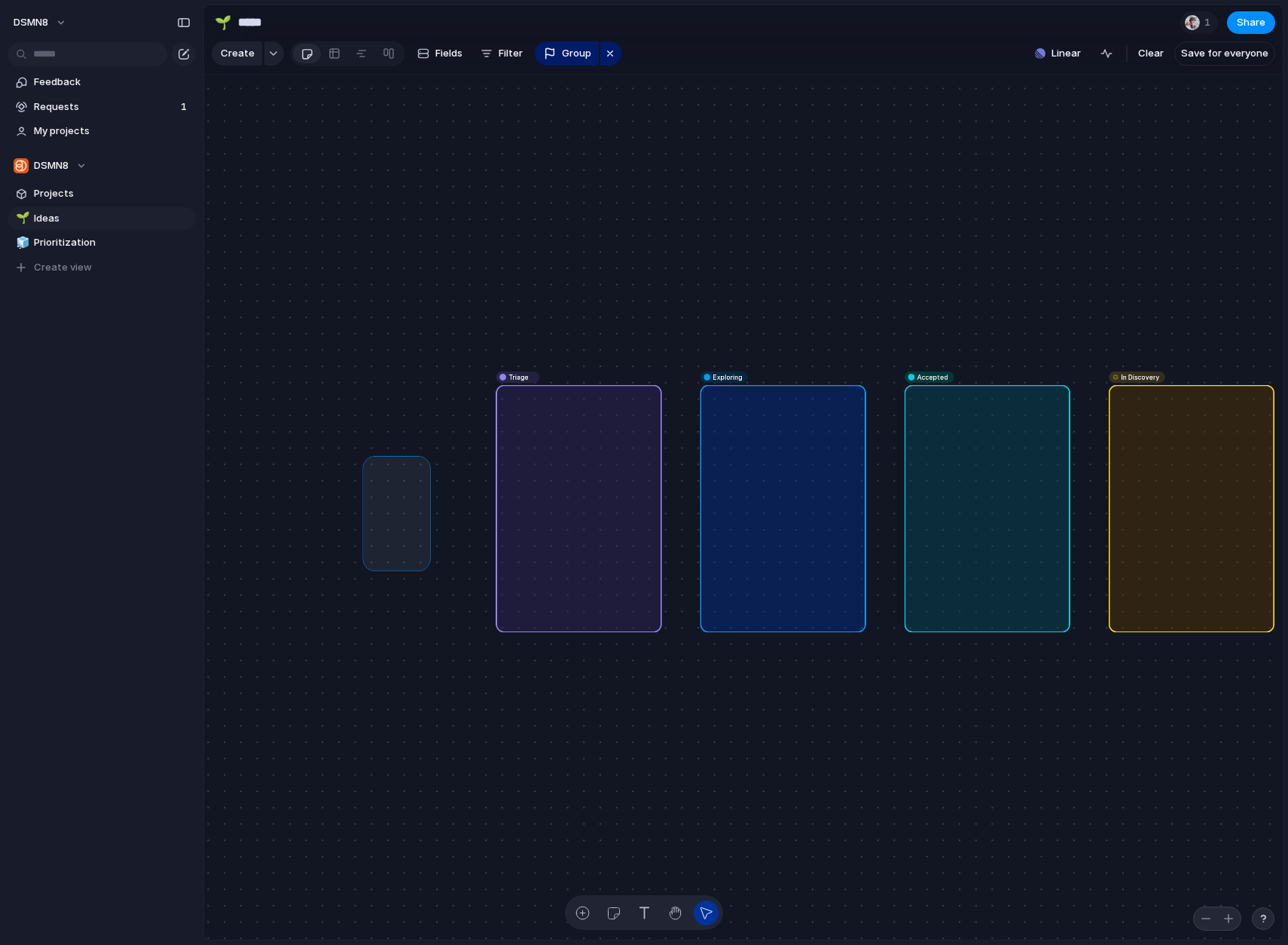
drag, startPoint x: 367, startPoint y: 460, endPoint x: 425, endPoint y: 565, distance: 120.0
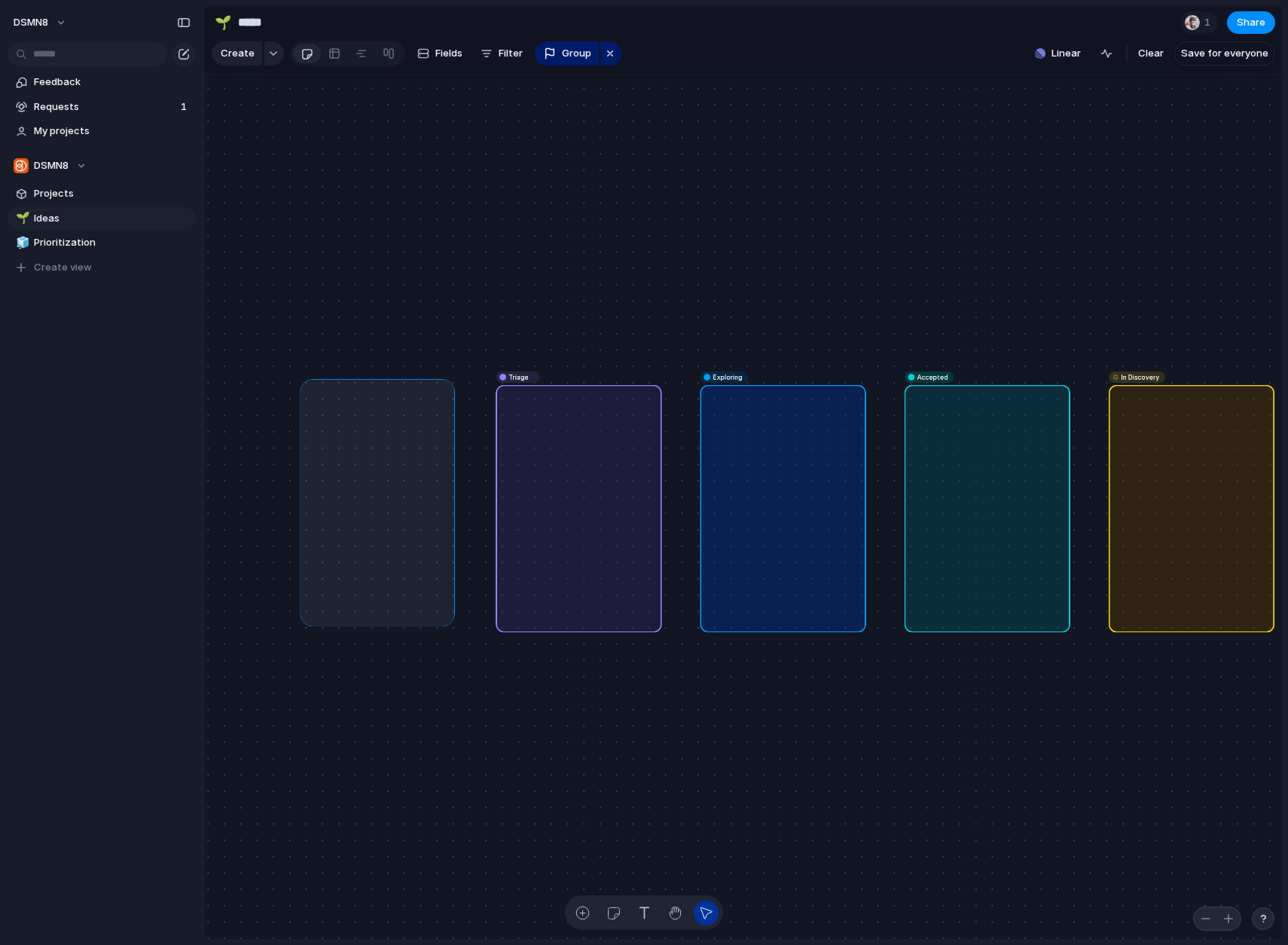
drag, startPoint x: 377, startPoint y: 512, endPoint x: 450, endPoint y: 622, distance: 132.0
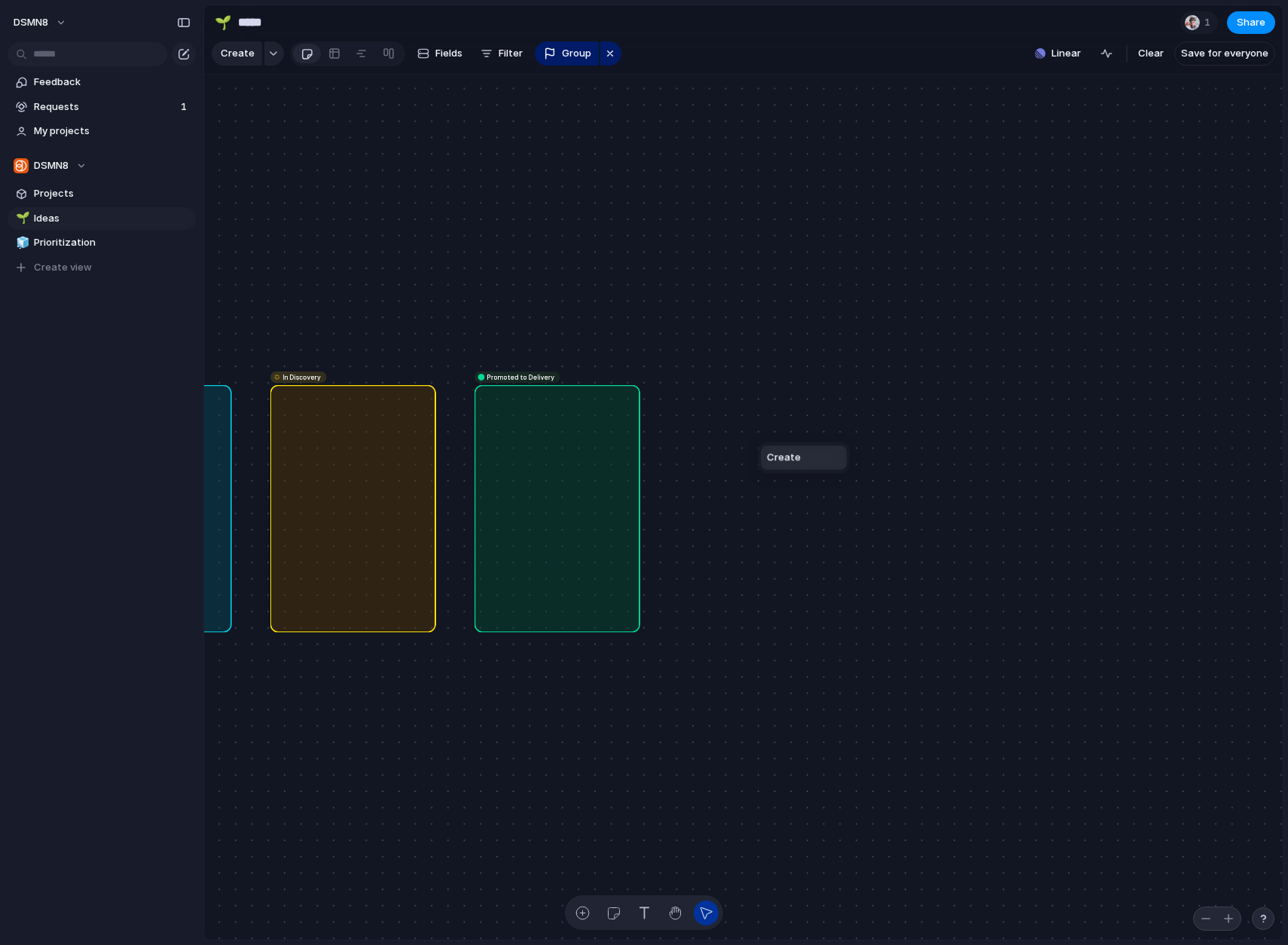
click at [818, 460] on li "Create" at bounding box center [803, 456] width 86 height 24
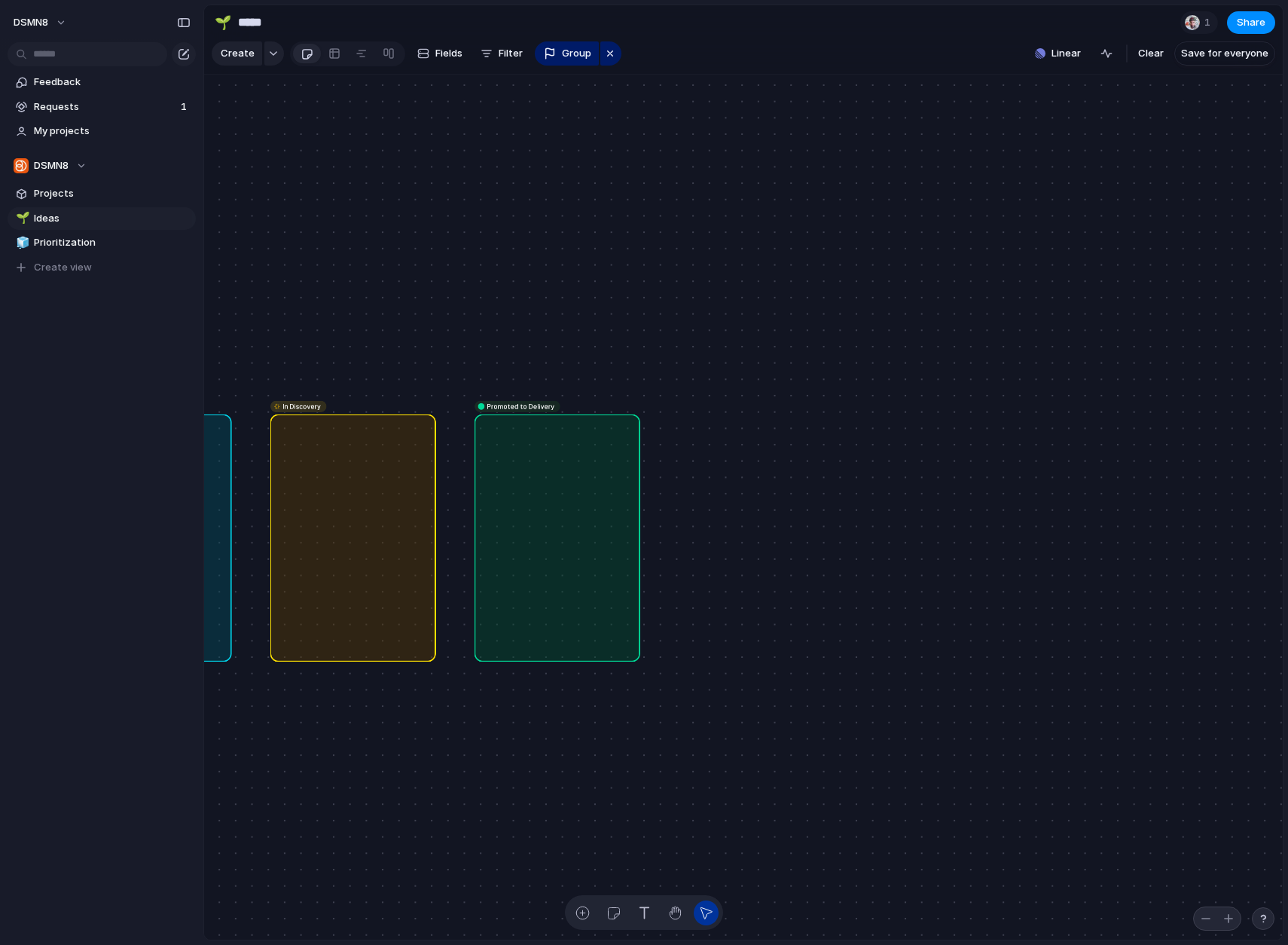
click at [554, 507] on div "Promoted to Delivery" at bounding box center [557, 537] width 166 height 248
click at [585, 911] on div "button" at bounding box center [582, 913] width 16 height 16
drag, startPoint x: 734, startPoint y: 662, endPoint x: 827, endPoint y: 779, distance: 149.5
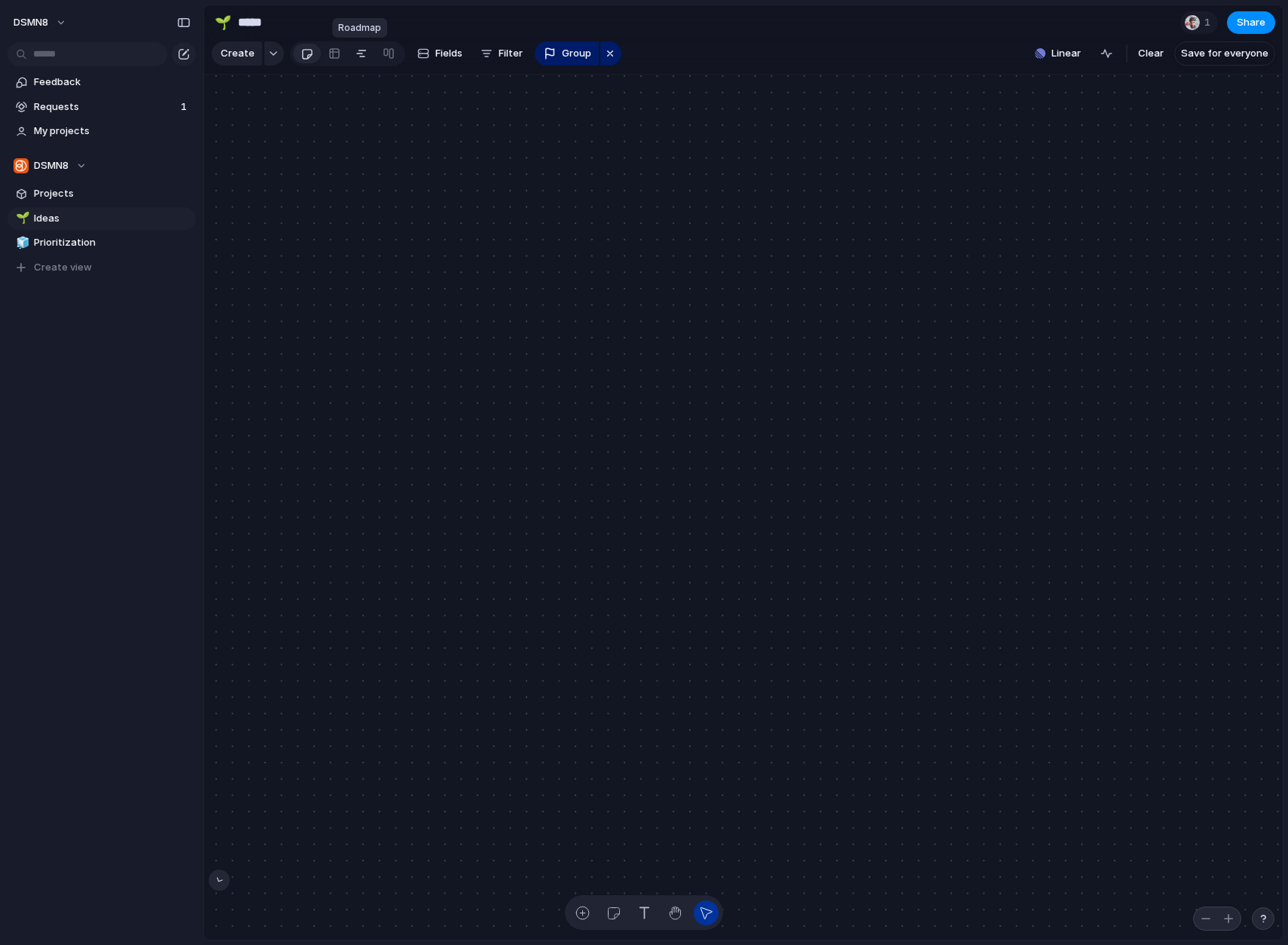
click at [360, 56] on div at bounding box center [361, 52] width 12 height 24
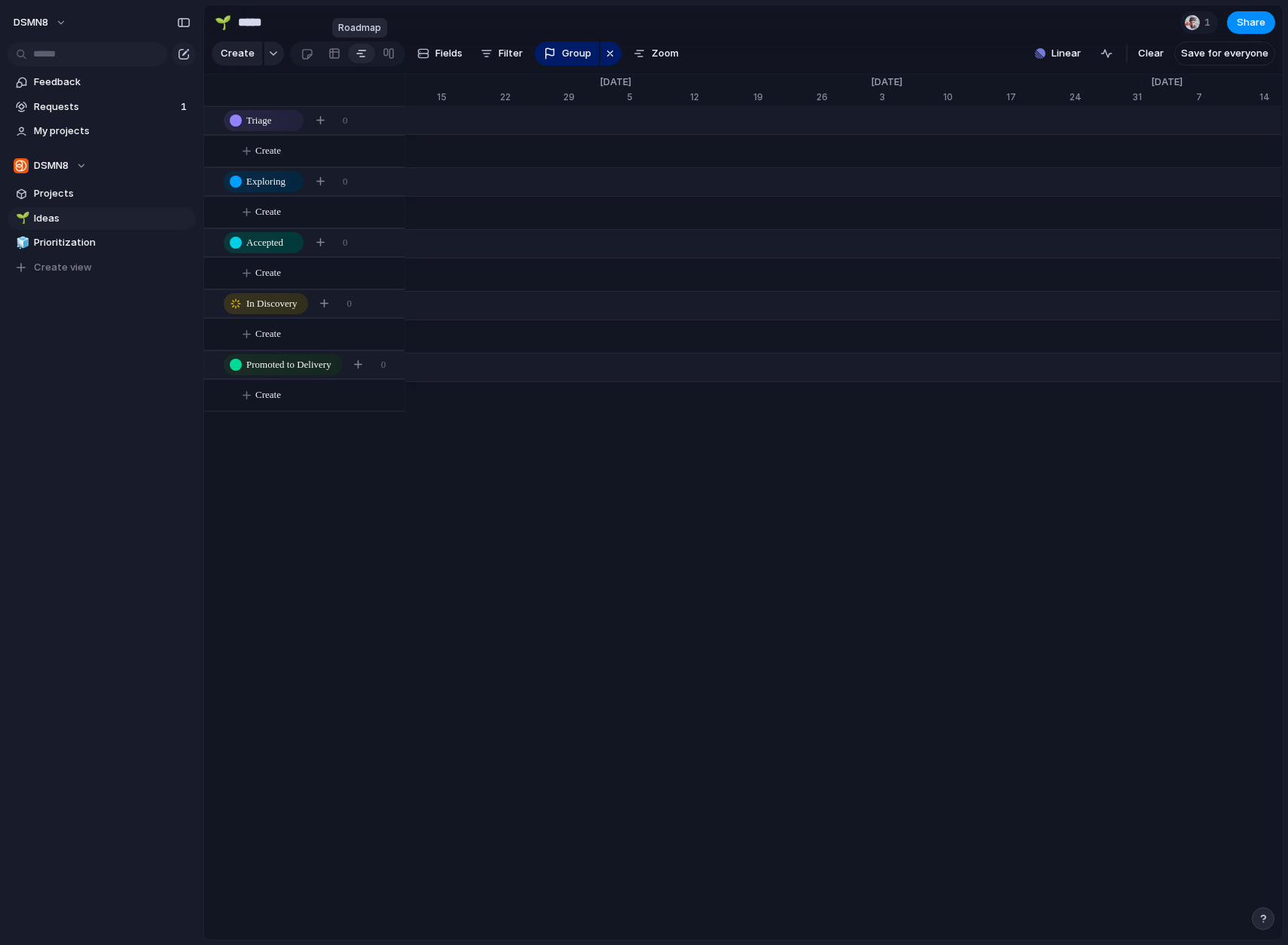
scroll to position [0, 94]
click at [391, 52] on link at bounding box center [388, 52] width 27 height 24
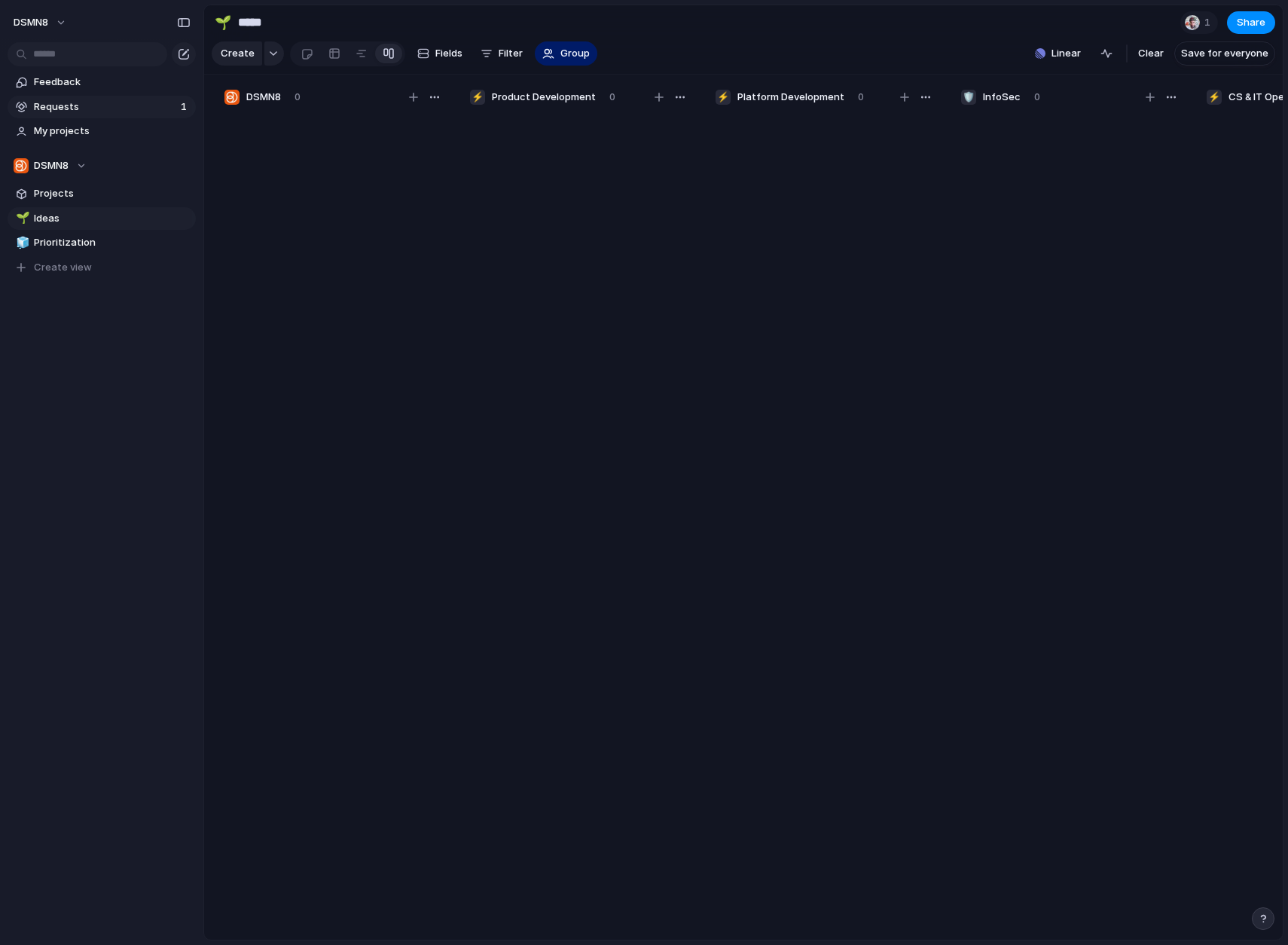
click at [95, 107] on span "Requests" at bounding box center [105, 107] width 142 height 15
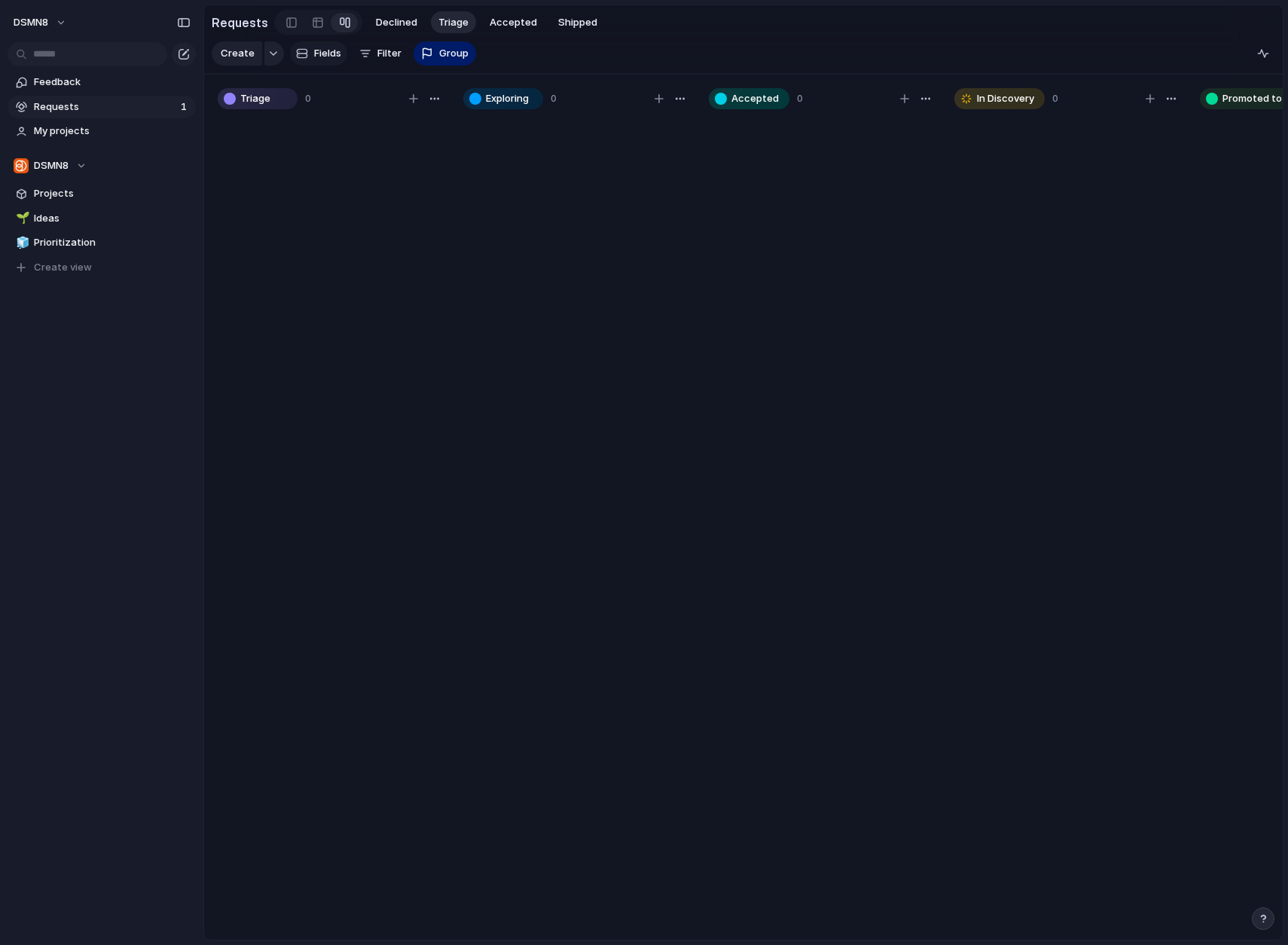
click at [307, 55] on button "Fields" at bounding box center [319, 52] width 57 height 24
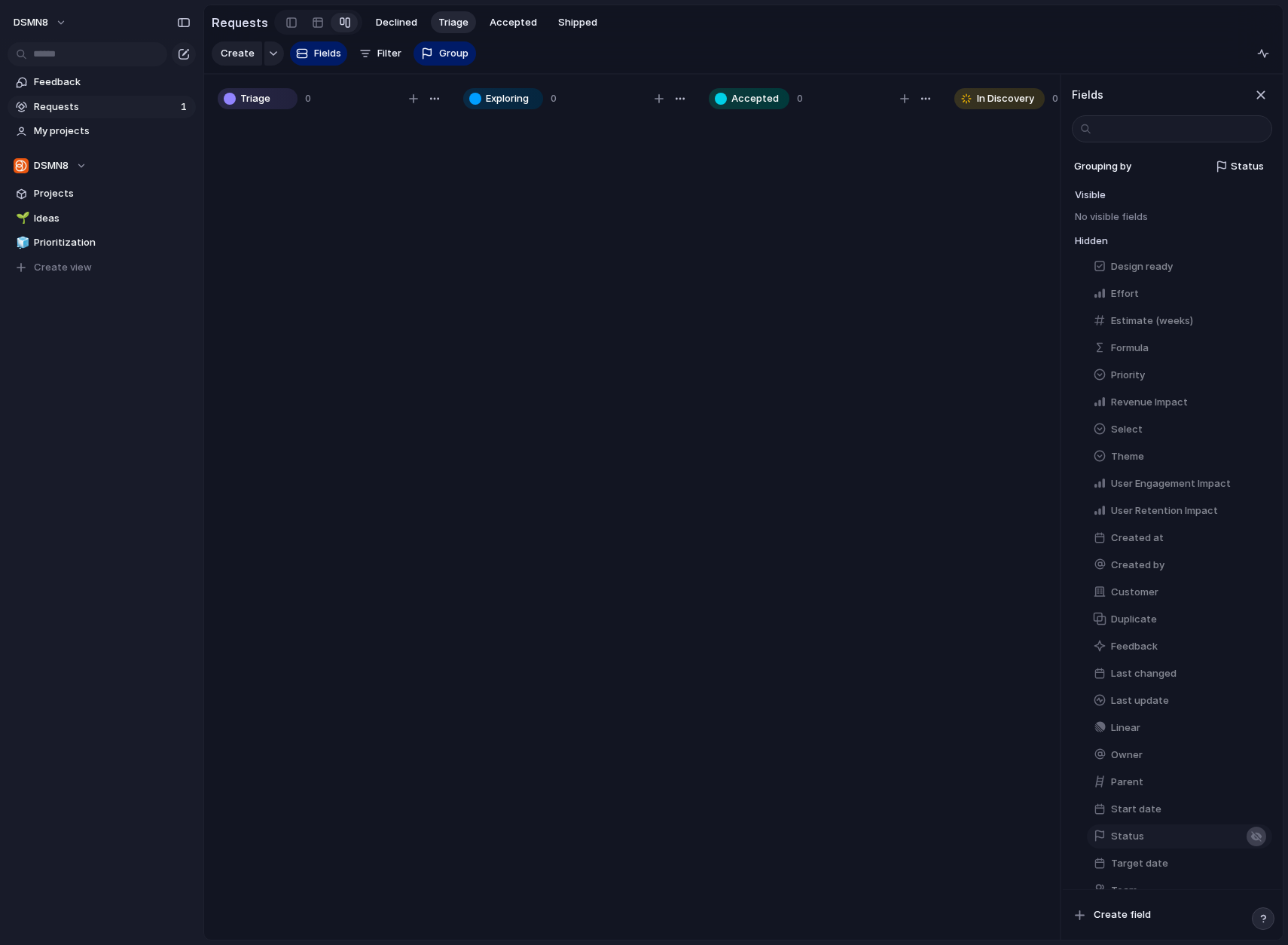
click at [1237, 834] on div "button" at bounding box center [1256, 836] width 12 height 12
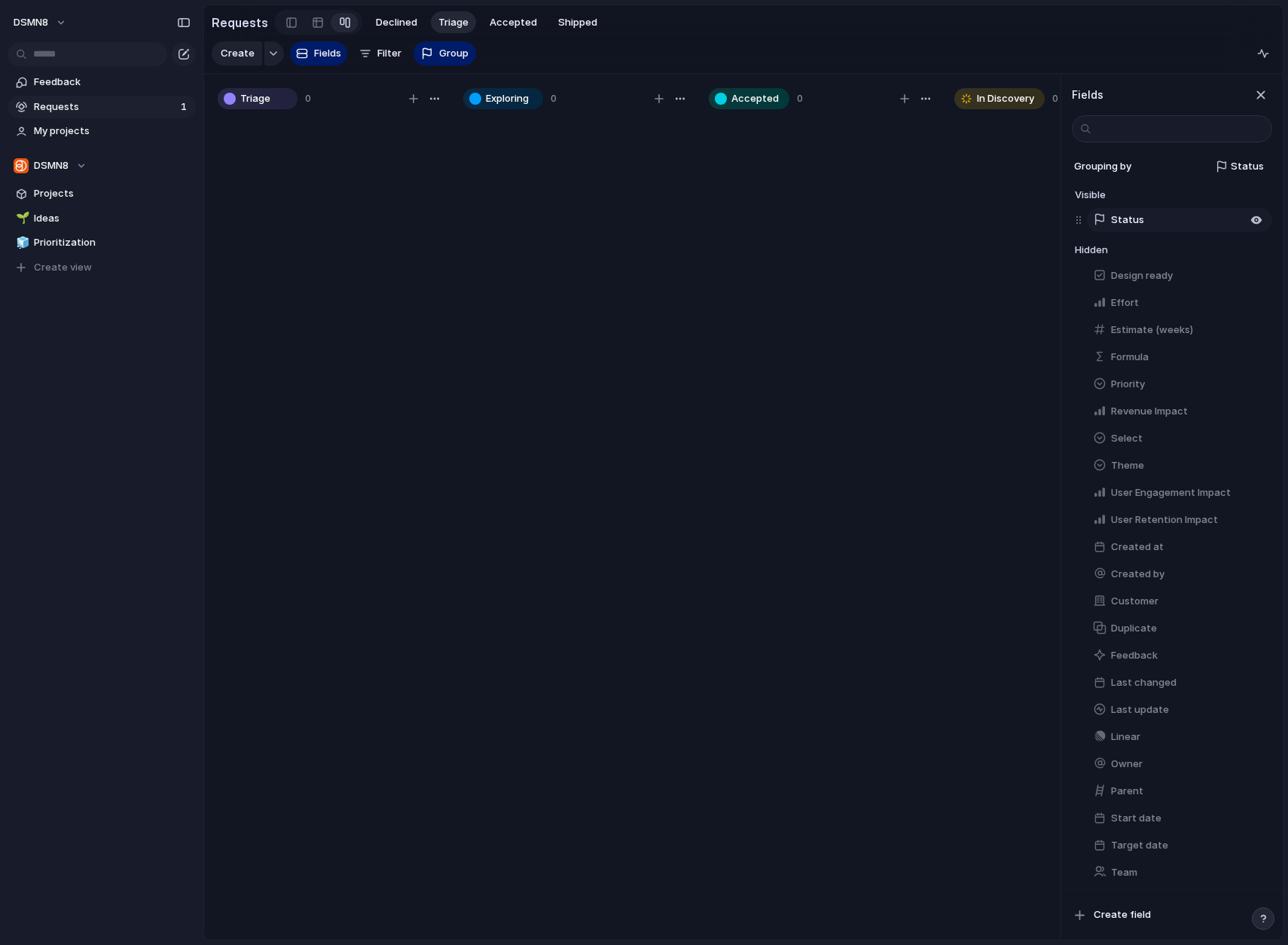
click at [1156, 218] on button "Status" at bounding box center [1179, 220] width 185 height 24
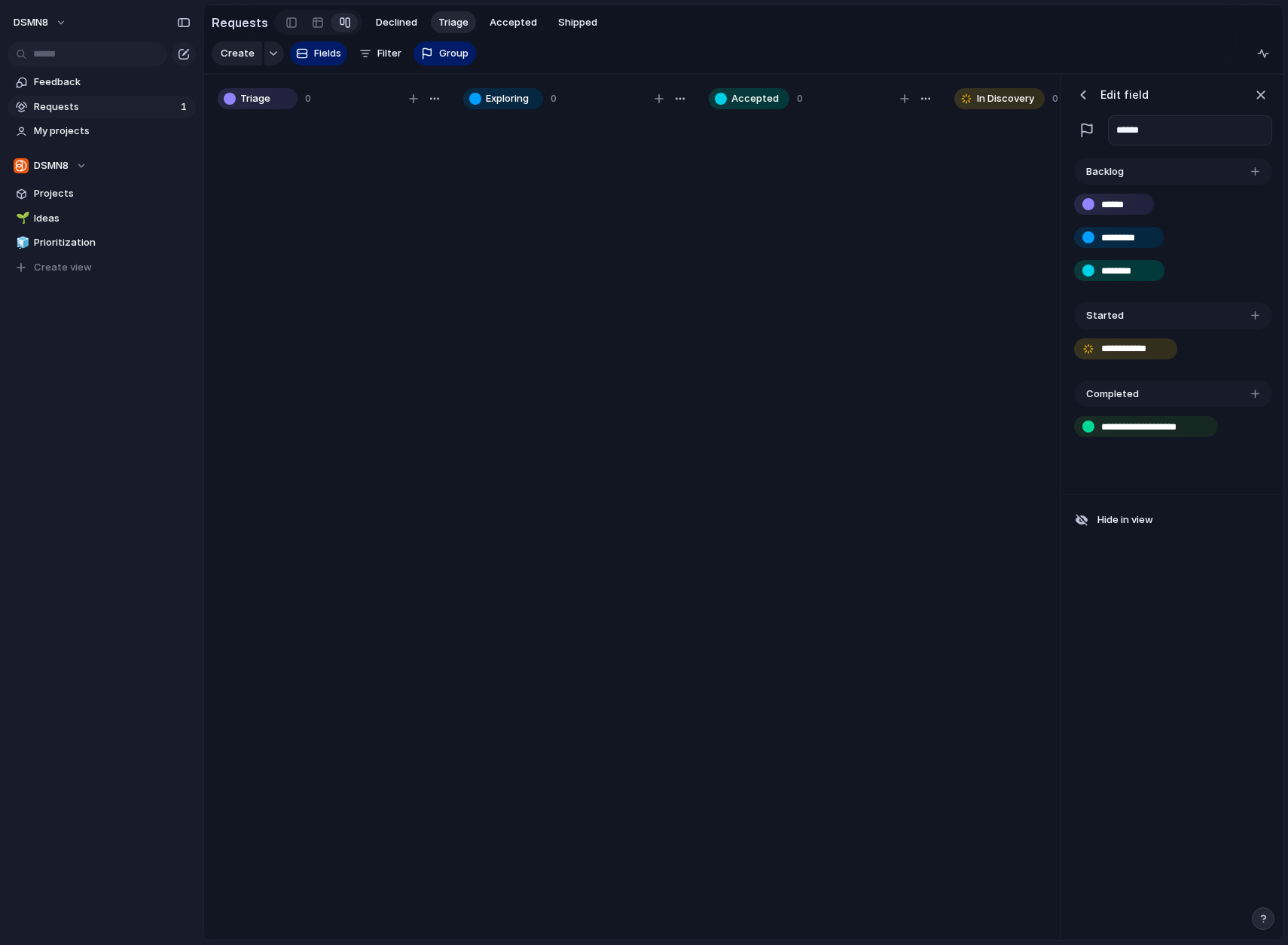
click at [1237, 392] on button "button" at bounding box center [1254, 393] width 12 height 12
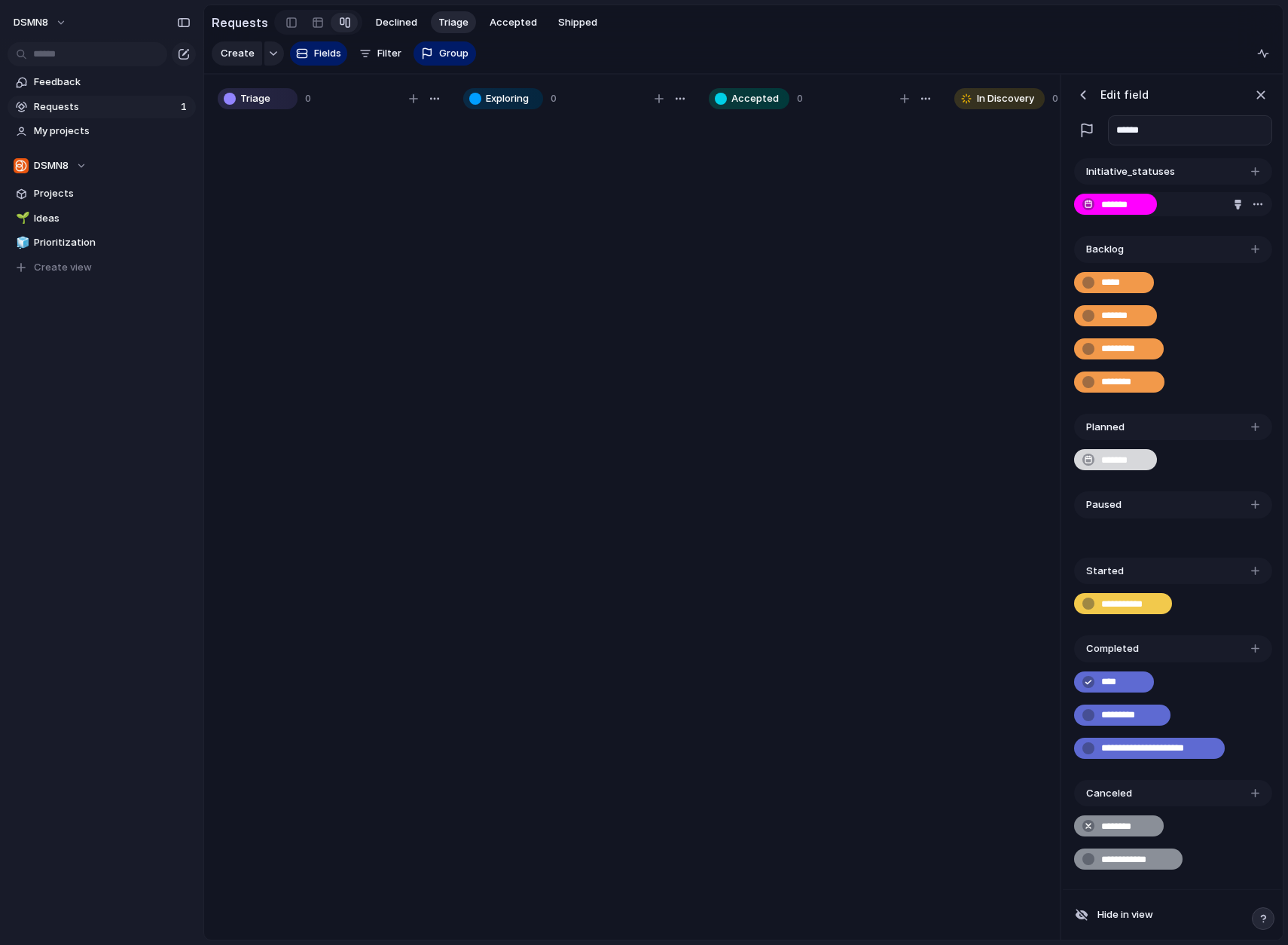
drag, startPoint x: 1119, startPoint y: 202, endPoint x: 1151, endPoint y: 206, distance: 32.2
click at [1125, 208] on input "*******" at bounding box center [1123, 205] width 45 height 15
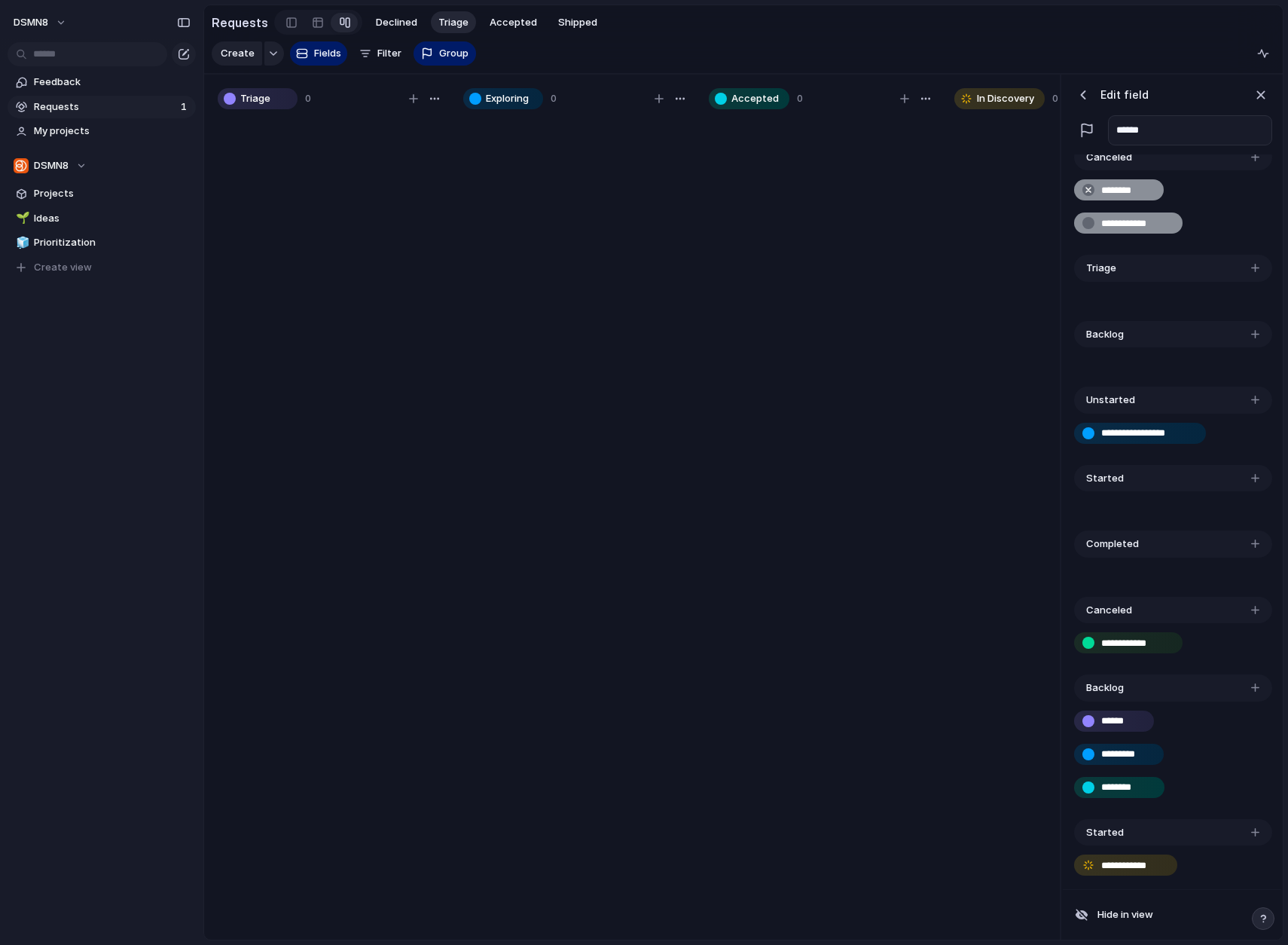
scroll to position [334, 0]
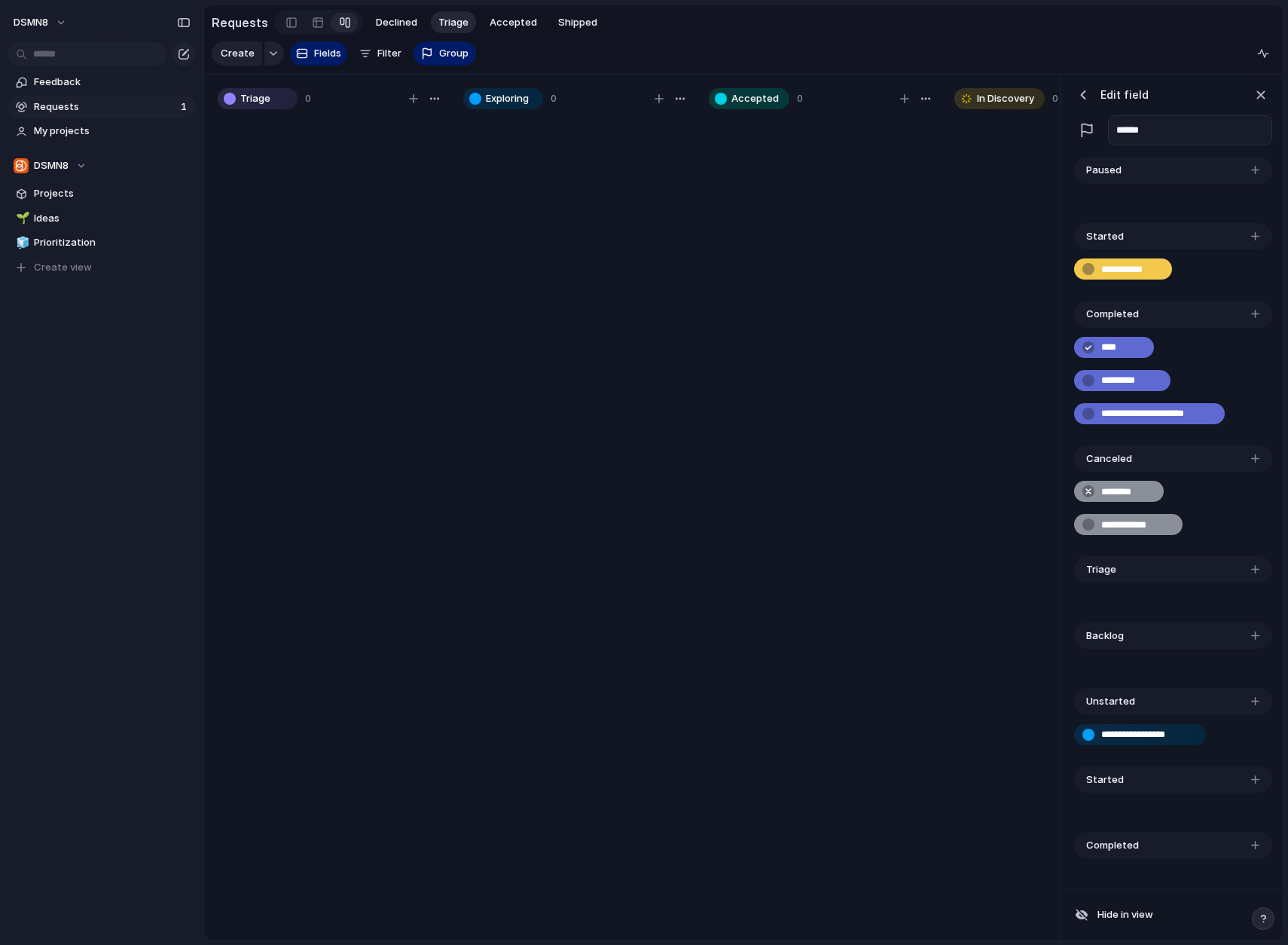
click at [1126, 459] on span "Canceled" at bounding box center [1109, 459] width 46 height 15
click at [1237, 457] on div "button" at bounding box center [1255, 458] width 9 height 9
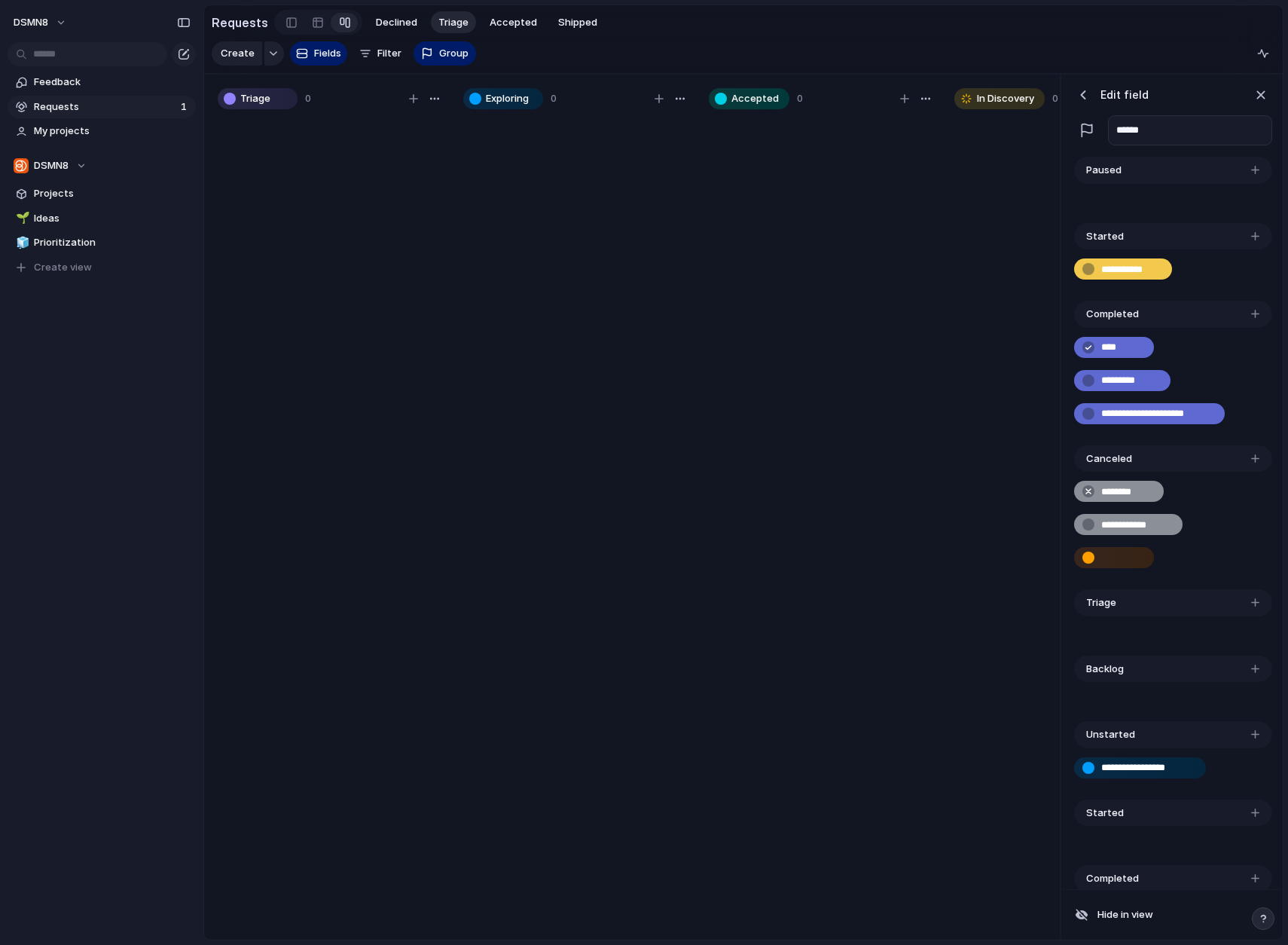
click at [984, 480] on div at bounding box center [1067, 535] width 226 height 837
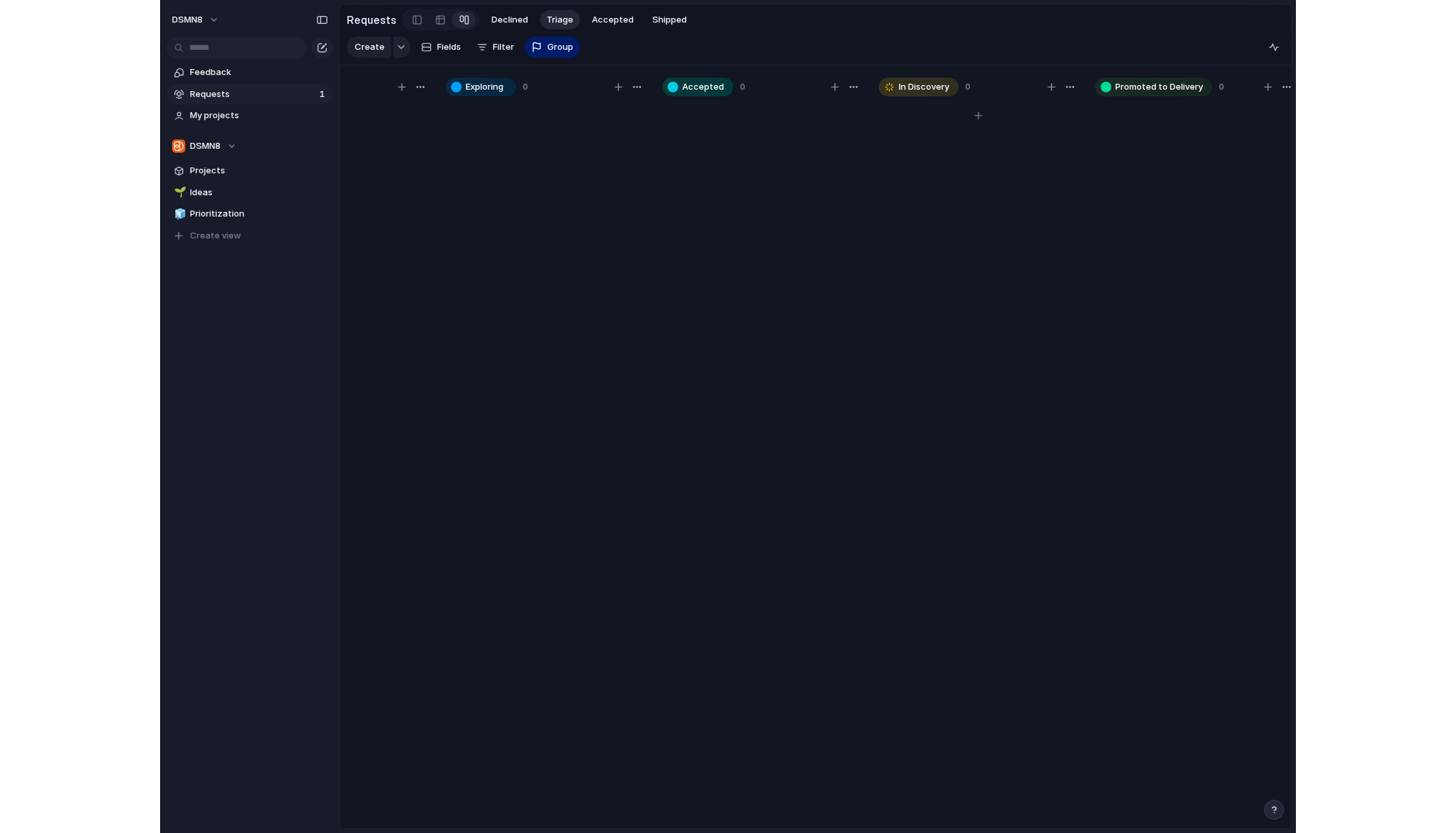
scroll to position [0, 138]
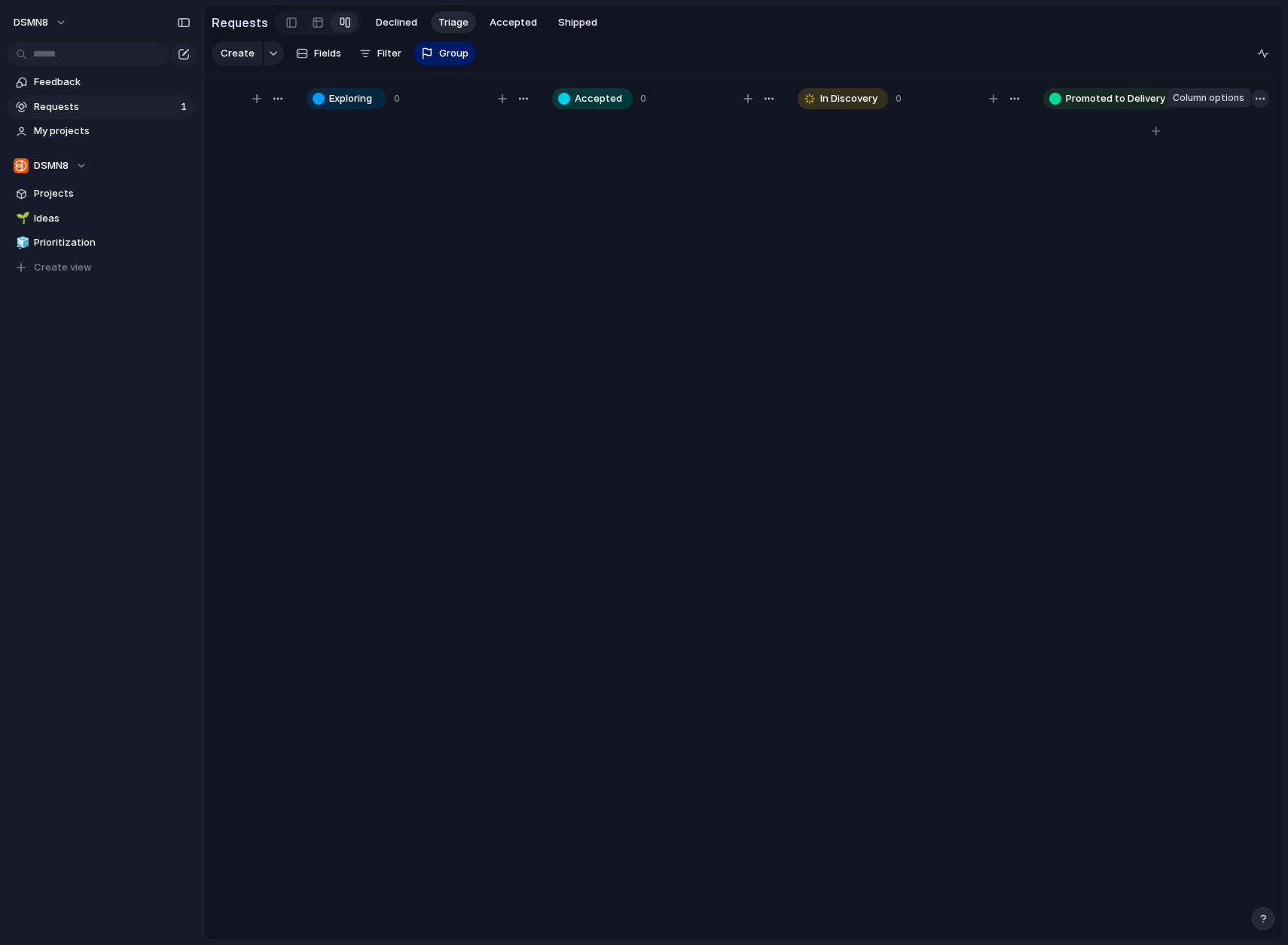
click at [1237, 95] on div "button" at bounding box center [1259, 98] width 12 height 12
click at [1237, 95] on div "Change color" at bounding box center [644, 472] width 1288 height 945
click at [328, 53] on span "Fields" at bounding box center [327, 53] width 27 height 15
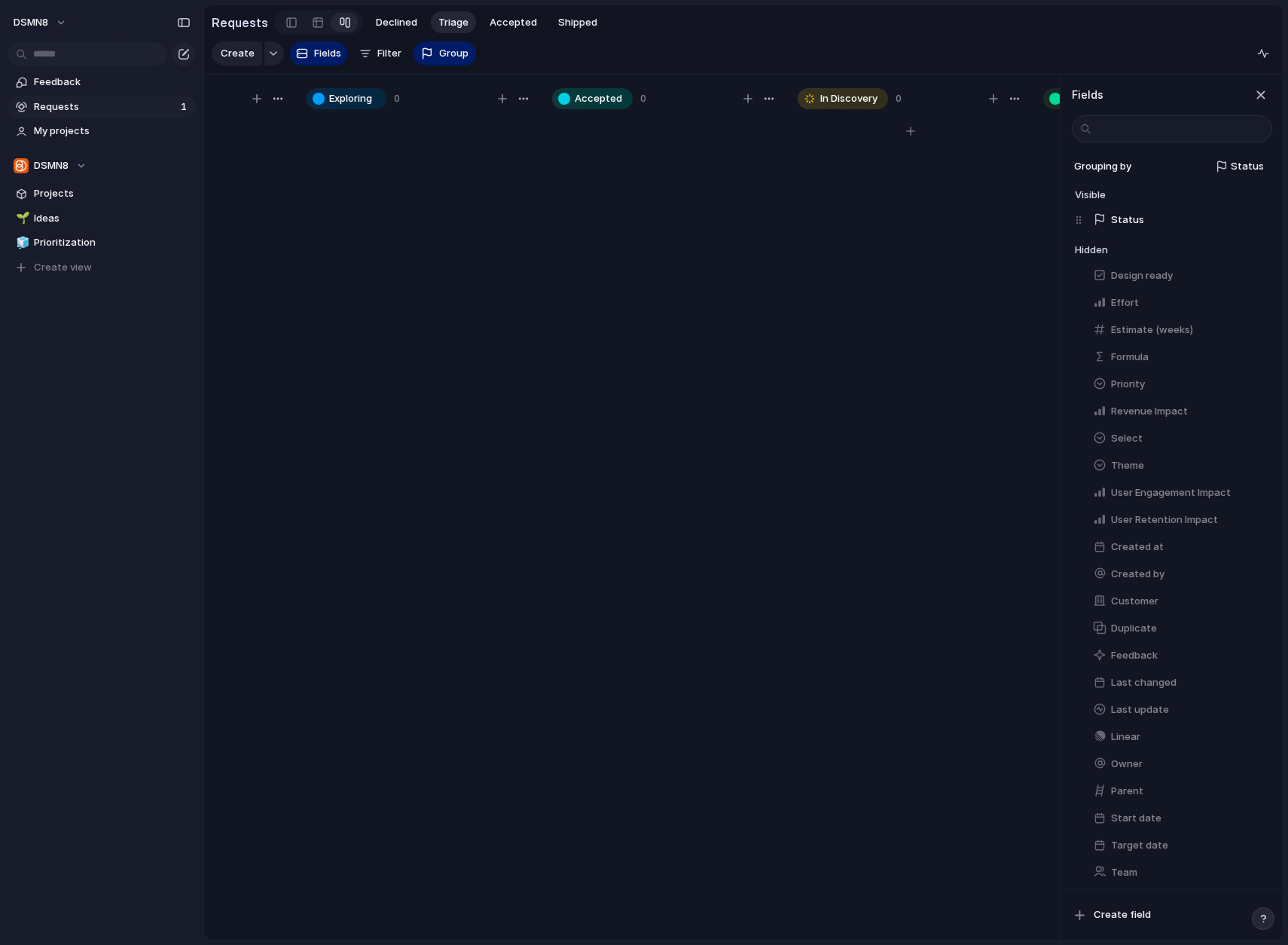
click at [841, 475] on div at bounding box center [910, 535] width 226 height 837
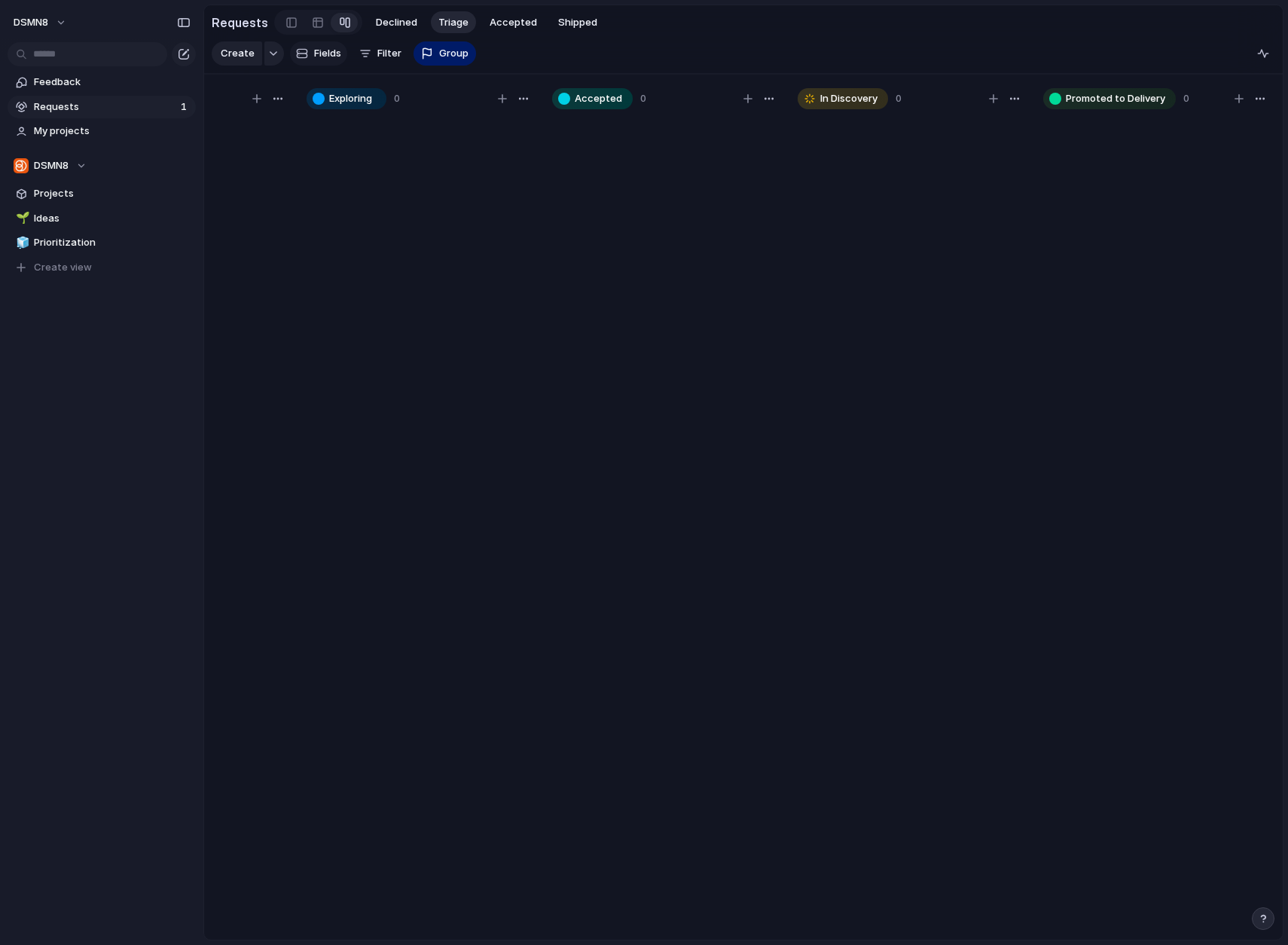
click at [330, 53] on span "Fields" at bounding box center [327, 53] width 27 height 15
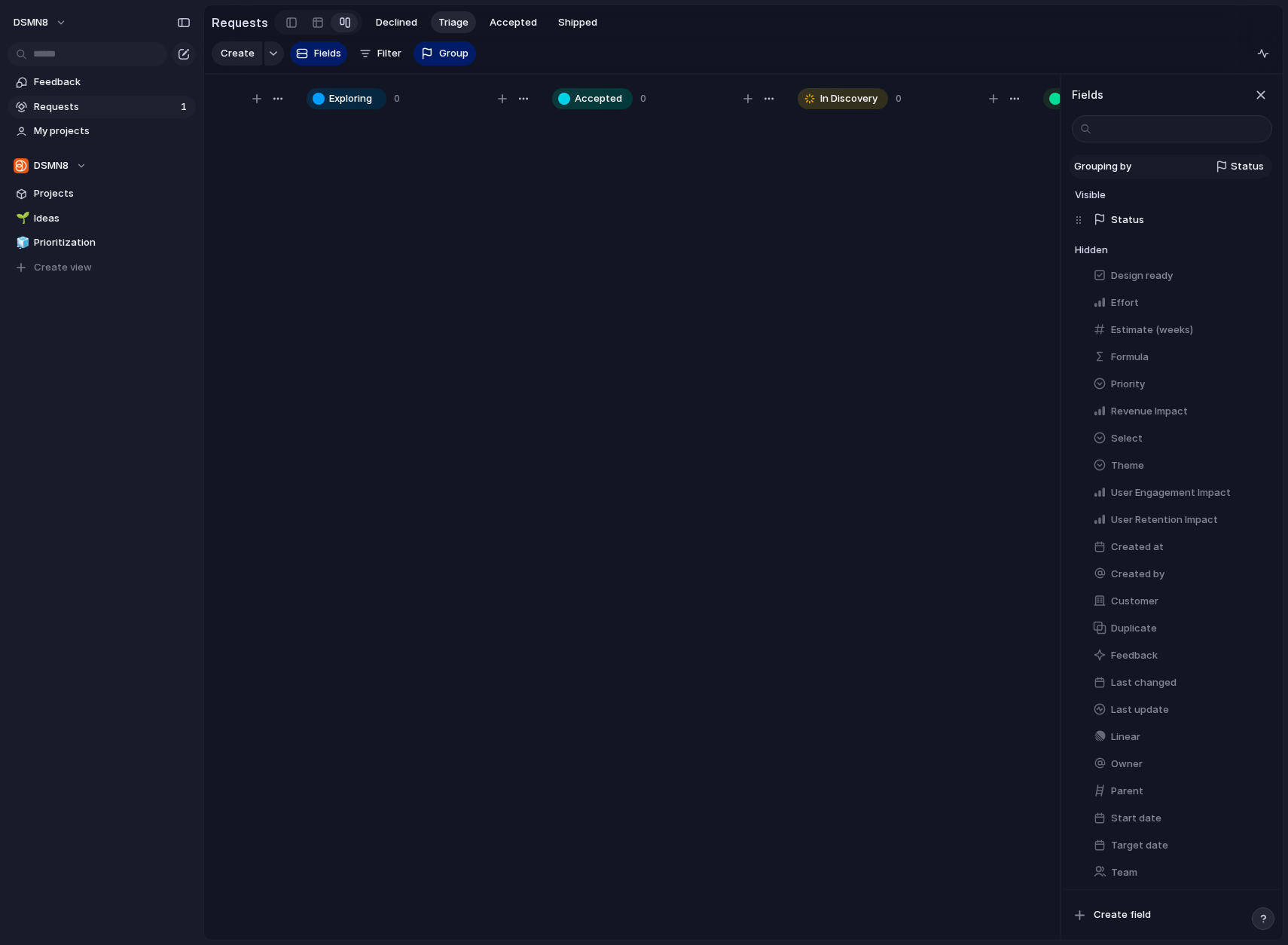
click at [1164, 166] on div "Status" at bounding box center [1200, 167] width 127 height 15
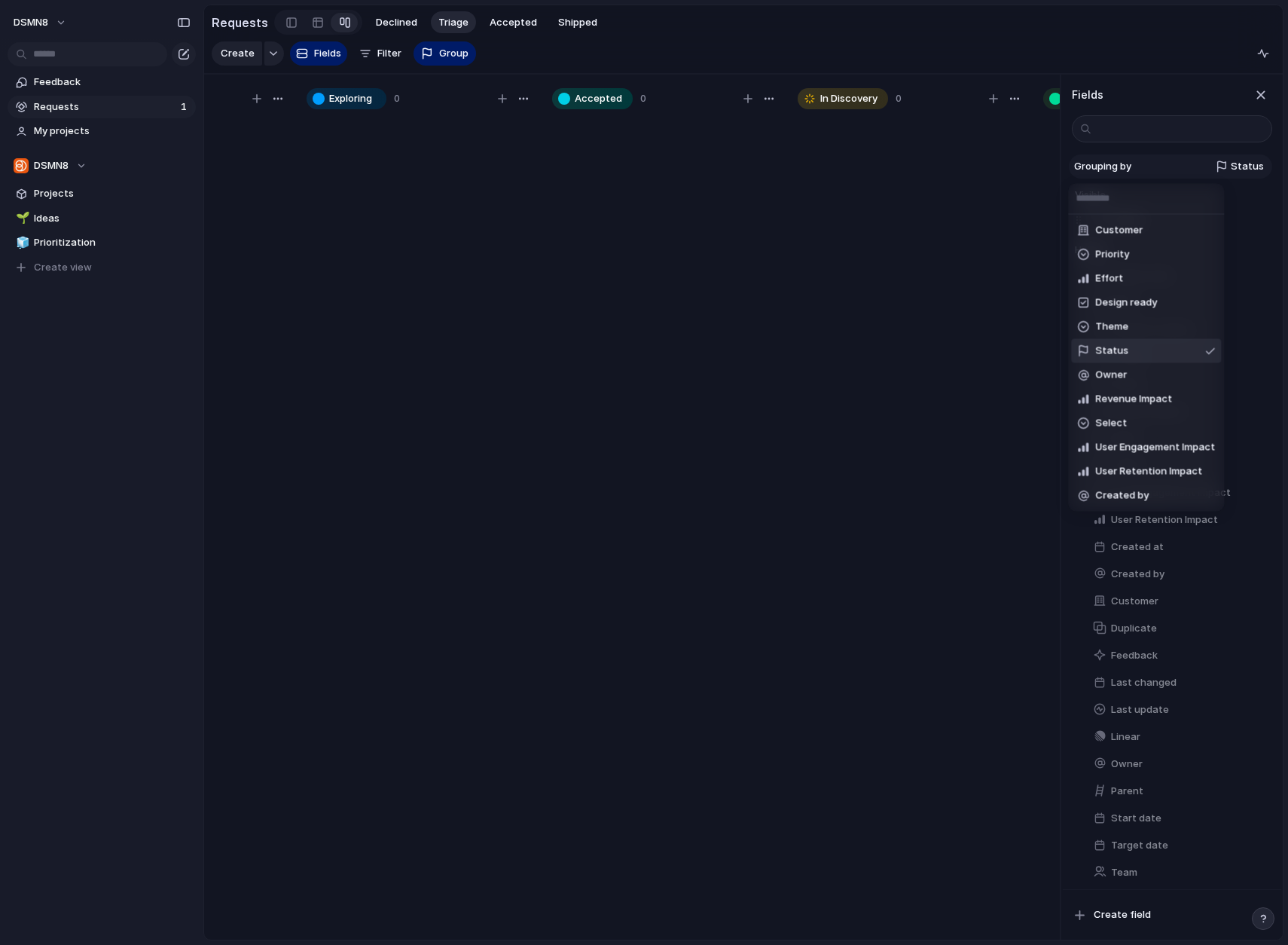
click at [1164, 166] on div "Customer Priority Effort Design ready Theme Status Owner Revenue Impact Select …" at bounding box center [644, 472] width 1288 height 945
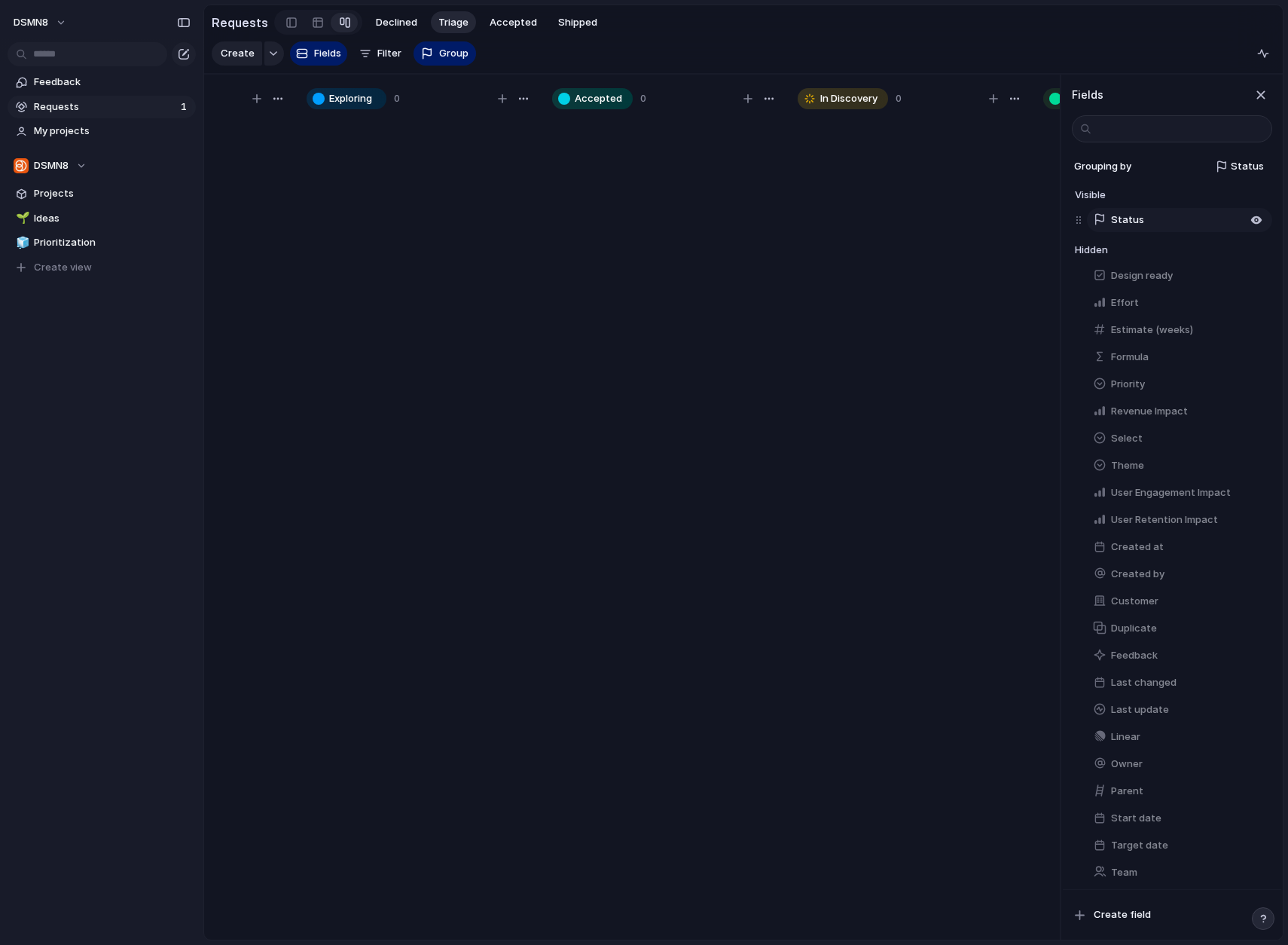
click at [1166, 218] on button "Status" at bounding box center [1179, 220] width 185 height 24
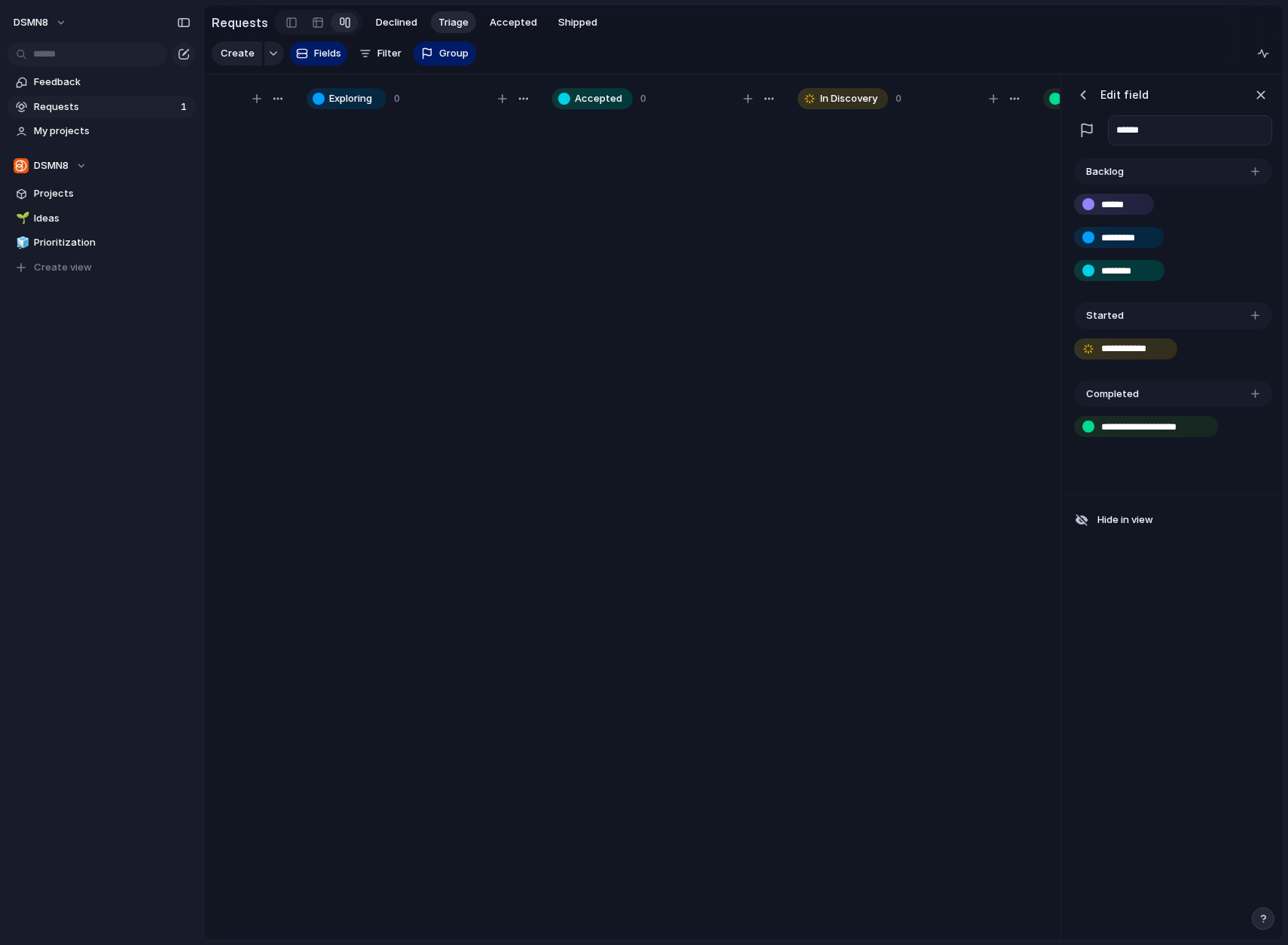
click at [1164, 470] on div "**********" at bounding box center [1172, 325] width 218 height 341
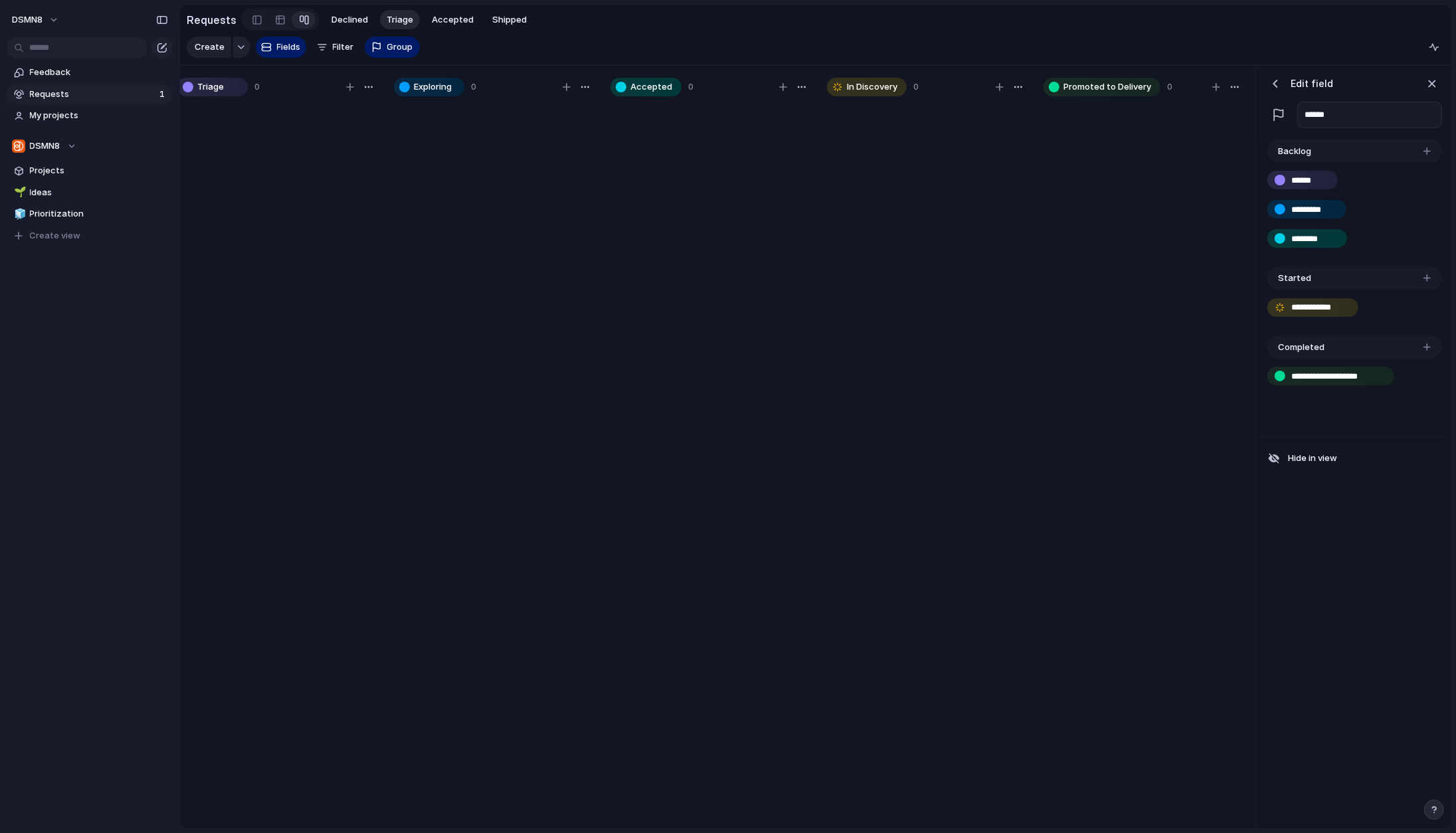
scroll to position [0, 14]
click at [1092, 346] on div "Completed" at bounding box center [1355, 348] width 175 height 24
click at [1092, 345] on div "button" at bounding box center [1427, 347] width 8 height 8
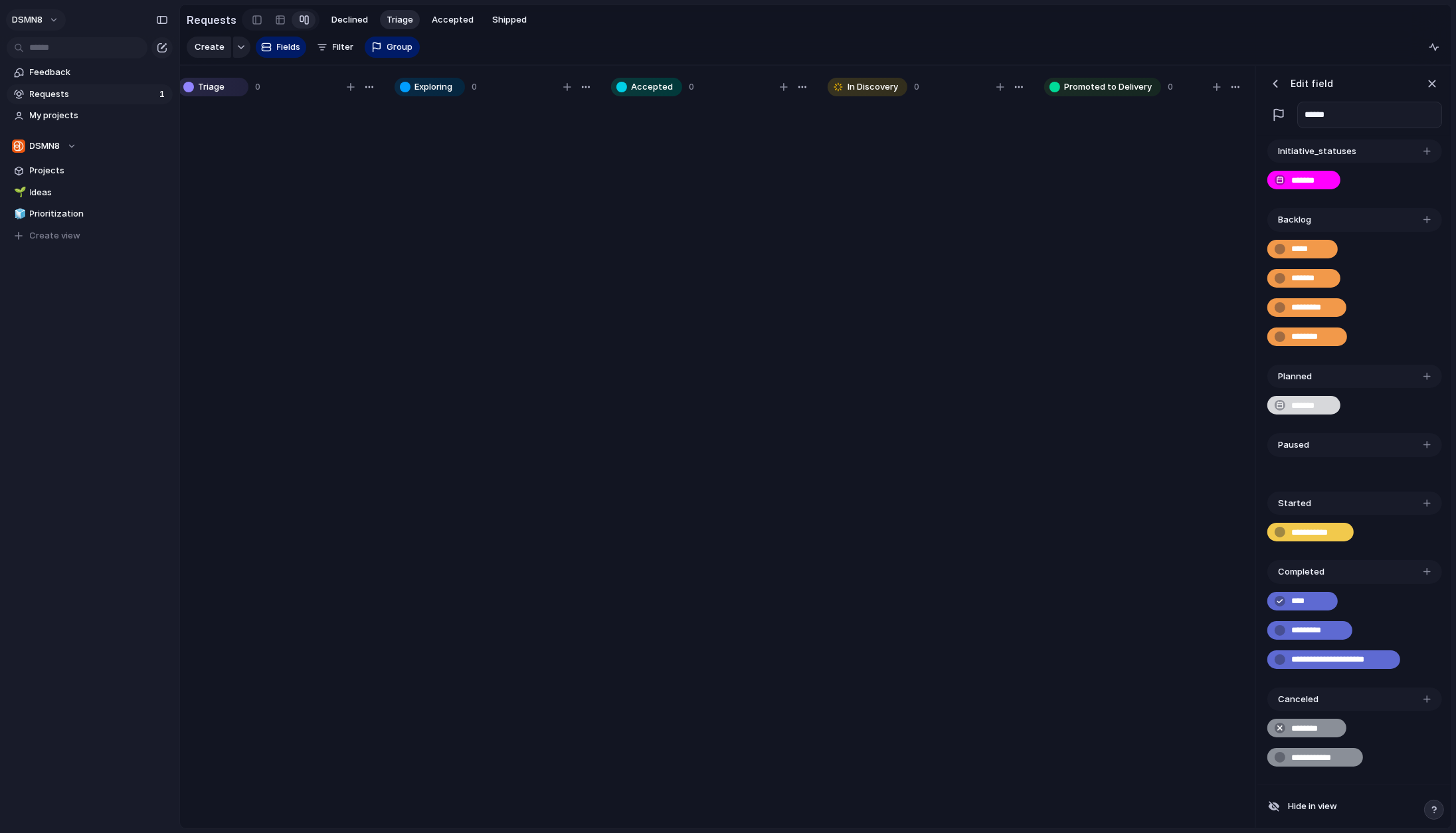
click at [56, 21] on button "DSMN8" at bounding box center [35, 19] width 60 height 21
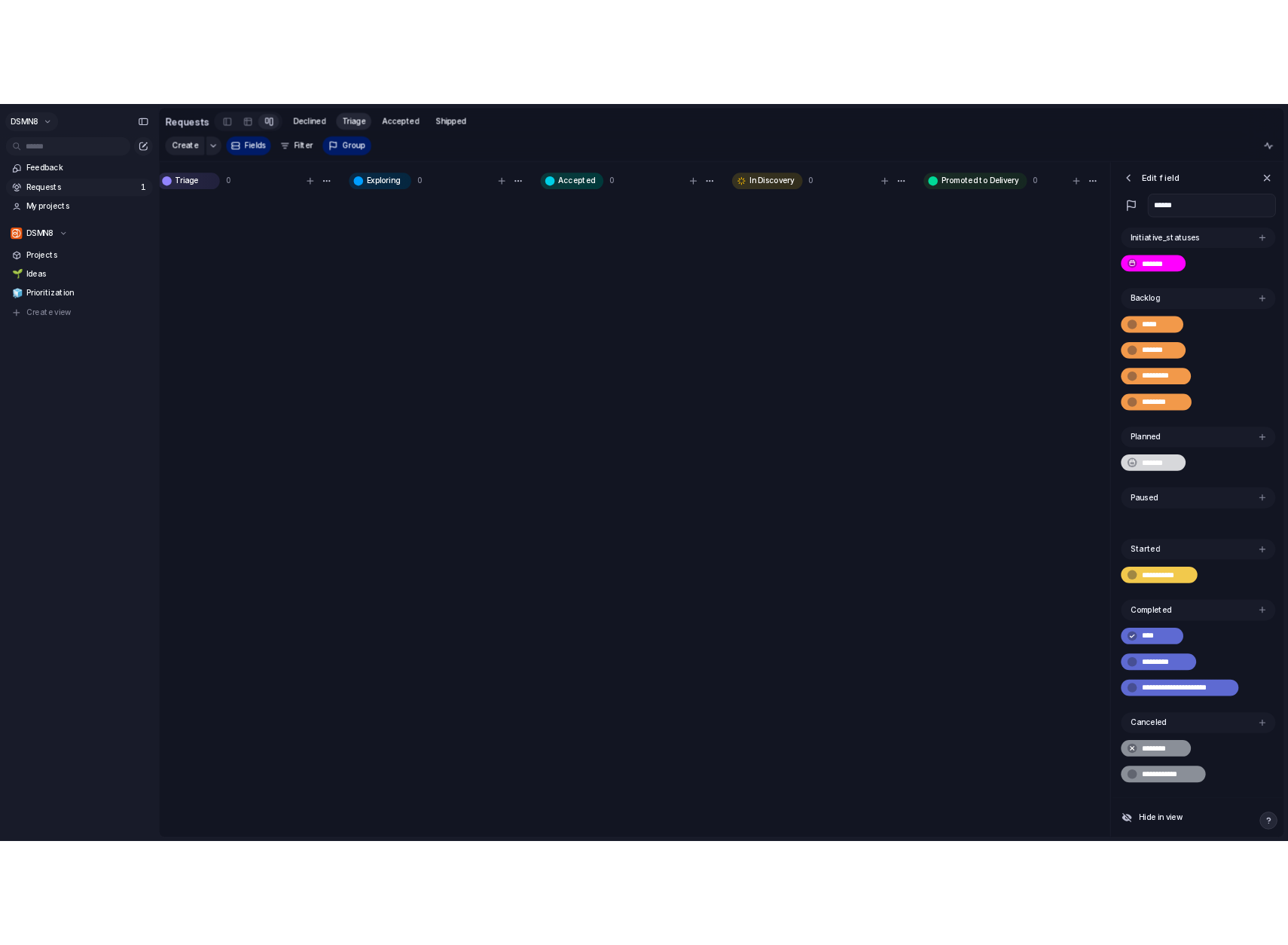
scroll to position [0, 0]
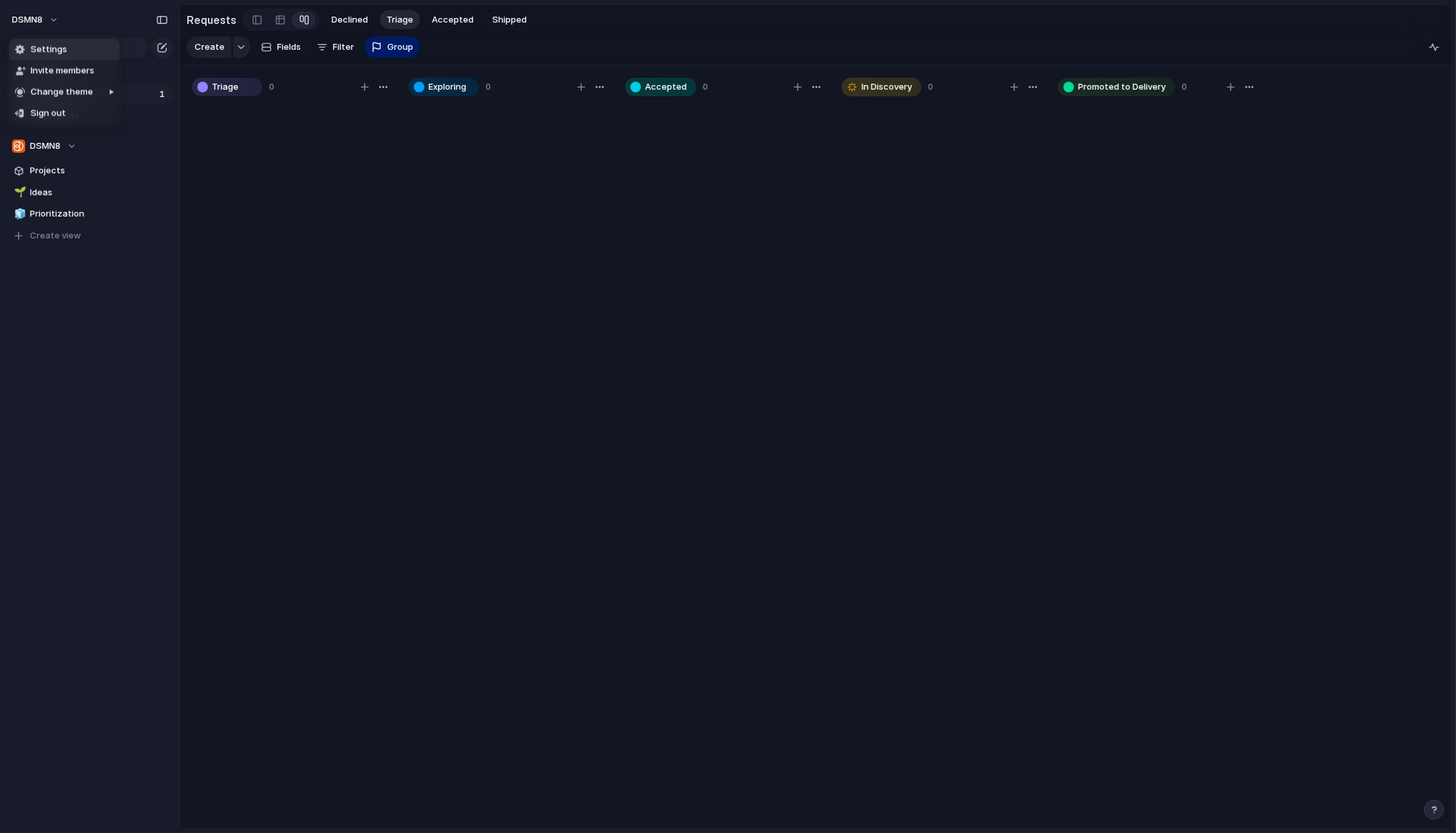
click at [67, 47] on li "Settings" at bounding box center [64, 49] width 110 height 21
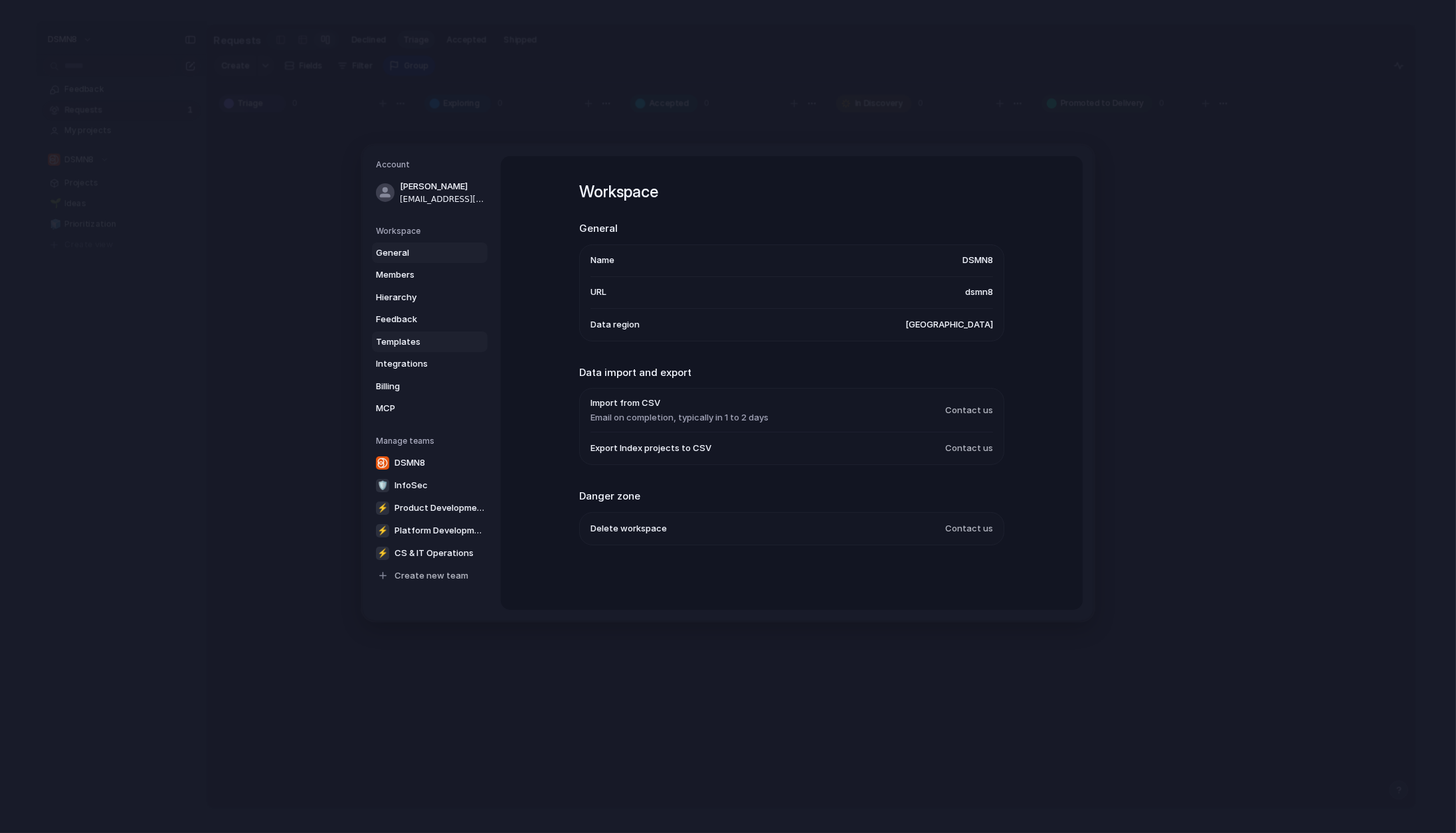
click at [421, 336] on span "Templates" at bounding box center [418, 342] width 85 height 13
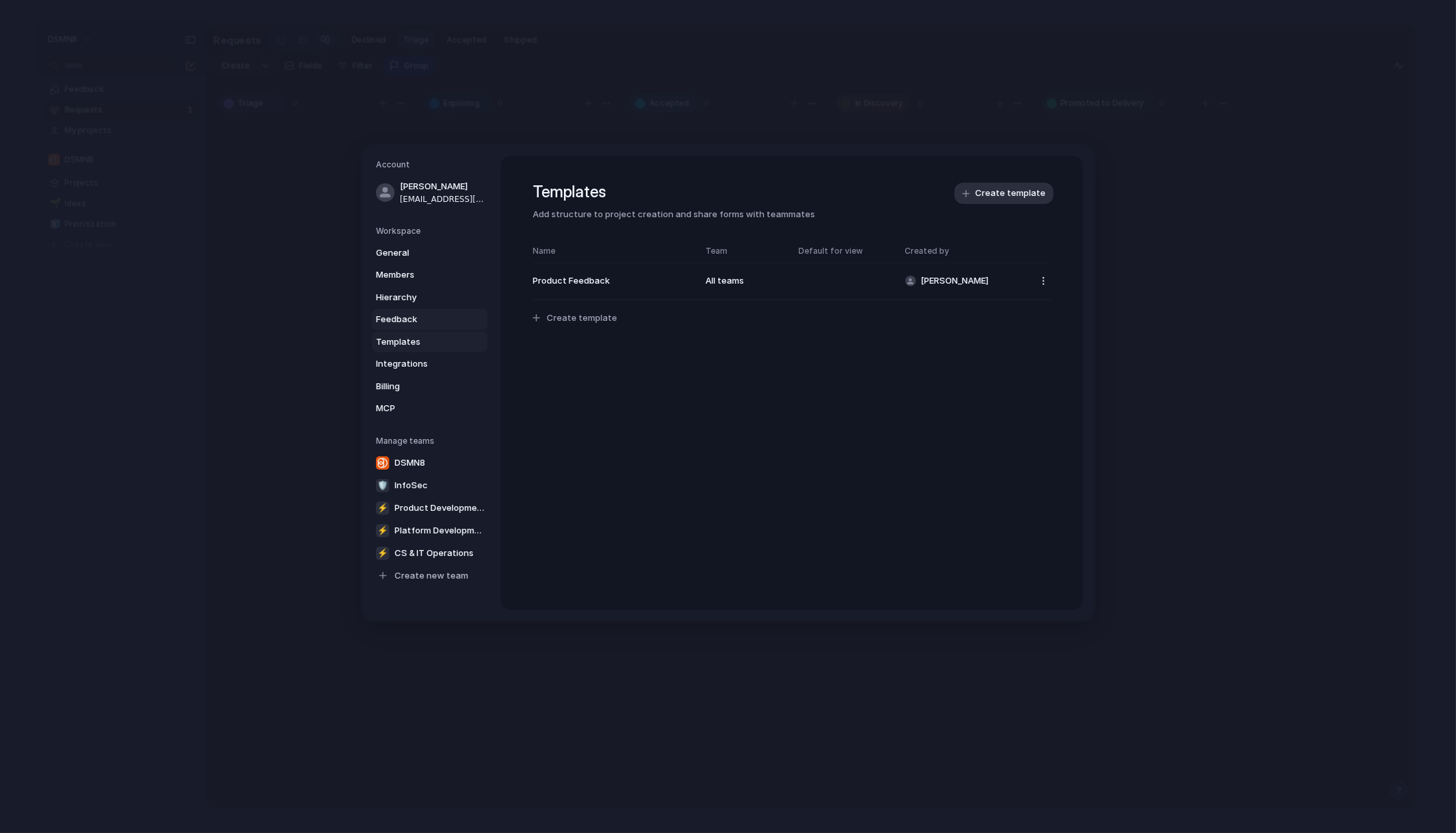
click at [421, 316] on span "Feedback" at bounding box center [418, 320] width 85 height 13
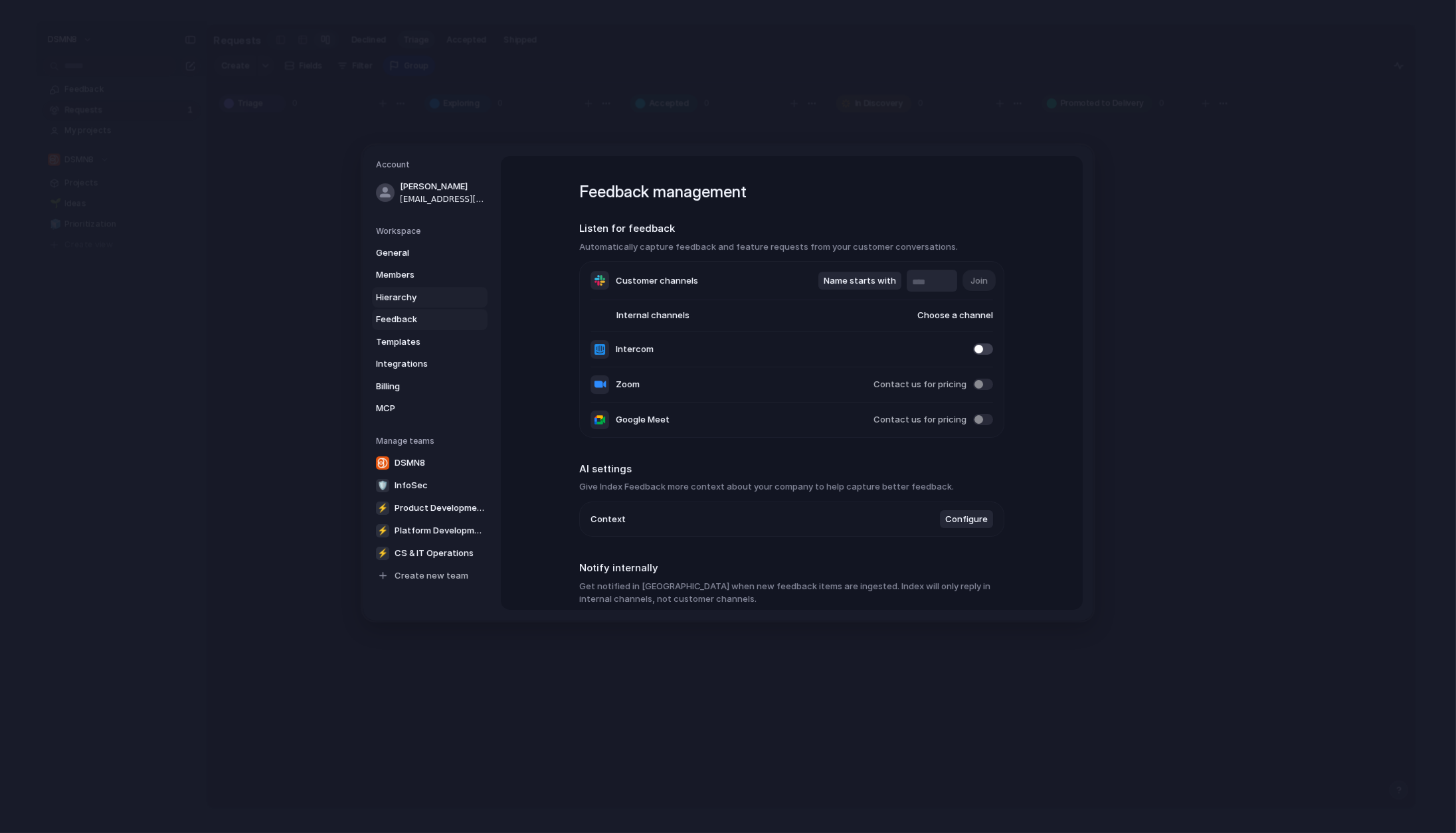
click at [422, 300] on span "Hierarchy" at bounding box center [418, 298] width 85 height 13
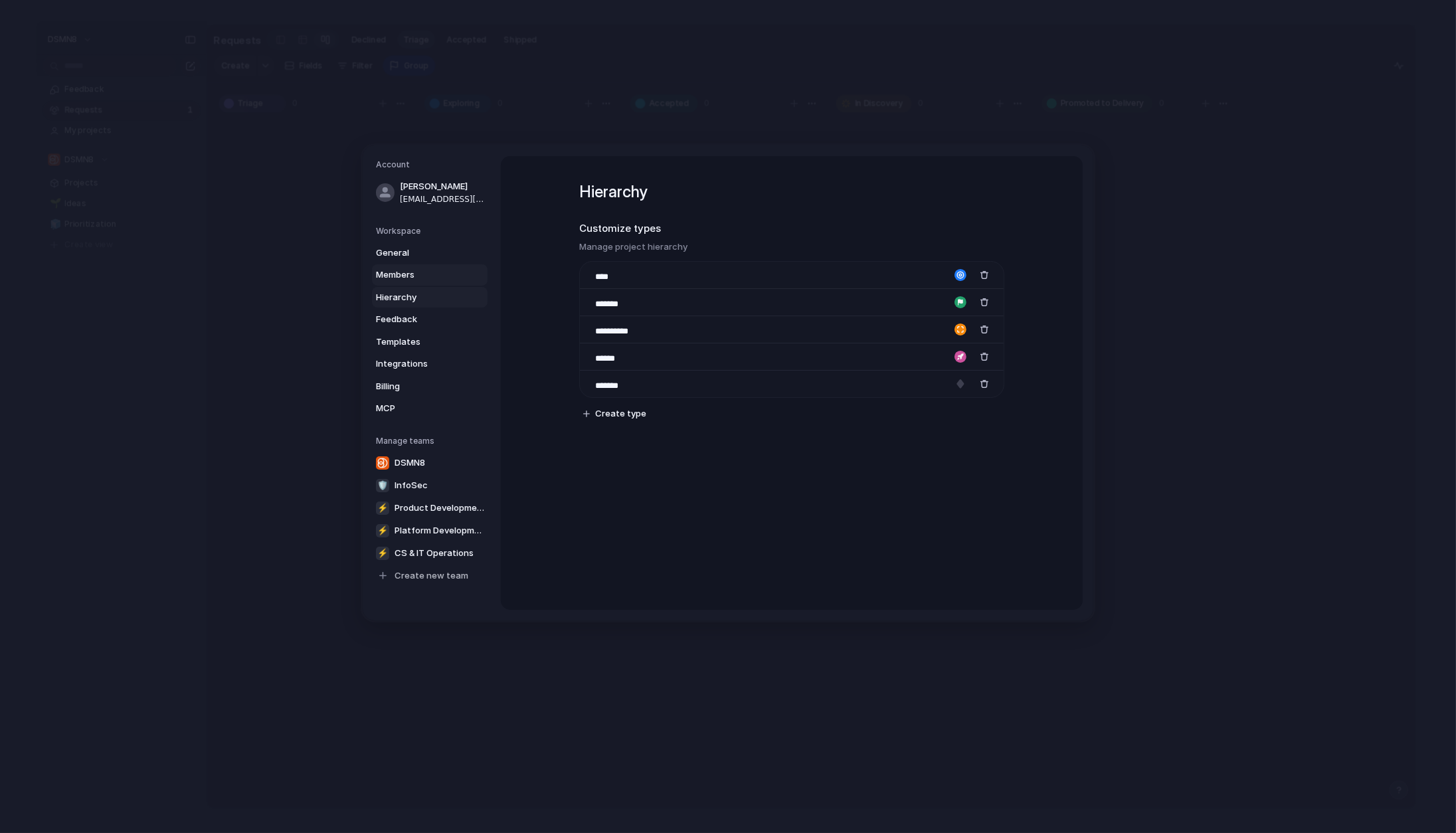
click at [421, 279] on span "Members" at bounding box center [418, 275] width 85 height 13
click at [422, 254] on span "General" at bounding box center [418, 253] width 85 height 13
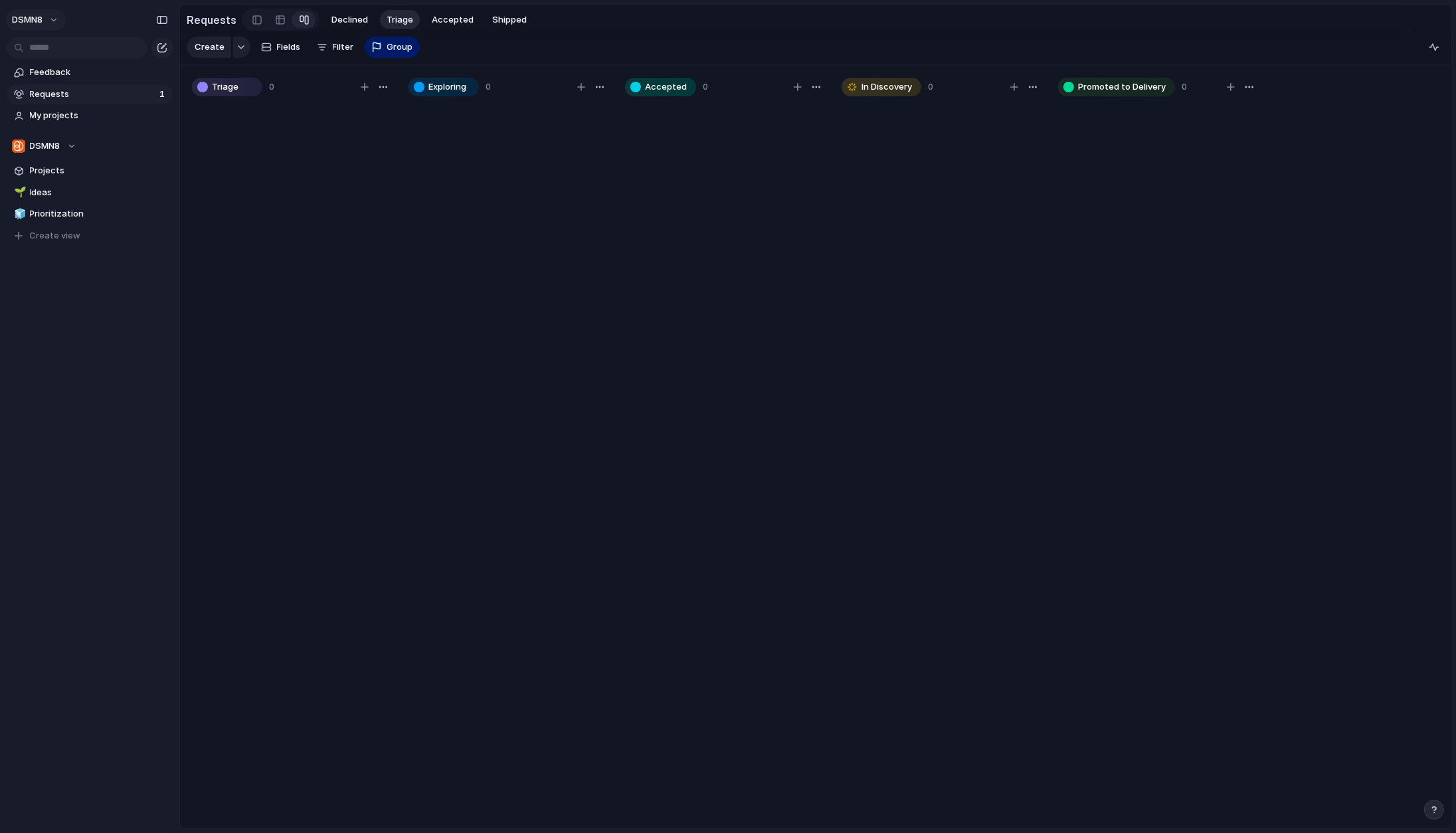
click at [58, 21] on button "DSMN8" at bounding box center [35, 19] width 60 height 21
click at [51, 47] on span "Settings" at bounding box center [48, 50] width 36 height 13
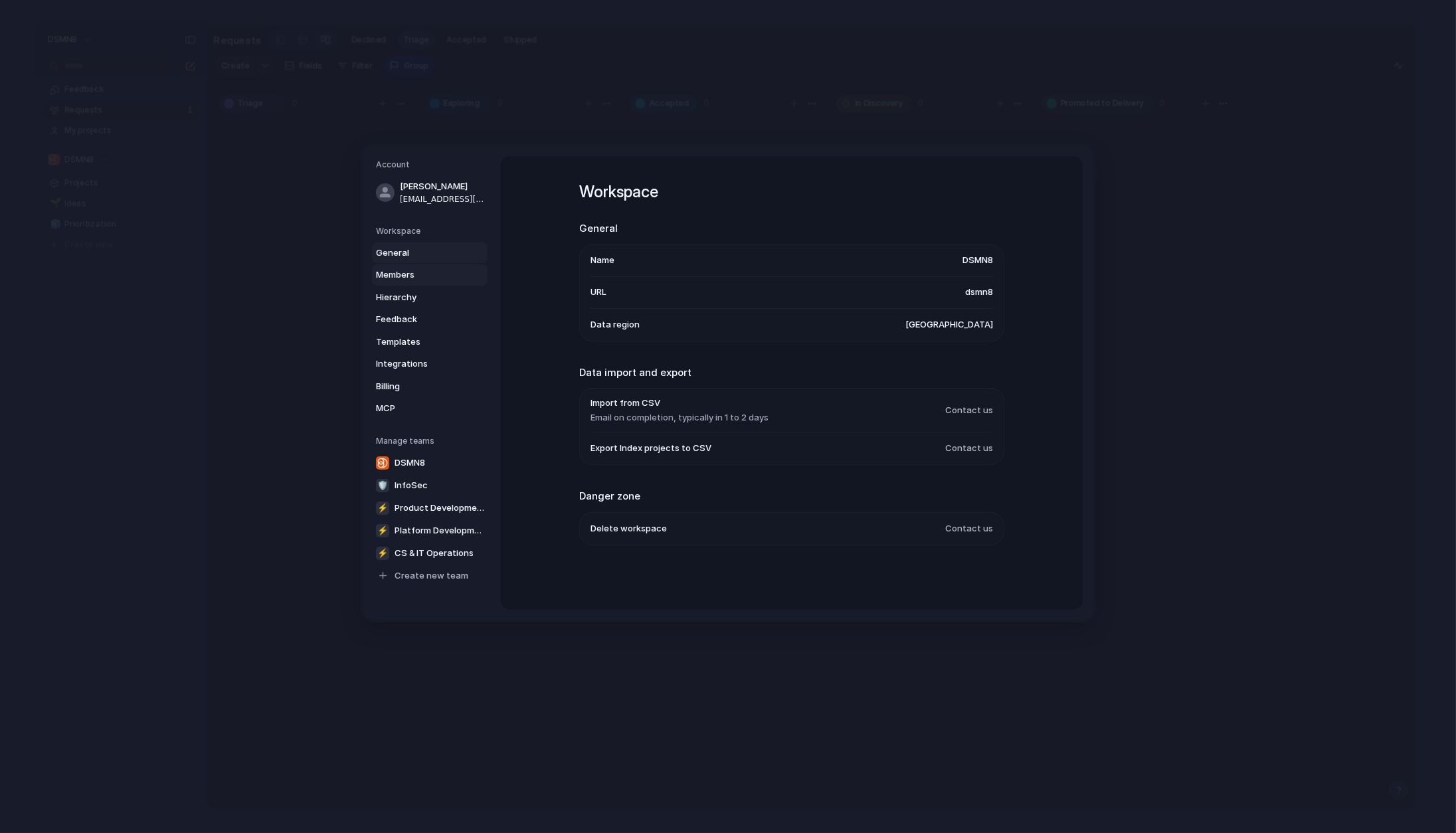
click at [417, 267] on link "Members" at bounding box center [429, 274] width 115 height 21
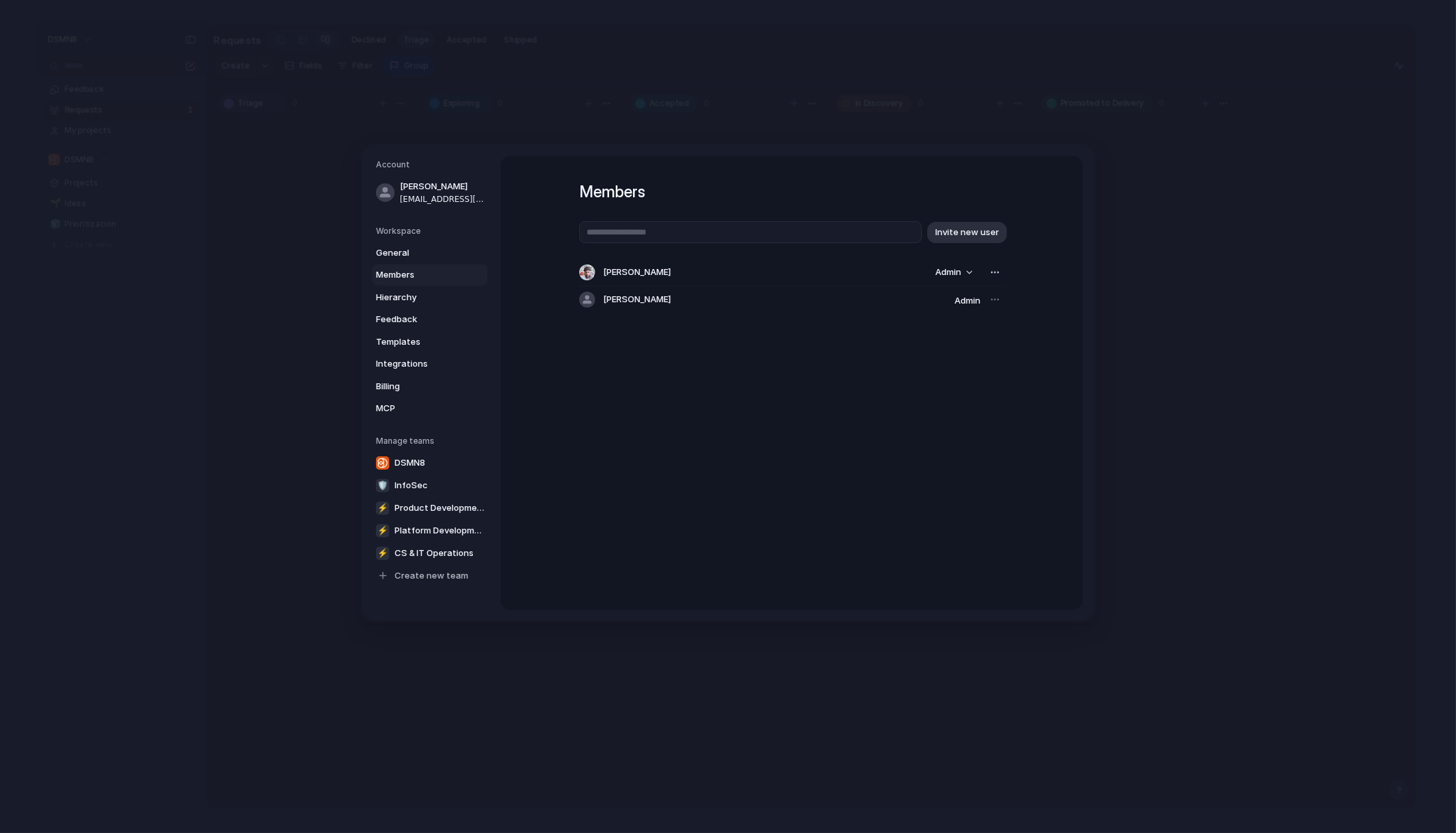
click at [991, 300] on div at bounding box center [995, 300] width 19 height 19
click at [993, 300] on div at bounding box center [995, 300] width 19 height 19
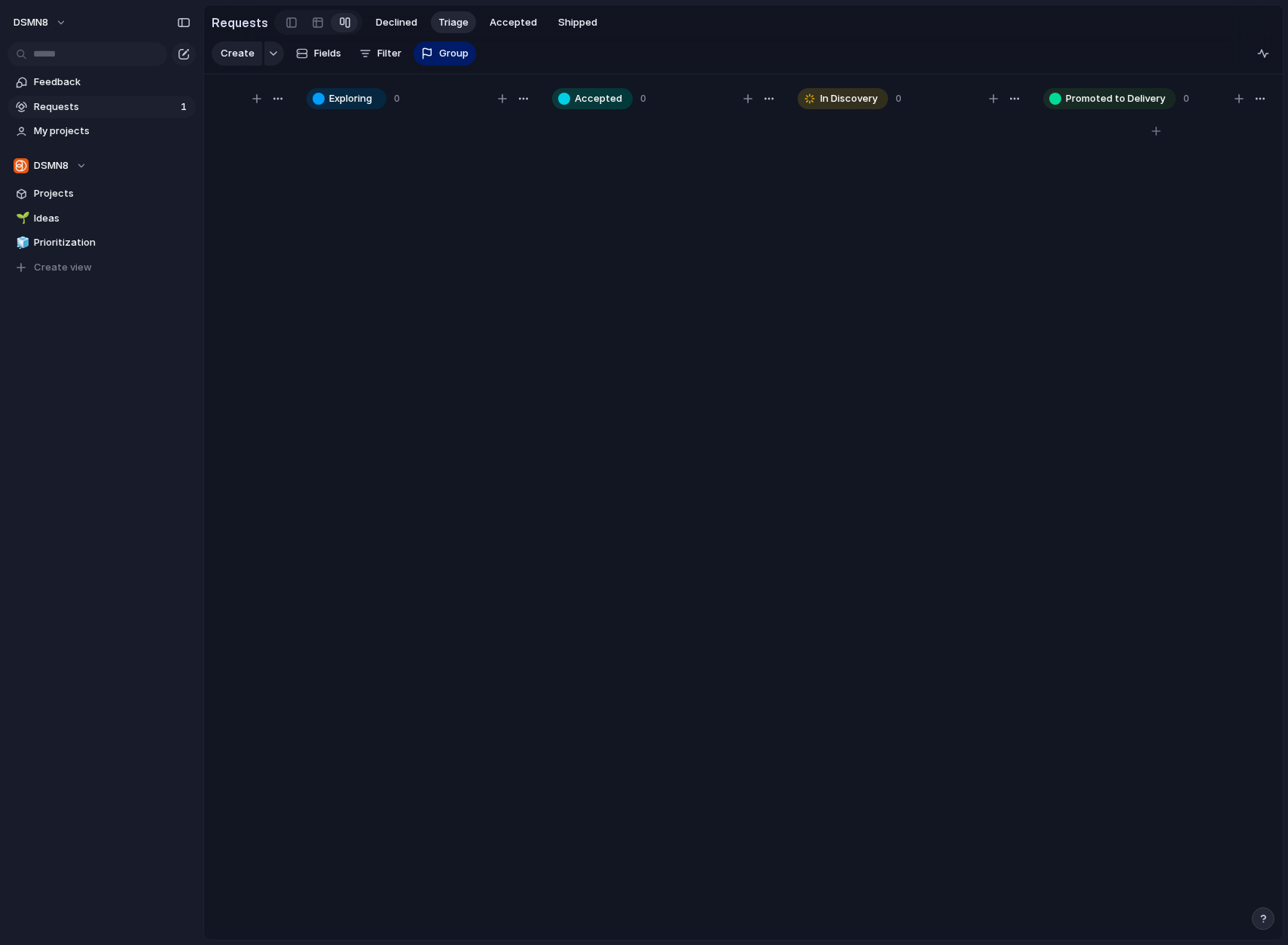
scroll to position [0, 153]
click at [322, 52] on span "Fields" at bounding box center [327, 53] width 27 height 15
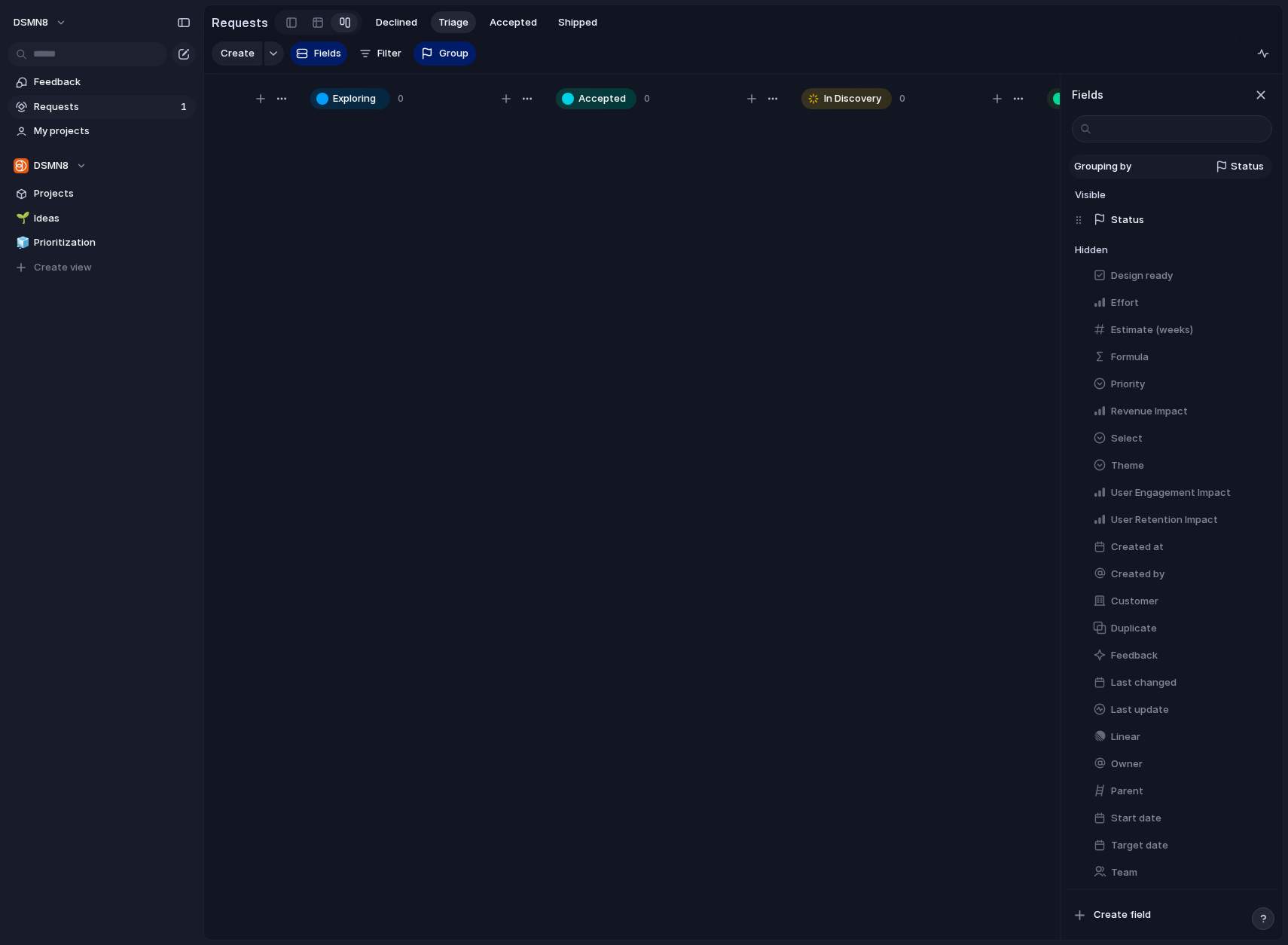
click at [1237, 170] on span "Status" at bounding box center [1247, 167] width 33 height 15
click at [987, 346] on div "Customer Priority Effort Design ready Theme Status Owner Revenue Impact Select …" at bounding box center [644, 472] width 1288 height 945
click at [1170, 220] on button "Status" at bounding box center [1179, 220] width 185 height 24
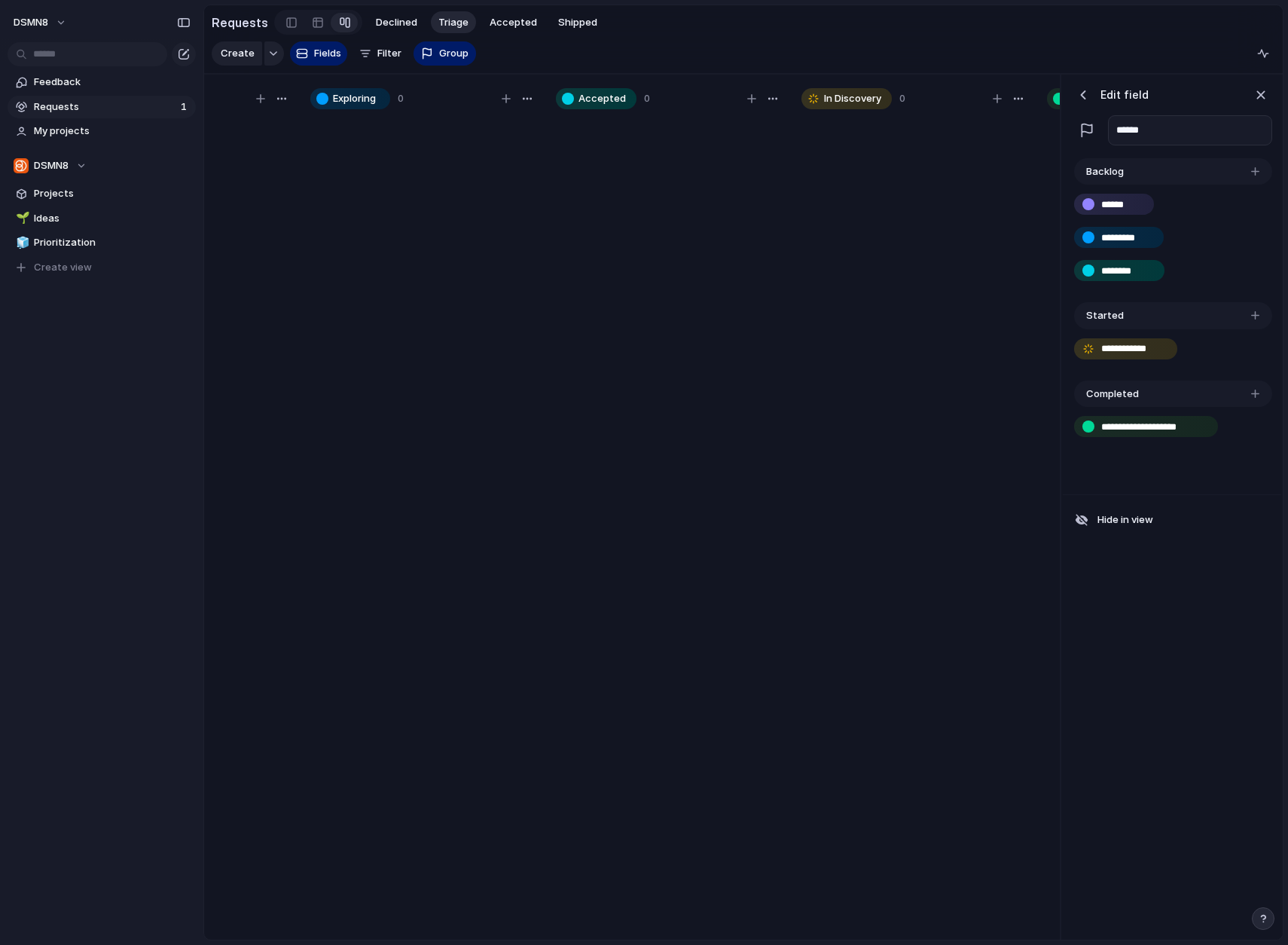
click at [1164, 454] on div "**********" at bounding box center [1173, 432] width 198 height 52
click at [1193, 392] on div "Completed" at bounding box center [1173, 394] width 198 height 27
click at [1237, 391] on div "button" at bounding box center [1255, 393] width 9 height 9
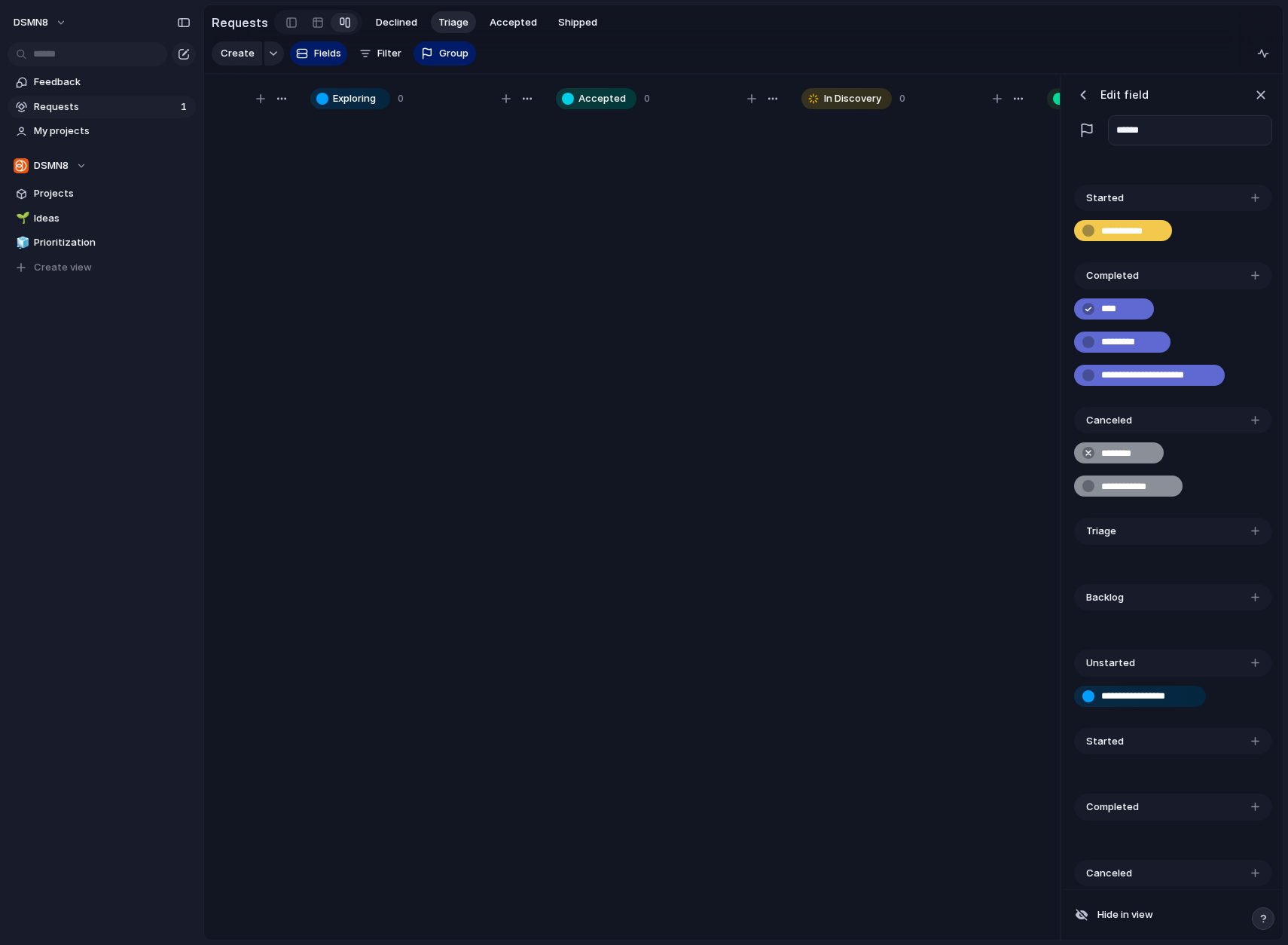
scroll to position [390, 0]
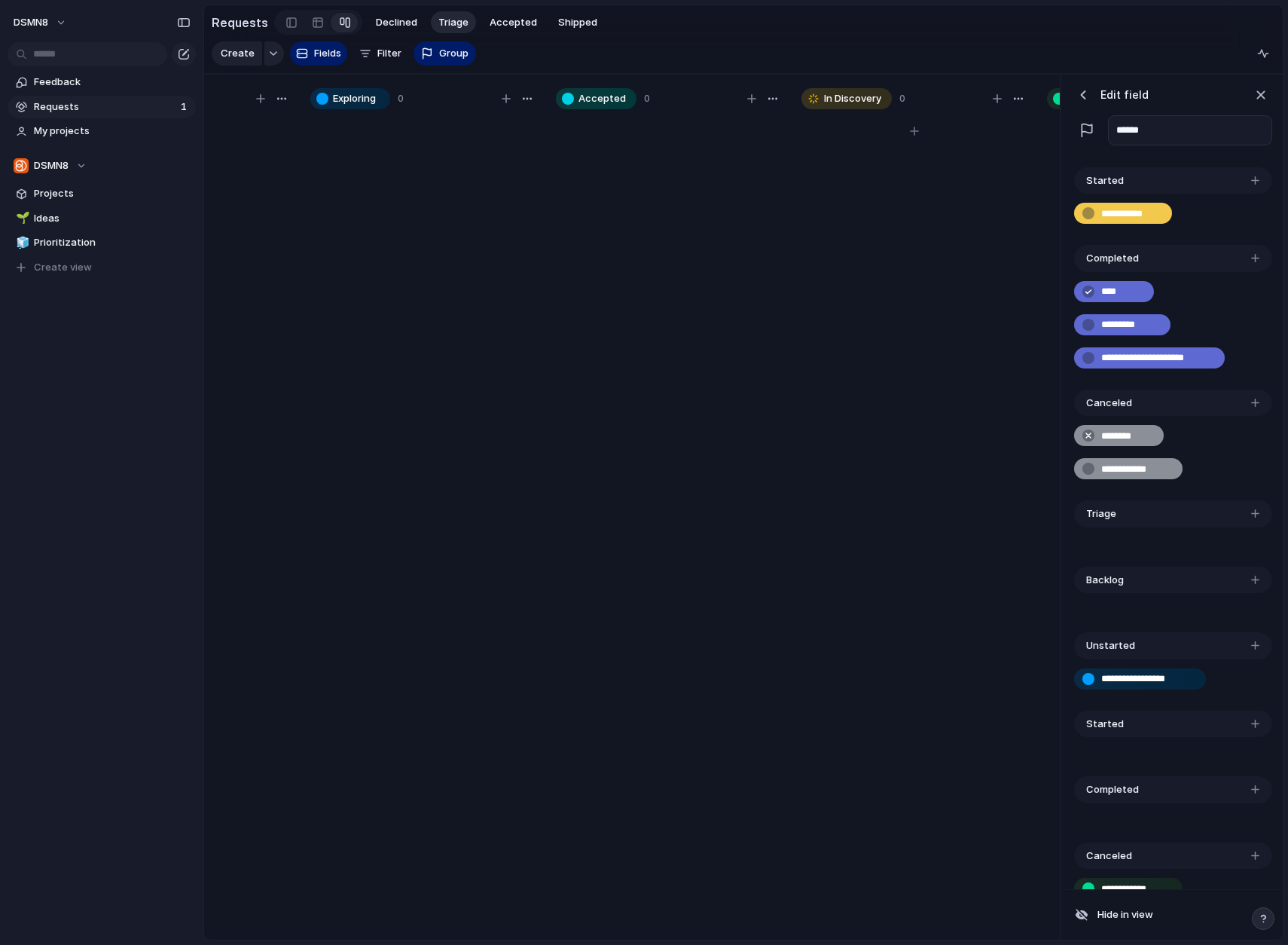
click at [1018, 680] on div at bounding box center [914, 535] width 226 height 837
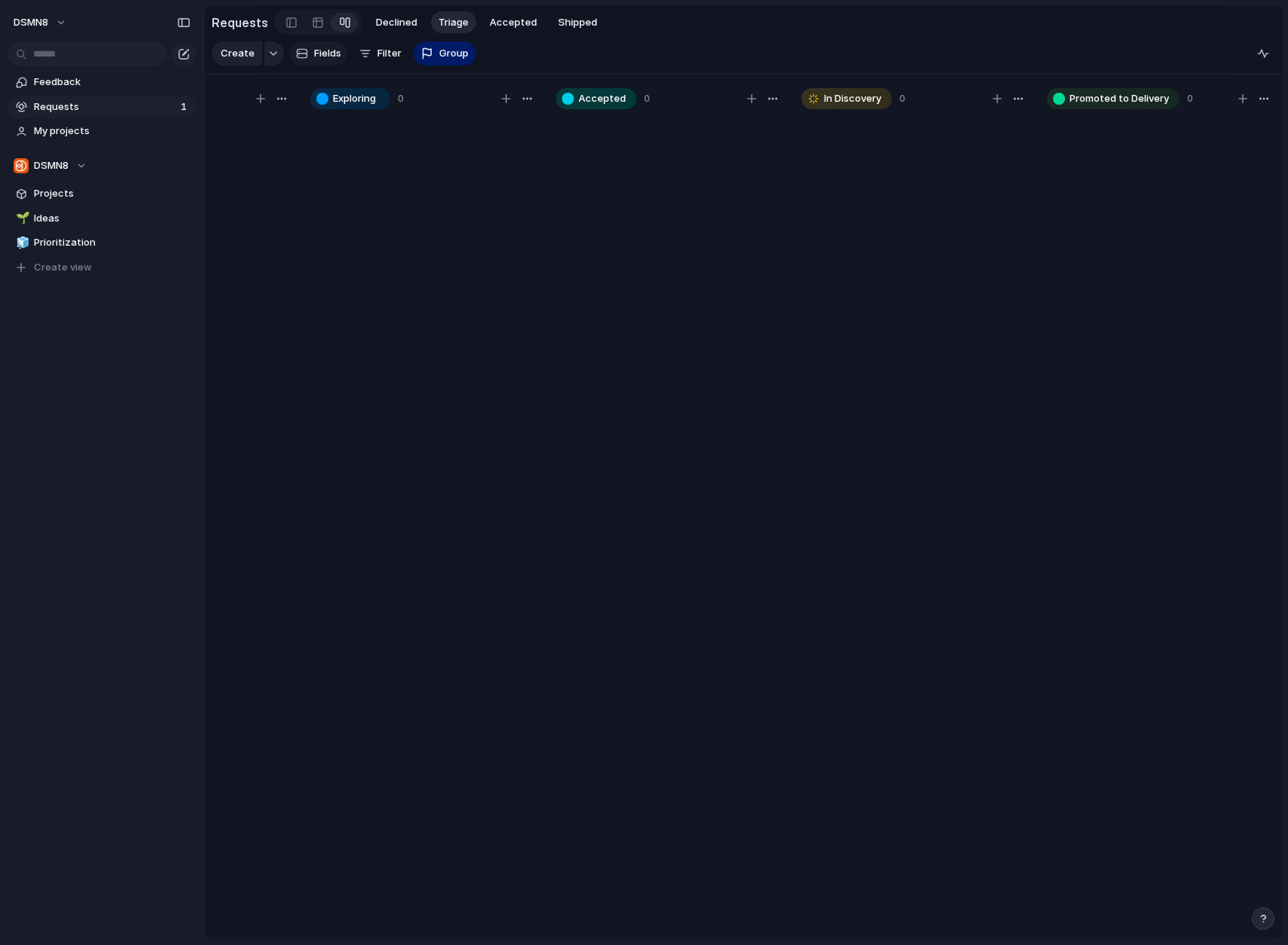
click at [321, 54] on span "Fields" at bounding box center [327, 53] width 27 height 15
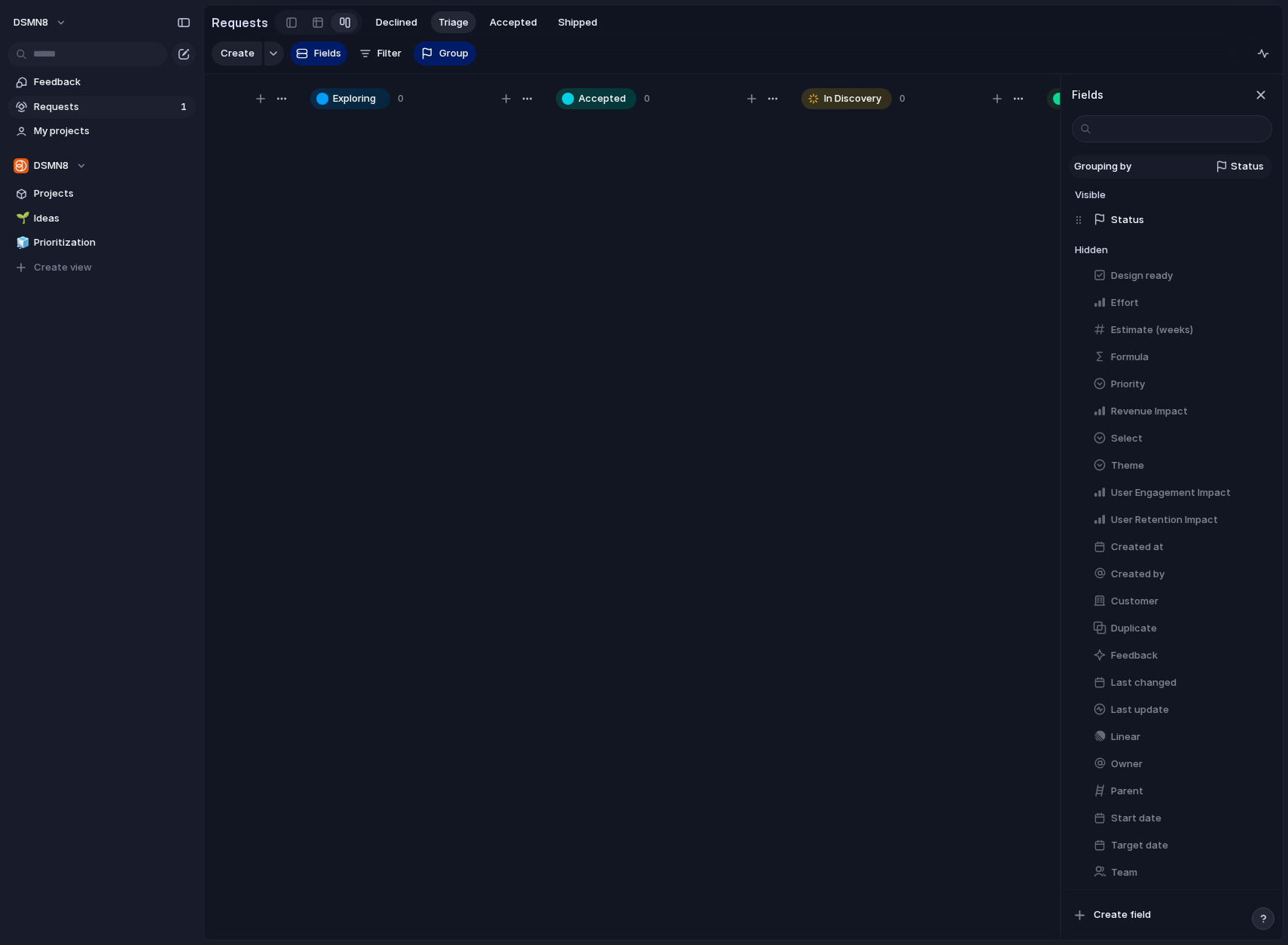
click at [1236, 163] on span "Status" at bounding box center [1247, 167] width 33 height 15
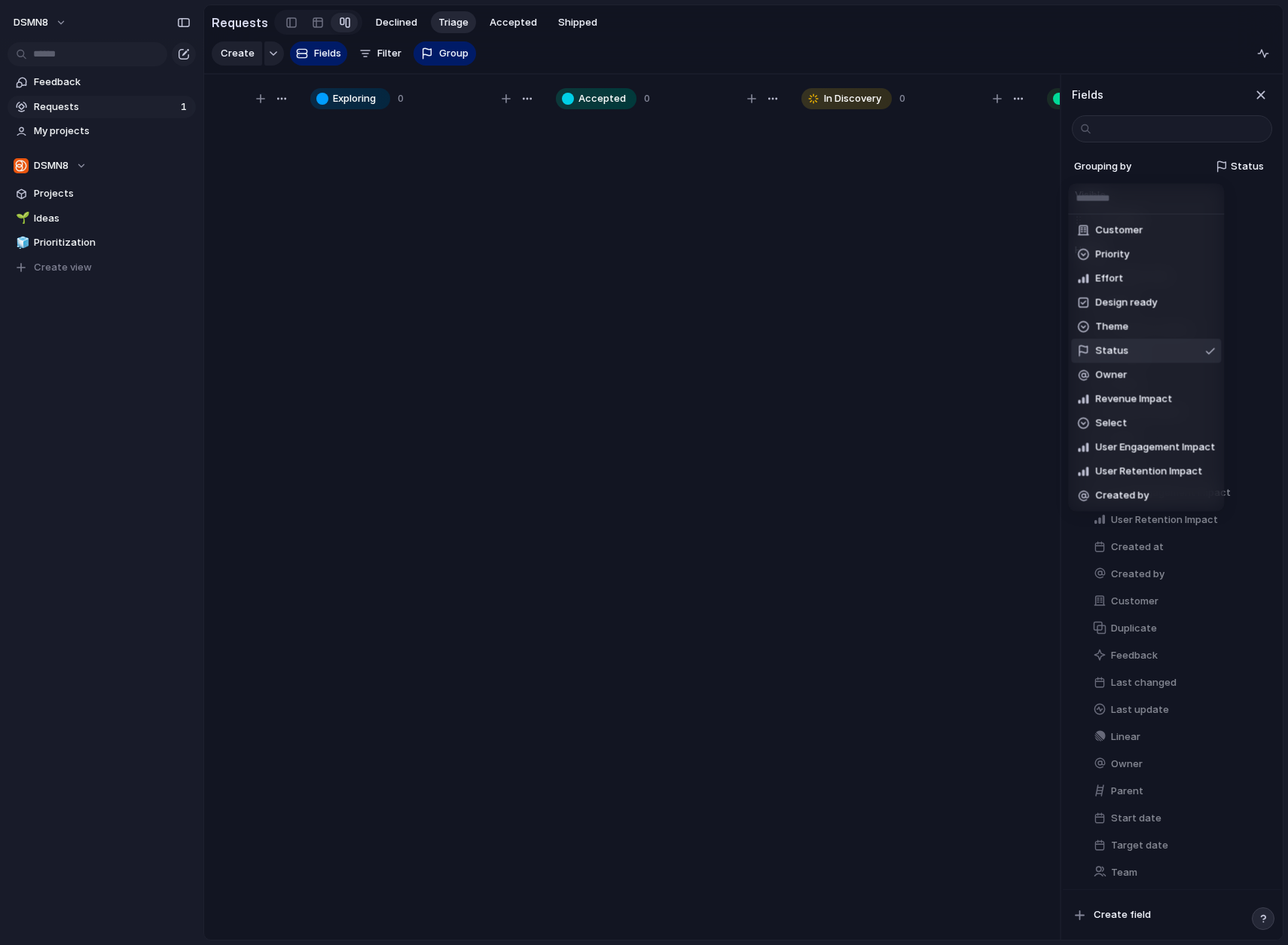
click at [1154, 350] on li "Status" at bounding box center [1145, 349] width 150 height 24
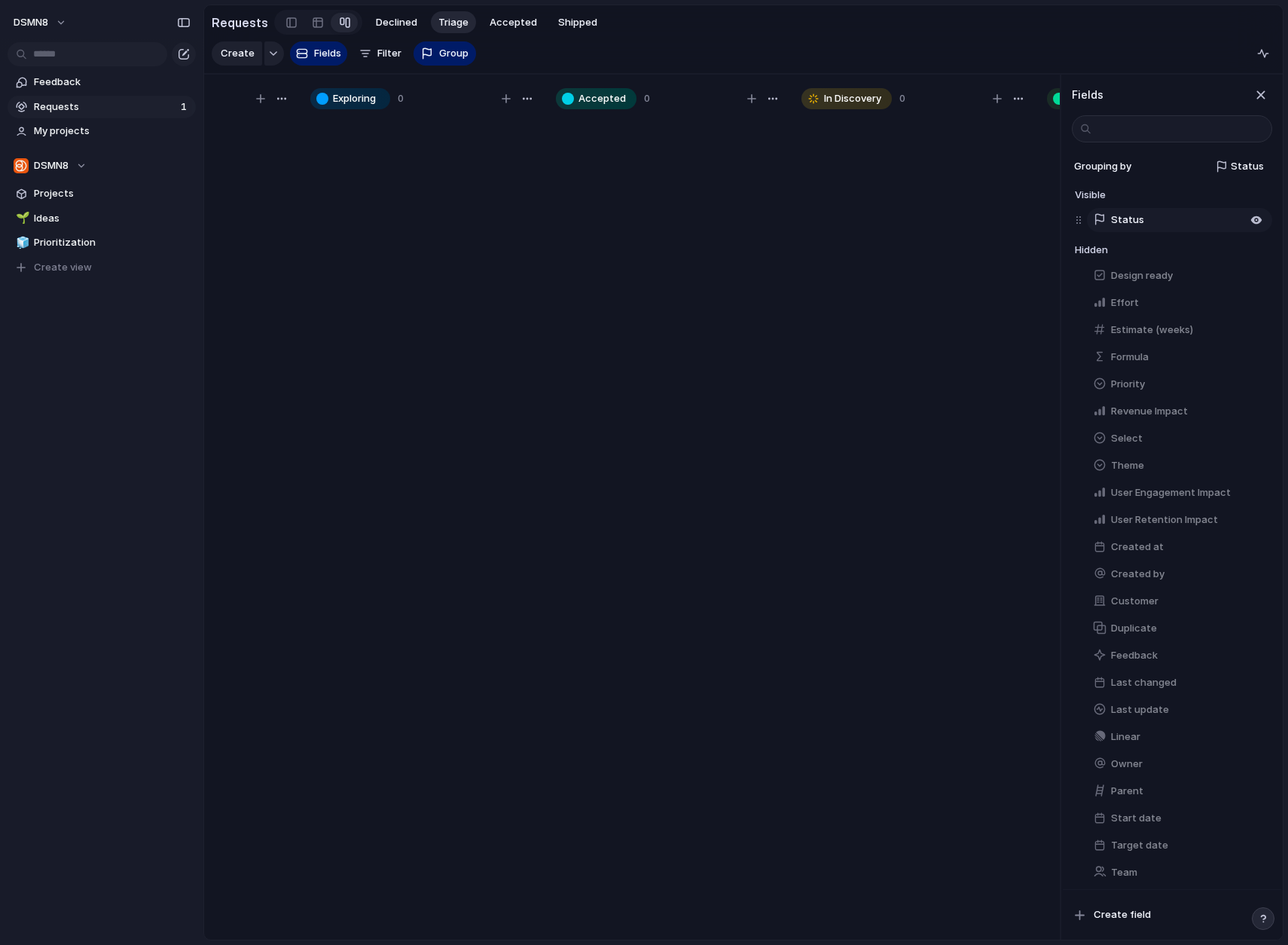
click at [1131, 219] on span "Status" at bounding box center [1127, 220] width 33 height 15
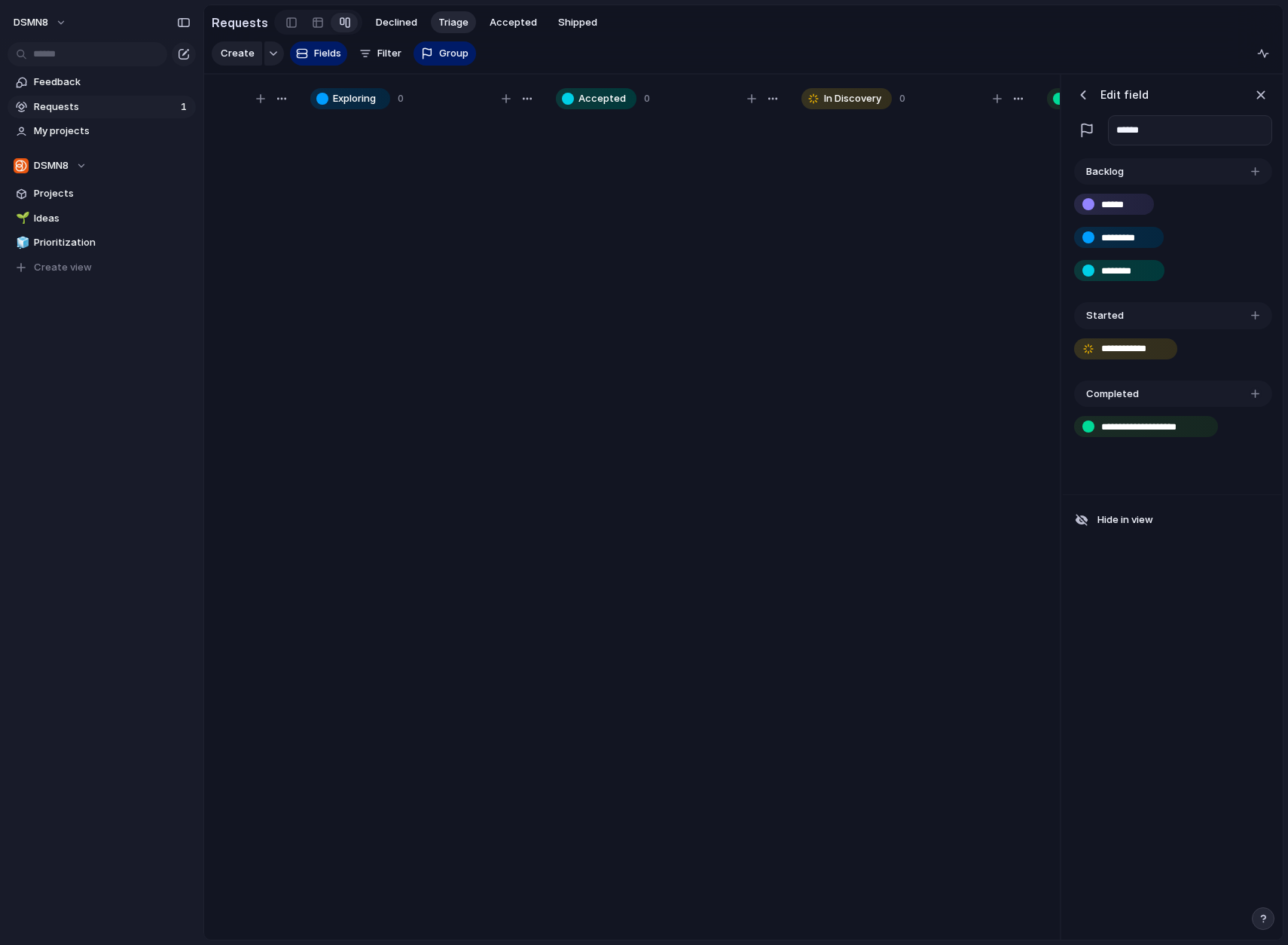
click at [1237, 393] on div "button" at bounding box center [1255, 393] width 9 height 9
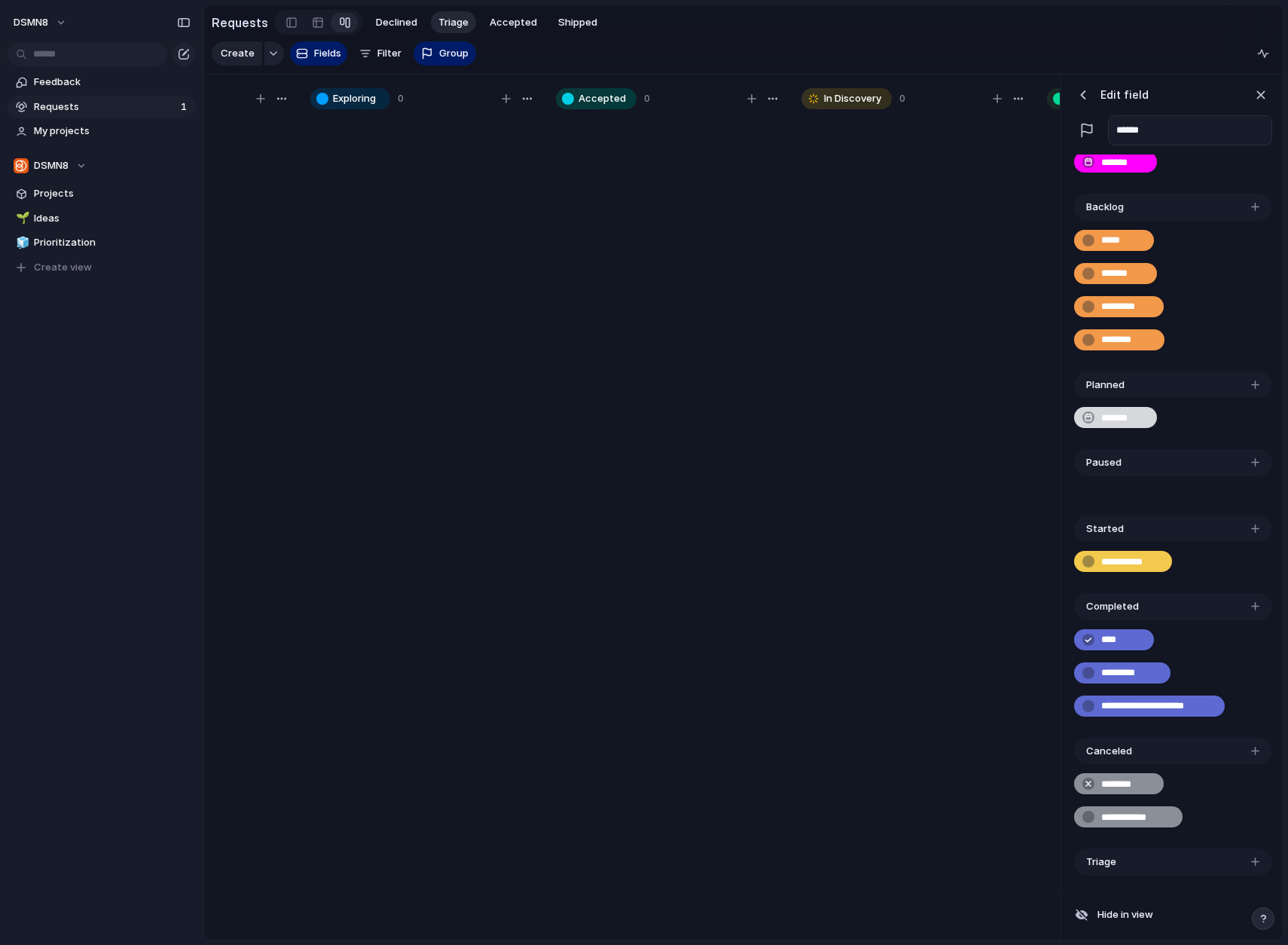
scroll to position [74, 0]
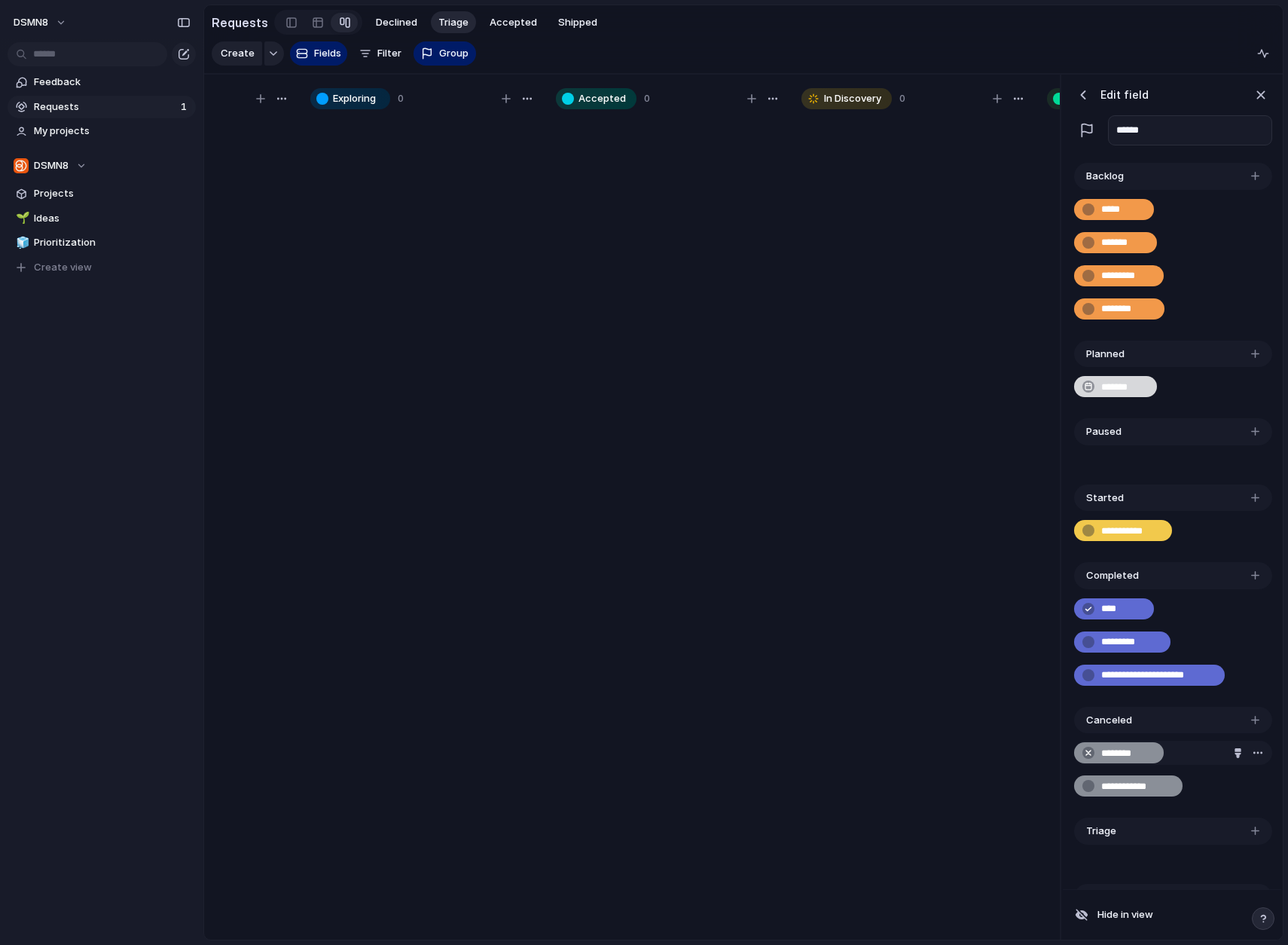
click at [1134, 751] on input "********" at bounding box center [1127, 753] width 52 height 15
click at [1237, 717] on div "button" at bounding box center [1255, 720] width 9 height 9
click at [1127, 754] on input "********" at bounding box center [1127, 753] width 52 height 15
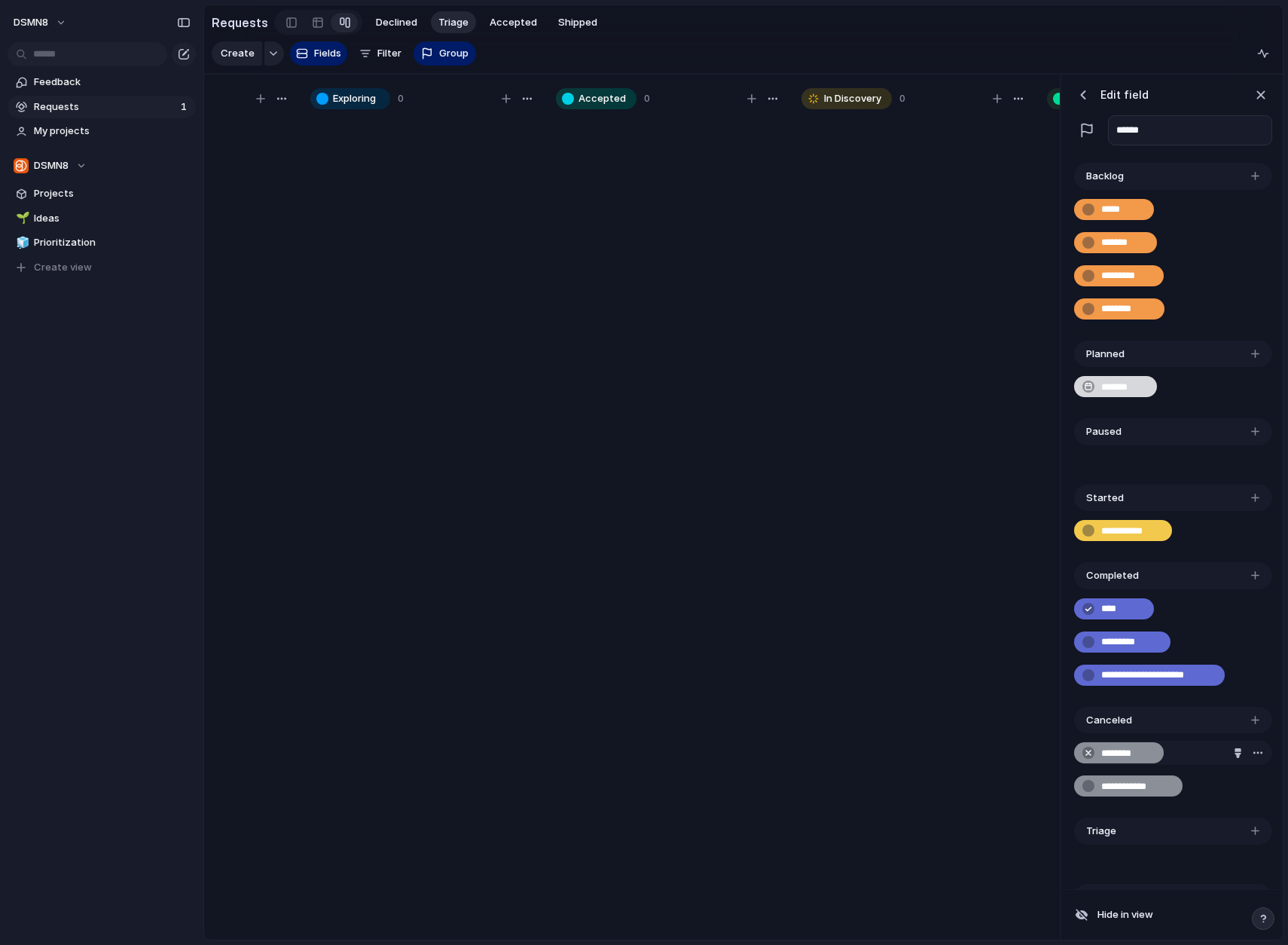
click at [1237, 751] on div "button" at bounding box center [1257, 752] width 12 height 12
click at [915, 742] on div "Delete" at bounding box center [644, 472] width 1288 height 945
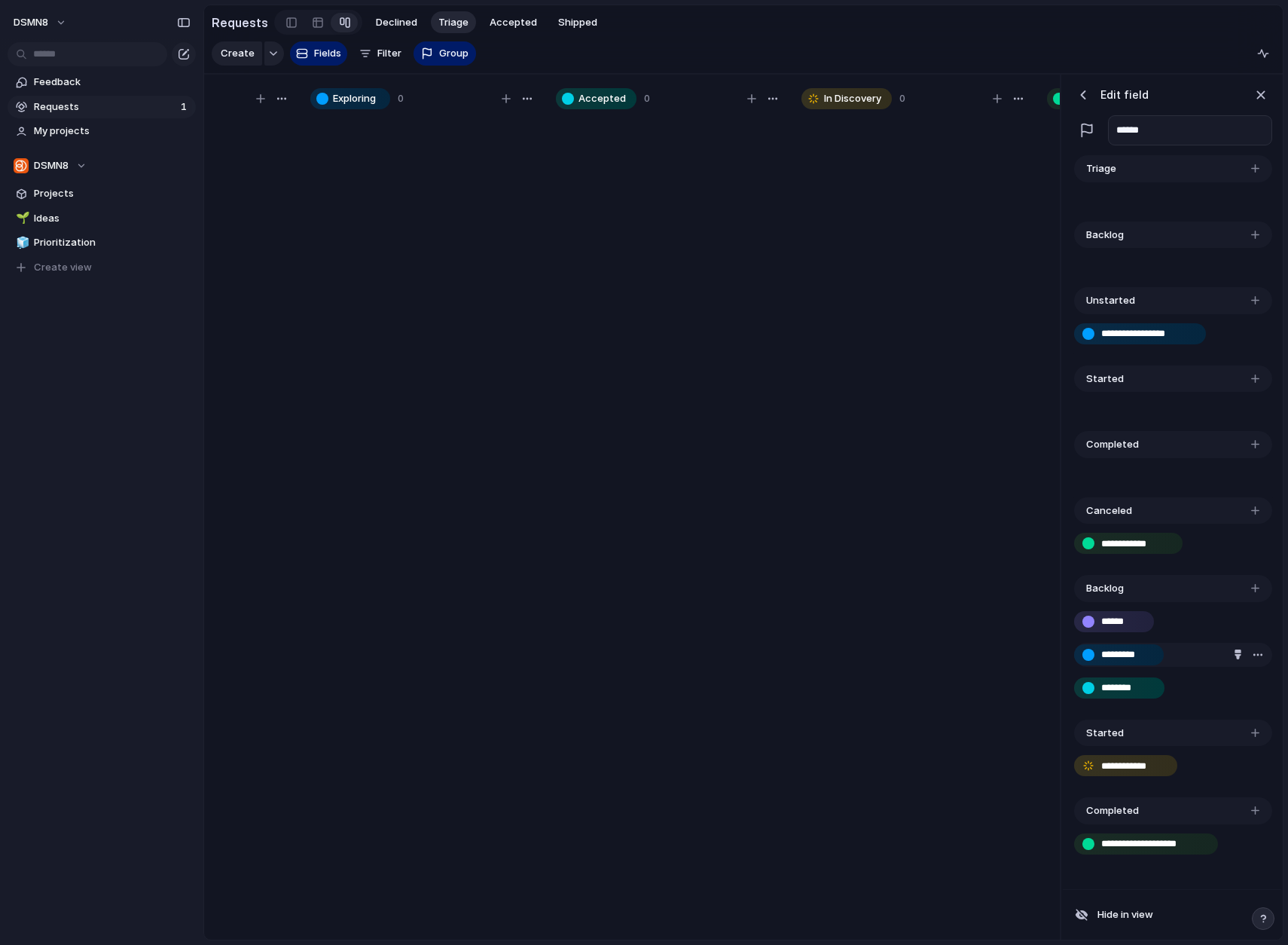
scroll to position [756, 0]
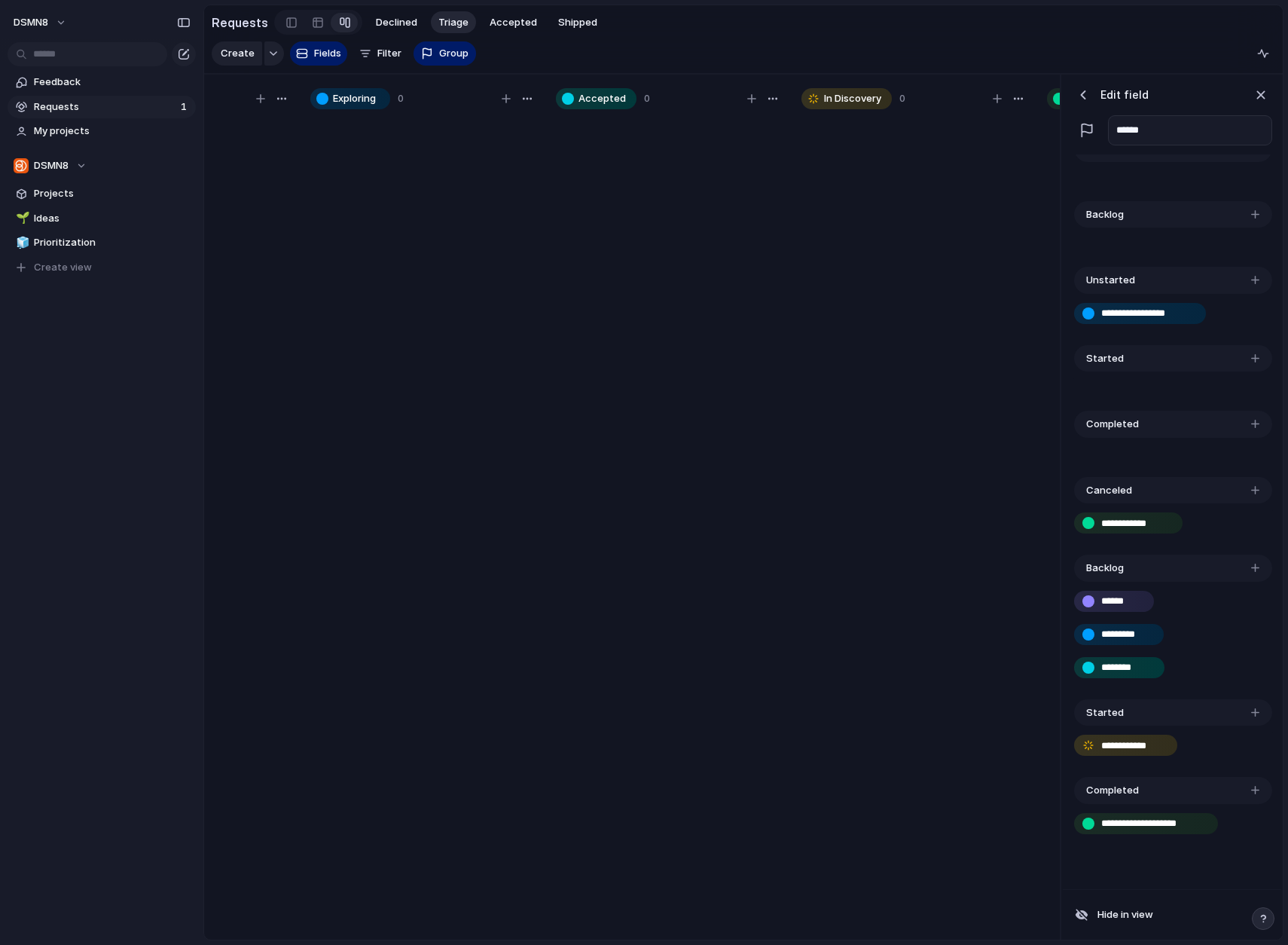
drag, startPoint x: 1200, startPoint y: 487, endPoint x: 1243, endPoint y: 487, distance: 43.0
click at [1200, 492] on div "Canceled" at bounding box center [1173, 491] width 198 height 27
click at [1237, 488] on div "button" at bounding box center [1255, 490] width 9 height 9
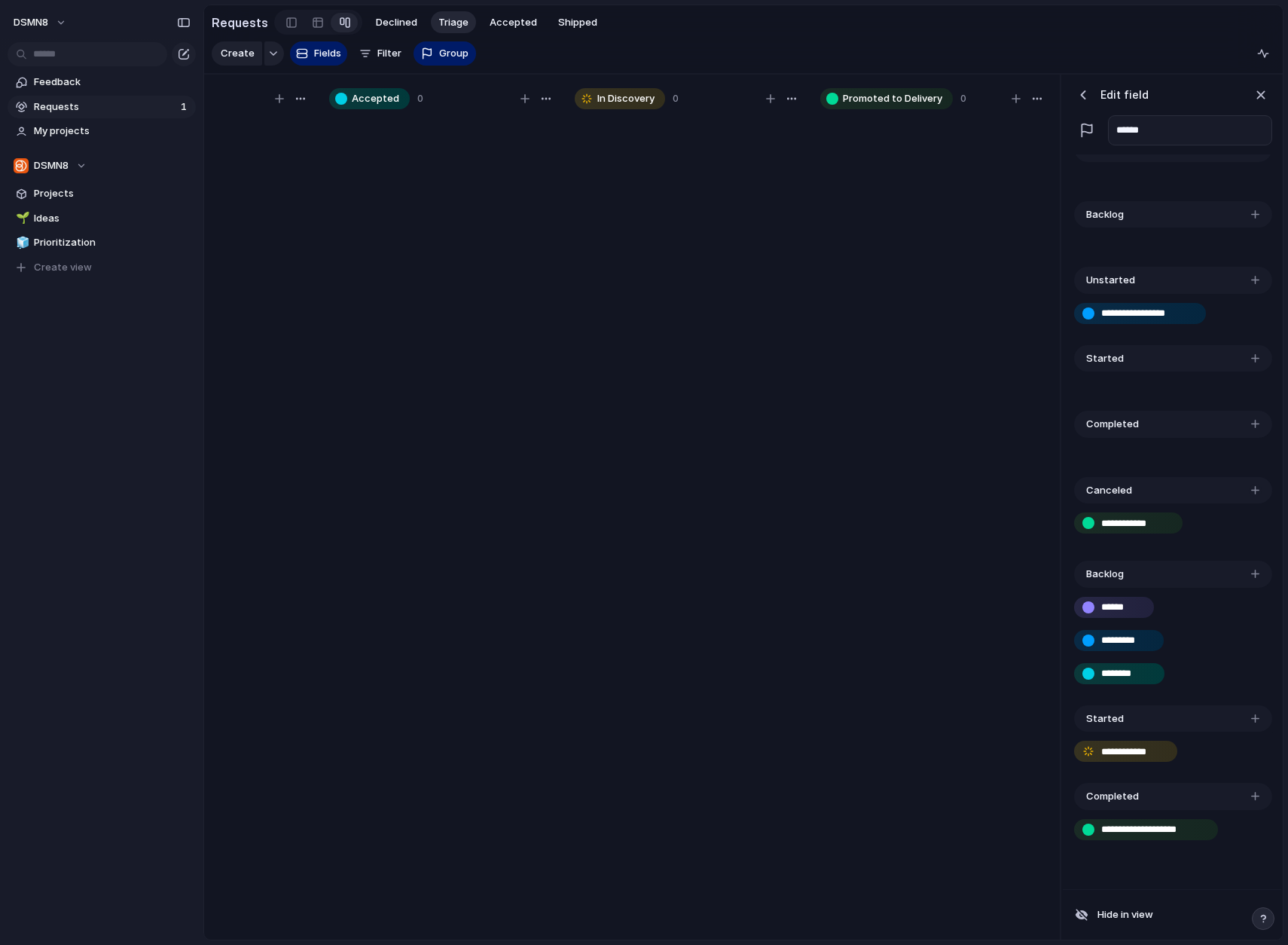
click at [1237, 488] on div "button" at bounding box center [1255, 490] width 9 height 9
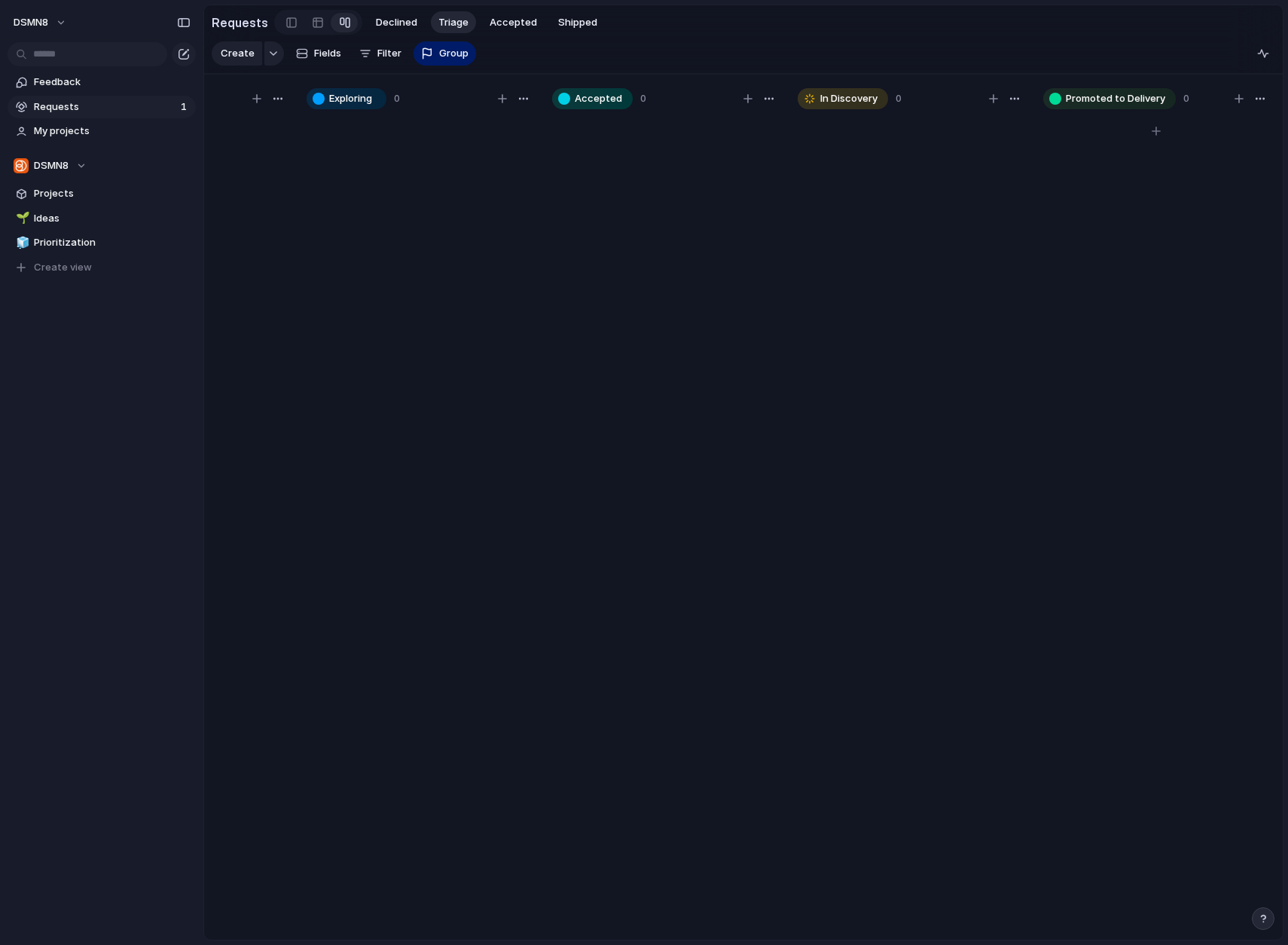
click at [877, 511] on div "Triage 0 Exploring 0 Accepted 0 In Discovery 0 Promoted to Delivery 0 To pick u…" at bounding box center [665, 511] width 1235 height 873
click at [1237, 98] on div "button" at bounding box center [1259, 98] width 12 height 12
drag, startPoint x: 1205, startPoint y: 287, endPoint x: 1206, endPoint y: 219, distance: 68.0
click at [1205, 287] on div "Change color" at bounding box center [644, 472] width 1288 height 945
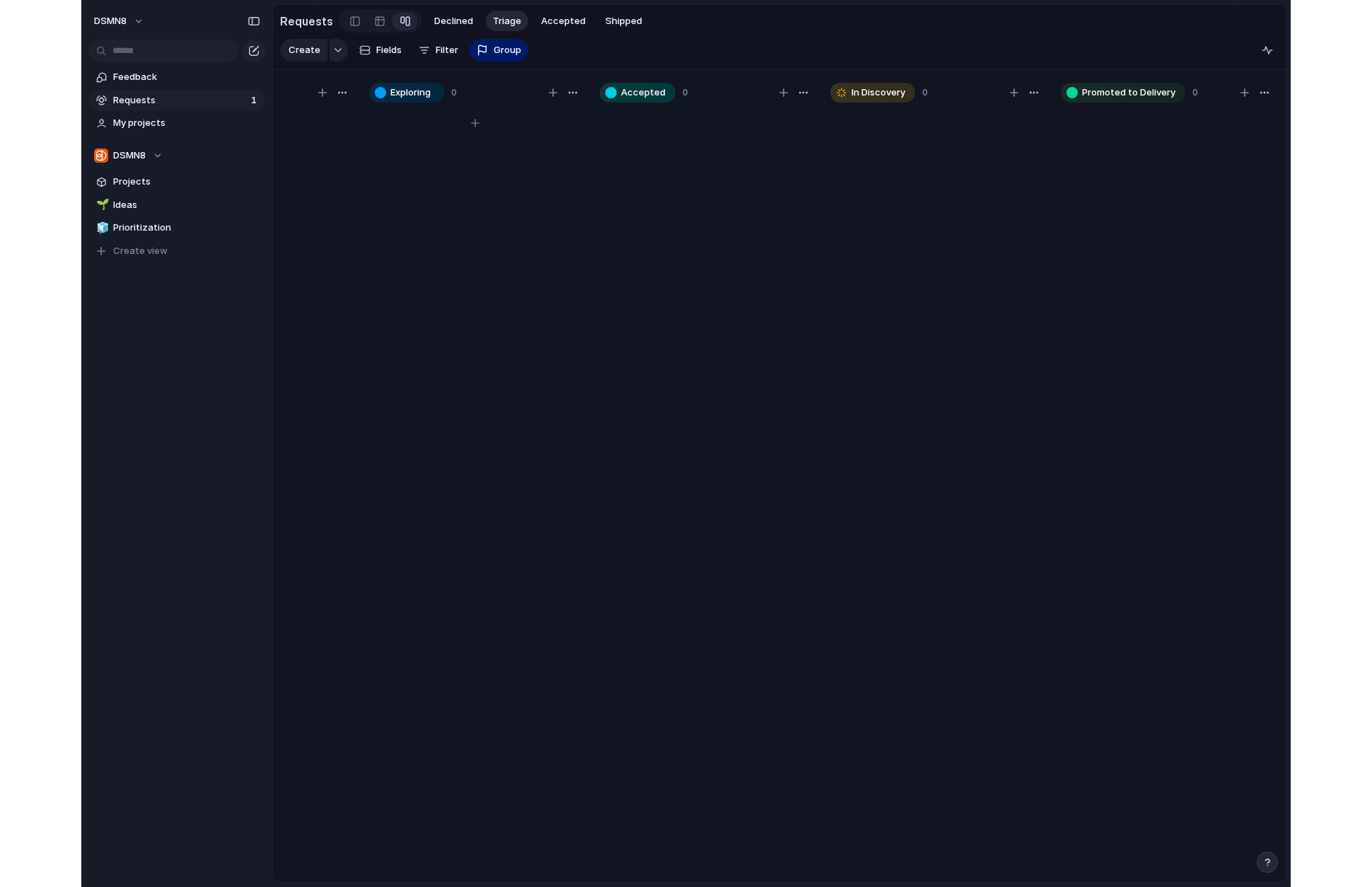
scroll to position [0, 0]
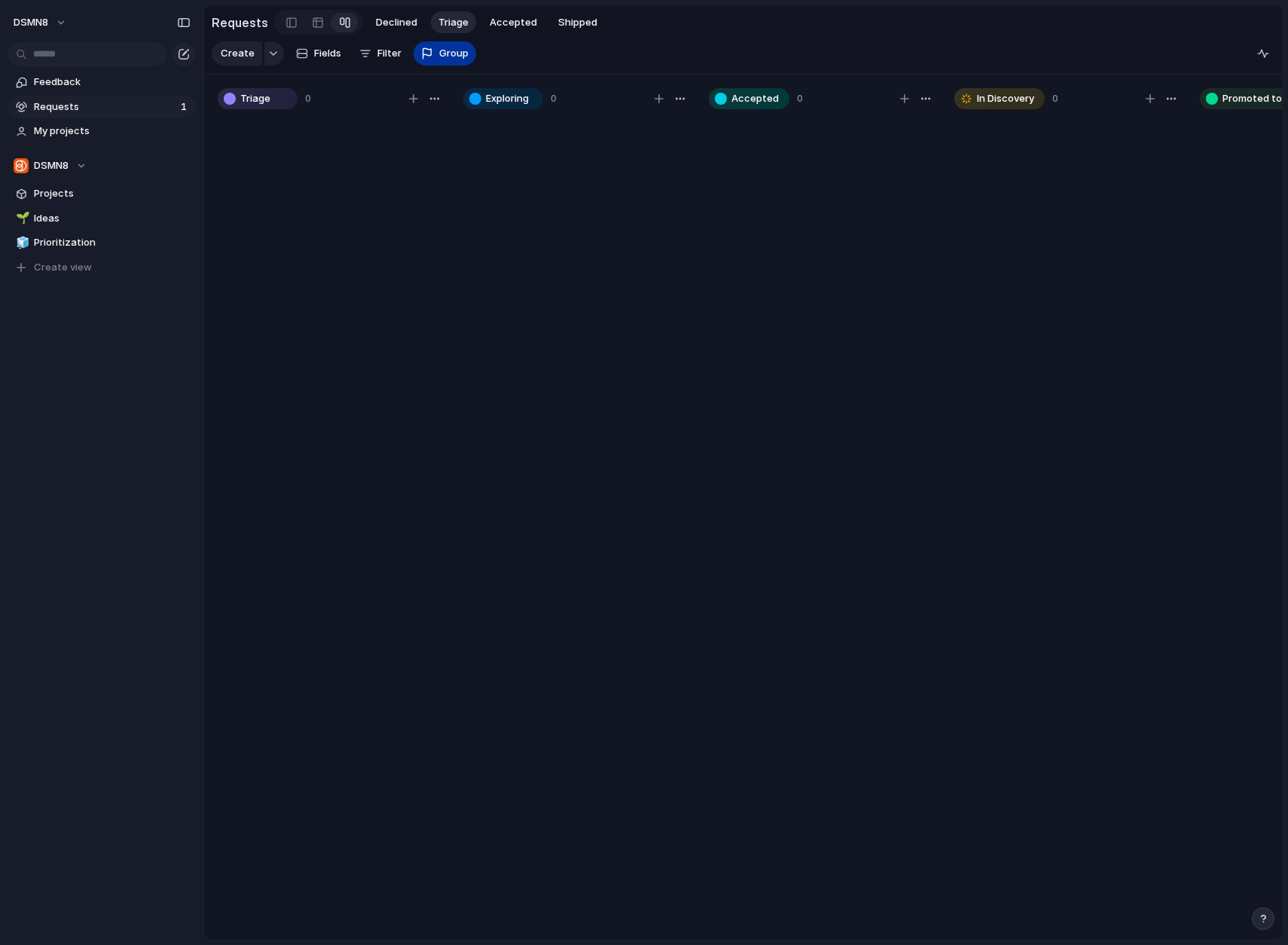
click at [439, 55] on span "Group" at bounding box center [453, 53] width 30 height 15
click at [381, 53] on div "Team Customer Priority Effort Design ready Theme Status Owner Revenue Impact Se…" at bounding box center [644, 472] width 1288 height 945
click at [377, 53] on div "Create Fields Filter Group Zoom" at bounding box center [343, 53] width 264 height 31
click at [381, 52] on div "Create Fields Filter Group Zoom" at bounding box center [343, 53] width 264 height 31
click at [273, 55] on button "button" at bounding box center [274, 52] width 20 height 24
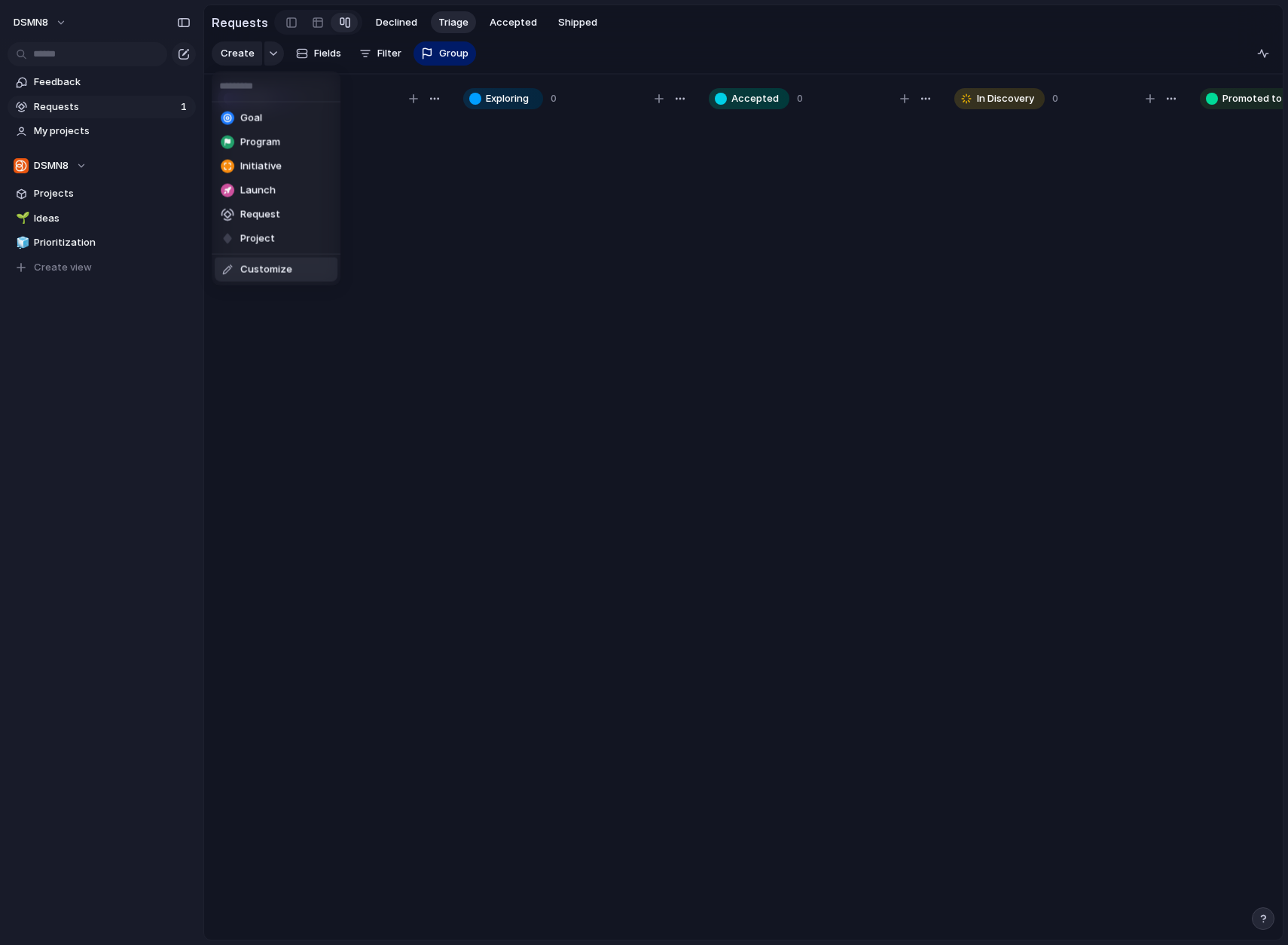
drag, startPoint x: 492, startPoint y: 238, endPoint x: 478, endPoint y: 226, distance: 18.4
click at [491, 238] on div "Goal Program Initiative Launch Request Project Customize" at bounding box center [644, 472] width 1288 height 945
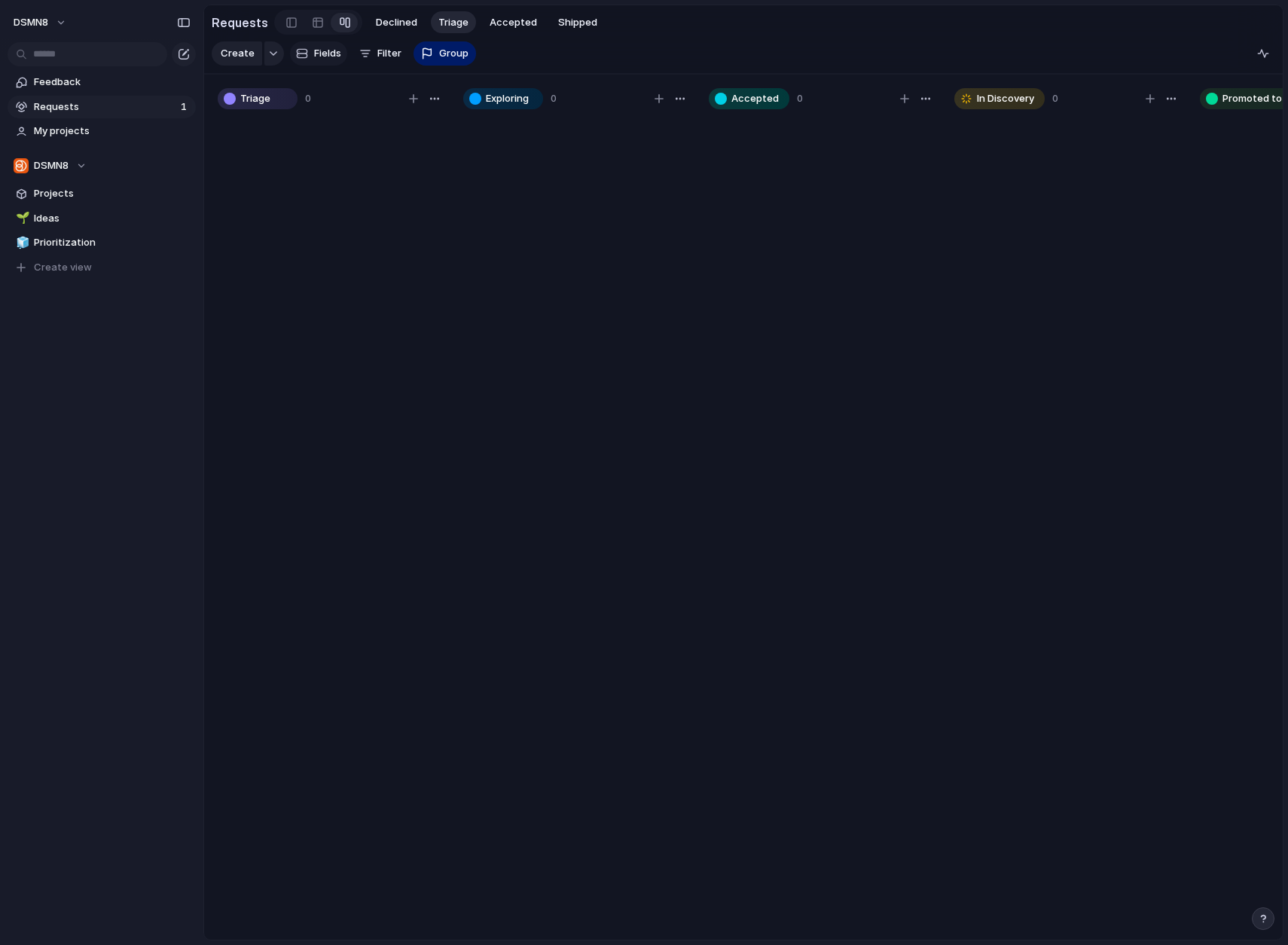
click at [316, 59] on span "Fields" at bounding box center [327, 53] width 27 height 15
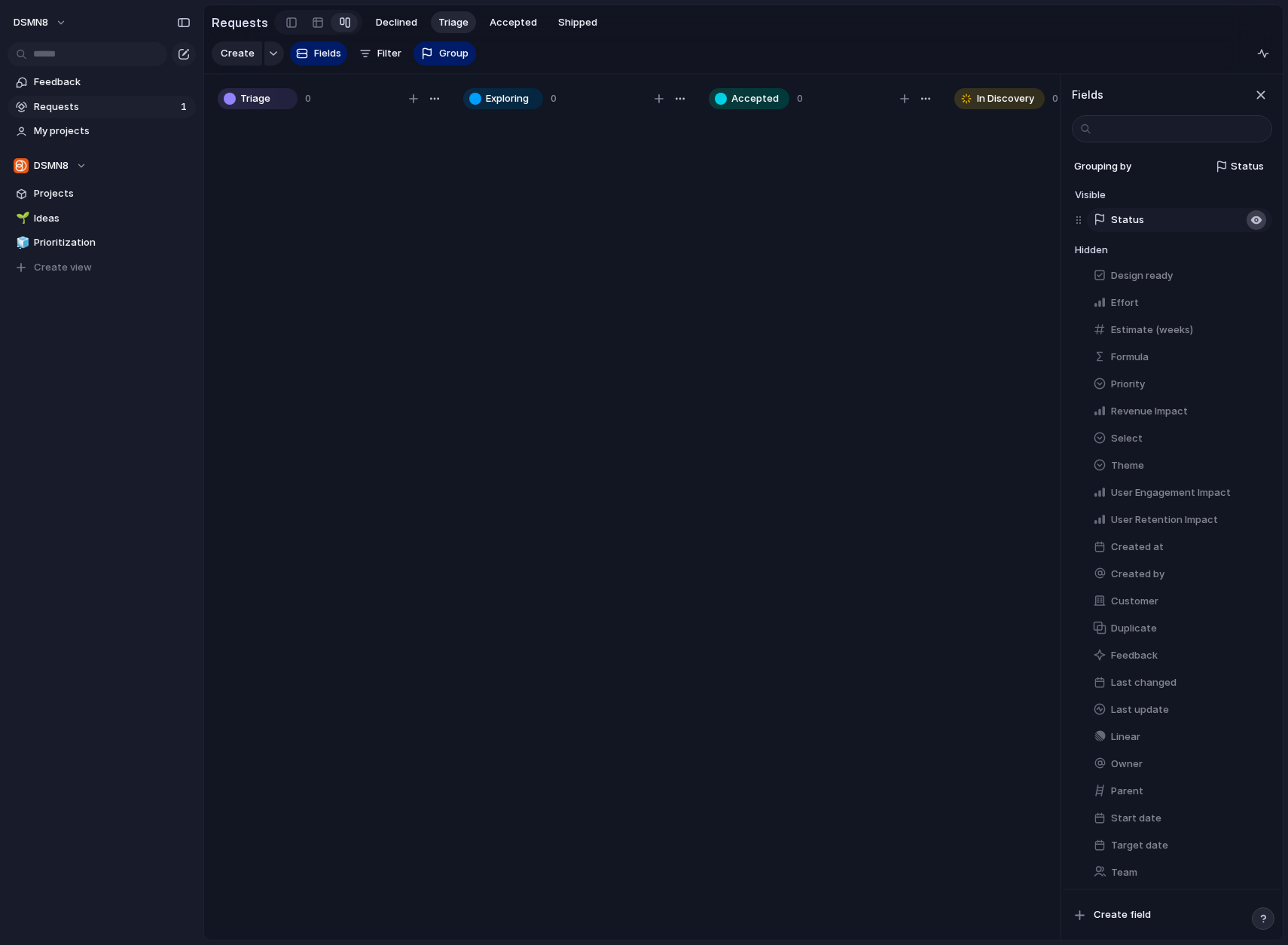
click at [1237, 216] on div "button" at bounding box center [1256, 220] width 12 height 12
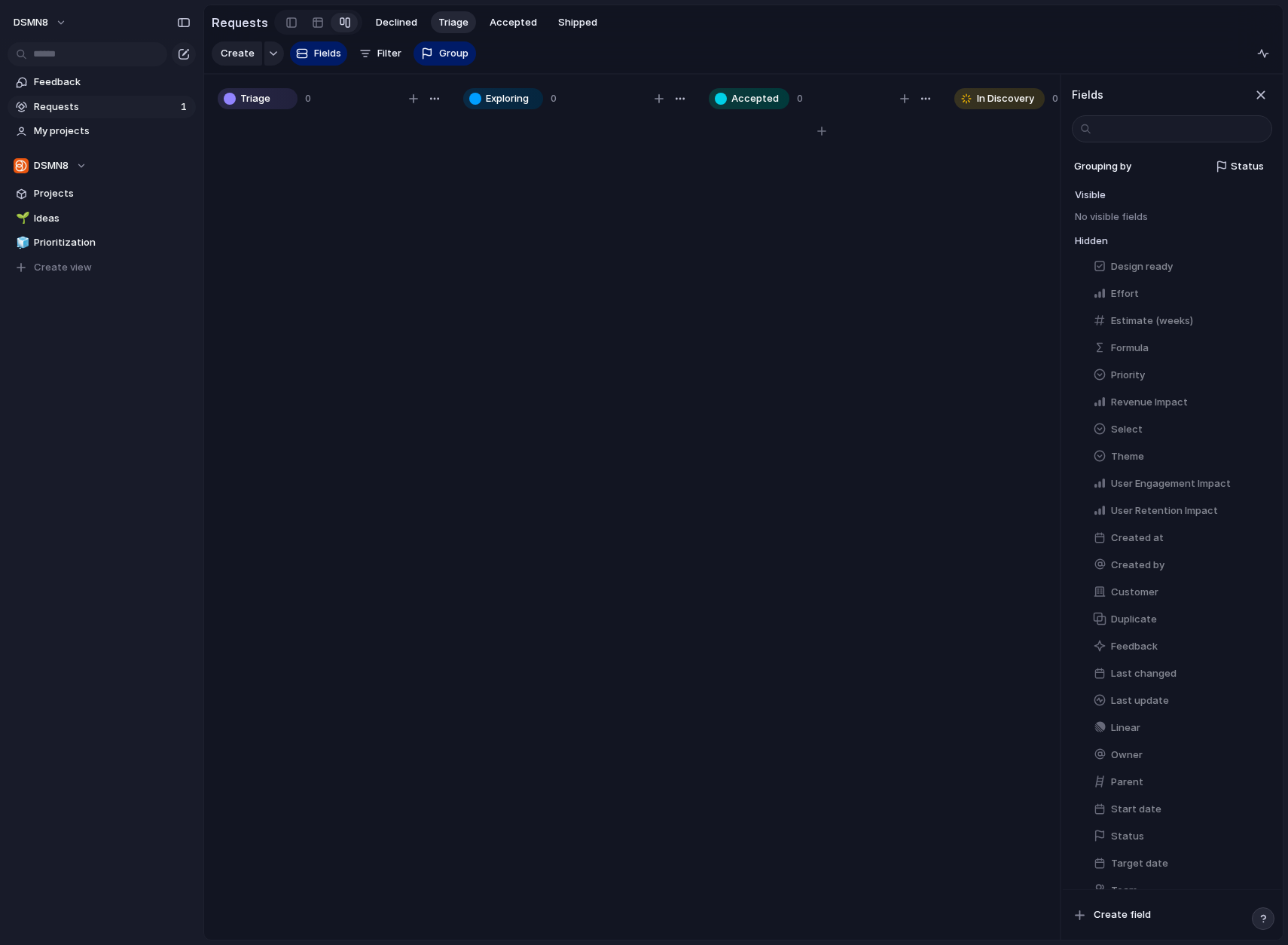
click at [881, 243] on div at bounding box center [821, 535] width 226 height 837
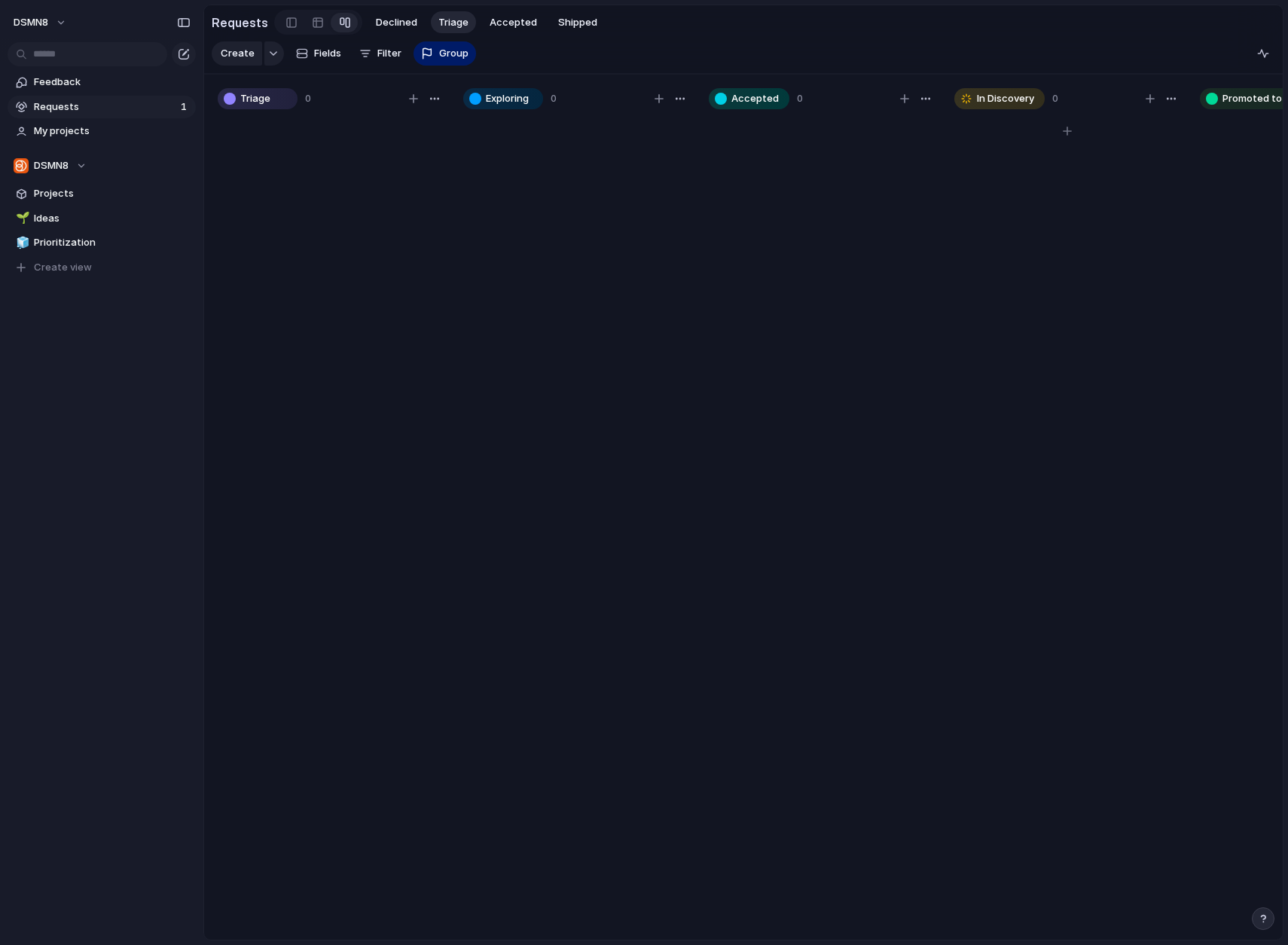
click at [1086, 97] on div "In Discovery 0" at bounding box center [1067, 98] width 226 height 21
click at [1169, 98] on div "button" at bounding box center [1171, 98] width 12 height 12
click at [1169, 98] on div "Change color" at bounding box center [644, 472] width 1288 height 945
click at [1147, 98] on div "button" at bounding box center [1149, 98] width 9 height 9
click at [1117, 413] on div at bounding box center [1067, 535] width 226 height 837
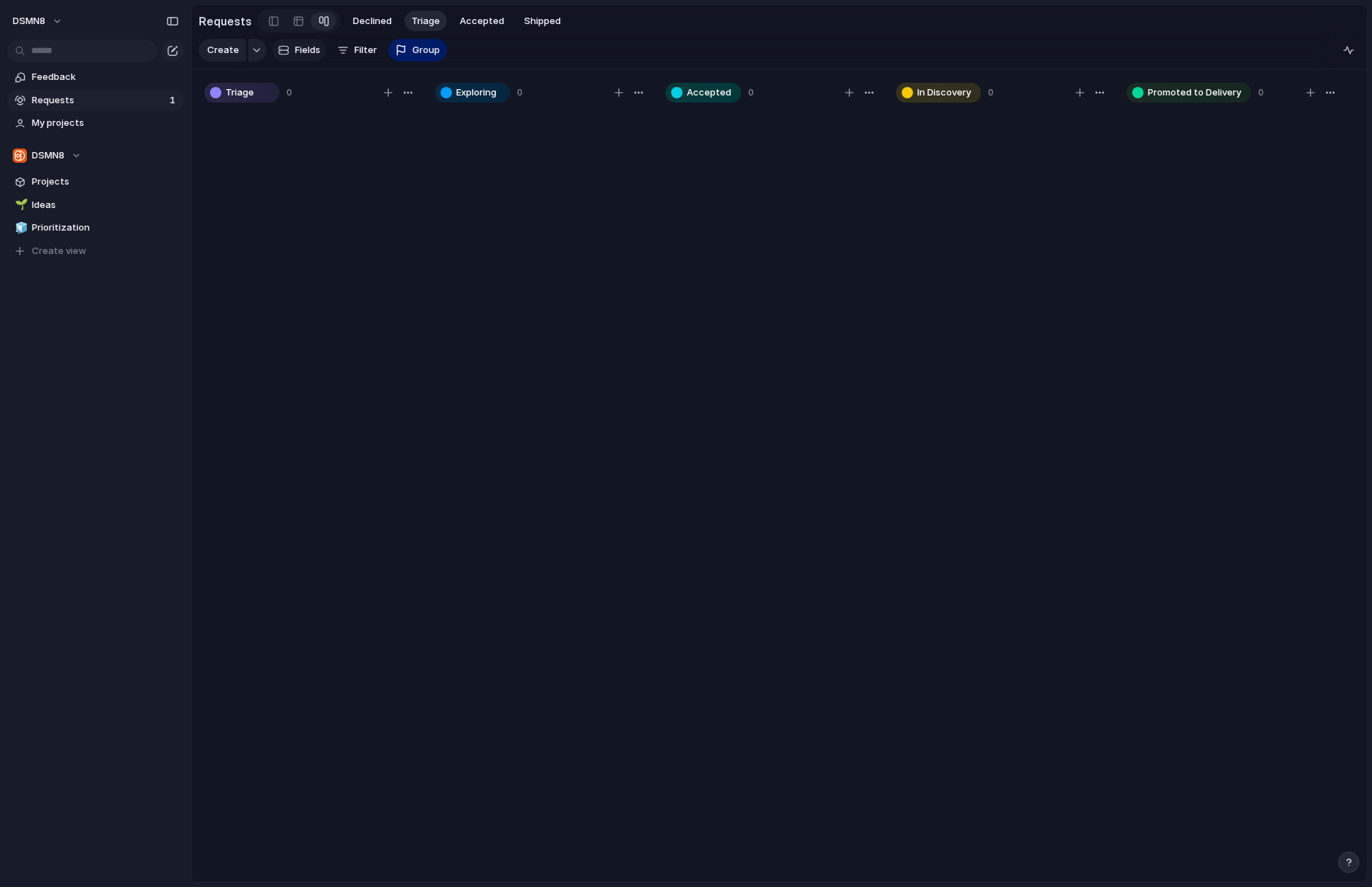
click at [307, 51] on span "Fields" at bounding box center [307, 50] width 25 height 14
click at [296, 46] on span "Fields" at bounding box center [307, 50] width 25 height 14
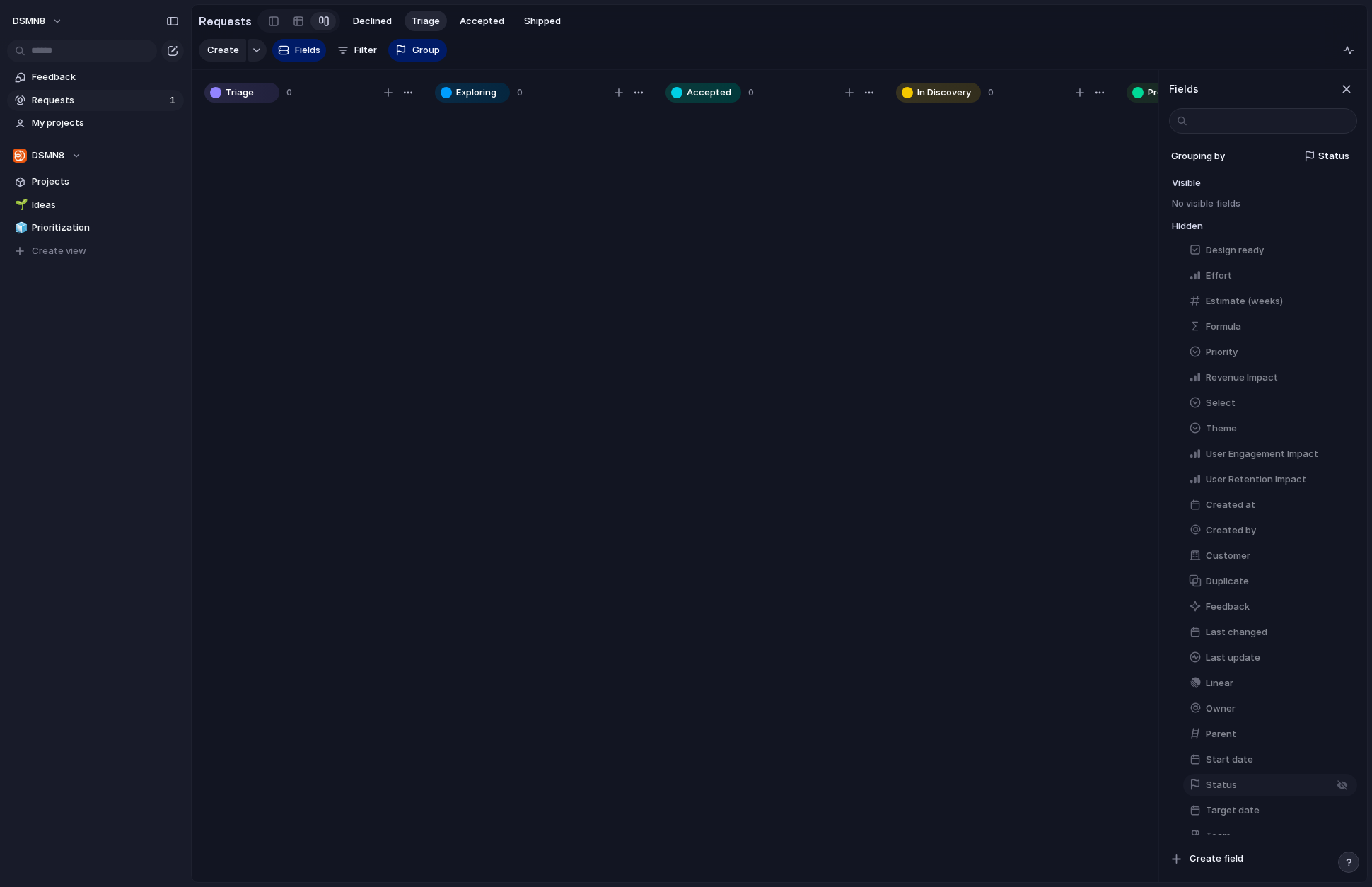
click at [1162, 780] on span "Status" at bounding box center [1221, 785] width 31 height 14
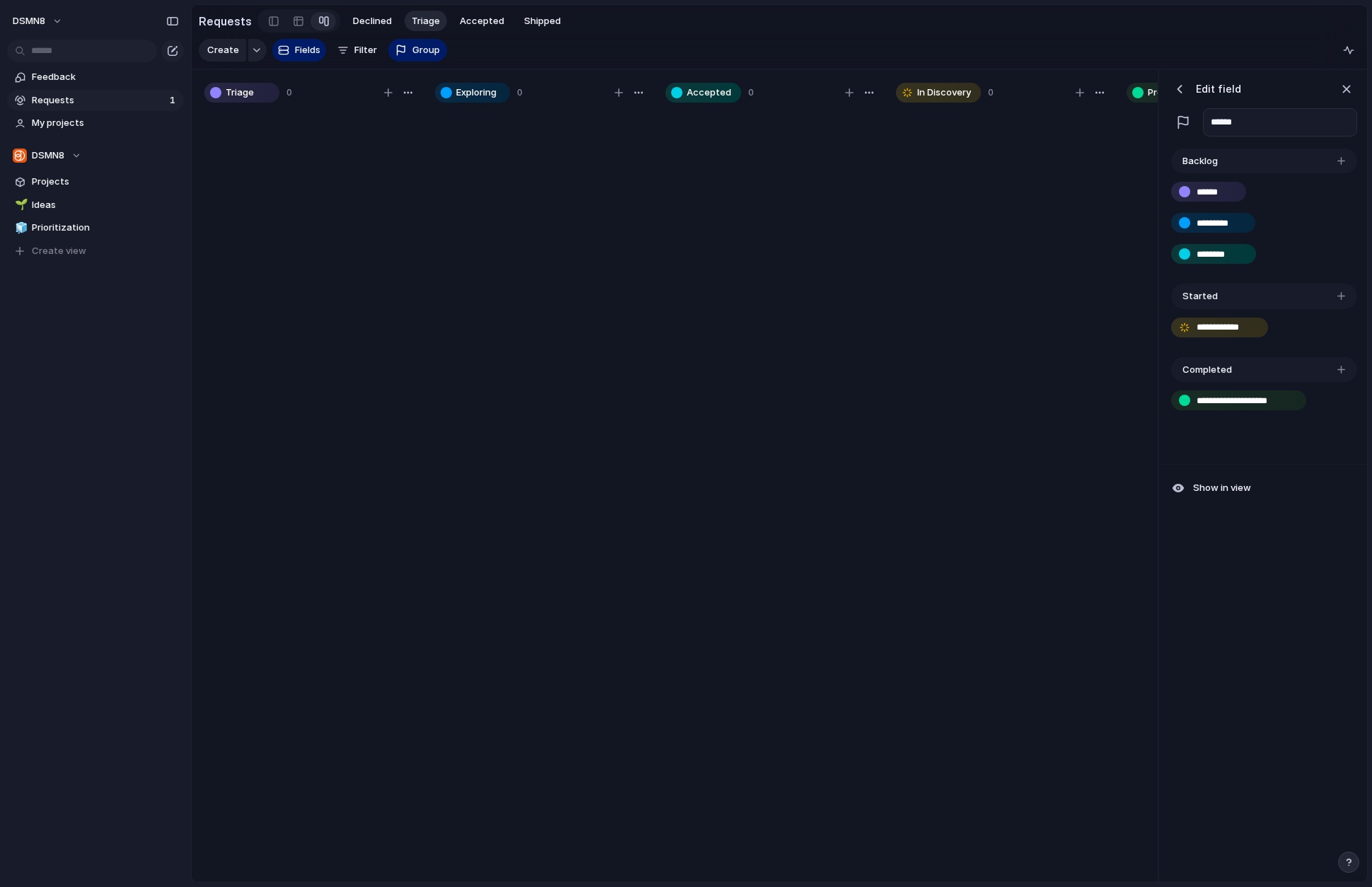
click at [1162, 370] on div "button" at bounding box center [1341, 369] width 8 height 8
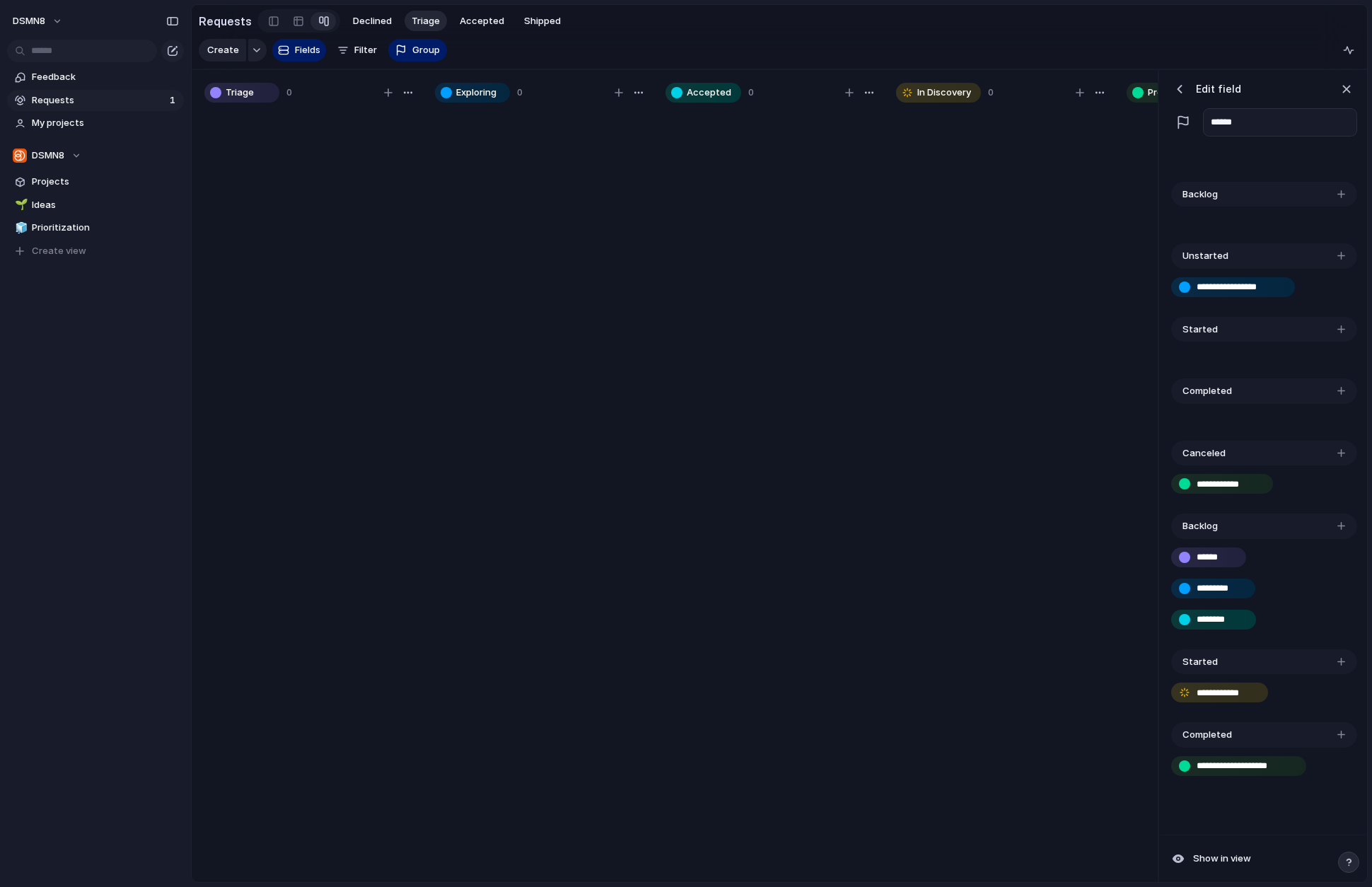
scroll to position [710, 0]
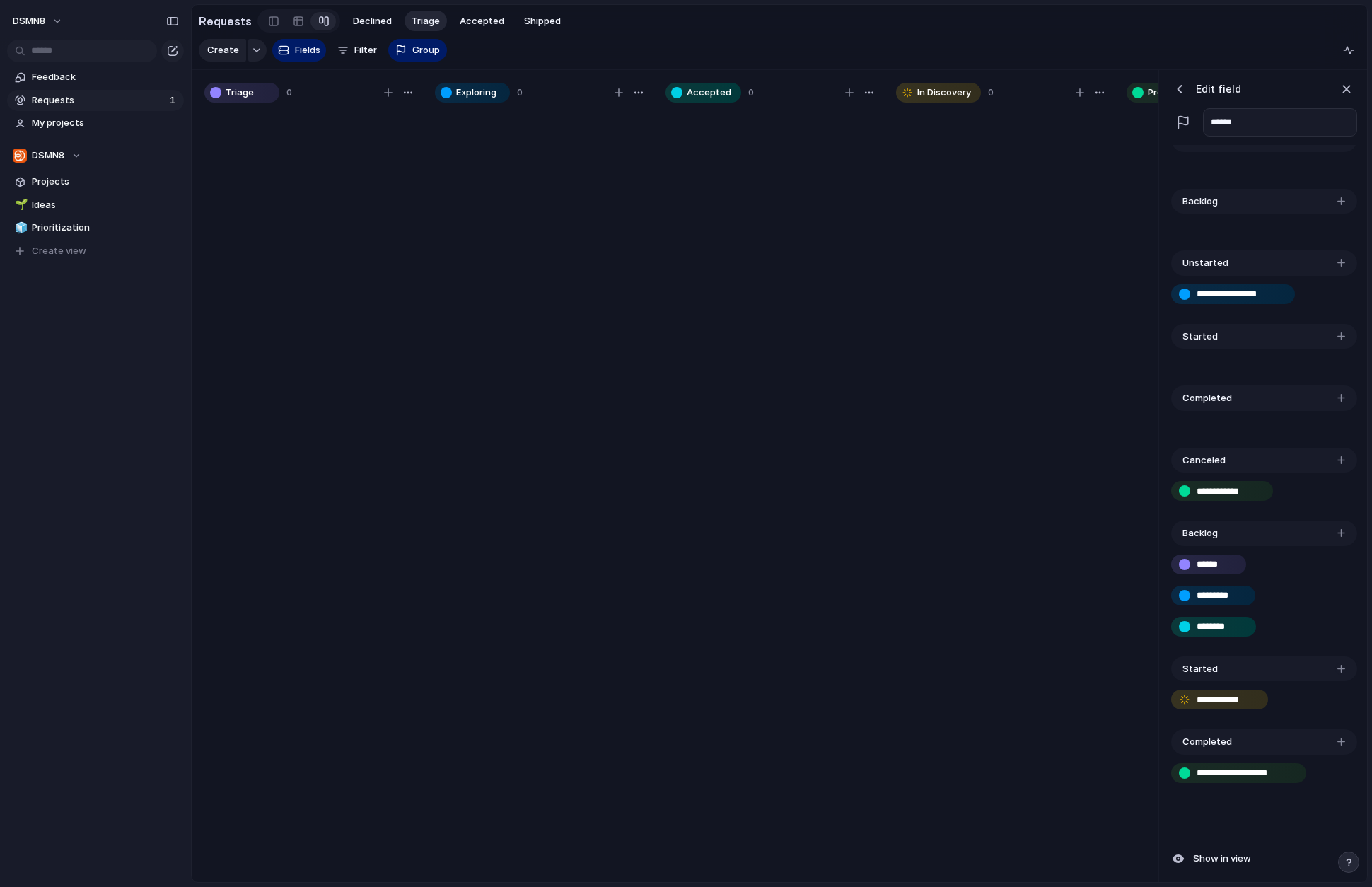
click at [1162, 667] on div "button" at bounding box center [1341, 668] width 8 height 8
type input "*"
type input "**********"
click at [1162, 772] on div "button" at bounding box center [1341, 772] width 8 height 8
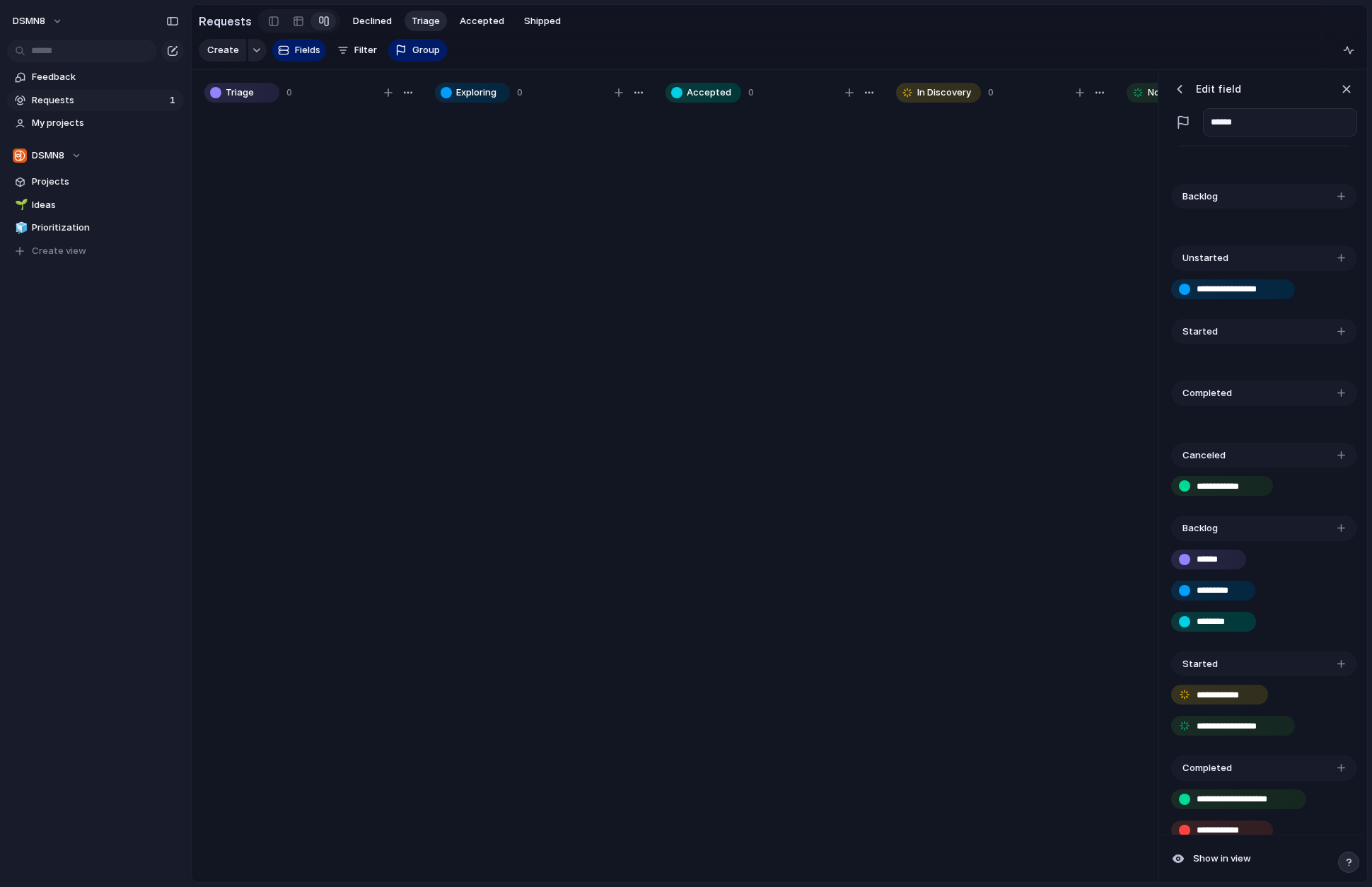
type input "**********"
drag, startPoint x: 1352, startPoint y: 87, endPoint x: 1233, endPoint y: 124, distance: 124.6
click at [1162, 87] on div "button" at bounding box center [1346, 89] width 15 height 15
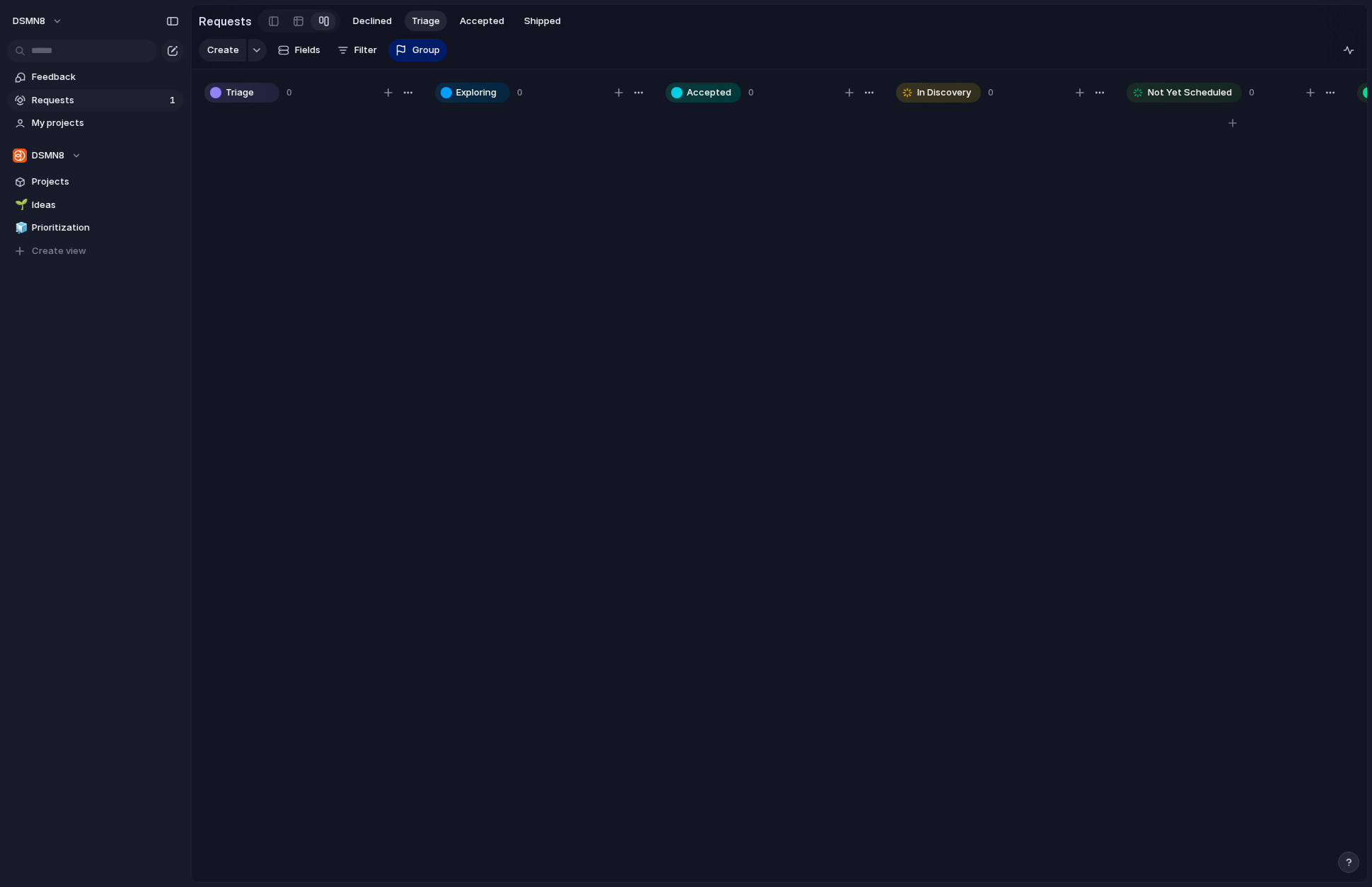
scroll to position [0, 445]
drag, startPoint x: 737, startPoint y: 94, endPoint x: 780, endPoint y: 89, distance: 43.3
click at [491, 95] on div "Triage 0 Exploring 0 Accepted 0 In Discovery 0 Not Yet Scheduled 0 Promoted to …" at bounding box center [557, 479] width 1621 height 820
drag, startPoint x: 764, startPoint y: 90, endPoint x: 600, endPoint y: 93, distance: 164.0
click at [597, 93] on div "Triage 0 Exploring 0 Accepted 0 In Discovery 0 Not Yet Scheduled 0 Promoted to …" at bounding box center [557, 479] width 1621 height 820
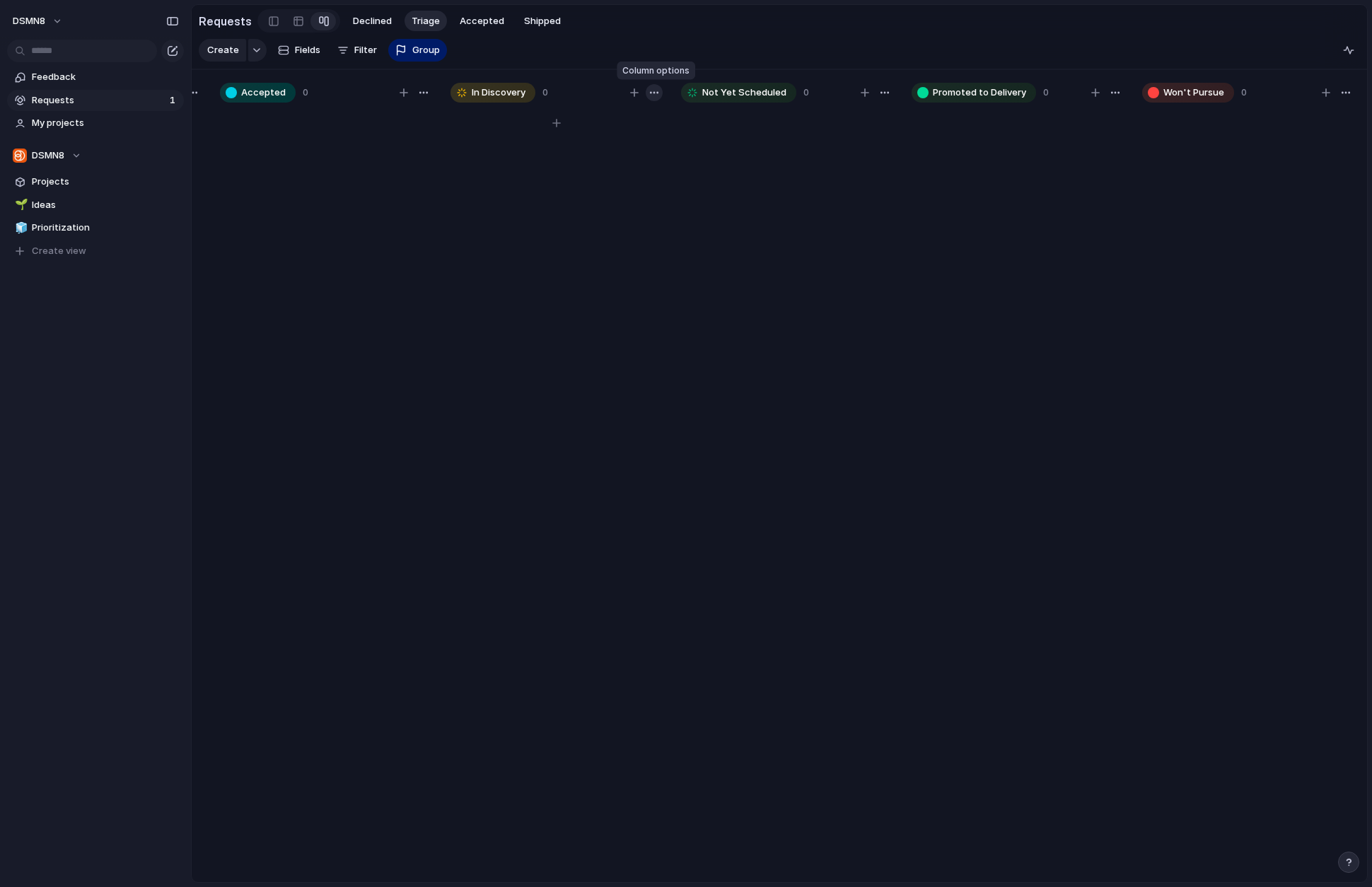
drag, startPoint x: 722, startPoint y: 86, endPoint x: 653, endPoint y: 88, distance: 69.0
click at [653, 88] on div "Triage 0 Exploring 0 Accepted 0 In Discovery 0 Not Yet Scheduled 0 Promoted to …" at bounding box center [557, 479] width 1621 height 820
drag, startPoint x: 739, startPoint y: 92, endPoint x: 721, endPoint y: 99, distance: 19.3
click at [726, 93] on span "Not Yet Scheduled" at bounding box center [745, 92] width 84 height 14
click at [659, 90] on div "button" at bounding box center [654, 92] width 12 height 12
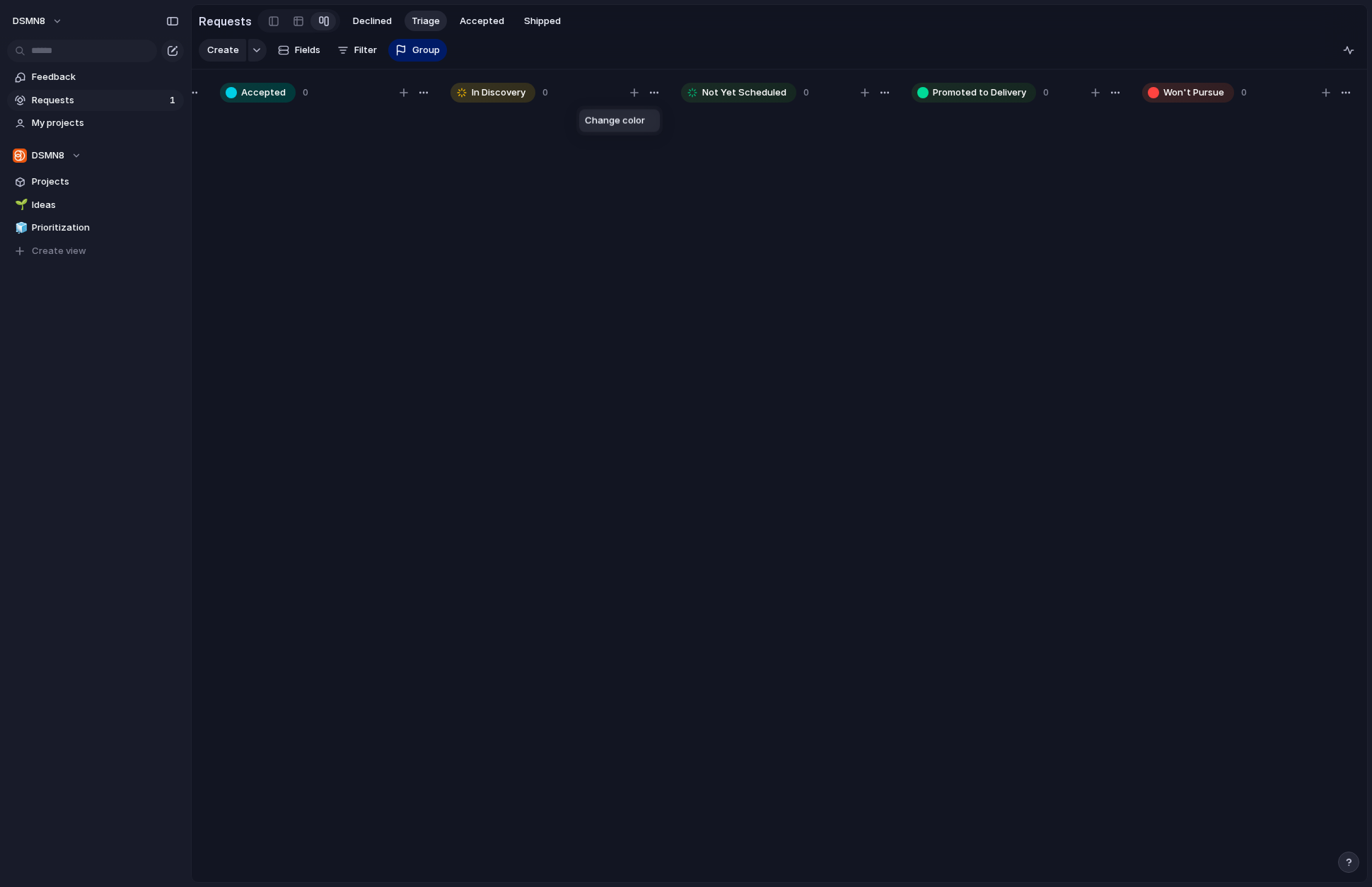
click at [763, 213] on div "Change color" at bounding box center [686, 444] width 1372 height 887
click at [298, 50] on span "Fields" at bounding box center [307, 50] width 25 height 14
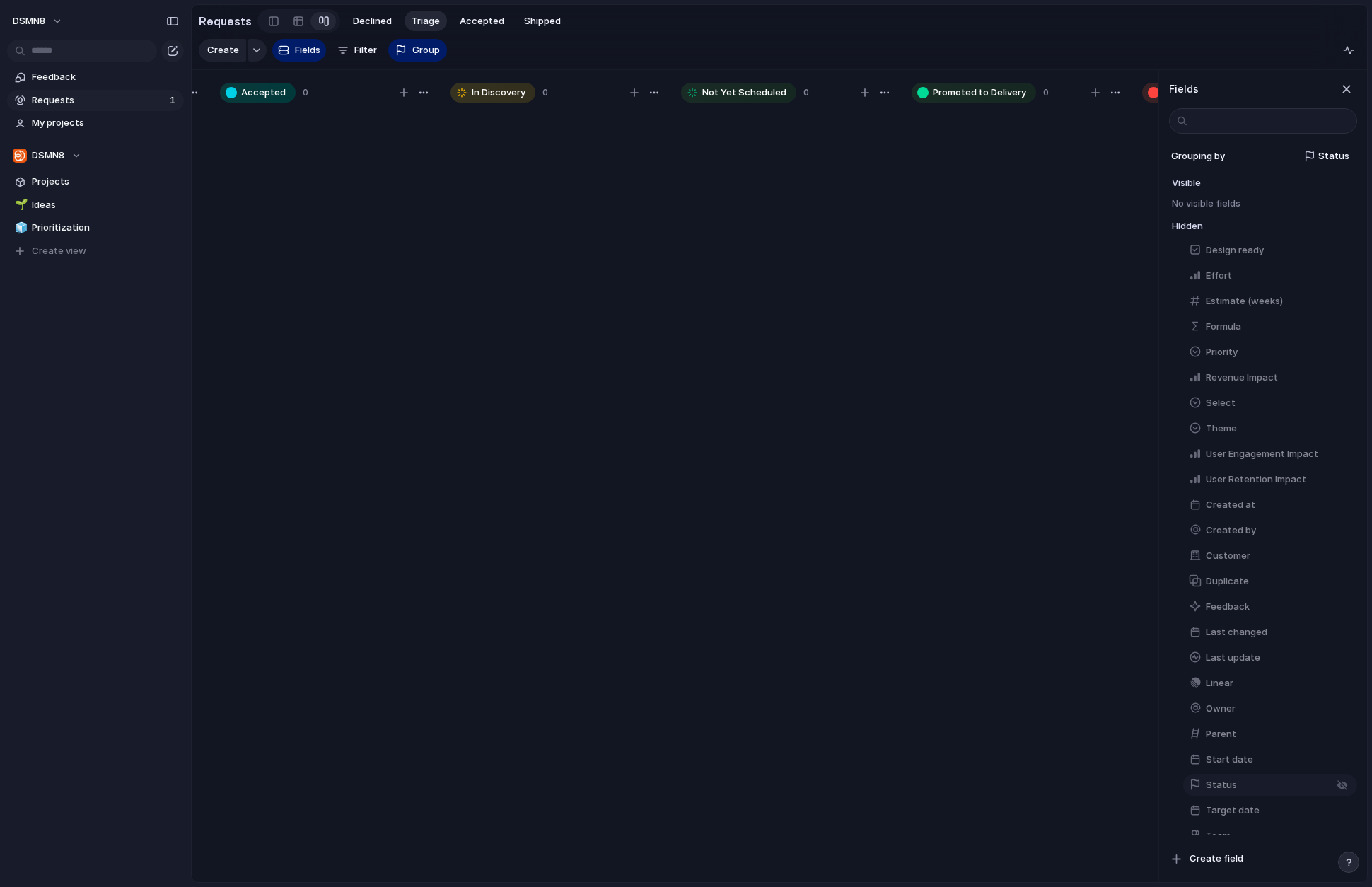
click at [1162, 779] on button "Status" at bounding box center [1270, 784] width 174 height 22
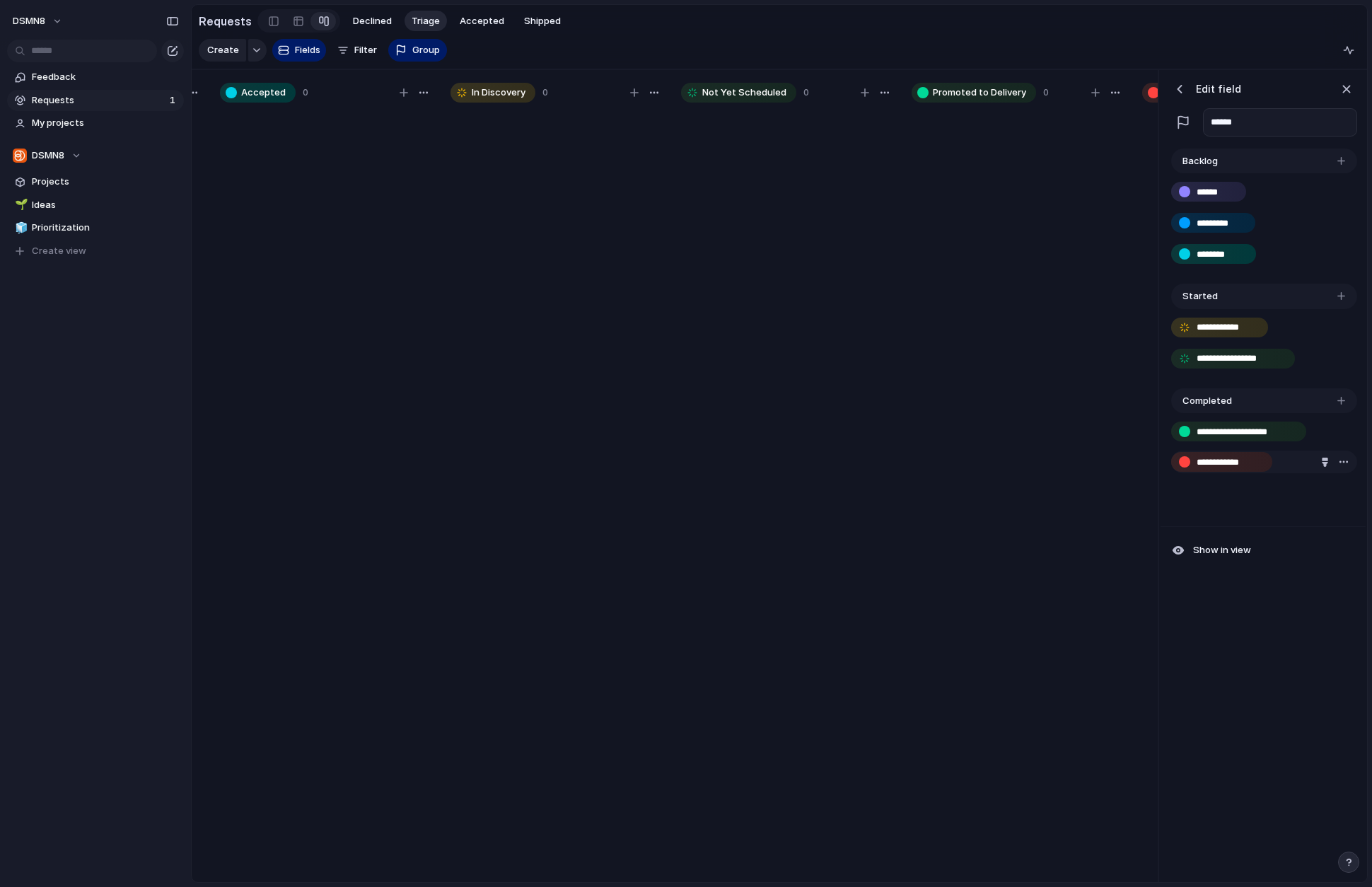
click at [1162, 469] on div "**********" at bounding box center [1263, 321] width 194 height 344
drag, startPoint x: 1225, startPoint y: 358, endPoint x: 1226, endPoint y: 326, distance: 32.0
click at [1162, 326] on div "**********" at bounding box center [1263, 321] width 194 height 344
click at [1162, 326] on div "button" at bounding box center [1185, 327] width 12 height 12
click at [1162, 325] on div "button" at bounding box center [1185, 327] width 12 height 12
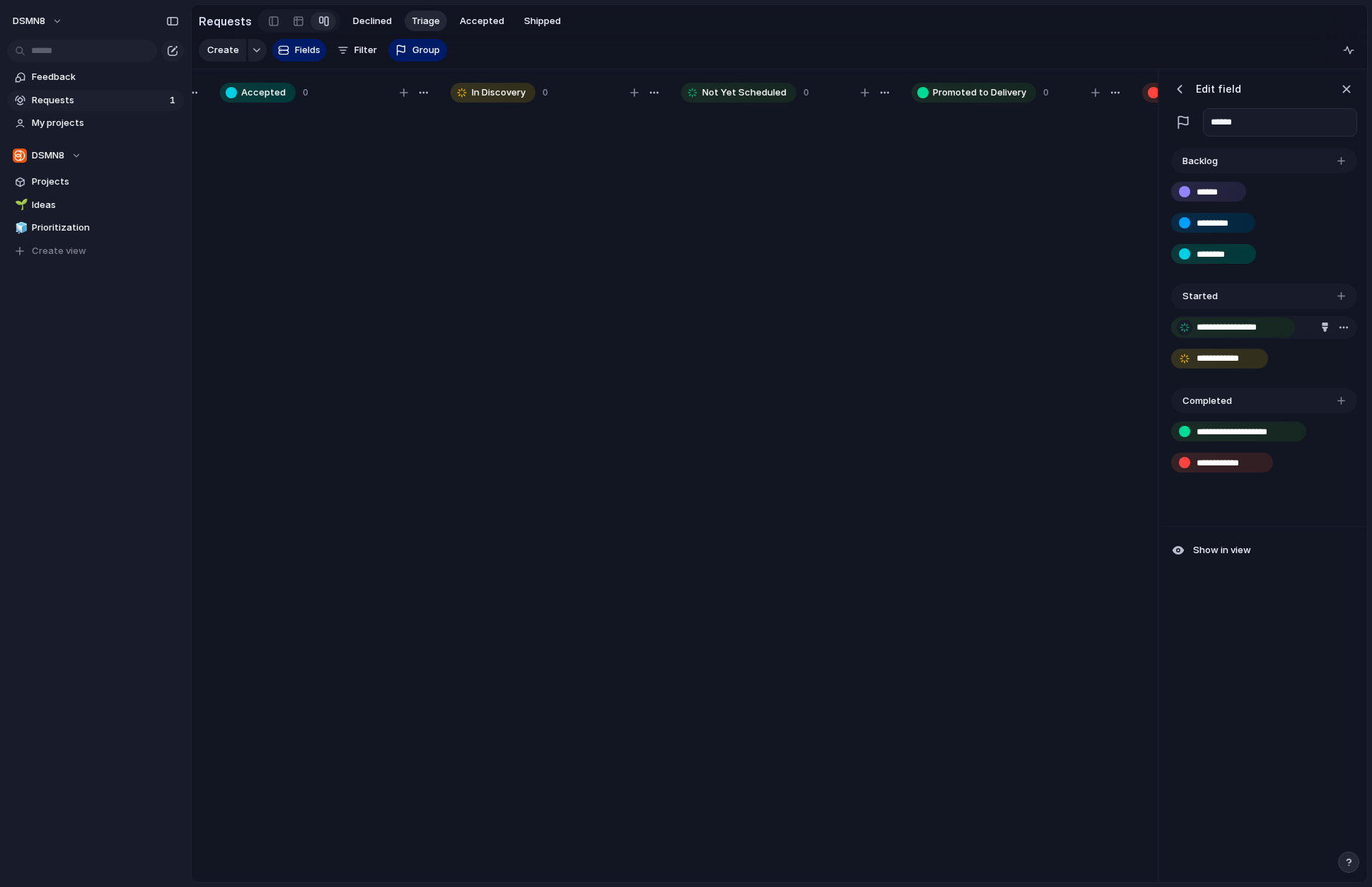
click at [1162, 325] on div "button" at bounding box center [1185, 327] width 12 height 12
click at [1162, 323] on div "button" at bounding box center [1325, 327] width 9 height 9
click at [1162, 357] on div "button" at bounding box center [1314, 356] width 12 height 12
click at [1162, 324] on div at bounding box center [686, 444] width 1372 height 887
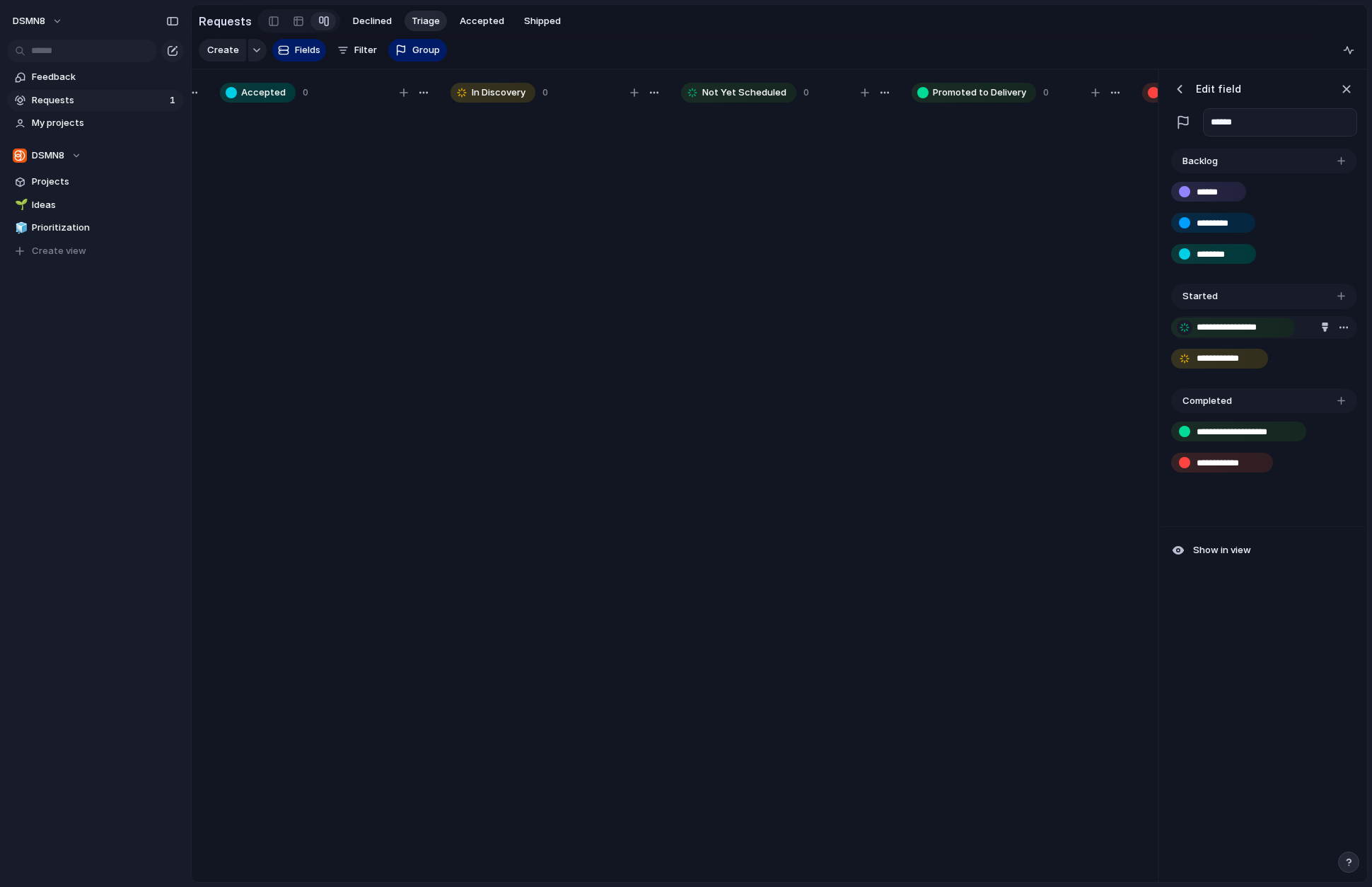
click at [1162, 325] on div "button" at bounding box center [1185, 327] width 12 height 12
click at [1162, 357] on div "button" at bounding box center [1185, 358] width 12 height 12
drag, startPoint x: 1234, startPoint y: 330, endPoint x: 1232, endPoint y: 283, distance: 47.0
drag, startPoint x: 1220, startPoint y: 360, endPoint x: 1220, endPoint y: 317, distance: 43.0
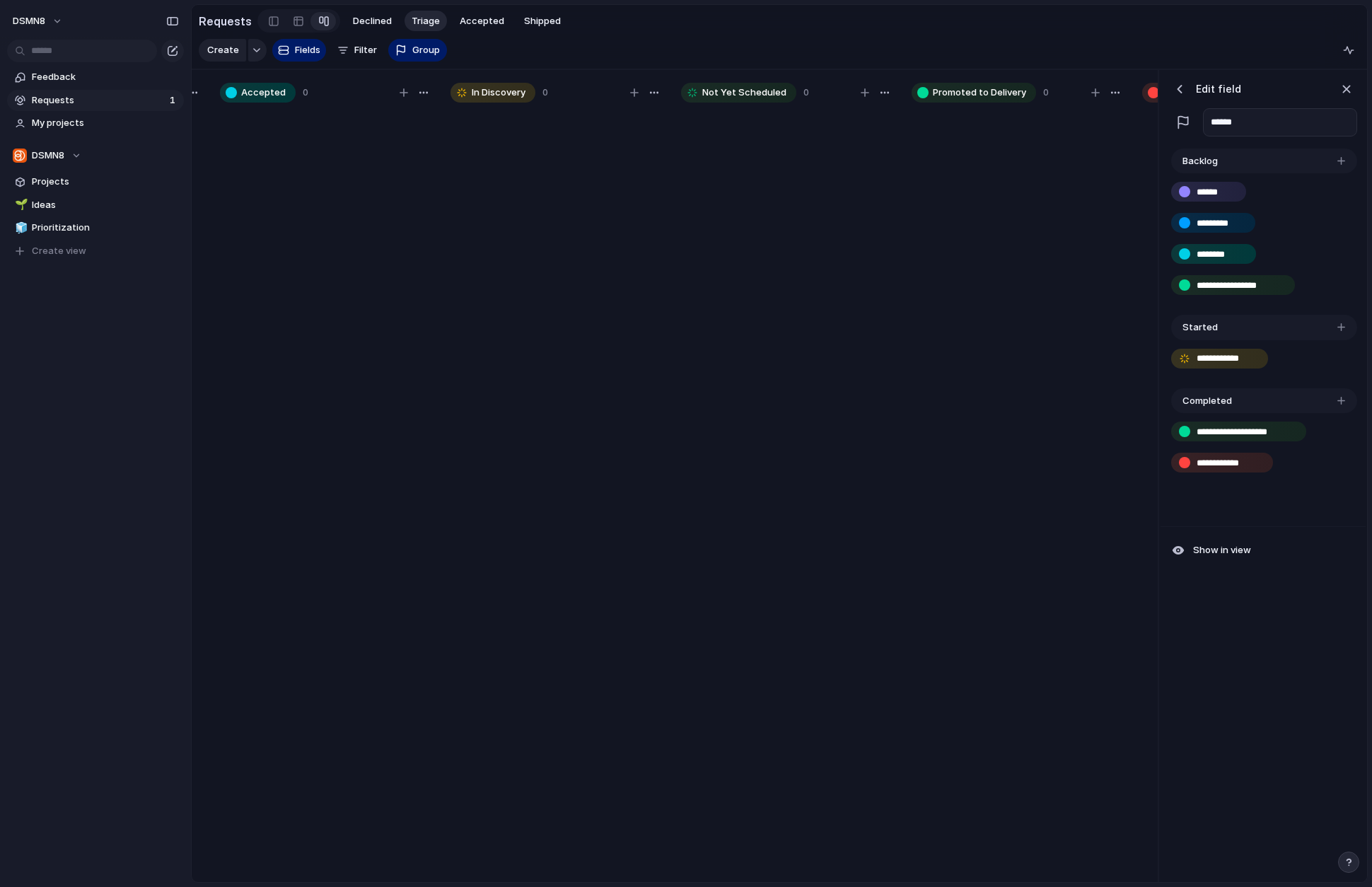
click at [1162, 309] on div "**********" at bounding box center [1263, 321] width 194 height 344
drag, startPoint x: 1245, startPoint y: 358, endPoint x: 1239, endPoint y: 301, distance: 57.3
click at [1162, 299] on div "**********" at bounding box center [1263, 321] width 194 height 344
drag, startPoint x: 1181, startPoint y: 358, endPoint x: 1183, endPoint y: 300, distance: 58.0
click at [1162, 300] on div "**********" at bounding box center [1263, 321] width 194 height 344
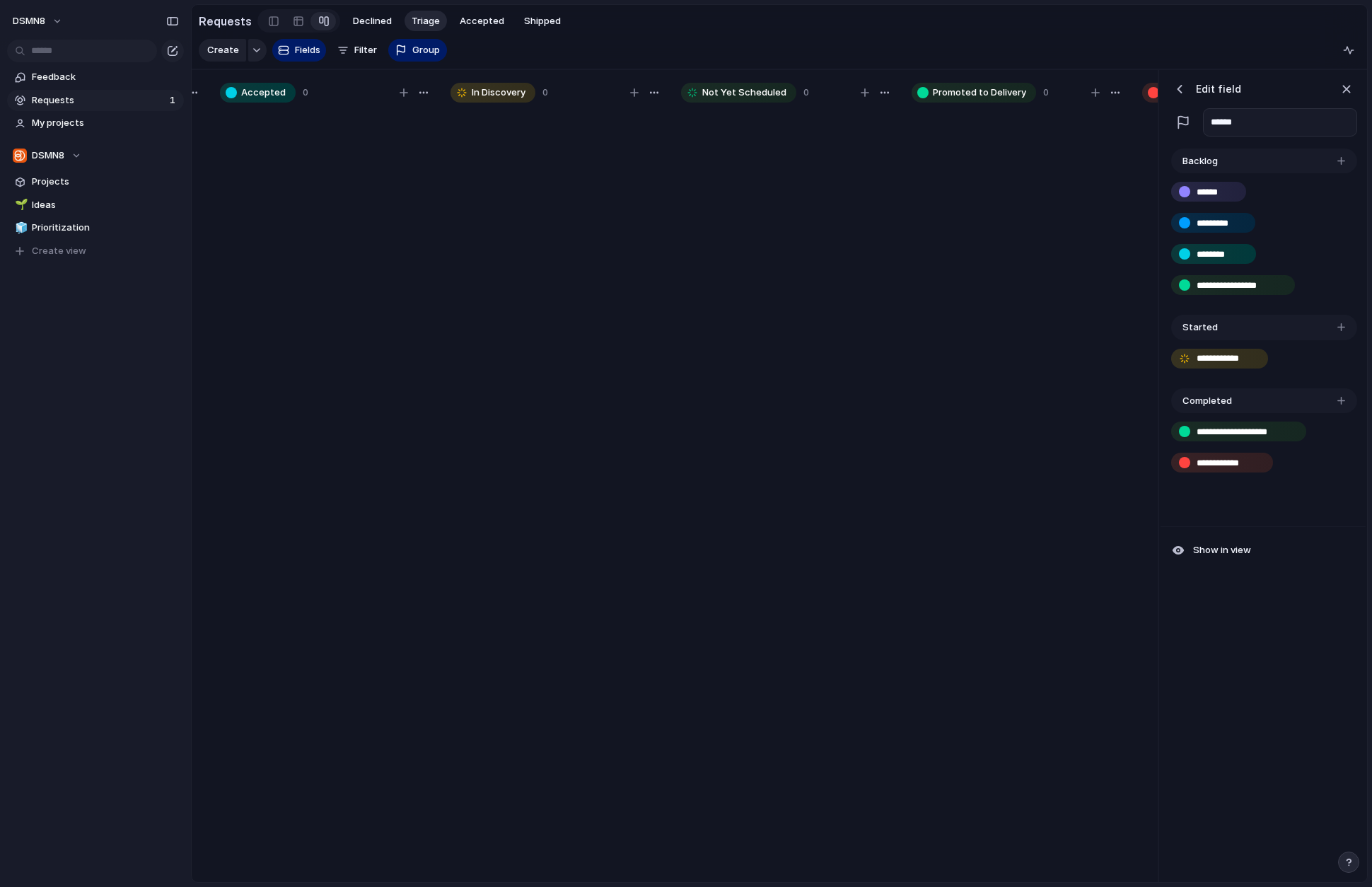
drag, startPoint x: 1181, startPoint y: 355, endPoint x: 1183, endPoint y: 392, distance: 37.1
click at [1162, 392] on div "**********" at bounding box center [1263, 321] width 194 height 344
click at [1162, 357] on div "button" at bounding box center [1325, 358] width 9 height 9
click at [1162, 384] on button "button" at bounding box center [1314, 388] width 19 height 19
click at [1162, 642] on div at bounding box center [686, 444] width 1372 height 887
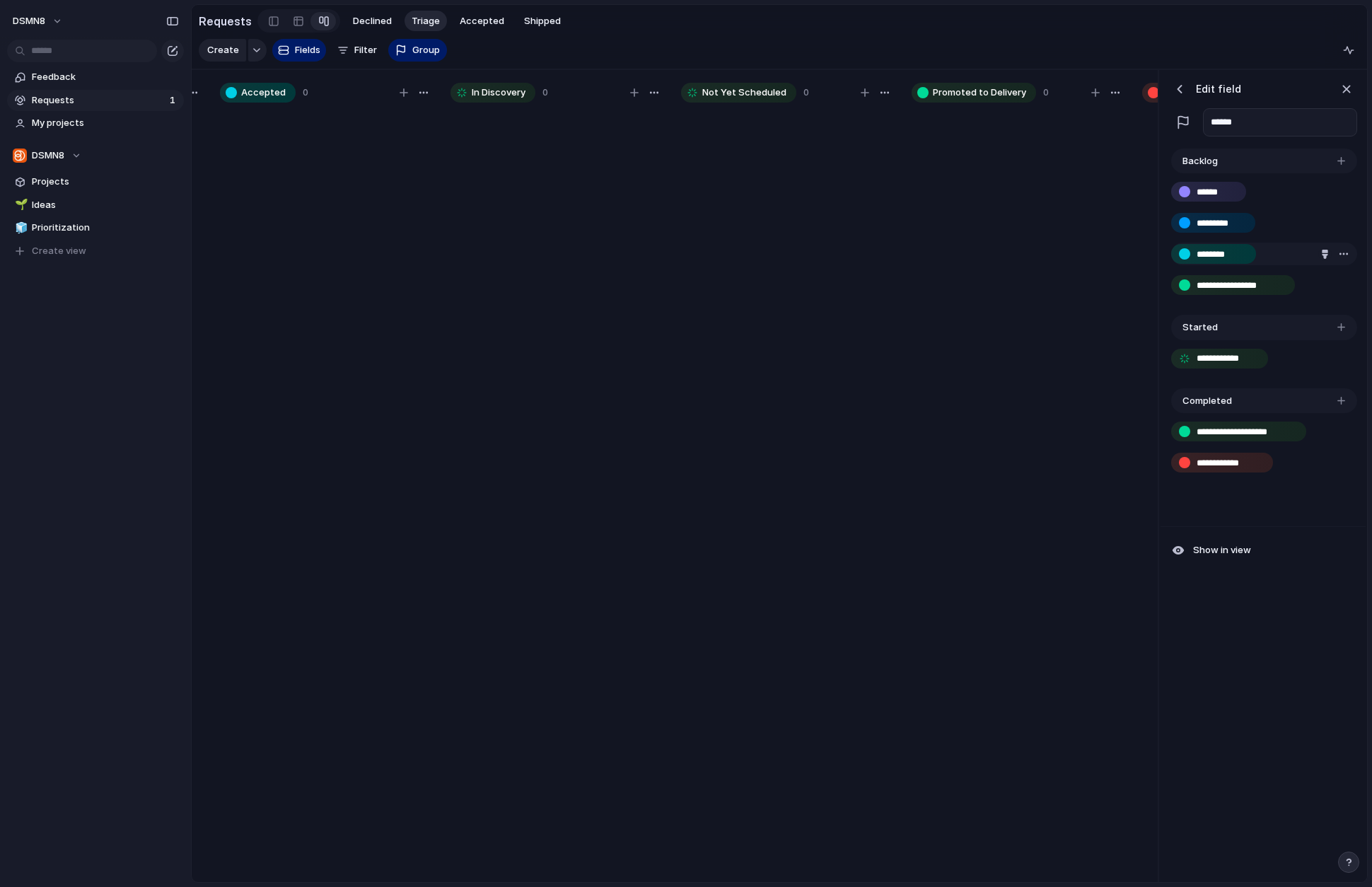
click at [1162, 250] on div "button" at bounding box center [1325, 254] width 9 height 9
click at [1162, 333] on button "button" at bounding box center [1314, 333] width 19 height 19
click at [1162, 223] on div at bounding box center [686, 444] width 1372 height 887
click at [1162, 221] on div "button" at bounding box center [1325, 223] width 9 height 9
click at [1162, 301] on button "button" at bounding box center [1314, 303] width 19 height 19
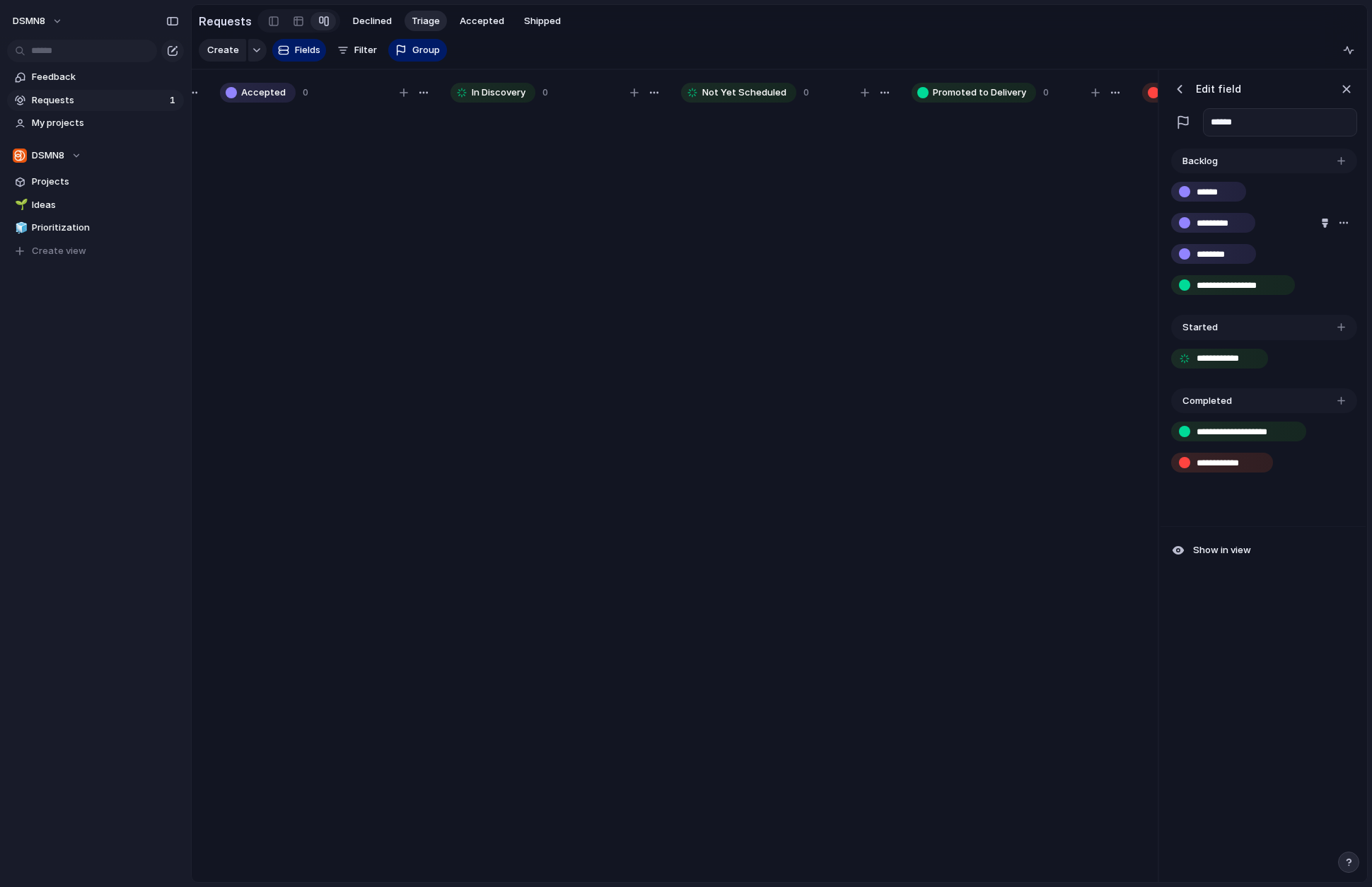
click at [1162, 623] on div at bounding box center [686, 444] width 1372 height 887
click at [1162, 220] on div "button" at bounding box center [1325, 223] width 9 height 9
click at [1162, 250] on button "button" at bounding box center [1263, 252] width 19 height 19
click at [1162, 528] on div at bounding box center [686, 444] width 1372 height 887
click at [1162, 251] on div "button" at bounding box center [1325, 254] width 9 height 9
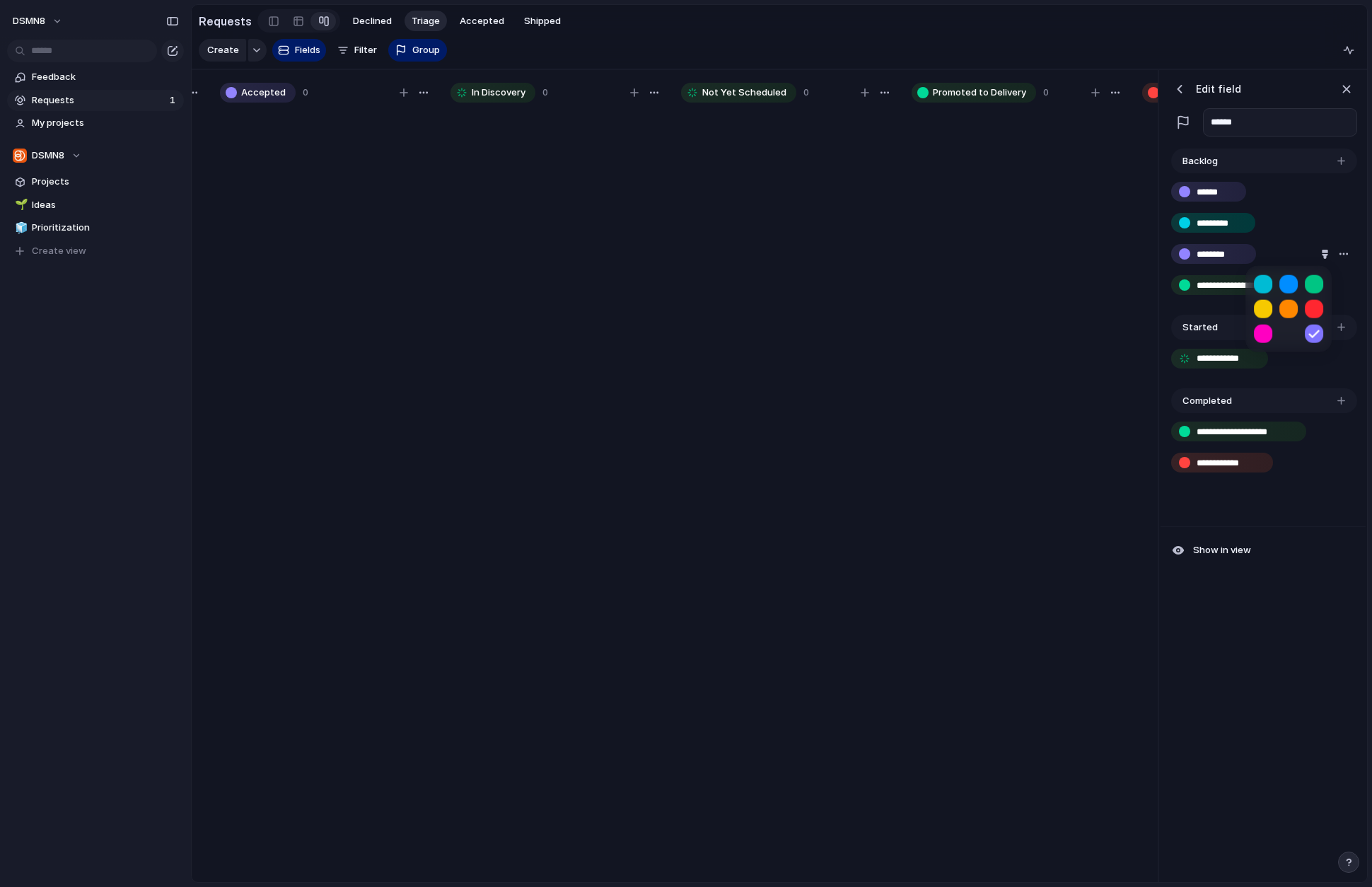
click at [1162, 282] on button "button" at bounding box center [1289, 283] width 19 height 19
click at [1162, 280] on div at bounding box center [686, 444] width 1372 height 887
click at [1162, 281] on div at bounding box center [1334, 284] width 33 height 15
click at [1162, 281] on div "button" at bounding box center [1325, 285] width 9 height 9
click at [1162, 340] on button "button" at bounding box center [1263, 340] width 19 height 19
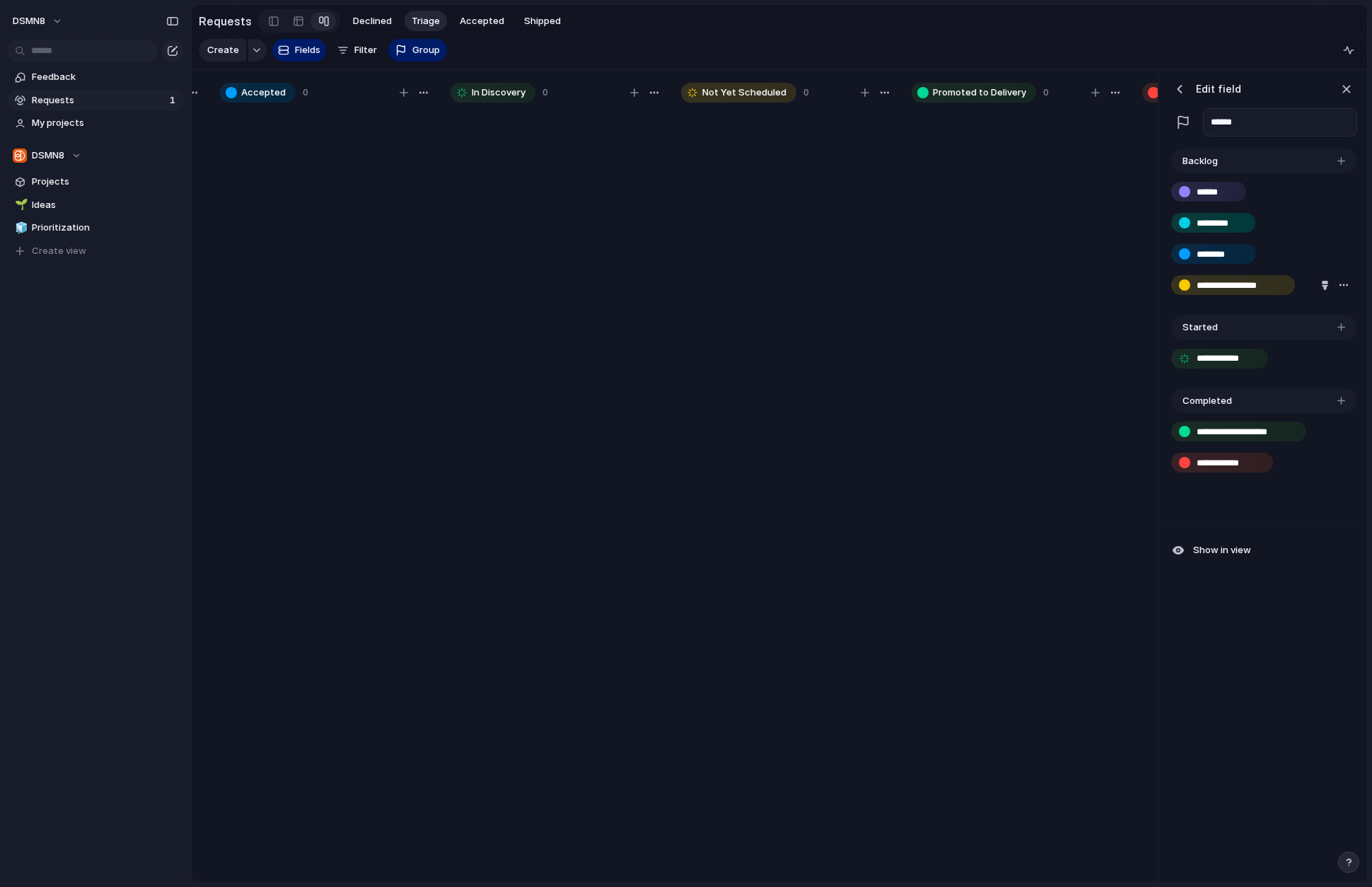
click at [1162, 668] on div at bounding box center [686, 444] width 1372 height 887
click at [1060, 666] on div at bounding box center [1017, 502] width 212 height 786
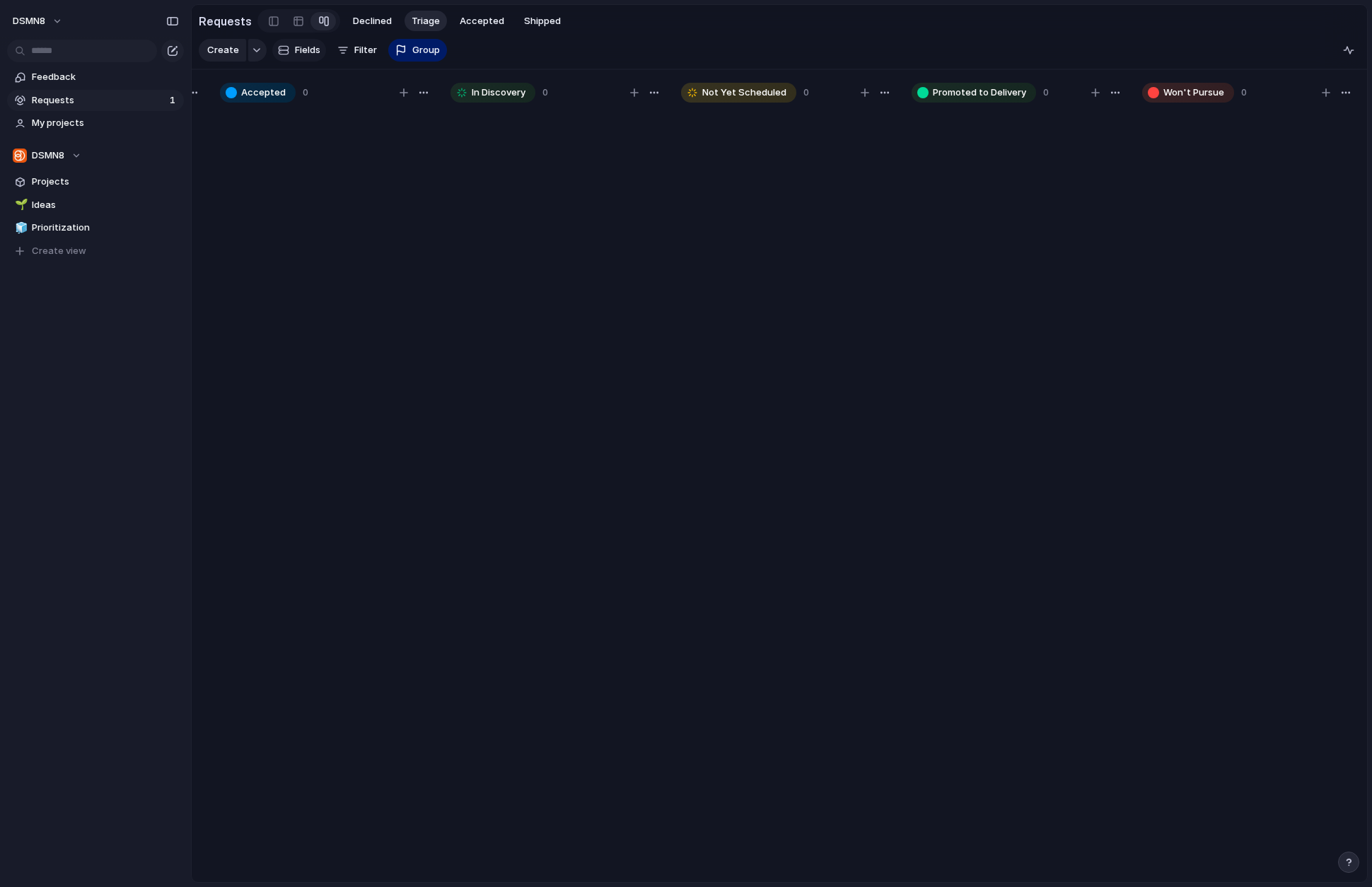
click at [296, 51] on span "Fields" at bounding box center [307, 50] width 25 height 14
click at [369, 21] on span "Declined" at bounding box center [372, 22] width 39 height 14
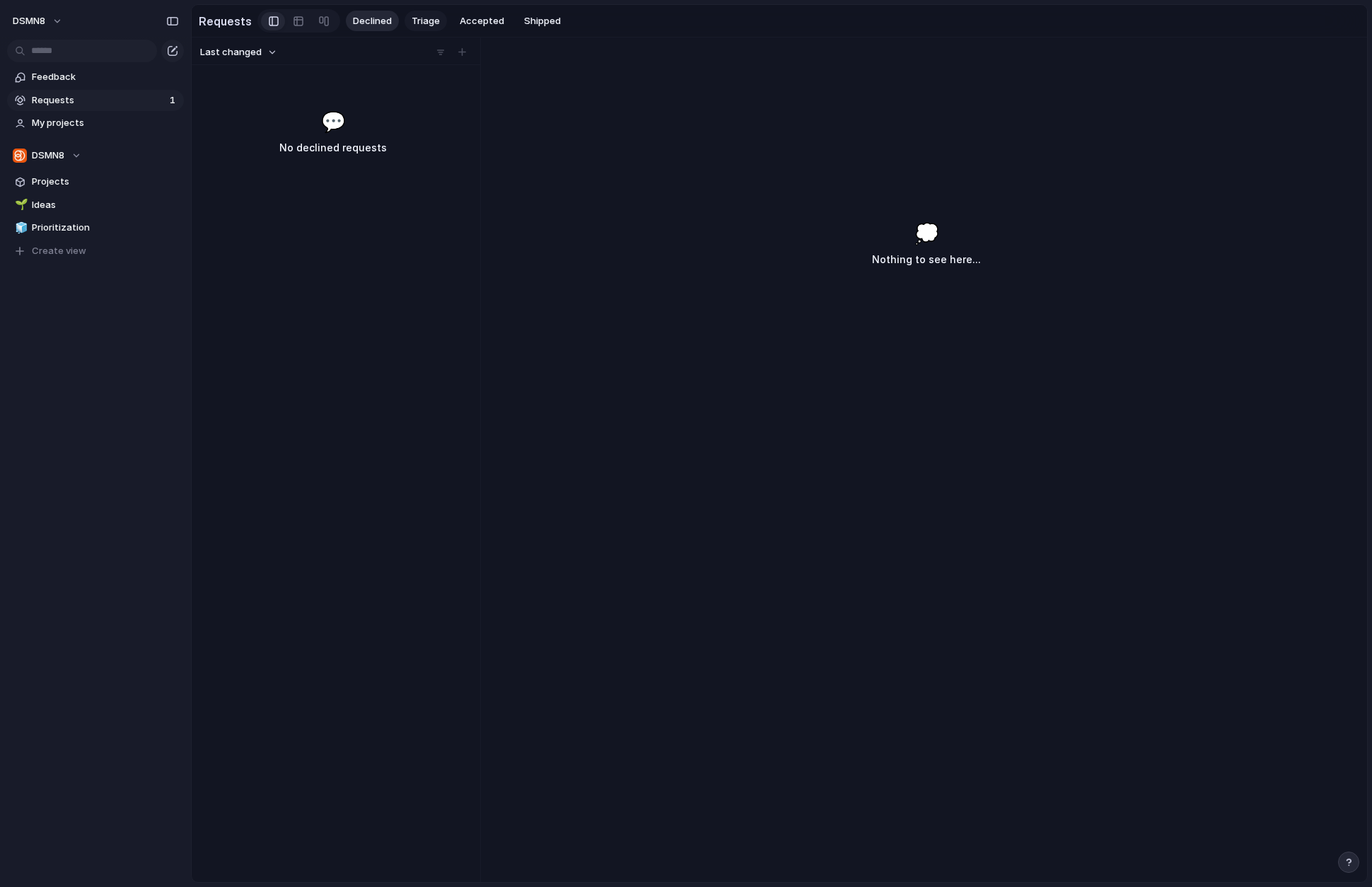
click at [424, 22] on span "Triage" at bounding box center [426, 22] width 29 height 14
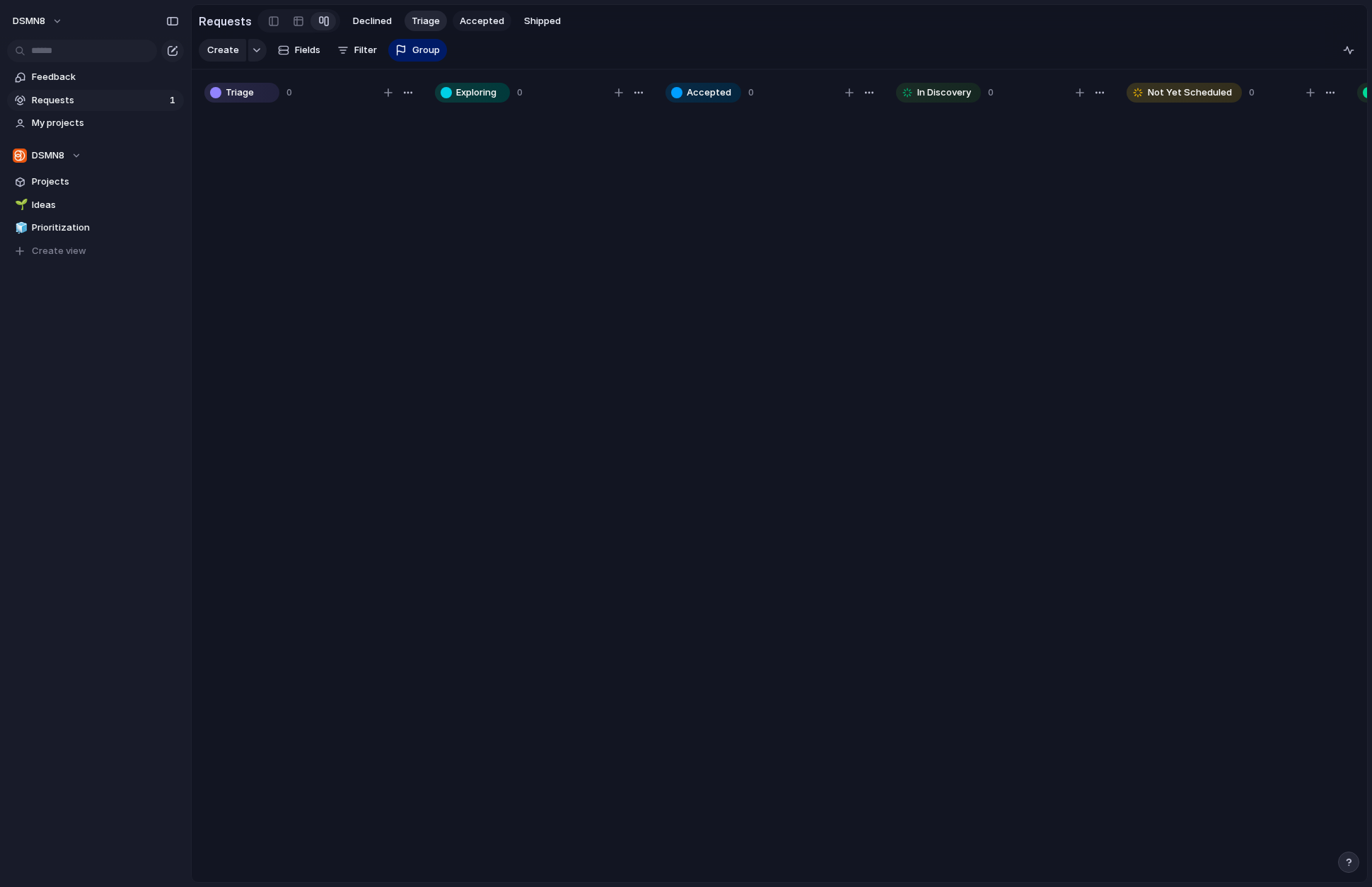
click at [481, 20] on span "Accepted" at bounding box center [482, 22] width 45 height 14
click at [479, 22] on span "Accepted" at bounding box center [482, 22] width 45 height 14
click at [426, 20] on span "Triage" at bounding box center [426, 22] width 29 height 14
click at [471, 20] on span "Accepted" at bounding box center [482, 22] width 45 height 14
click at [411, 21] on span "Triage" at bounding box center [426, 22] width 29 height 14
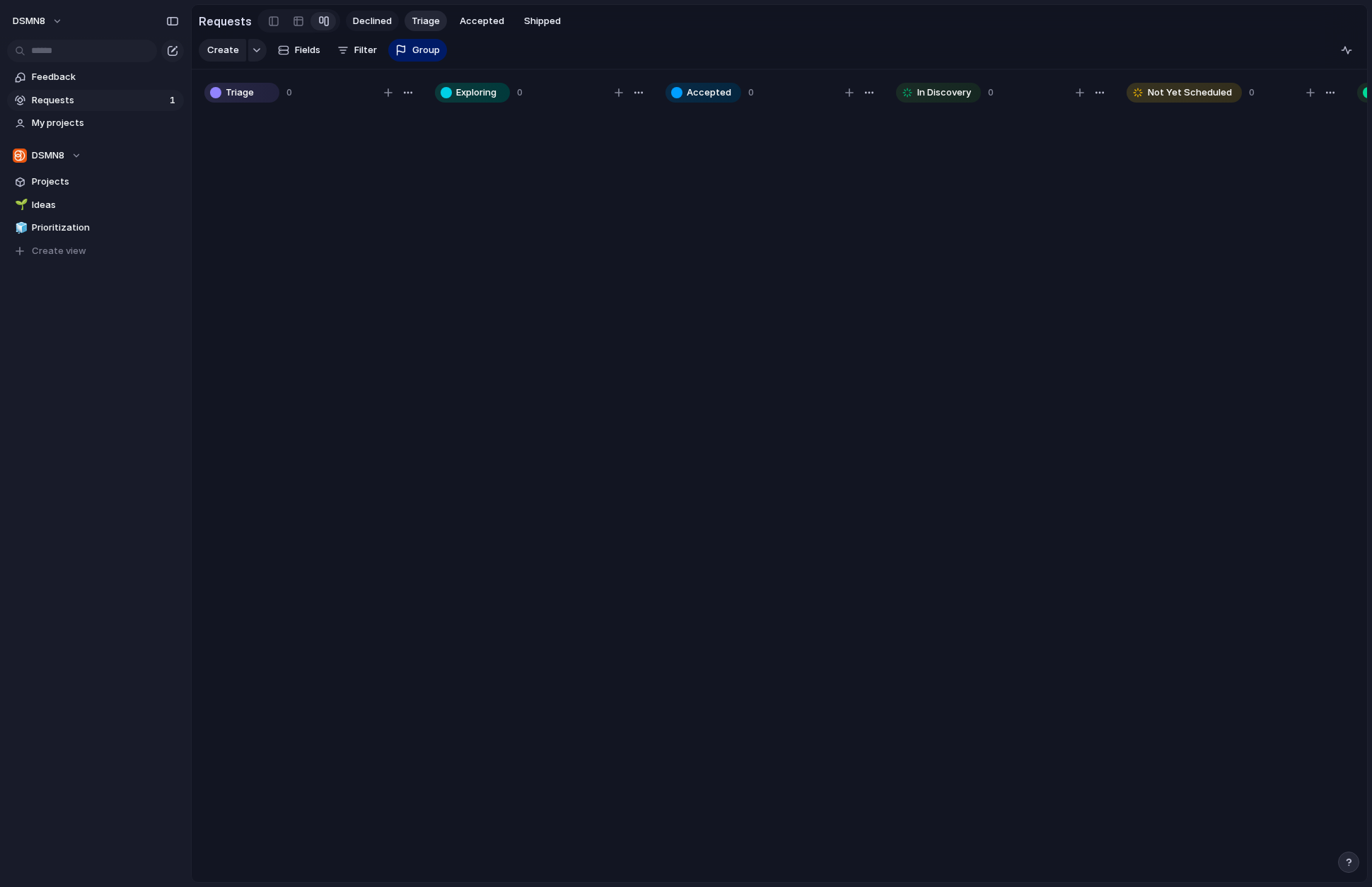
click at [375, 22] on span "Declined" at bounding box center [372, 22] width 39 height 14
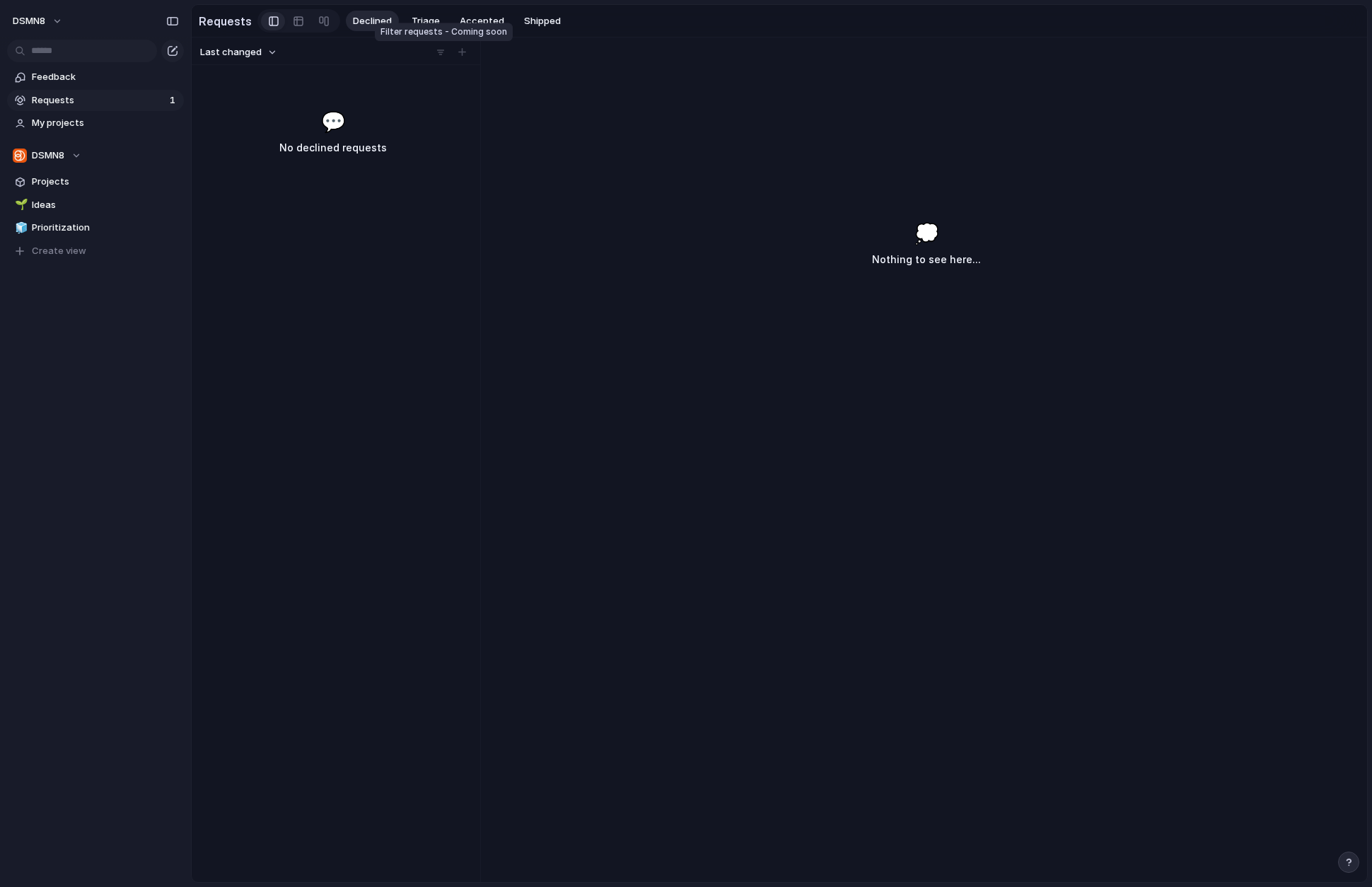
click at [440, 52] on div at bounding box center [441, 53] width 14 height 14
click at [462, 52] on div at bounding box center [462, 53] width 14 height 14
click at [462, 54] on div at bounding box center [462, 53] width 14 height 14
click at [270, 51] on button "Last changed" at bounding box center [238, 52] width 82 height 19
click at [309, 271] on div "Last changed Newest Oldest Most requested Least requested" at bounding box center [686, 444] width 1372 height 887
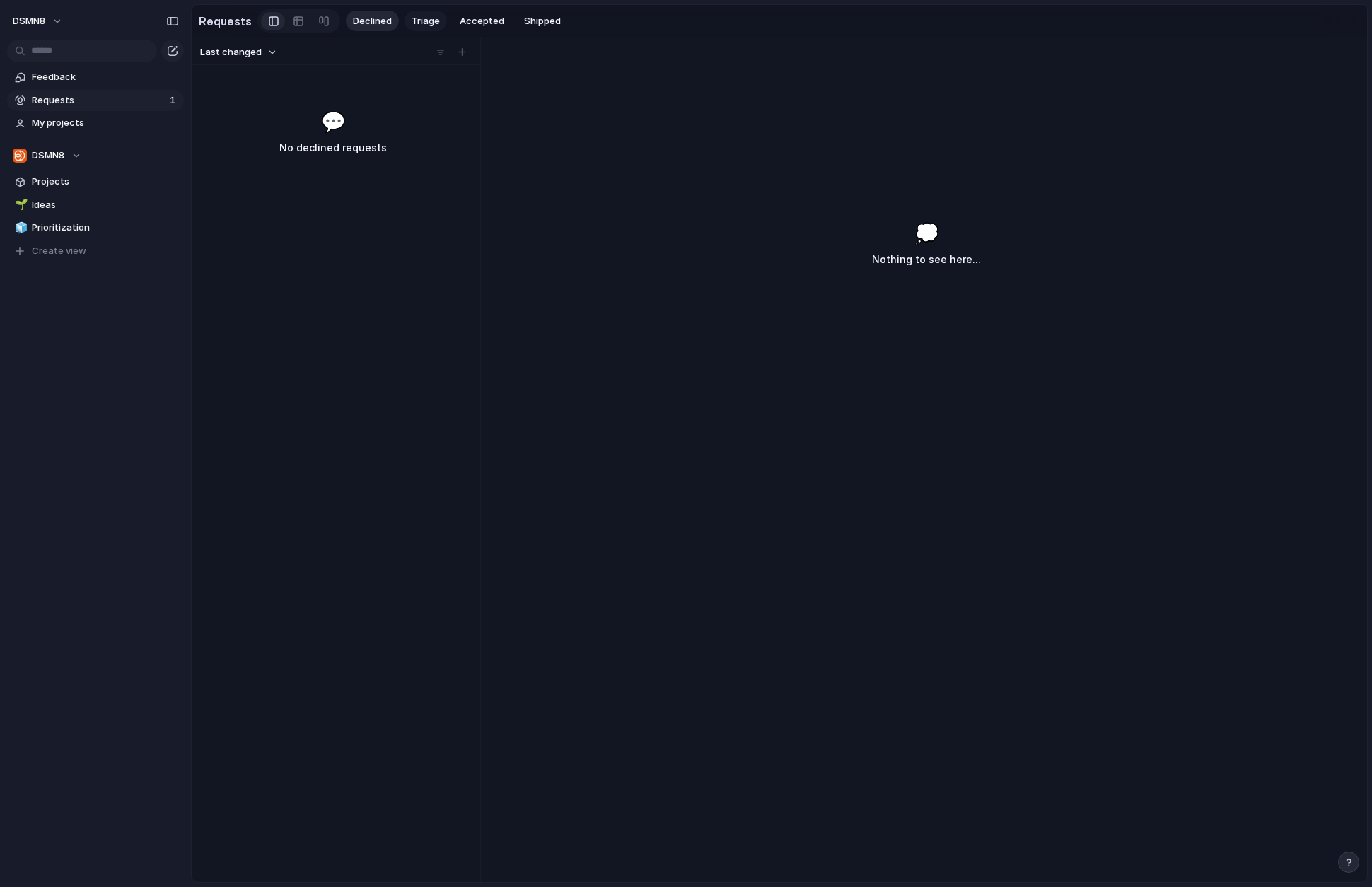
click at [423, 22] on span "Triage" at bounding box center [426, 22] width 29 height 14
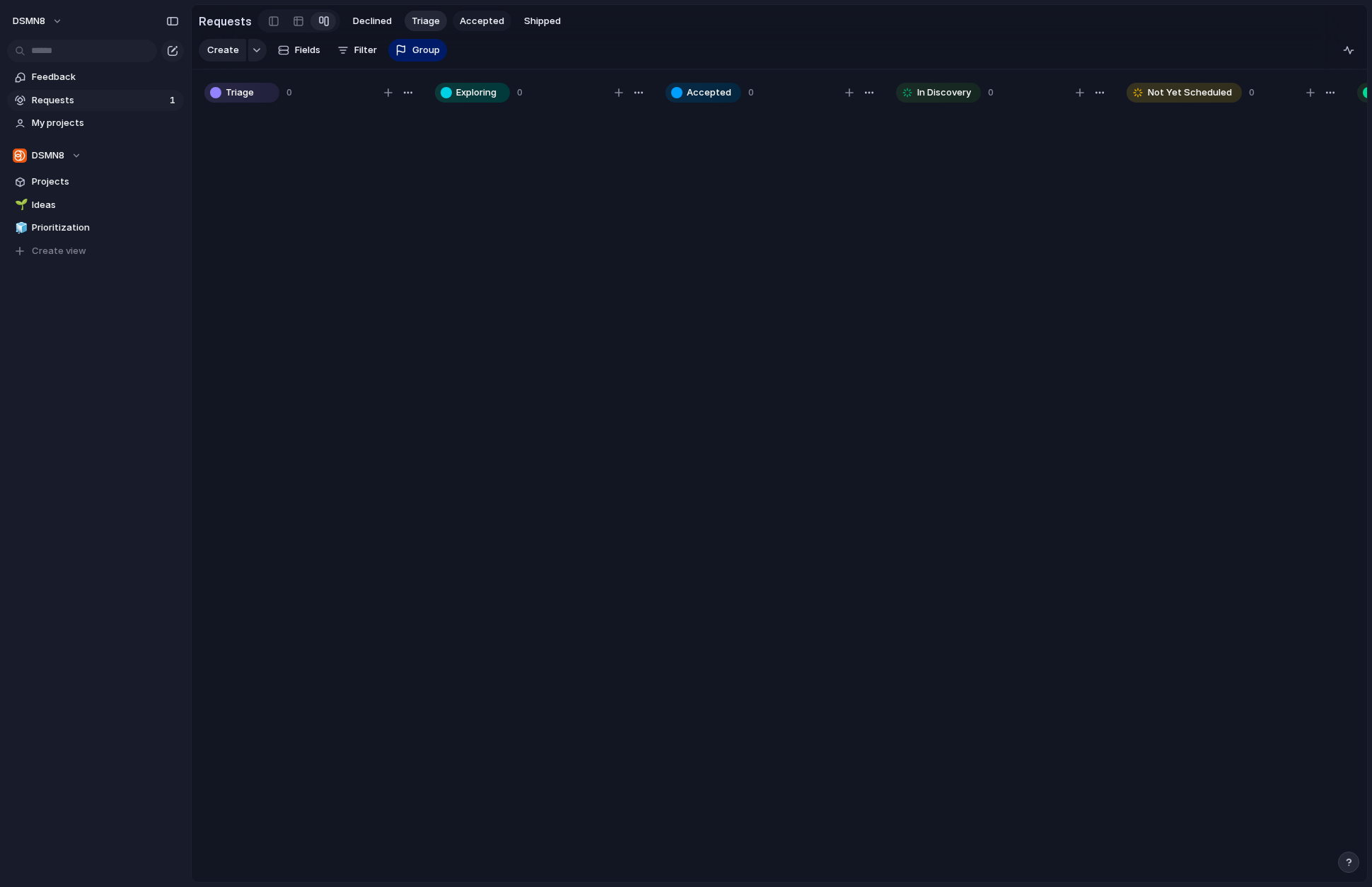
click at [479, 22] on span "Accepted" at bounding box center [482, 22] width 45 height 14
click at [304, 51] on span "Fields" at bounding box center [307, 50] width 25 height 14
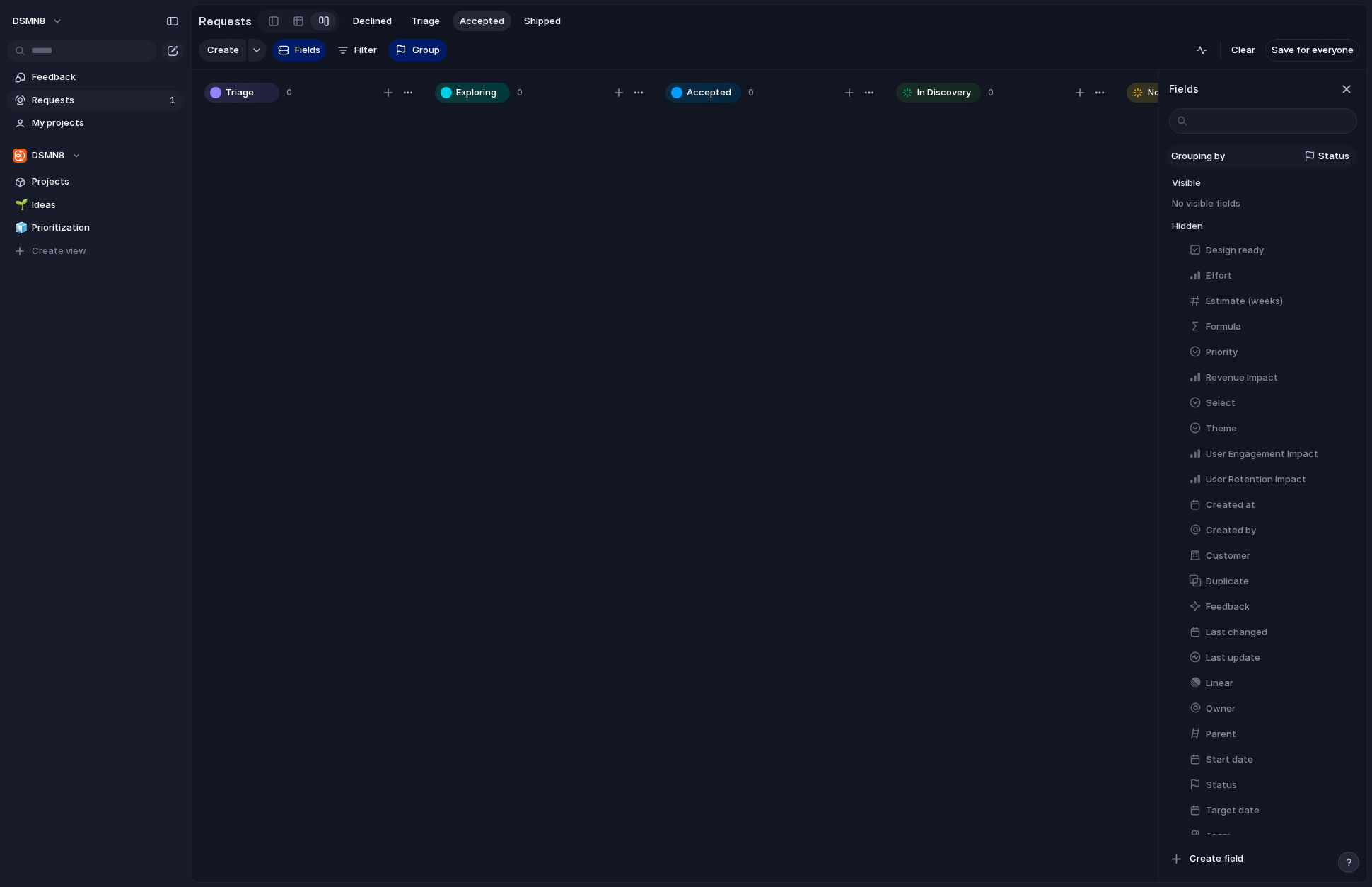
click at [1162, 156] on span "Status" at bounding box center [1333, 157] width 31 height 14
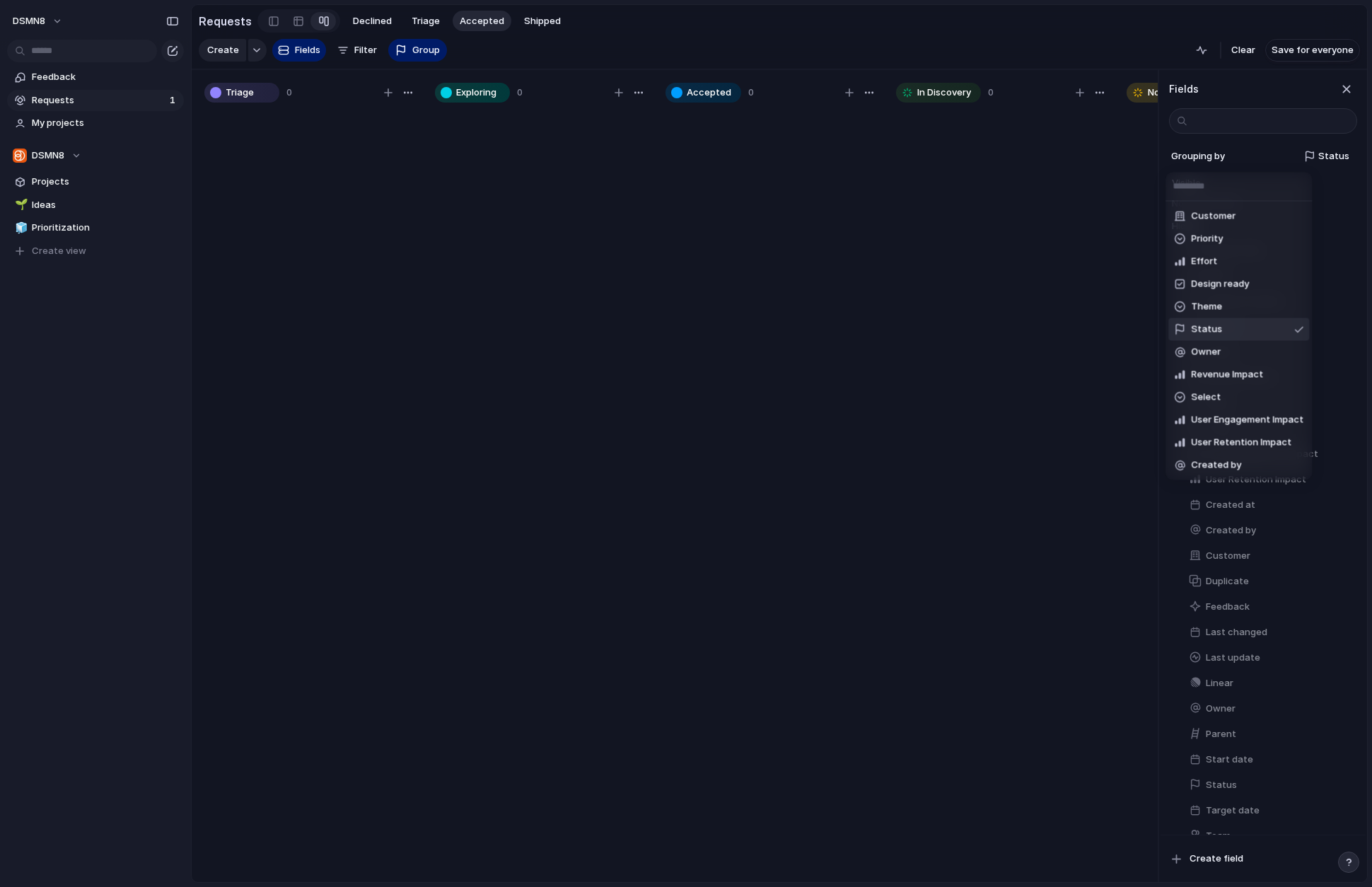
click at [1162, 327] on li "Status" at bounding box center [1238, 328] width 141 height 22
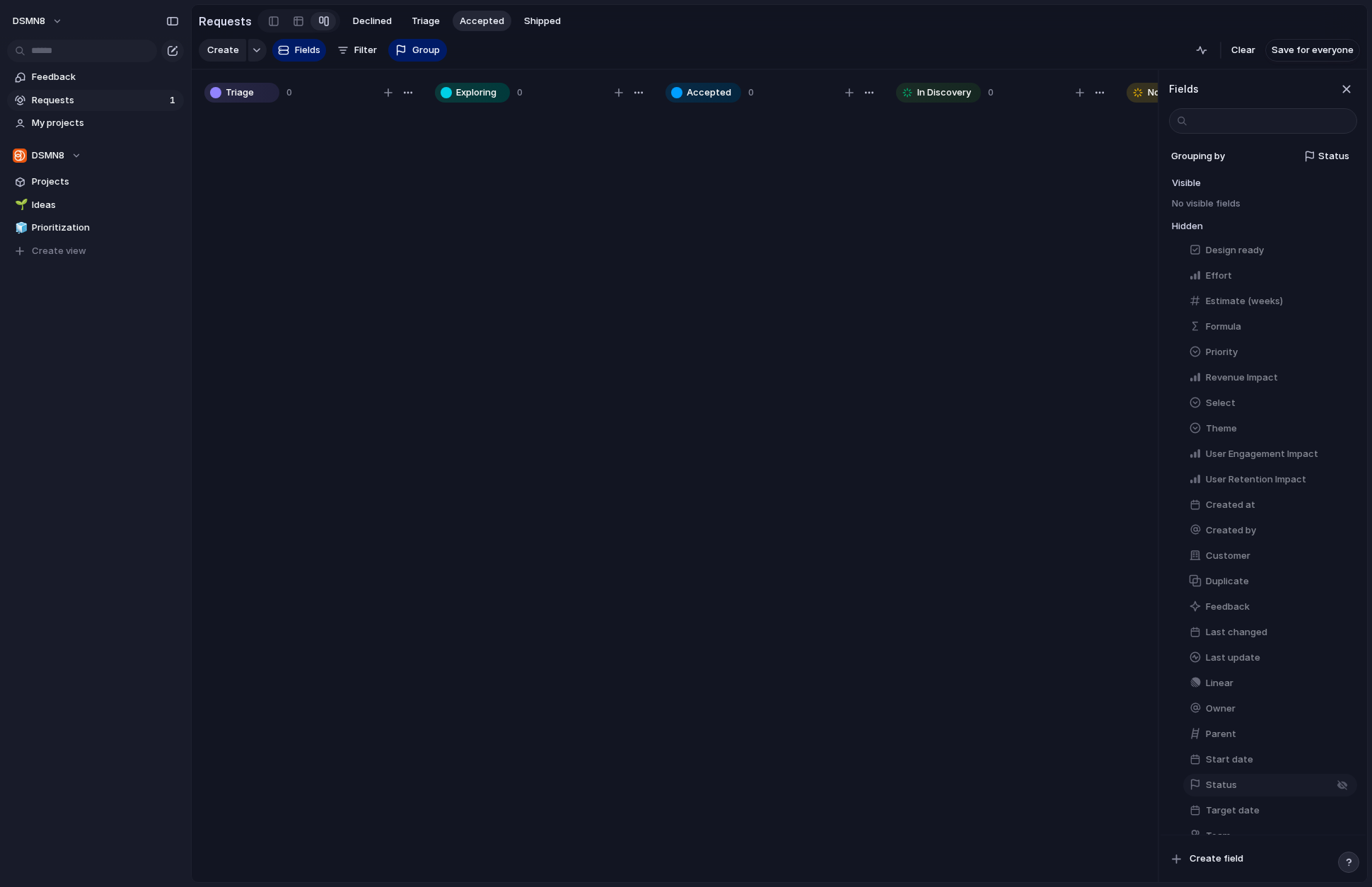
click at [1162, 786] on span "Status" at bounding box center [1221, 785] width 31 height 14
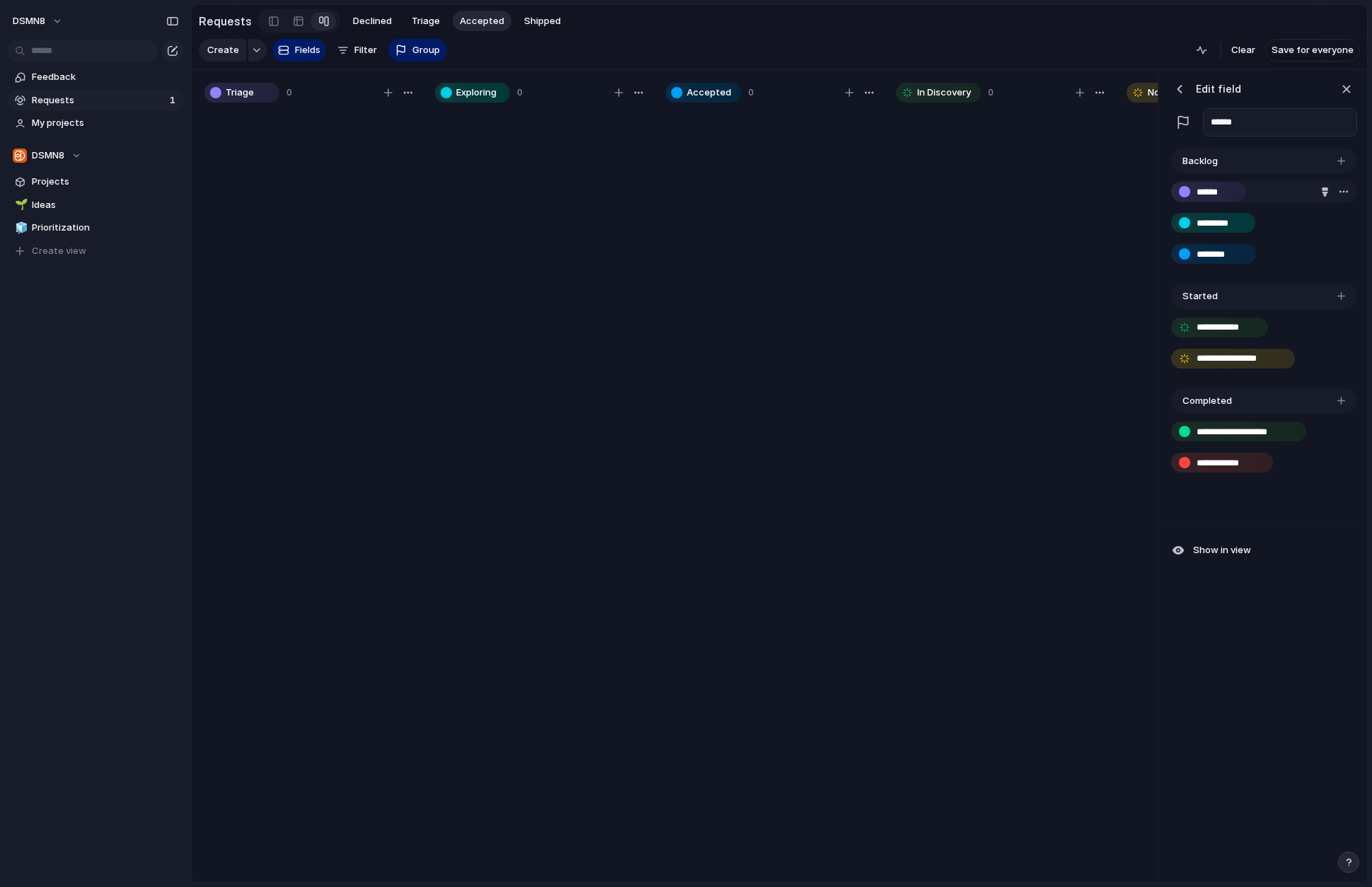
click at [1162, 190] on div "button" at bounding box center [1343, 192] width 12 height 12
click at [1162, 221] on span "Delete" at bounding box center [1301, 220] width 30 height 14
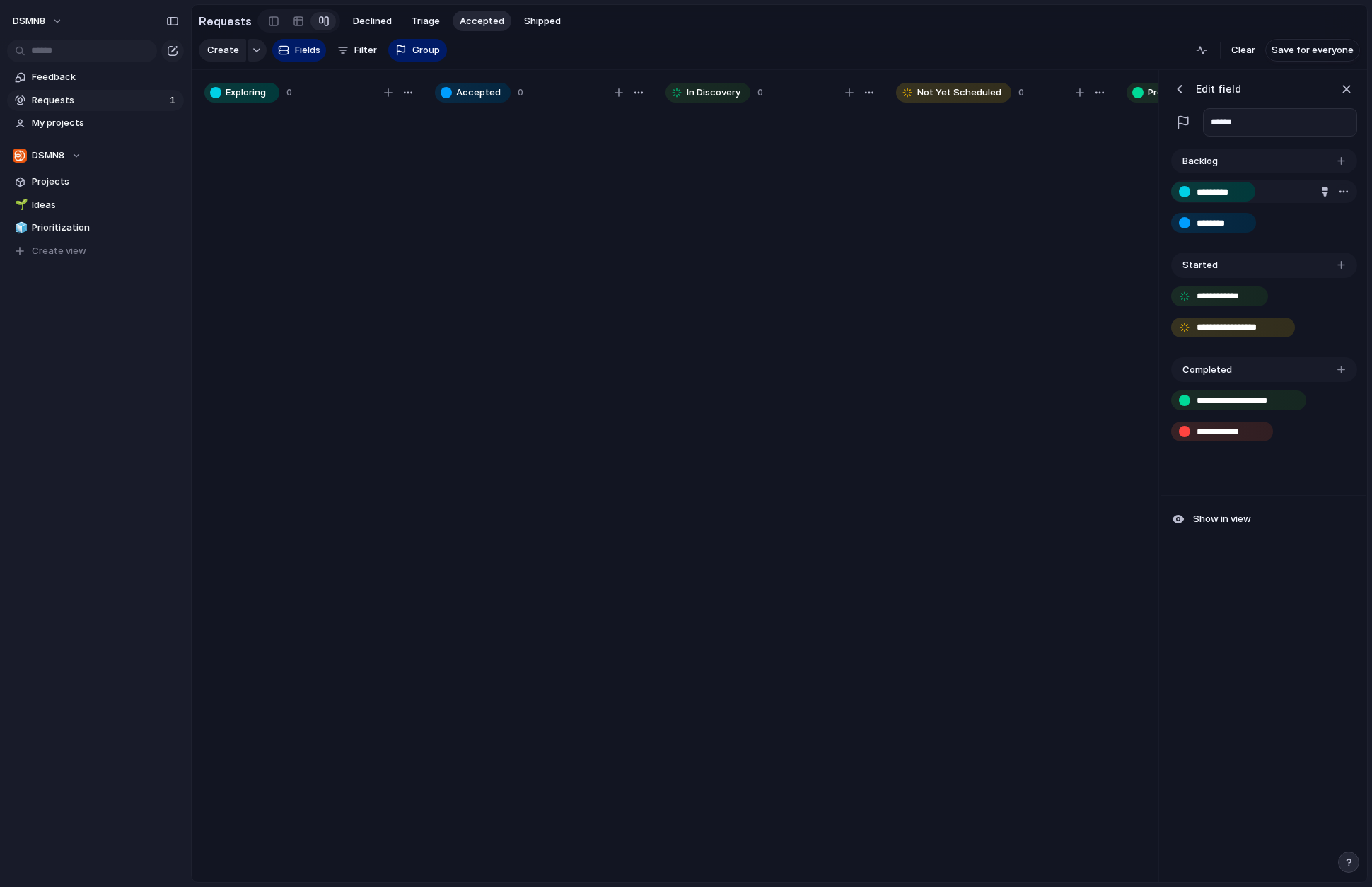
click at [1162, 186] on div "button" at bounding box center [1343, 192] width 12 height 12
click at [1162, 219] on li "Delete" at bounding box center [1322, 219] width 81 height 22
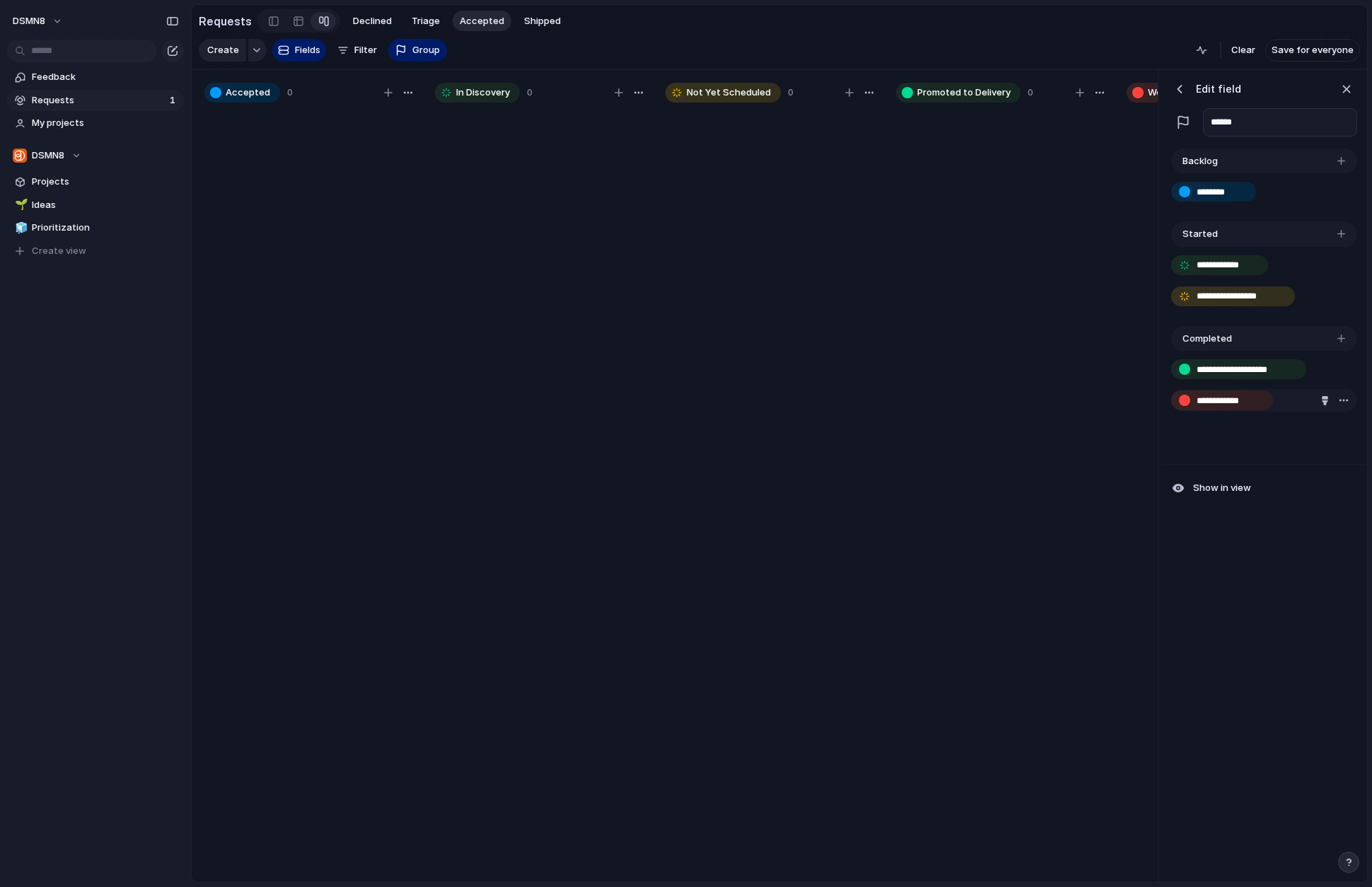
click at [1162, 398] on div "button" at bounding box center [1343, 400] width 12 height 12
click at [1162, 428] on li "Delete" at bounding box center [1322, 427] width 81 height 22
click at [536, 21] on span "Shipped" at bounding box center [542, 22] width 37 height 14
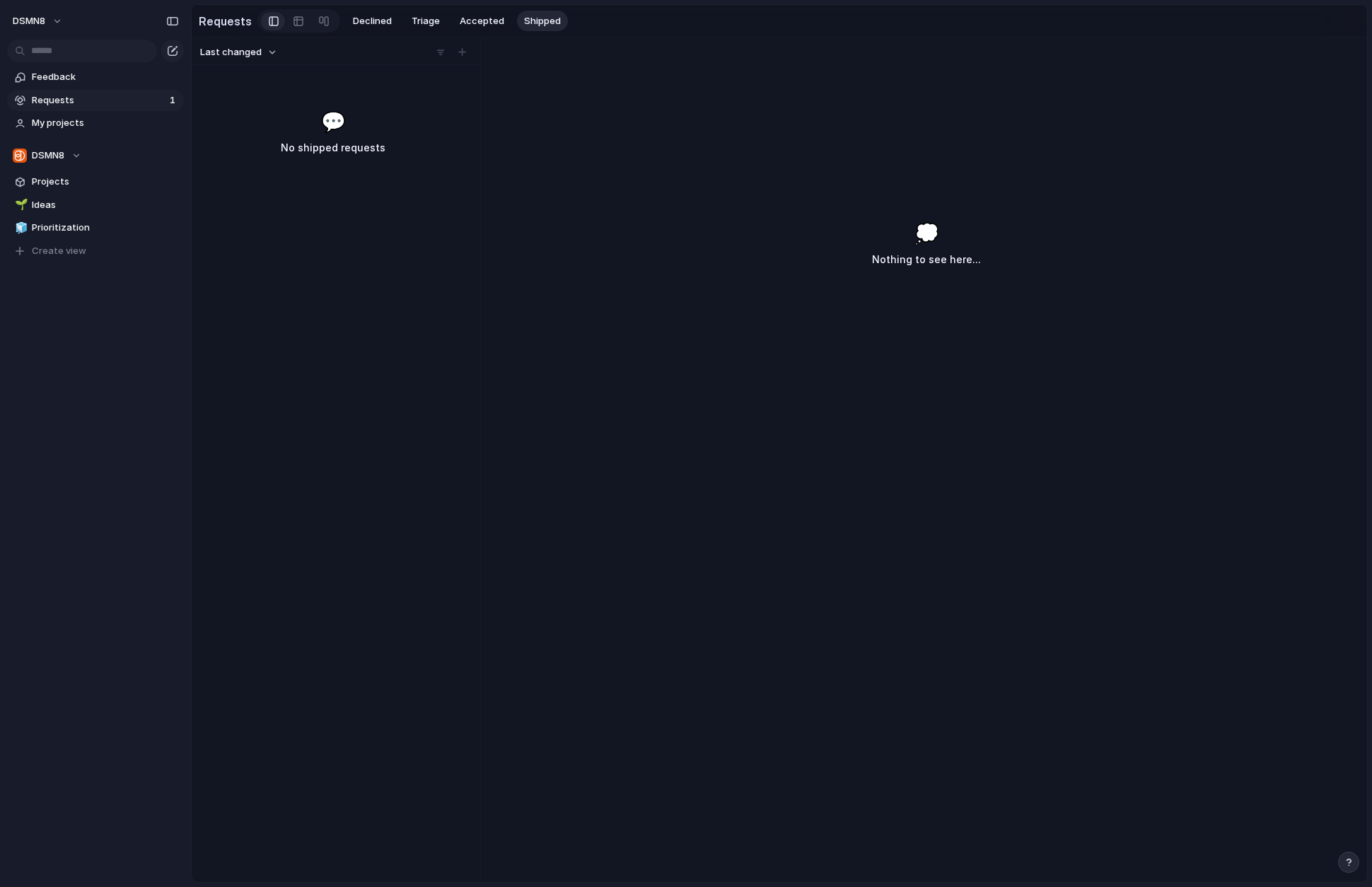
click at [363, 171] on div "Last changed 💬 No shipped requests" at bounding box center [333, 460] width 283 height 844
click at [475, 22] on span "Accepted" at bounding box center [482, 22] width 45 height 14
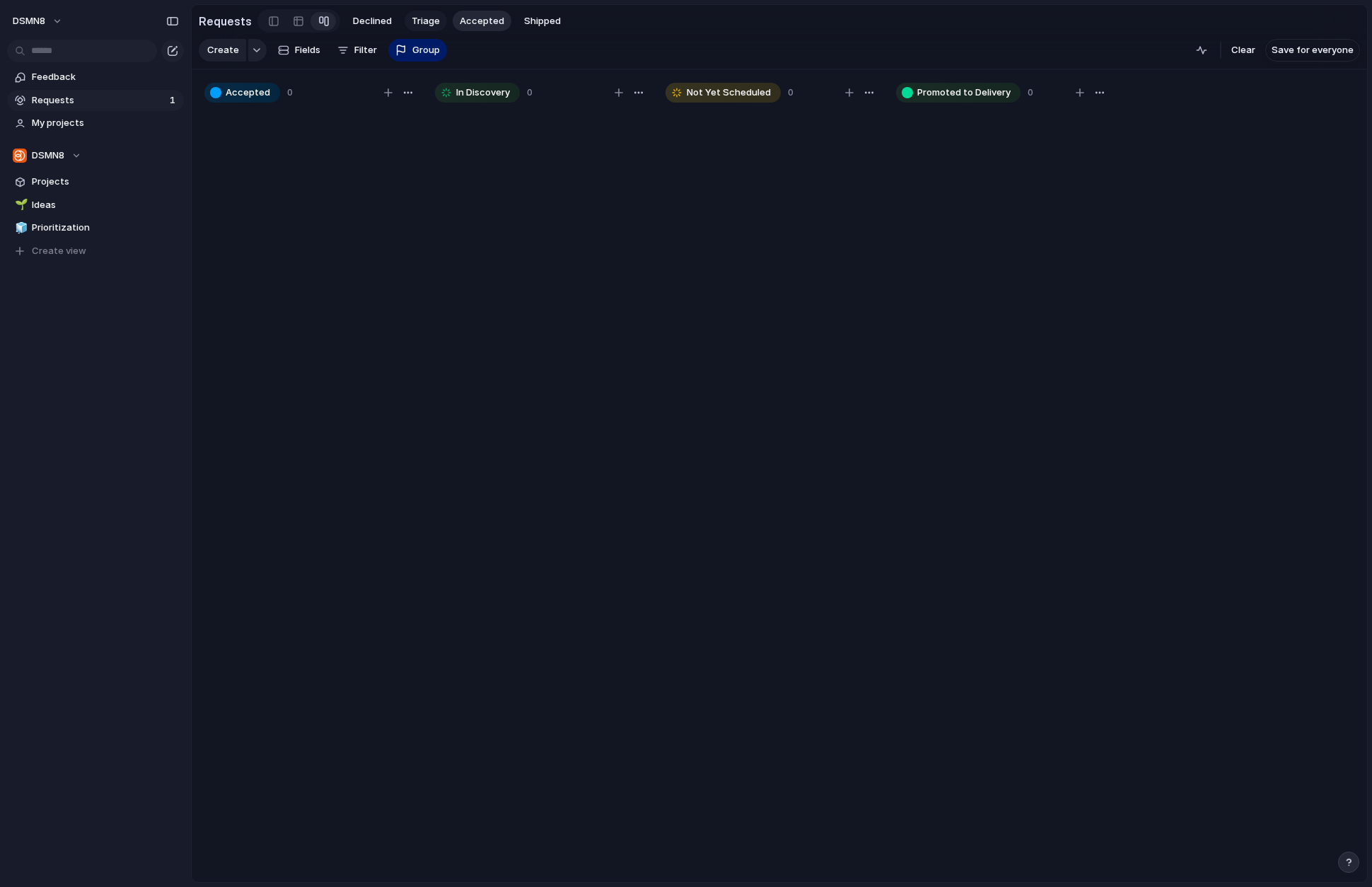
click at [425, 21] on span "Triage" at bounding box center [426, 22] width 29 height 14
click at [373, 19] on span "Declined" at bounding box center [372, 22] width 39 height 14
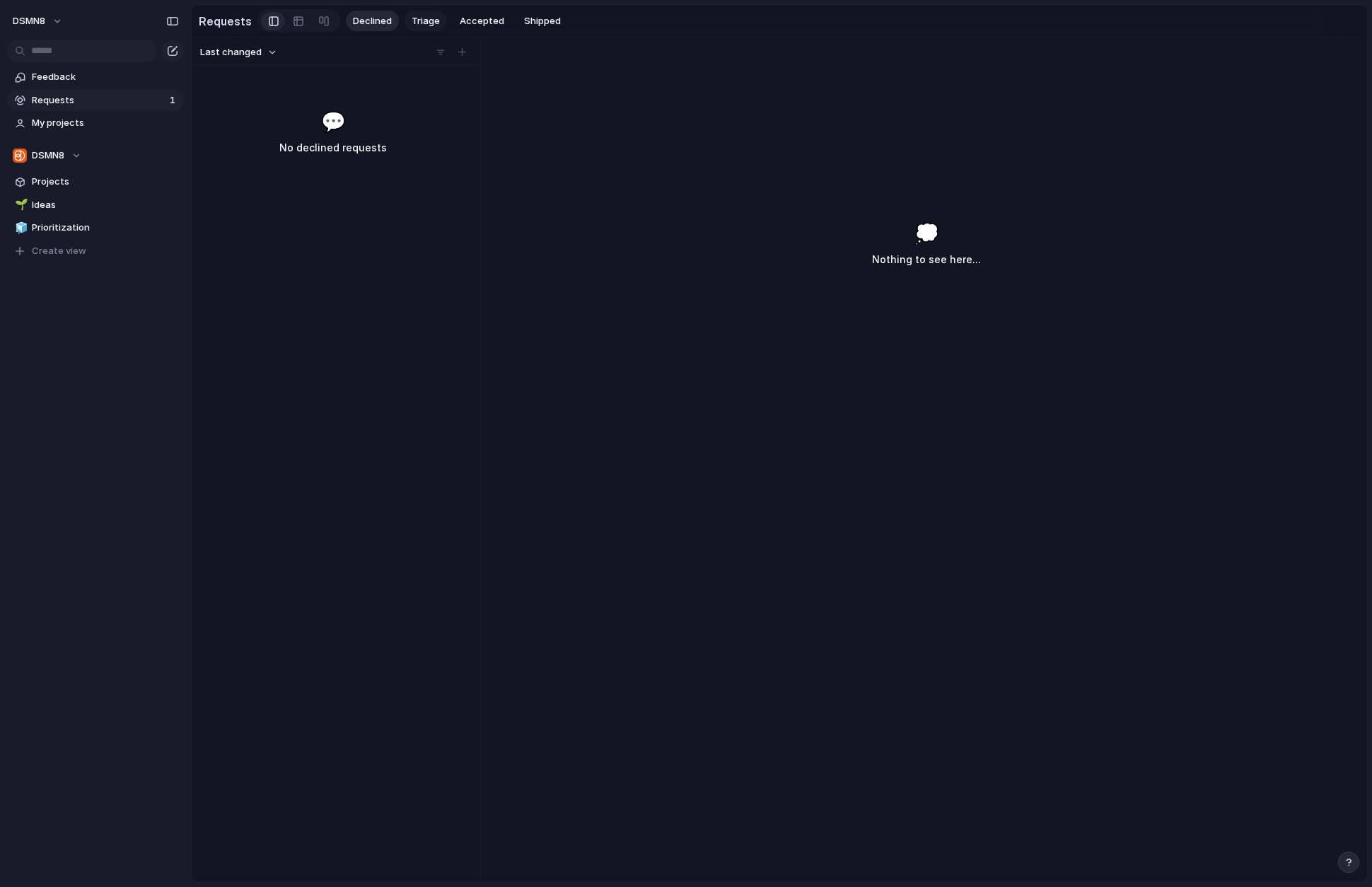
click at [435, 19] on button "Triage" at bounding box center [425, 22] width 42 height 22
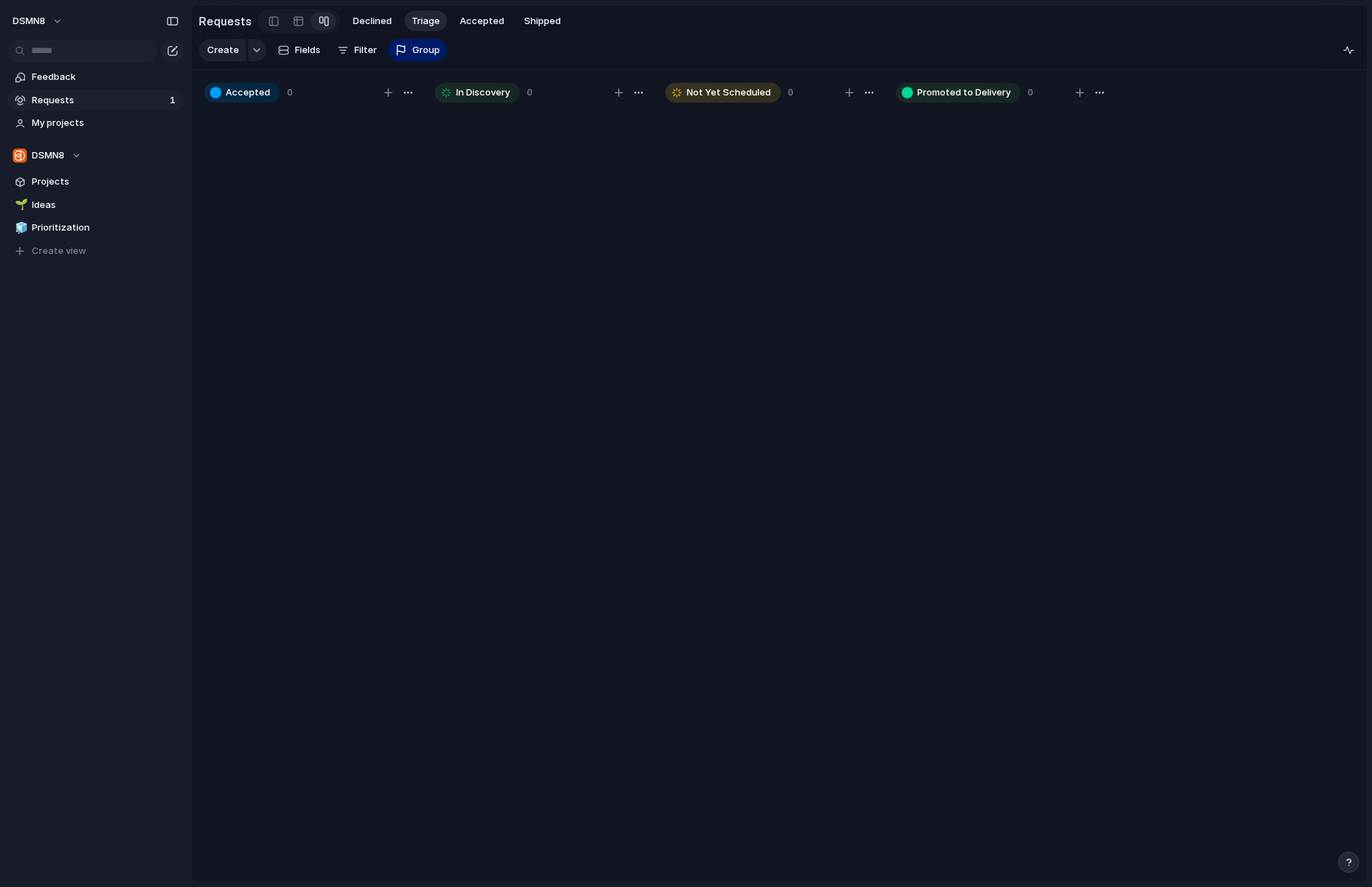
click at [428, 19] on span "Triage" at bounding box center [426, 22] width 29 height 14
click at [481, 19] on span "Accepted" at bounding box center [482, 22] width 45 height 14
click at [541, 18] on span "Shipped" at bounding box center [542, 22] width 37 height 14
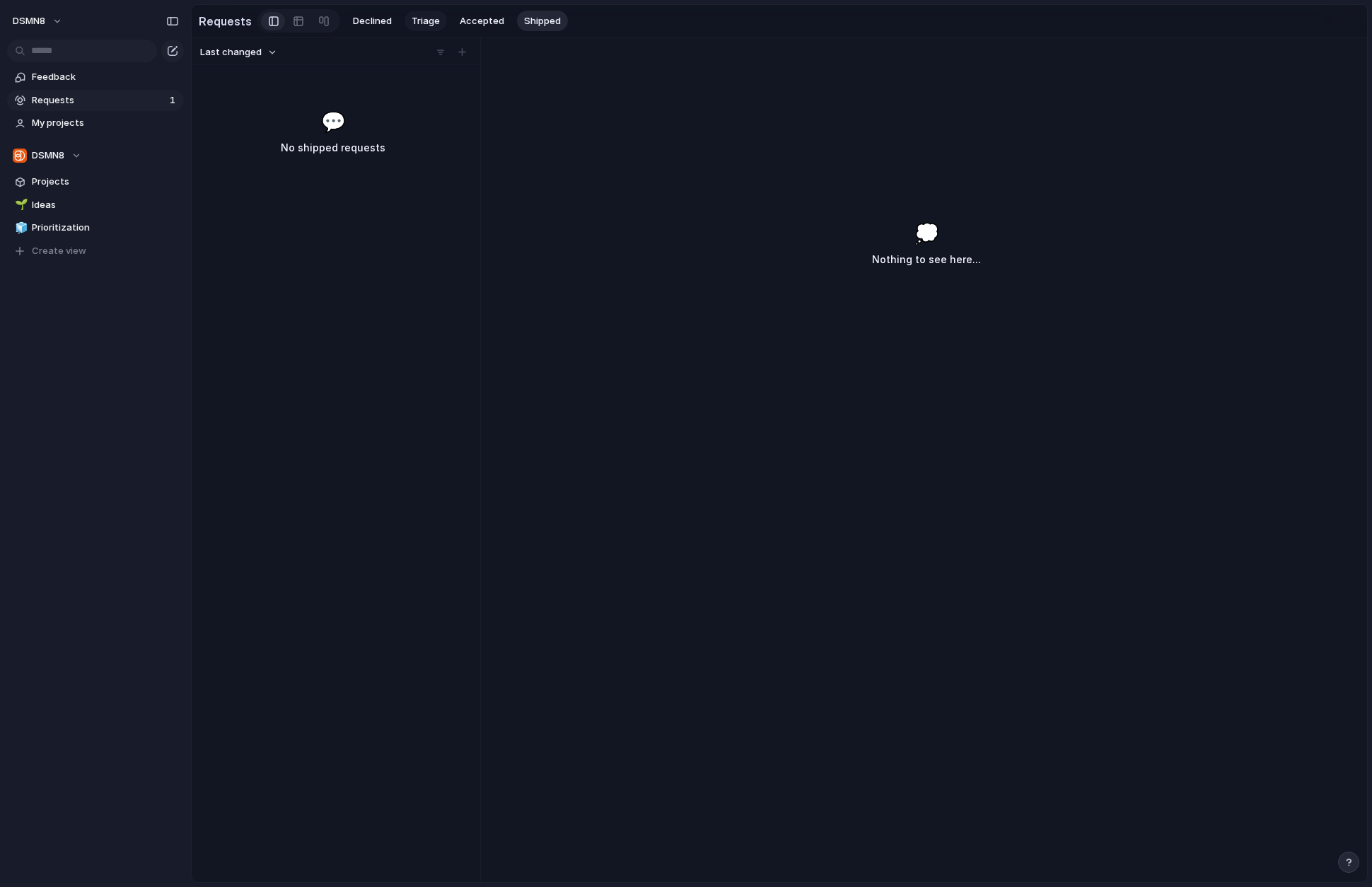
click at [427, 19] on span "Triage" at bounding box center [426, 22] width 29 height 14
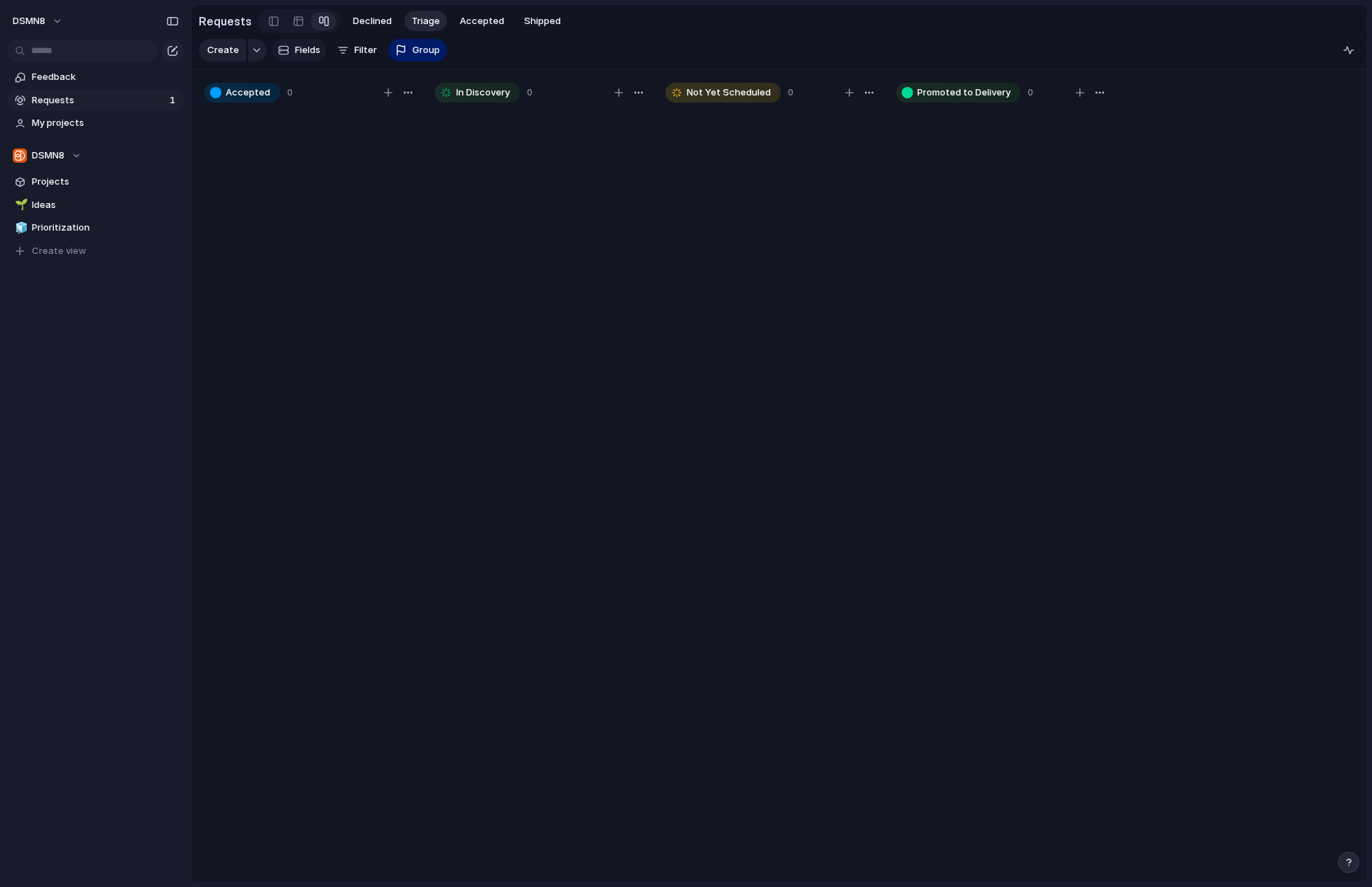
click at [306, 50] on span "Fields" at bounding box center [307, 50] width 25 height 14
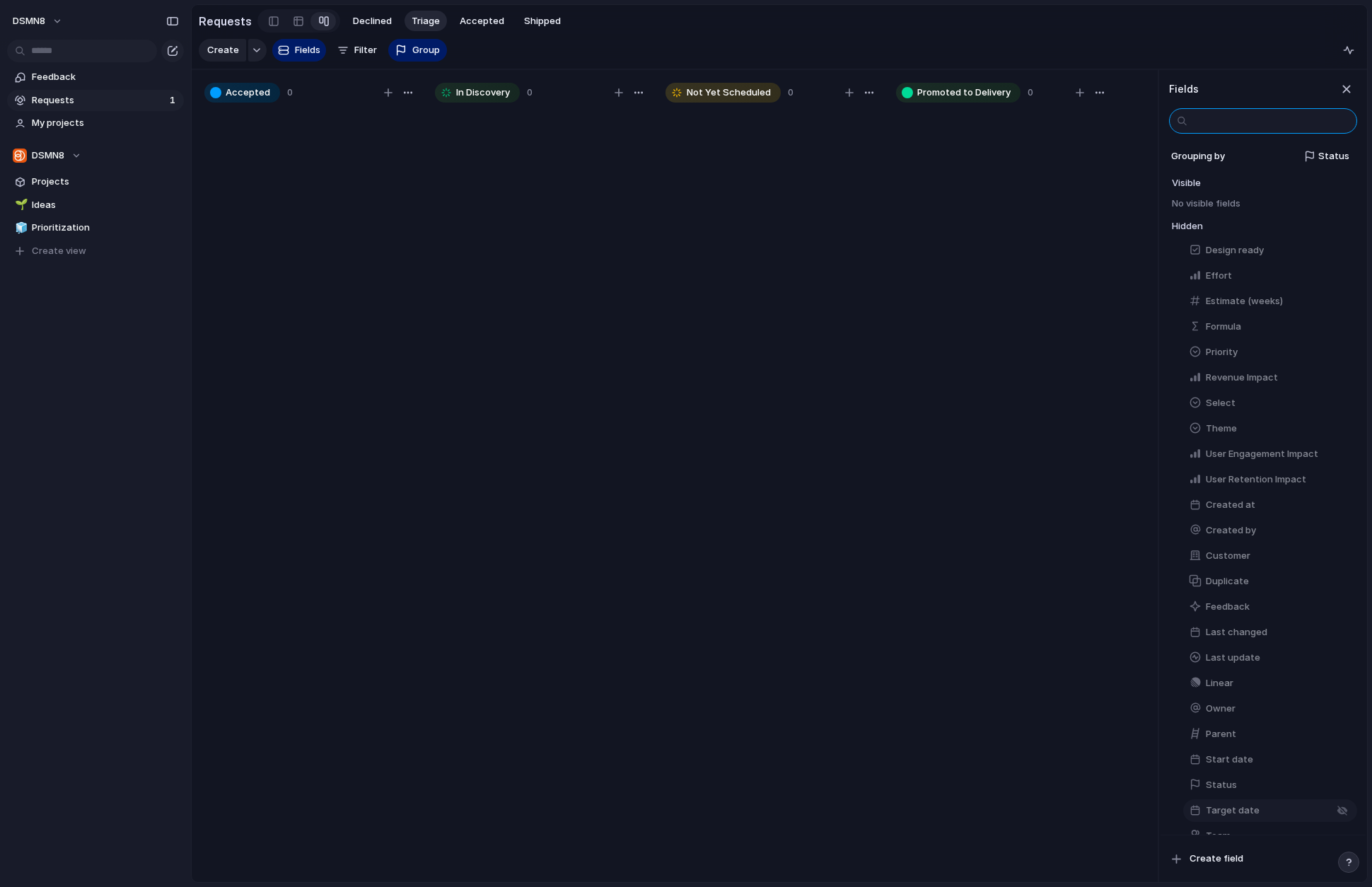
scroll to position [21, 0]
click at [1162, 763] on span "Status" at bounding box center [1221, 764] width 31 height 14
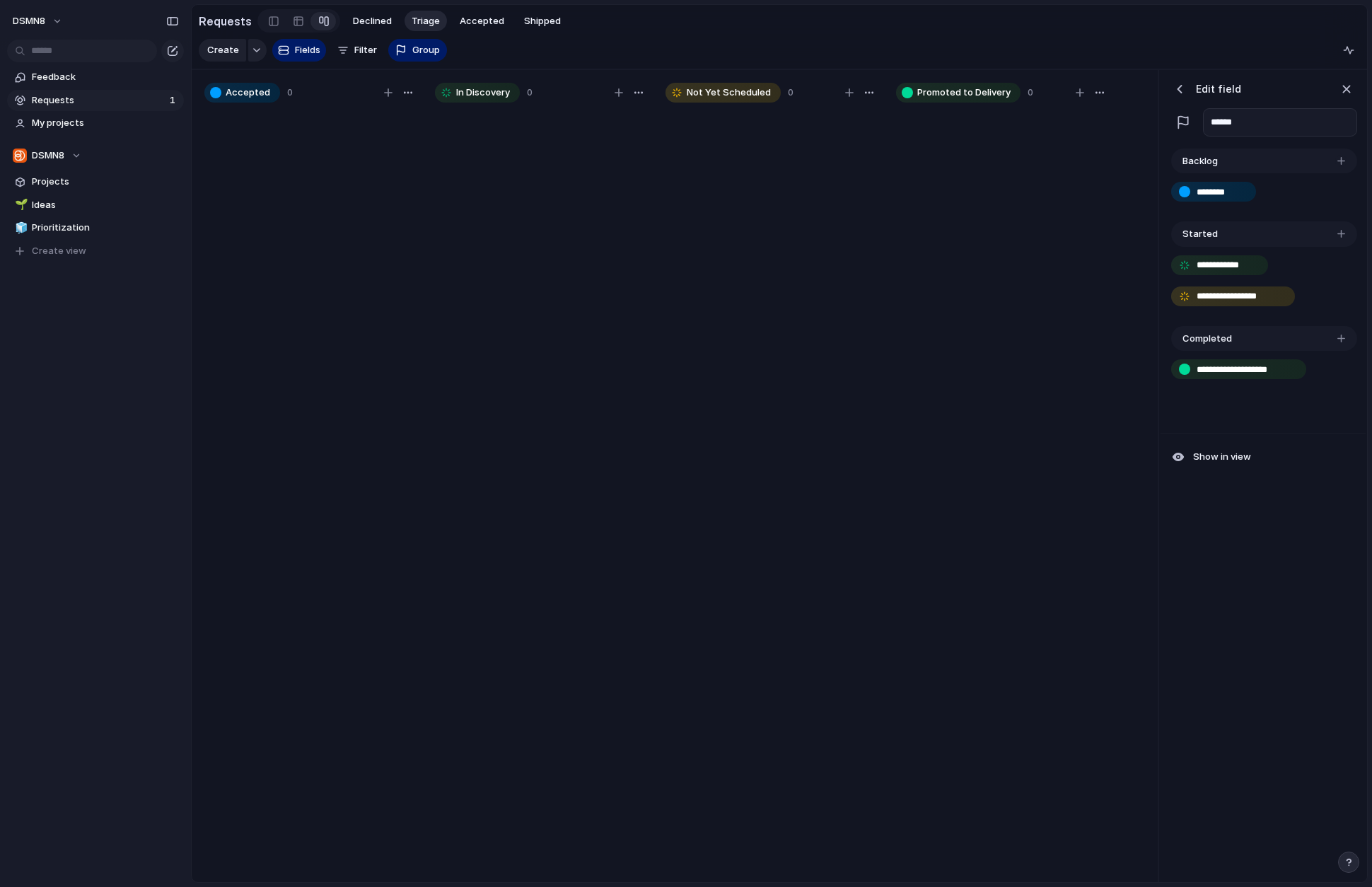
click at [1162, 161] on div "button" at bounding box center [1341, 160] width 8 height 8
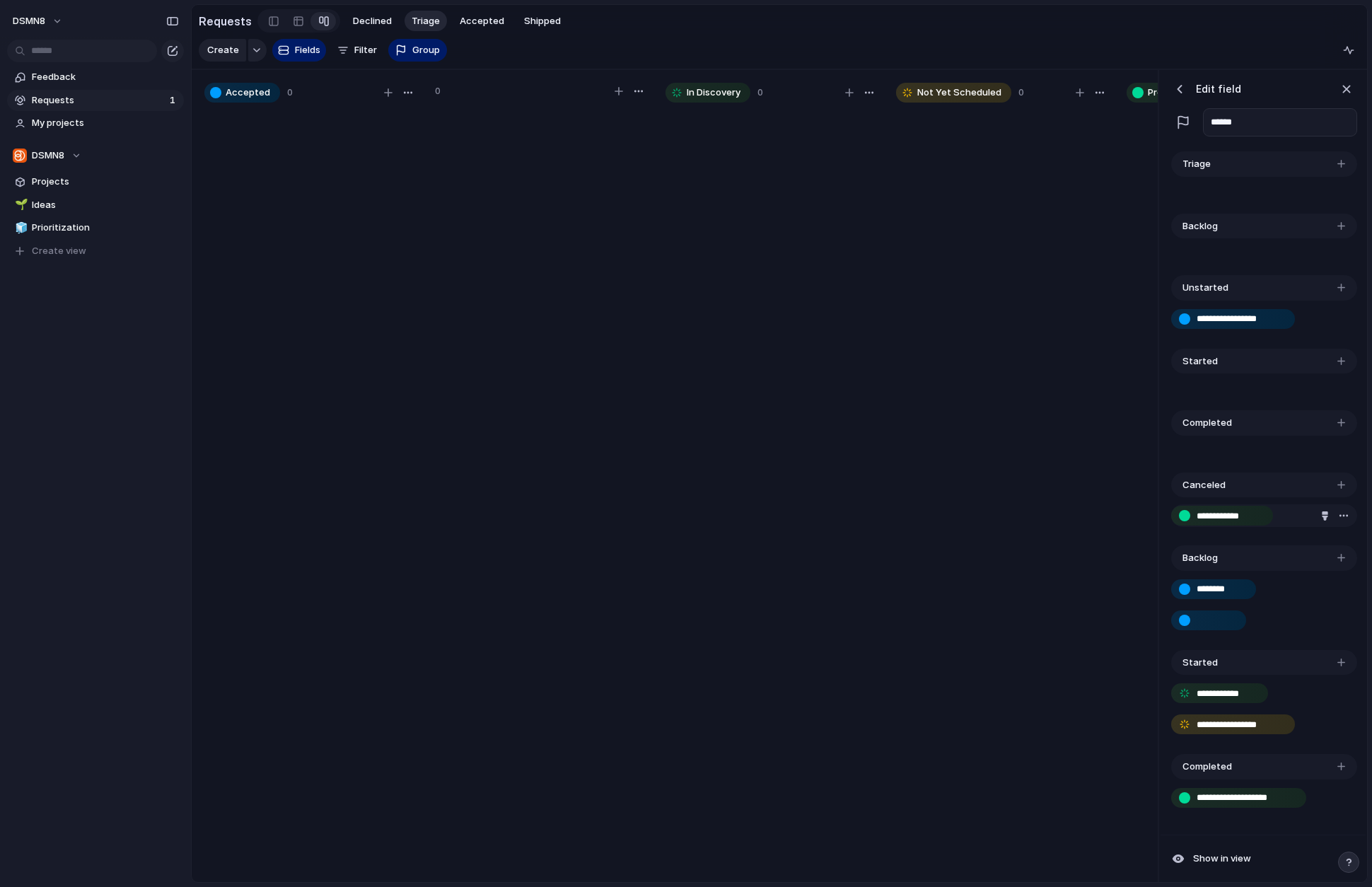
scroll to position [710, 0]
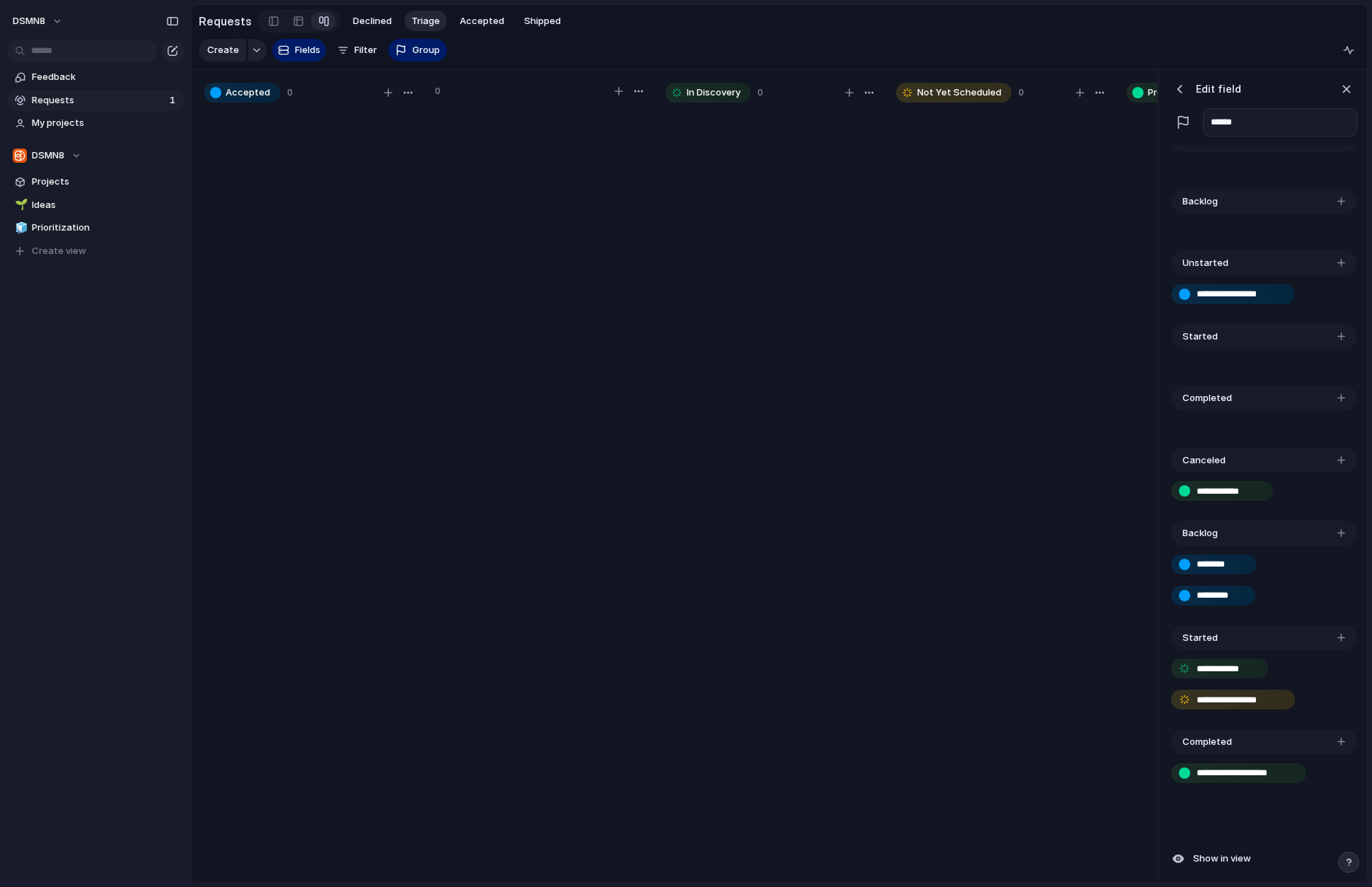
type input "*********"
click at [1162, 535] on div "button" at bounding box center [1341, 532] width 8 height 8
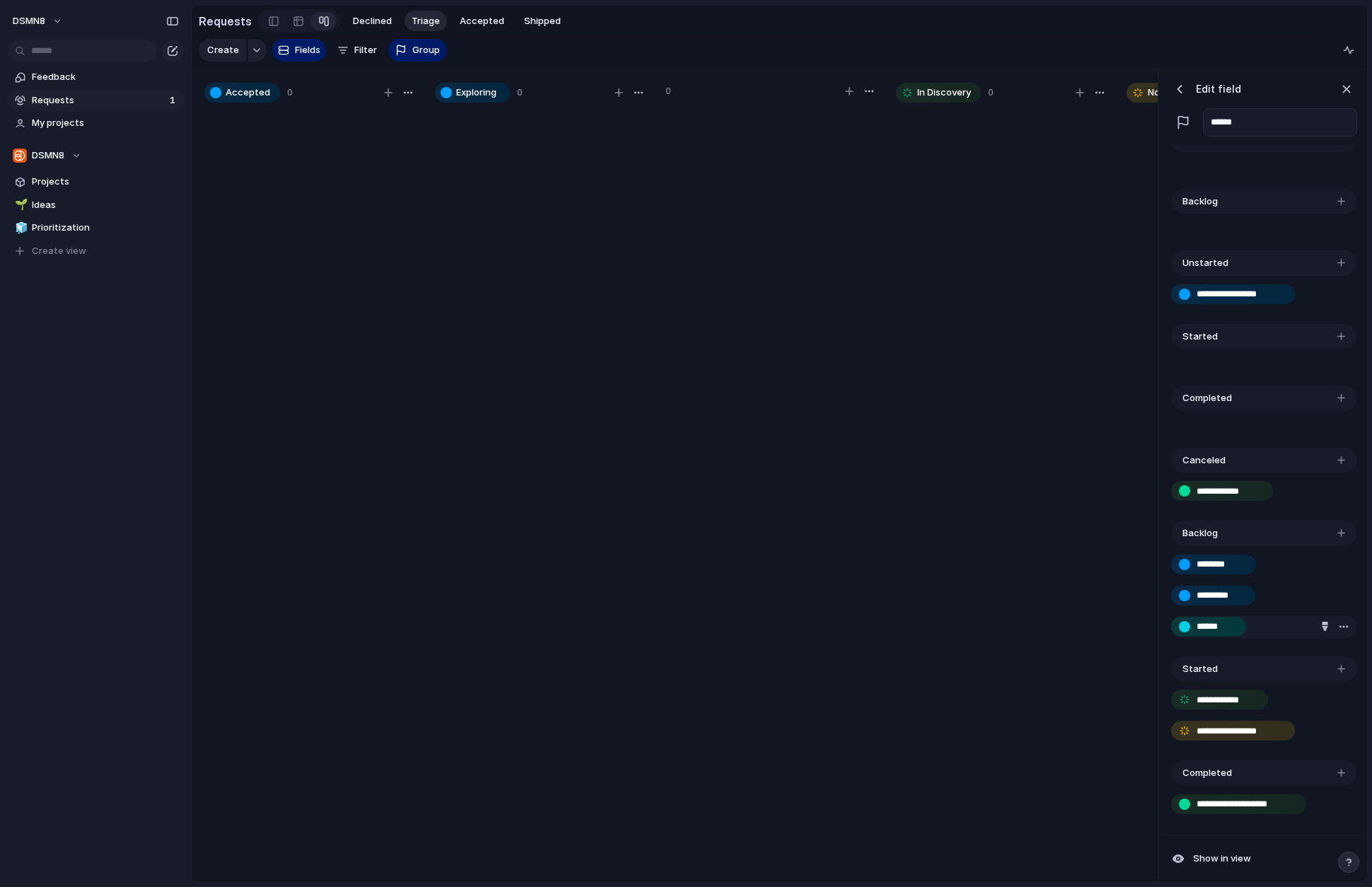
type input "******"
drag, startPoint x: 1290, startPoint y: 616, endPoint x: 1237, endPoint y: 619, distance: 53.1
click at [1162, 616] on div "******" at bounding box center [1264, 626] width 186 height 22
drag, startPoint x: 1217, startPoint y: 620, endPoint x: 1218, endPoint y: 562, distance: 58.0
click at [1162, 558] on div "**********" at bounding box center [1263, 136] width 194 height 1394
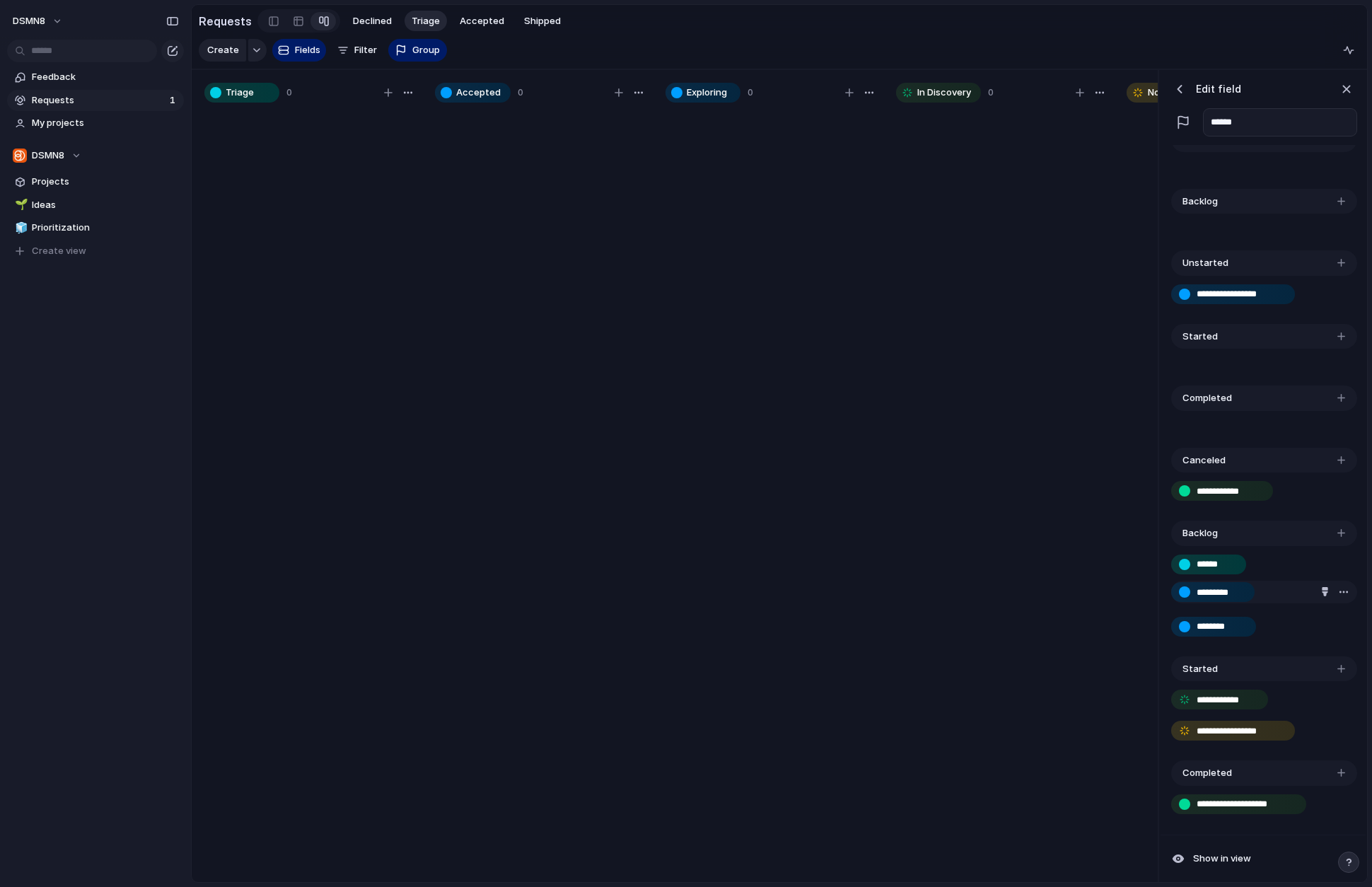
drag, startPoint x: 1219, startPoint y: 609, endPoint x: 1219, endPoint y: 589, distance: 20.0
click at [1162, 589] on div "**********" at bounding box center [1263, 136] width 194 height 1394
click at [1162, 533] on div "button" at bounding box center [1341, 532] width 8 height 8
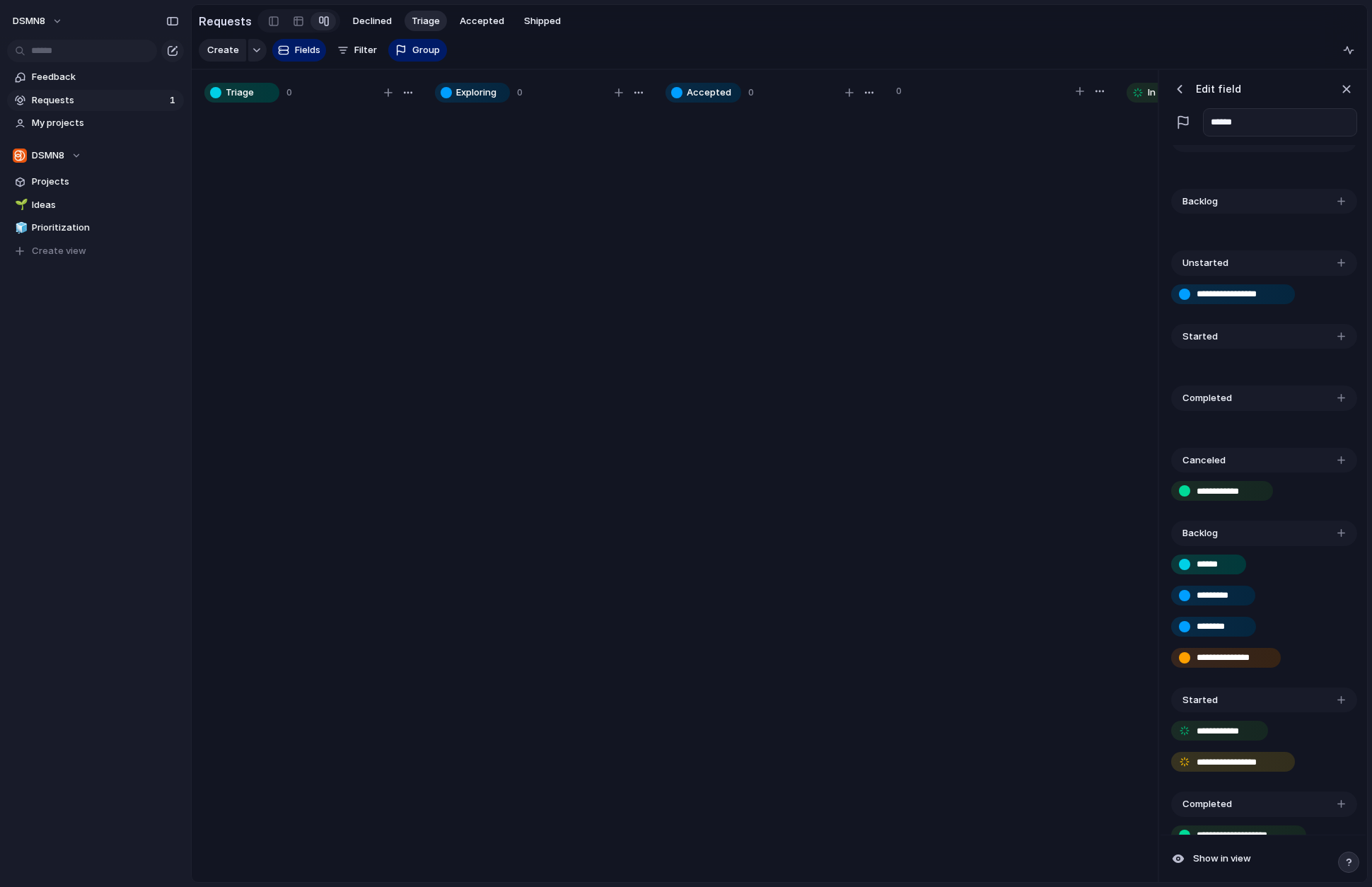
type input "**********"
click at [1162, 673] on div "**********" at bounding box center [1264, 616] width 186 height 142
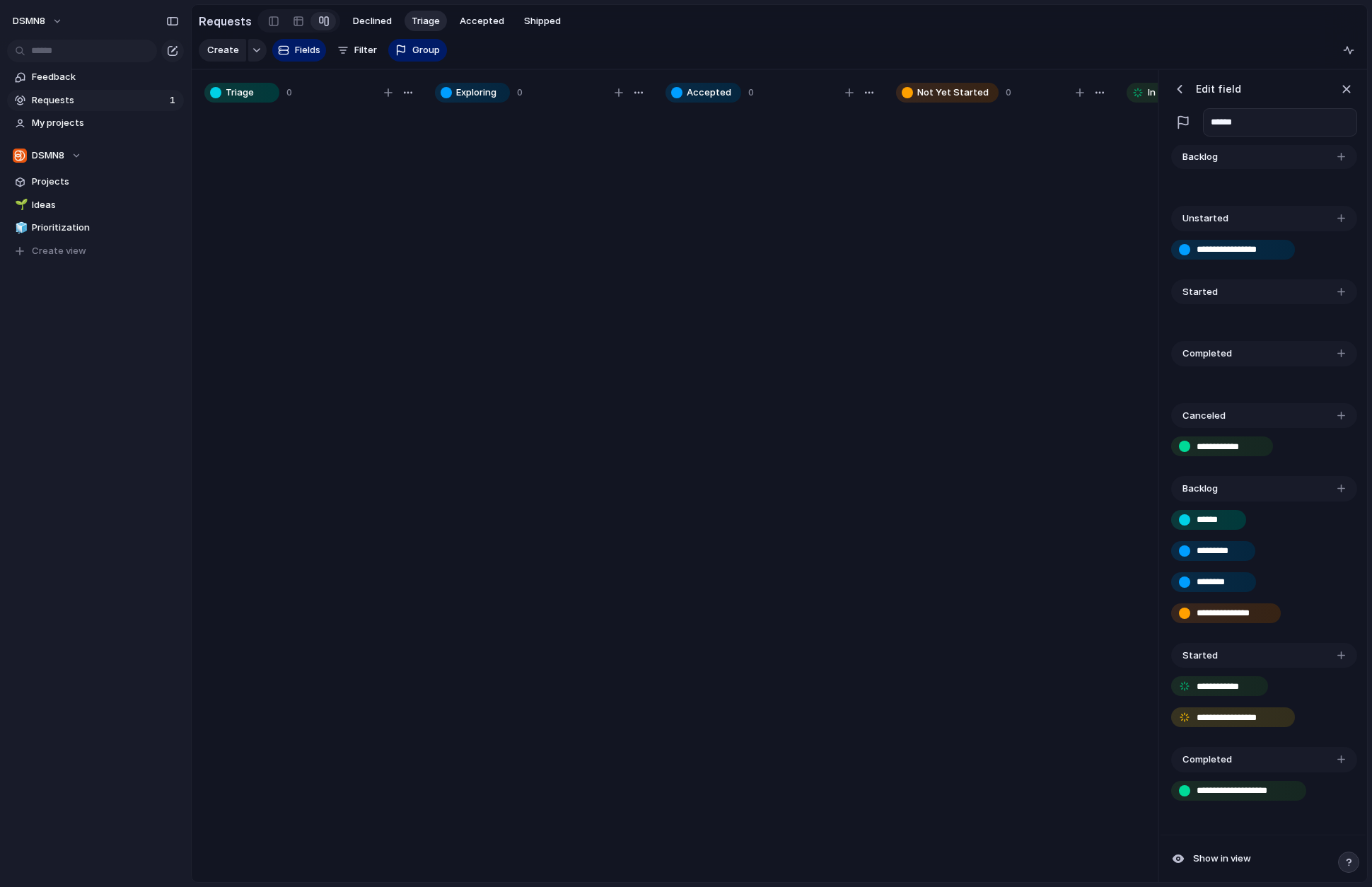
scroll to position [771, 0]
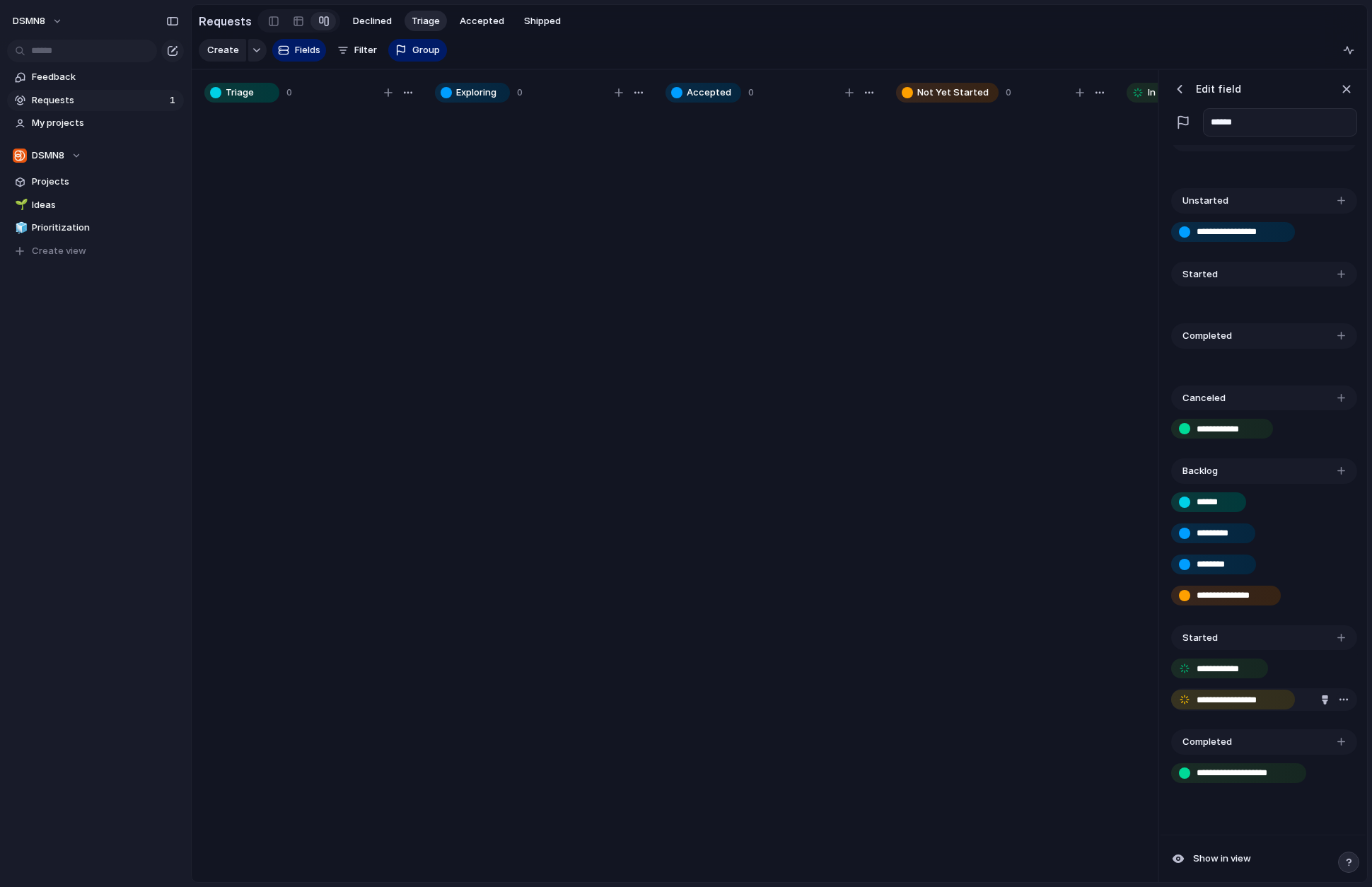
click at [1162, 696] on div "button" at bounding box center [1343, 699] width 12 height 12
click at [1162, 725] on li "Delete" at bounding box center [1322, 727] width 81 height 22
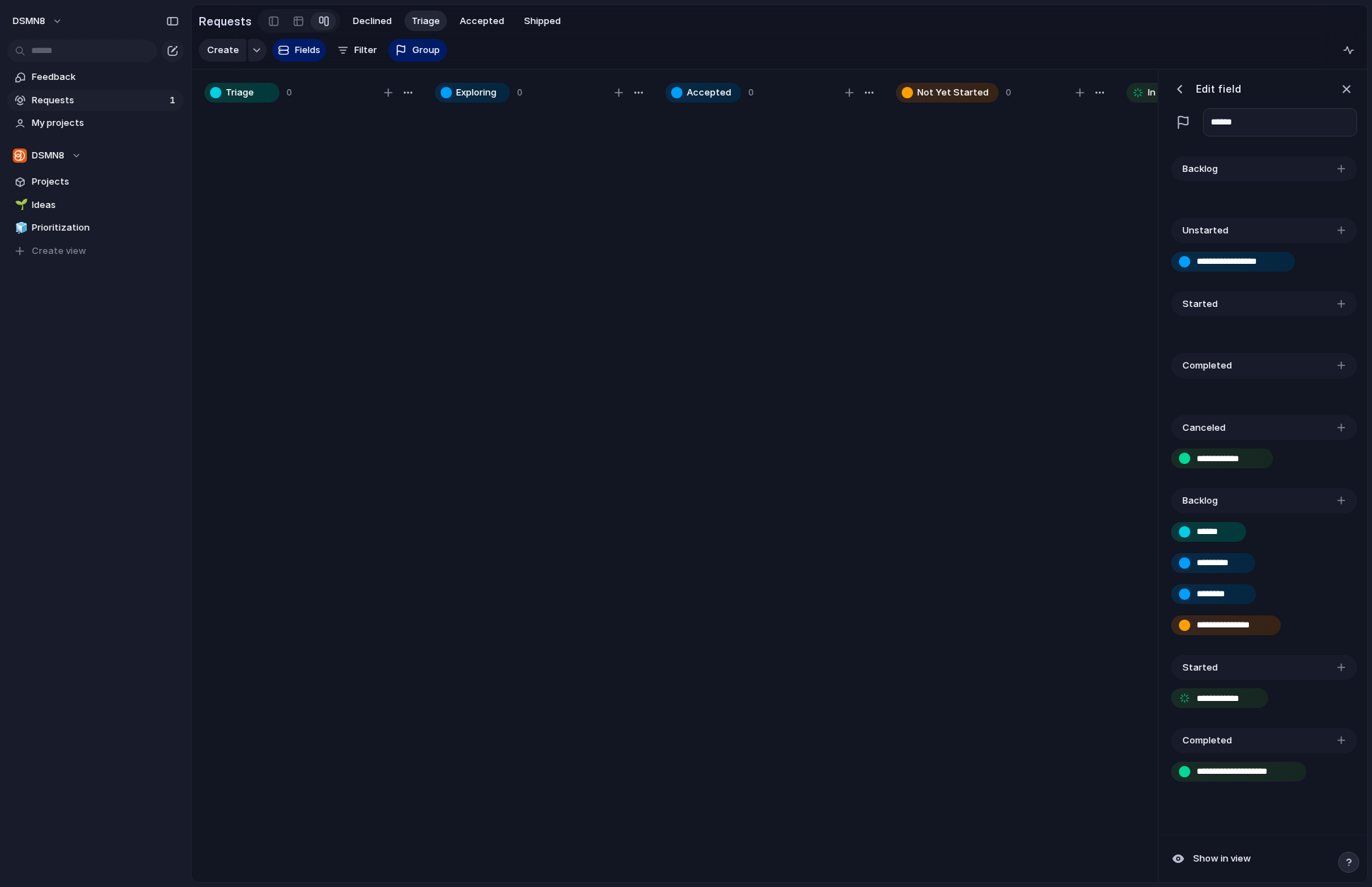
scroll to position [740, 0]
click at [1162, 771] on div "button" at bounding box center [1343, 772] width 12 height 12
click at [1162, 814] on div "Delete" at bounding box center [686, 444] width 1372 height 887
click at [1162, 502] on div "button" at bounding box center [1341, 502] width 8 height 8
type input "**********"
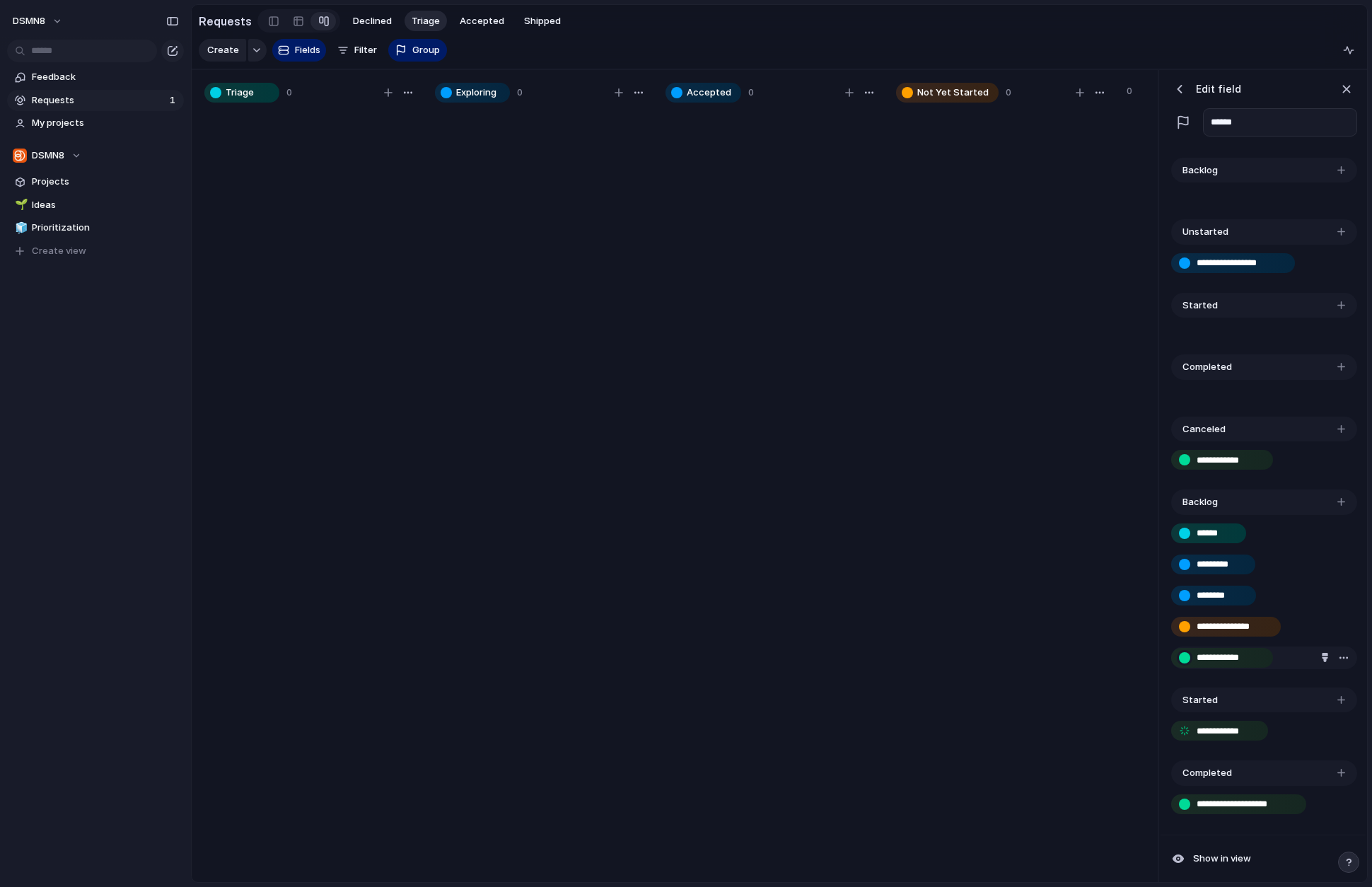
click at [1162, 653] on div "button" at bounding box center [1185, 658] width 12 height 12
click at [1162, 656] on div "button" at bounding box center [1185, 658] width 12 height 12
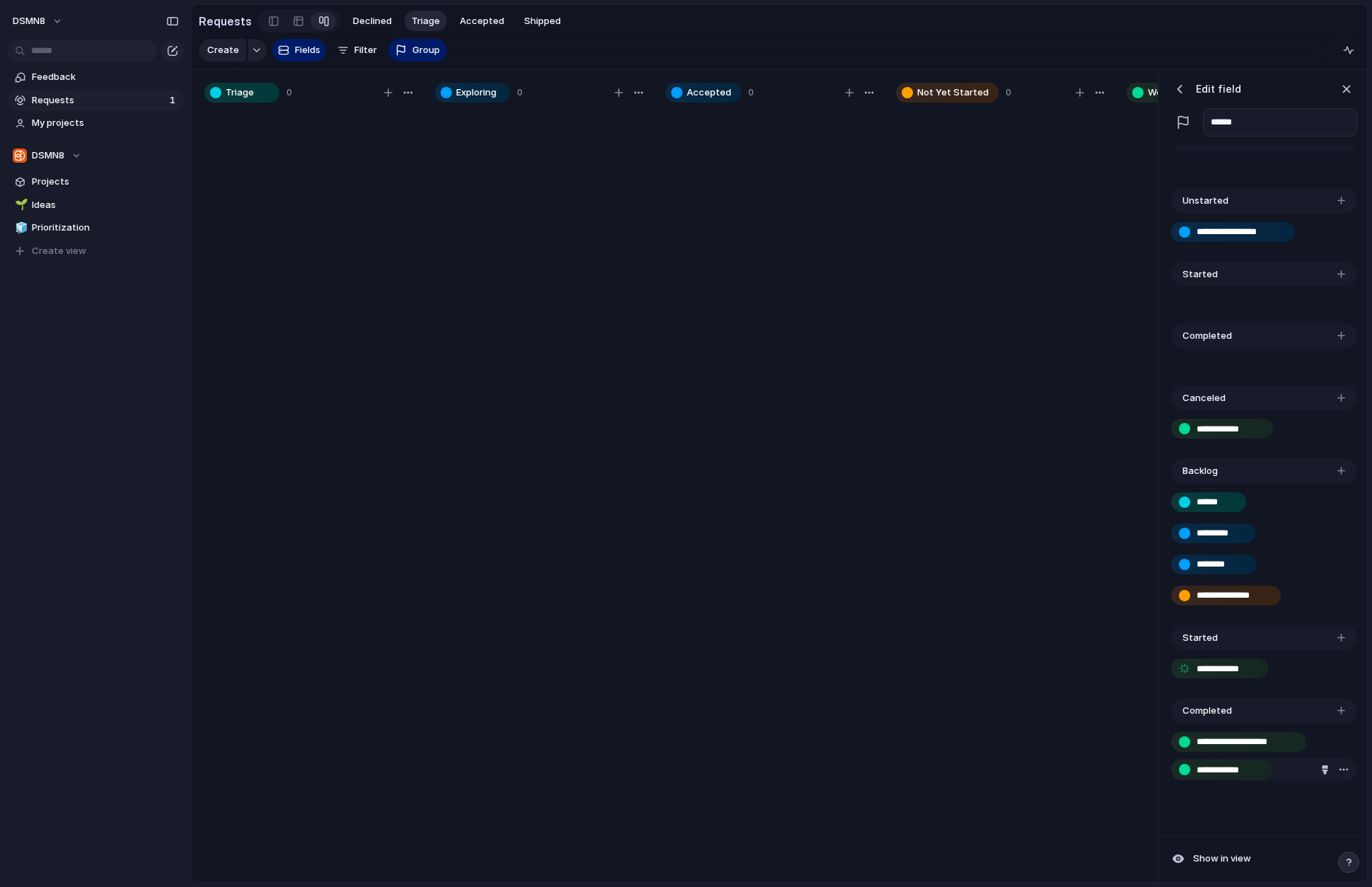
drag, startPoint x: 1230, startPoint y: 659, endPoint x: 1230, endPoint y: 772, distance: 113.0
click at [1162, 772] on div "button" at bounding box center [1185, 772] width 12 height 12
drag, startPoint x: 1230, startPoint y: 771, endPoint x: 1265, endPoint y: 773, distance: 35.1
click at [1162, 771] on input "**********" at bounding box center [1230, 773] width 66 height 14
click at [1162, 772] on div "button" at bounding box center [1325, 772] width 9 height 9
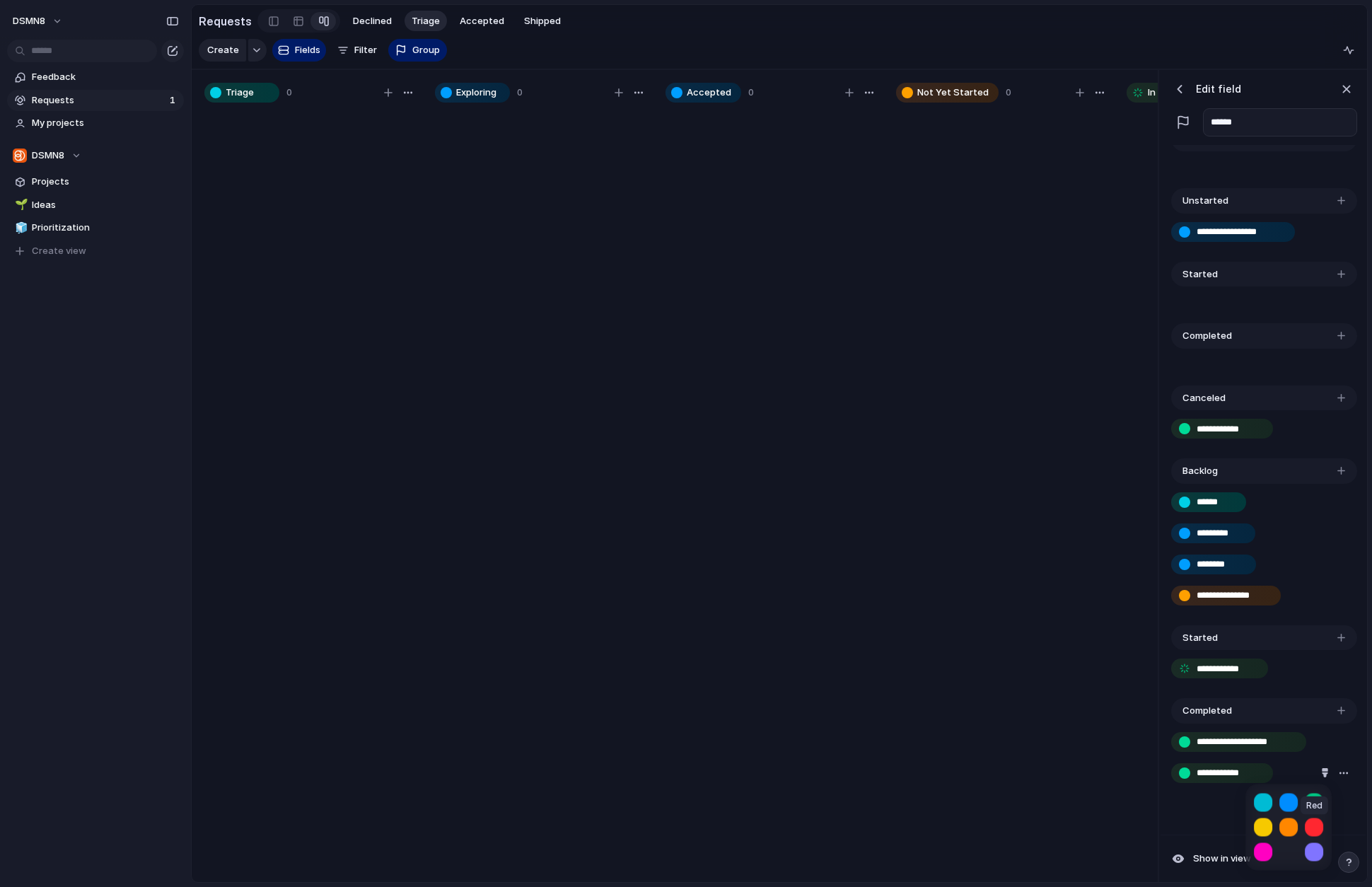
click at [1162, 821] on button "button" at bounding box center [1314, 826] width 19 height 19
click at [1162, 821] on div at bounding box center [686, 444] width 1372 height 887
click at [1162, 85] on div "button" at bounding box center [1346, 89] width 15 height 15
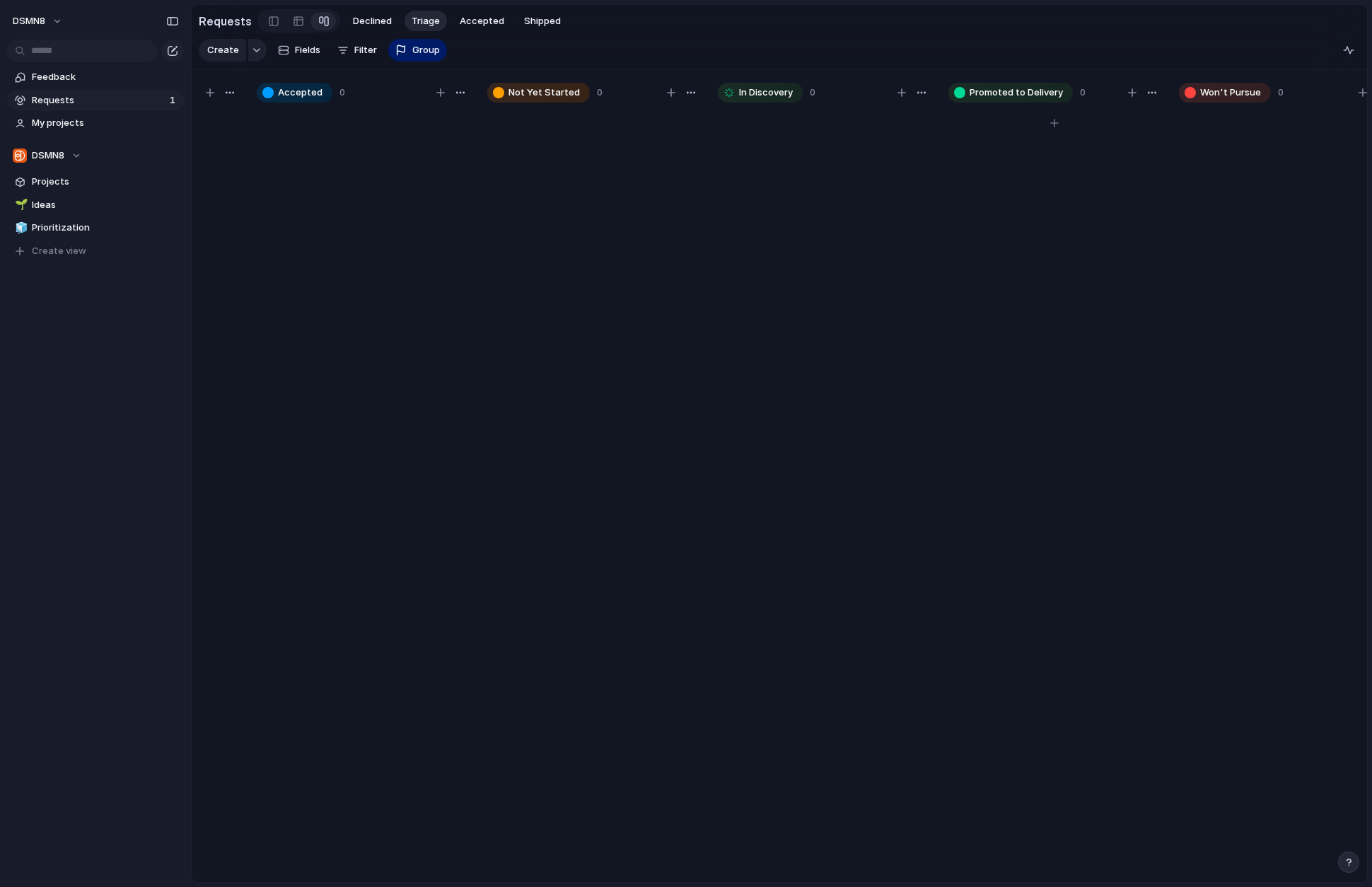
scroll to position [0, 405]
click at [78, 125] on span "My projects" at bounding box center [106, 123] width 147 height 14
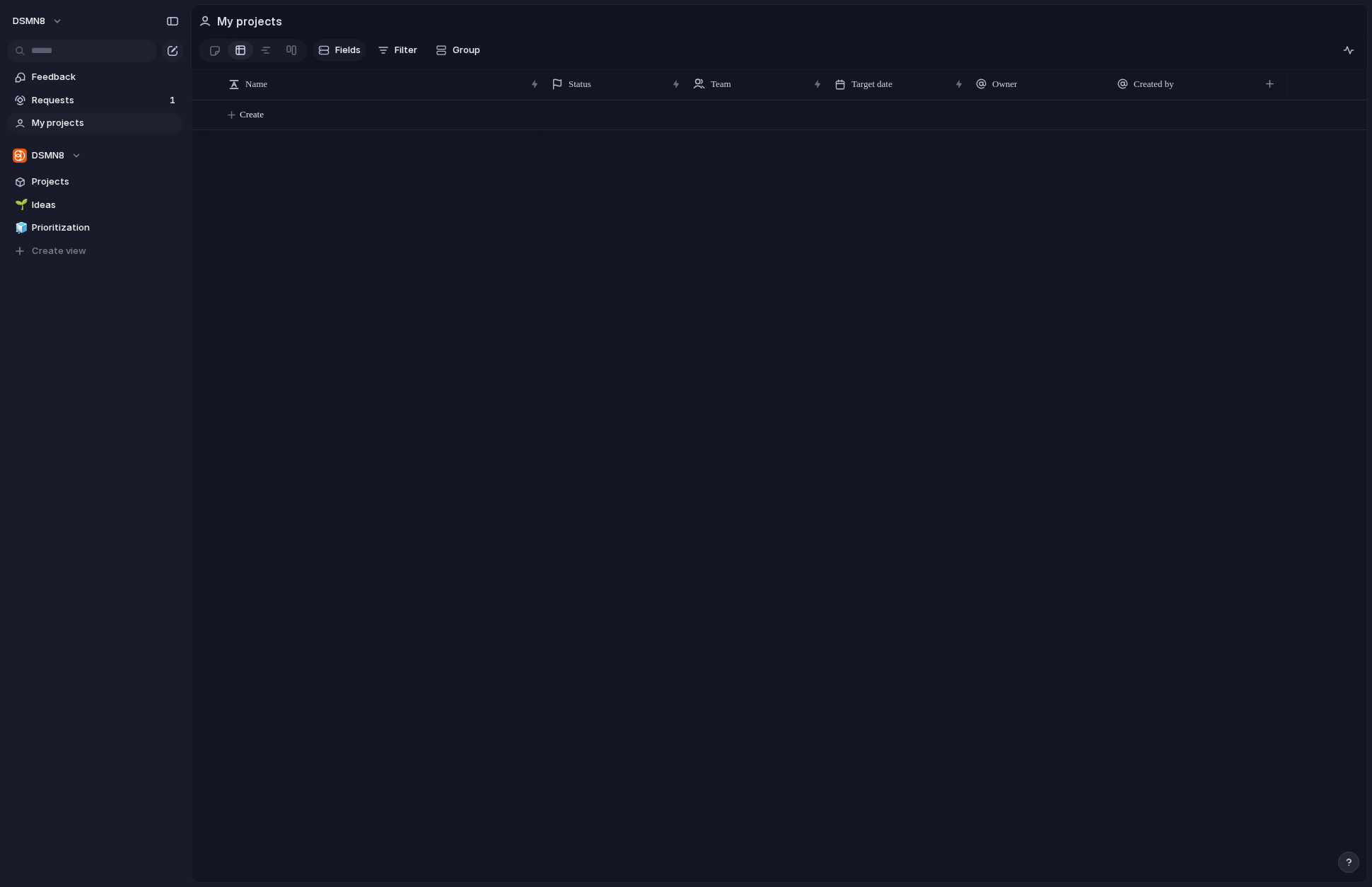
click at [331, 48] on button "Fields" at bounding box center [340, 49] width 54 height 22
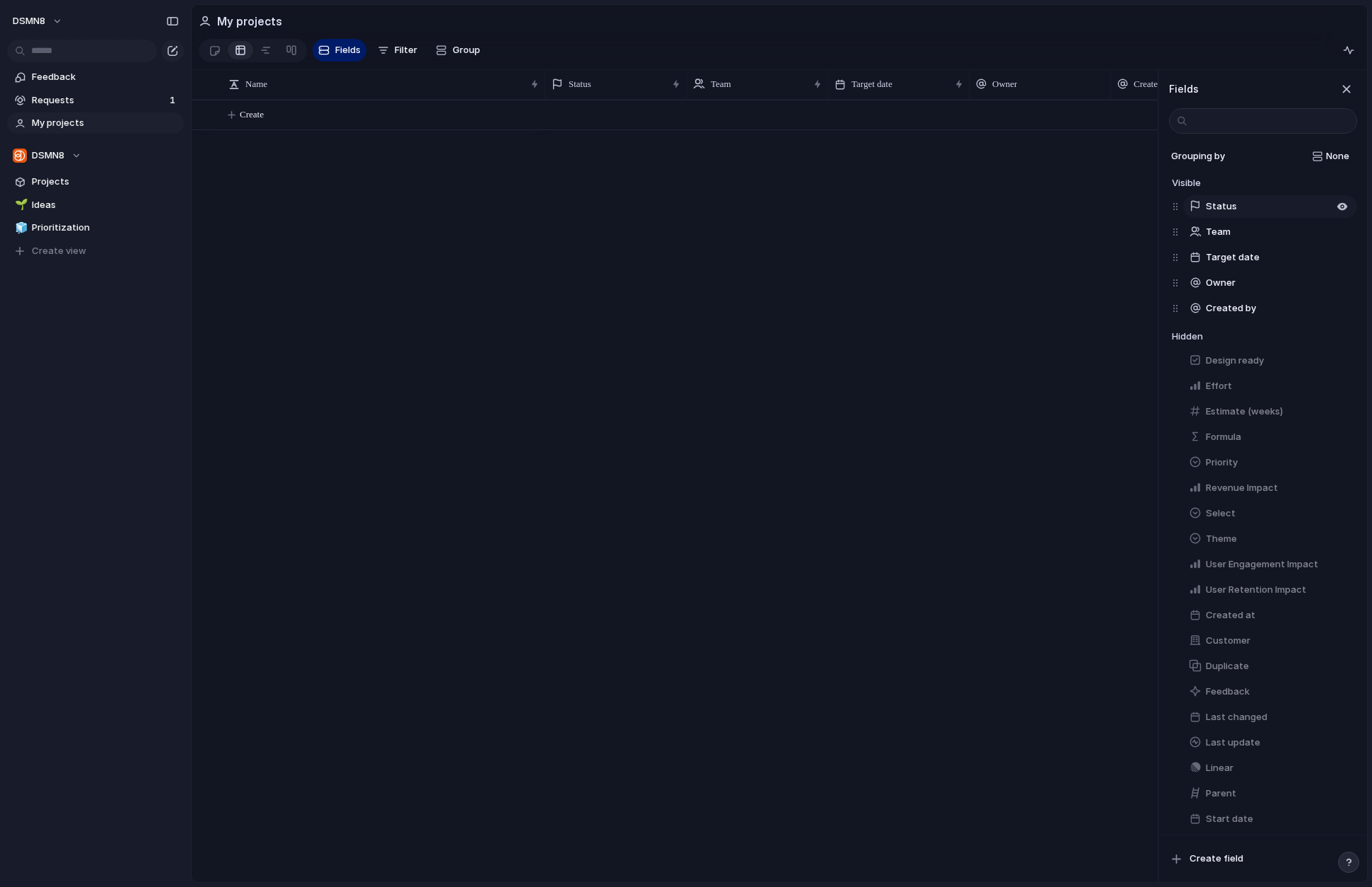
click at [1162, 205] on span "Status" at bounding box center [1221, 207] width 31 height 14
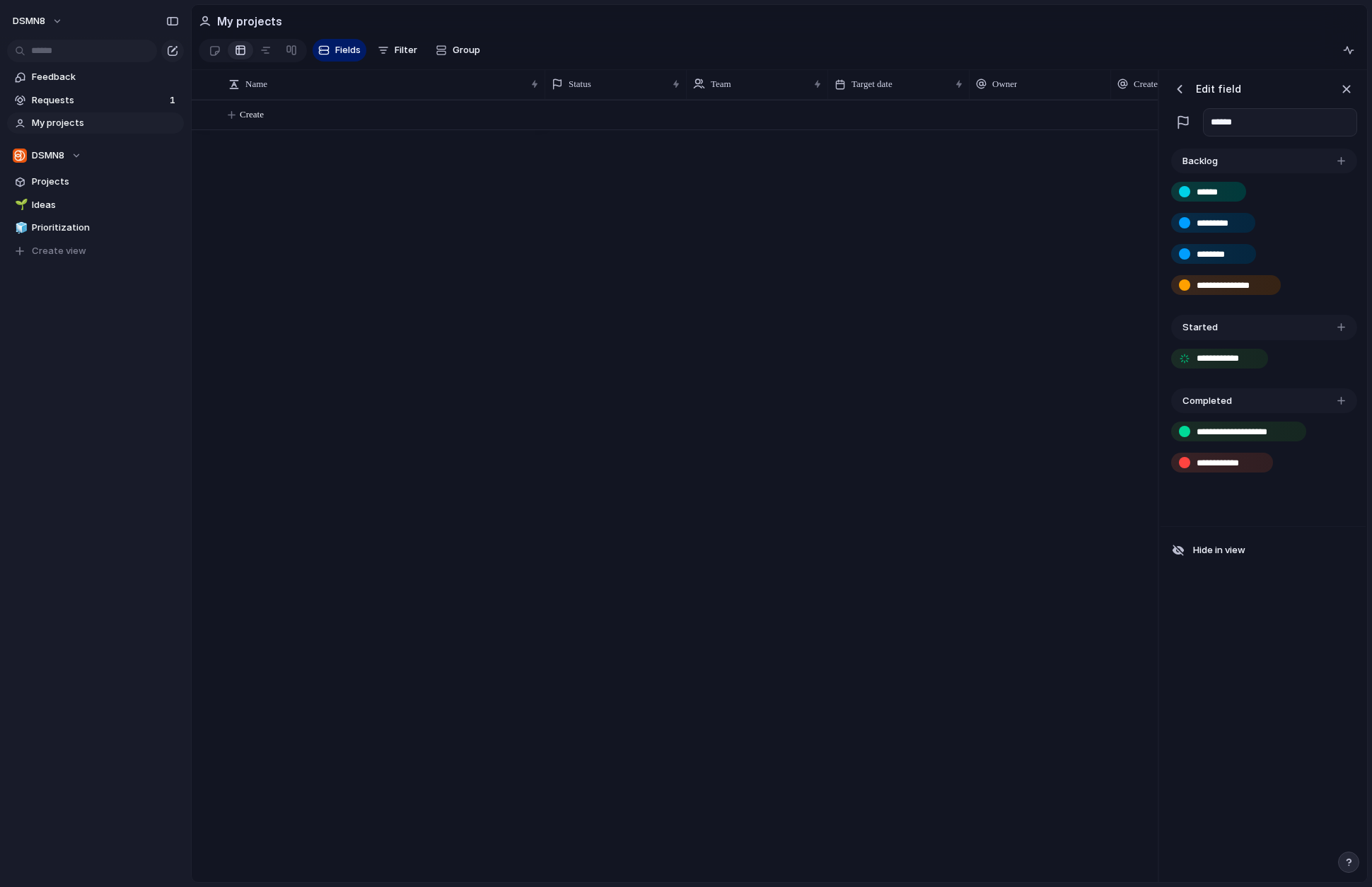
click at [1162, 327] on div "Started" at bounding box center [1264, 327] width 186 height 25
click at [1162, 327] on div "button" at bounding box center [1341, 327] width 8 height 8
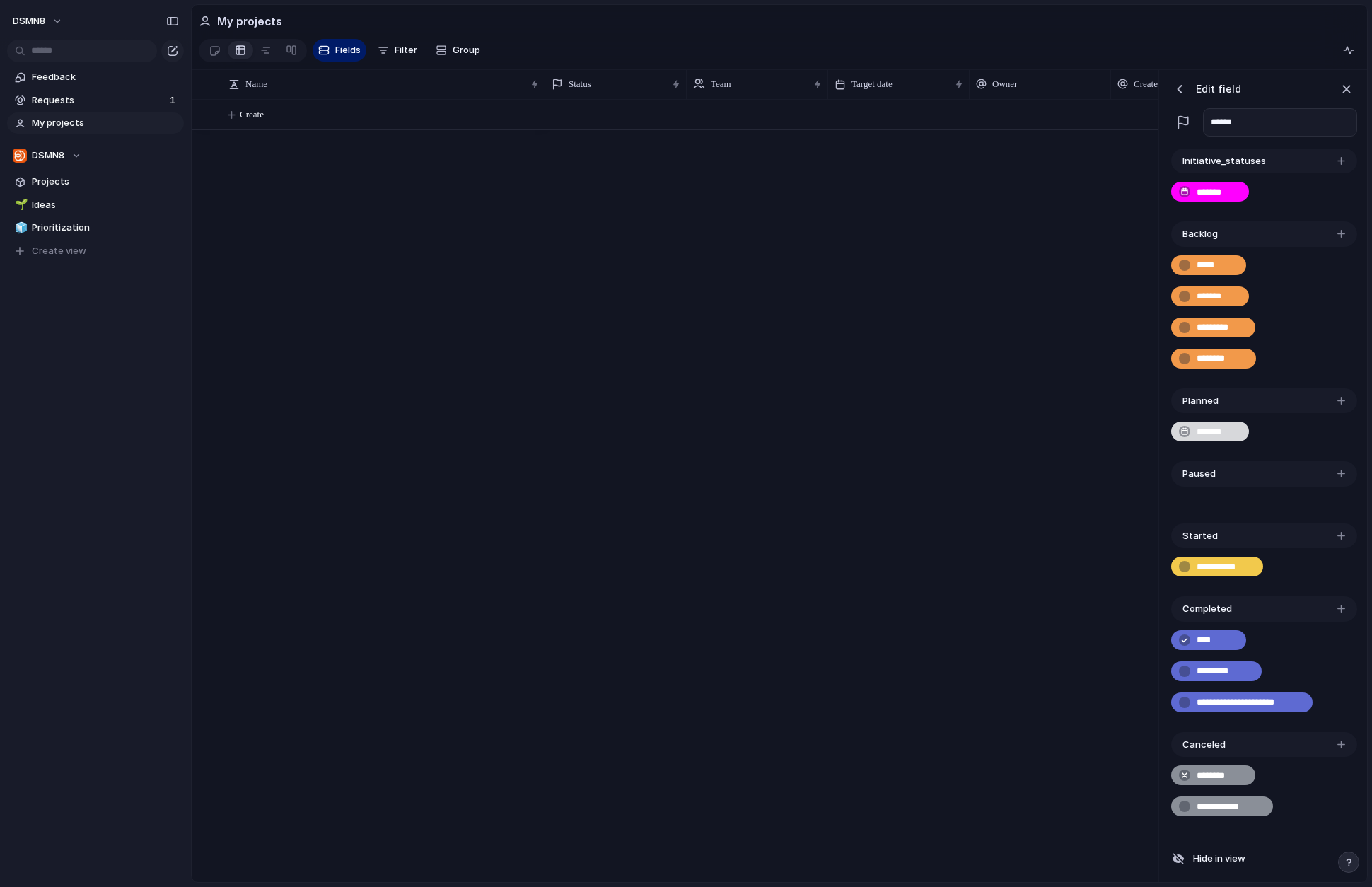
click at [992, 473] on div at bounding box center [850, 490] width 612 height 782
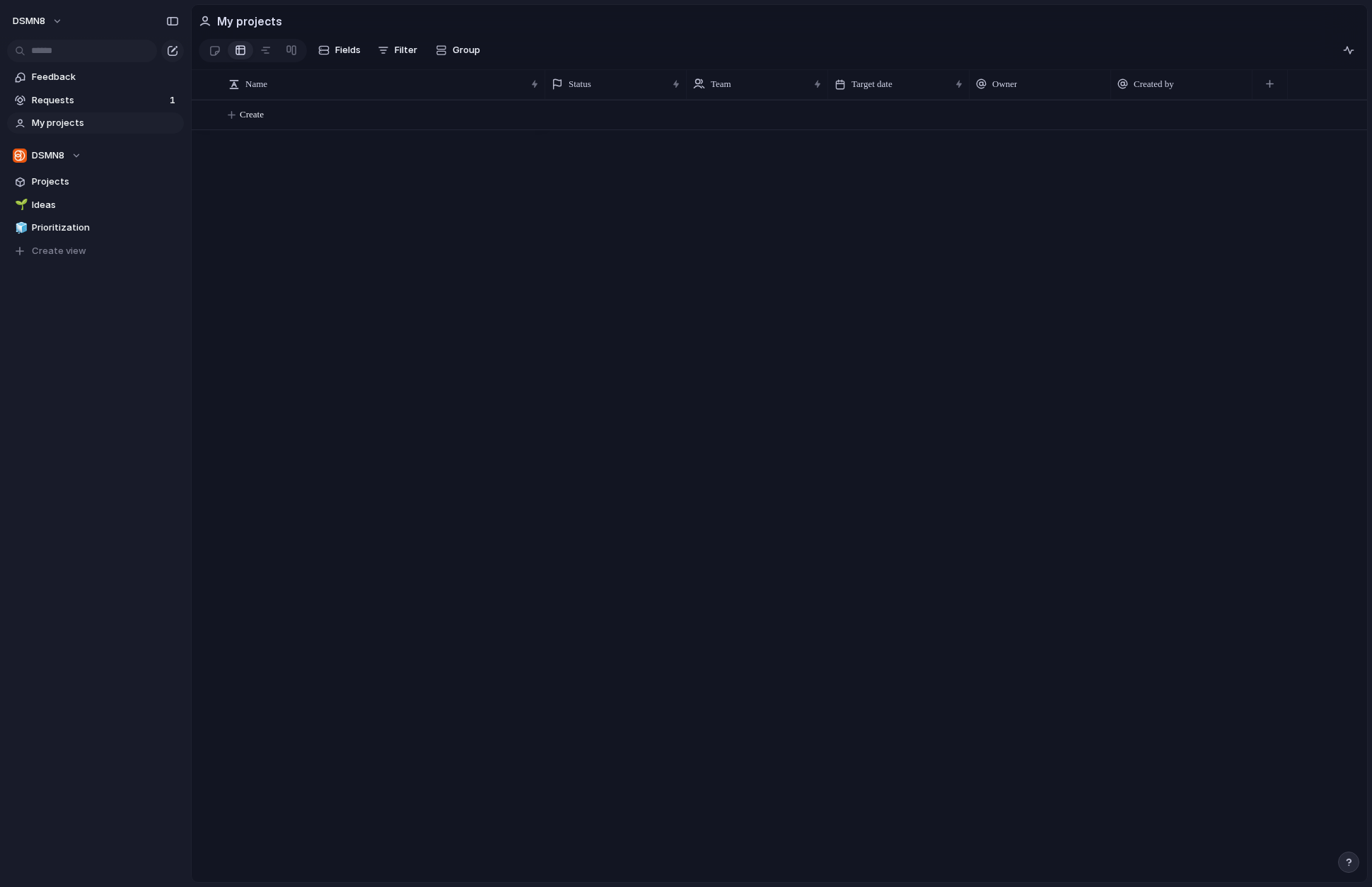
click at [91, 122] on span "My projects" at bounding box center [106, 123] width 147 height 14
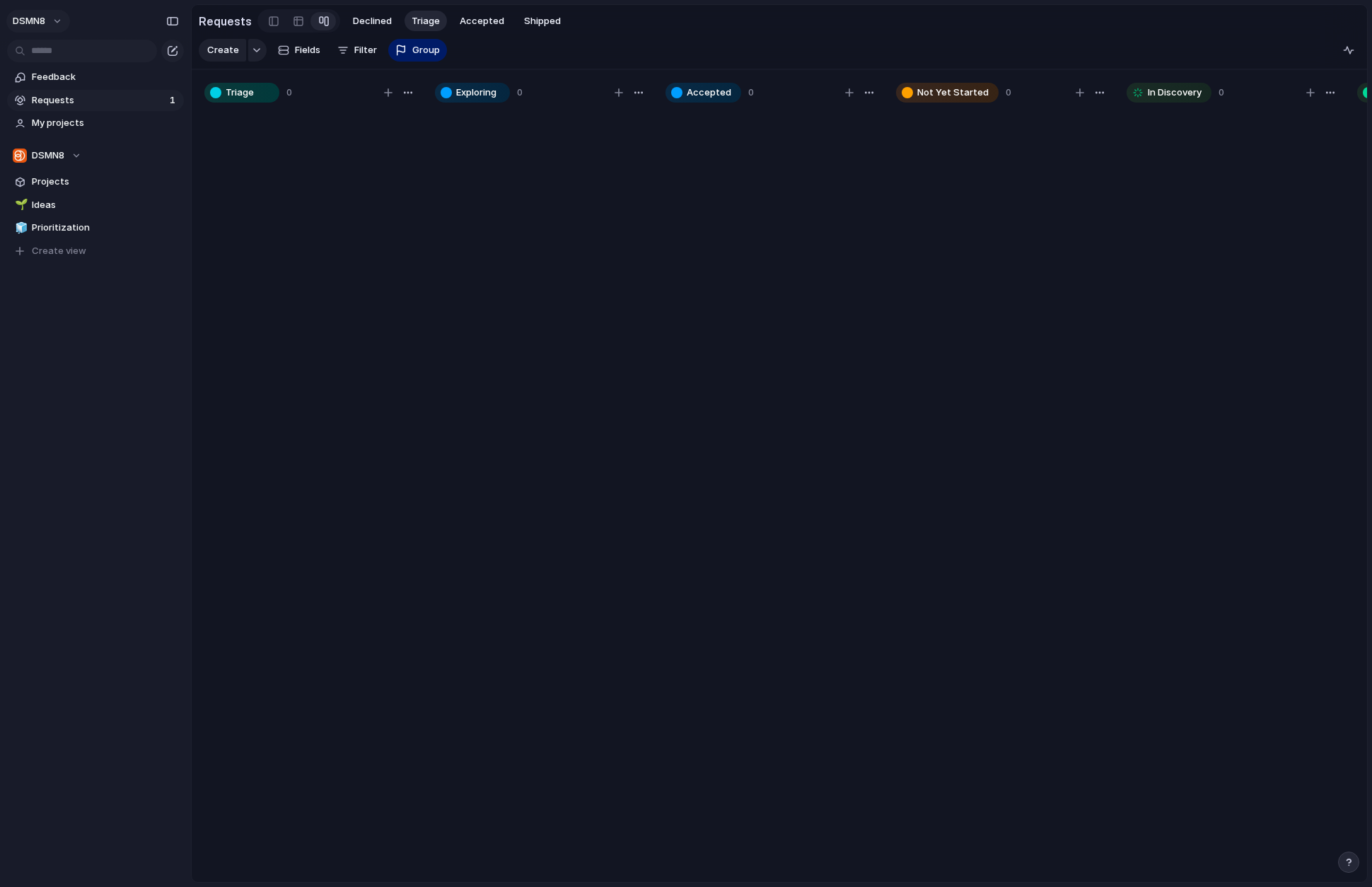
click at [59, 22] on button "DSMN8" at bounding box center [38, 21] width 64 height 22
click at [105, 15] on div "Settings Invite members Change theme Sign out" at bounding box center [686, 444] width 1372 height 887
click at [59, 205] on span "Ideas" at bounding box center [106, 205] width 147 height 14
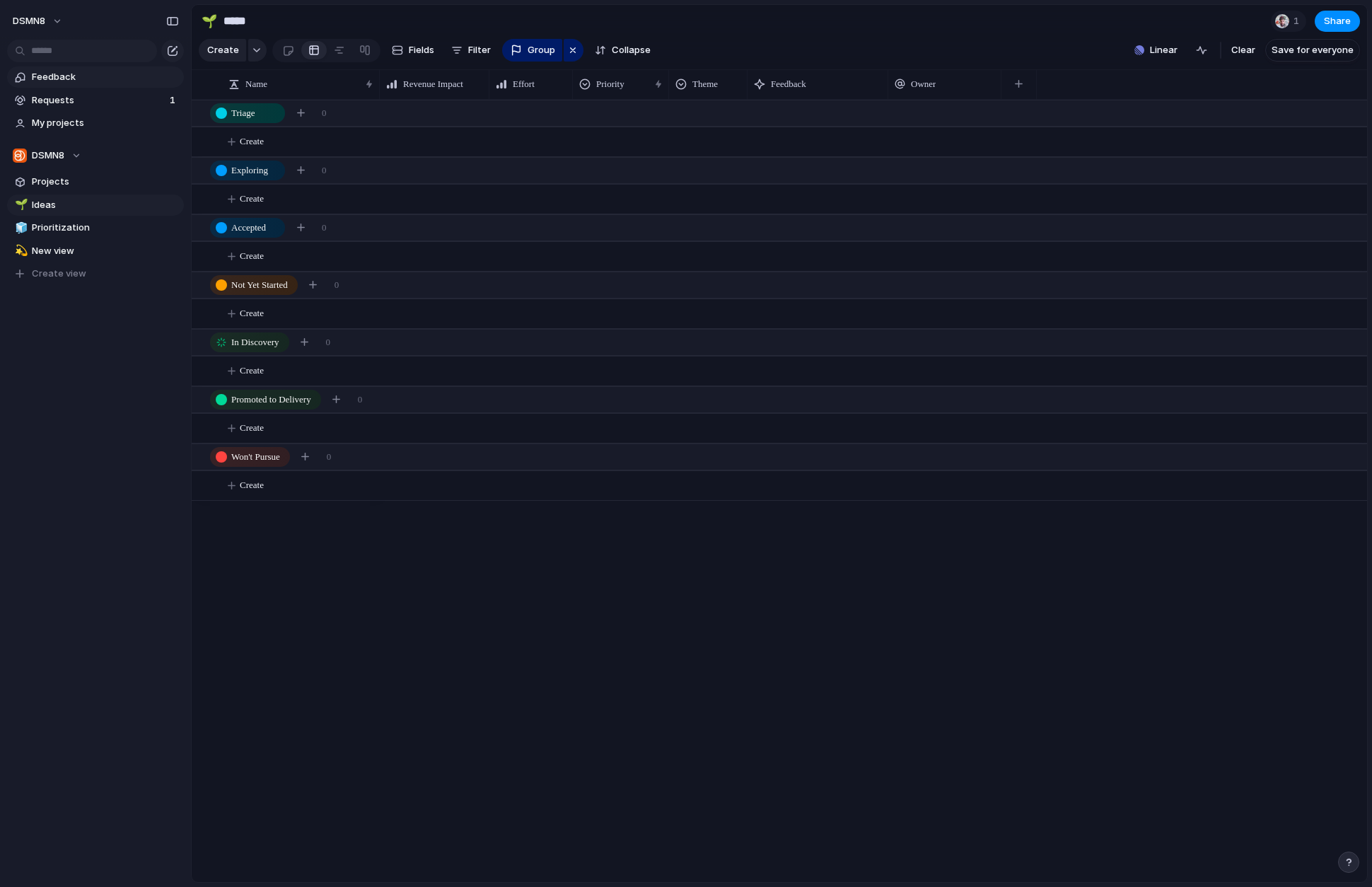
click at [63, 81] on span "Feedback" at bounding box center [106, 77] width 147 height 14
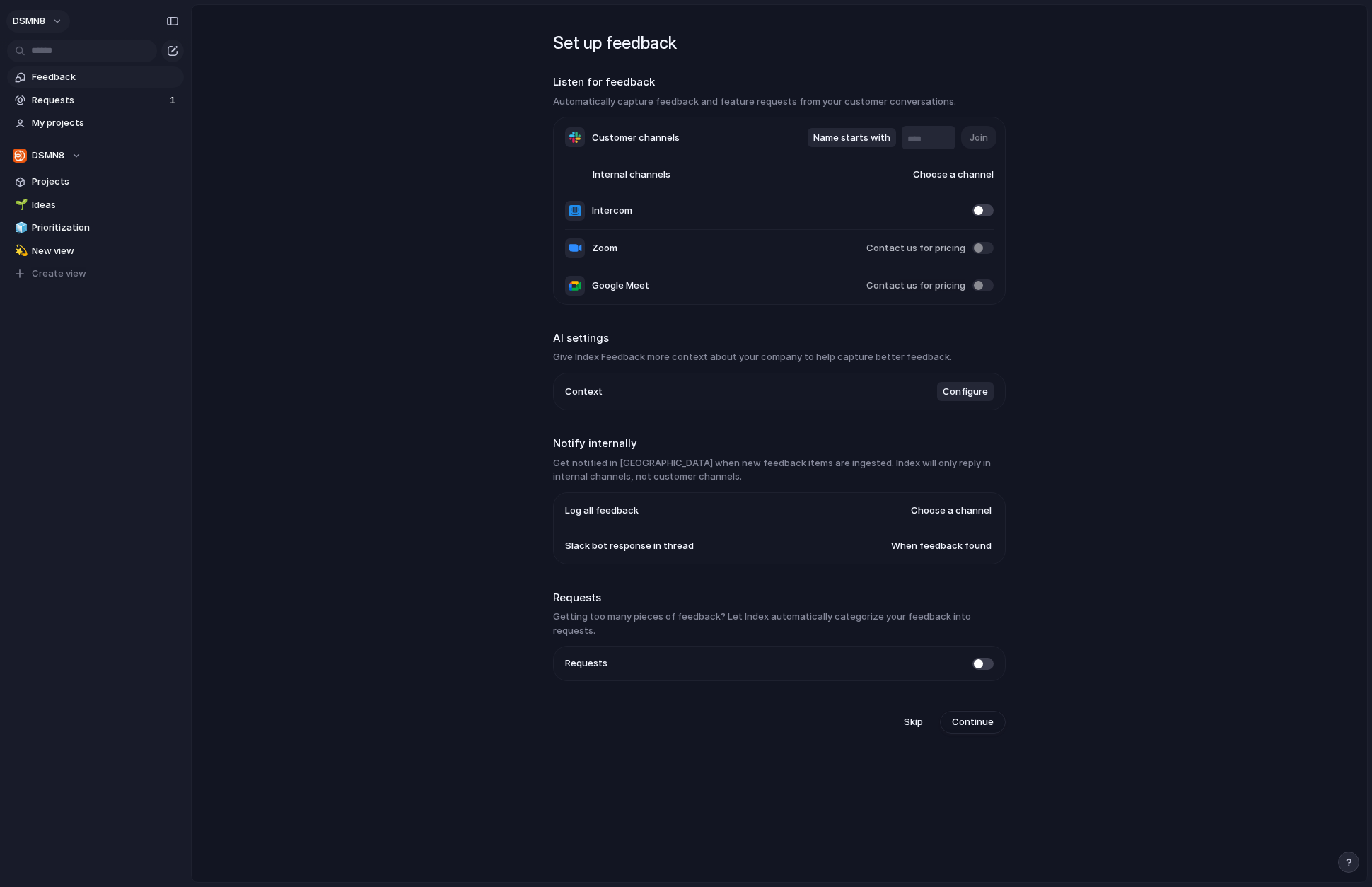
click at [59, 23] on button "DSMN8" at bounding box center [38, 21] width 64 height 22
click at [56, 52] on span "Settings" at bounding box center [51, 53] width 39 height 14
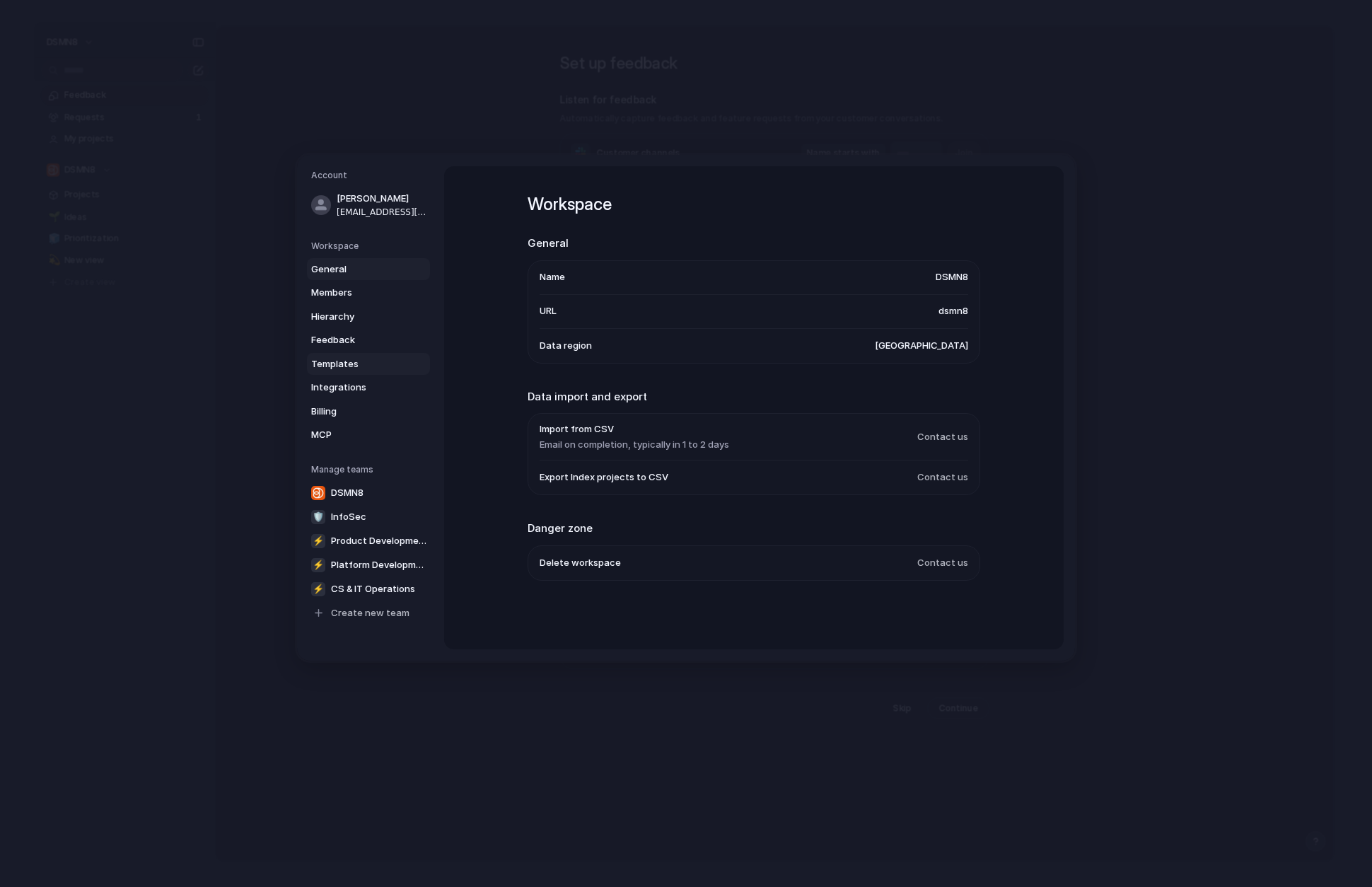
click at [348, 362] on span "Templates" at bounding box center [356, 365] width 91 height 14
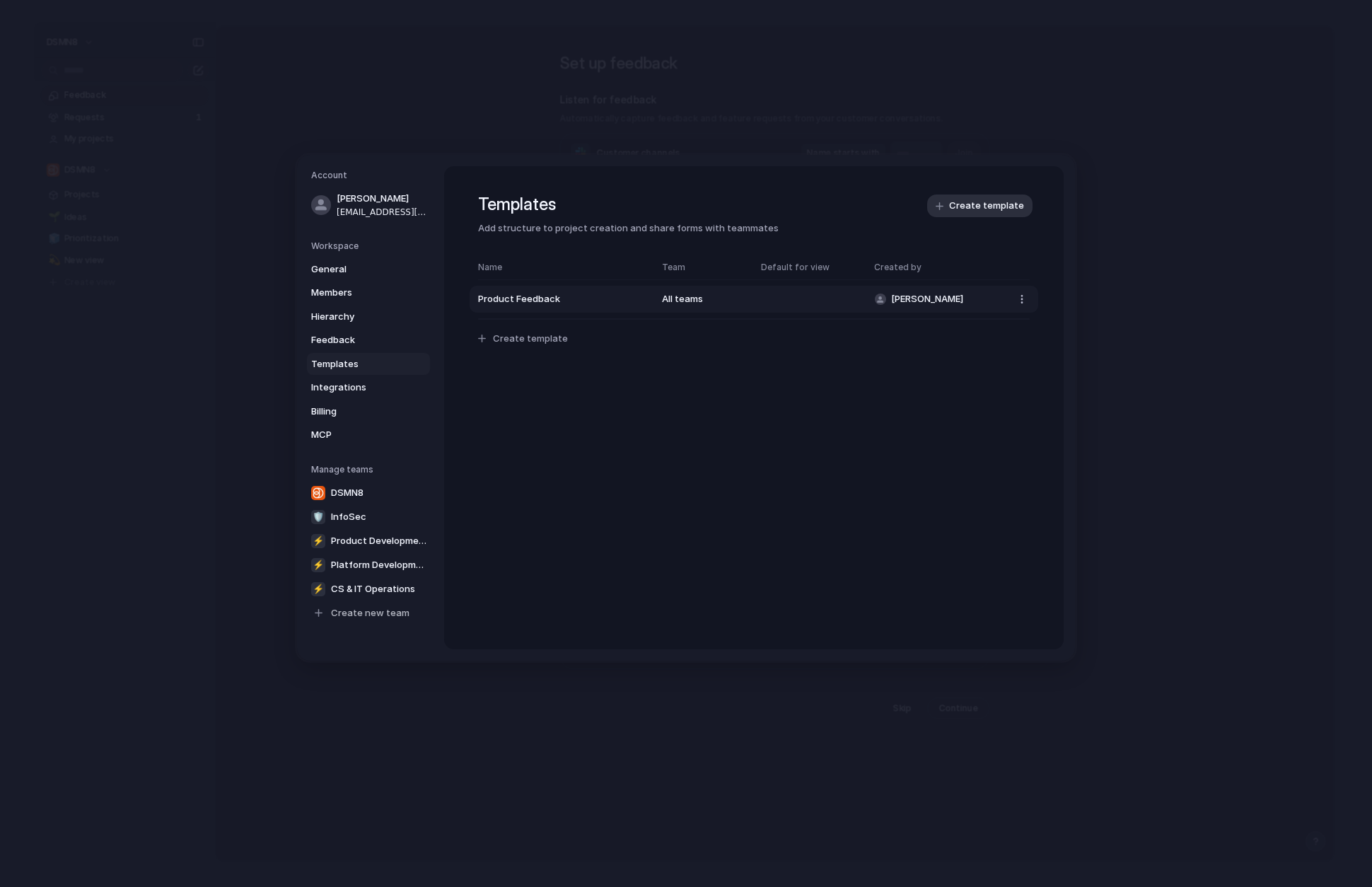
click at [602, 297] on span "Product Feedback" at bounding box center [562, 300] width 169 height 14
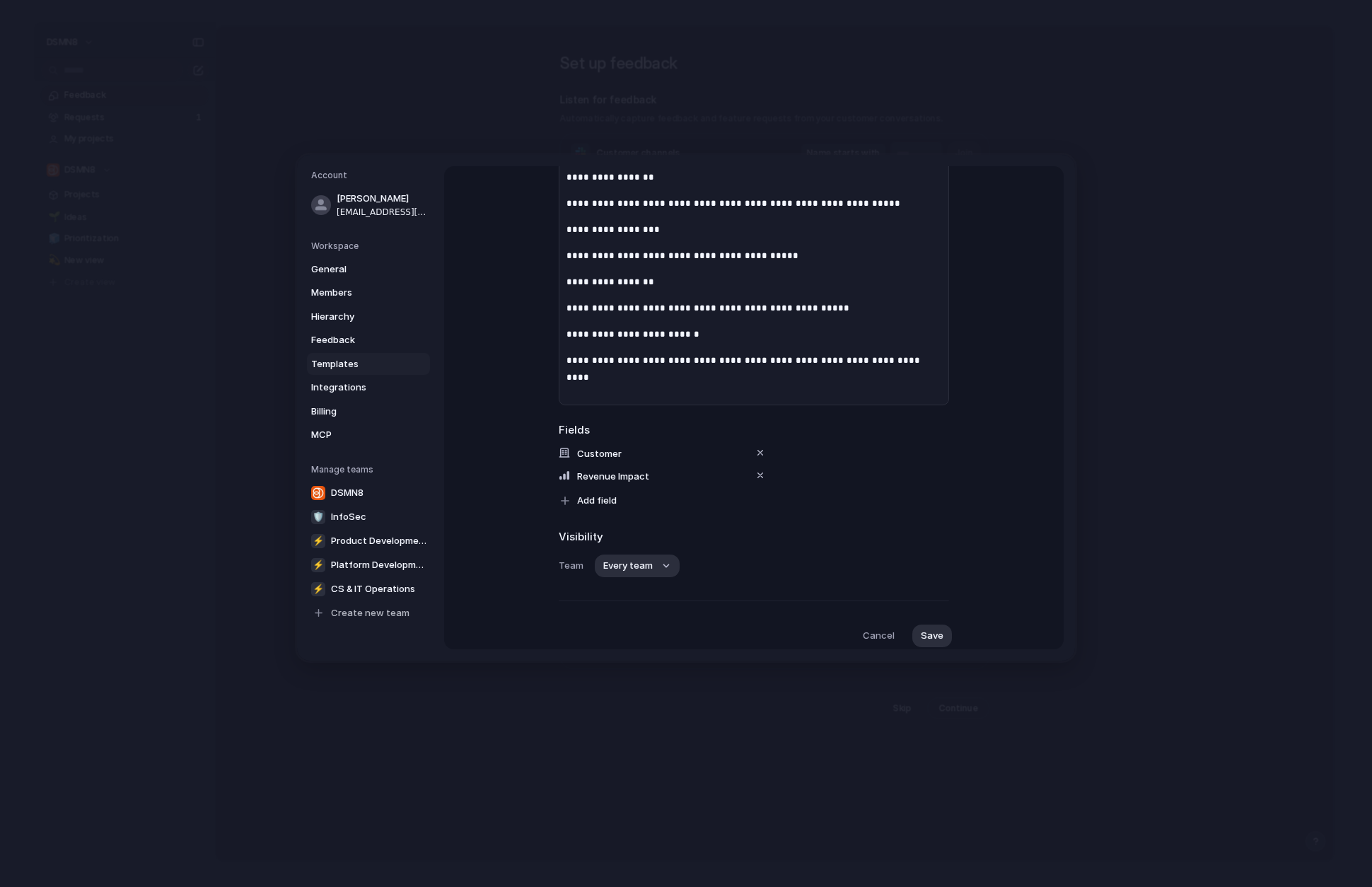
scroll to position [280, 0]
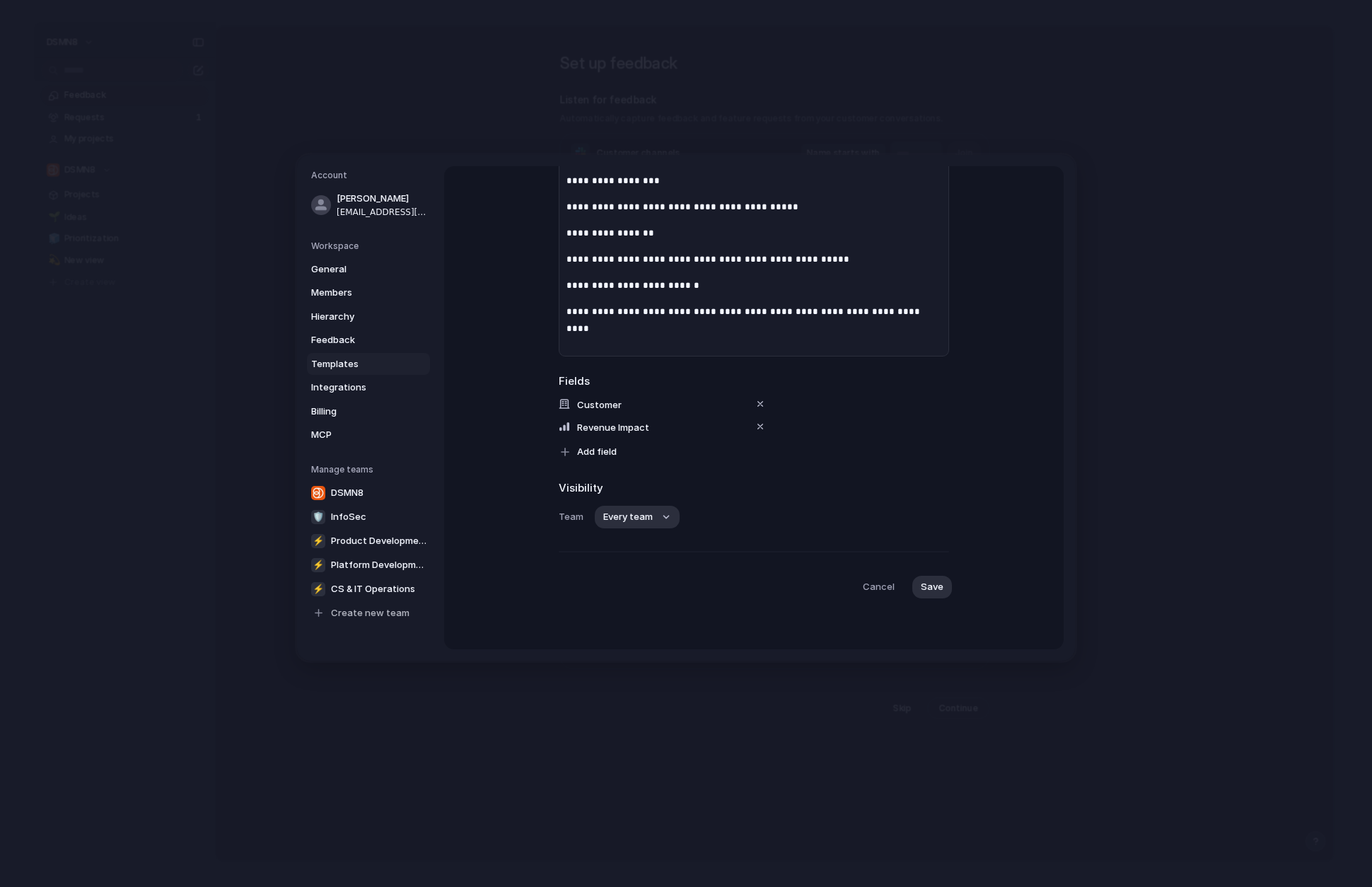
click at [931, 590] on span "Save" at bounding box center [932, 587] width 22 height 14
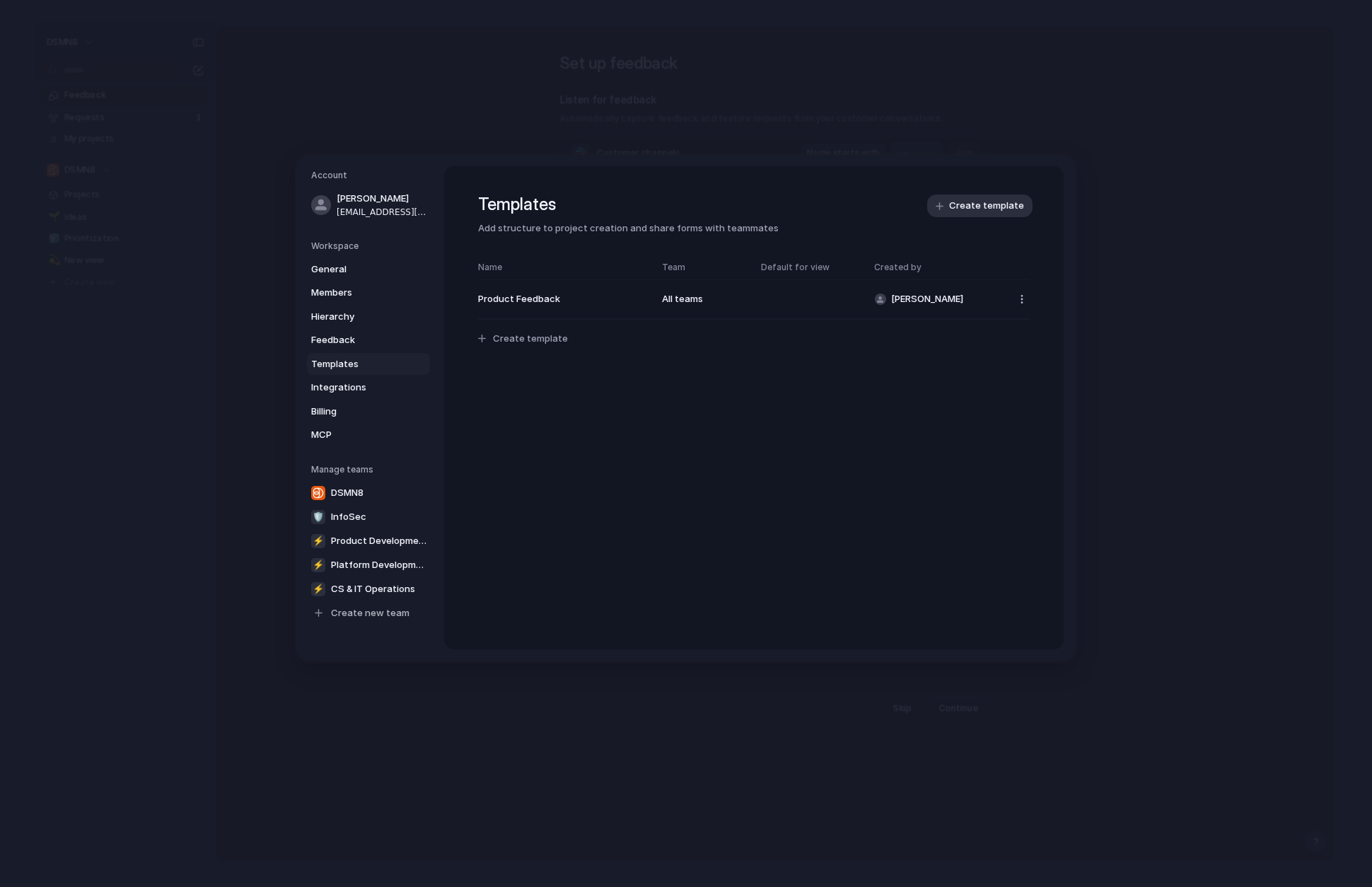
scroll to position [0, 0]
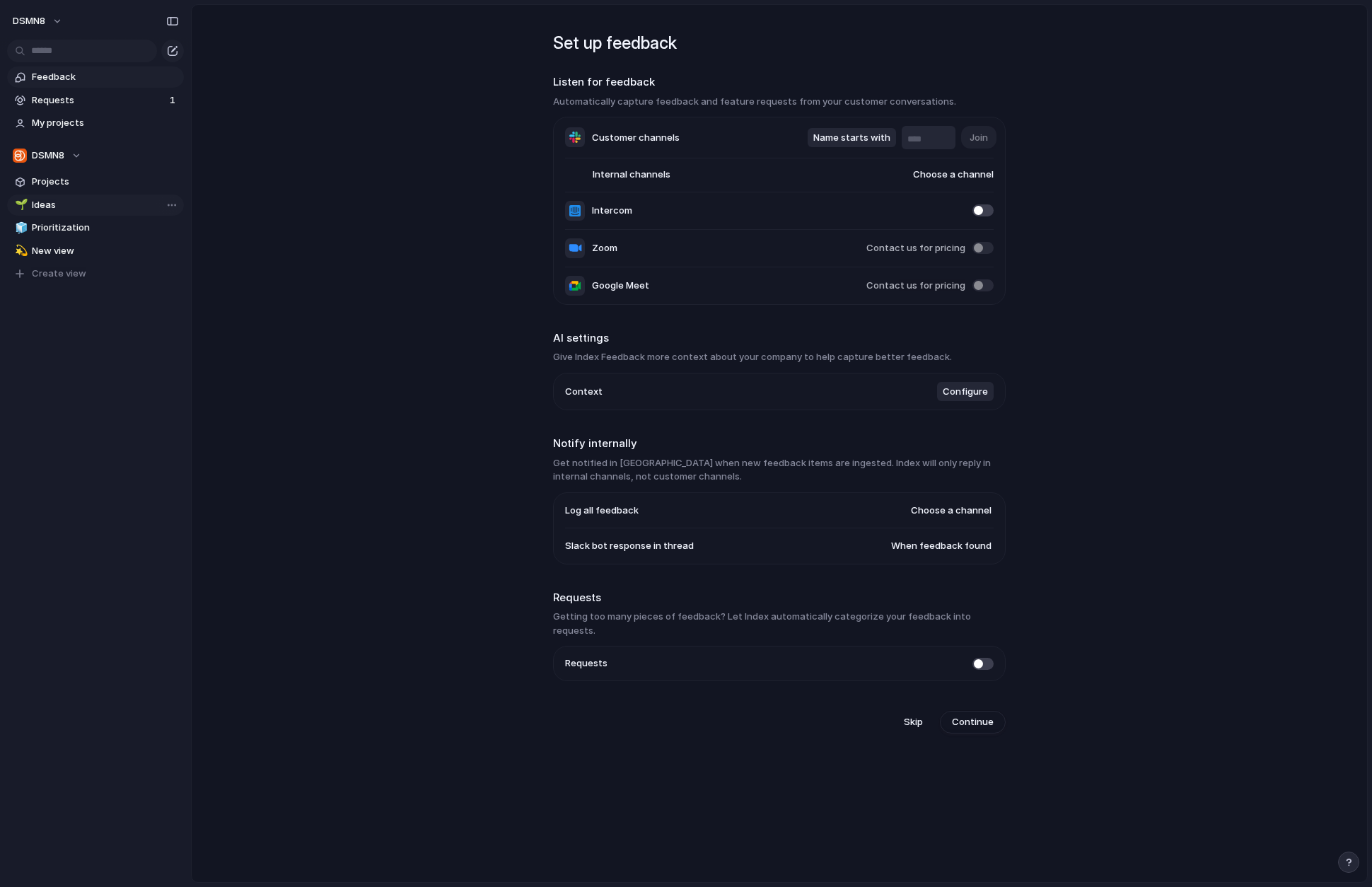
click at [80, 212] on link "🌱 Ideas" at bounding box center [95, 205] width 177 height 22
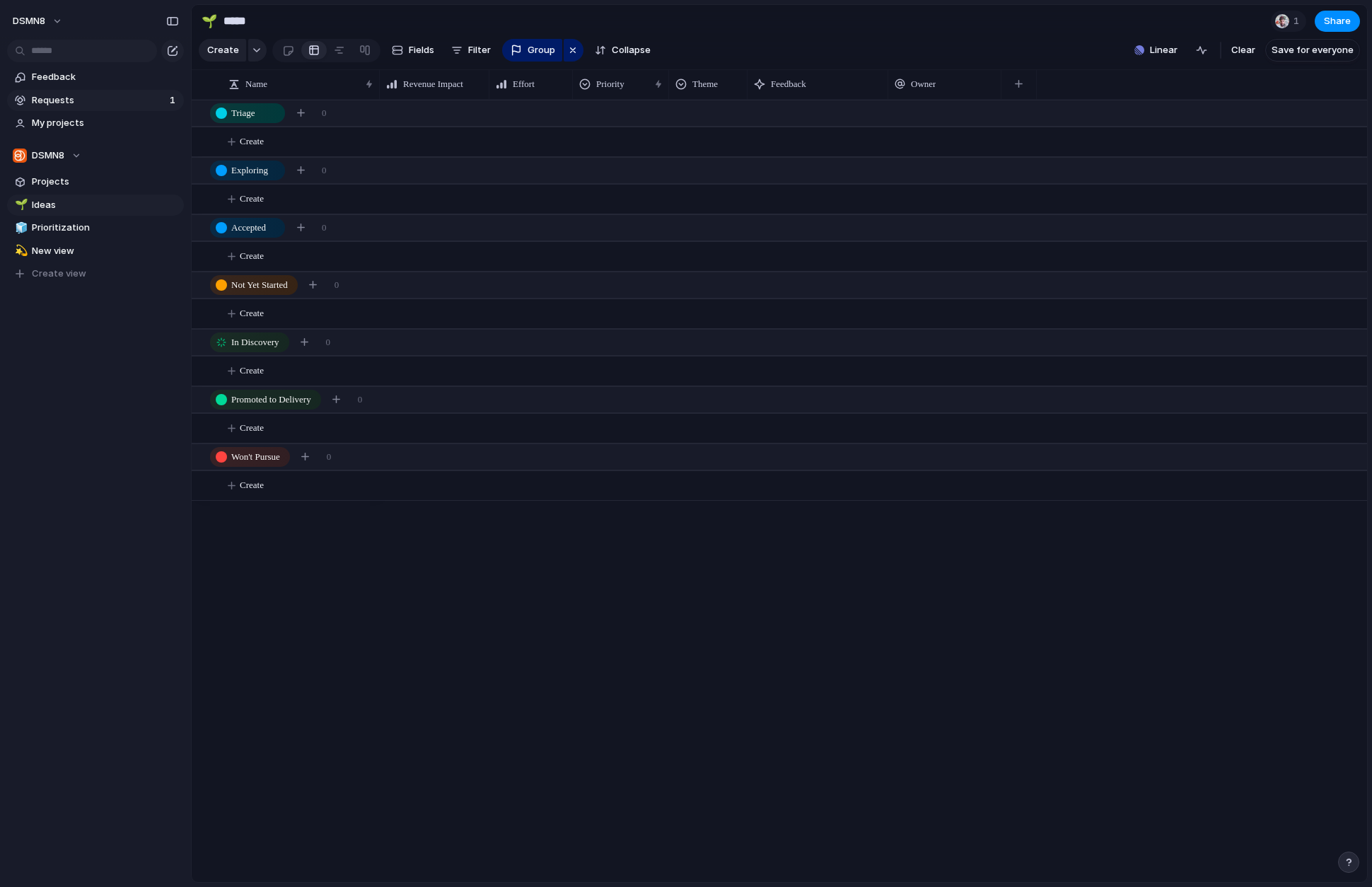
click at [89, 105] on span "Requests" at bounding box center [99, 100] width 134 height 14
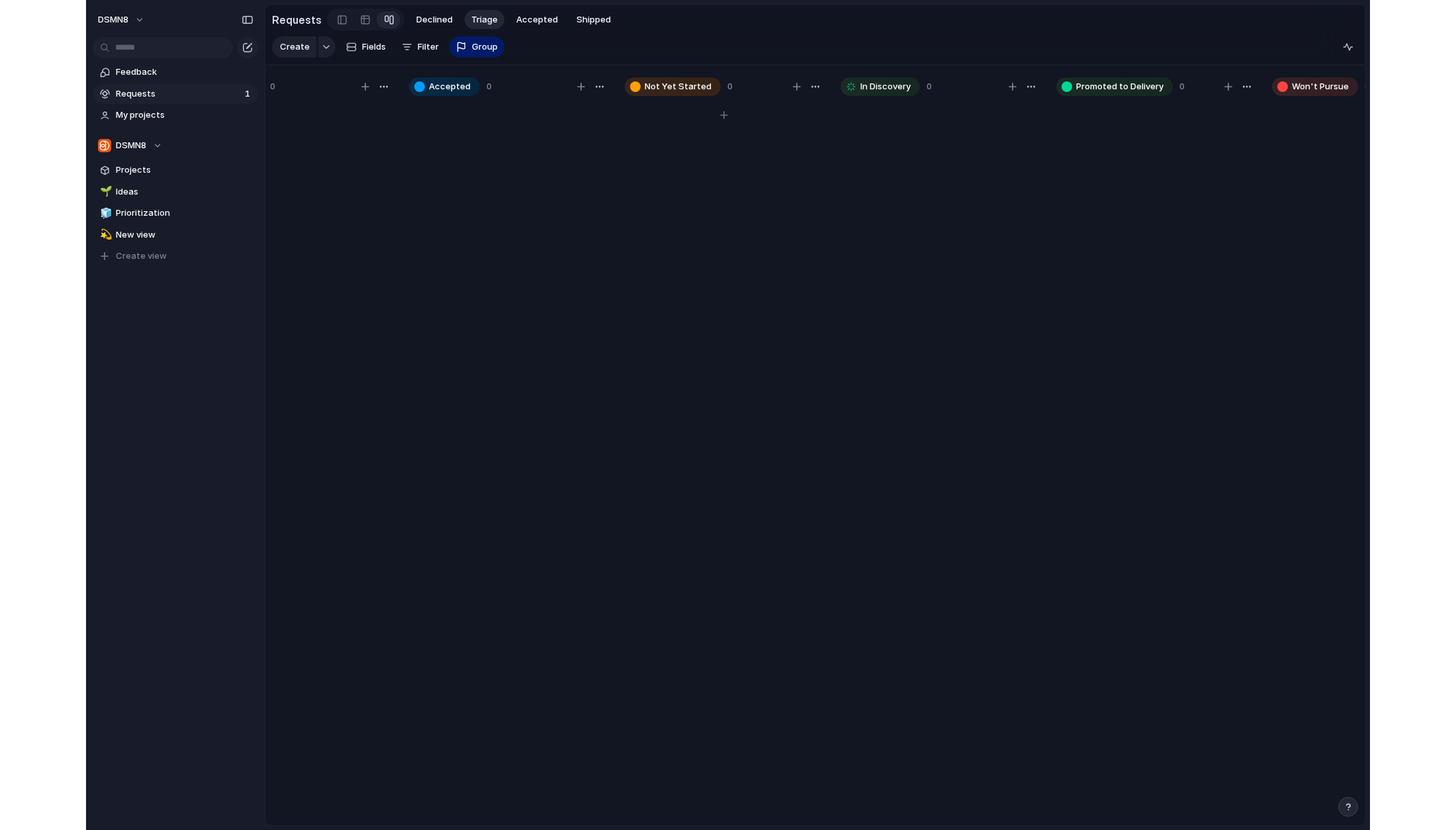
scroll to position [0, 301]
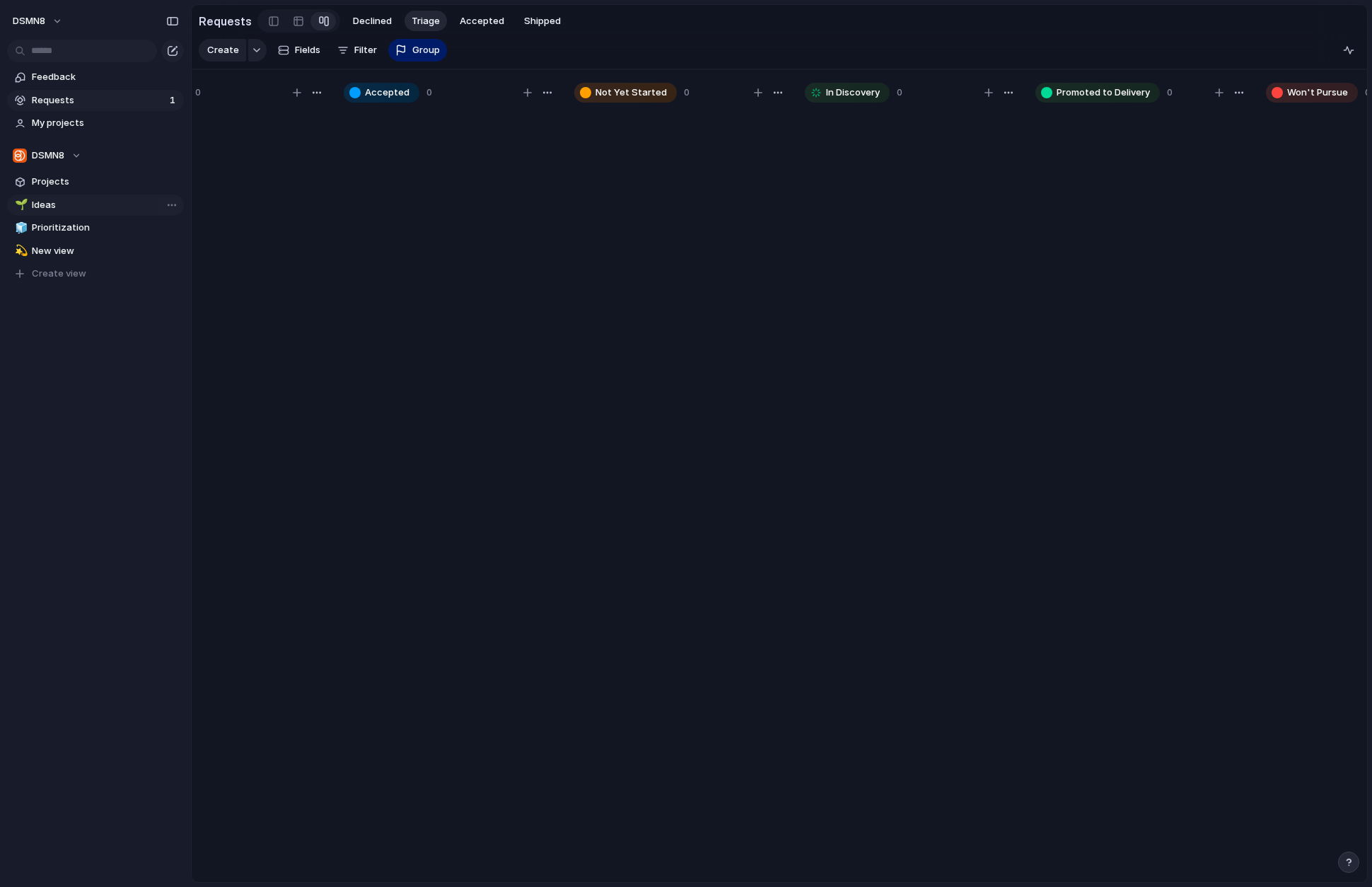
click at [65, 203] on span "Ideas" at bounding box center [106, 205] width 147 height 14
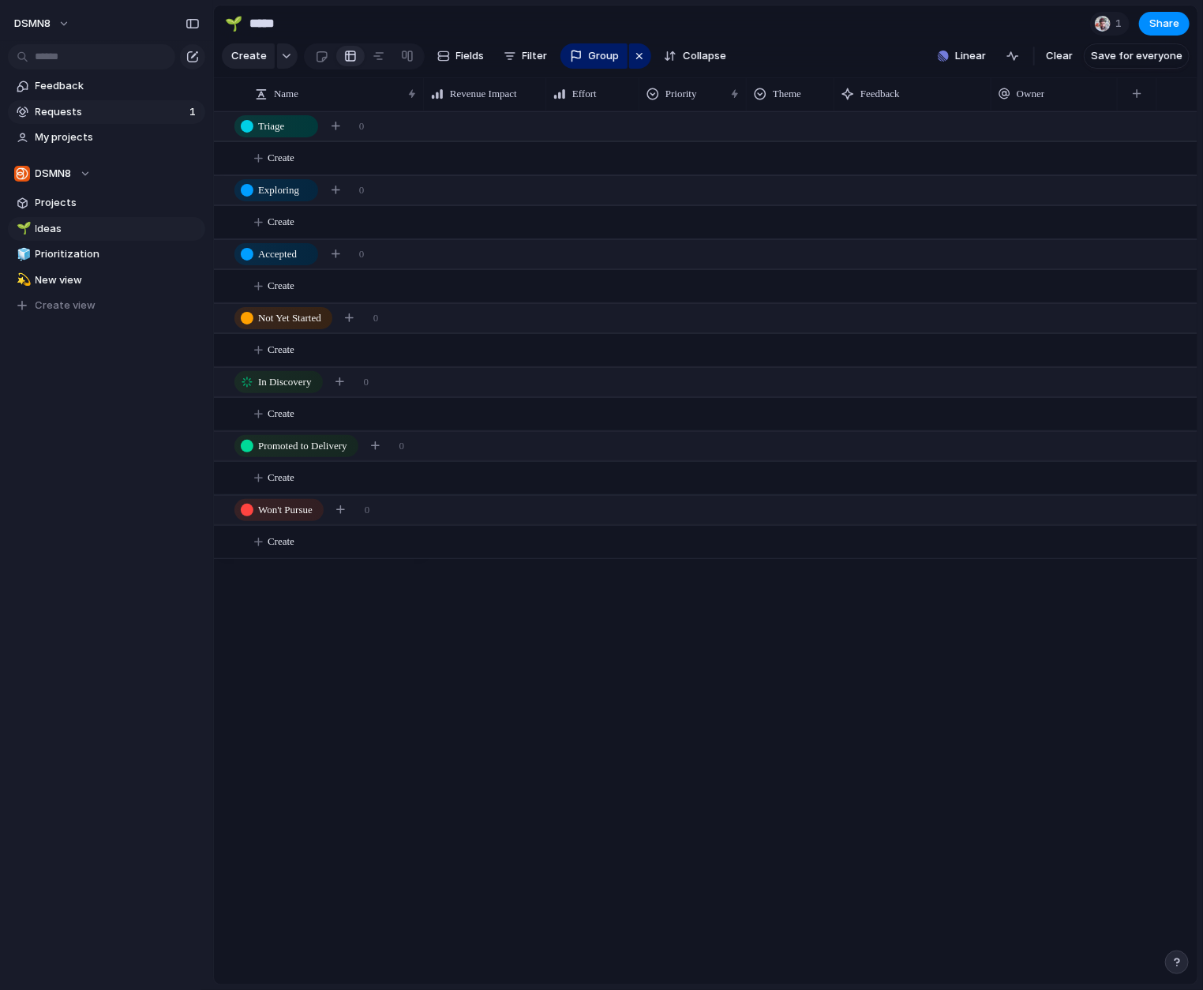
click at [96, 111] on span "Requests" at bounding box center [110, 112] width 149 height 16
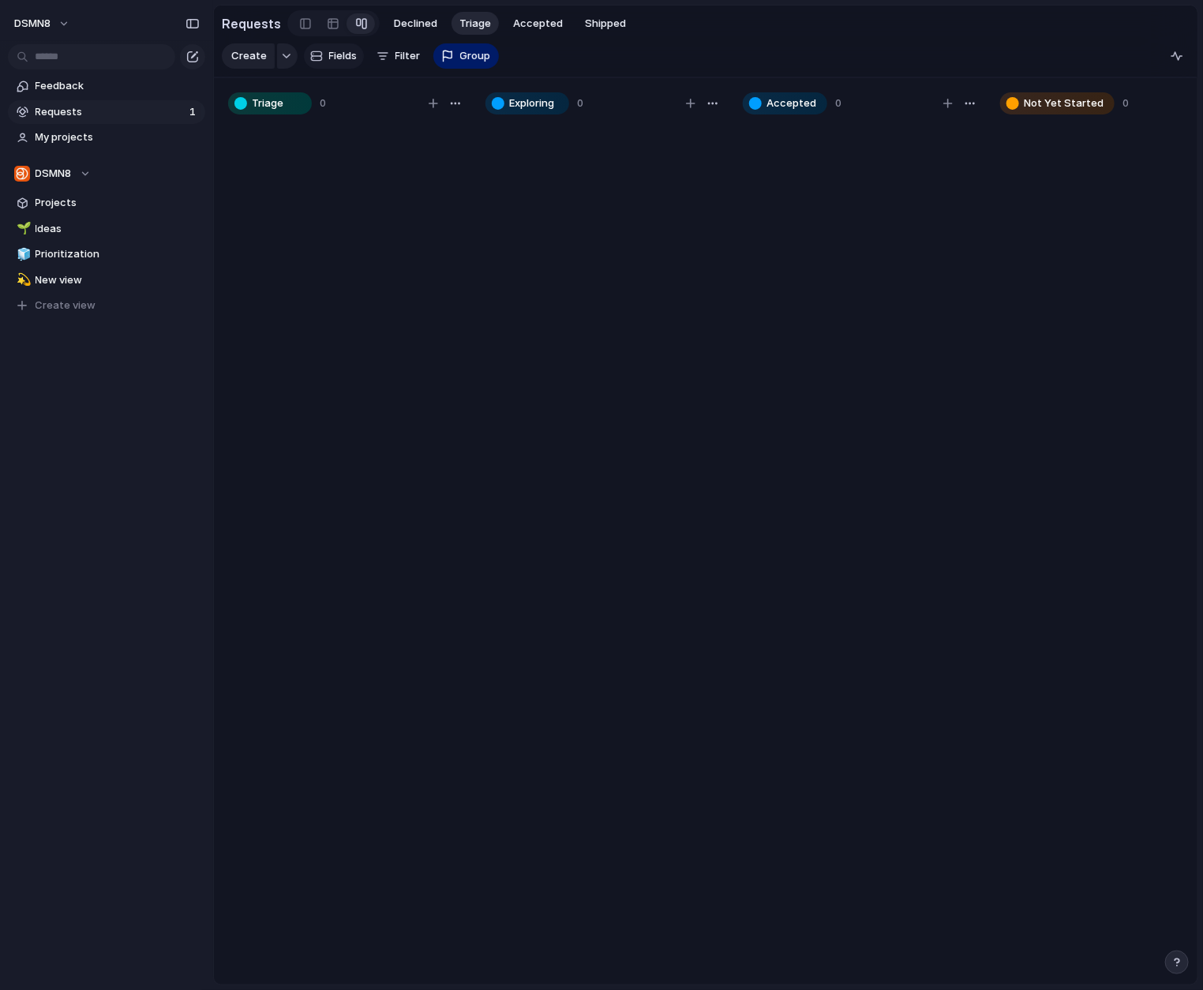
click at [339, 58] on span "Fields" at bounding box center [343, 56] width 28 height 16
click at [402, 58] on div "Create Fields Filter Group Zoom" at bounding box center [360, 56] width 277 height 32
click at [327, 17] on div at bounding box center [333, 23] width 13 height 25
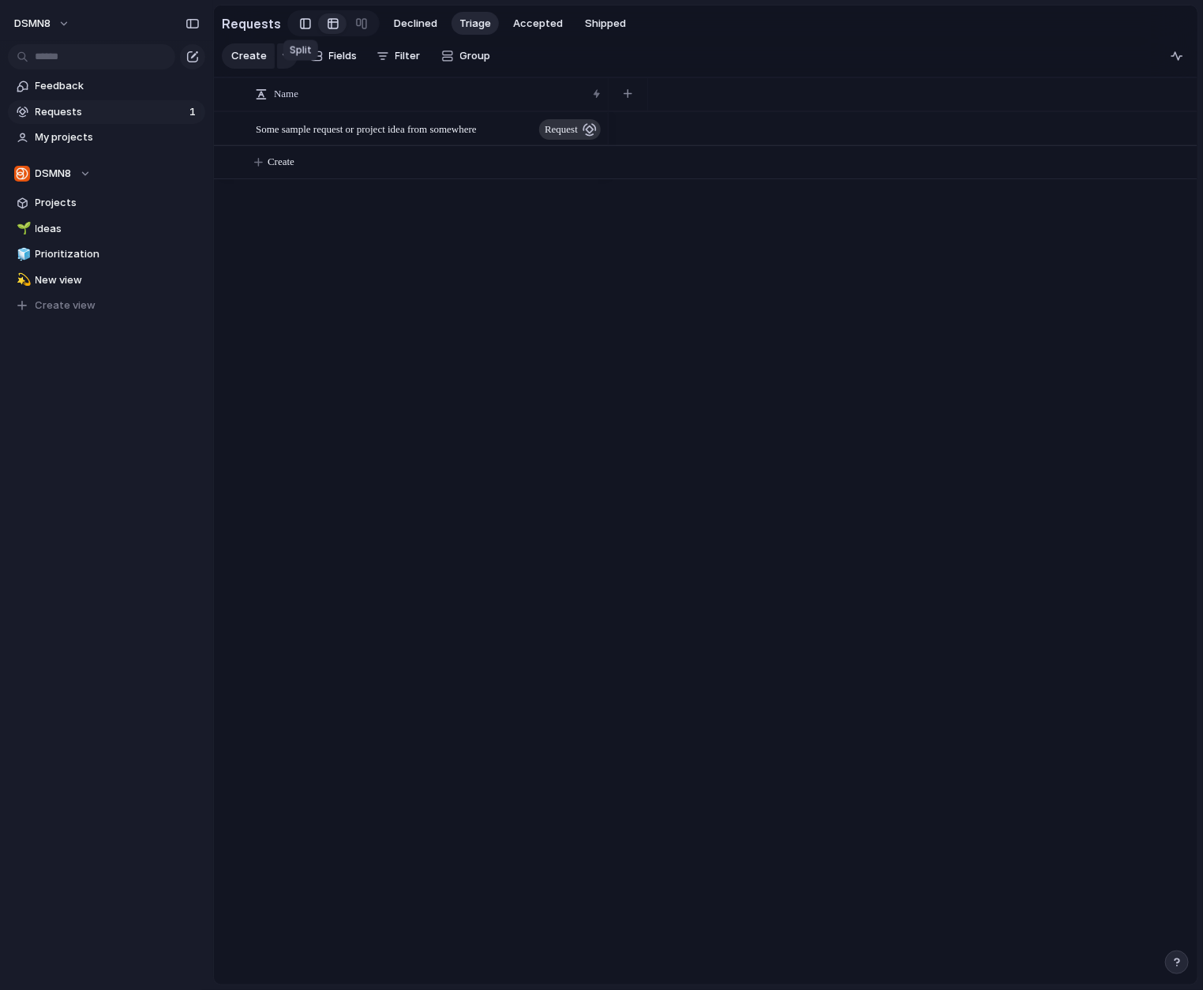
click at [303, 21] on div at bounding box center [305, 24] width 11 height 24
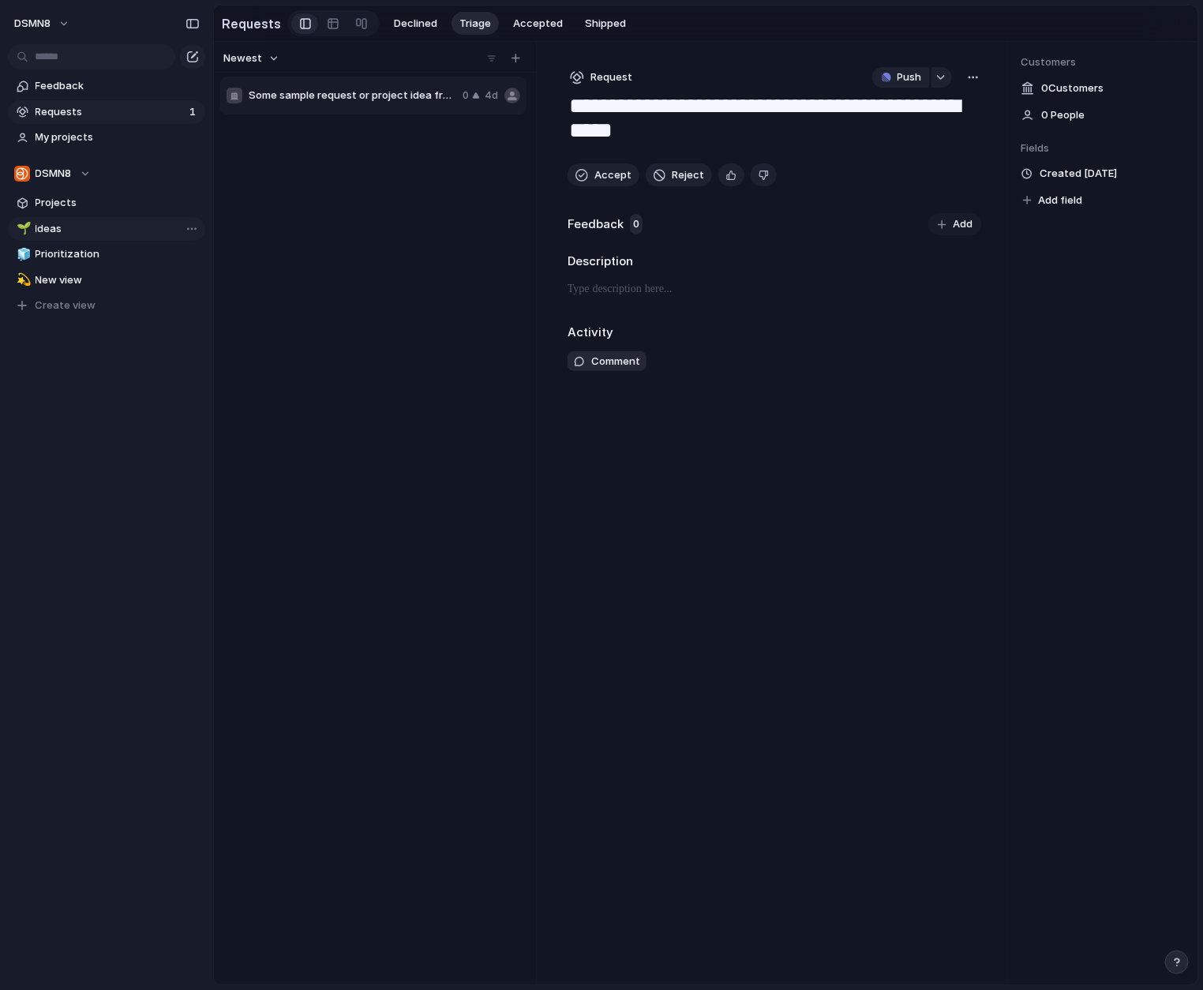
click at [103, 225] on span "Ideas" at bounding box center [118, 229] width 164 height 16
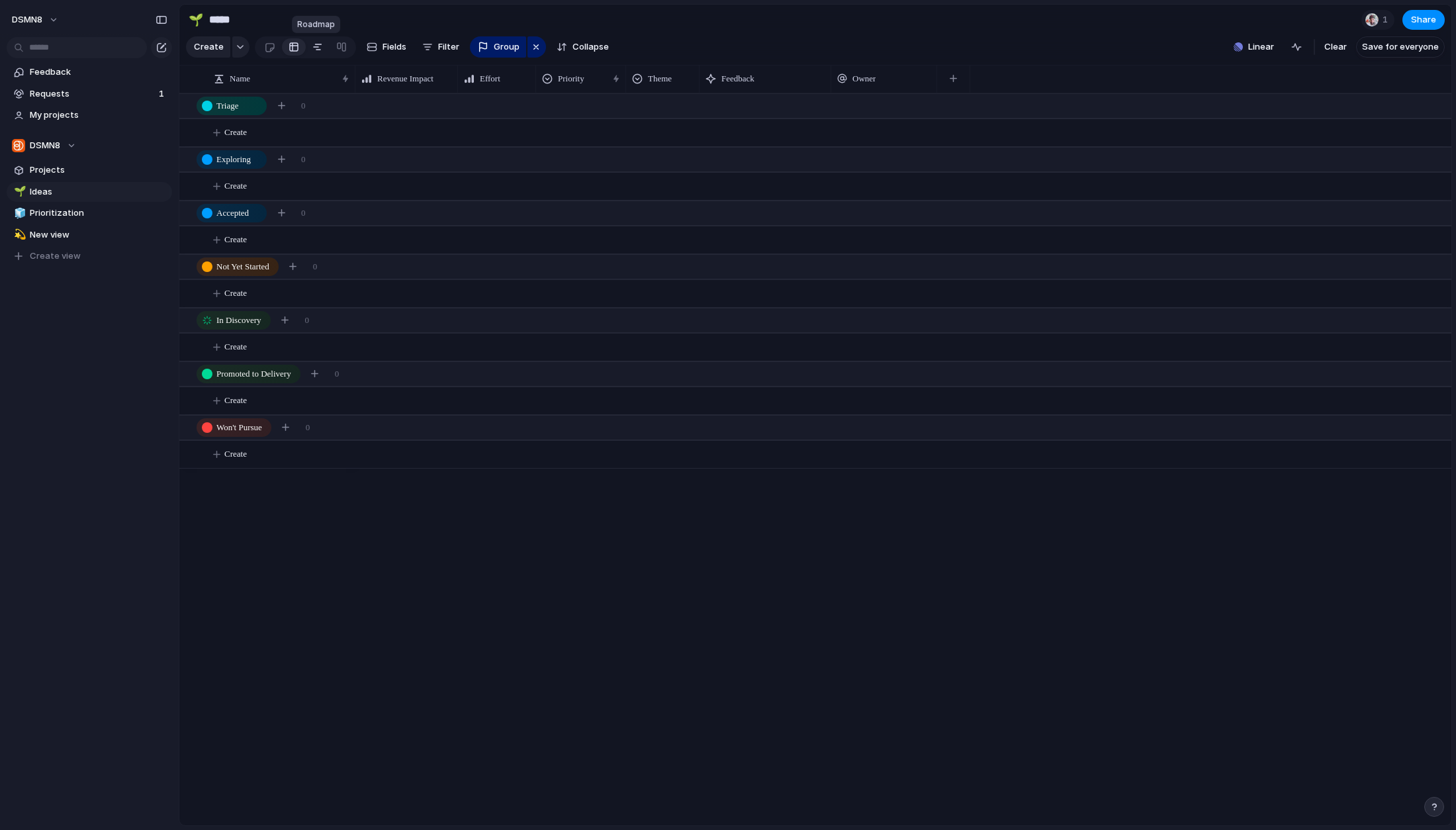
click at [319, 47] on div at bounding box center [317, 46] width 11 height 21
click at [265, 47] on div at bounding box center [269, 47] width 11 height 22
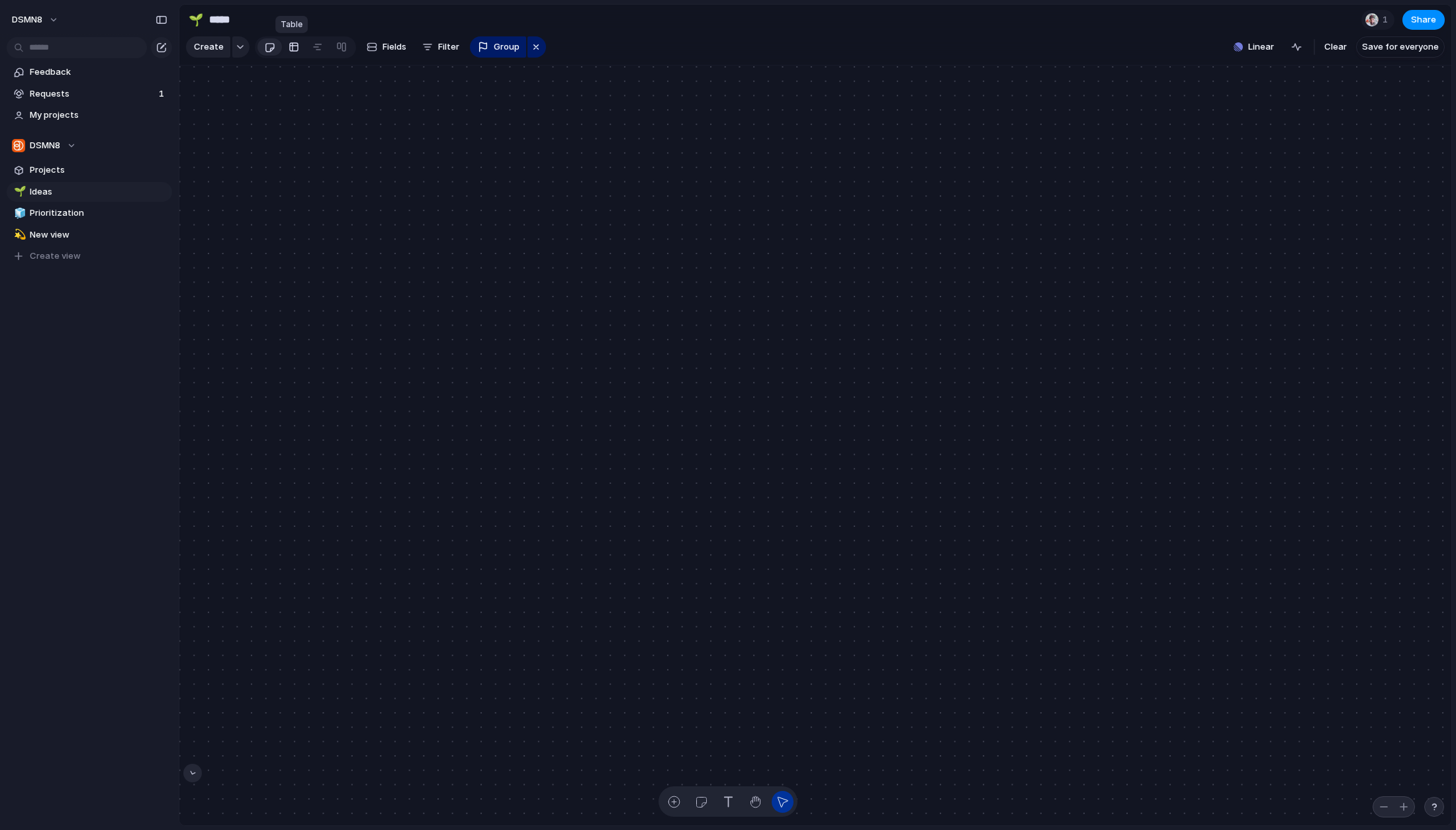
click at [295, 47] on div at bounding box center [294, 46] width 11 height 21
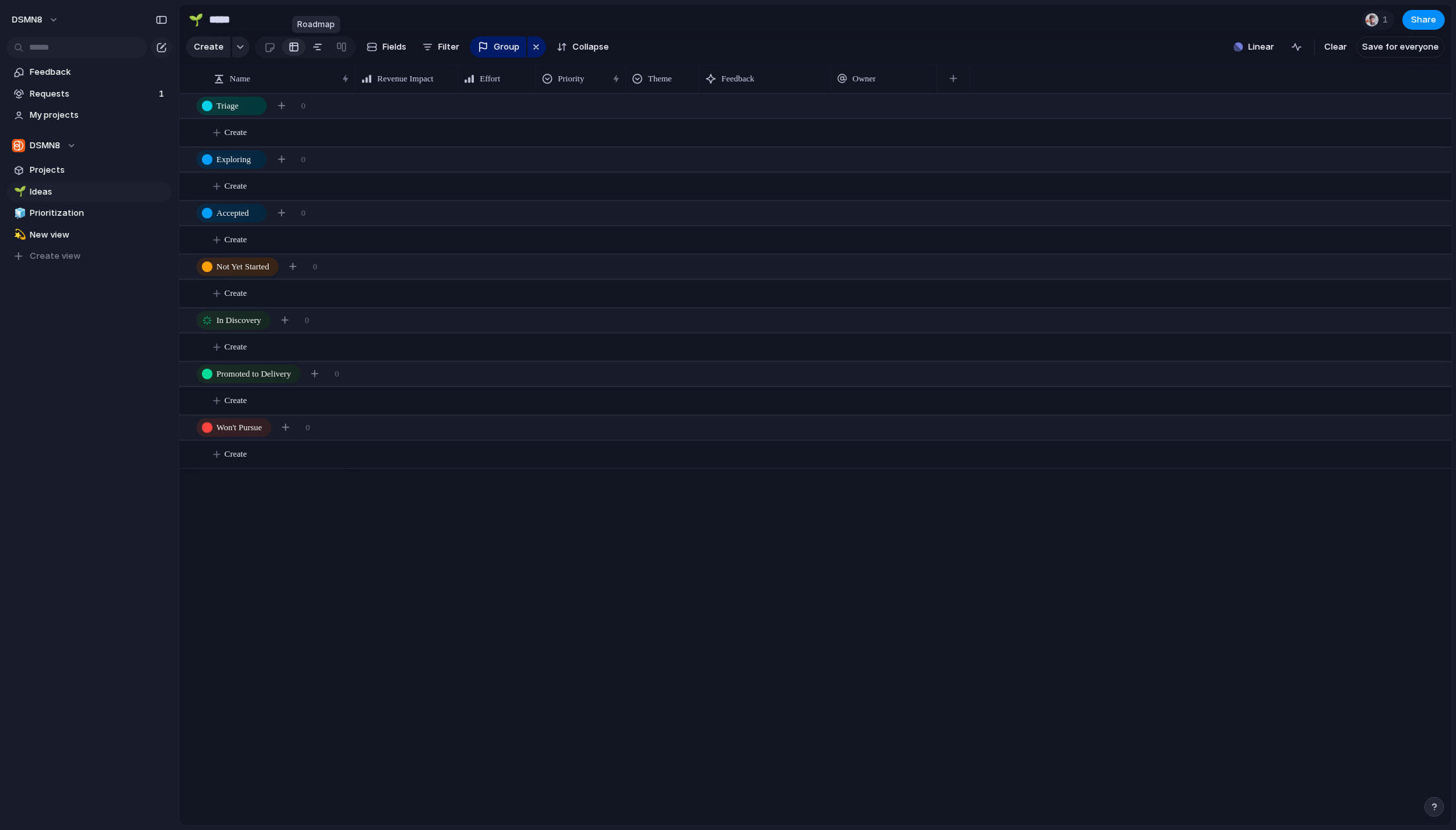
click at [315, 48] on div at bounding box center [317, 46] width 11 height 21
click at [382, 49] on span "Fields" at bounding box center [394, 47] width 23 height 13
click at [438, 50] on span "Filter" at bounding box center [448, 47] width 21 height 13
drag, startPoint x: 268, startPoint y: 22, endPoint x: 287, endPoint y: 39, distance: 25.5
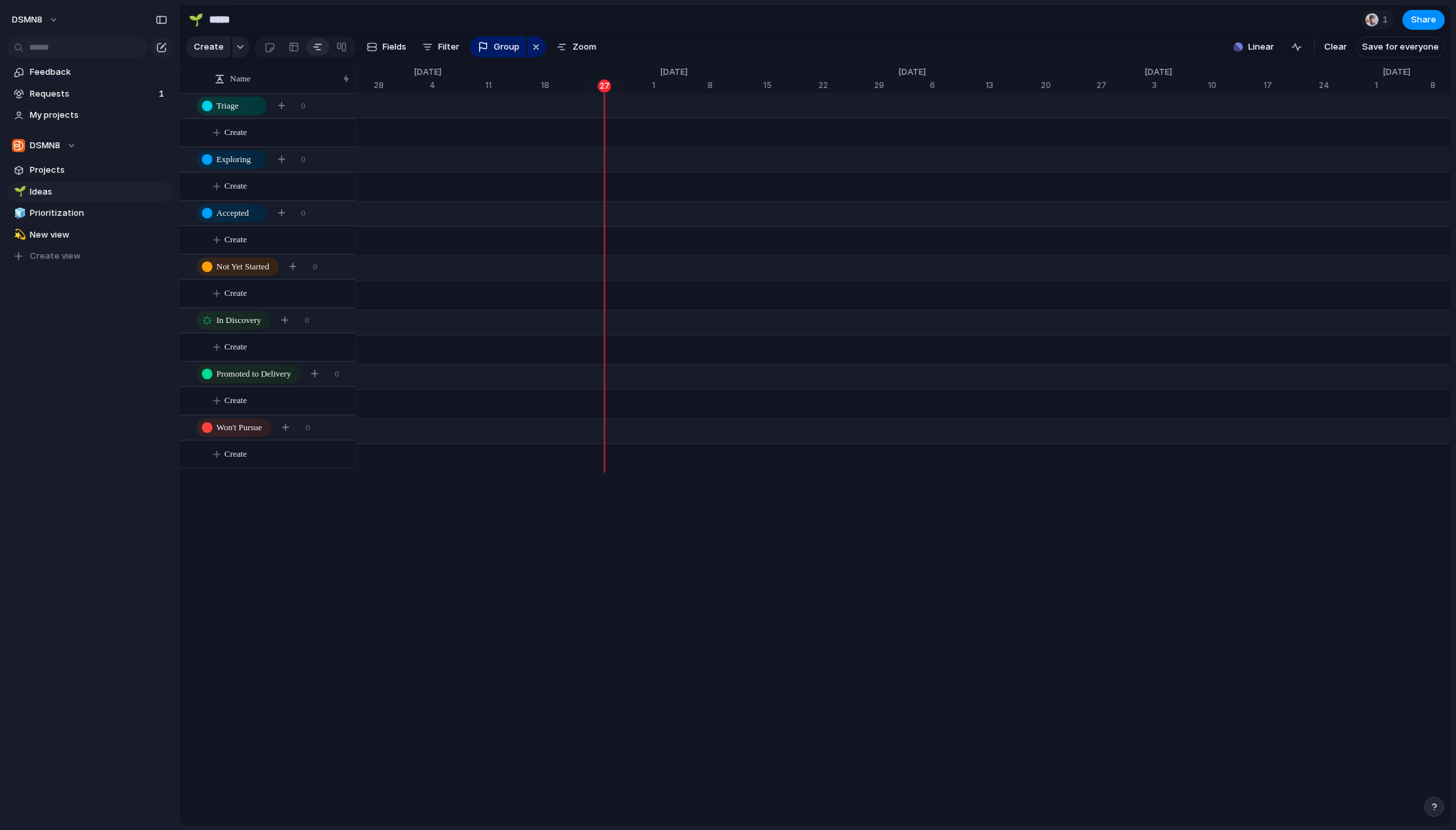
click at [268, 23] on div "Description Start date Team Customer Priority Effort Design ready Theme Status …" at bounding box center [728, 415] width 1456 height 830
click at [294, 48] on div at bounding box center [294, 46] width 11 height 21
click at [337, 45] on div at bounding box center [341, 46] width 11 height 21
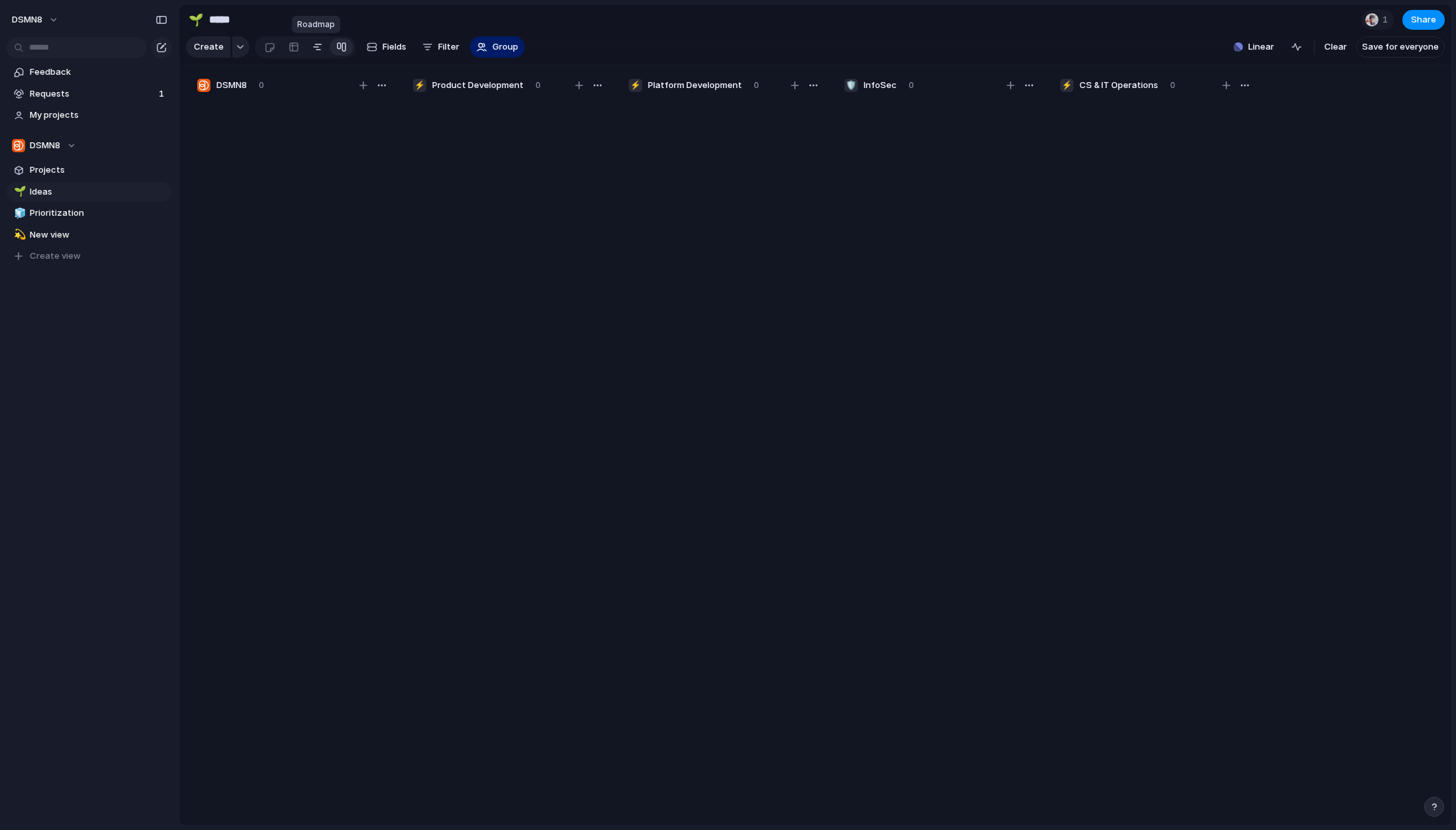
click at [316, 45] on div at bounding box center [317, 46] width 11 height 21
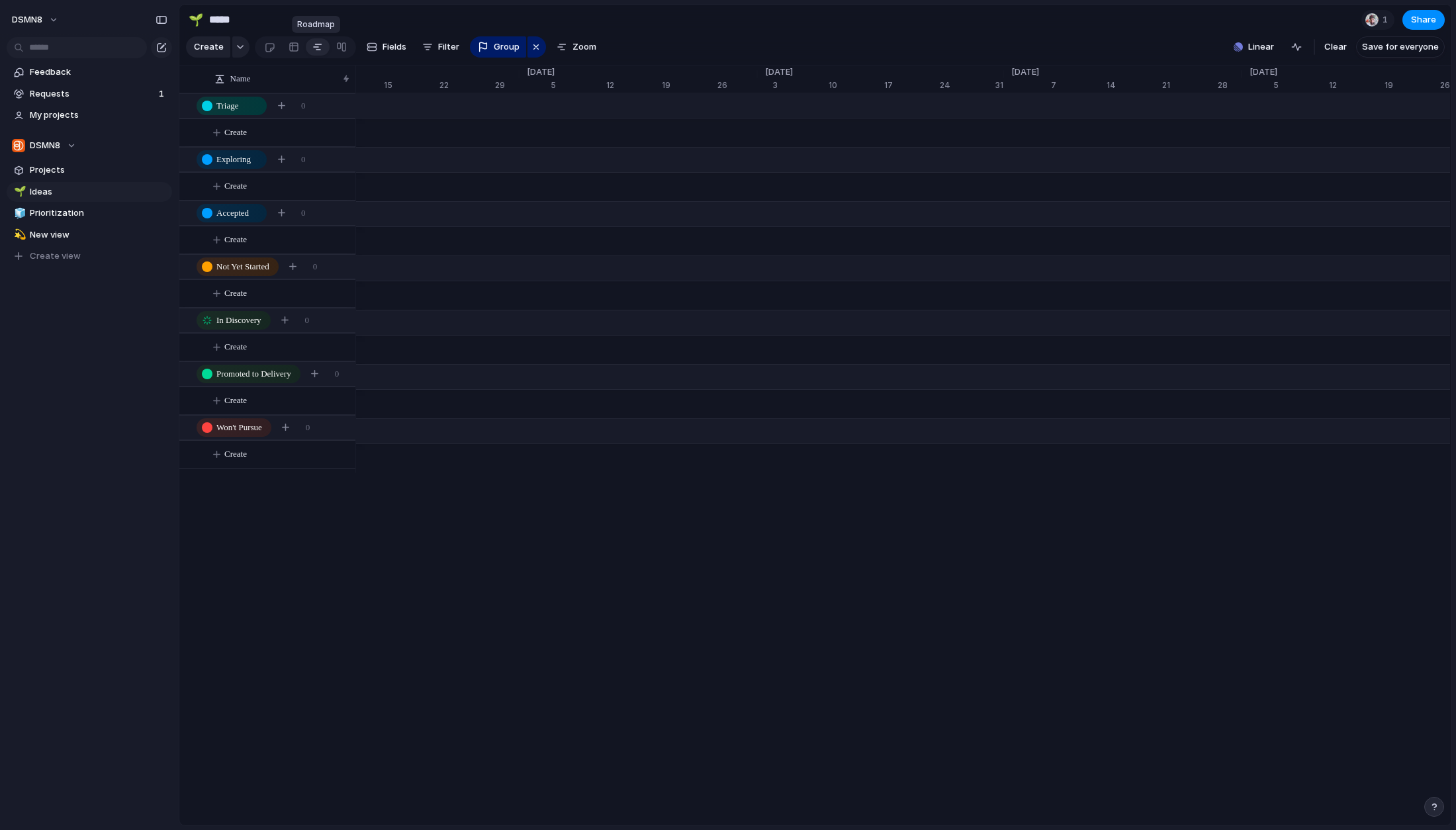
scroll to position [0, 83]
click at [290, 45] on div at bounding box center [294, 46] width 11 height 21
click at [959, 78] on button "button" at bounding box center [954, 79] width 27 height 23
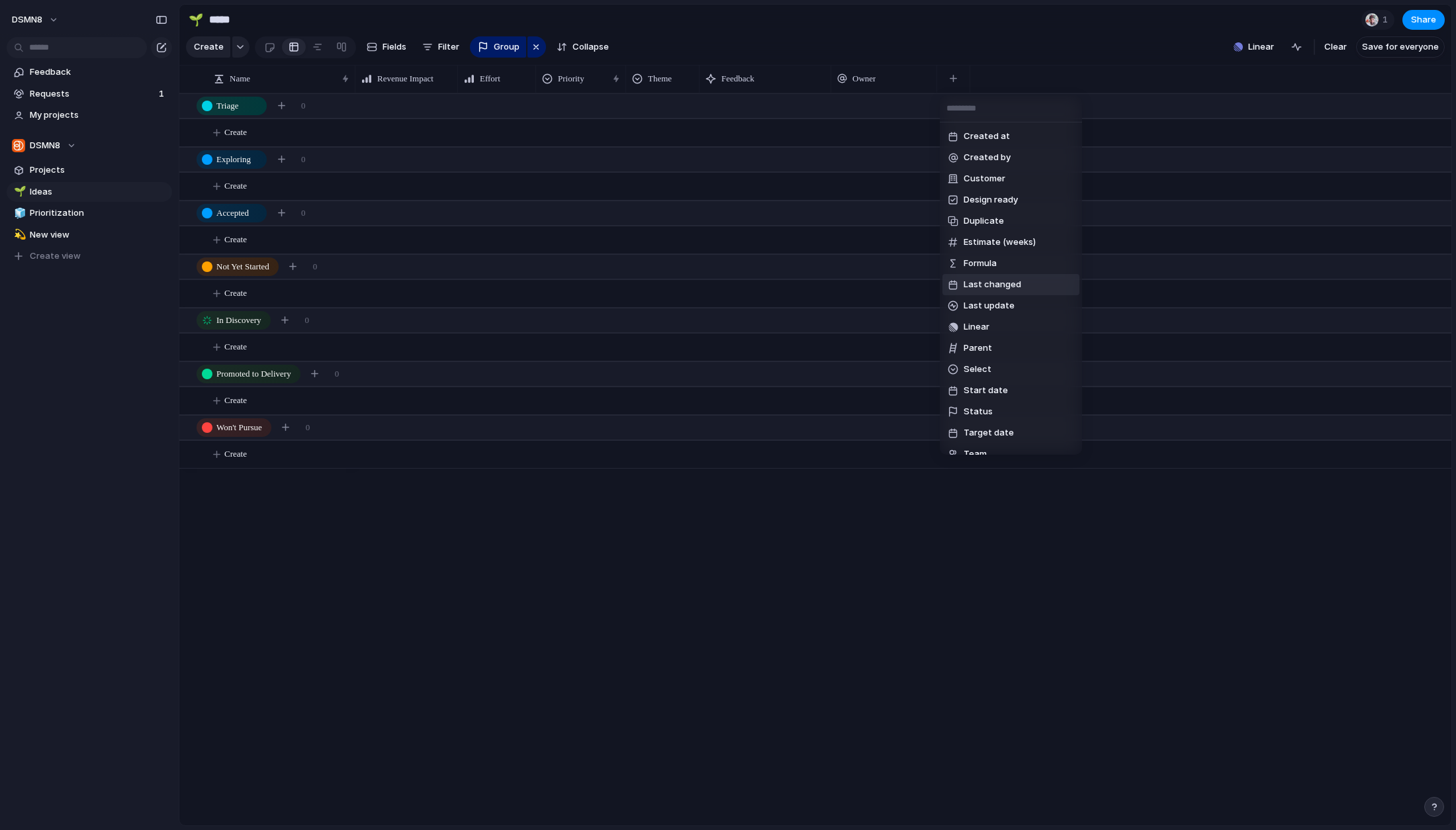
scroll to position [204, 0]
click at [1016, 275] on span "User Engagement Impact" at bounding box center [1016, 272] width 105 height 13
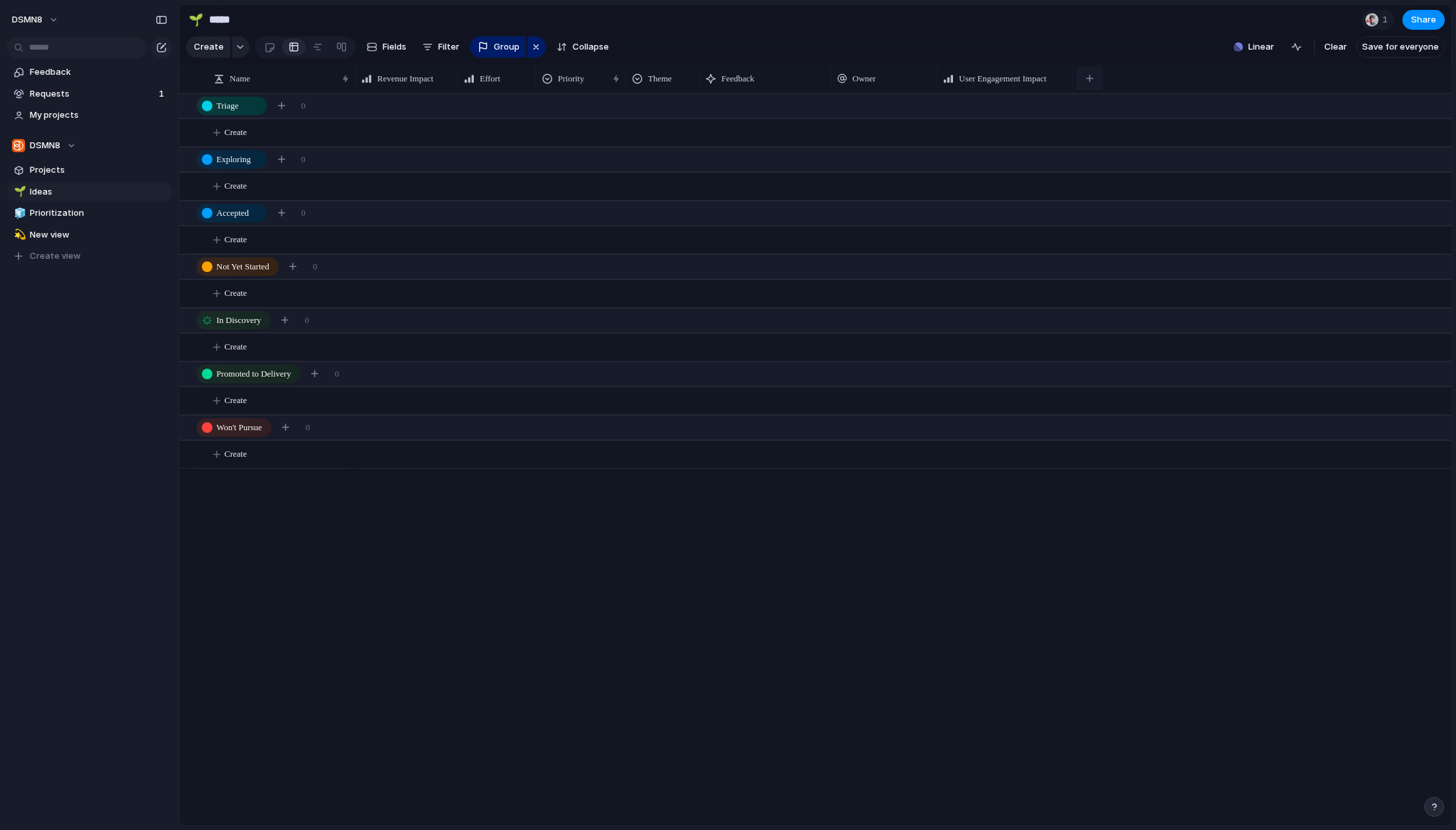
click at [1088, 77] on div "button" at bounding box center [1089, 78] width 8 height 8
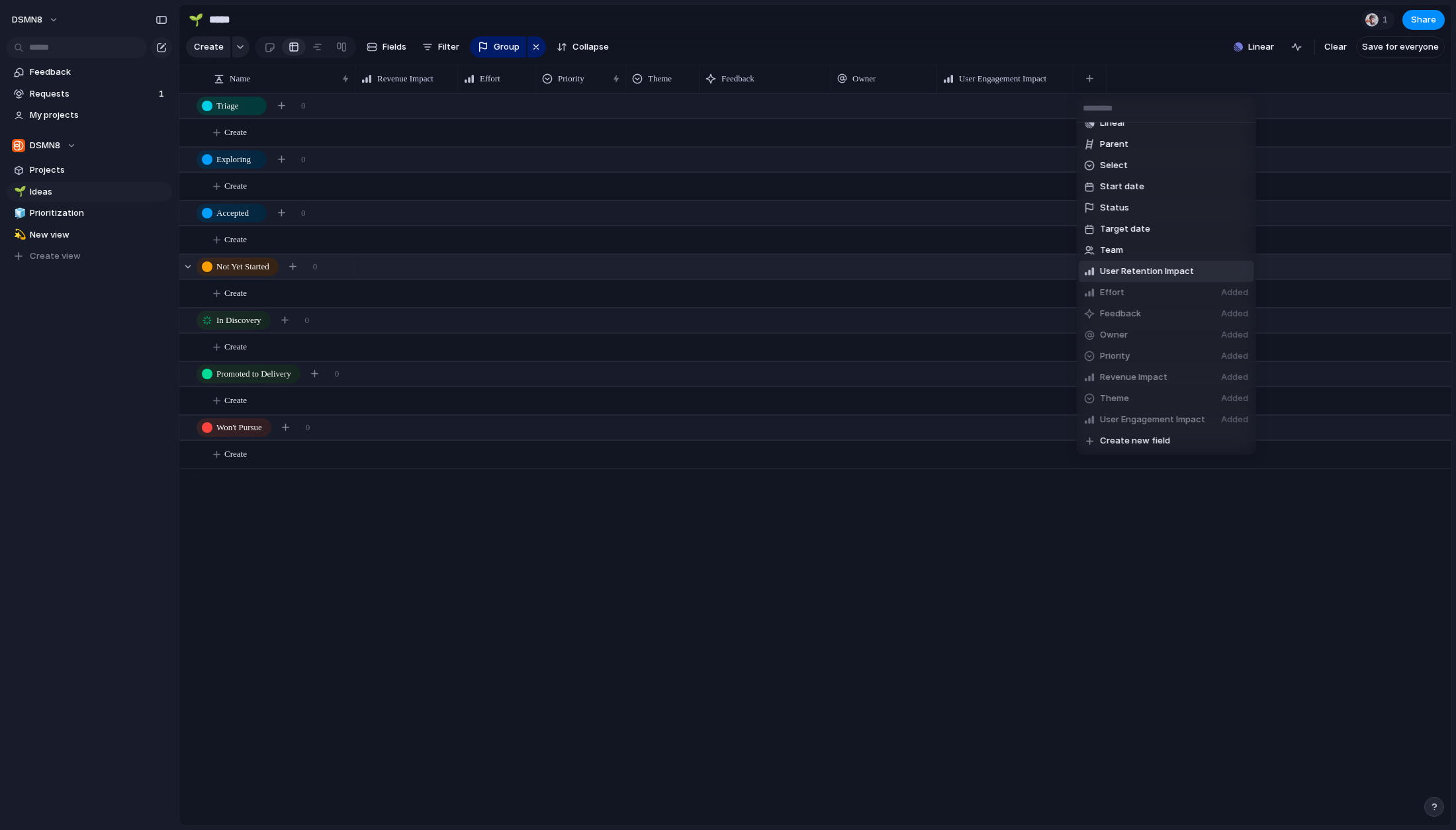
click at [1088, 271] on span "User Retention Impact" at bounding box center [1147, 272] width 94 height 13
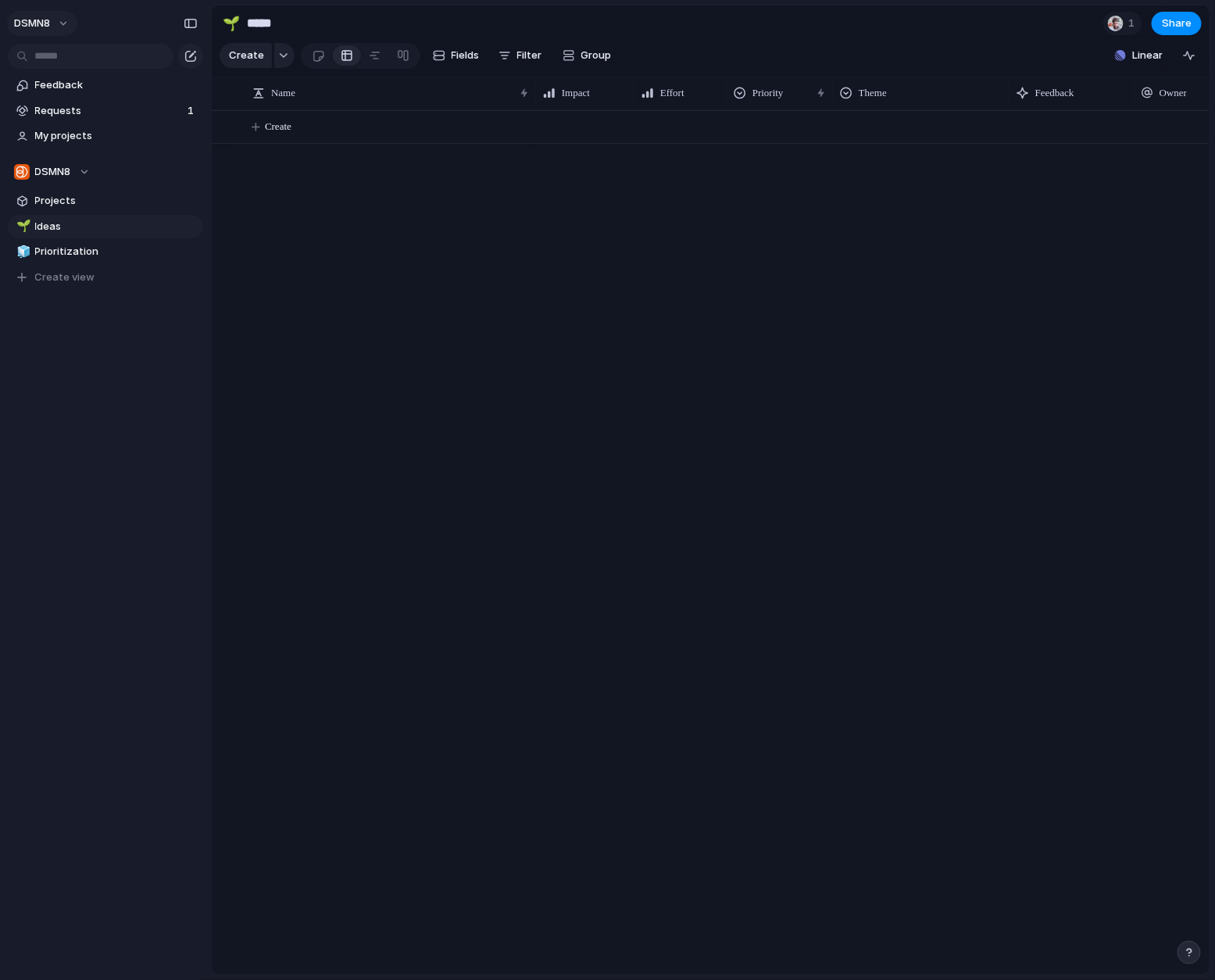
click at [63, 19] on button "DSMN8" at bounding box center [42, 23] width 70 height 25
click at [74, 60] on span "Settings" at bounding box center [56, 58] width 43 height 16
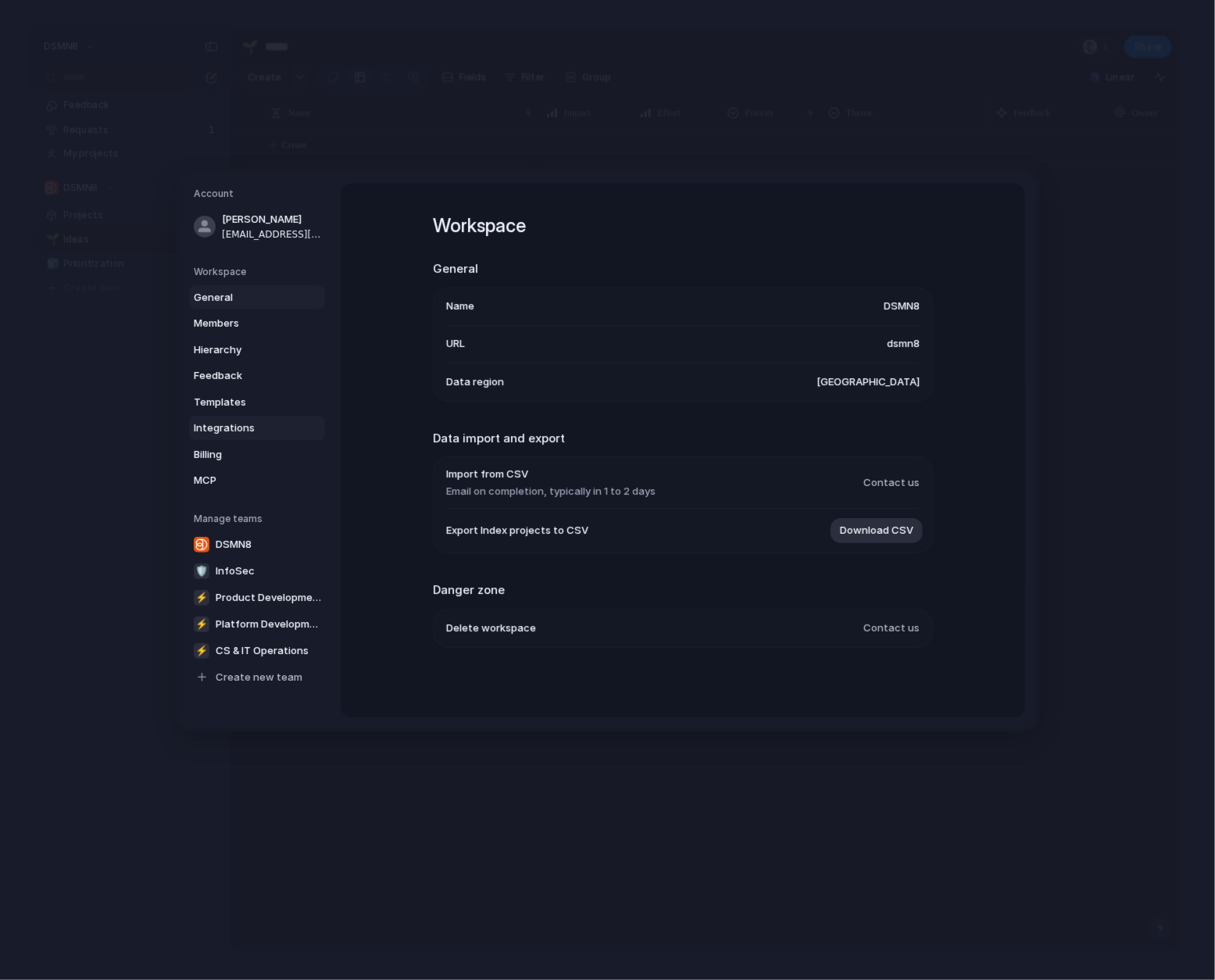
click at [217, 424] on span "Integrations" at bounding box center [244, 429] width 100 height 16
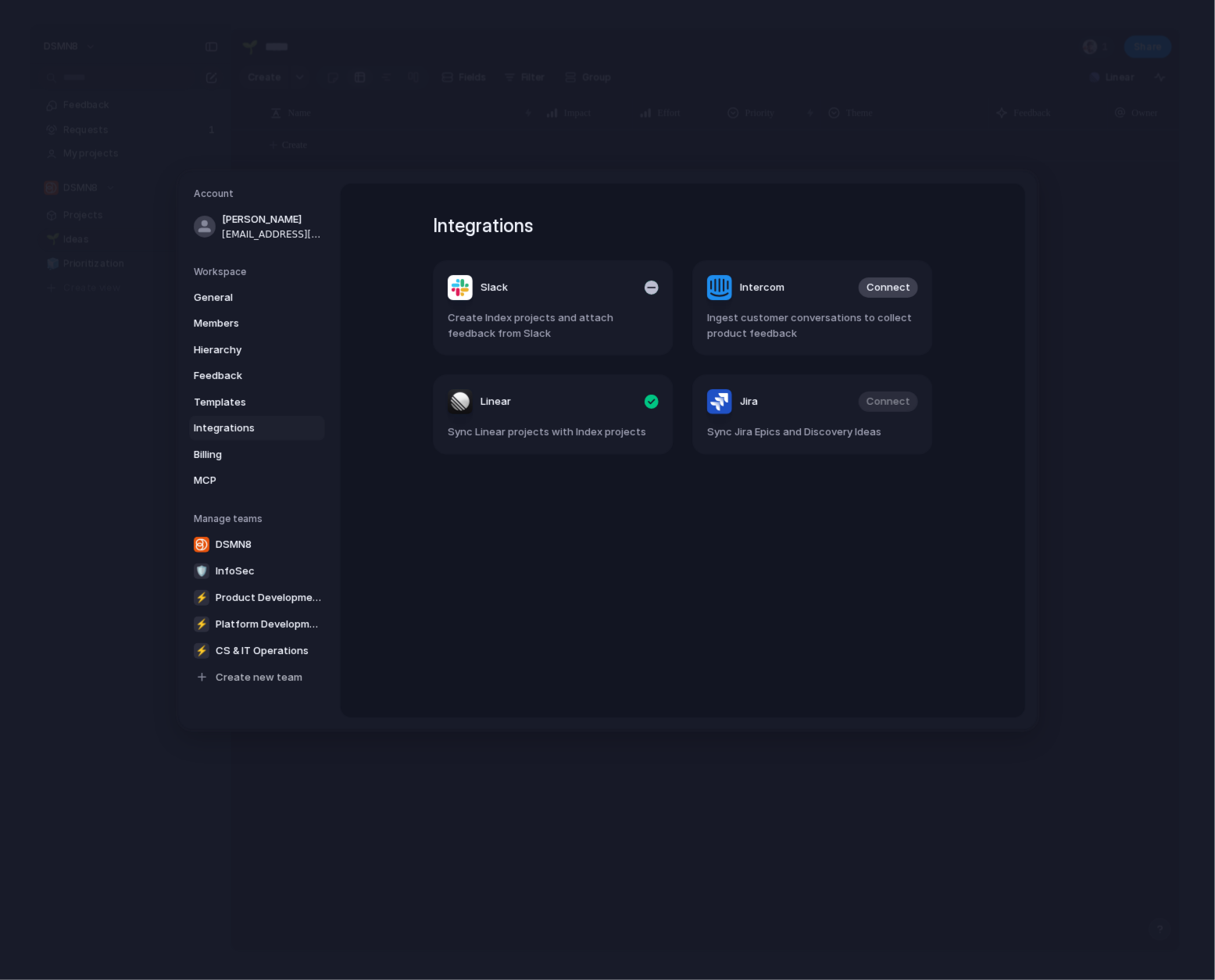
click at [542, 338] on span "Create Index projects and attach feedback from Slack" at bounding box center [553, 325] width 211 height 31
click at [467, 278] on div "Slack" at bounding box center [477, 287] width 60 height 25
click at [243, 429] on span "Integrations" at bounding box center [244, 429] width 100 height 16
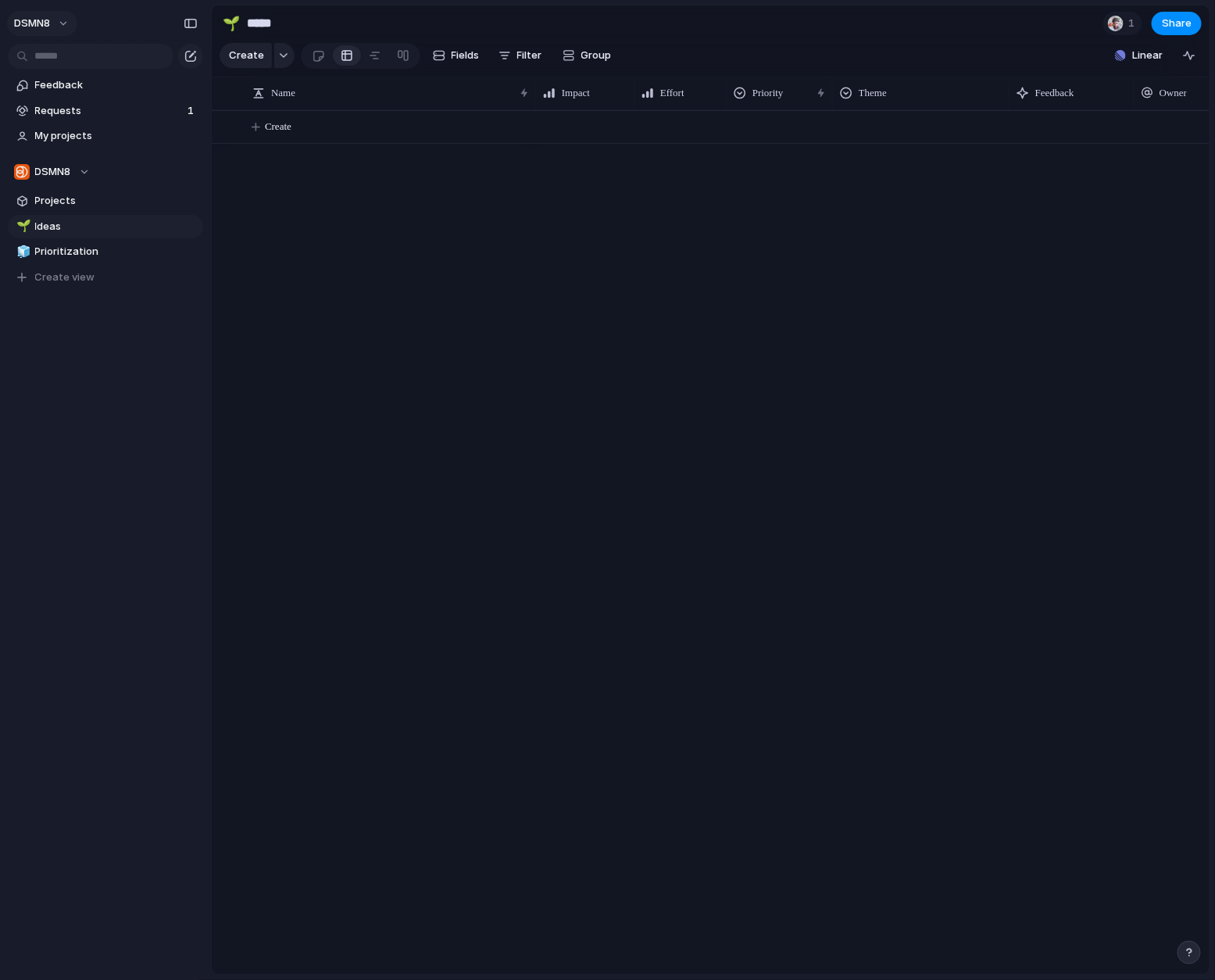
click at [64, 24] on button "DSMN8" at bounding box center [42, 23] width 70 height 25
click at [78, 57] on li "Settings" at bounding box center [75, 57] width 130 height 25
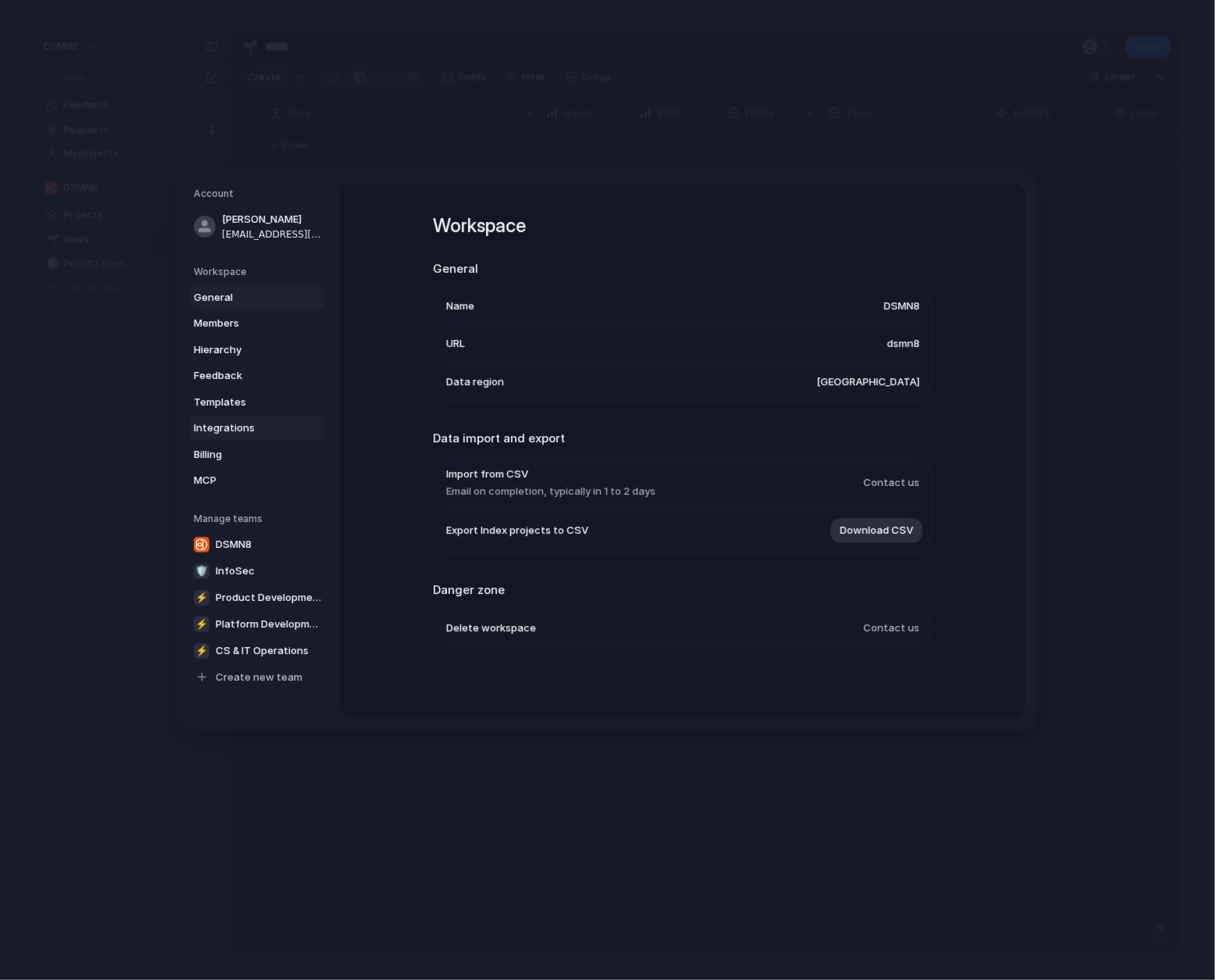
click at [253, 427] on span "Integrations" at bounding box center [244, 429] width 100 height 16
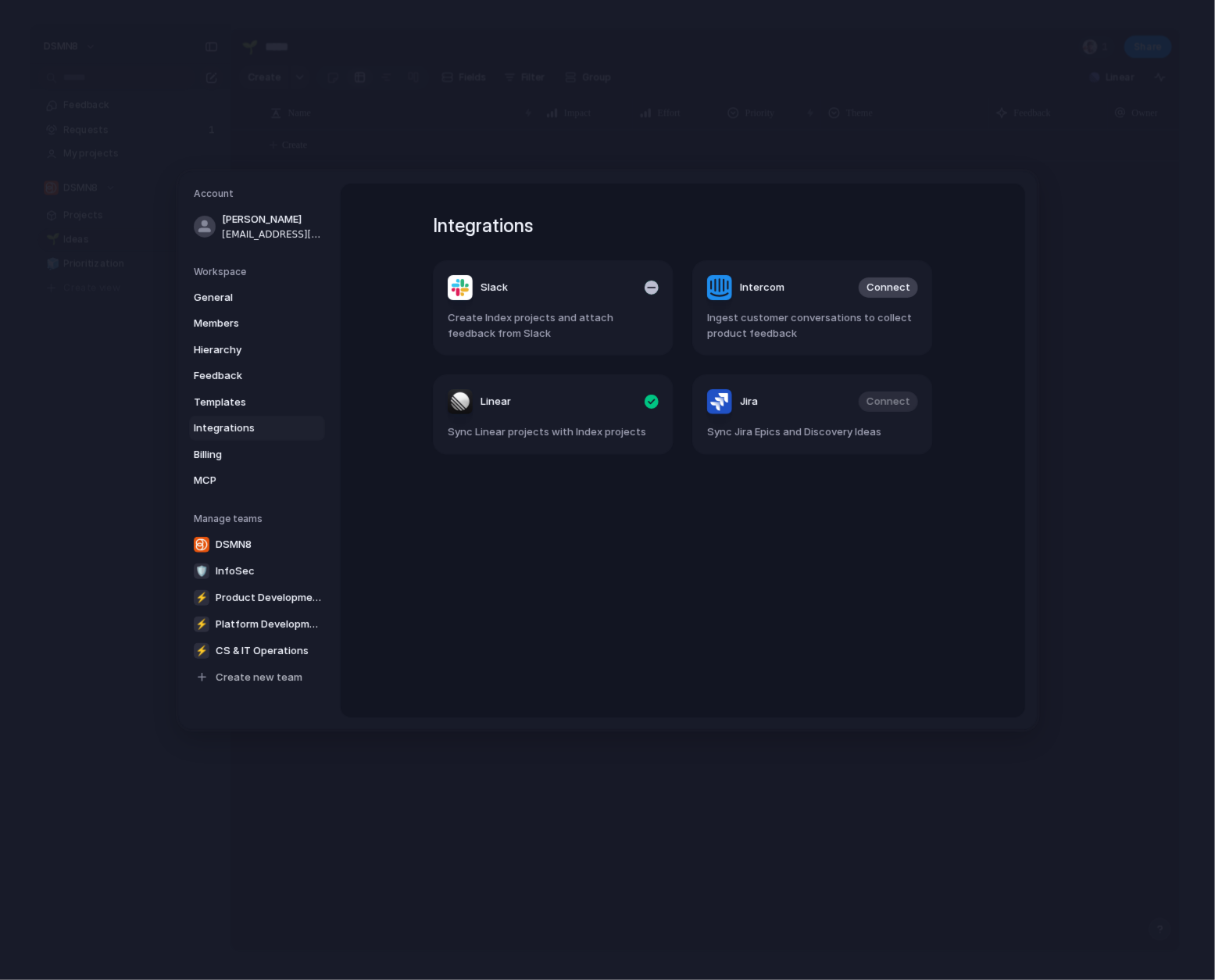
click at [619, 327] on span "Create Index projects and attach feedback from Slack" at bounding box center [553, 325] width 211 height 31
drag, startPoint x: 524, startPoint y: 316, endPoint x: 510, endPoint y: 292, distance: 27.8
click at [524, 316] on span "Create Index projects and attach feedback from Slack" at bounding box center [553, 325] width 211 height 31
drag, startPoint x: 510, startPoint y: 287, endPoint x: 515, endPoint y: 297, distance: 11.2
click at [510, 287] on header "Slack" at bounding box center [553, 287] width 211 height 25
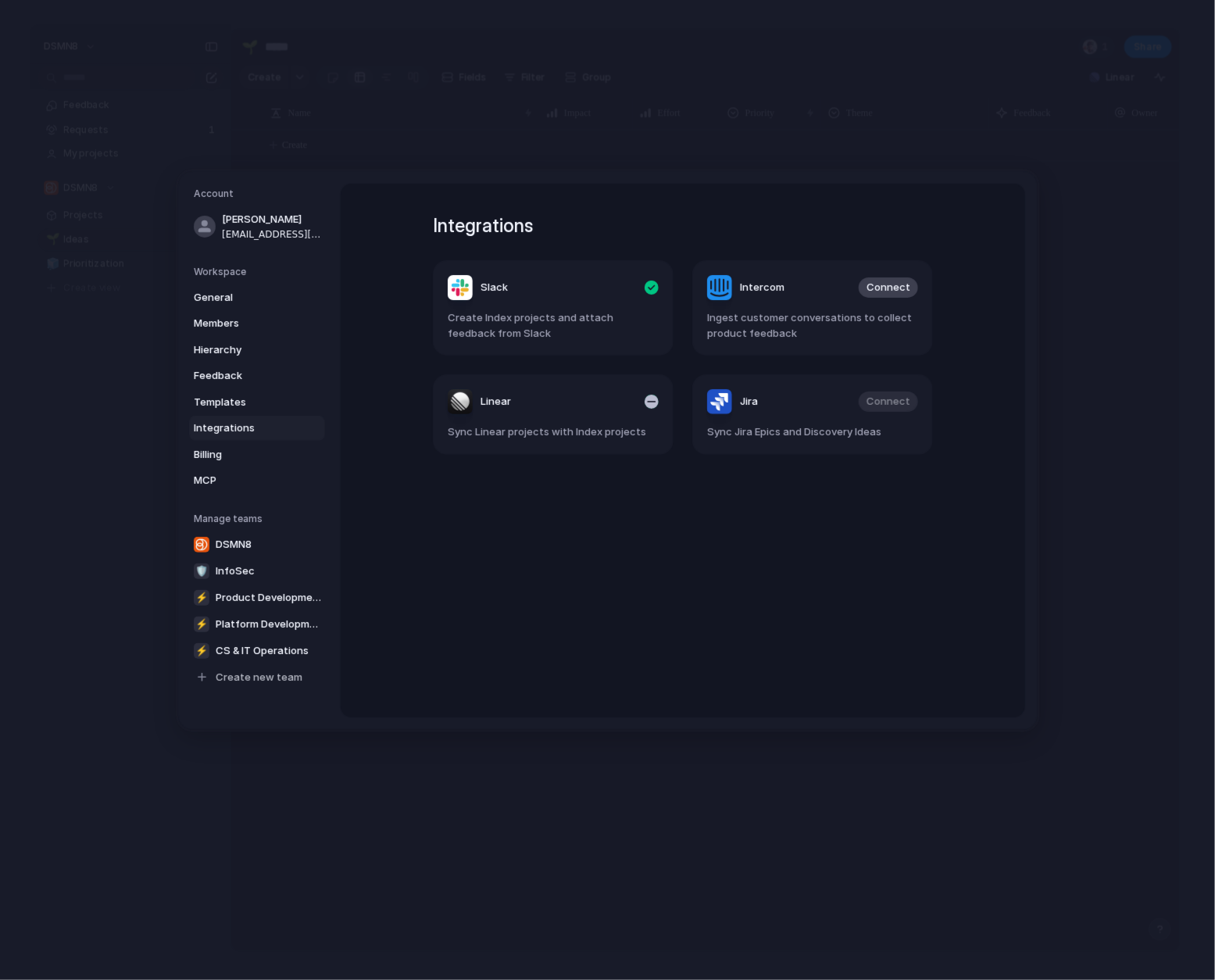
click at [502, 422] on article "Linear Sync Linear projects with Index projects" at bounding box center [553, 414] width 241 height 80
click at [478, 398] on div "Linear" at bounding box center [479, 401] width 63 height 25
click at [239, 376] on span "Feedback" at bounding box center [244, 376] width 100 height 16
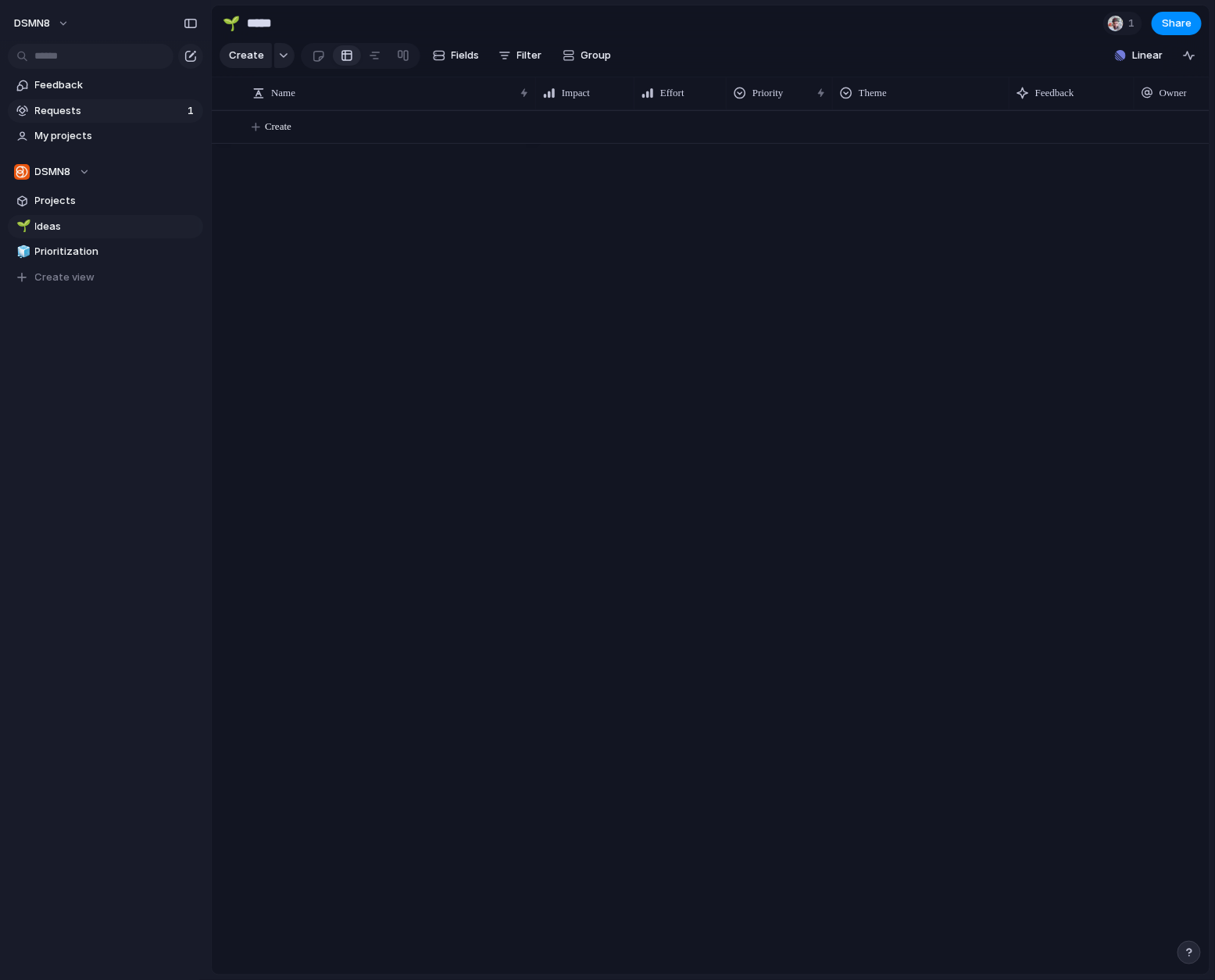
click at [70, 114] on span "Requests" at bounding box center [109, 111] width 148 height 16
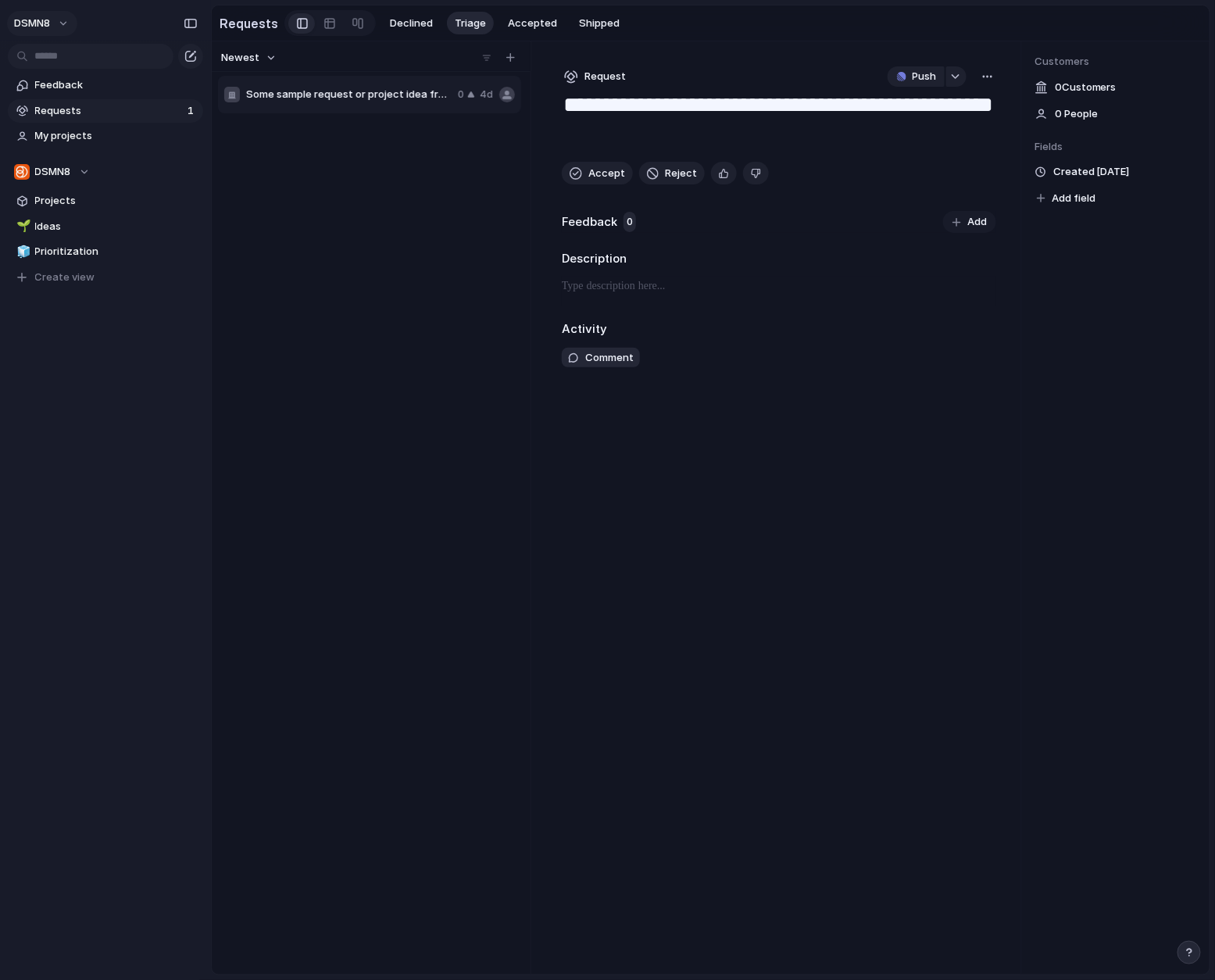
click at [65, 24] on button "DSMN8" at bounding box center [42, 23] width 70 height 25
click at [74, 56] on span "Settings" at bounding box center [56, 58] width 43 height 16
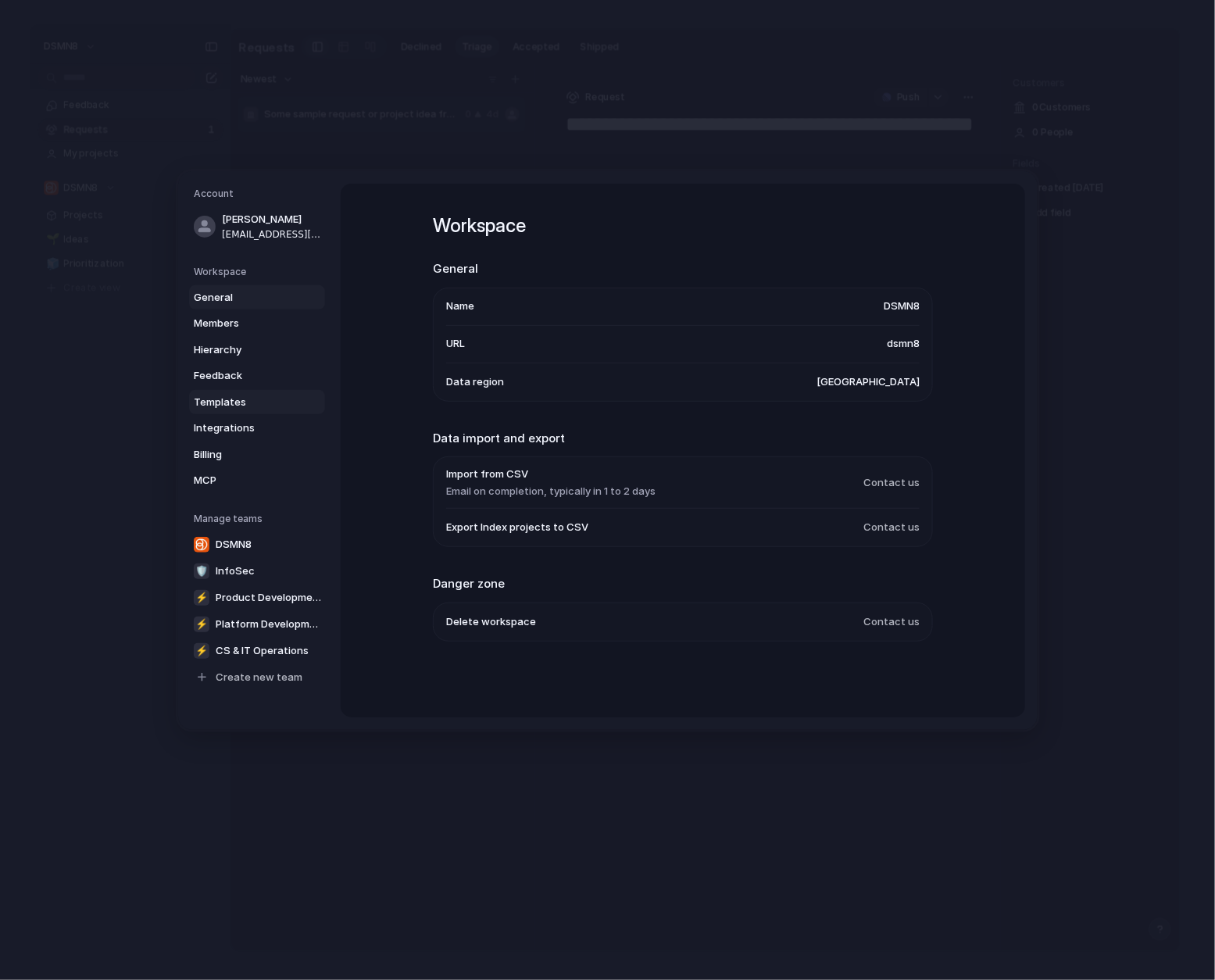
click at [227, 403] on span "Templates" at bounding box center [244, 403] width 100 height 16
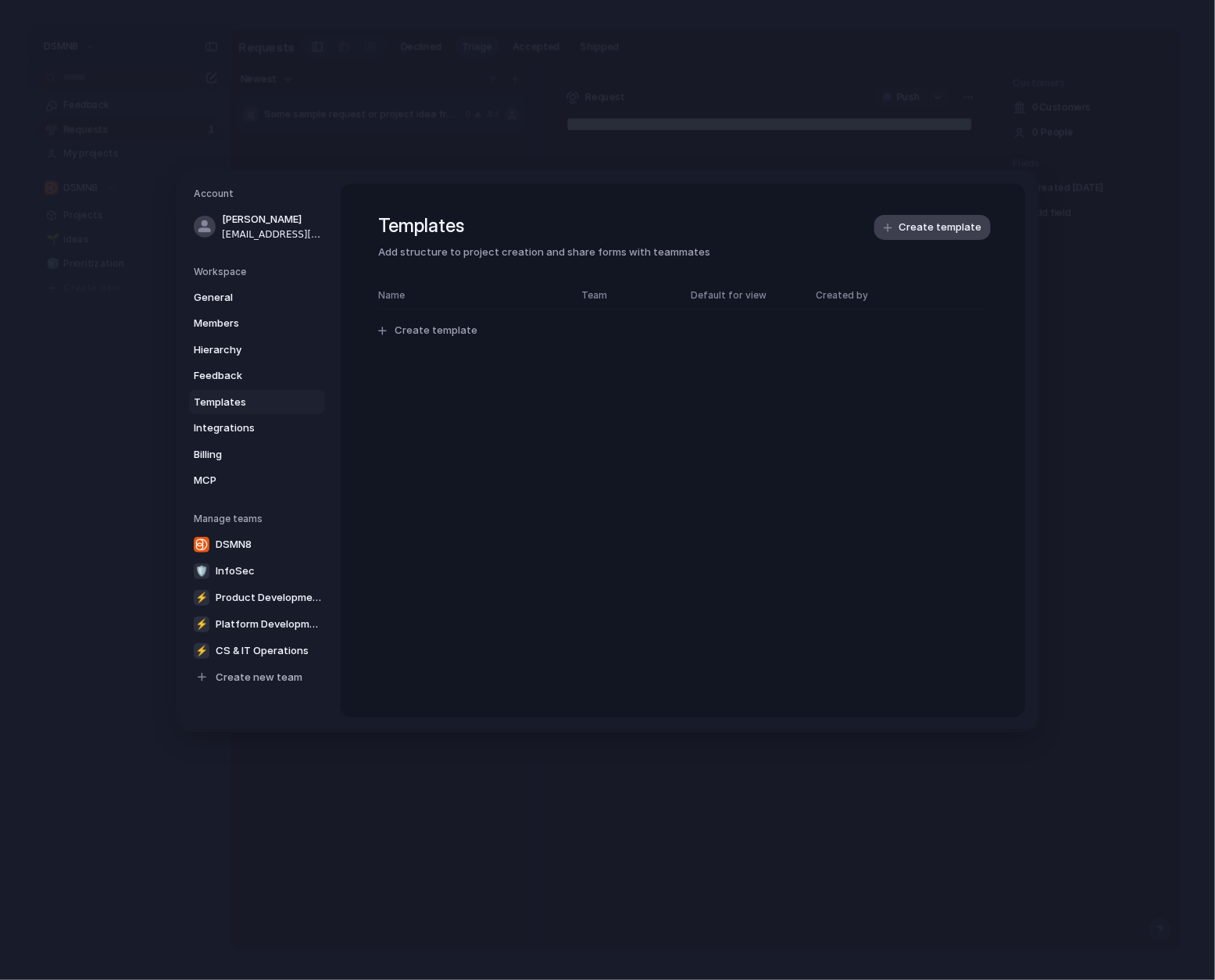
click at [934, 232] on span "Create template" at bounding box center [941, 229] width 83 height 16
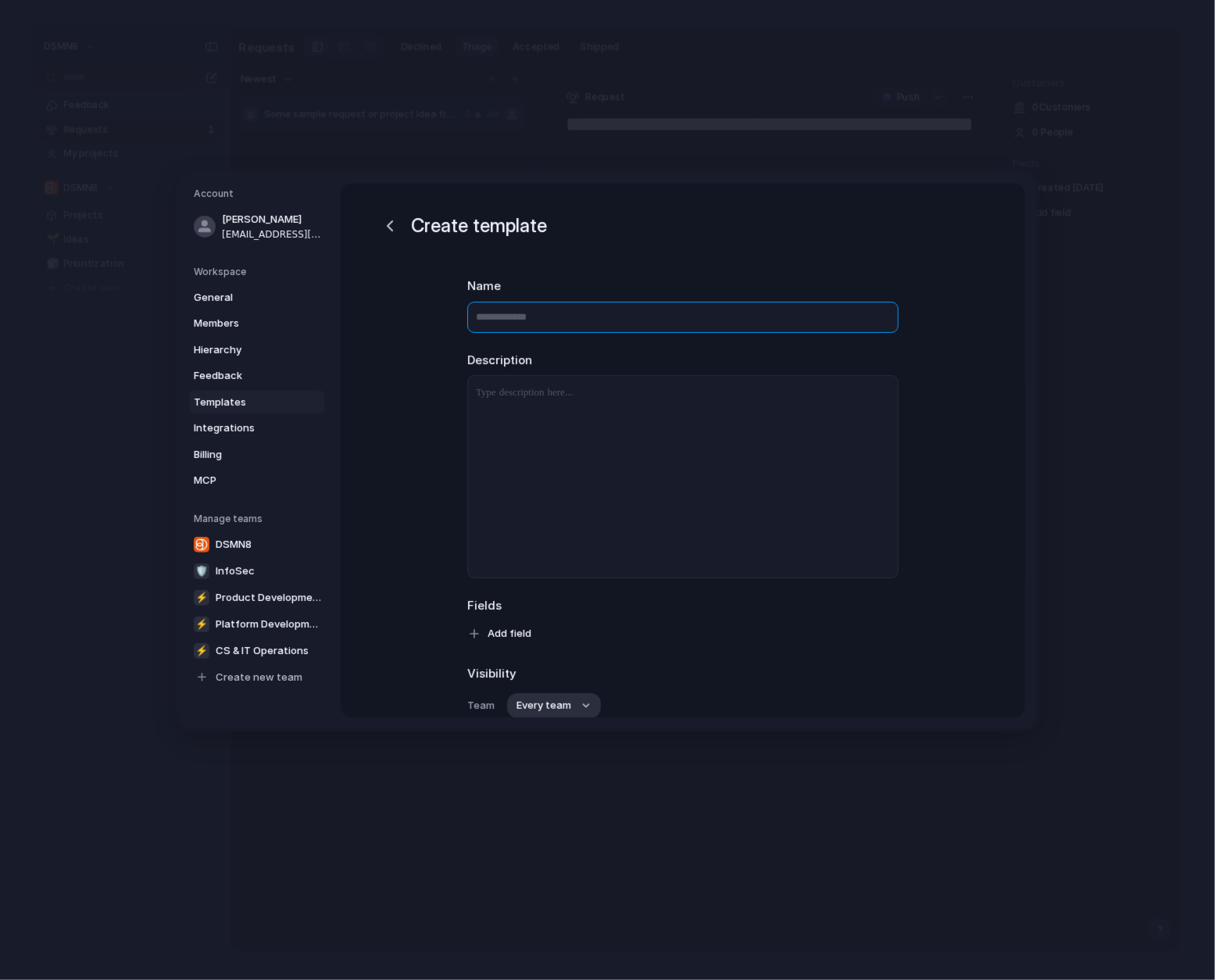
type input "*"
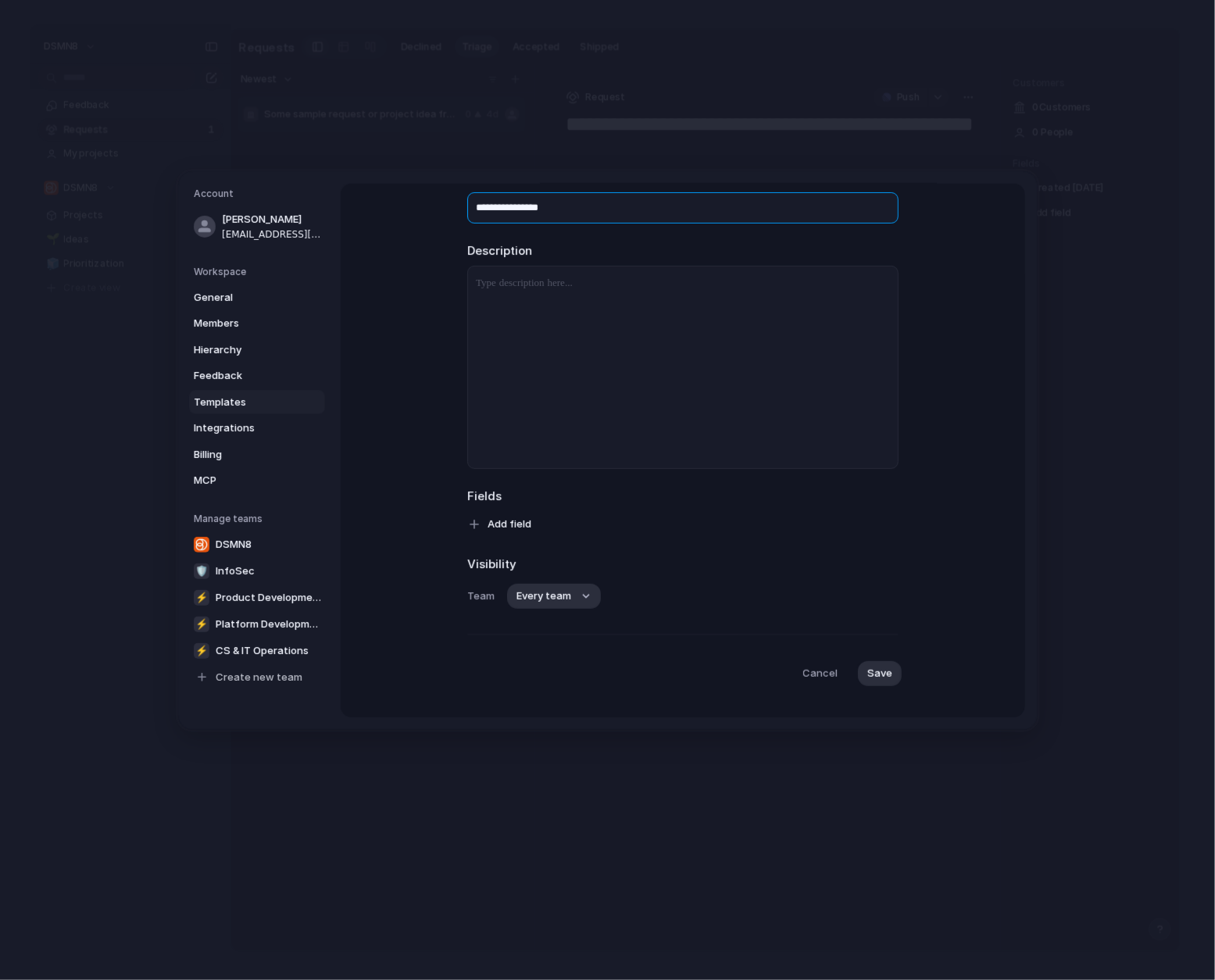
scroll to position [113, 0]
type input "**********"
click at [503, 515] on span "Add field" at bounding box center [509, 521] width 44 height 16
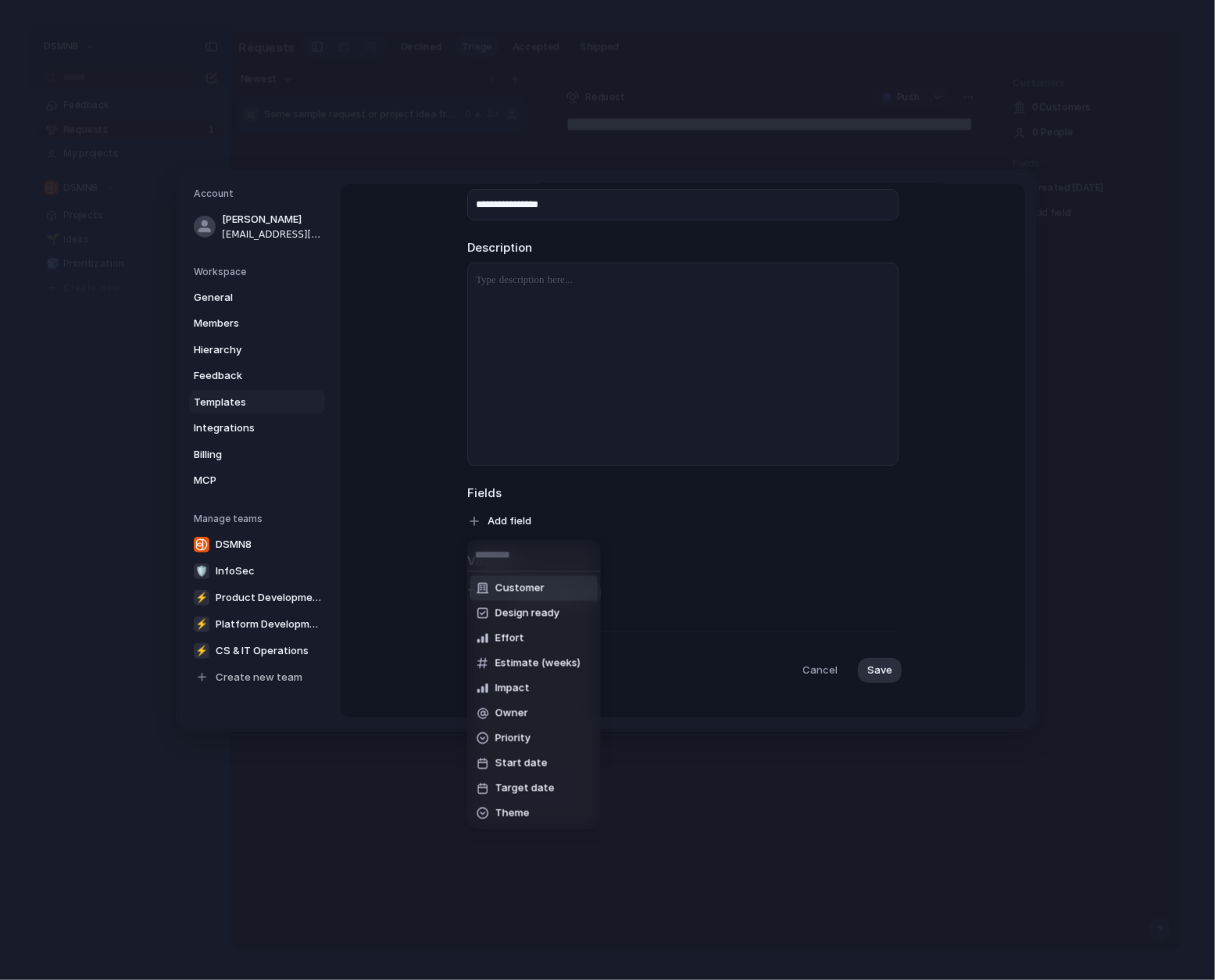
click at [506, 582] on span "Customer" at bounding box center [520, 588] width 50 height 16
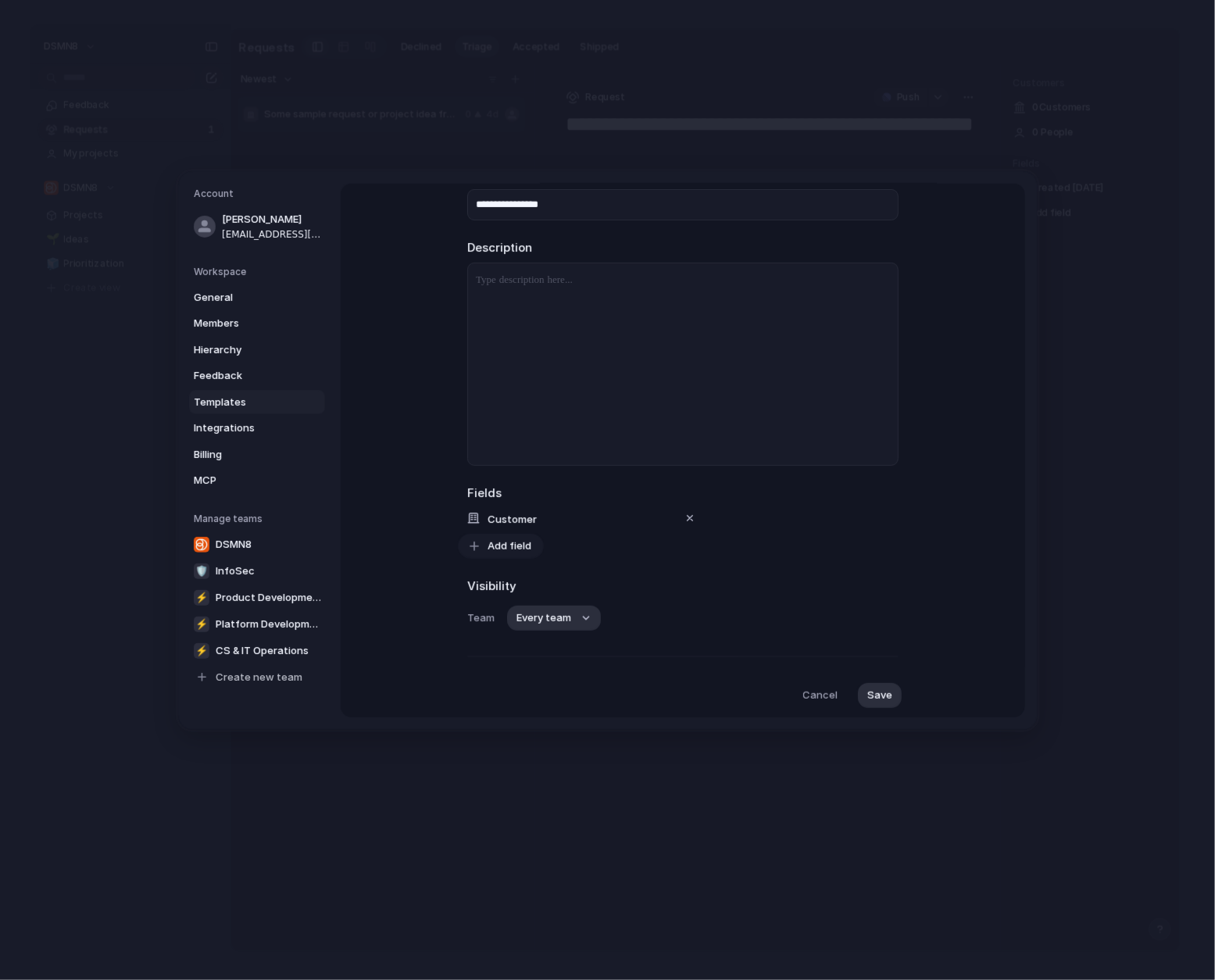
click at [499, 544] on span "Add field" at bounding box center [509, 546] width 44 height 16
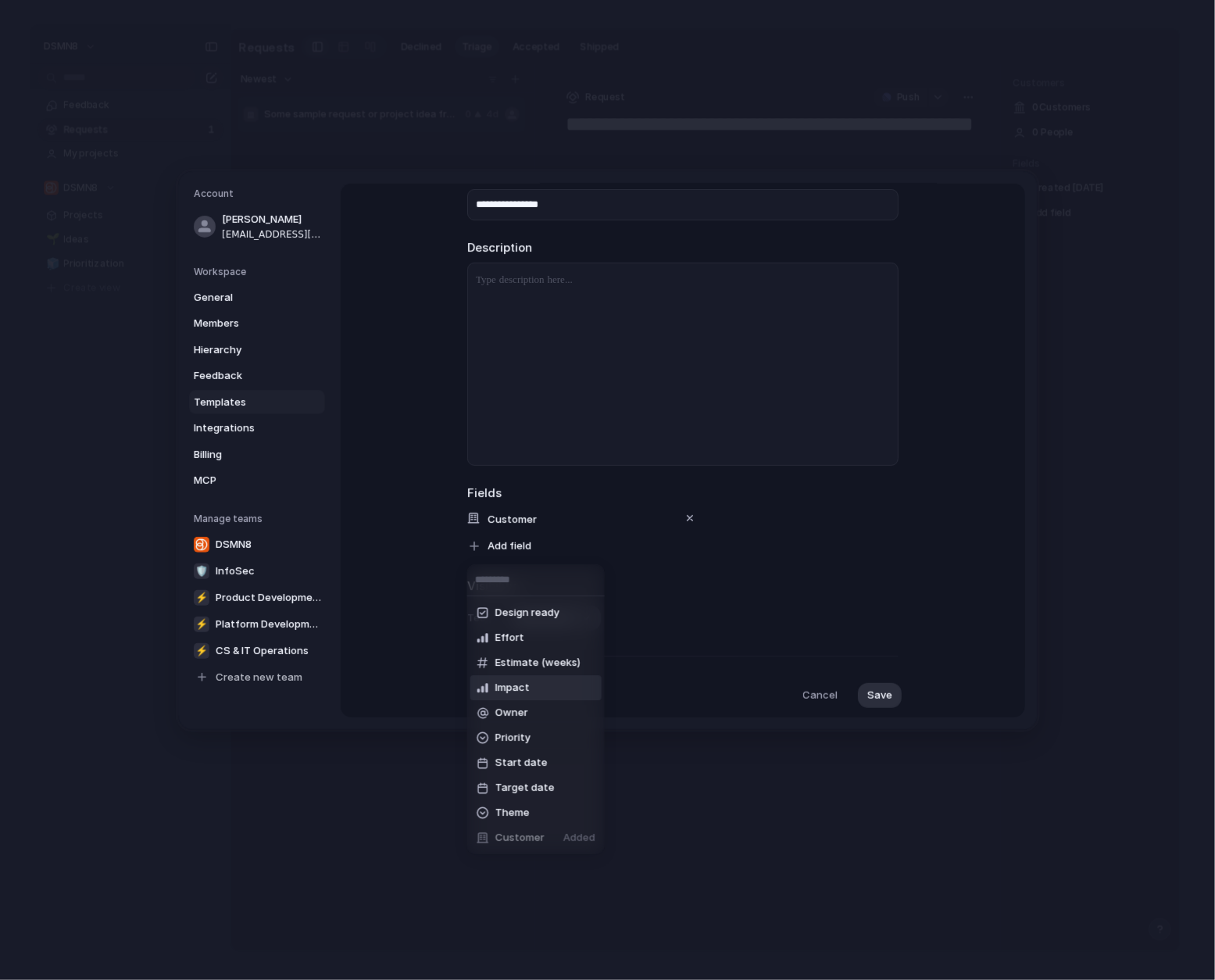
click at [506, 691] on span "Impact" at bounding box center [512, 688] width 35 height 16
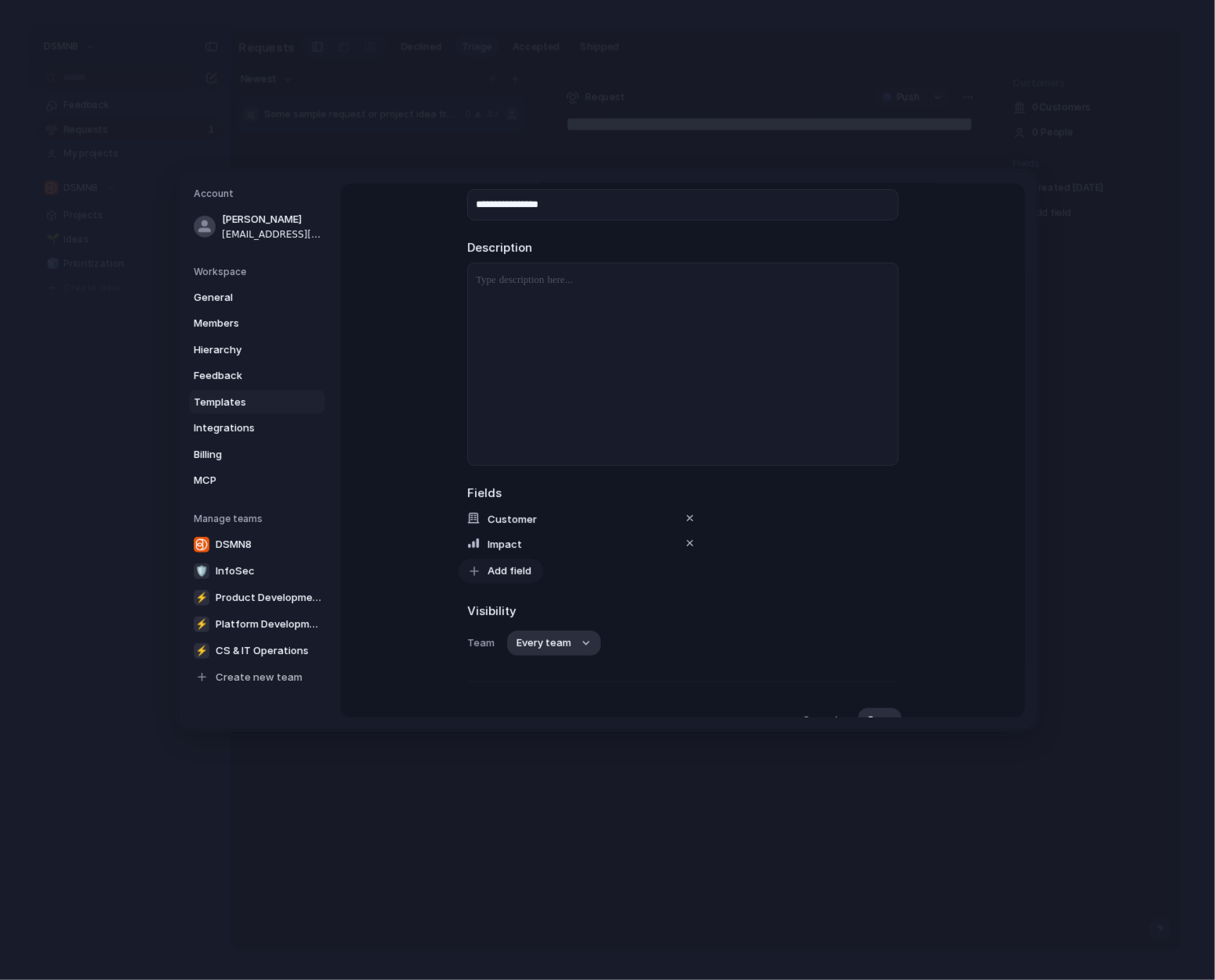
click at [503, 573] on span "Add field" at bounding box center [509, 571] width 44 height 16
click at [639, 803] on div "Design ready Effort Estimate (weeks) Owner Priority Start date Target date Them…" at bounding box center [607, 490] width 1215 height 980
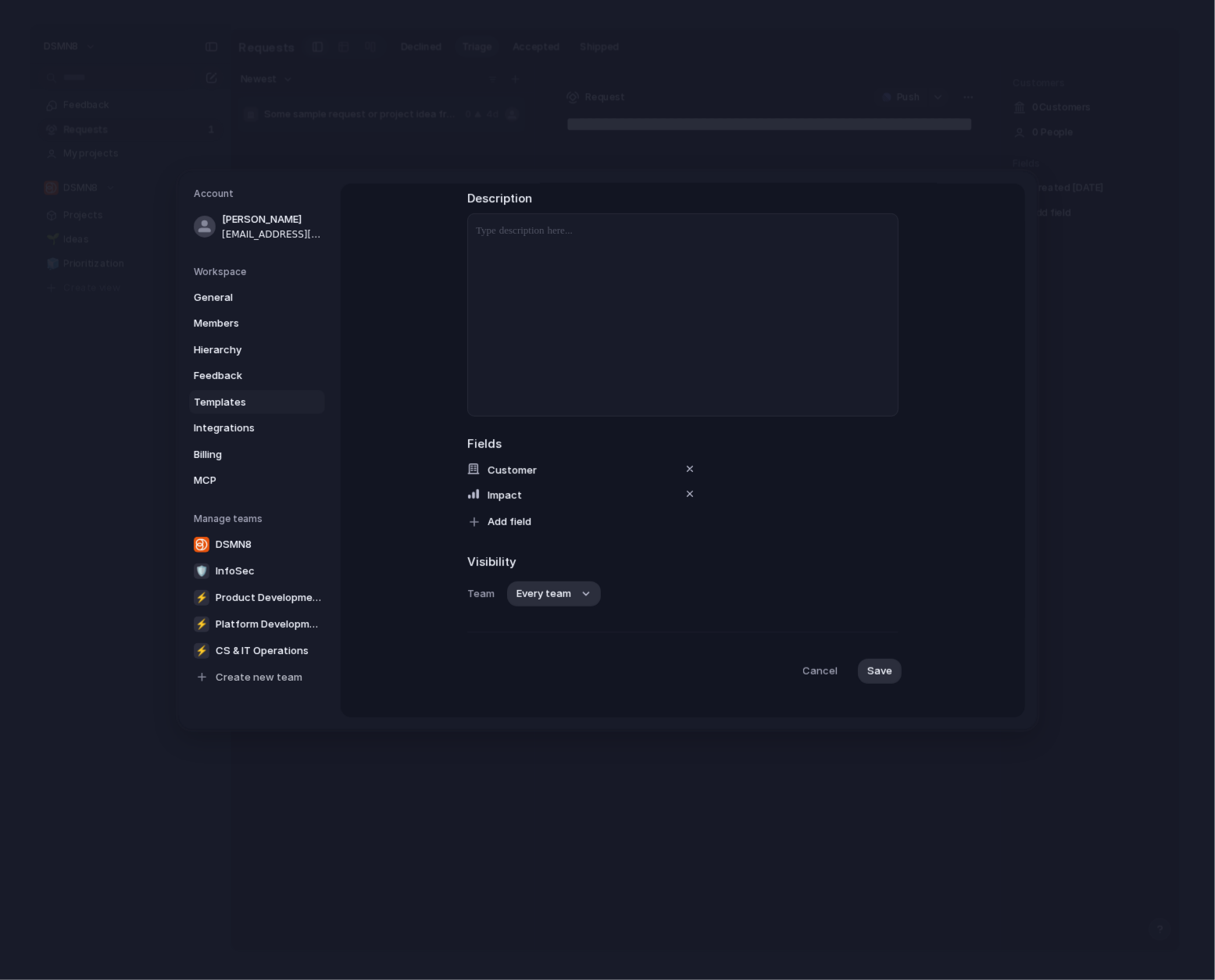
scroll to position [184, 0]
click at [587, 569] on button "Every team" at bounding box center [554, 570] width 94 height 25
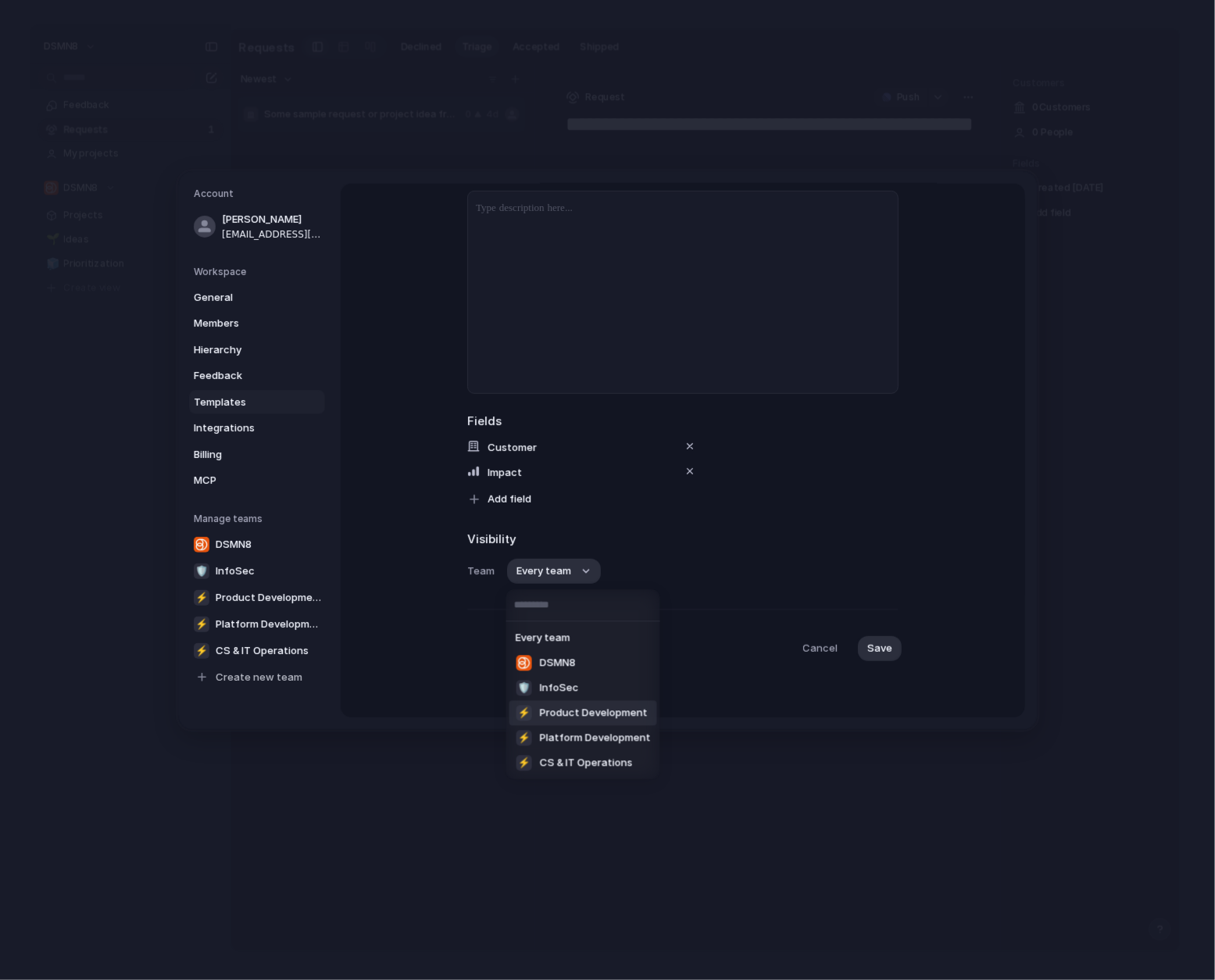
click at [599, 716] on span "Product Development" at bounding box center [593, 714] width 108 height 16
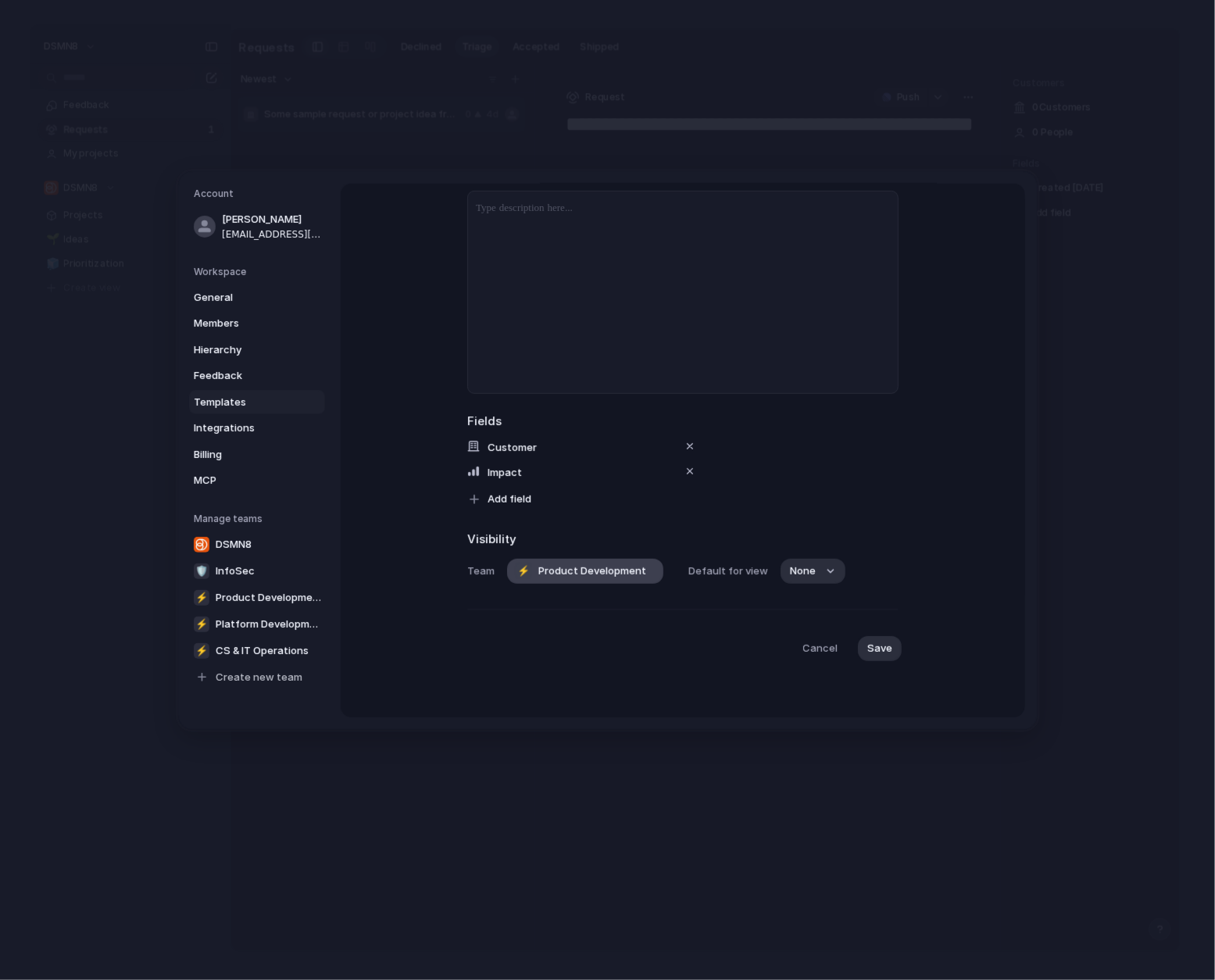
click at [643, 575] on button "⚡ Product Development" at bounding box center [585, 570] width 156 height 25
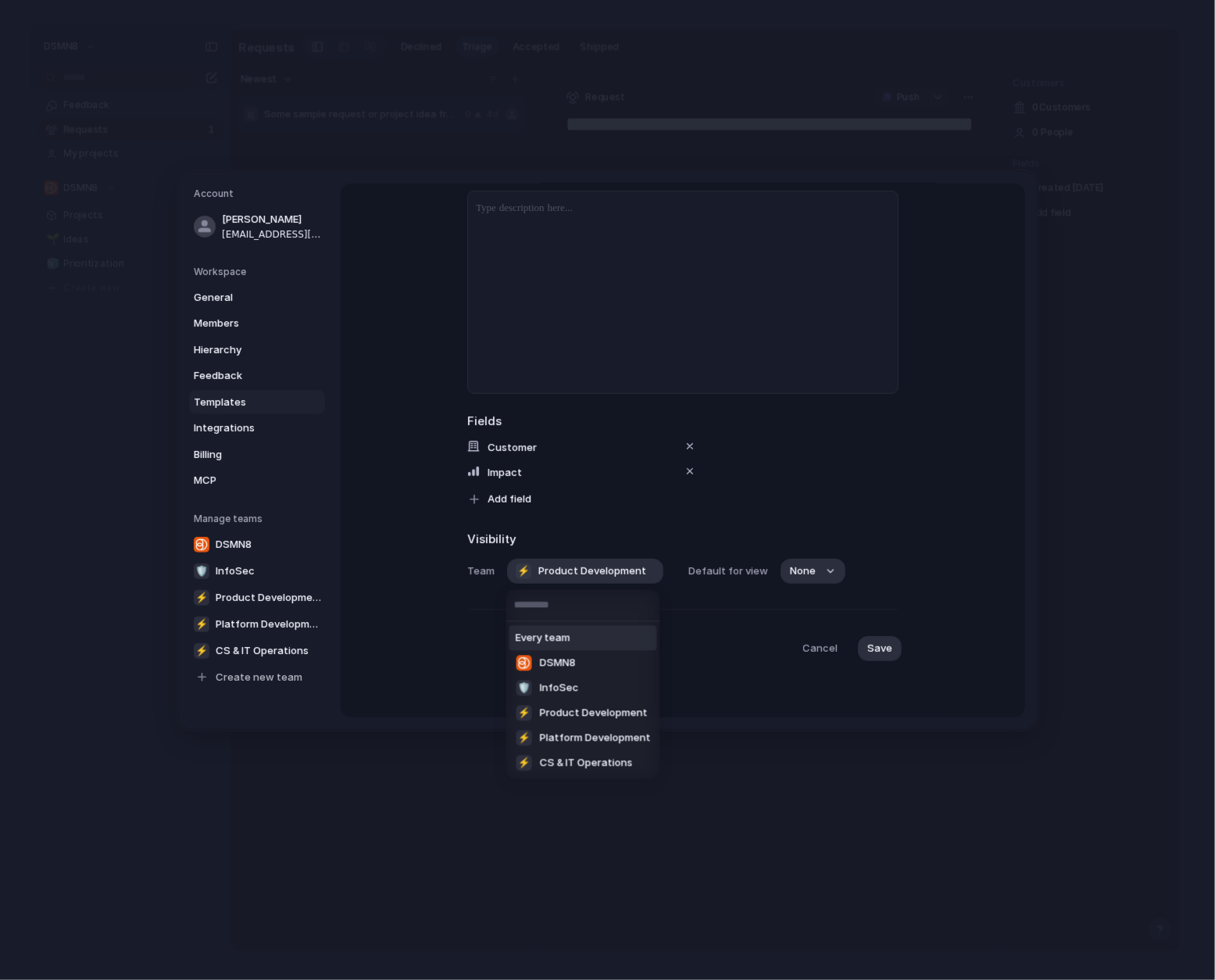
click at [572, 641] on div "Every team" at bounding box center [554, 638] width 76 height 16
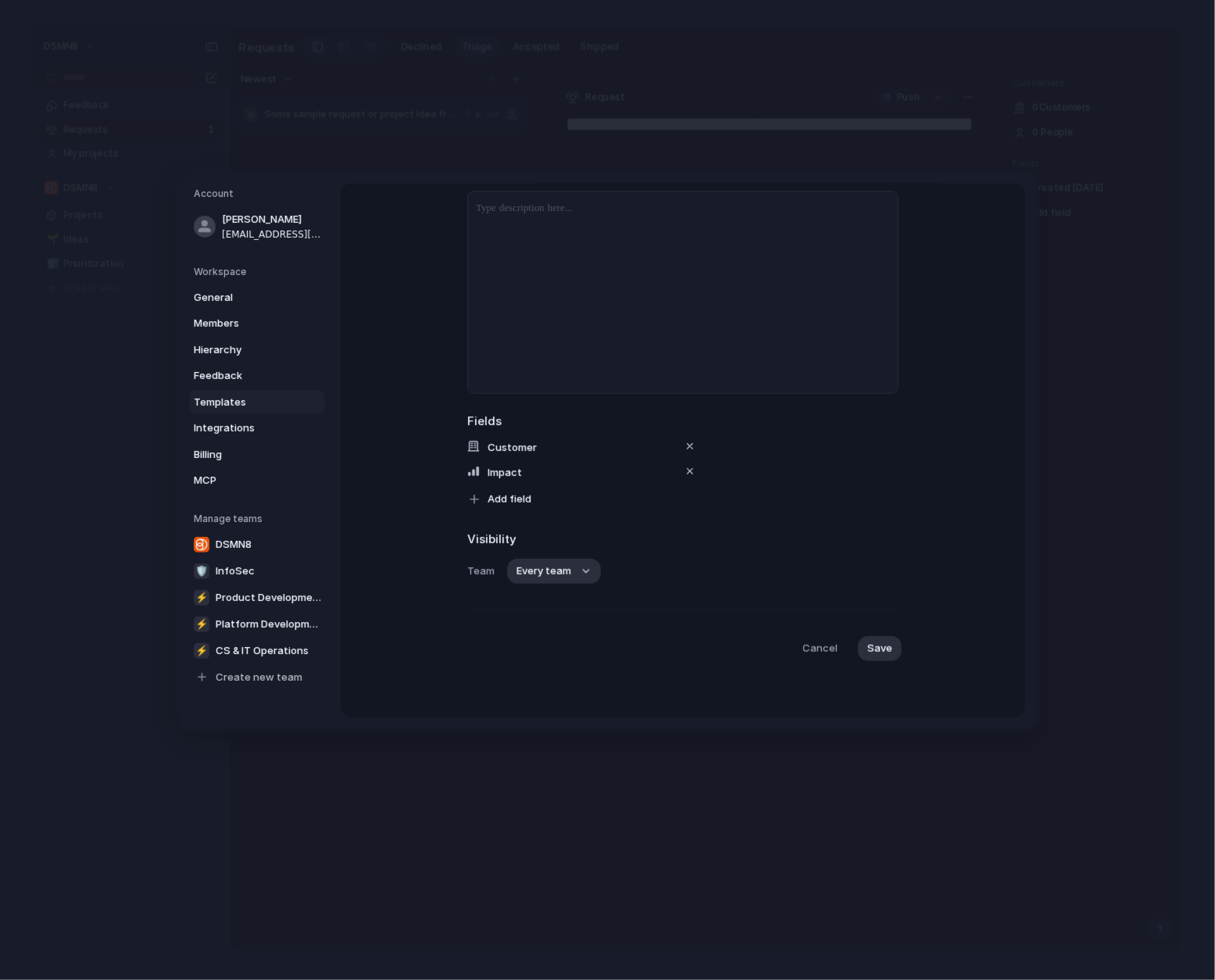
click at [880, 649] on span "Save" at bounding box center [879, 648] width 25 height 16
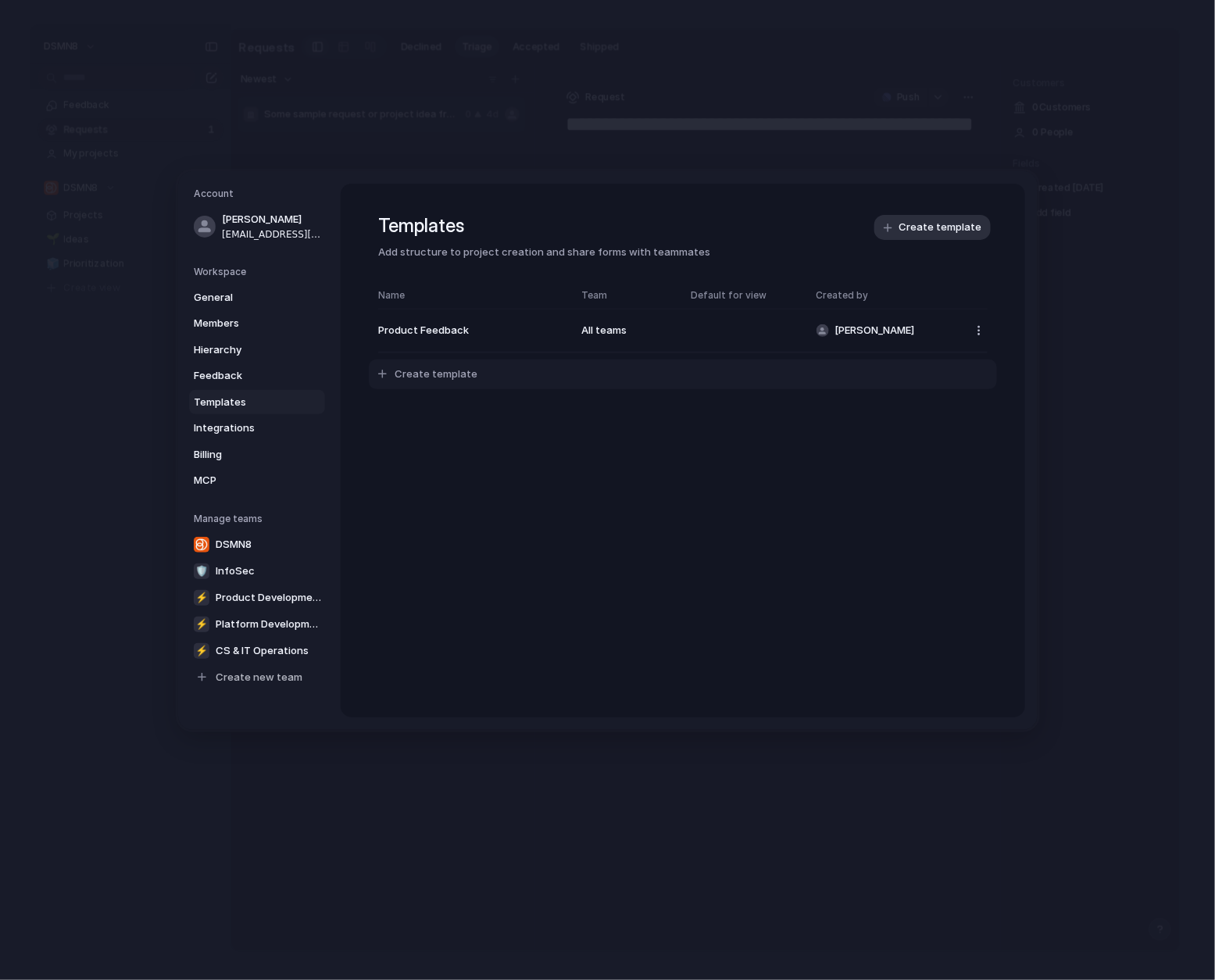
click at [485, 370] on button "Create template" at bounding box center [682, 374] width 629 height 30
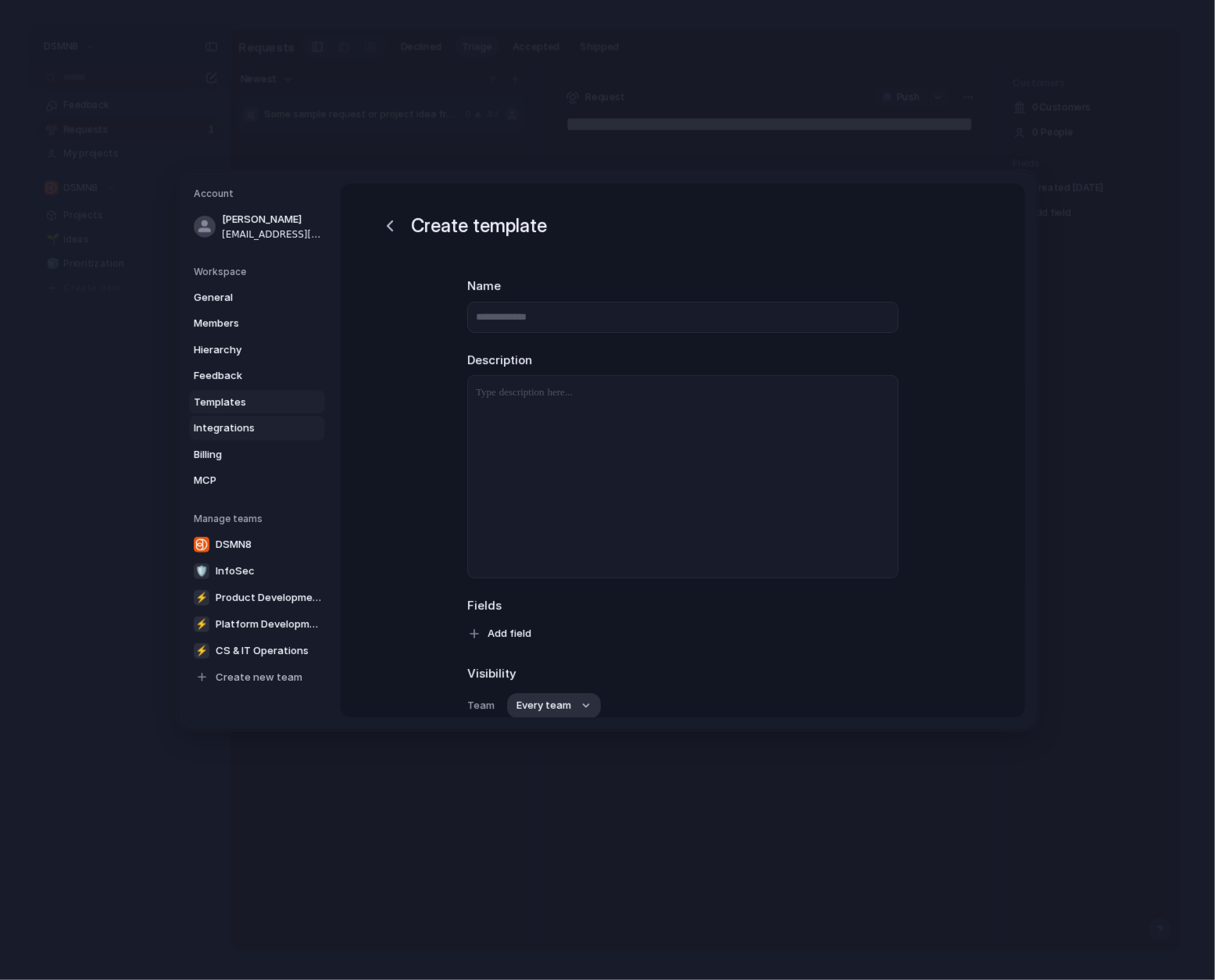
click at [237, 434] on span "Integrations" at bounding box center [244, 429] width 100 height 16
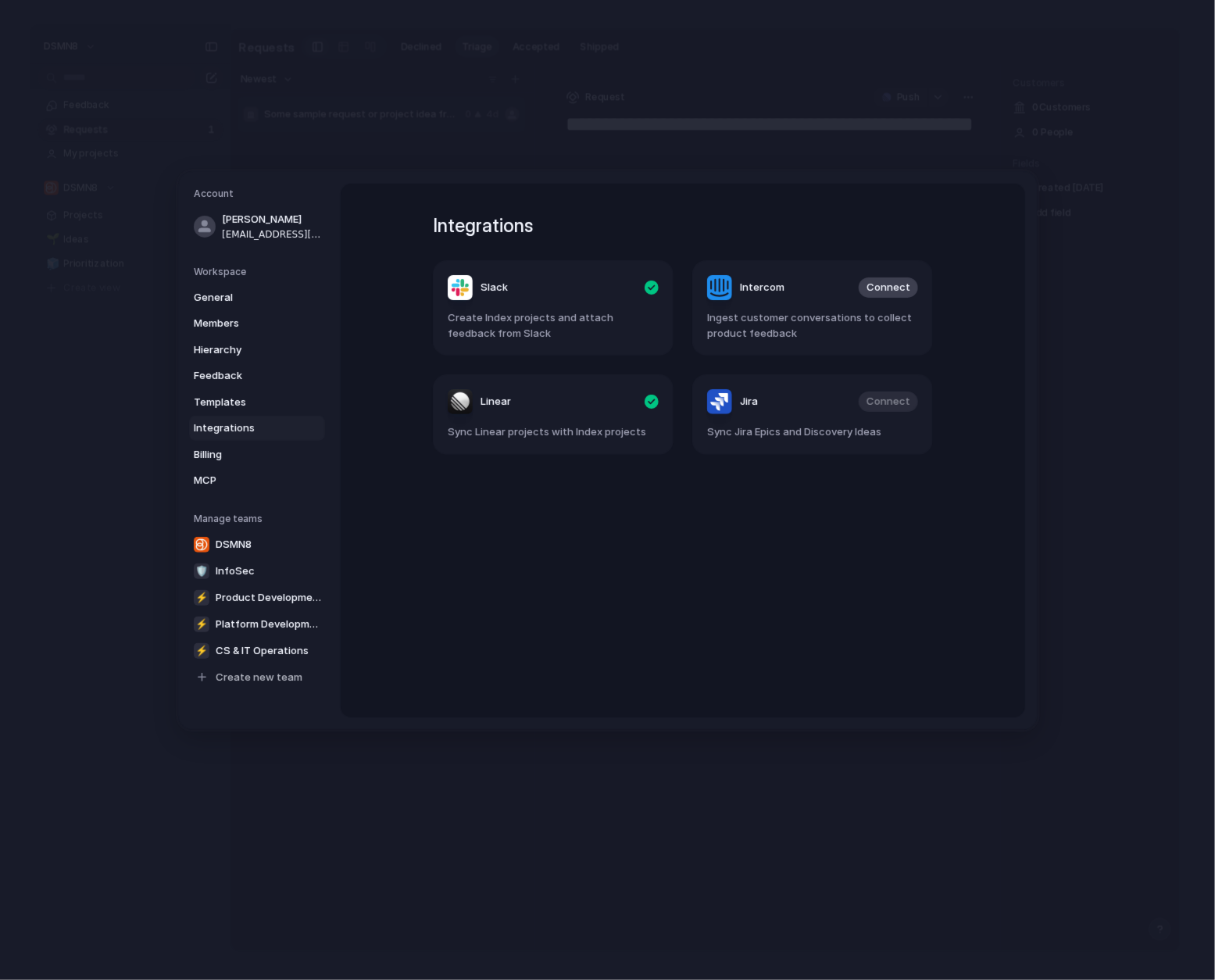
click at [236, 429] on span "Integrations" at bounding box center [244, 429] width 100 height 16
click at [239, 398] on span "Templates" at bounding box center [244, 403] width 100 height 16
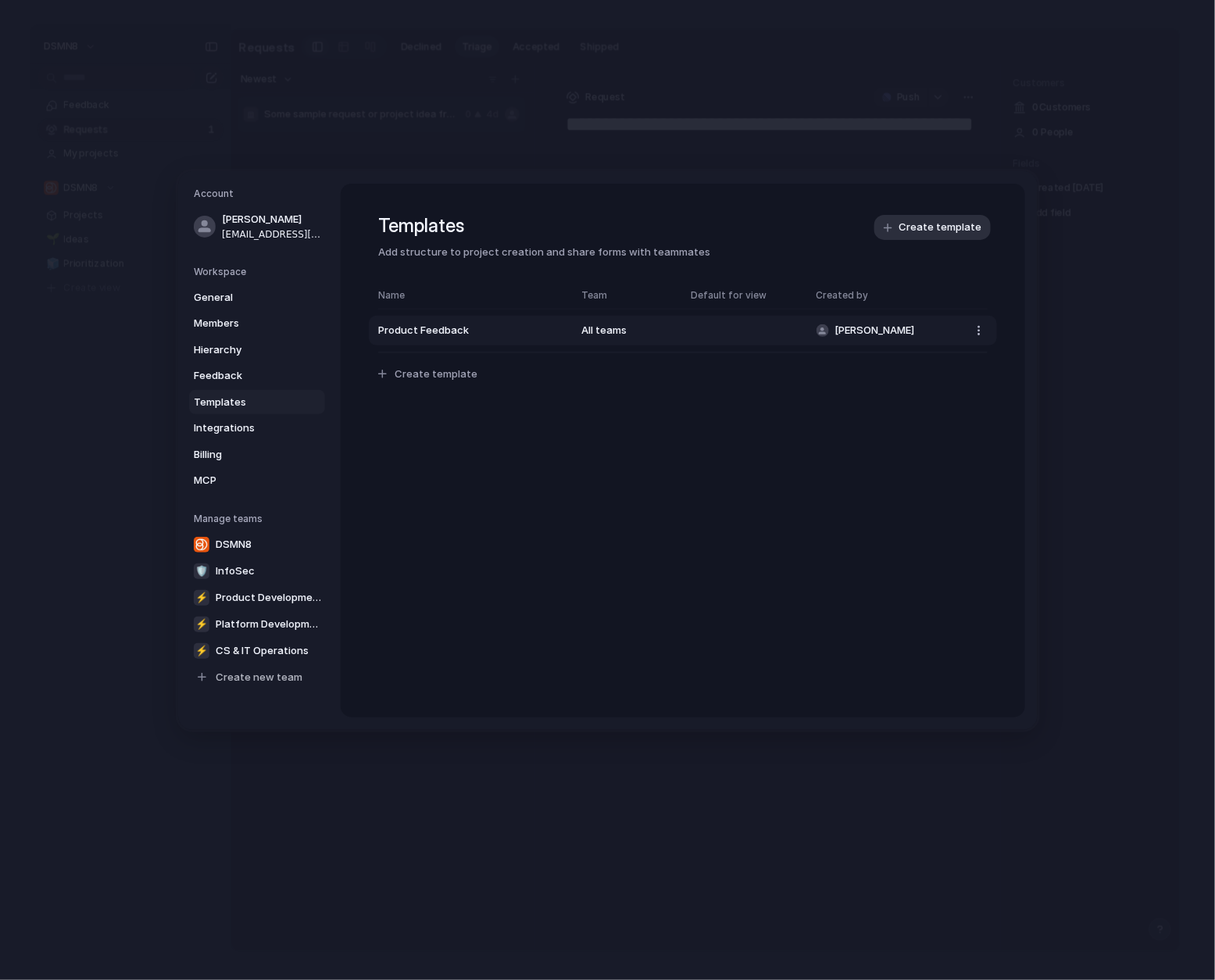
click at [528, 333] on span "Product Feedback" at bounding box center [471, 332] width 187 height 16
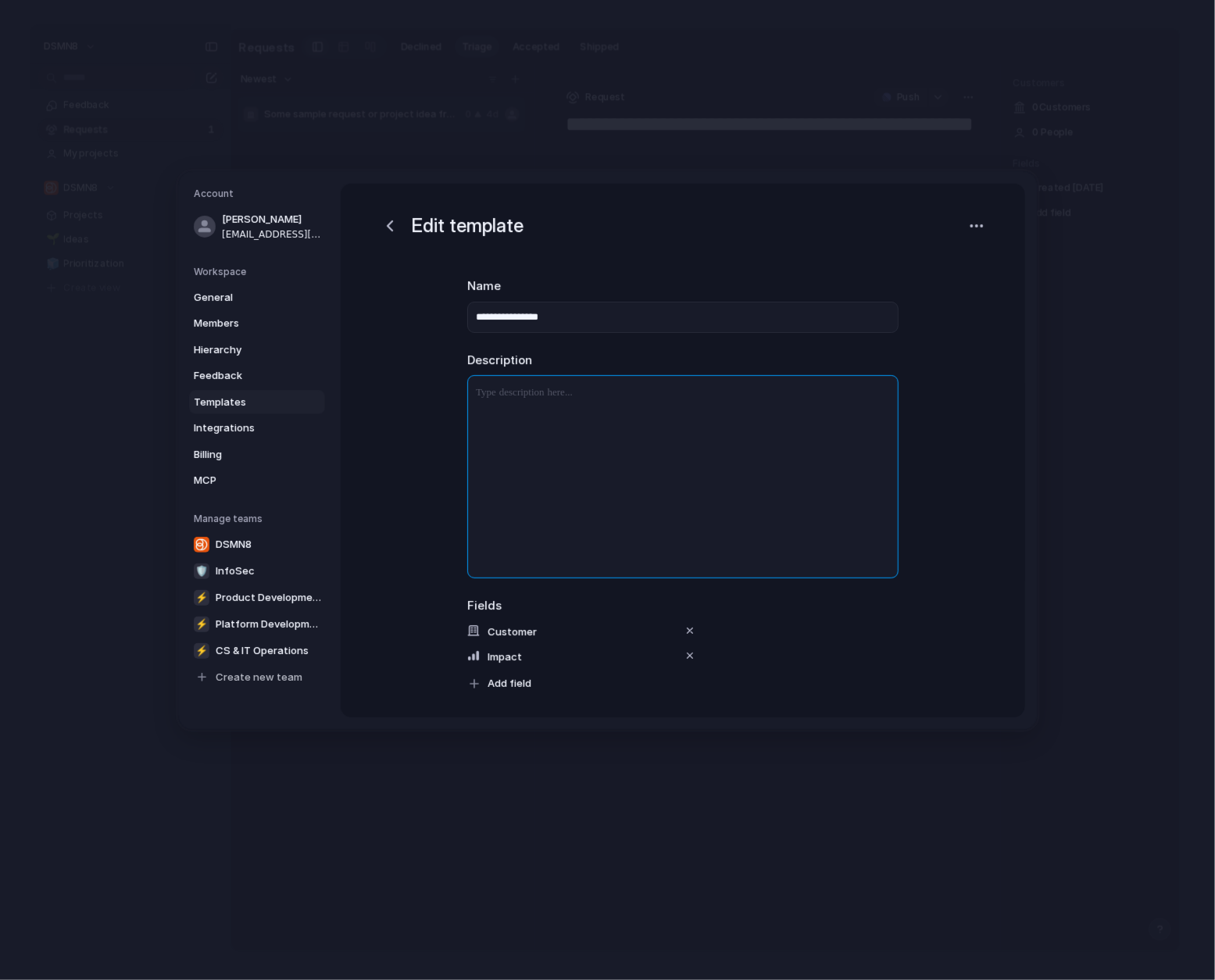
click at [547, 393] on p at bounding box center [683, 392] width 430 height 19
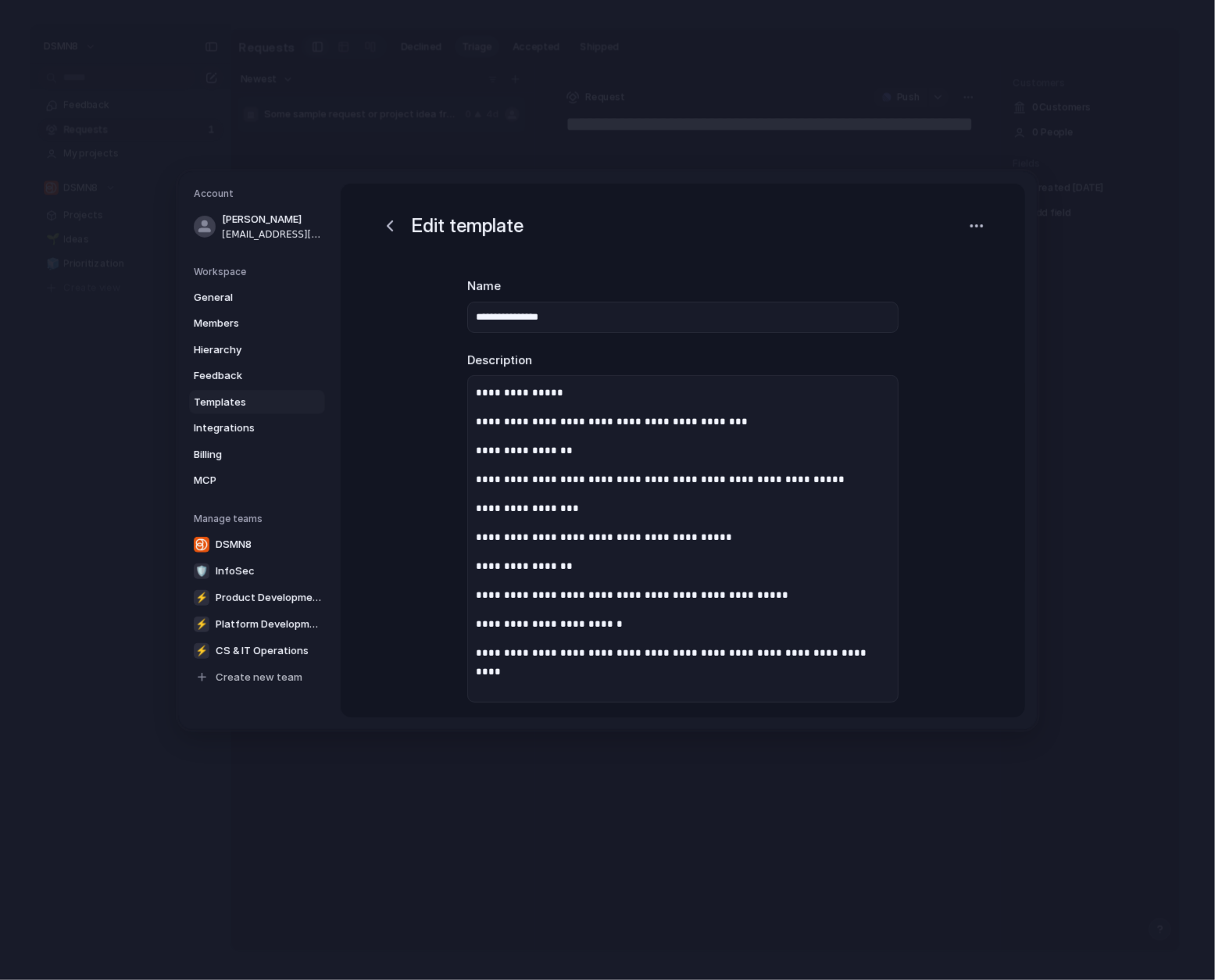
click at [958, 532] on div "**********" at bounding box center [682, 605] width 684 height 843
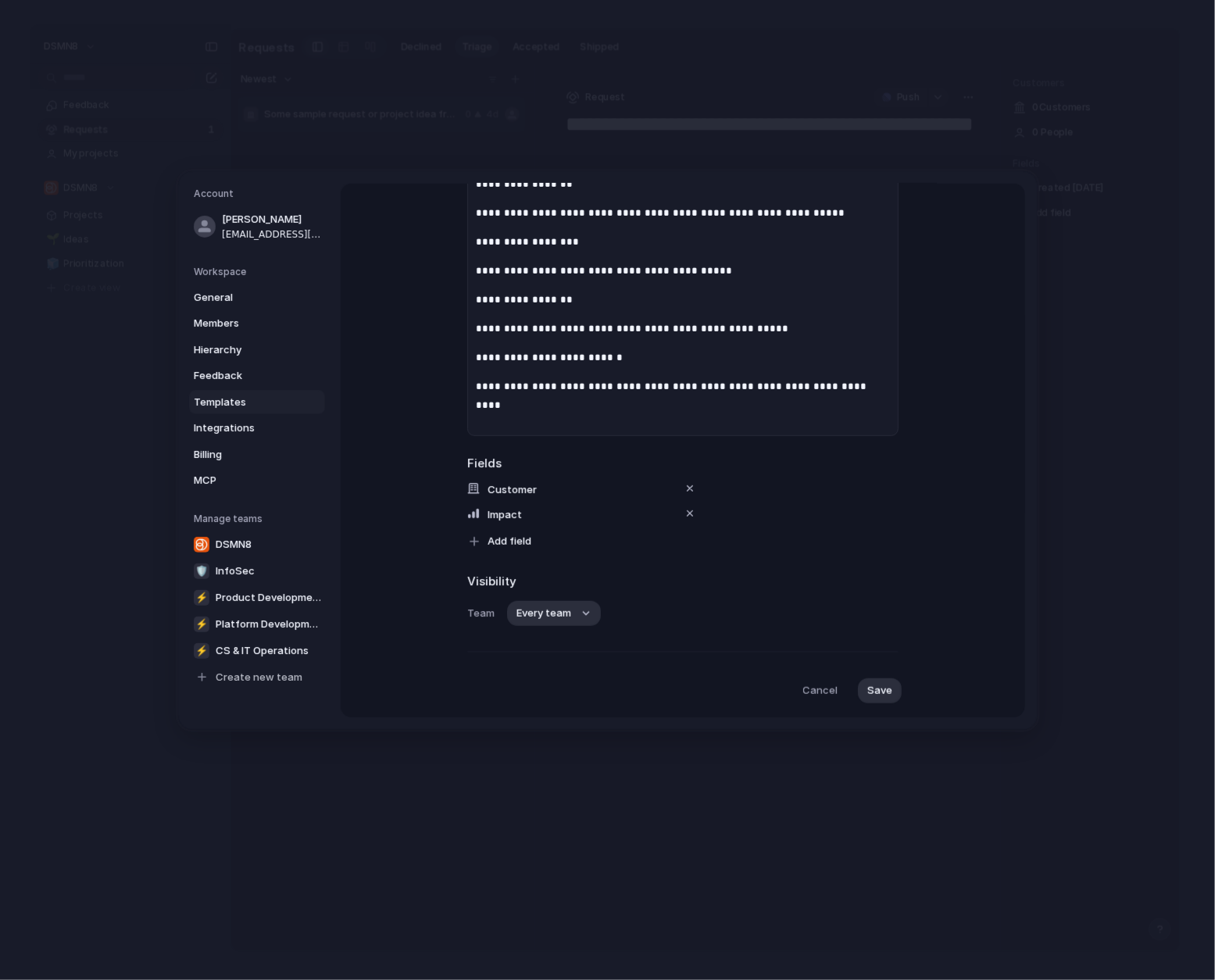
scroll to position [278, 0]
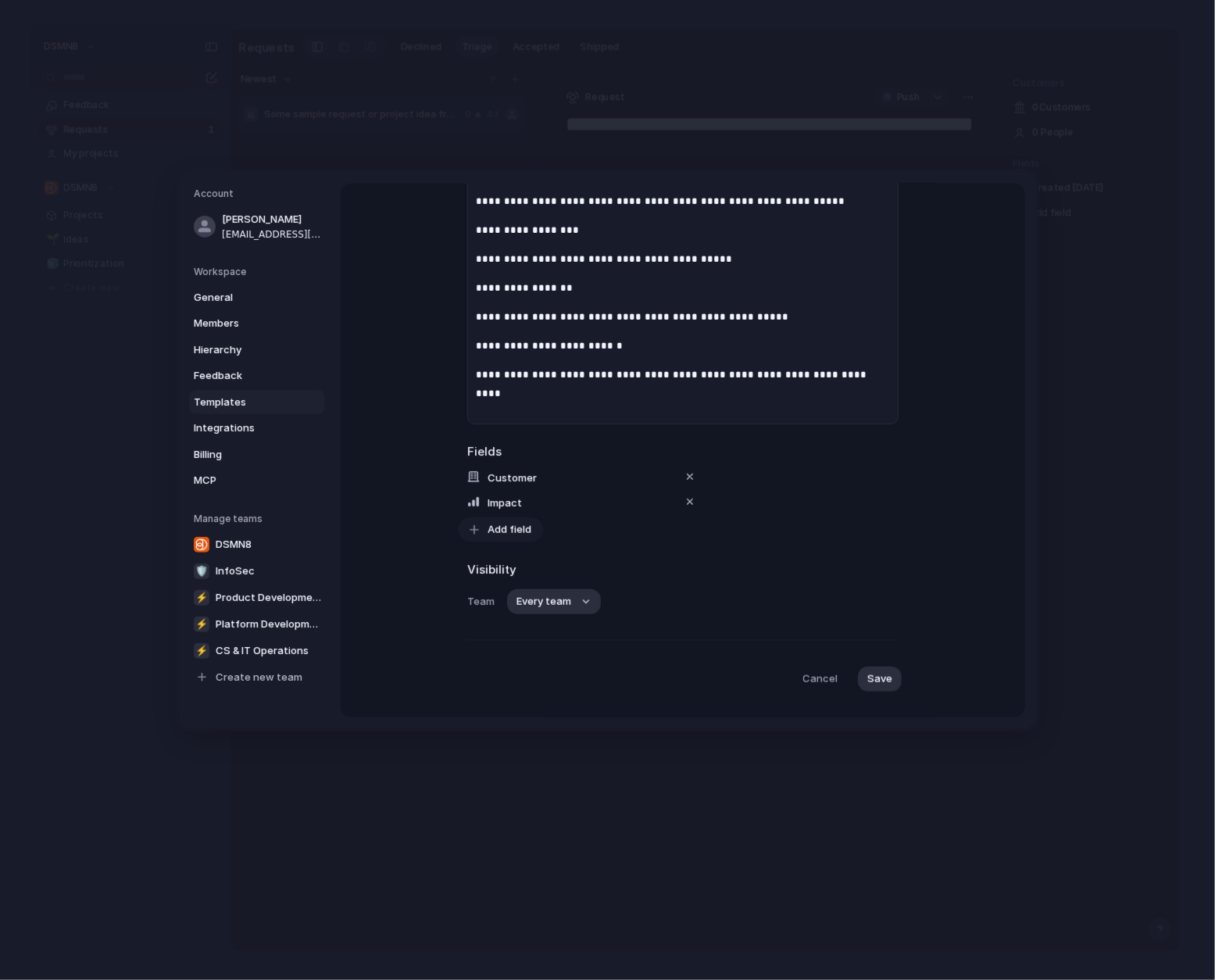
click at [495, 531] on span "Add field" at bounding box center [509, 530] width 44 height 16
click at [676, 580] on div "Design ready Effort Estimate (weeks) Owner Priority Start date Target date Them…" at bounding box center [607, 490] width 1215 height 980
click at [870, 672] on span "Save" at bounding box center [879, 679] width 25 height 16
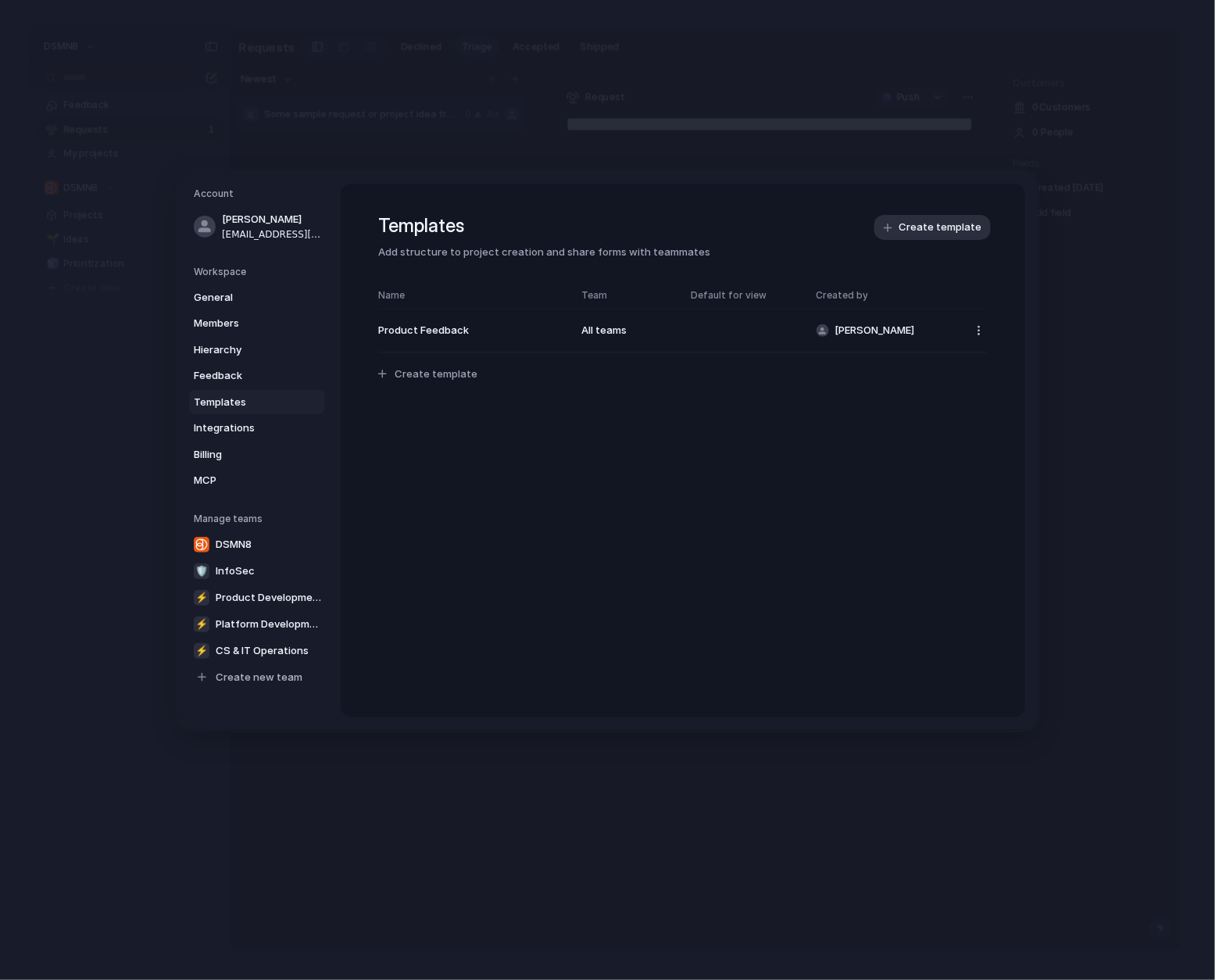
scroll to position [0, 0]
click at [980, 334] on button "button" at bounding box center [978, 330] width 17 height 17
click at [802, 522] on div "Delete template" at bounding box center [607, 490] width 1215 height 980
click at [981, 330] on button "button" at bounding box center [978, 330] width 17 height 17
click at [736, 506] on div "Delete template" at bounding box center [607, 490] width 1215 height 980
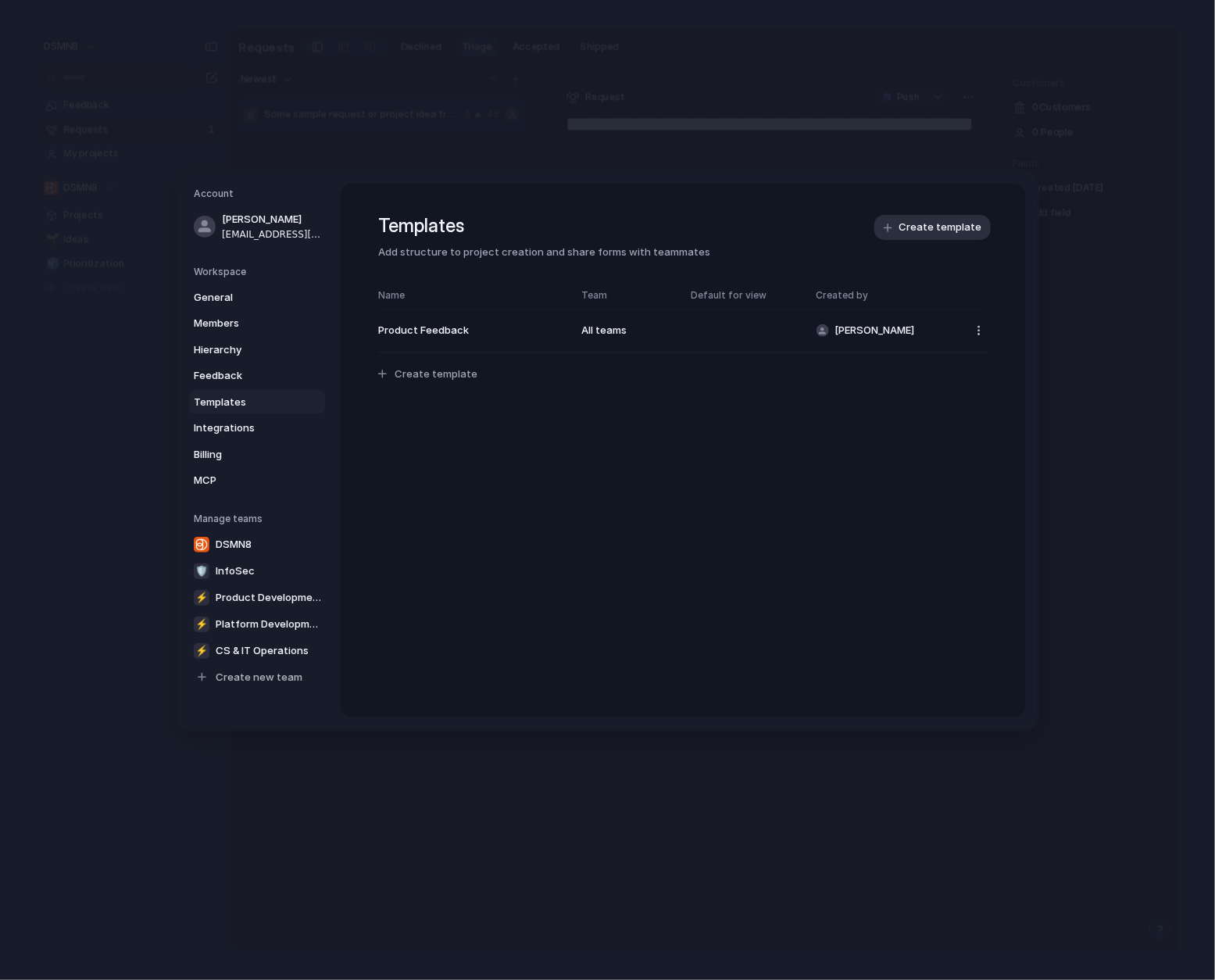
click at [488, 479] on div "Templates Add structure to project creation and share forms with teammates Crea…" at bounding box center [682, 449] width 684 height 534
click at [445, 335] on span "Product Feedback" at bounding box center [471, 332] width 187 height 16
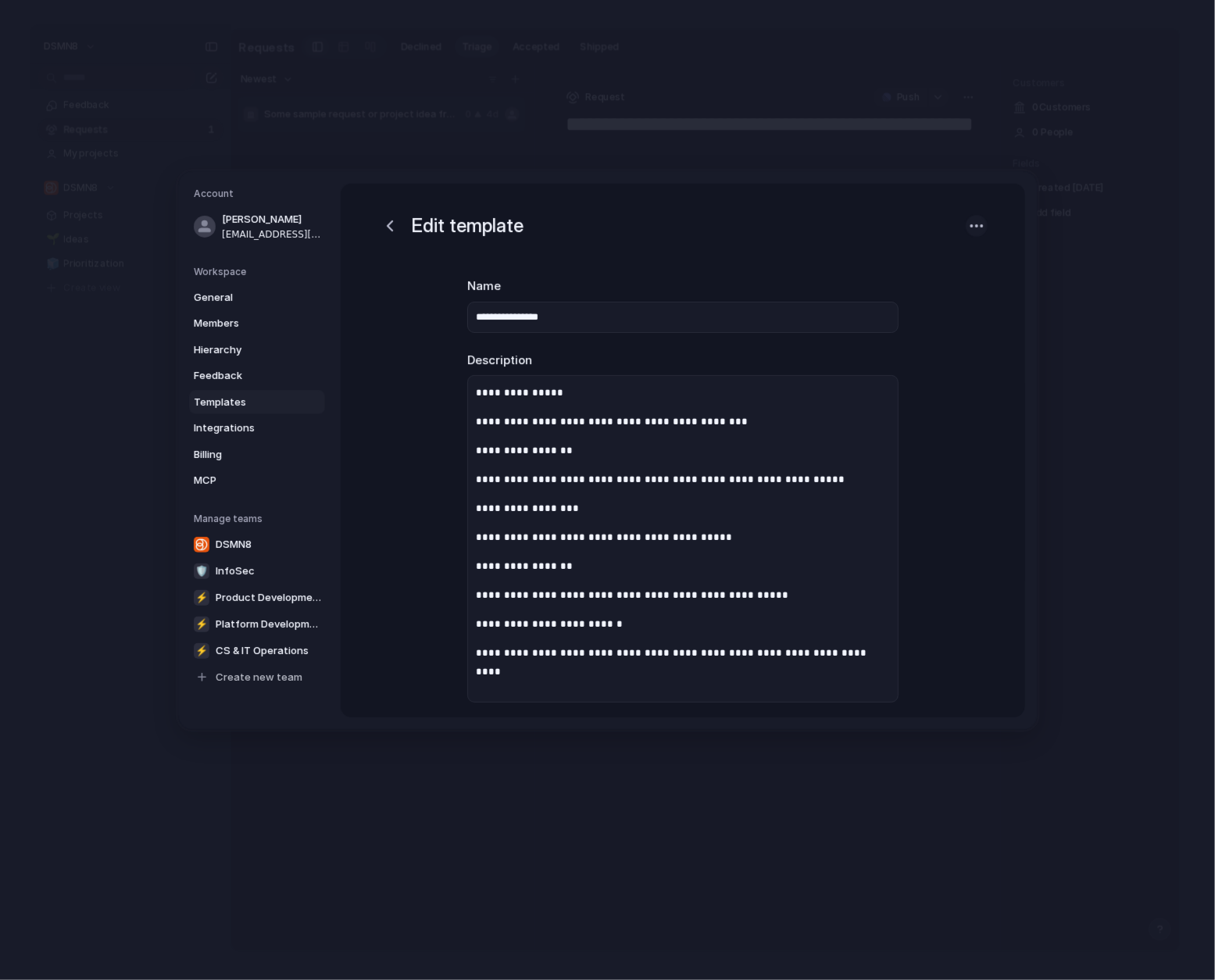
click at [986, 223] on button "button" at bounding box center [976, 226] width 22 height 22
click at [985, 223] on div "Delete template" at bounding box center [607, 490] width 1215 height 980
click at [981, 224] on div "button" at bounding box center [976, 225] width 17 height 17
click at [394, 223] on div "Delete template" at bounding box center [607, 490] width 1215 height 980
click at [390, 224] on div "button" at bounding box center [389, 226] width 19 height 19
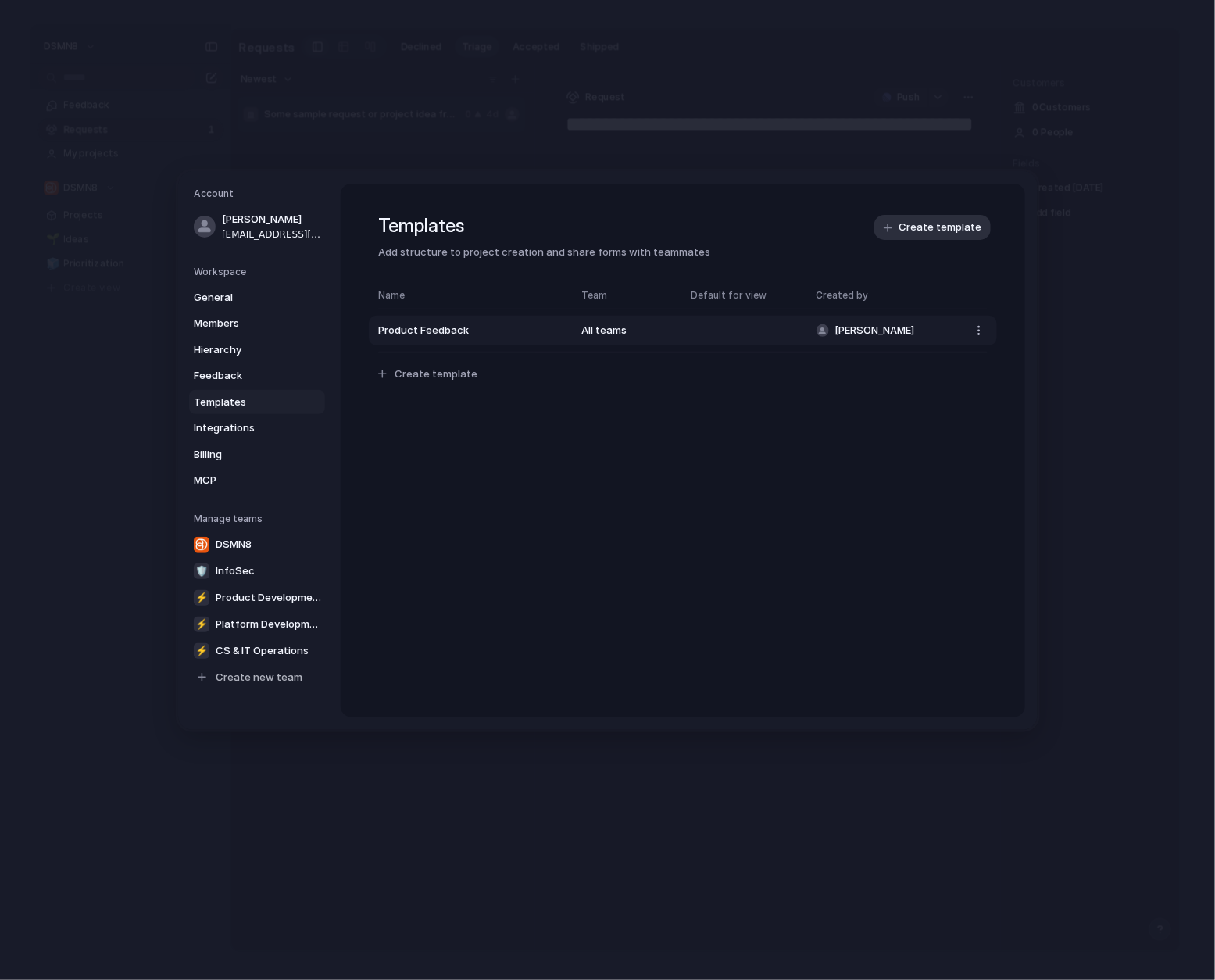
click at [465, 331] on span "Product Feedback" at bounding box center [471, 332] width 187 height 16
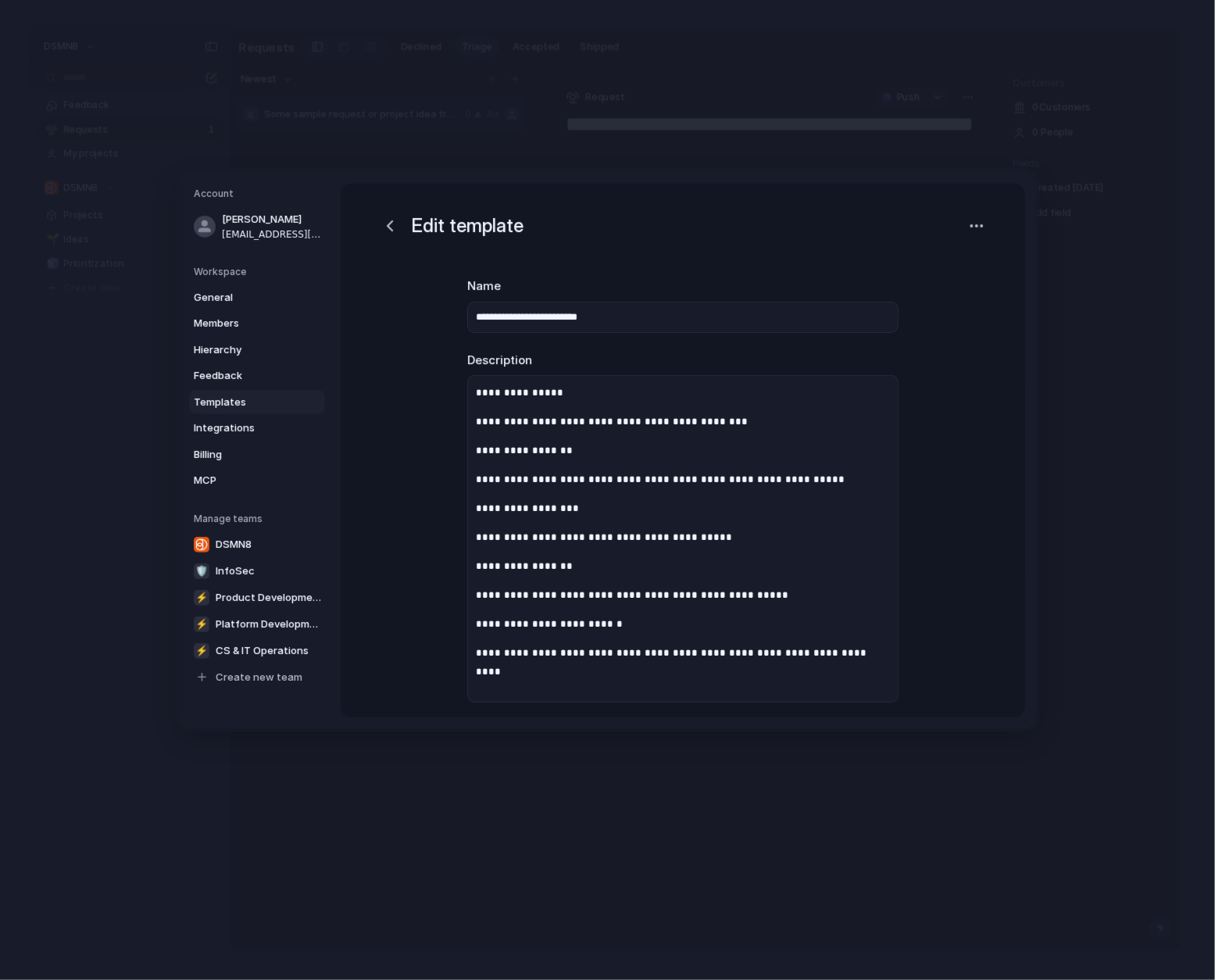
type input "**********"
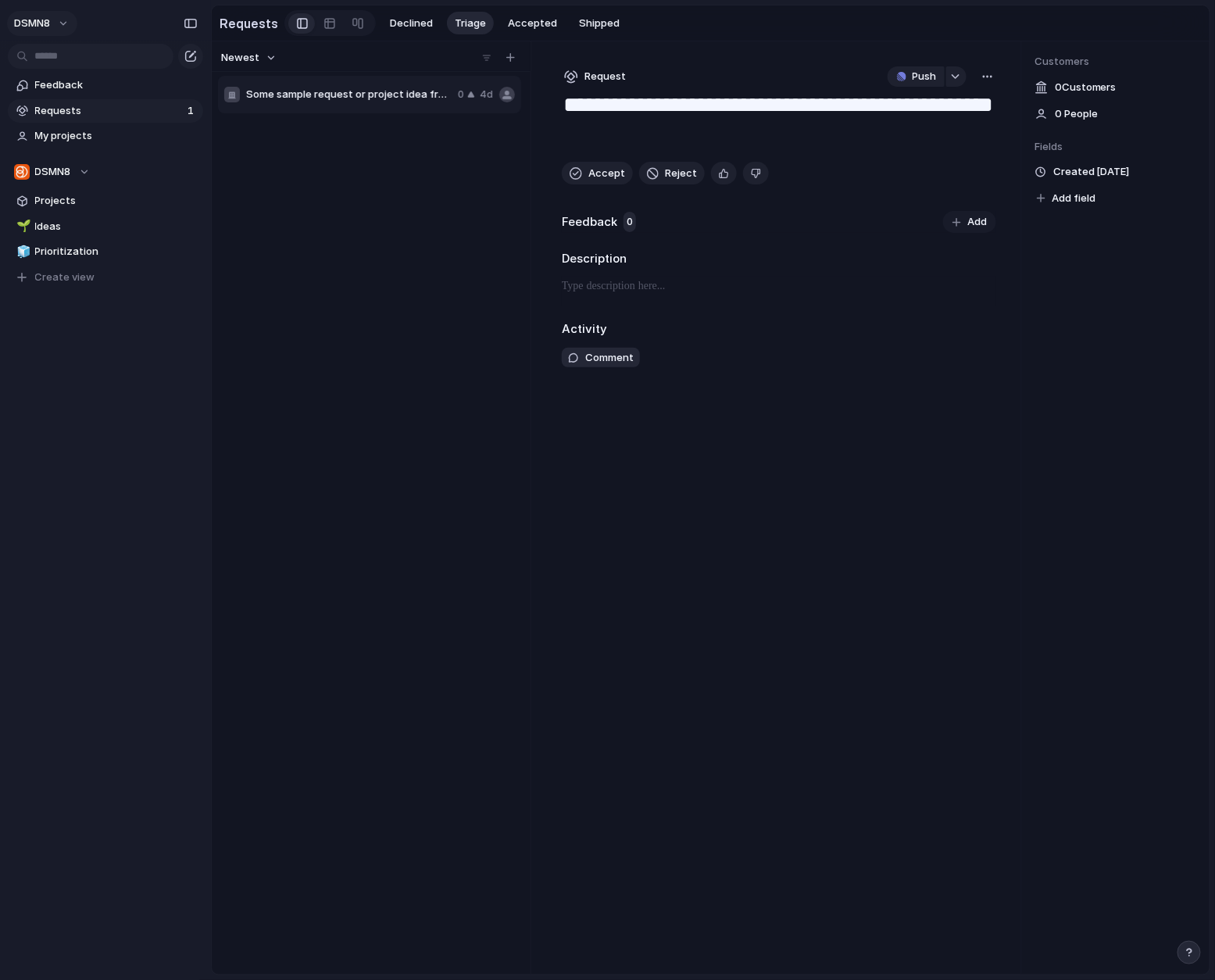
click at [64, 24] on button "DSMN8" at bounding box center [42, 23] width 70 height 25
click at [90, 57] on li "Settings" at bounding box center [75, 57] width 130 height 25
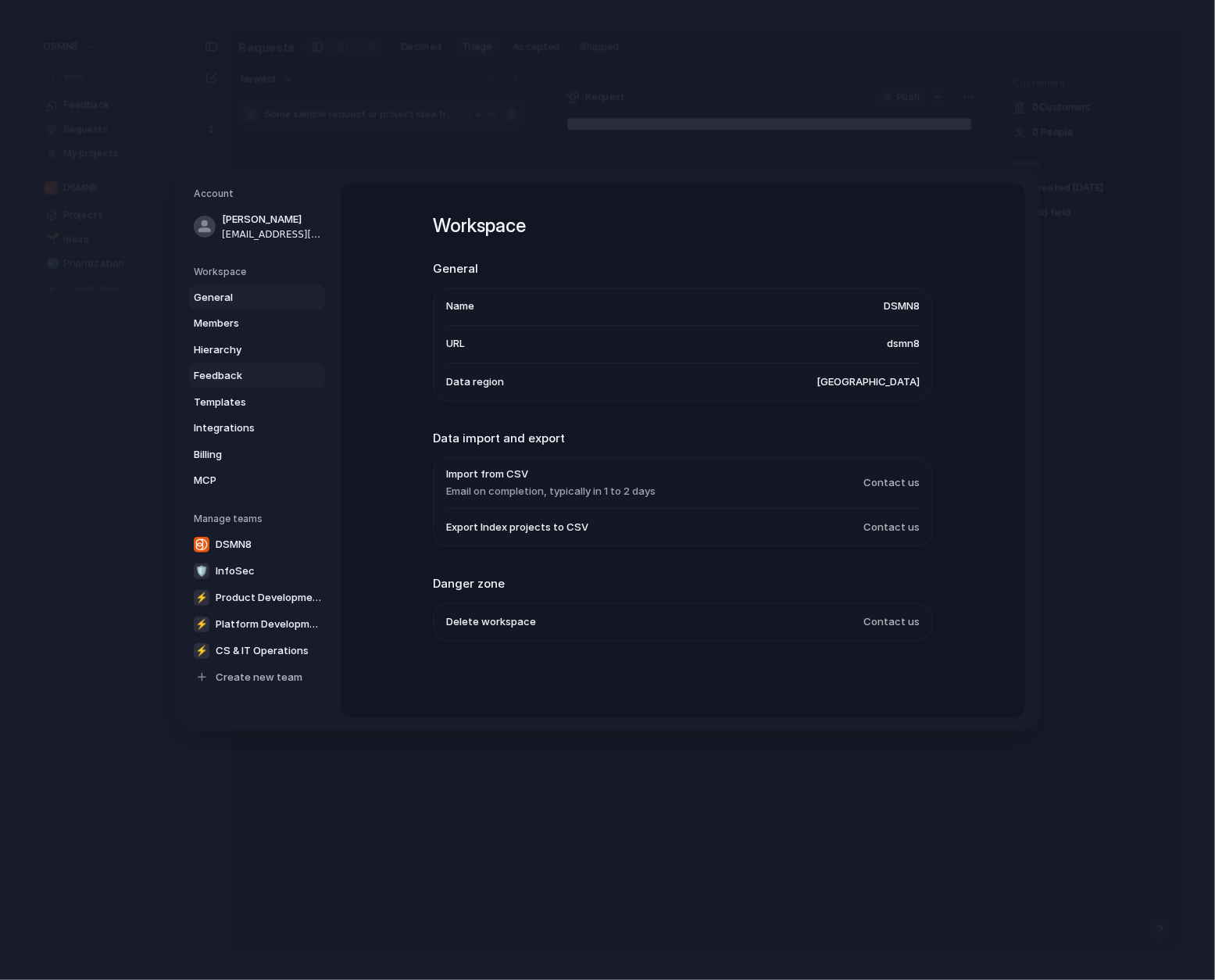
click at [244, 375] on span "Feedback" at bounding box center [244, 376] width 100 height 16
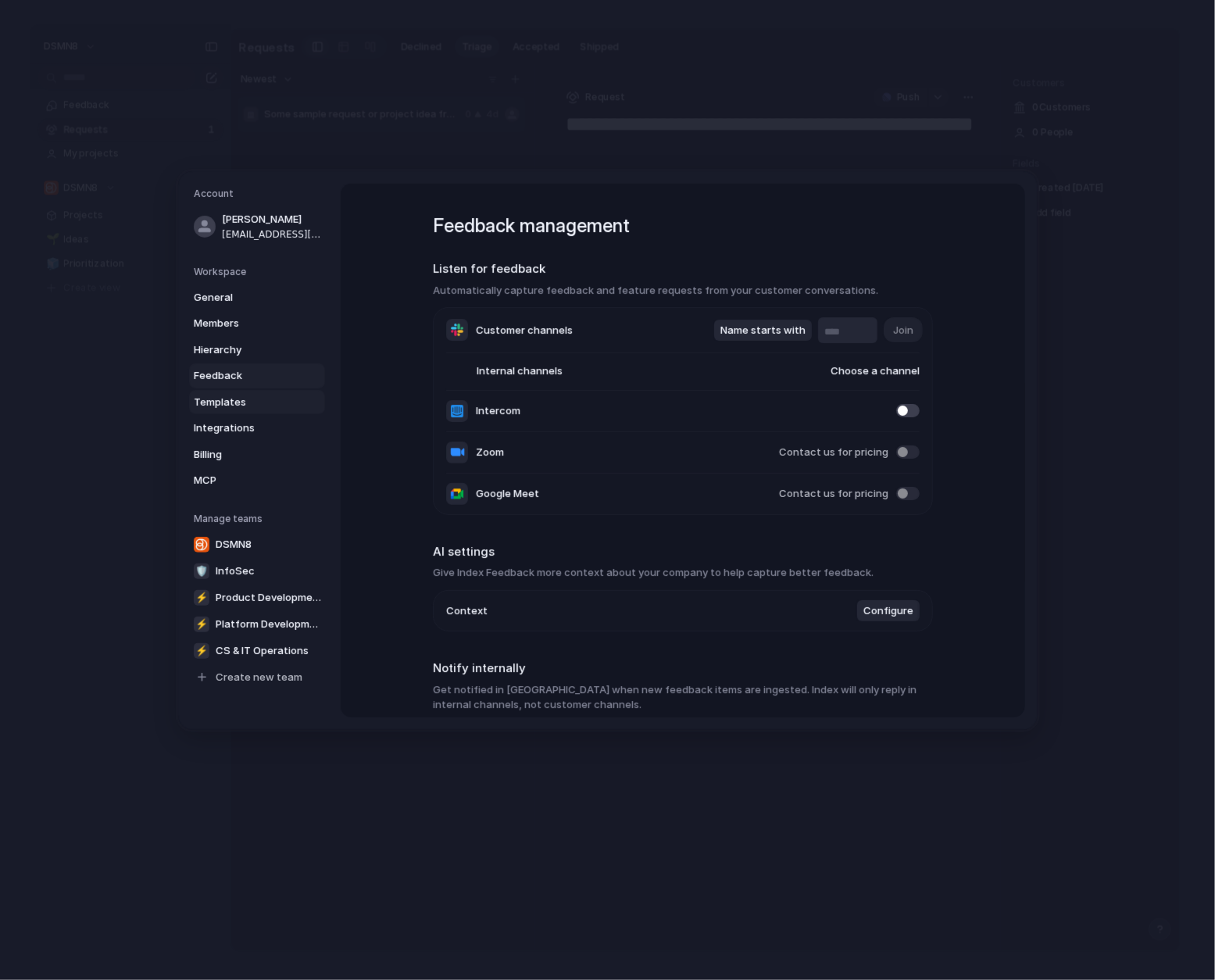
click at [232, 403] on span "Templates" at bounding box center [244, 403] width 100 height 16
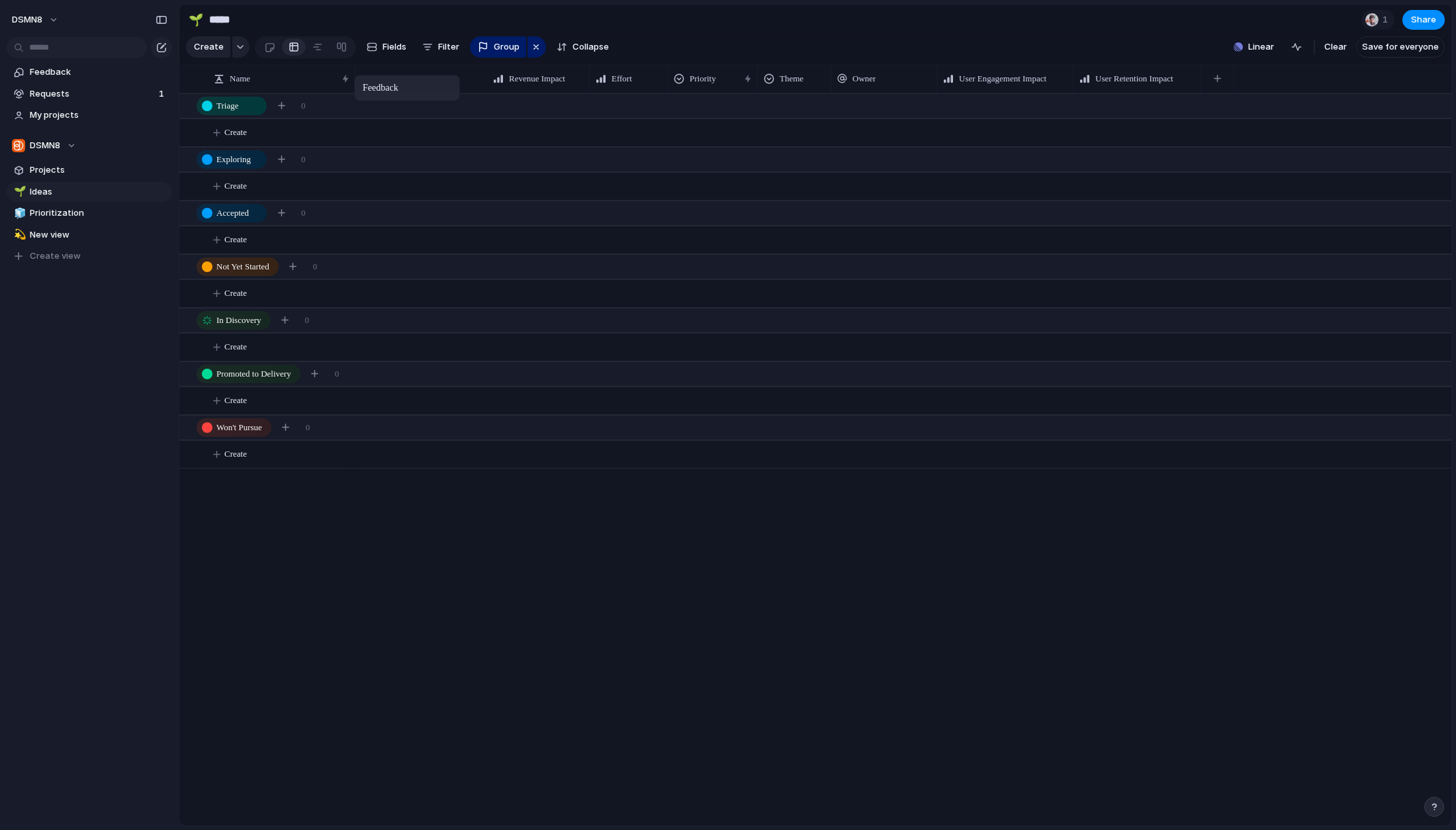
drag, startPoint x: 743, startPoint y: 76, endPoint x: 361, endPoint y: 77, distance: 382.0
drag, startPoint x: 707, startPoint y: 79, endPoint x: 494, endPoint y: 80, distance: 213.0
drag, startPoint x: 711, startPoint y: 78, endPoint x: 613, endPoint y: 79, distance: 98.0
drag, startPoint x: 980, startPoint y: 80, endPoint x: 789, endPoint y: 84, distance: 191.0
drag, startPoint x: 1104, startPoint y: 80, endPoint x: 922, endPoint y: 83, distance: 182.0
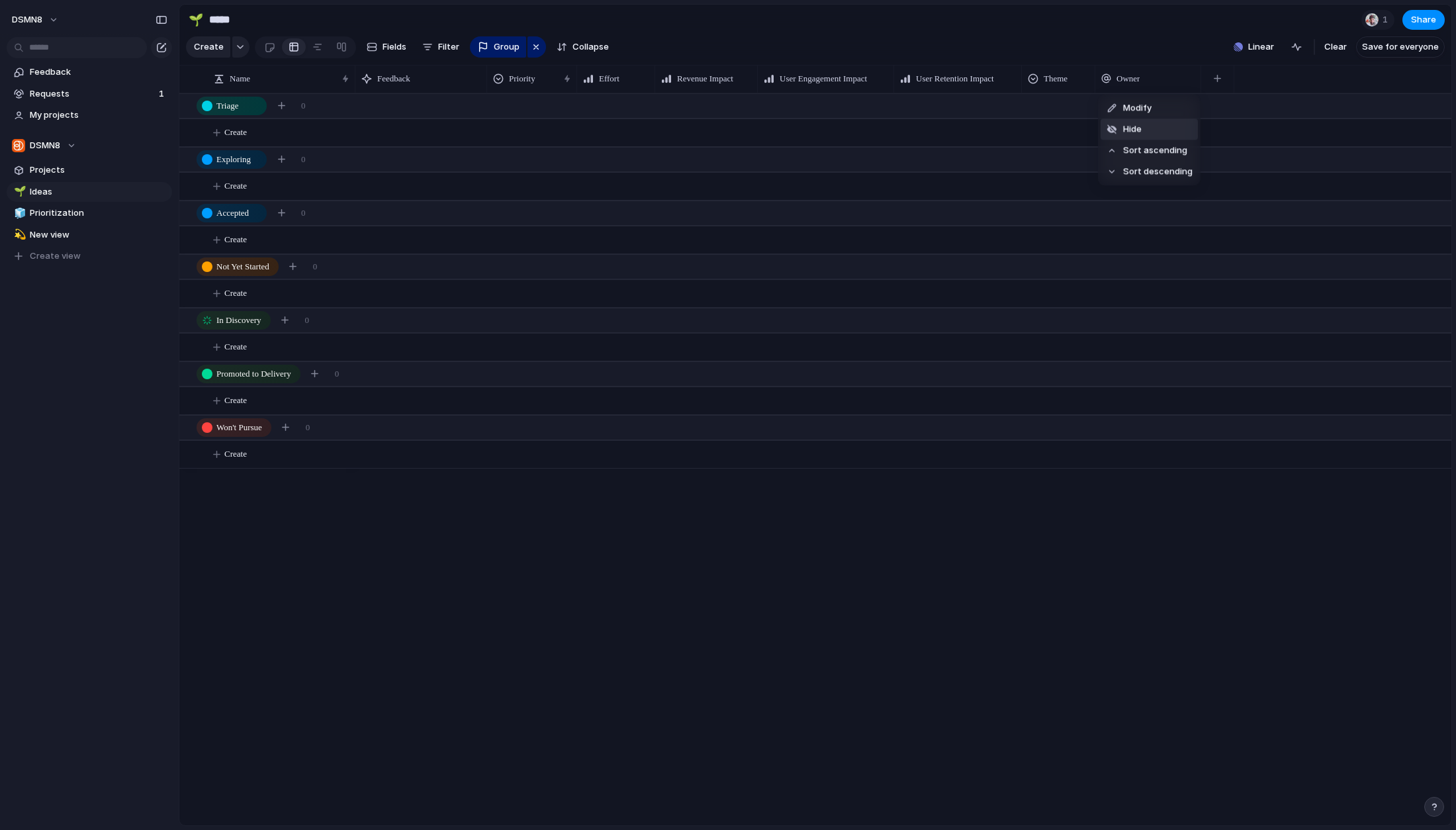
click at [1167, 129] on li "Hide" at bounding box center [1149, 128] width 97 height 21
click at [1402, 45] on span "Save for everyone" at bounding box center [1401, 47] width 77 height 13
click at [1115, 79] on div "button" at bounding box center [1111, 78] width 8 height 8
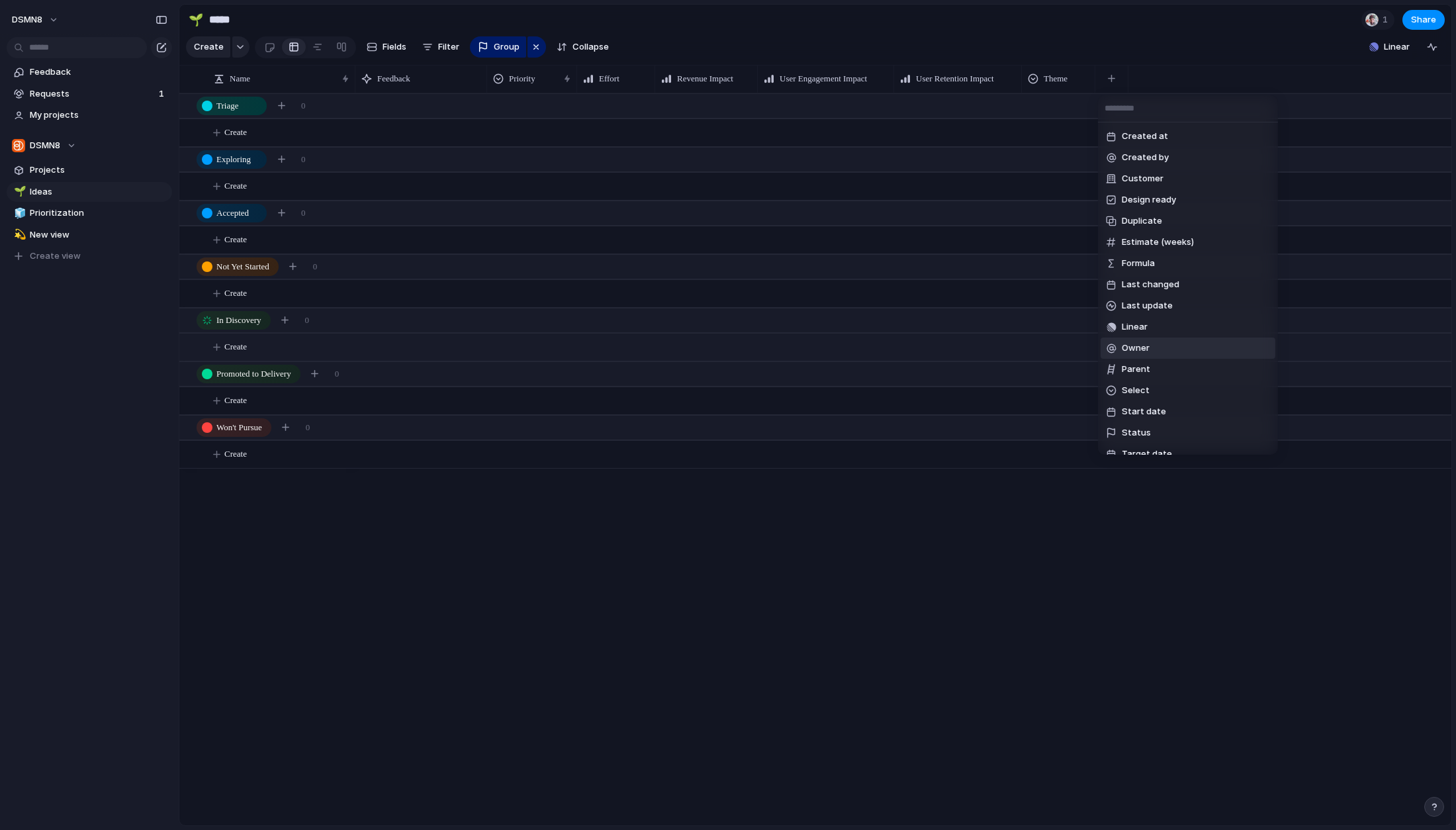
click at [1151, 350] on li "Owner" at bounding box center [1188, 347] width 174 height 21
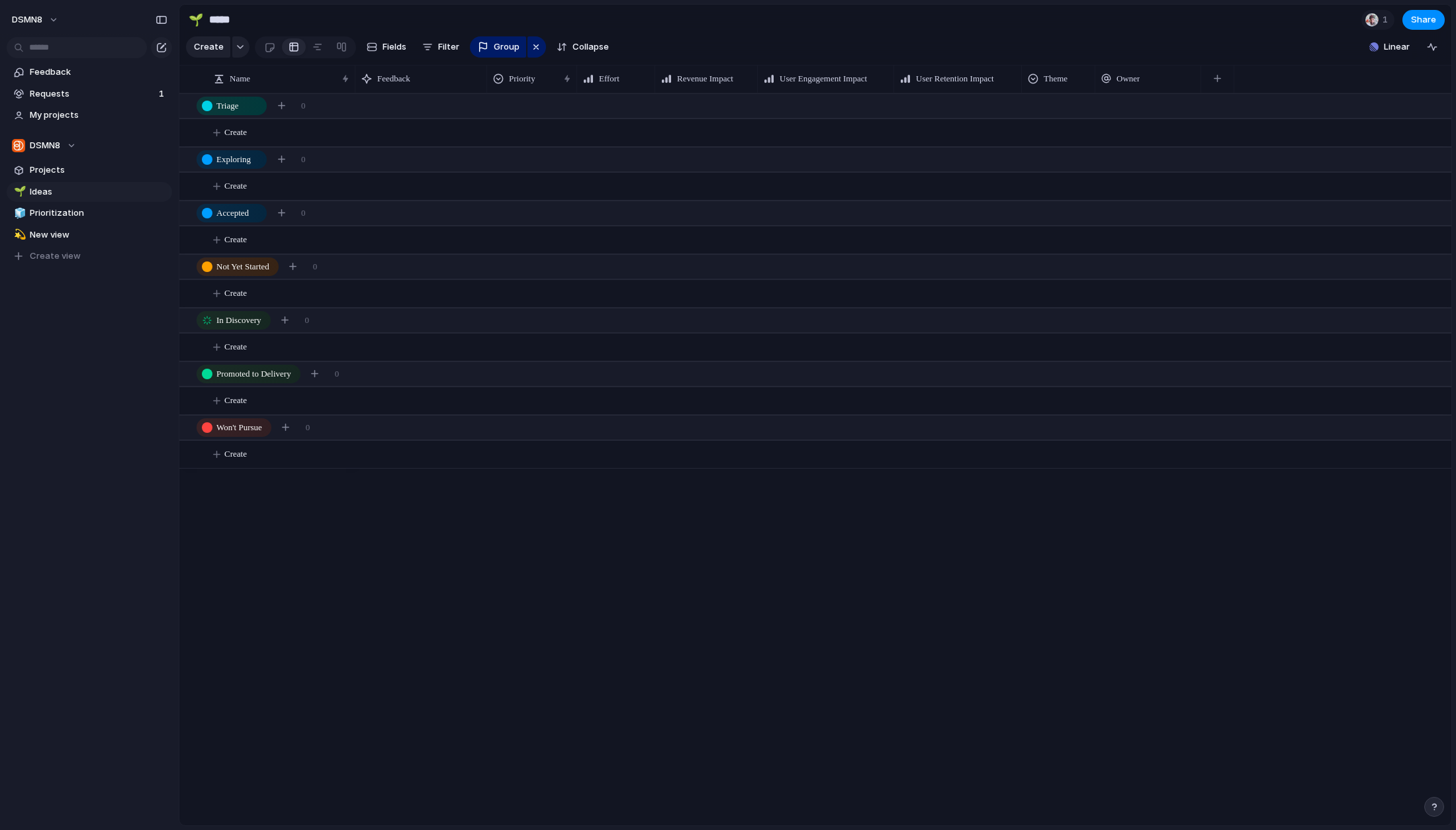
click at [1336, 66] on div "Feedback Priority Effort Revenue Impact User Engagement Impact User Retention I…" at bounding box center [903, 78] width 1096 height 28
click at [65, 175] on span "Projects" at bounding box center [99, 170] width 138 height 13
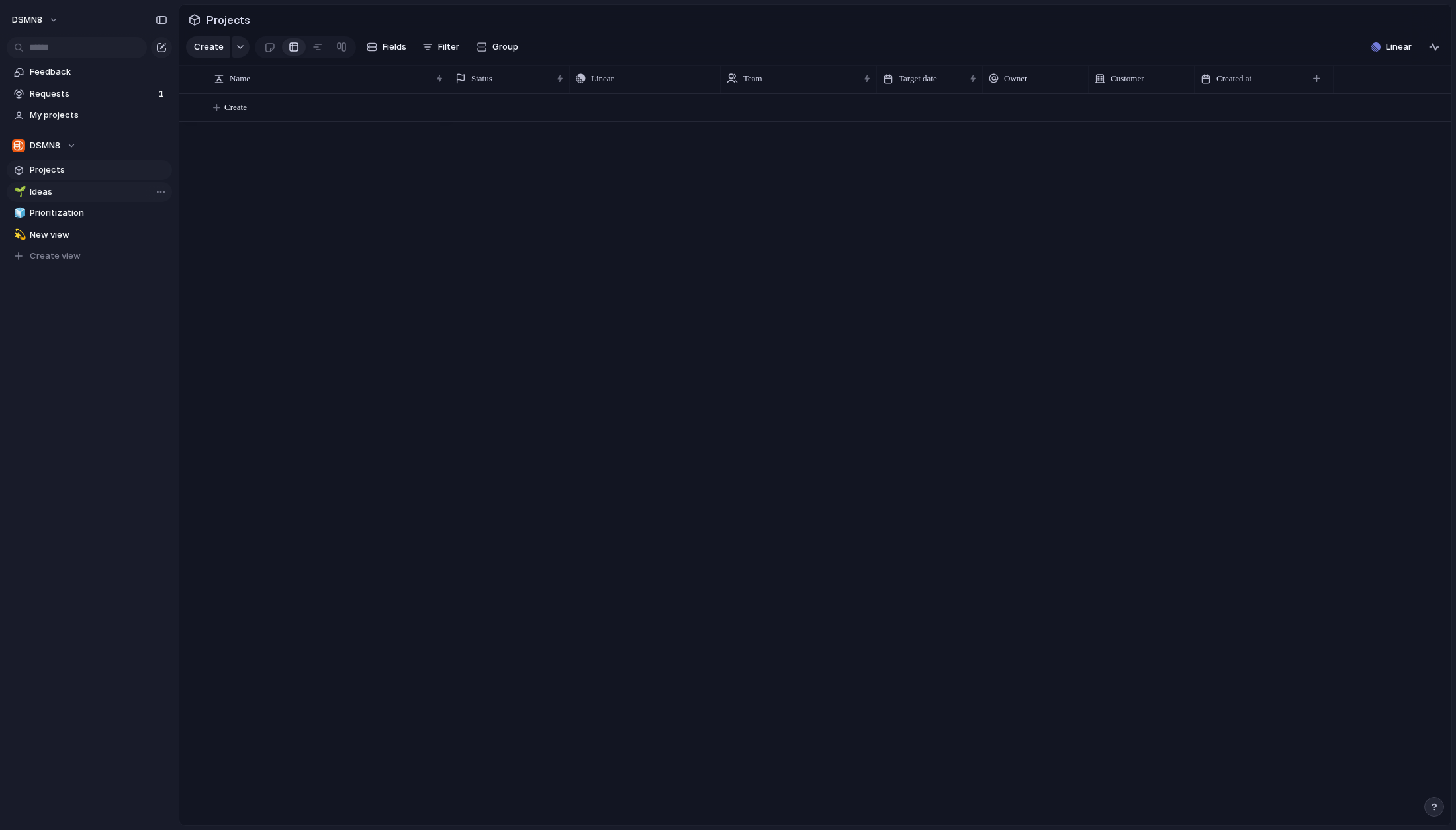
click at [63, 190] on span "Ideas" at bounding box center [99, 192] width 138 height 13
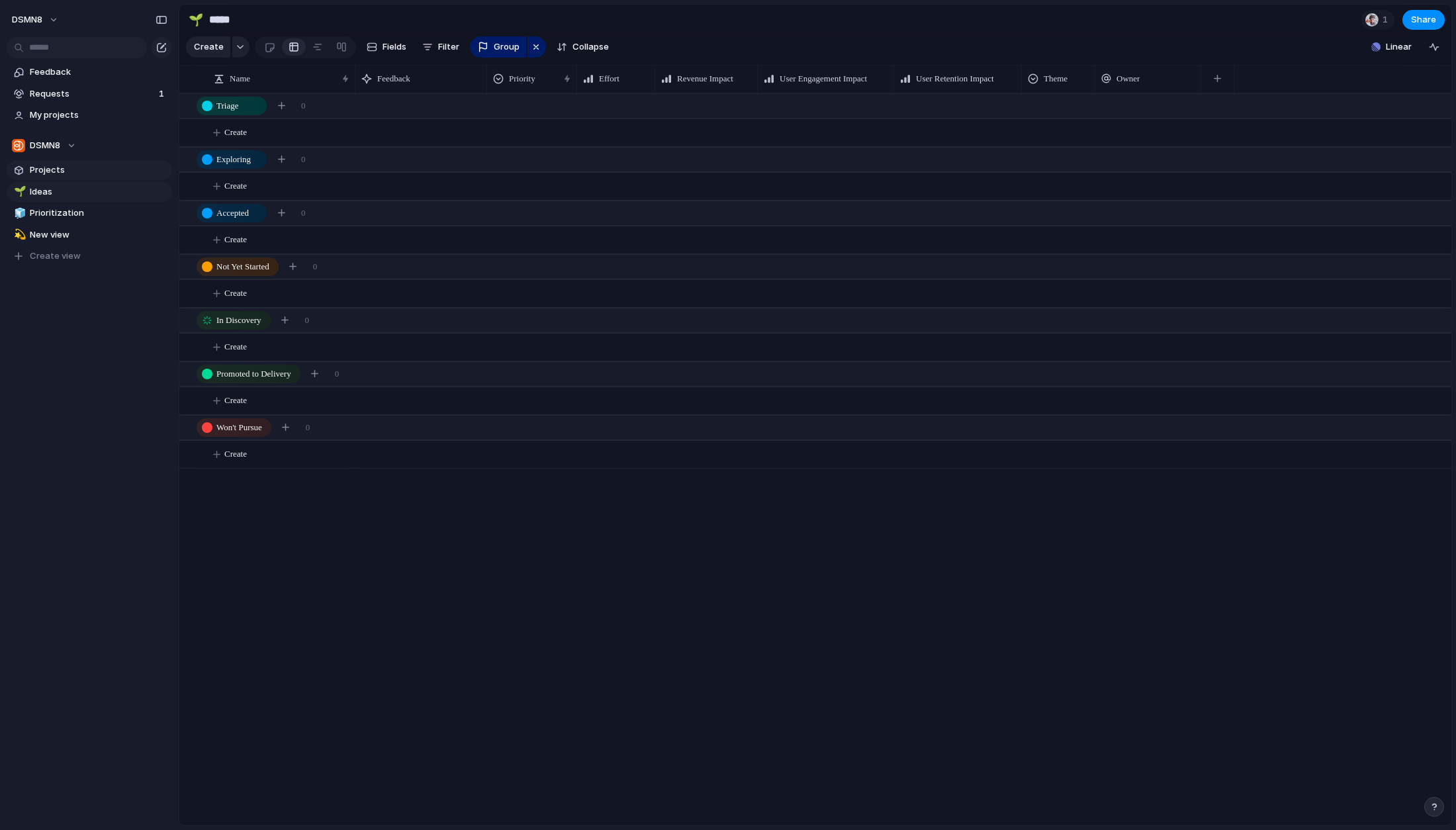
click at [66, 173] on span "Projects" at bounding box center [99, 170] width 138 height 13
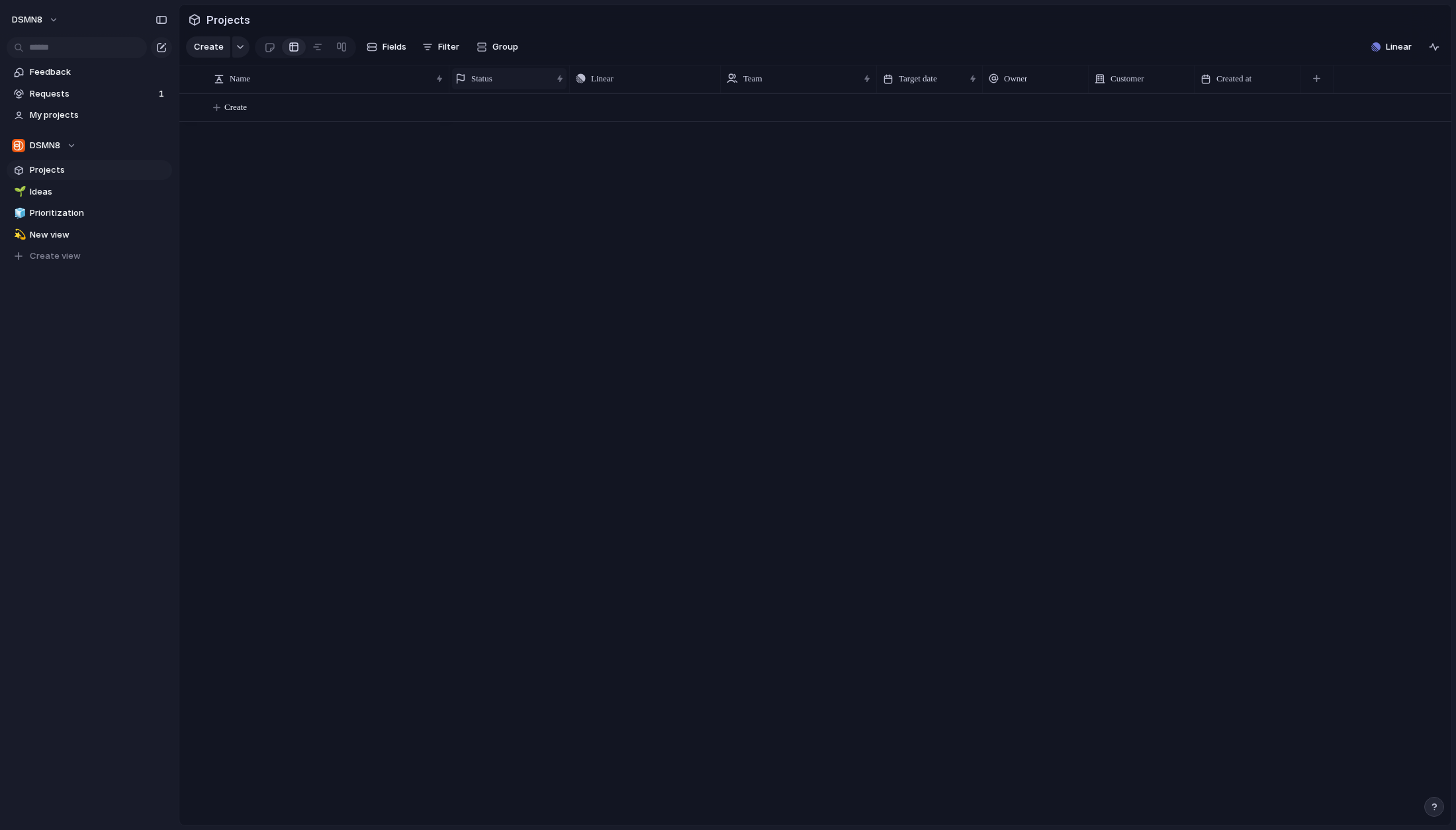
click at [504, 82] on div "Status" at bounding box center [503, 79] width 96 height 13
click at [528, 290] on div "Modify Hide Sort ascending Sort descending" at bounding box center [728, 415] width 1456 height 830
click at [115, 90] on span "Requests" at bounding box center [92, 94] width 125 height 13
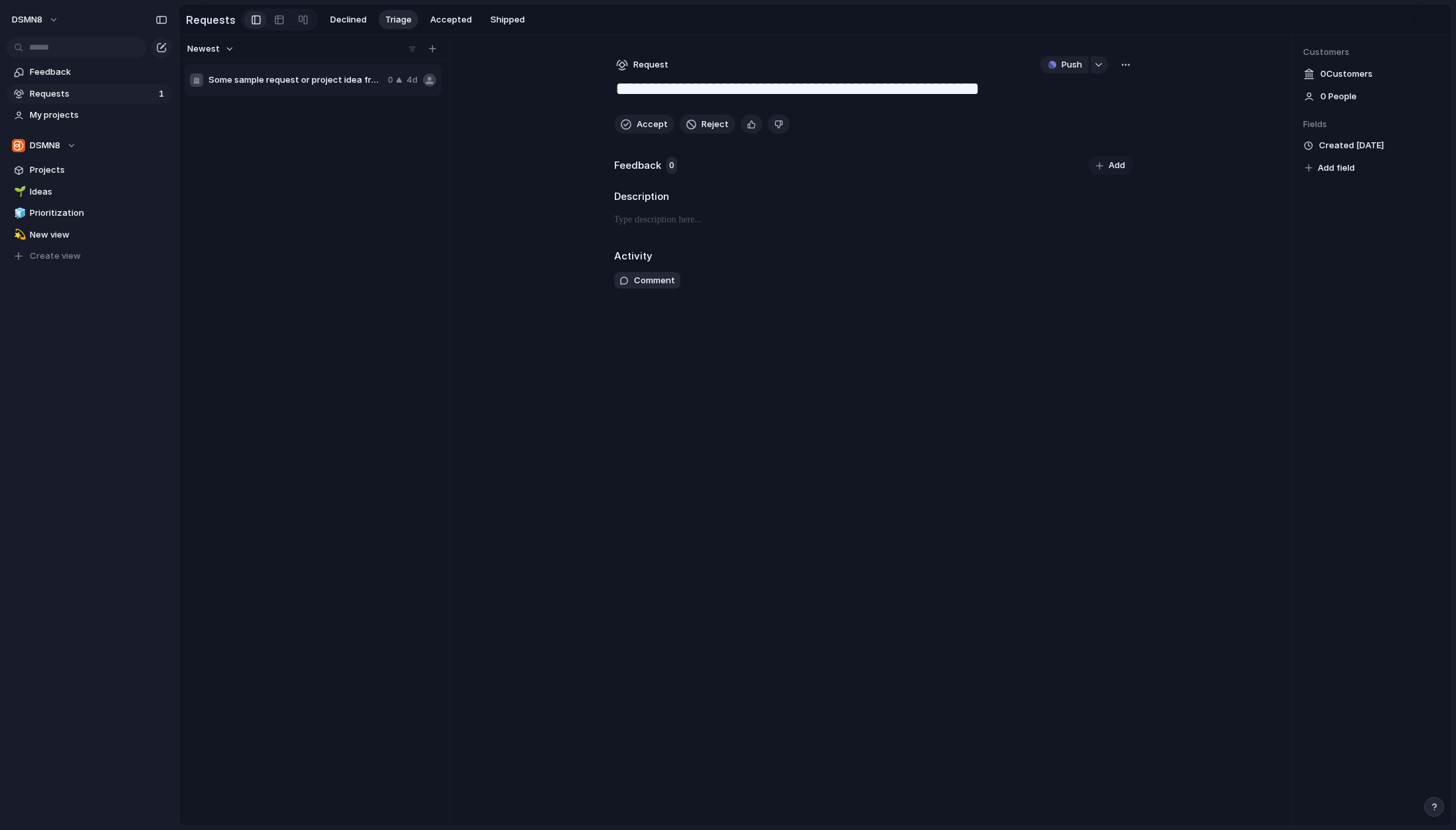
click at [1129, 61] on div "button" at bounding box center [1126, 65] width 11 height 11
click at [1081, 153] on li "Delete" at bounding box center [1090, 155] width 81 height 21
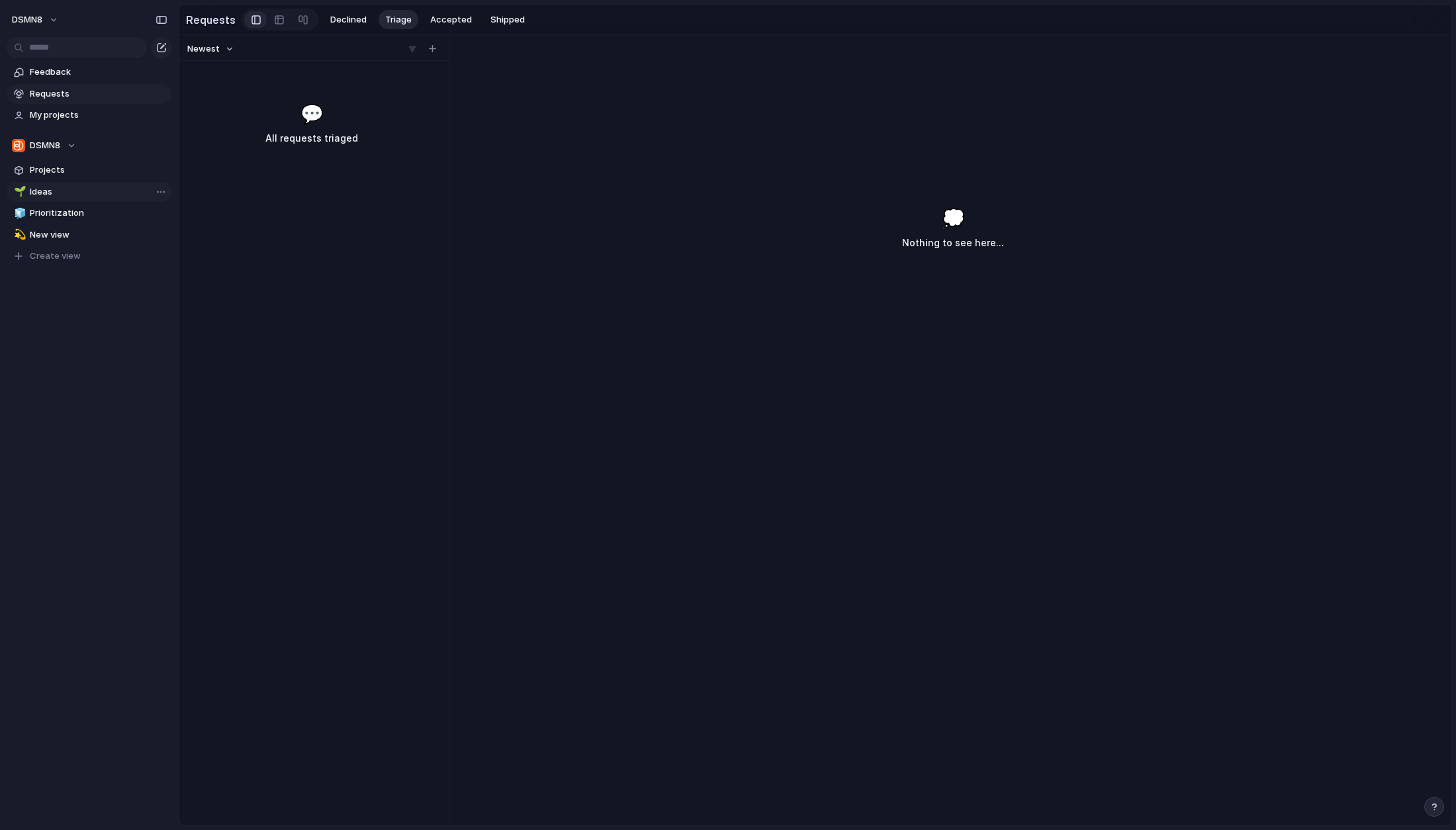
click at [66, 195] on span "Ideas" at bounding box center [99, 192] width 138 height 13
click at [56, 18] on button "DSMN8" at bounding box center [35, 19] width 60 height 21
click at [61, 48] on span "Settings" at bounding box center [48, 49] width 36 height 13
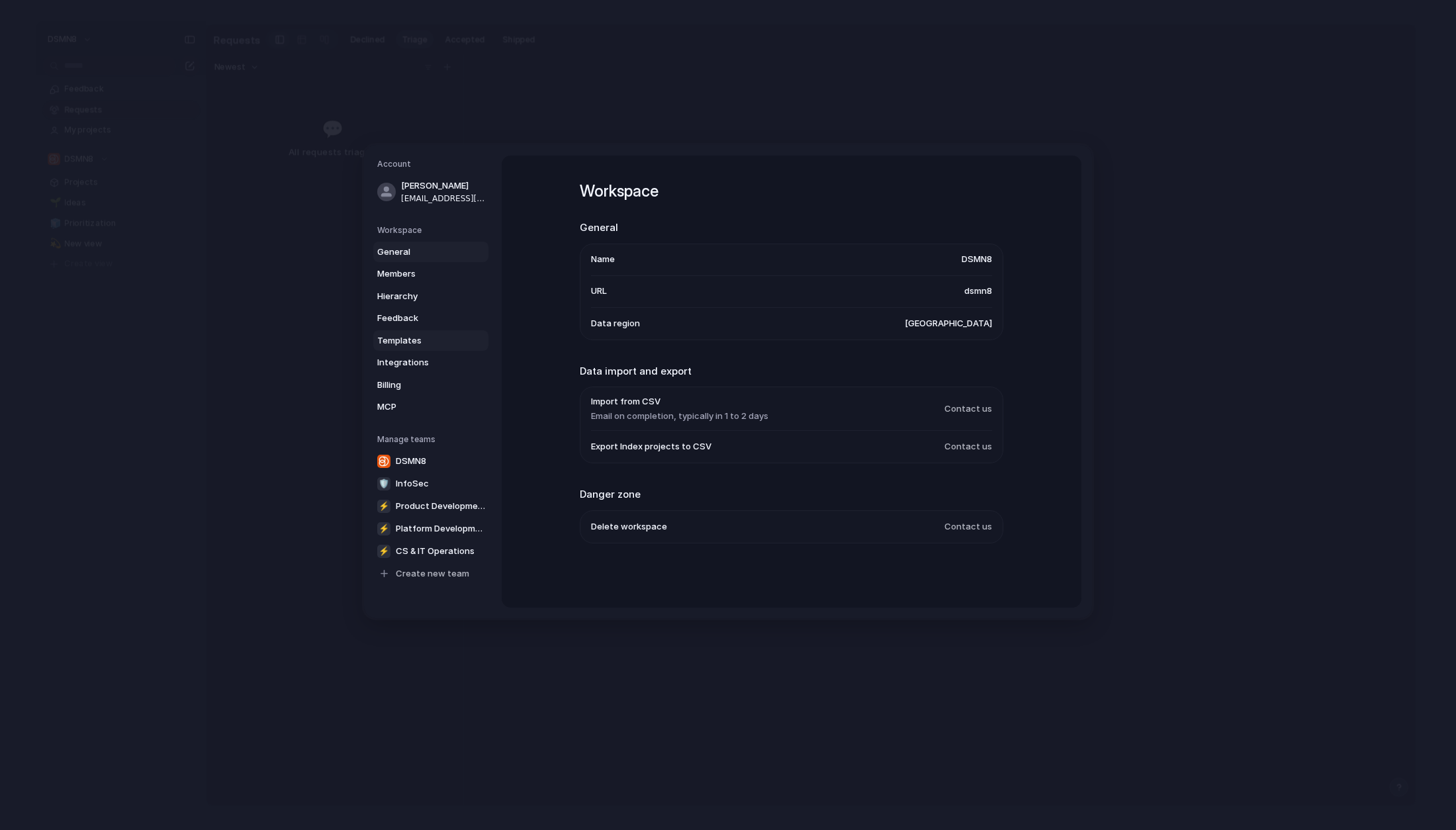
click at [428, 341] on span "Templates" at bounding box center [419, 341] width 85 height 13
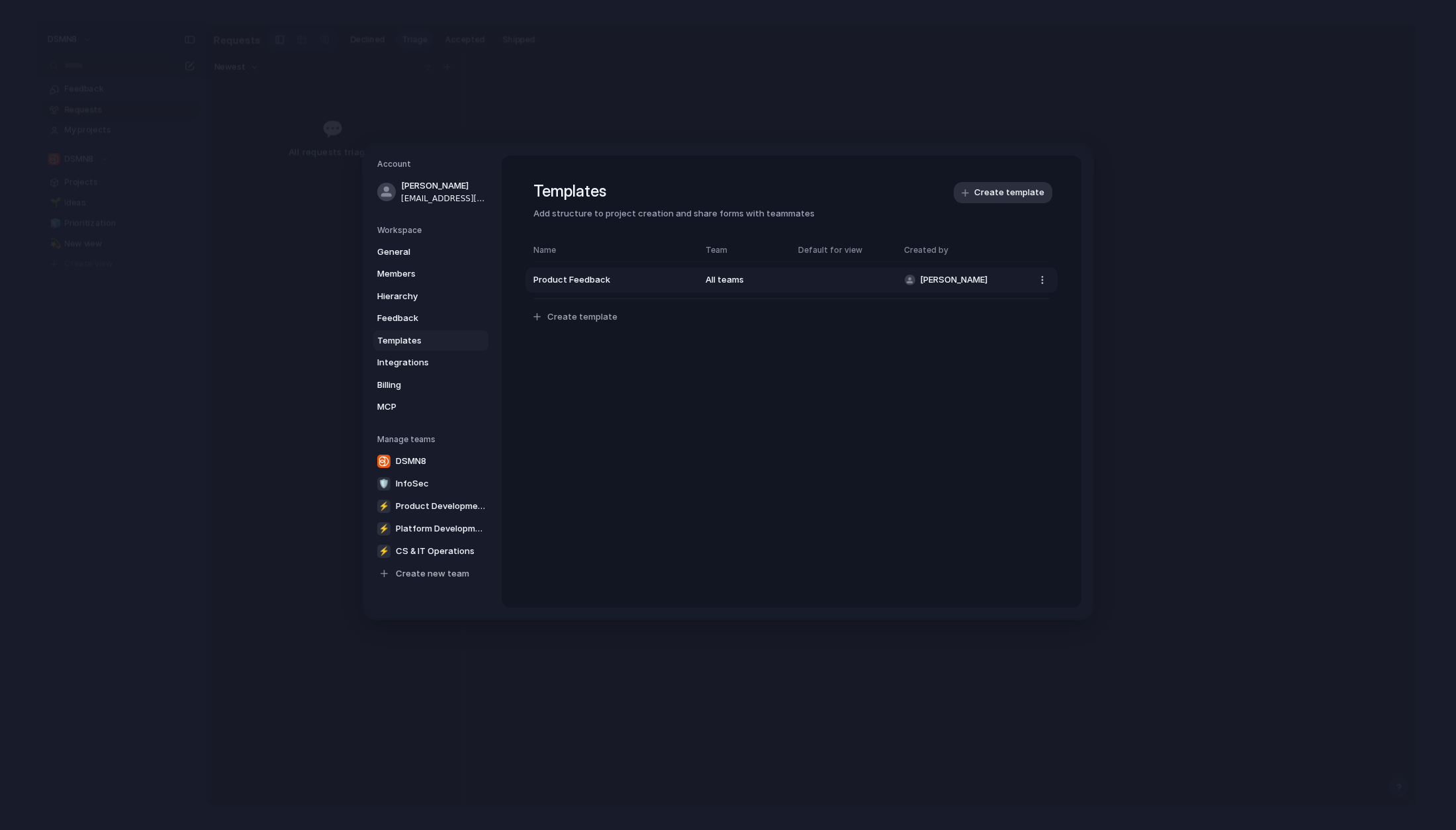
click at [830, 278] on button "Product Feedback All teams [PERSON_NAME]" at bounding box center [792, 280] width 533 height 25
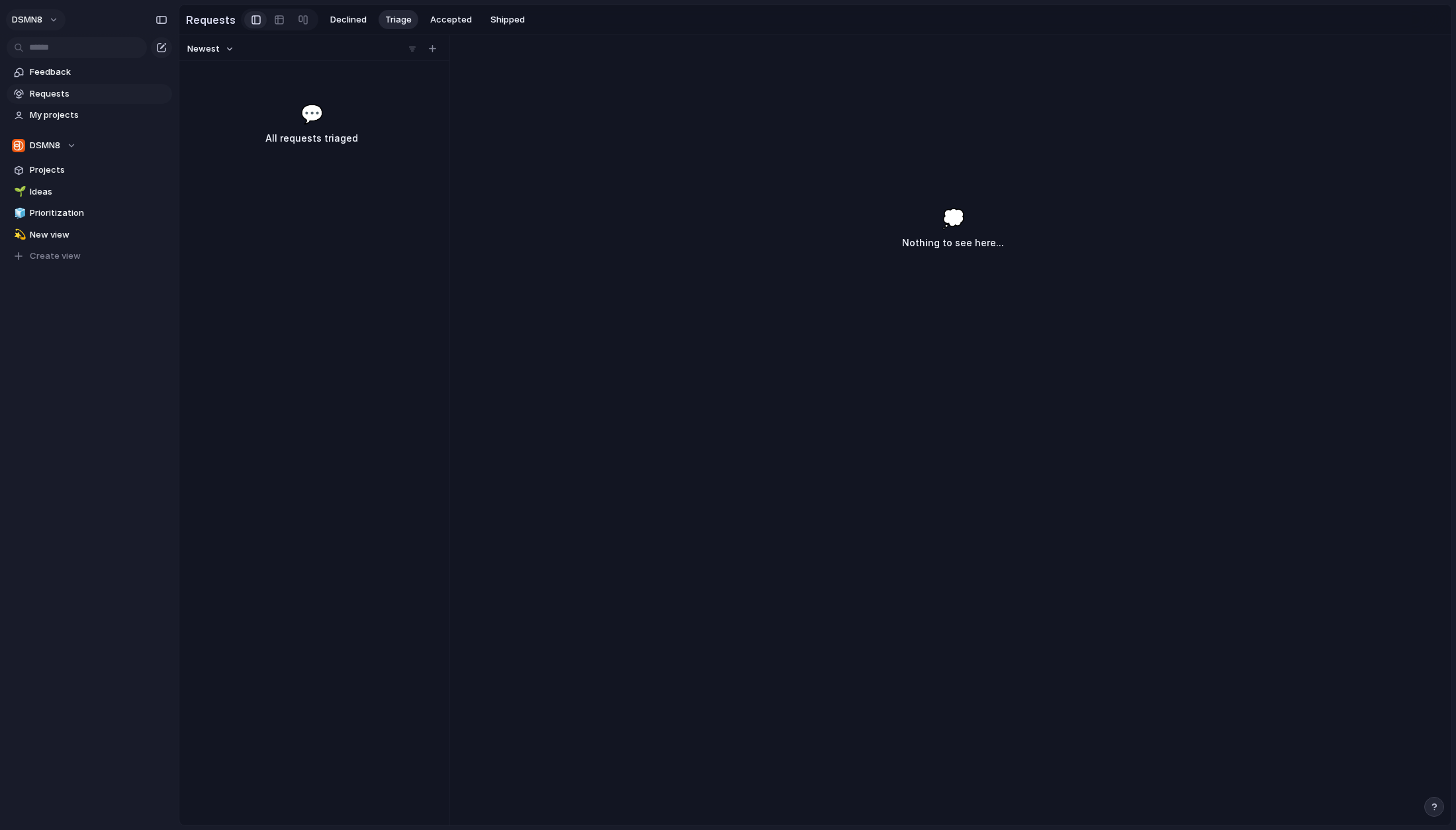
click at [57, 21] on button "DSMN8" at bounding box center [35, 19] width 60 height 21
click at [61, 51] on span "Settings" at bounding box center [48, 49] width 36 height 13
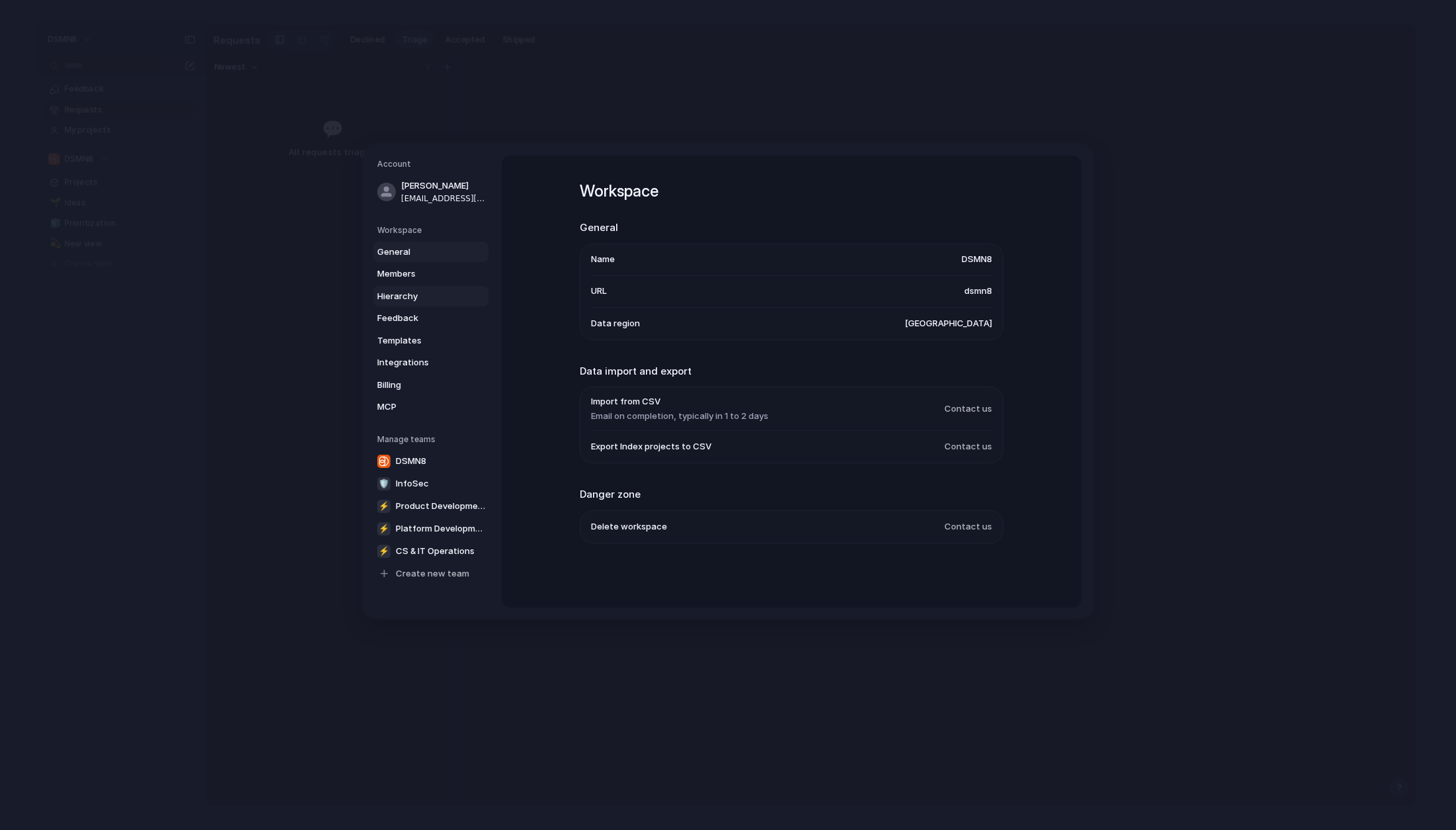
click at [411, 300] on span "Hierarchy" at bounding box center [419, 297] width 85 height 13
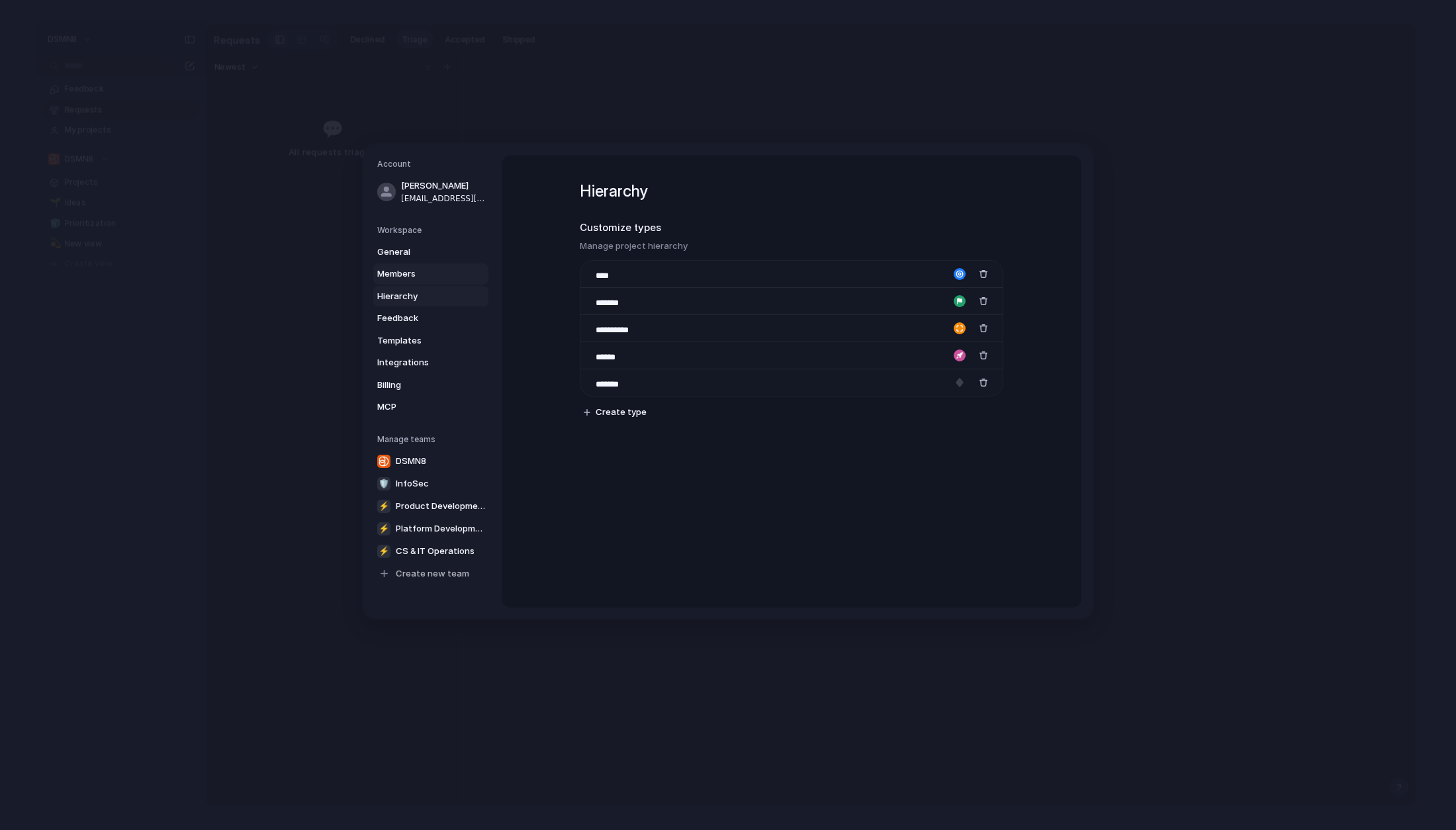
click at [411, 278] on span "Members" at bounding box center [419, 274] width 85 height 13
click at [410, 337] on span "Templates" at bounding box center [419, 341] width 85 height 13
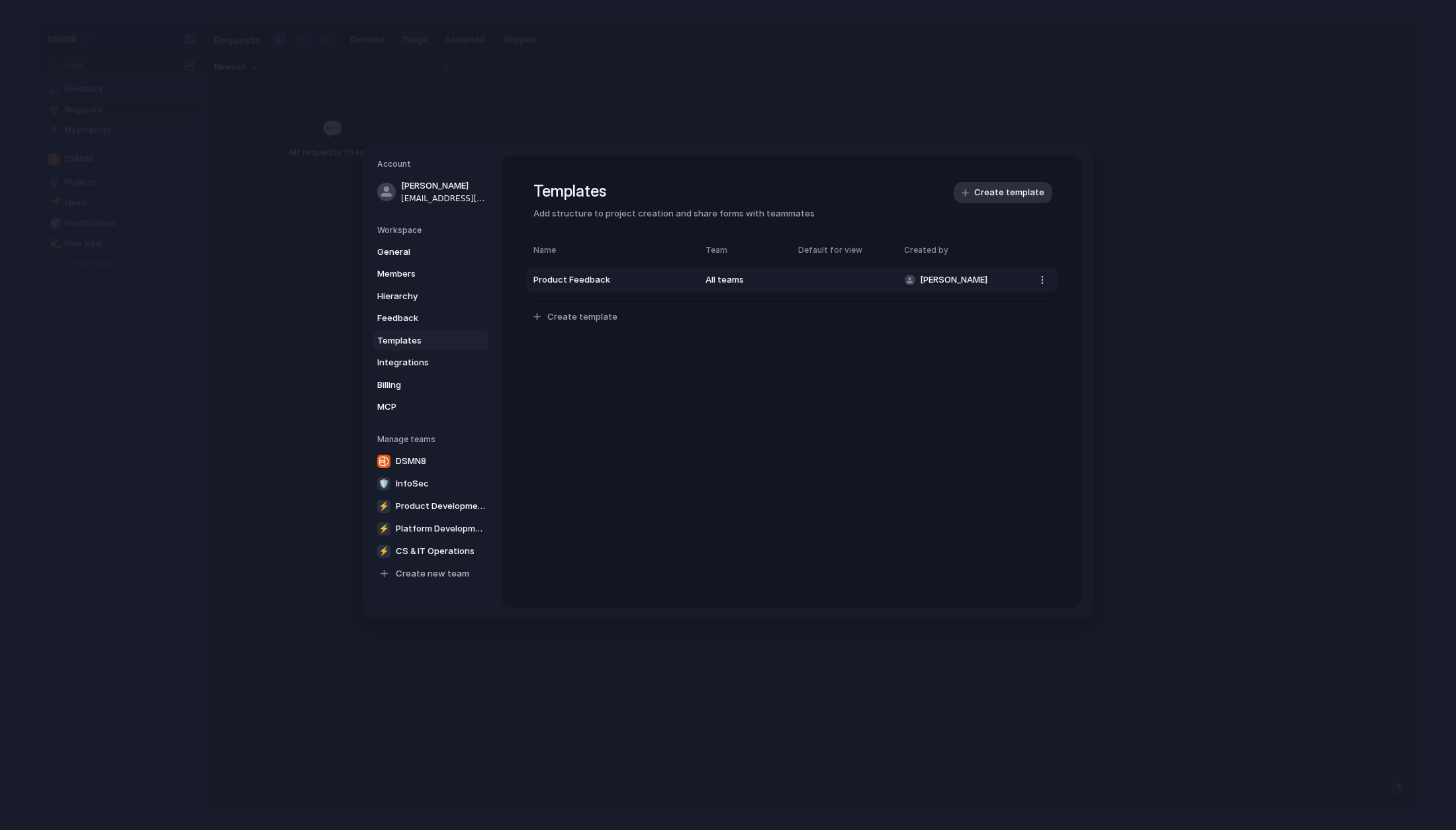
click at [678, 278] on span "Product Feedback" at bounding box center [612, 281] width 159 height 13
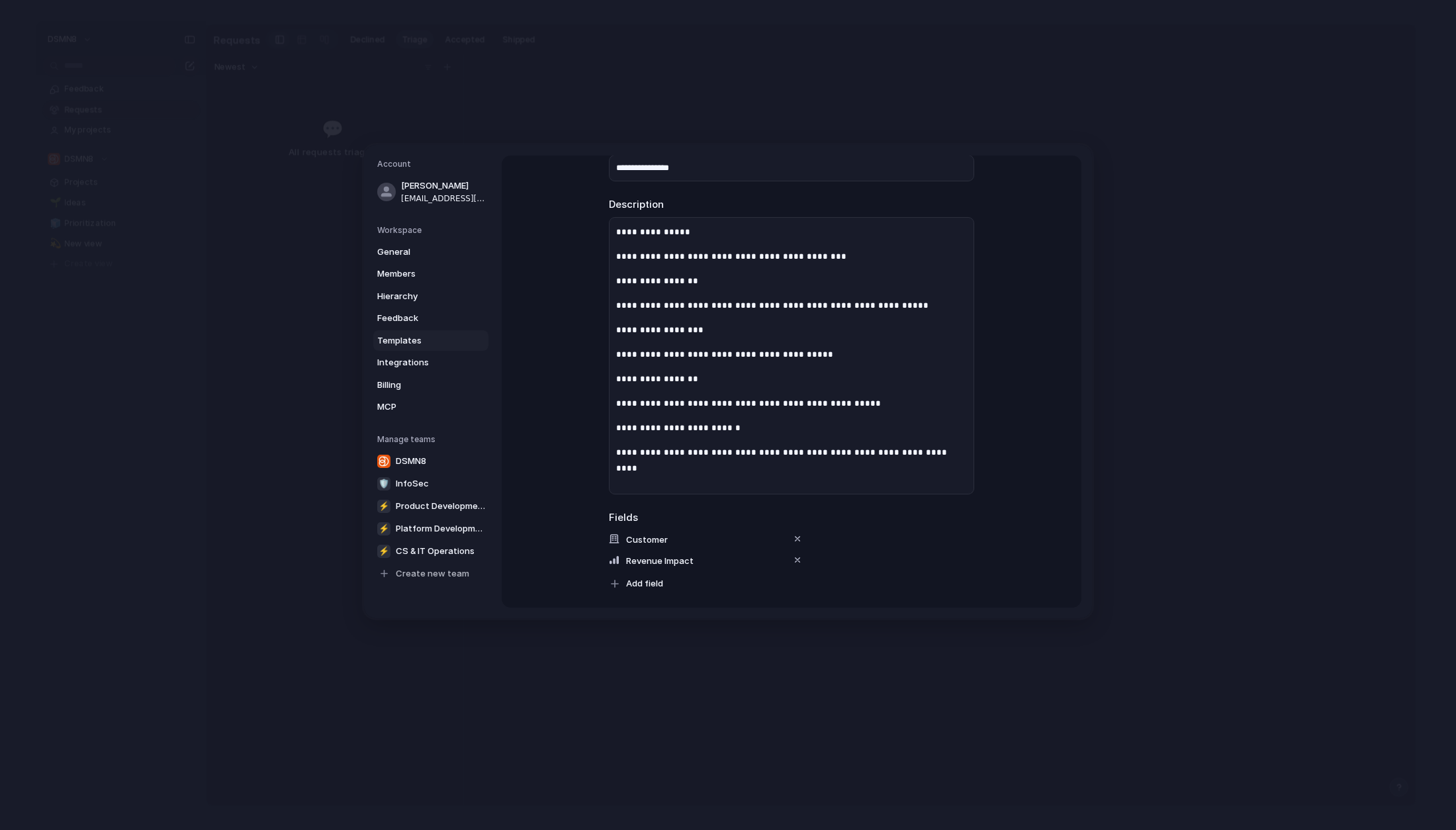
scroll to position [262, 0]
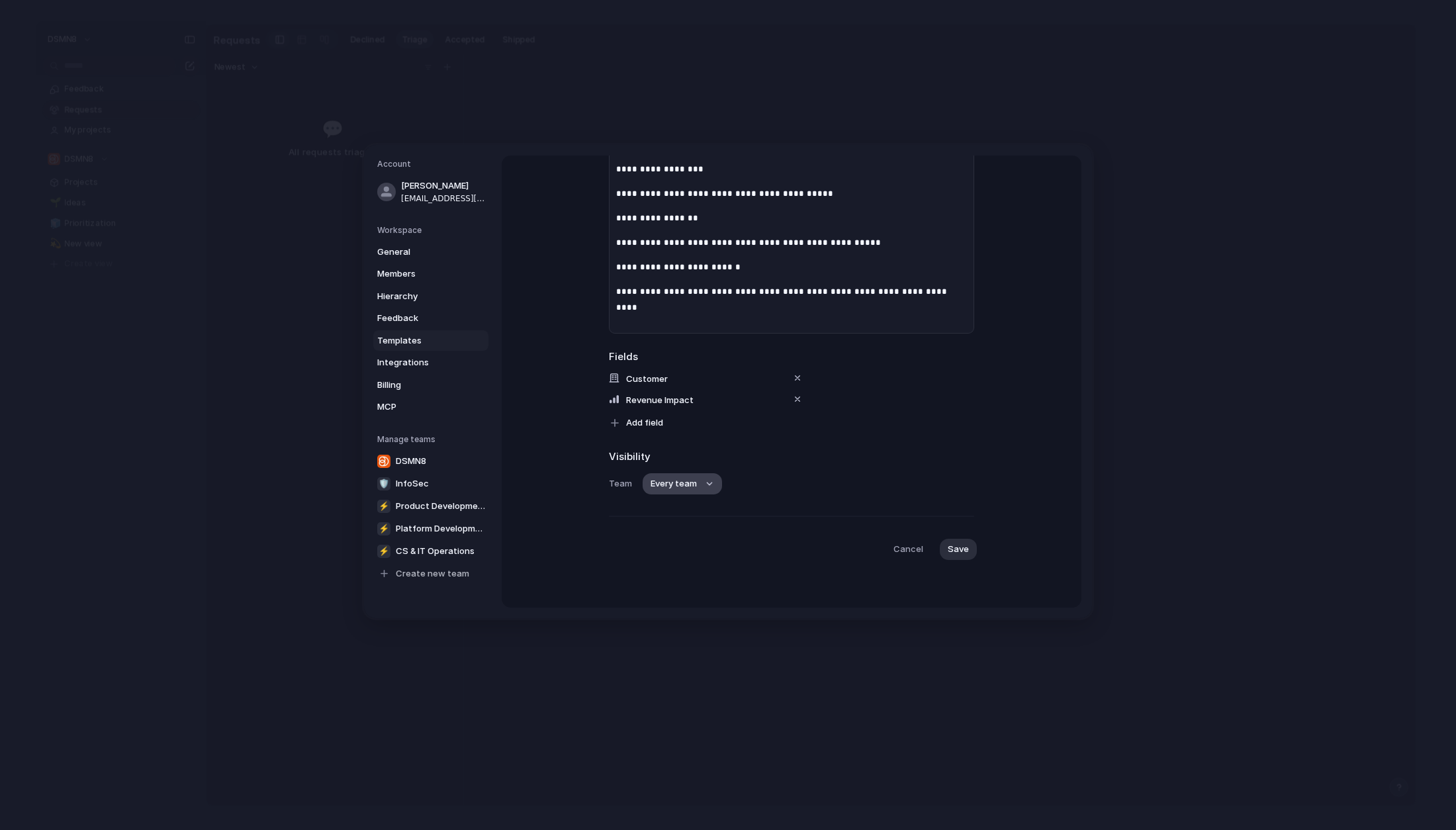
click at [709, 483] on button "Every team" at bounding box center [682, 483] width 80 height 21
click at [710, 482] on div "Every team DSMN8 🛡 InfoSec ⚡ Product Development ⚡ Platform Development ⚡ CS & …" at bounding box center [728, 415] width 1456 height 830
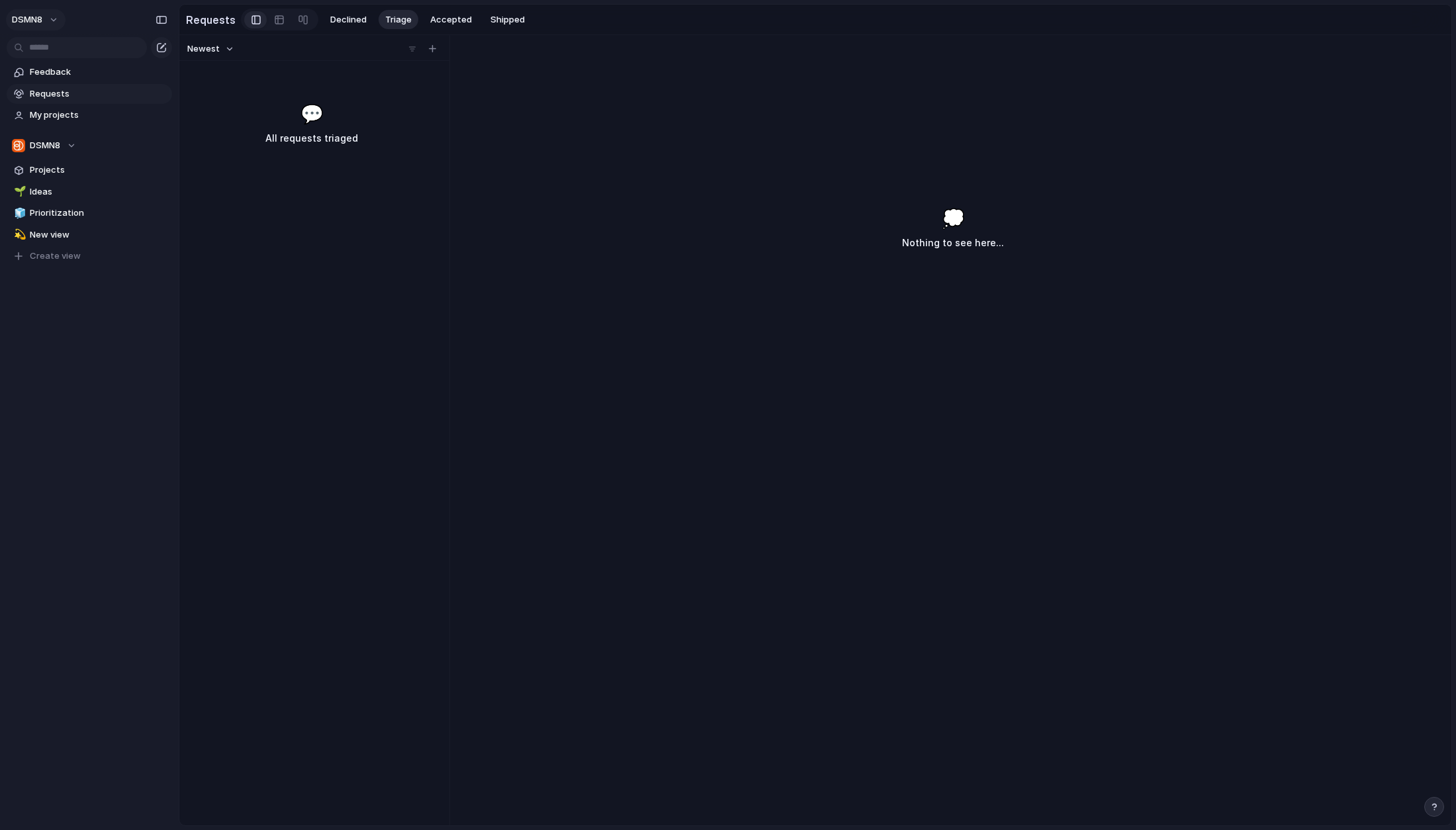
click at [57, 15] on button "DSMN8" at bounding box center [35, 19] width 60 height 21
click at [67, 55] on li "Settings" at bounding box center [64, 49] width 110 height 21
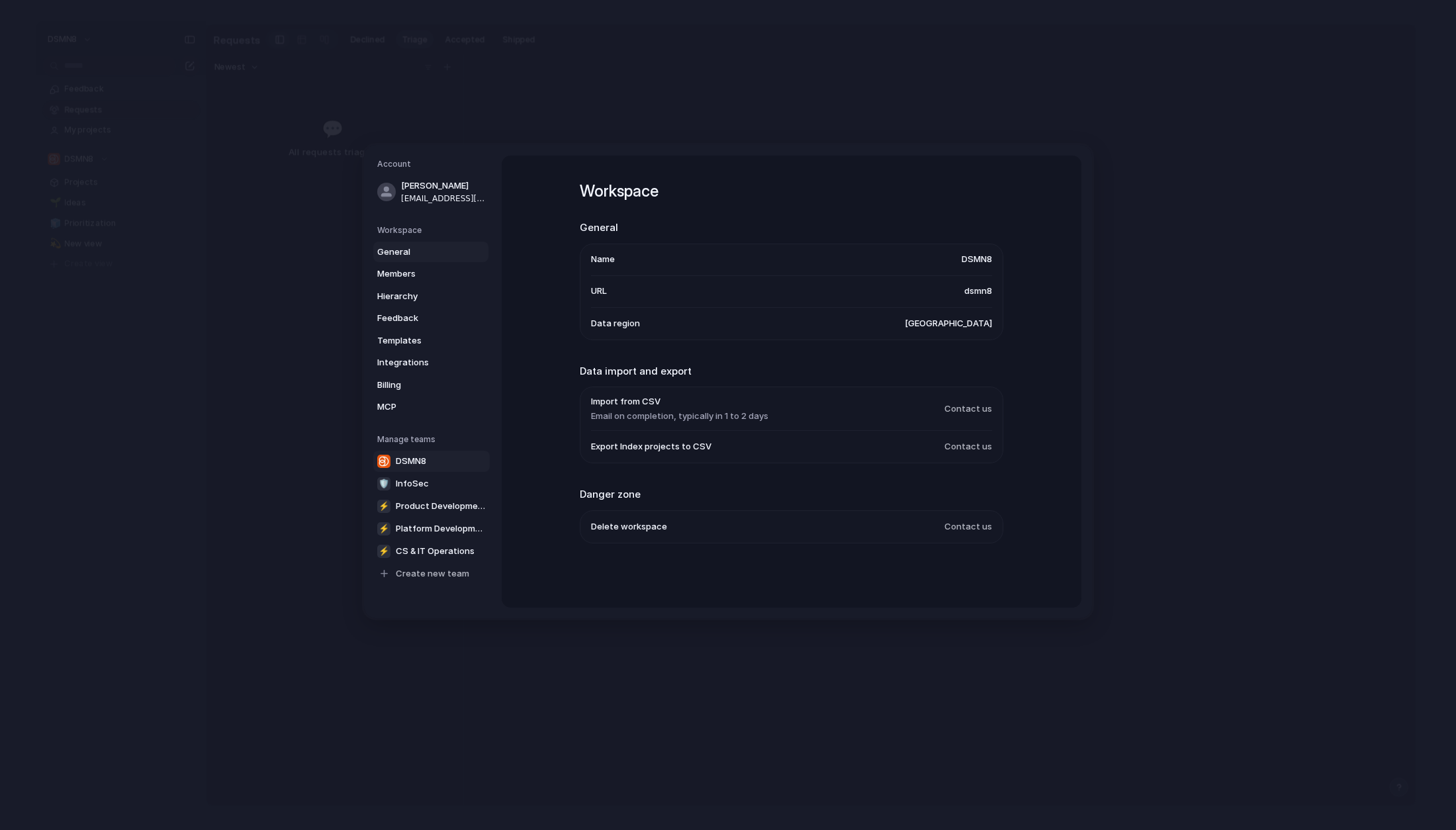
click at [431, 461] on link "DSMN8" at bounding box center [431, 460] width 117 height 21
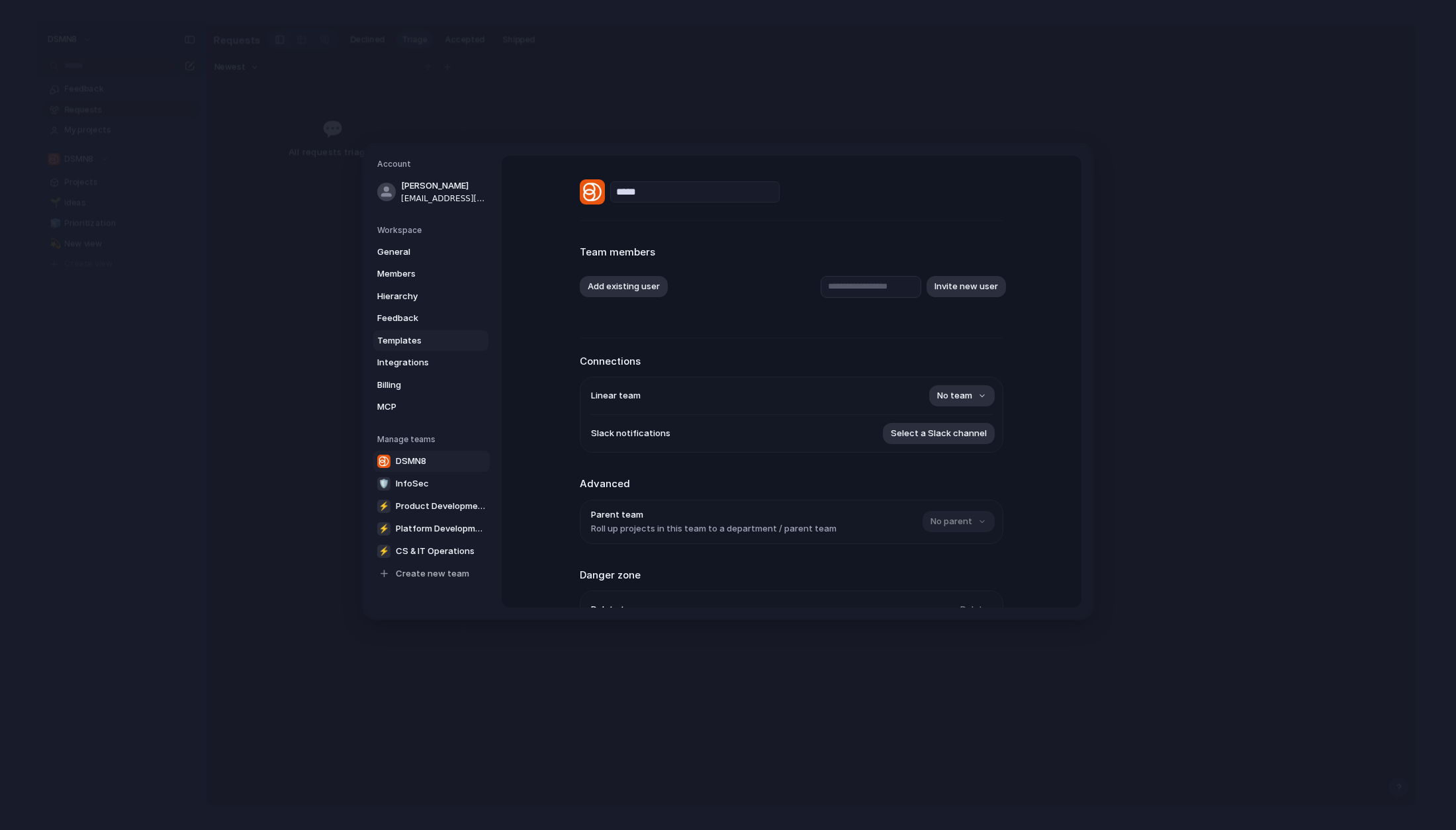
click at [398, 338] on span "Templates" at bounding box center [419, 341] width 85 height 13
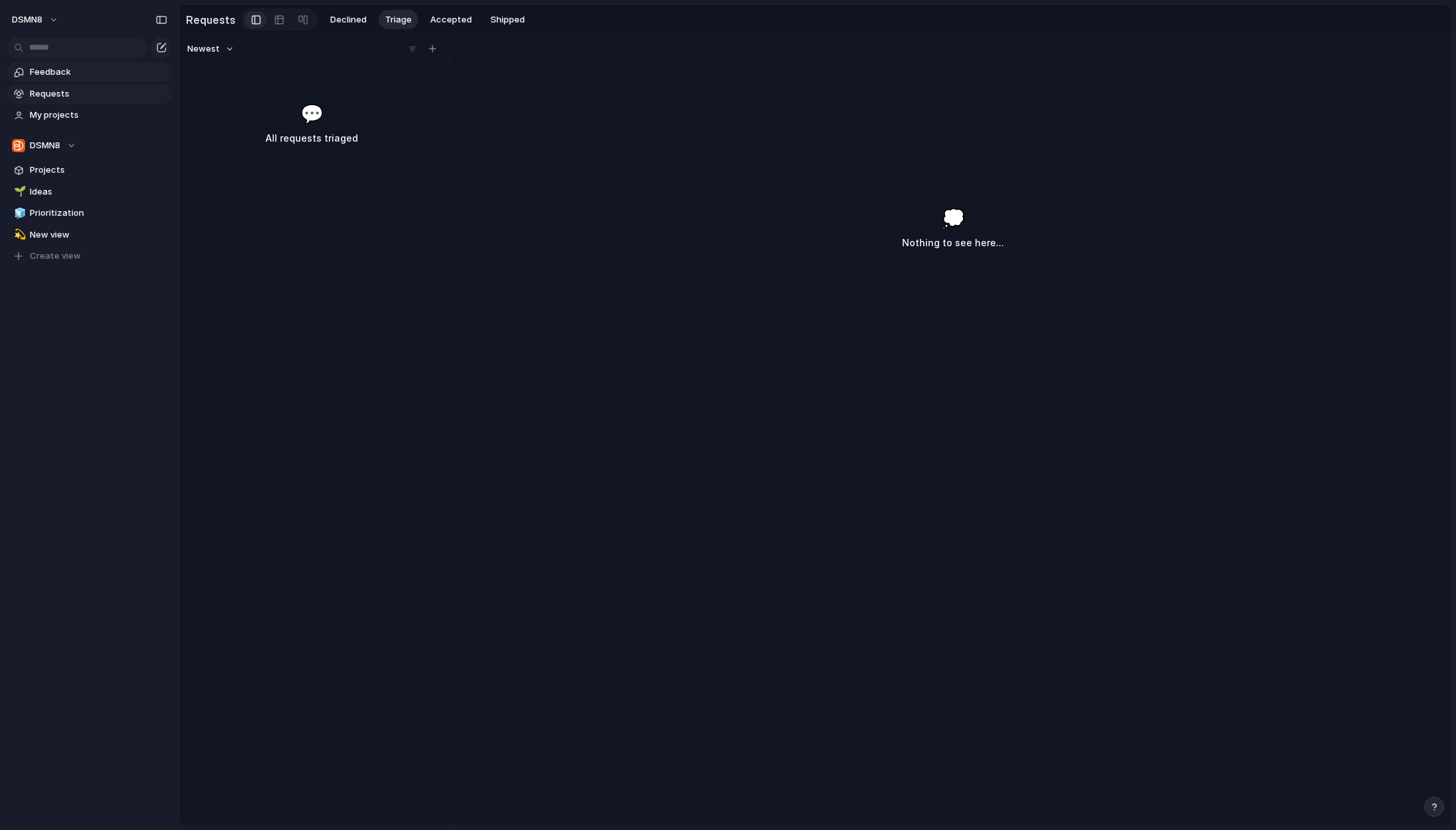
click at [71, 75] on span "Feedback" at bounding box center [99, 72] width 138 height 13
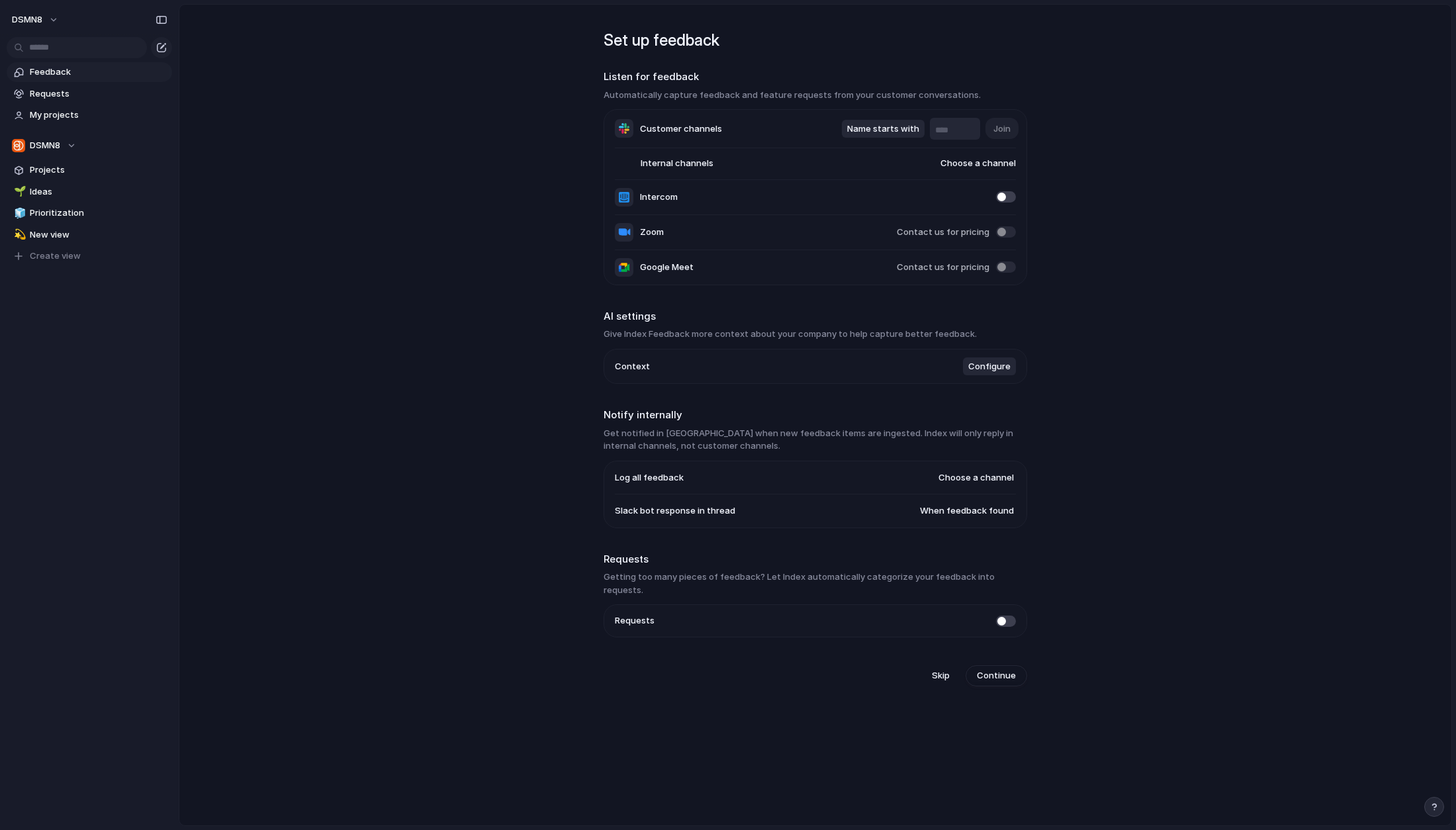
click at [705, 166] on span "Internal channels" at bounding box center [664, 163] width 99 height 13
click at [970, 162] on span "Choose a channel" at bounding box center [965, 163] width 101 height 13
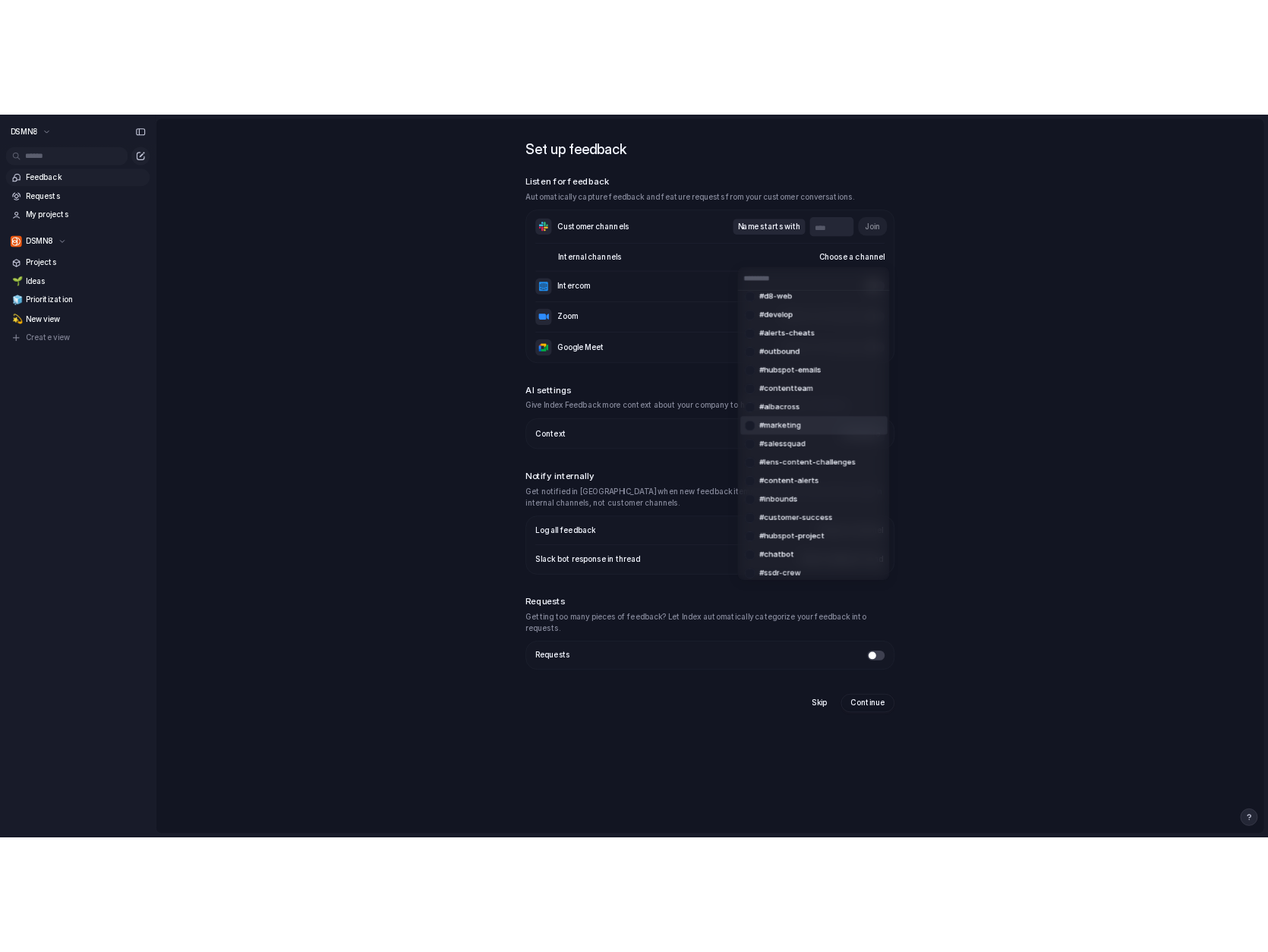
scroll to position [39, 0]
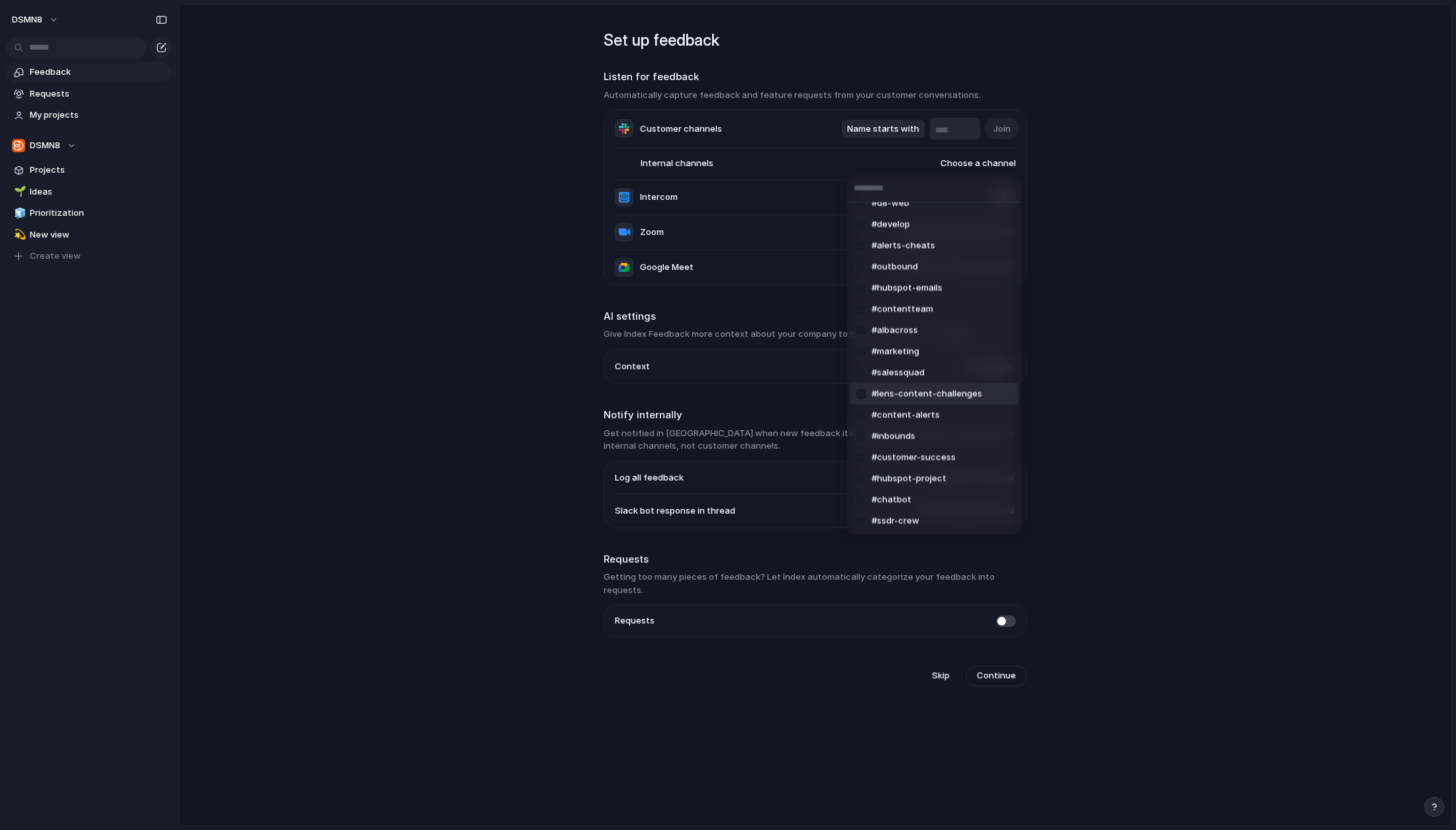
click at [455, 580] on div "#general #d8-web #develop #alerts-cheats #outbound #hubspot-emails #contentteam…" at bounding box center [728, 415] width 1456 height 830
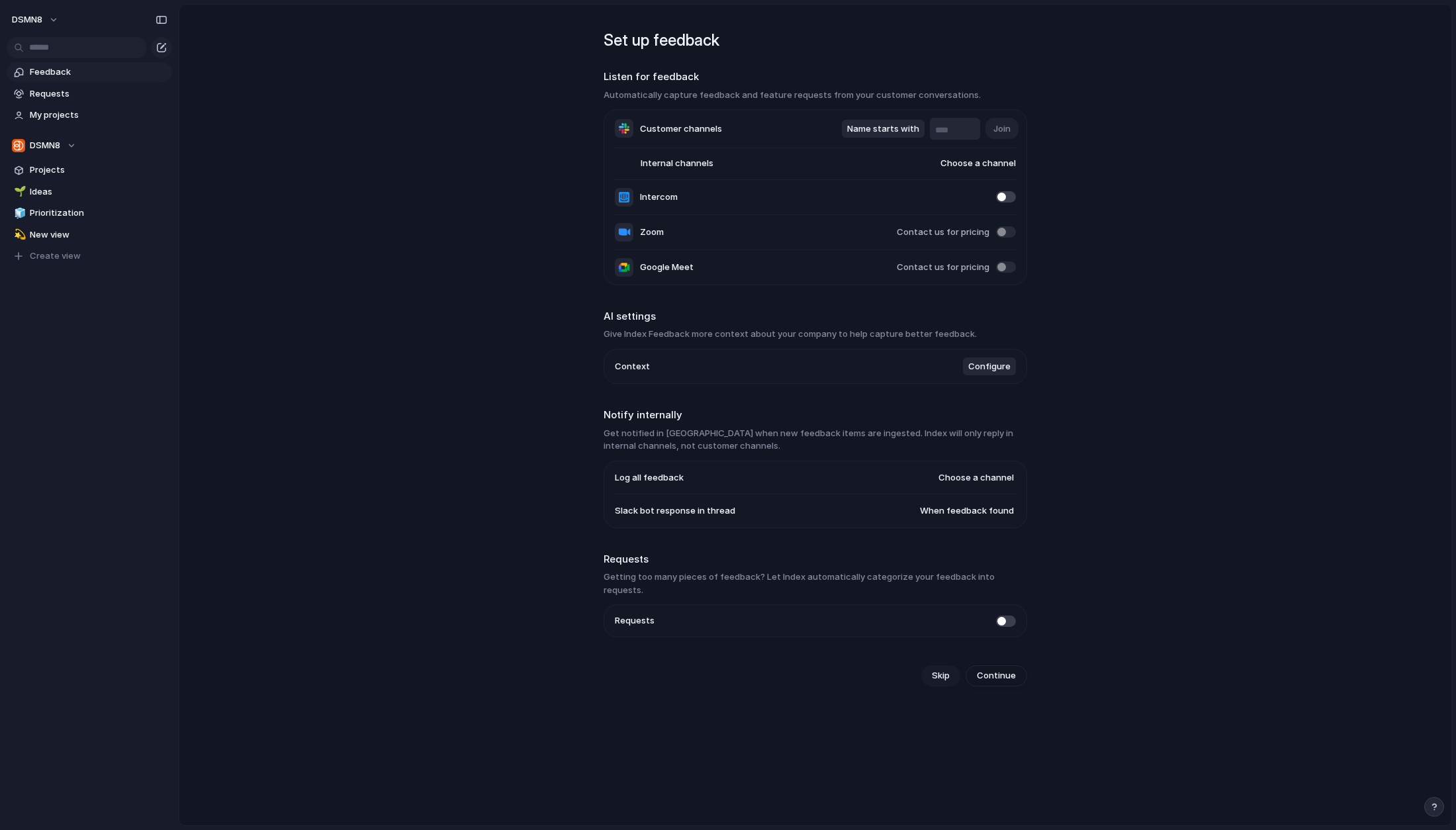
click at [944, 669] on span "Skip" at bounding box center [940, 676] width 18 height 13
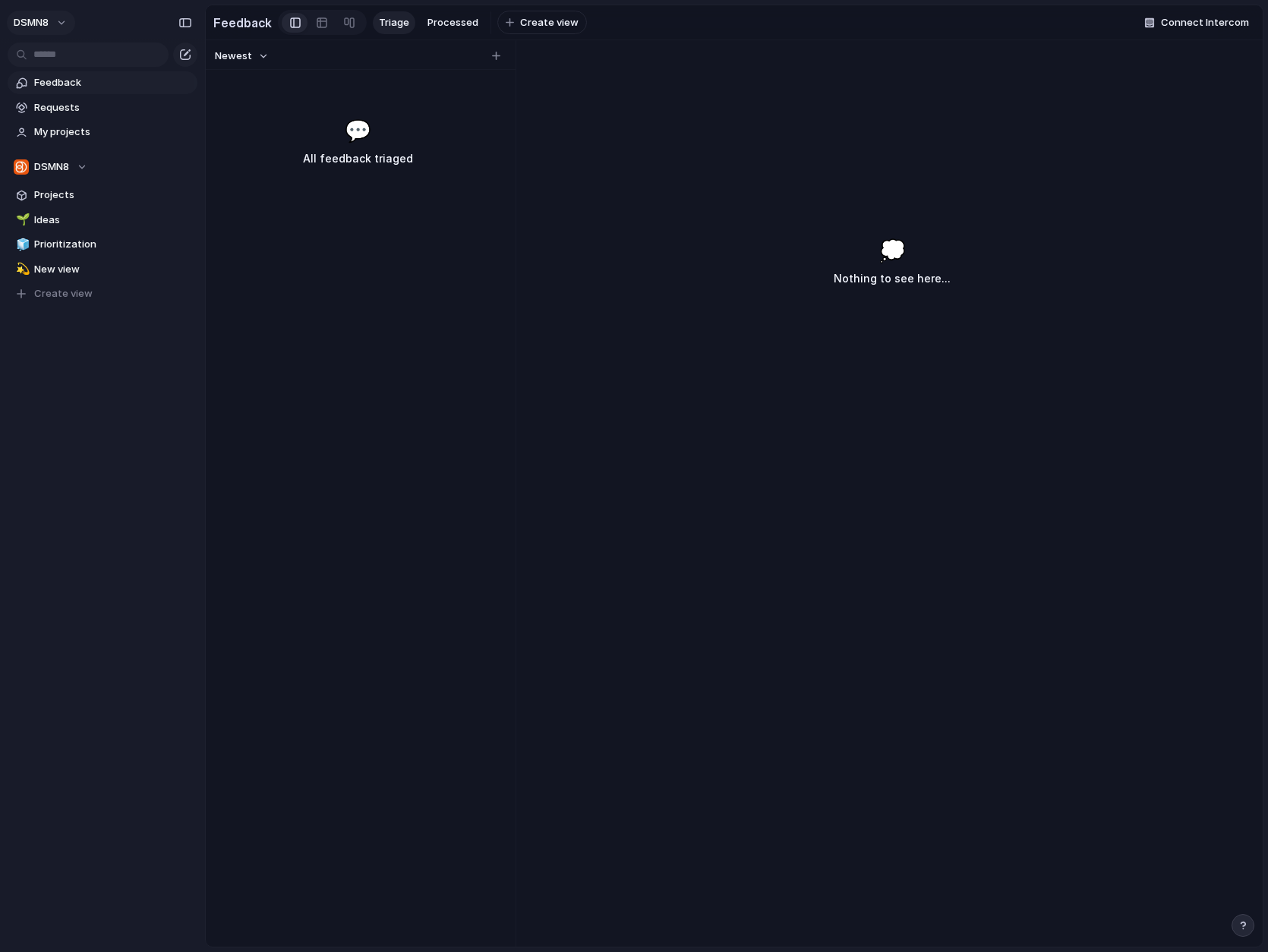
click at [63, 20] on button "DSMN8" at bounding box center [40, 22] width 68 height 24
click at [59, 50] on span "Settings" at bounding box center [55, 57] width 41 height 15
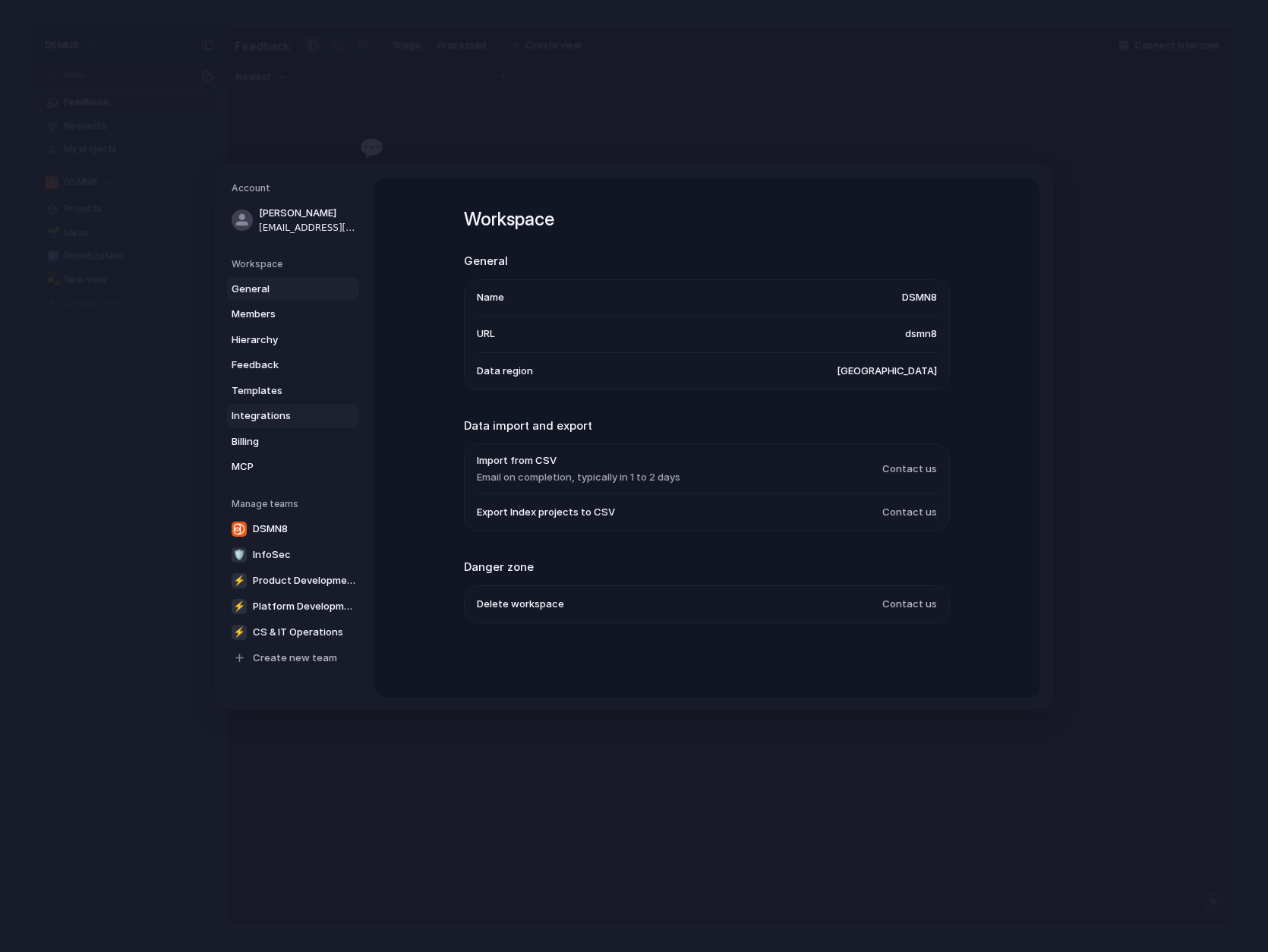
click at [293, 415] on span "Integrations" at bounding box center [280, 416] width 97 height 15
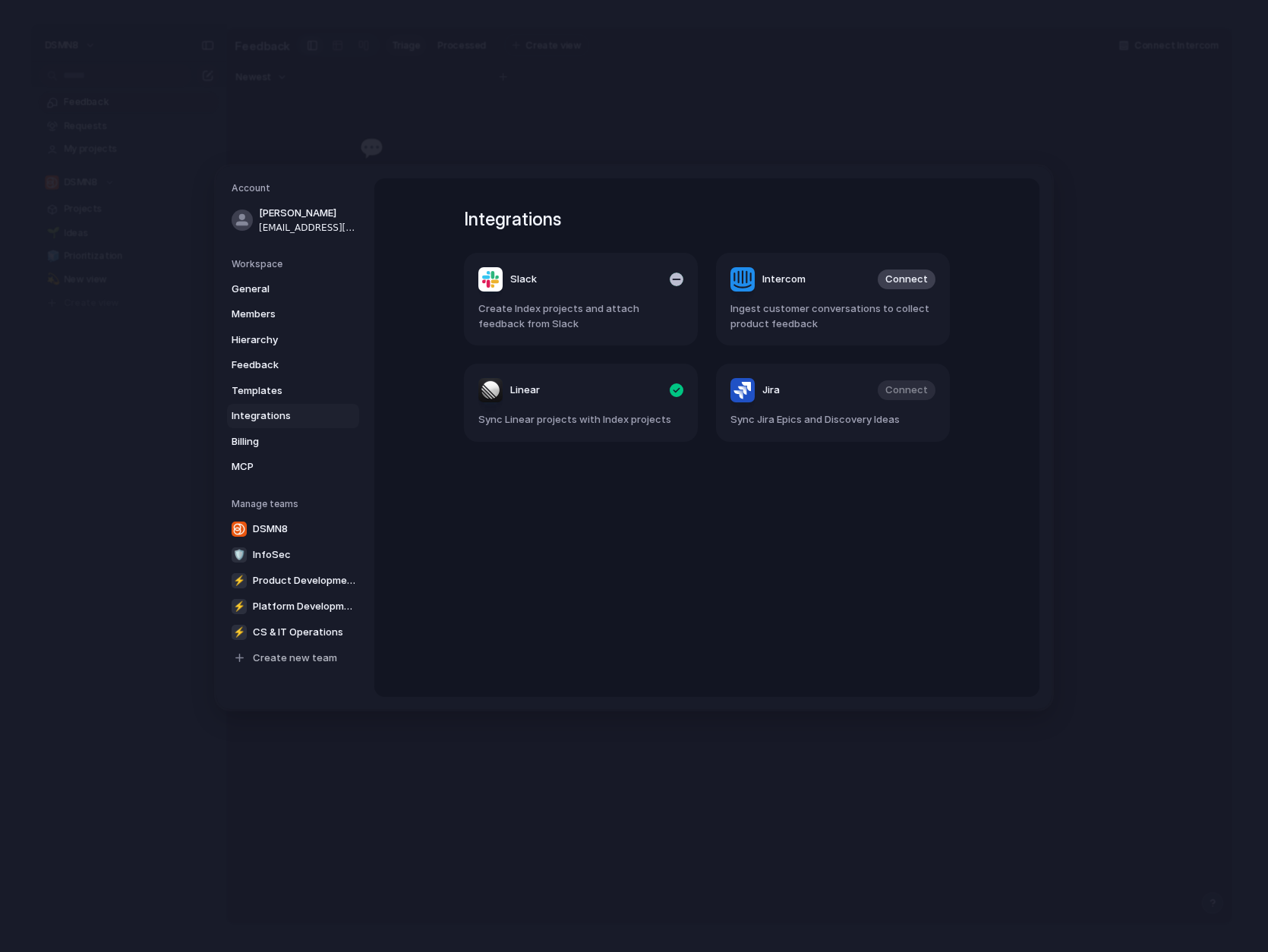
click at [669, 288] on header "Slack" at bounding box center [580, 279] width 205 height 24
click at [675, 281] on div "button" at bounding box center [676, 279] width 13 height 13
click at [652, 282] on span "Connect" at bounding box center [654, 280] width 42 height 15
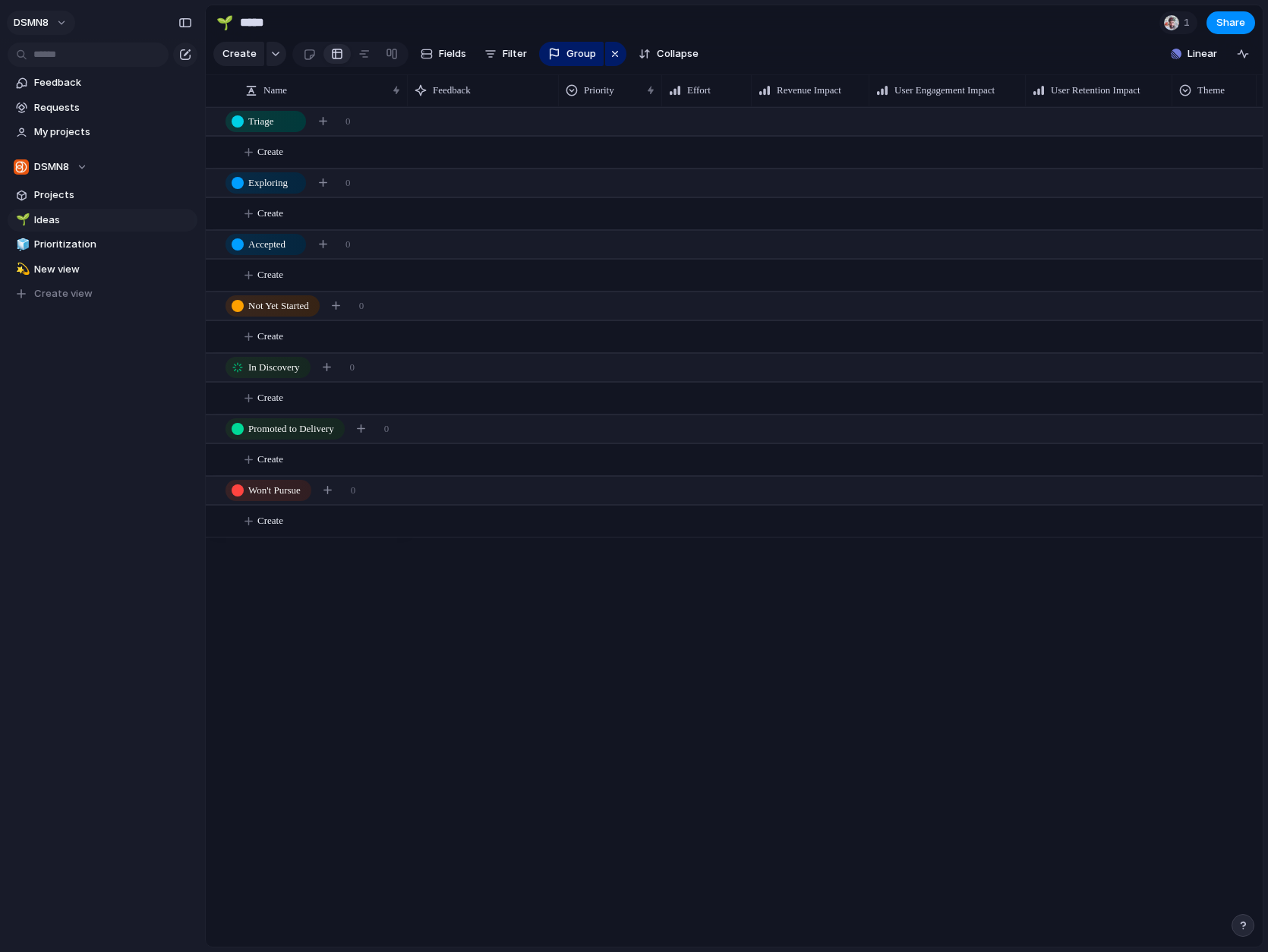
click at [62, 24] on button "DSMN8" at bounding box center [40, 22] width 68 height 24
click at [66, 53] on span "Settings" at bounding box center [55, 57] width 41 height 15
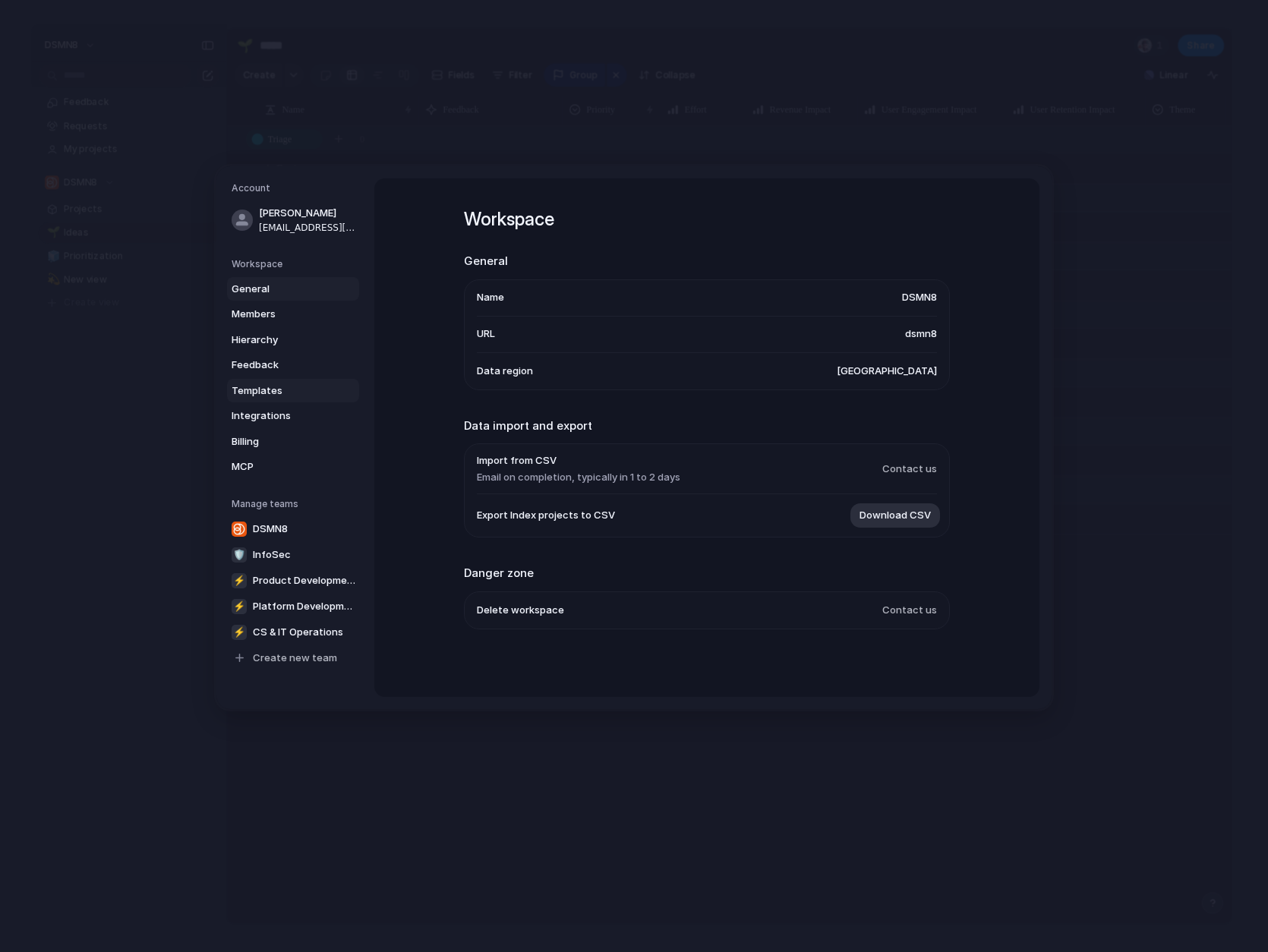
click at [268, 387] on span "Templates" at bounding box center [280, 391] width 97 height 15
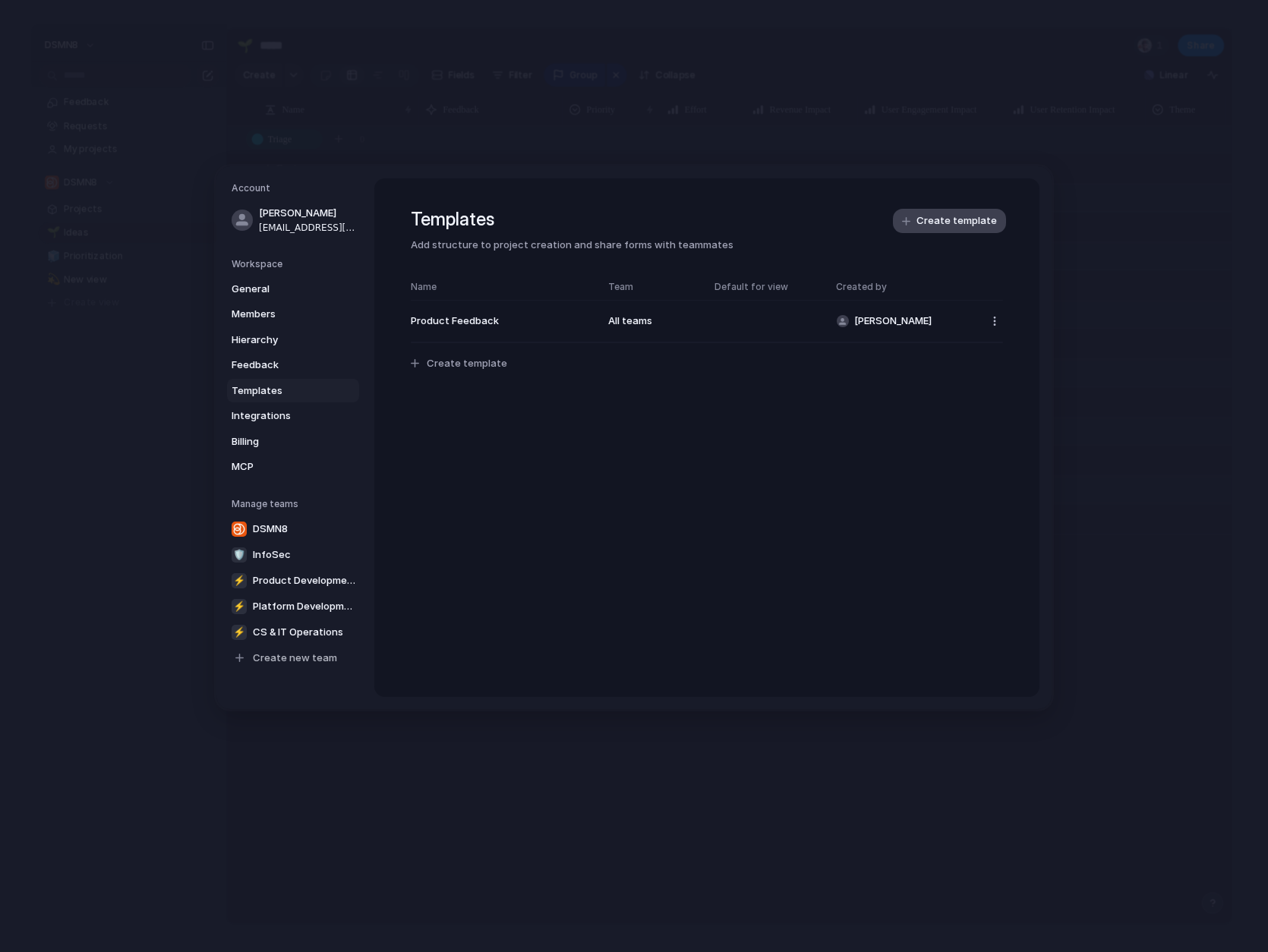
click at [931, 224] on span "Create template" at bounding box center [957, 222] width 81 height 15
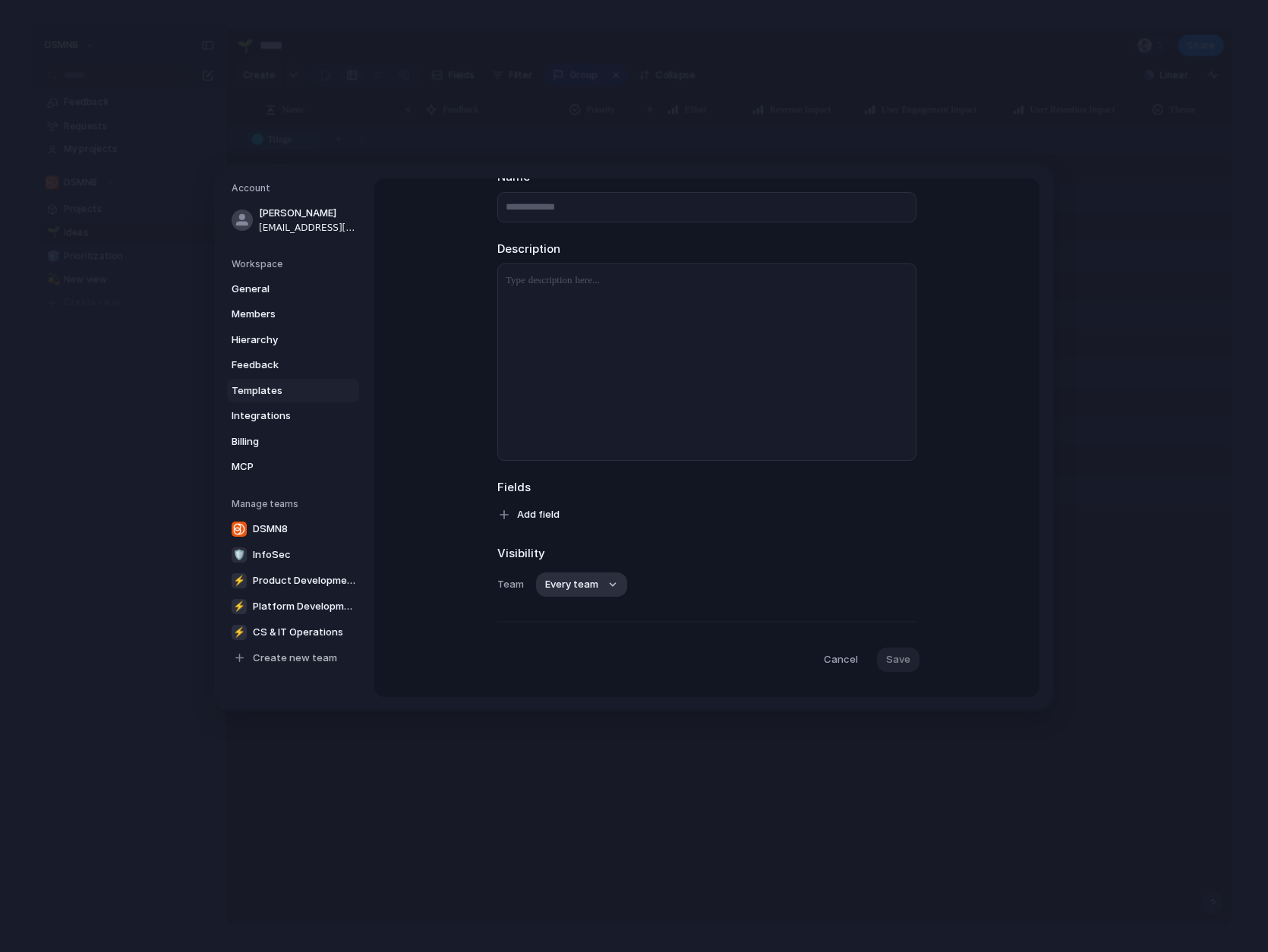
scroll to position [131, 0]
click at [844, 635] on span "Cancel" at bounding box center [841, 630] width 35 height 15
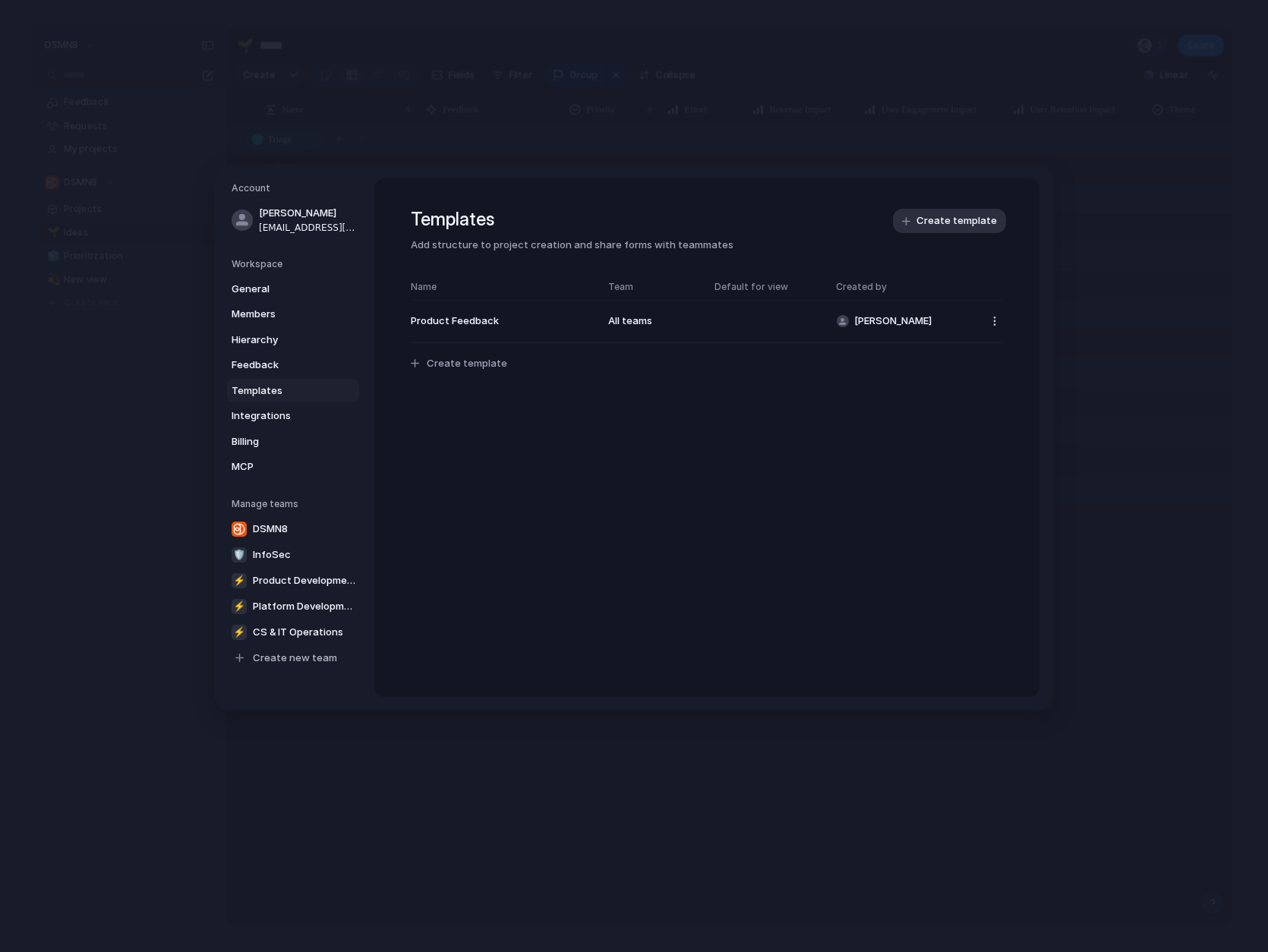
scroll to position [0, 0]
click at [258, 420] on span "Integrations" at bounding box center [280, 416] width 97 height 15
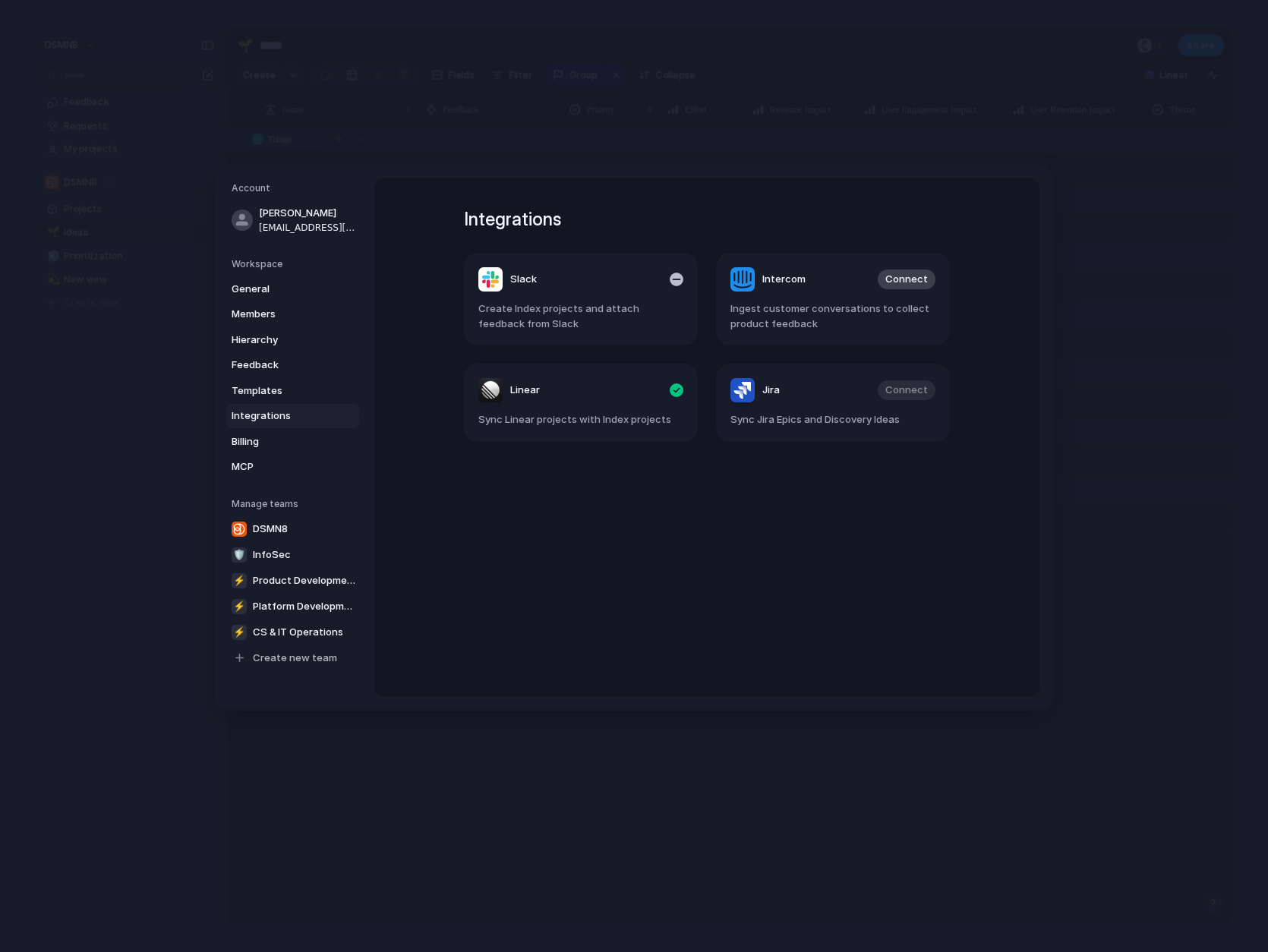
click at [590, 275] on header "Slack" at bounding box center [580, 279] width 205 height 24
click at [510, 279] on span "Slack" at bounding box center [523, 280] width 27 height 15
click at [678, 279] on div "button" at bounding box center [676, 279] width 13 height 13
click at [656, 283] on span "Connect" at bounding box center [654, 280] width 42 height 15
